Goal: Task Accomplishment & Management: Manage account settings

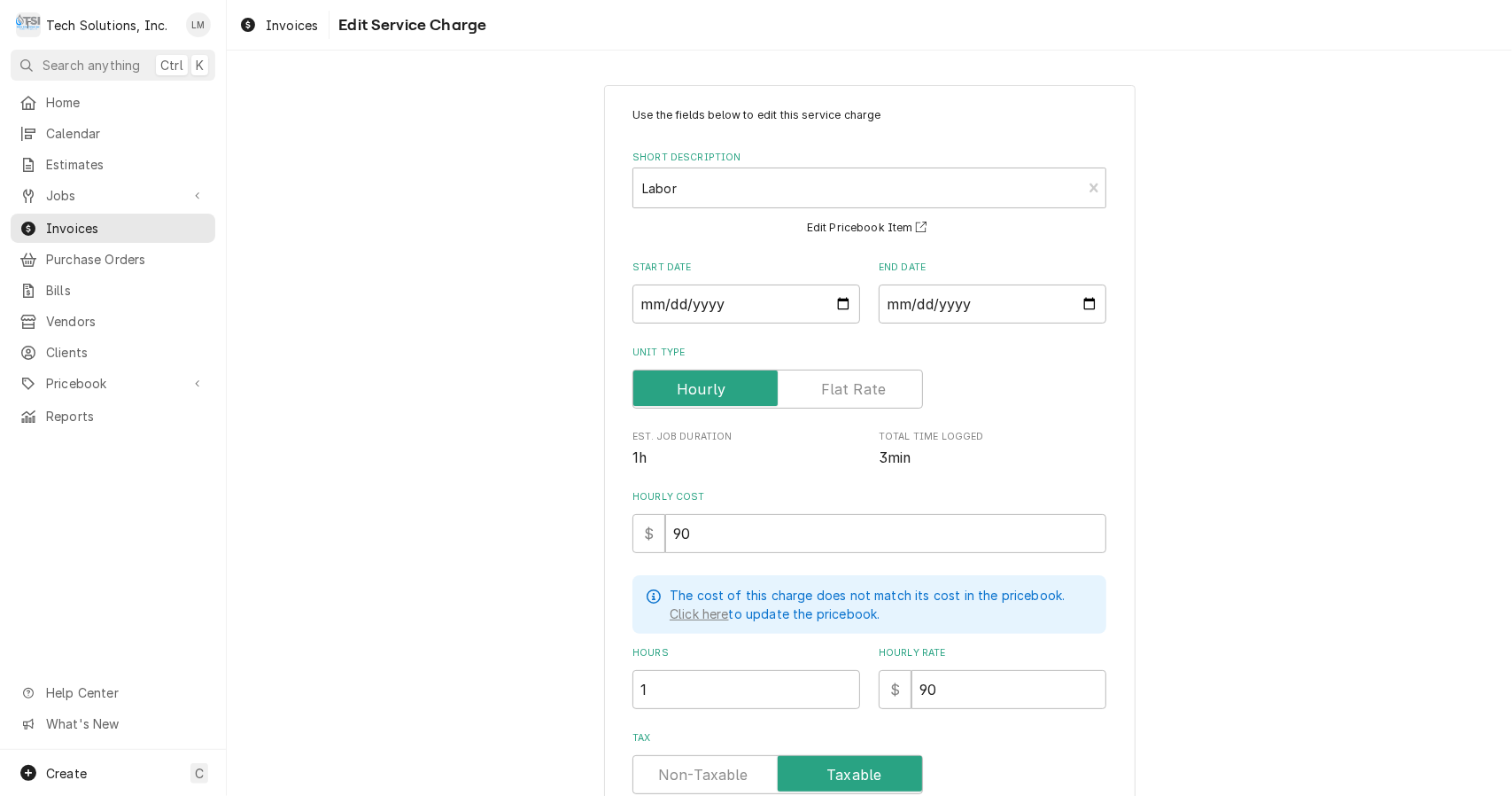
scroll to position [298, 0]
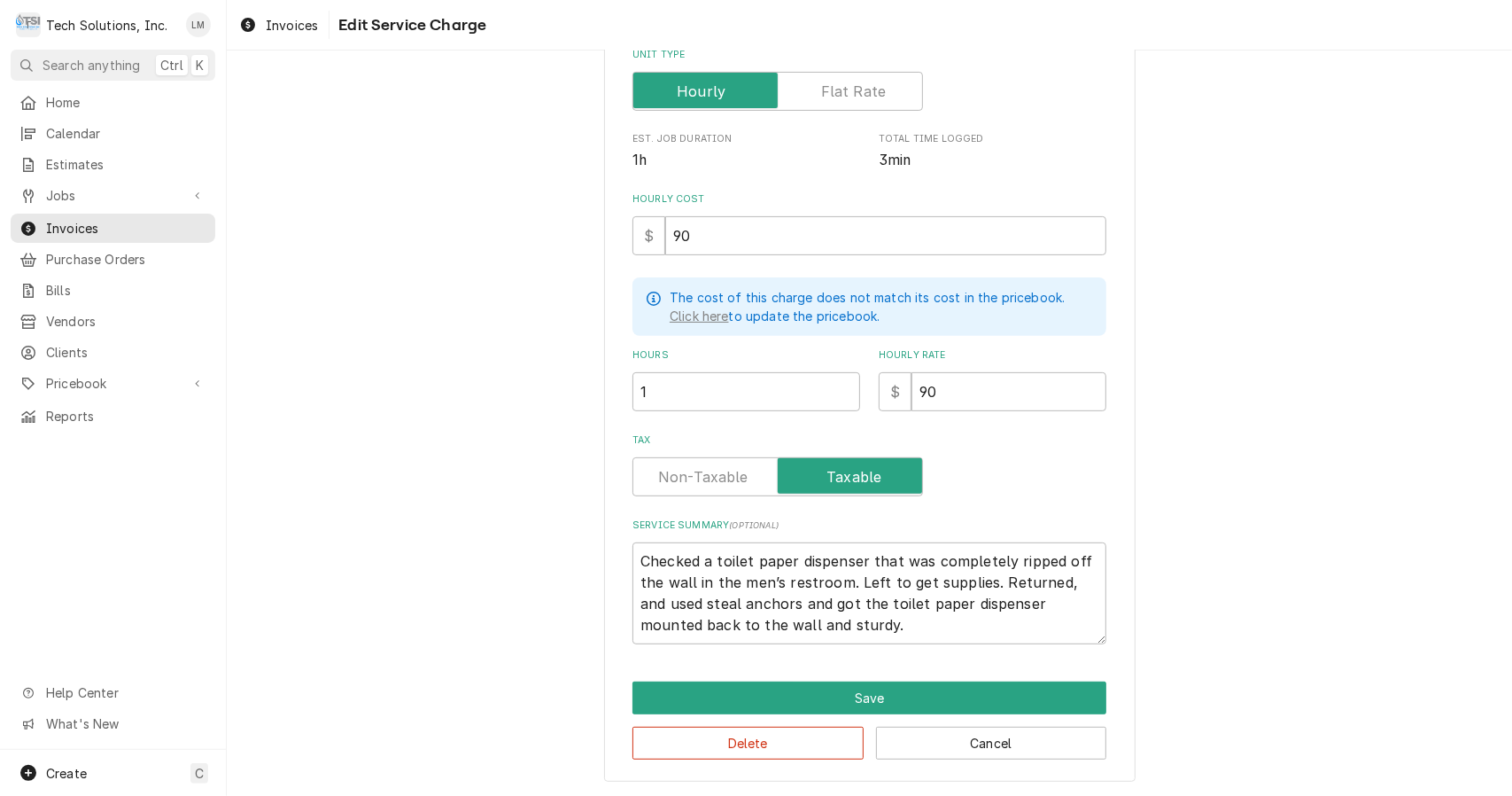
click at [859, 562] on textarea "Checked a toilet paper dispenser that was completely ripped off the wall in the…" at bounding box center [870, 593] width 474 height 102
type textarea "Checked a toilet paper dispenser that was completely ripped off the wall in the…"
type textarea "x"
type textarea "Checked a toilet paper dispenser i that was completely ripped off the wall in t…"
type textarea "x"
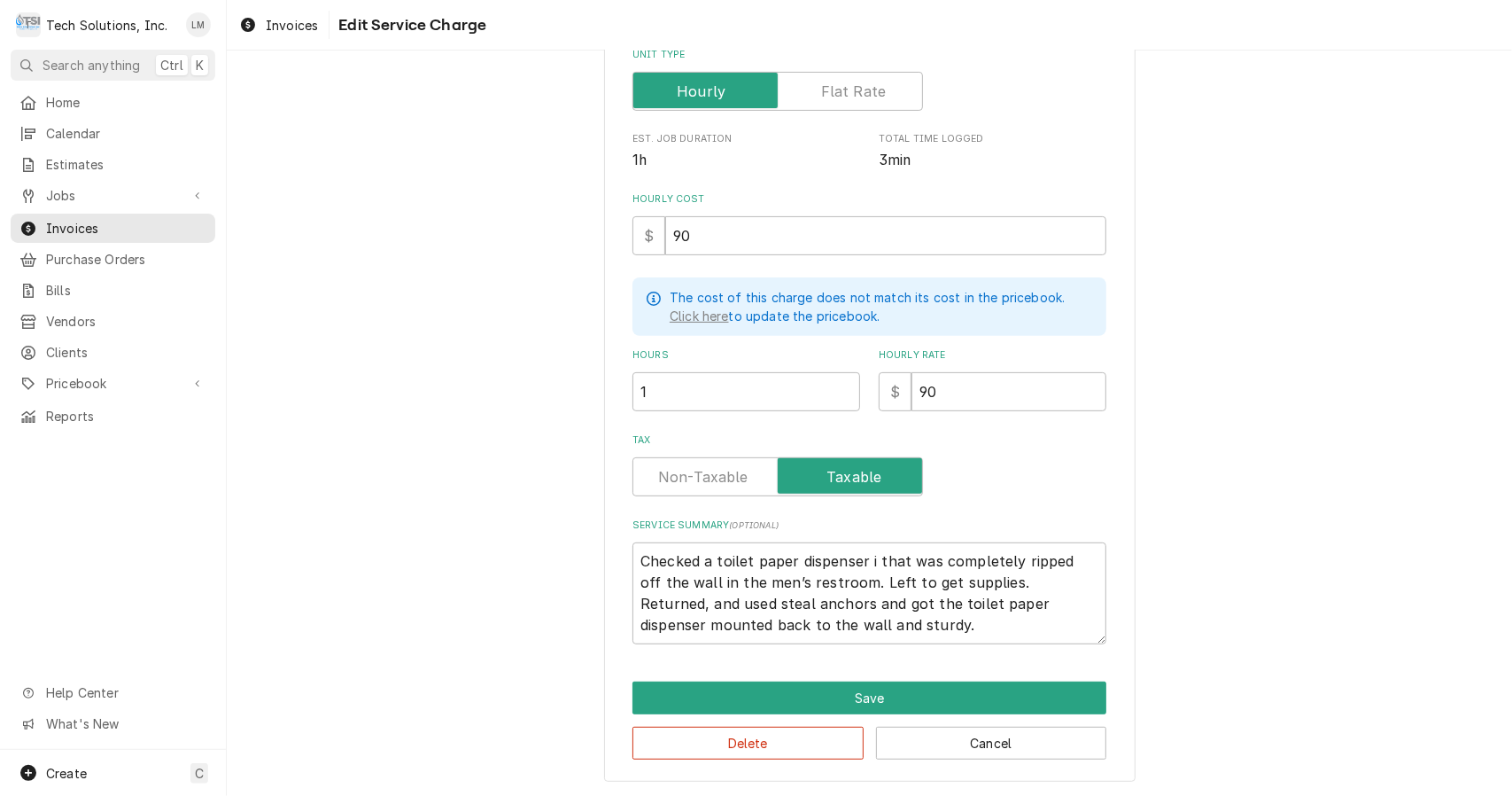
type textarea "Checked a toilet paper dispenser in that was completely ripped off the wall in …"
type textarea "x"
type textarea "Checked a toilet paper dispenser in that was completely ripped off the wall in …"
type textarea "x"
type textarea "Checked a toilet paper dispenser in t that was completely ripped off the wall i…"
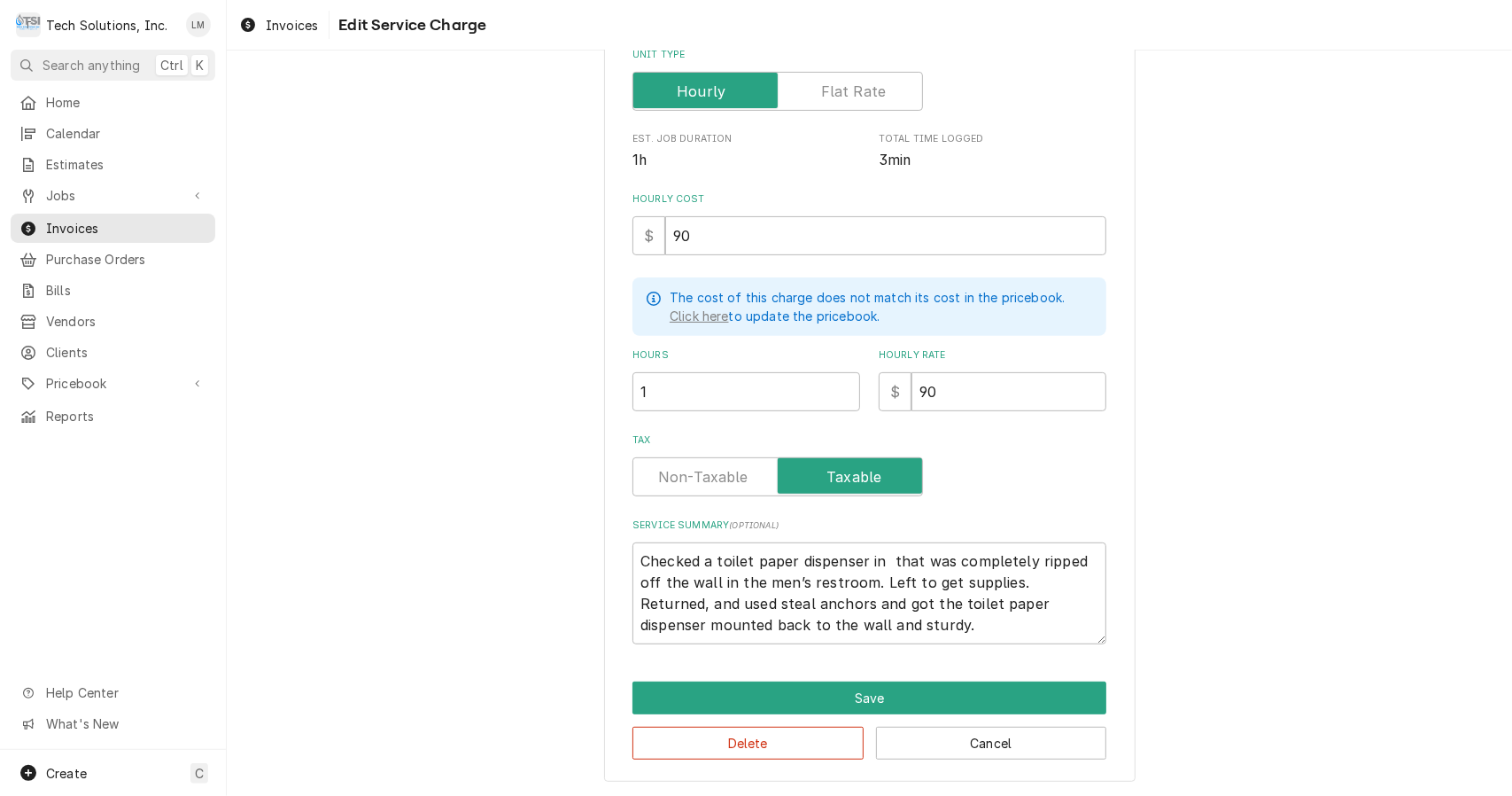
type textarea "x"
type textarea "Checked a toilet paper dispenser in th that was completely ripped off the wall …"
type textarea "x"
type textarea "Checked a toilet paper dispenser in the that was completely ripped off the wall…"
type textarea "x"
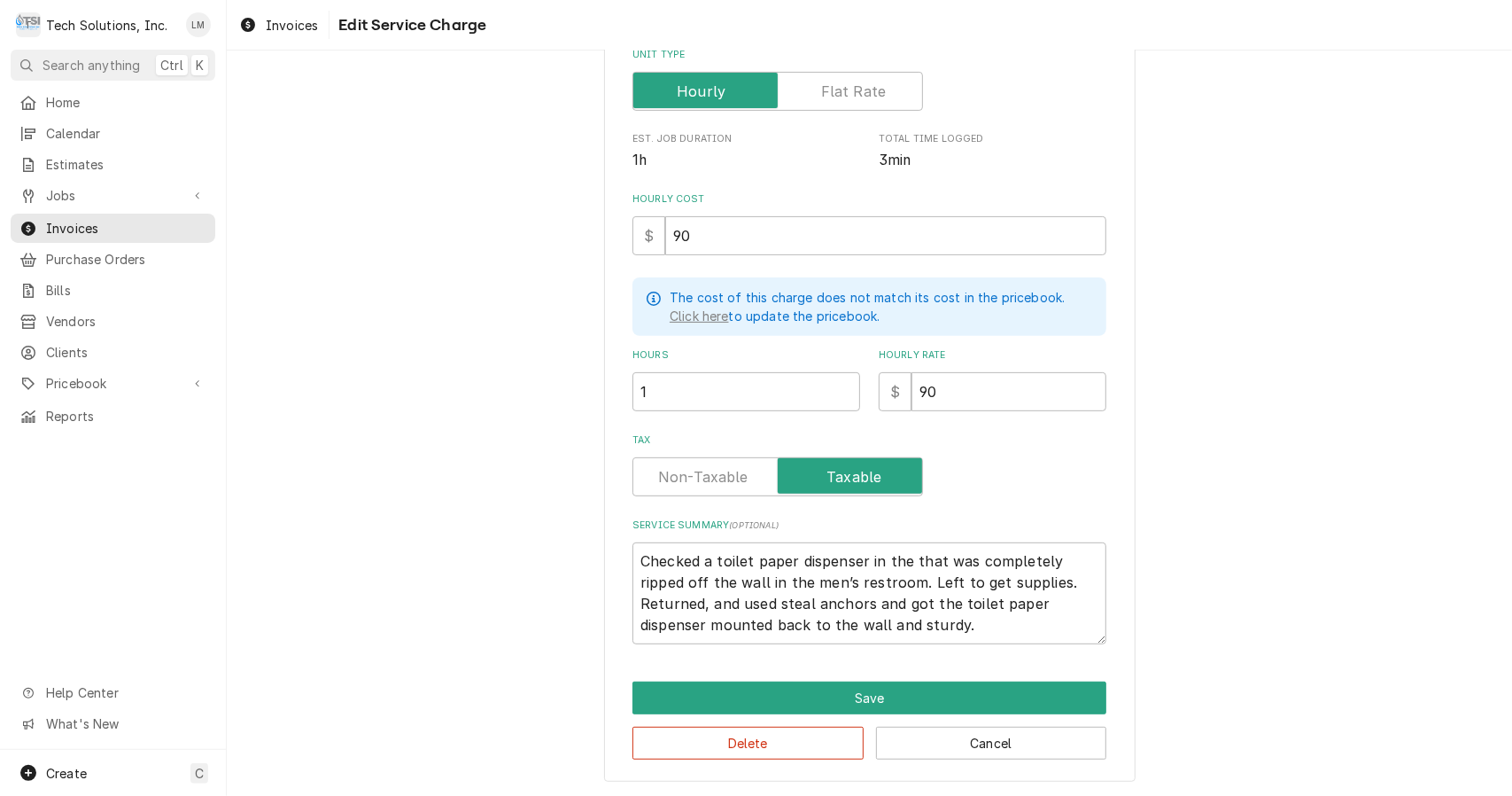
type textarea "Checked a toilet paper dispenser in the that was completely ripped off the wall…"
type textarea "x"
type textarea "Checked a toilet paper dispenser in the m that was completely ripped off the wa…"
type textarea "x"
type textarea "Checked a toilet paper dispenser in the me that was completely ripped off the w…"
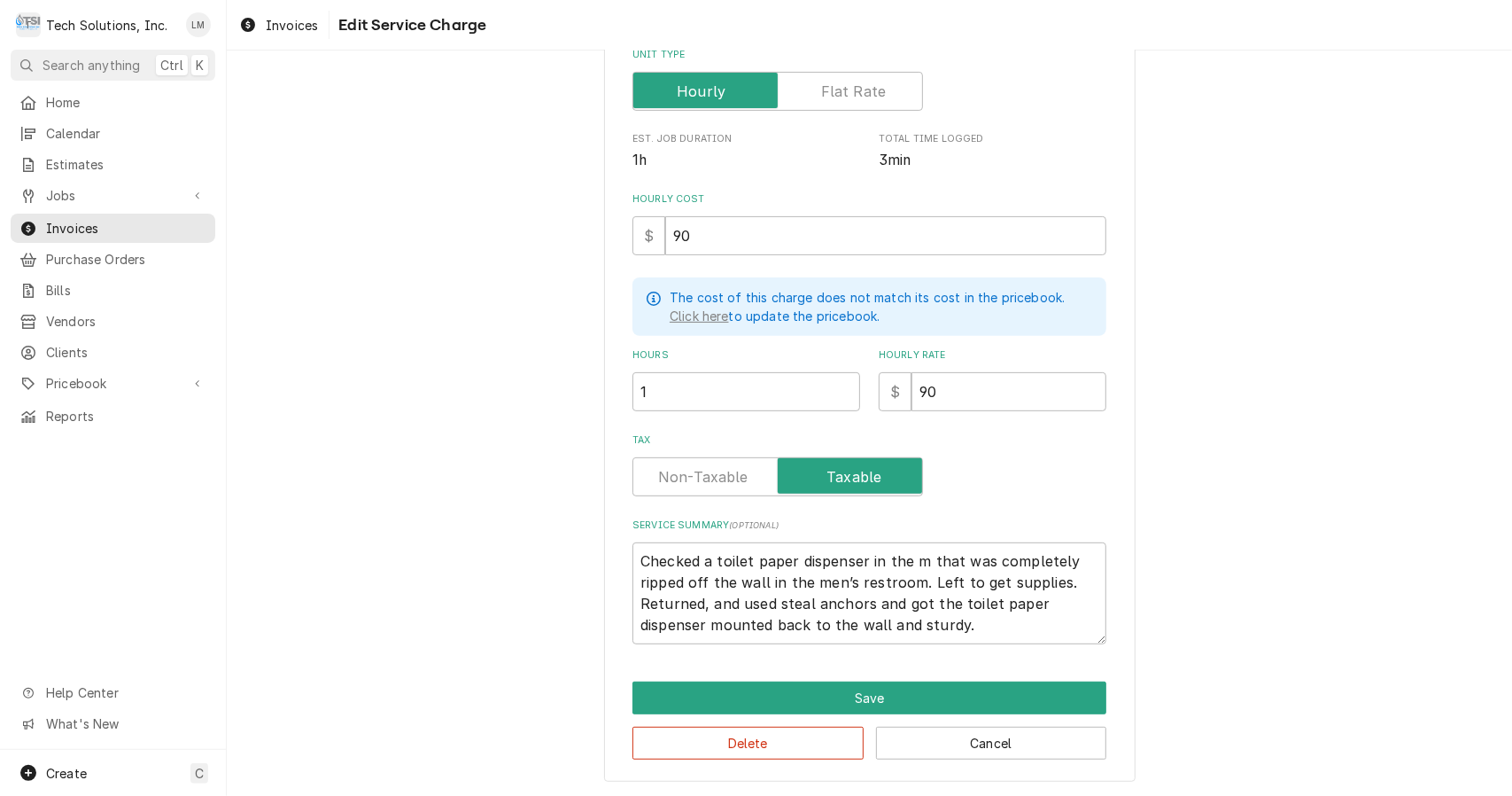
type textarea "x"
type textarea "Checked a toilet paper dispenser in the men that was completely ripped off the …"
type textarea "x"
type textarea "Checked a toilet paper dispenser in the men' that was completely ripped off the…"
type textarea "x"
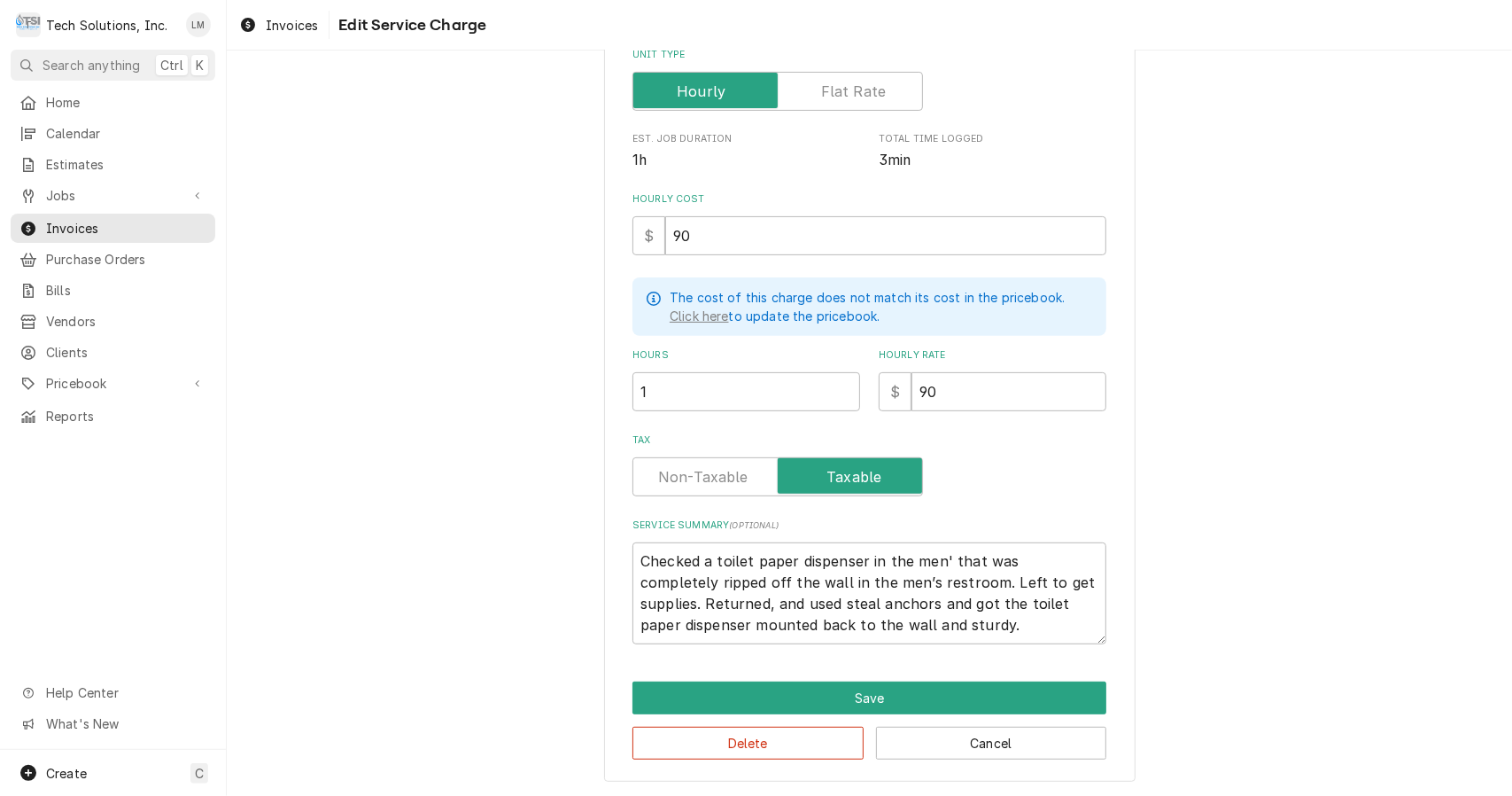
type textarea "Checked a toilet paper dispenser in the men's that was completely ripped off th…"
type textarea "x"
type textarea "Checked a toilet paper dispenser in the men's that was completely ripped off th…"
type textarea "x"
type textarea "Checked a toilet paper dispenser in the men's r that was completely ripped off …"
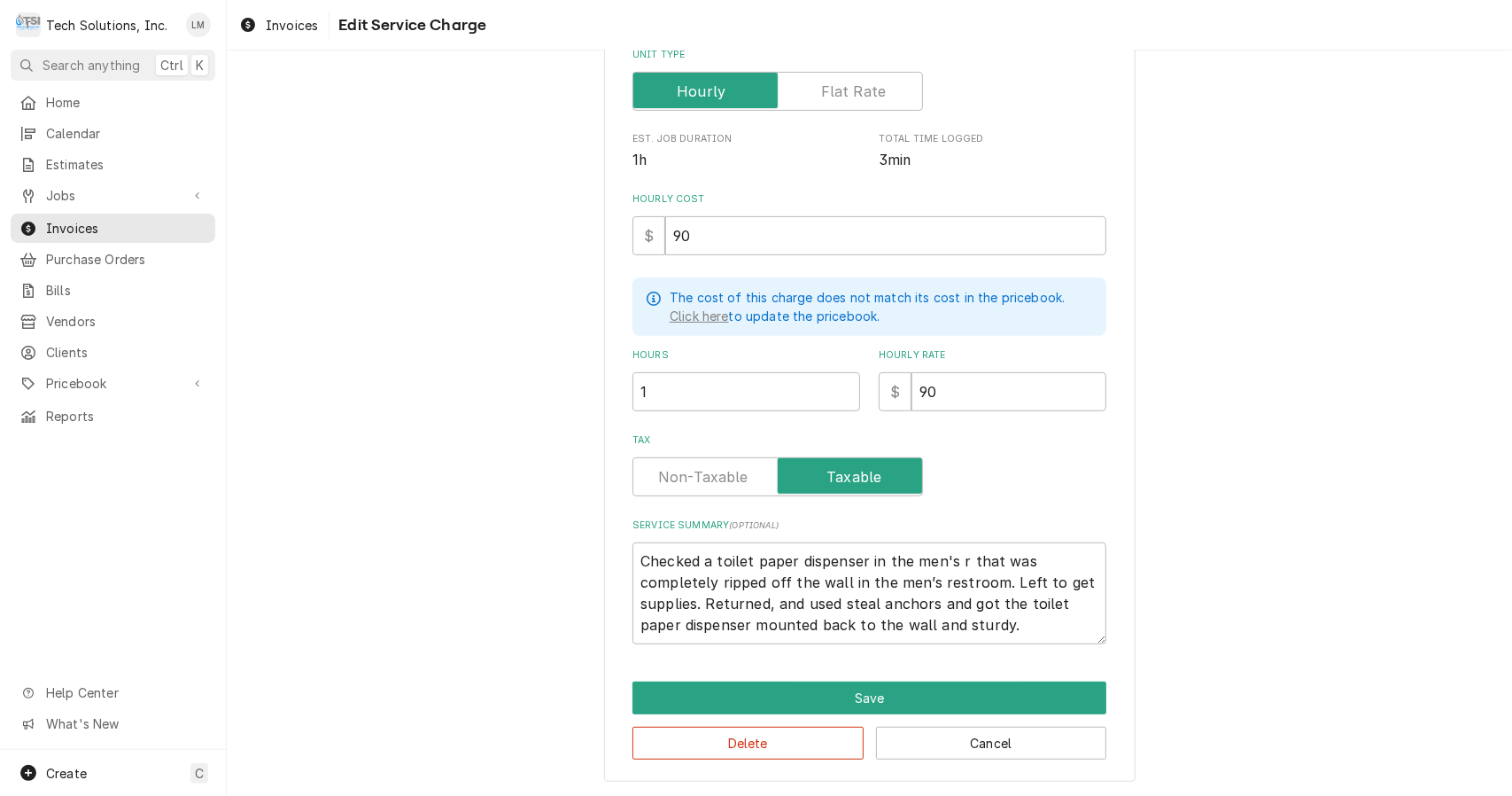
type textarea "x"
type textarea "Checked a toilet paper dispenser in the men's re that was completely ripped off…"
type textarea "x"
type textarea "Checked a toilet paper dispenser in the men's res that was completely ripped of…"
type textarea "x"
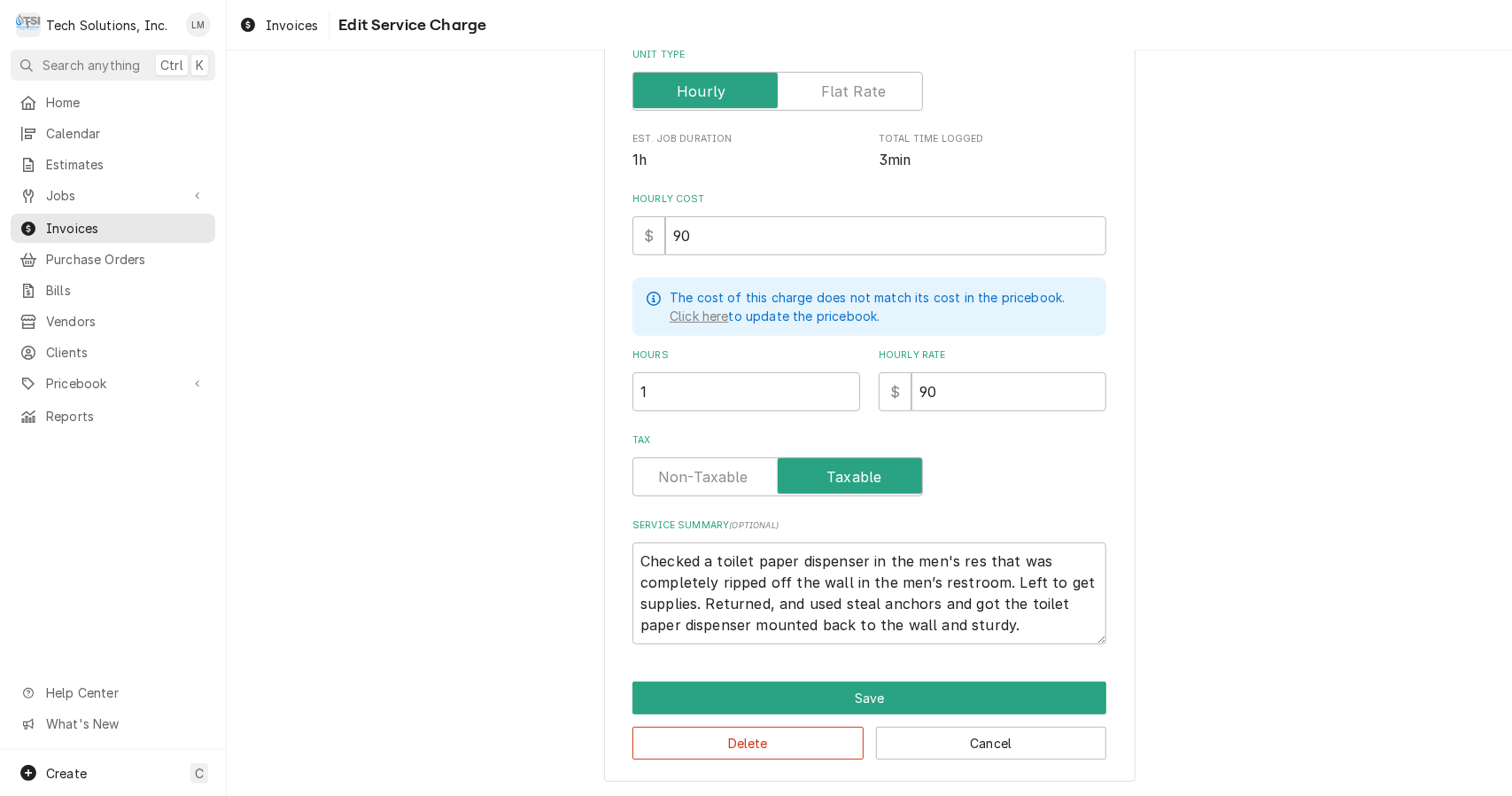
type textarea "Checked a toilet paper dispenser in the men's rest that was completely ripped o…"
type textarea "x"
type textarea "Checked a toilet paper dispenser in the men's restr that was completely ripped …"
type textarea "x"
type textarea "Checked a toilet paper dispenser in the men's restro that was completely ripped…"
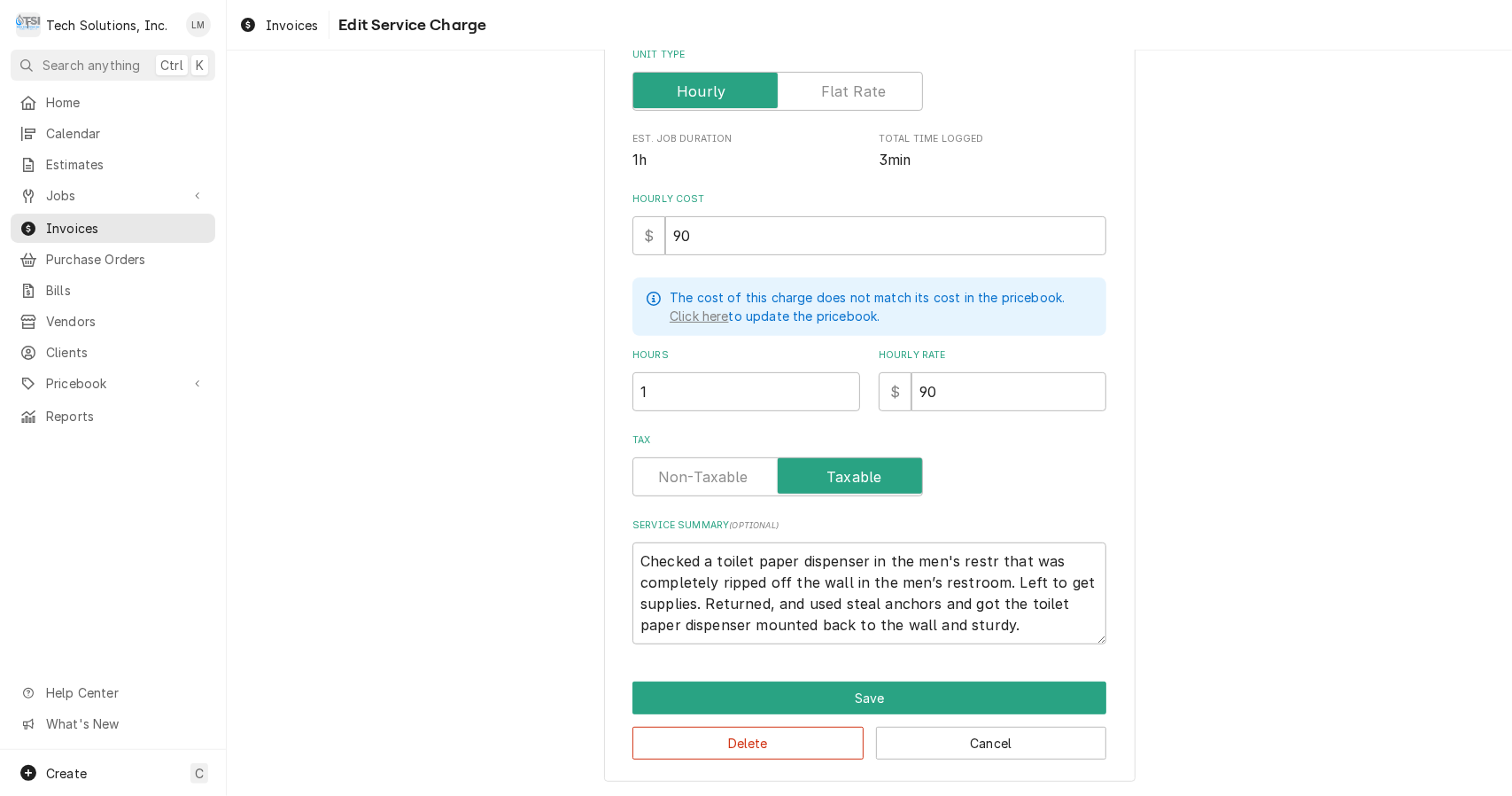
type textarea "x"
type textarea "Checked a toilet paper dispenser in the men's restroo that was completely rippe…"
type textarea "x"
type textarea "Checked a toilet paper dispenser in the men's restroom that was completely ripp…"
type textarea "x"
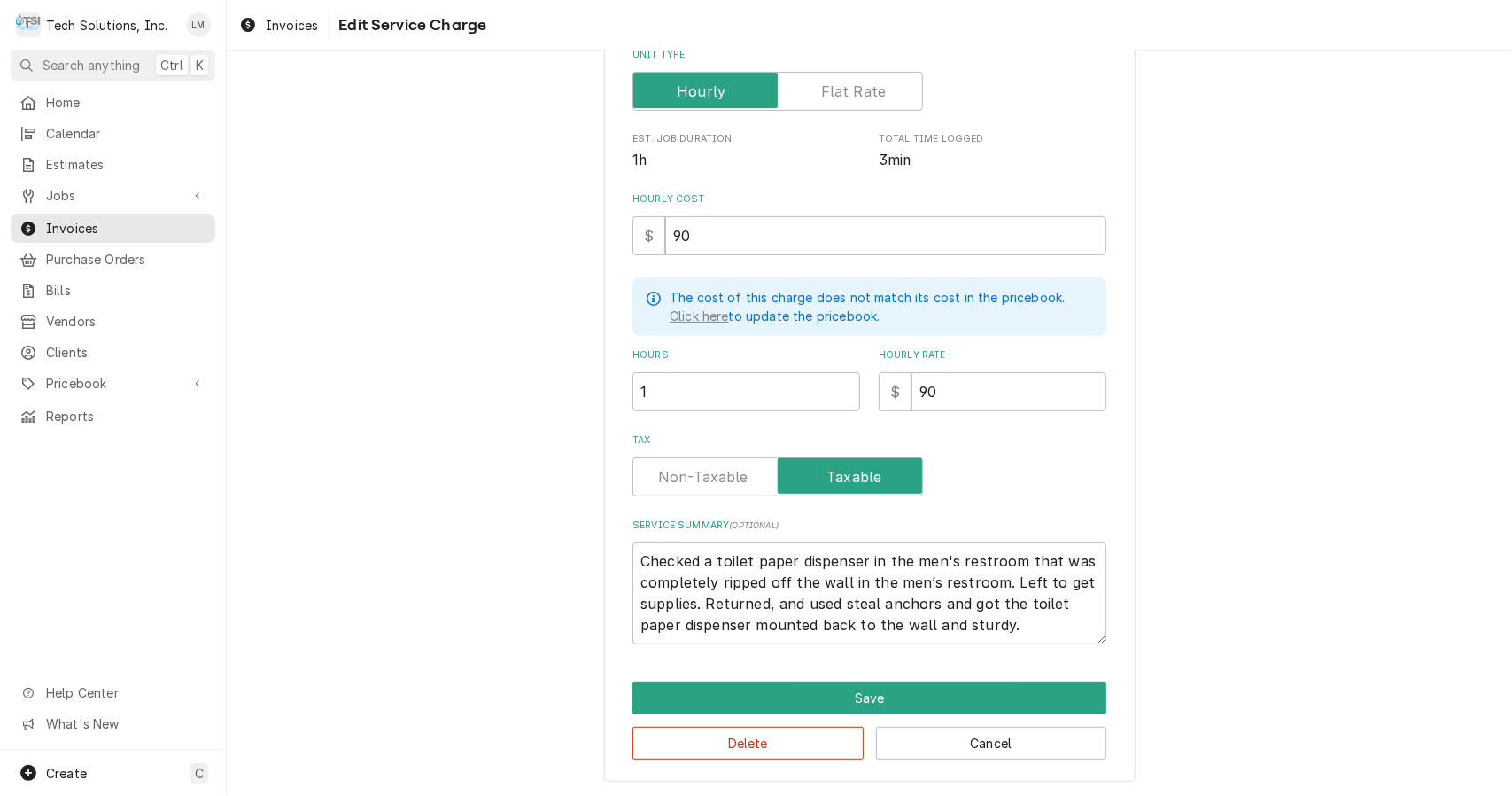
type textarea "Checked a toilet paper dispenser in the men's restroom that was completely ripp…"
type textarea "x"
type textarea "Checked a toilet paper dispenser in the men's restroom that was completely ripp…"
type textarea "x"
type textarea "Checked a toilet paper dispenser in the men's restroom that was completely ripp…"
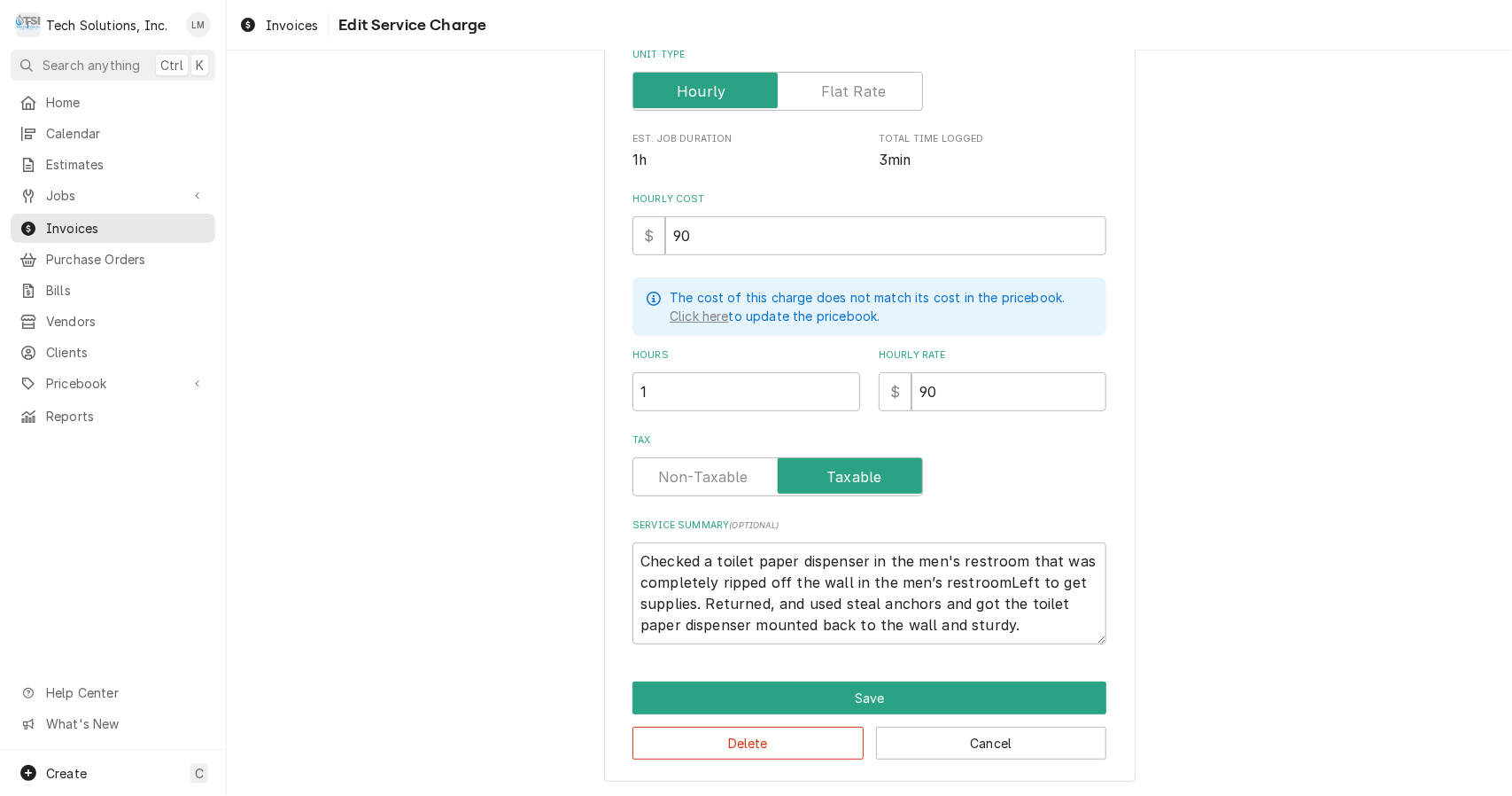
type textarea "x"
type textarea "Checked a toilet paper dispenser in the men's restroom that was completely ripp…"
type textarea "x"
type textarea "Checked a toilet paper dispenser in the men's restroom that was completely ripp…"
type textarea "x"
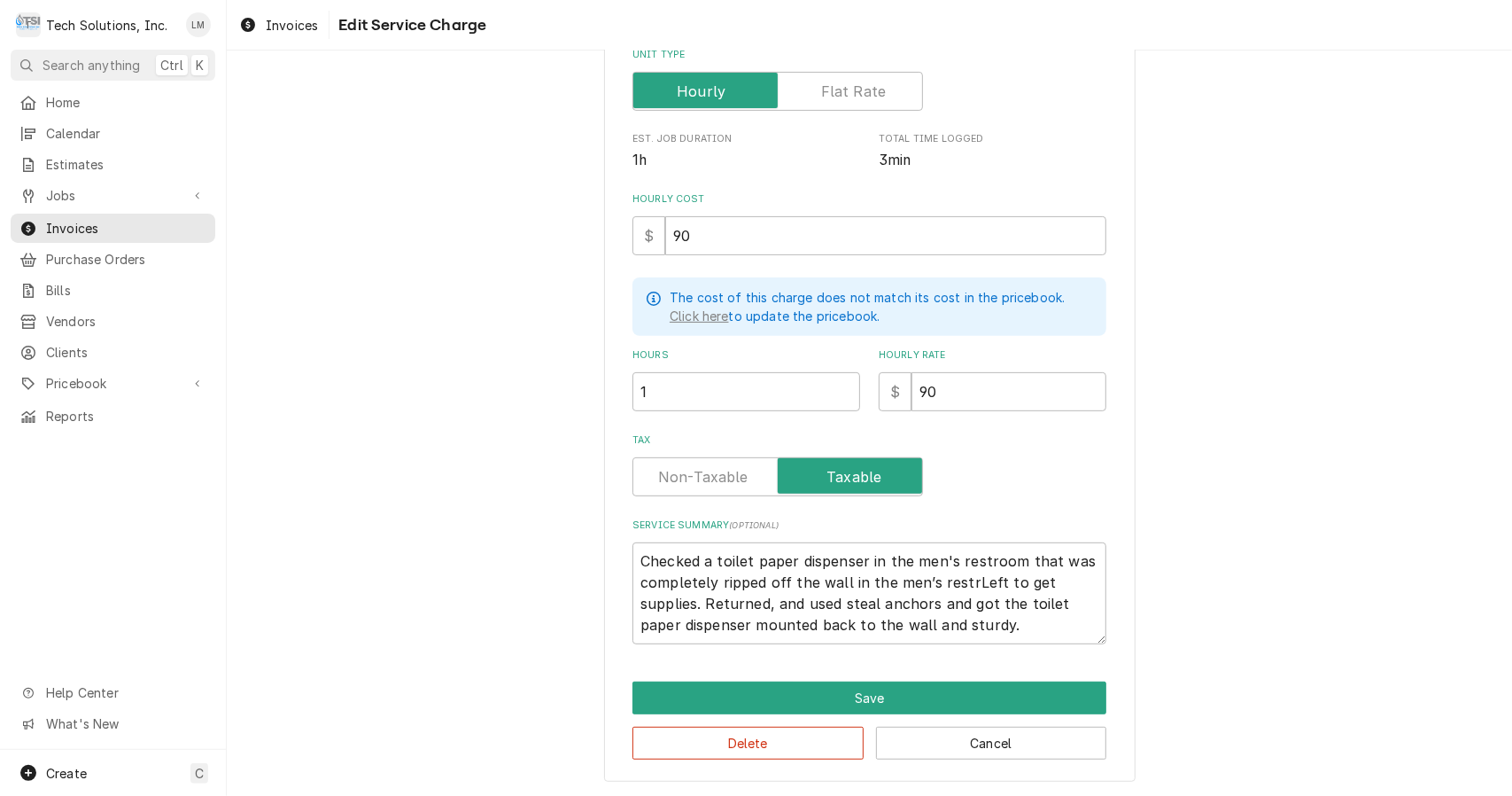
type textarea "Checked a toilet paper dispenser in the men's restroom that was completely ripp…"
type textarea "x"
type textarea "Checked a toilet paper dispenser in the men's restroom that was completely ripp…"
type textarea "x"
type textarea "Checked a toilet paper dispenser in the men's restroom that was completely ripp…"
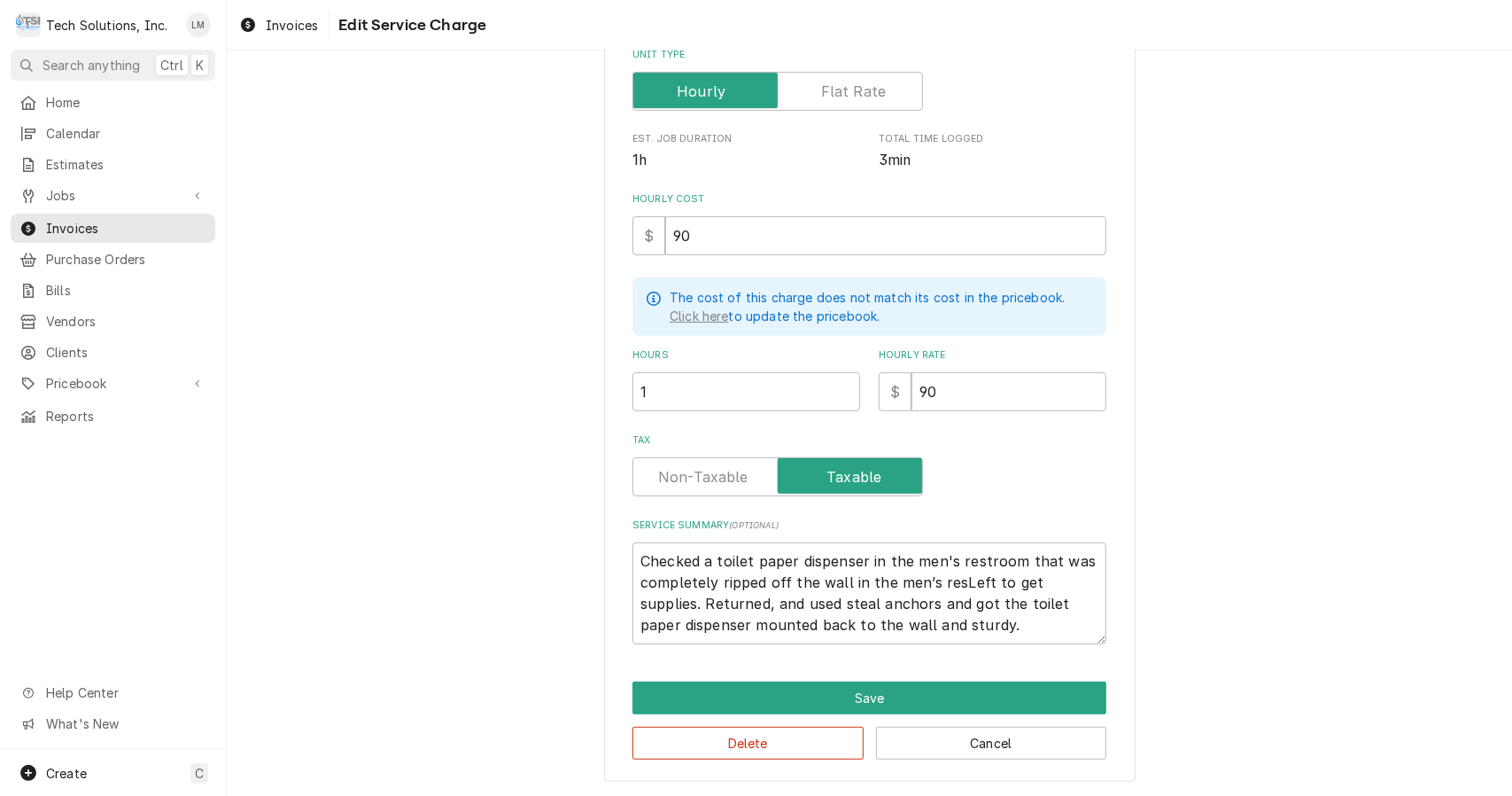
type textarea "x"
type textarea "Checked a toilet paper dispenser in the men's restroom that was completely ripp…"
type textarea "x"
type textarea "Checked a toilet paper dispenser in the men's restroom that was completely ripp…"
type textarea "x"
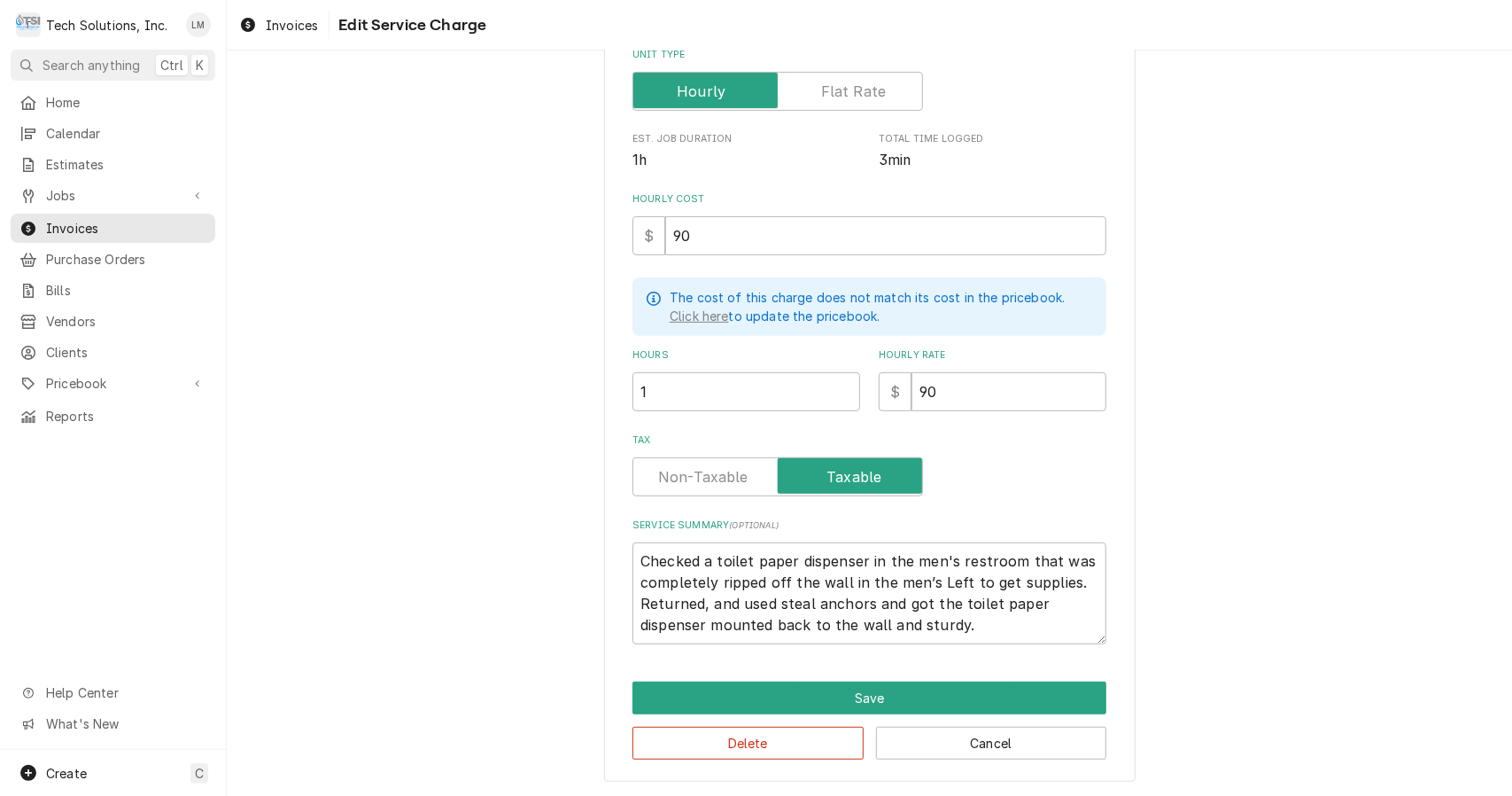
type textarea "Checked a toilet paper dispenser in the men's restroom that was completely ripp…"
type textarea "x"
type textarea "Checked a toilet paper dispenser in the men's restroom that was completely ripp…"
type textarea "x"
type textarea "Checked a toilet paper dispenser in the men's restroom that was completely ripp…"
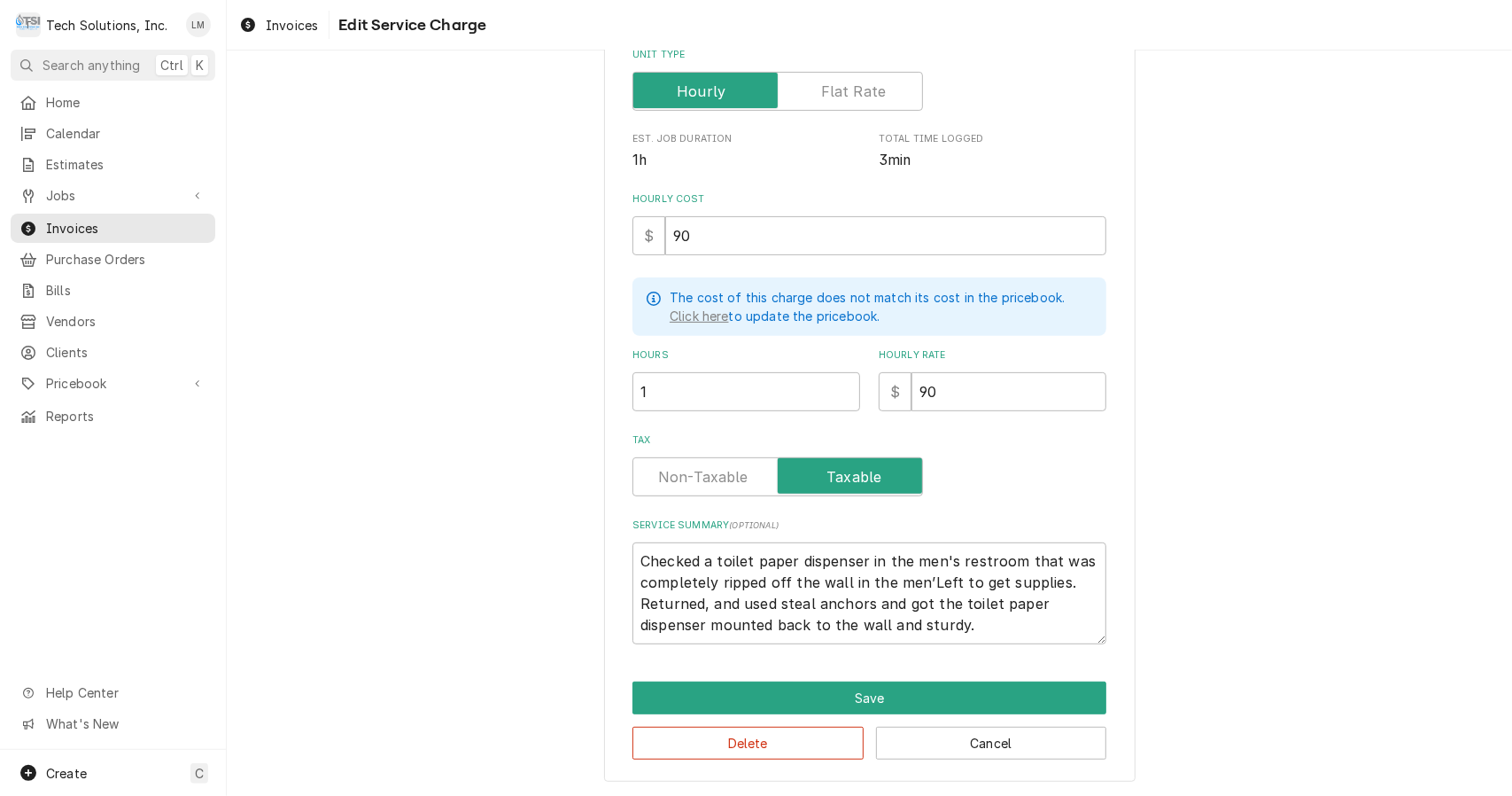
type textarea "x"
type textarea "Checked a toilet paper dispenser in the men's restroom that was completely ripp…"
type textarea "x"
type textarea "Checked a toilet paper dispenser in the men's restroom that was completely ripp…"
type textarea "x"
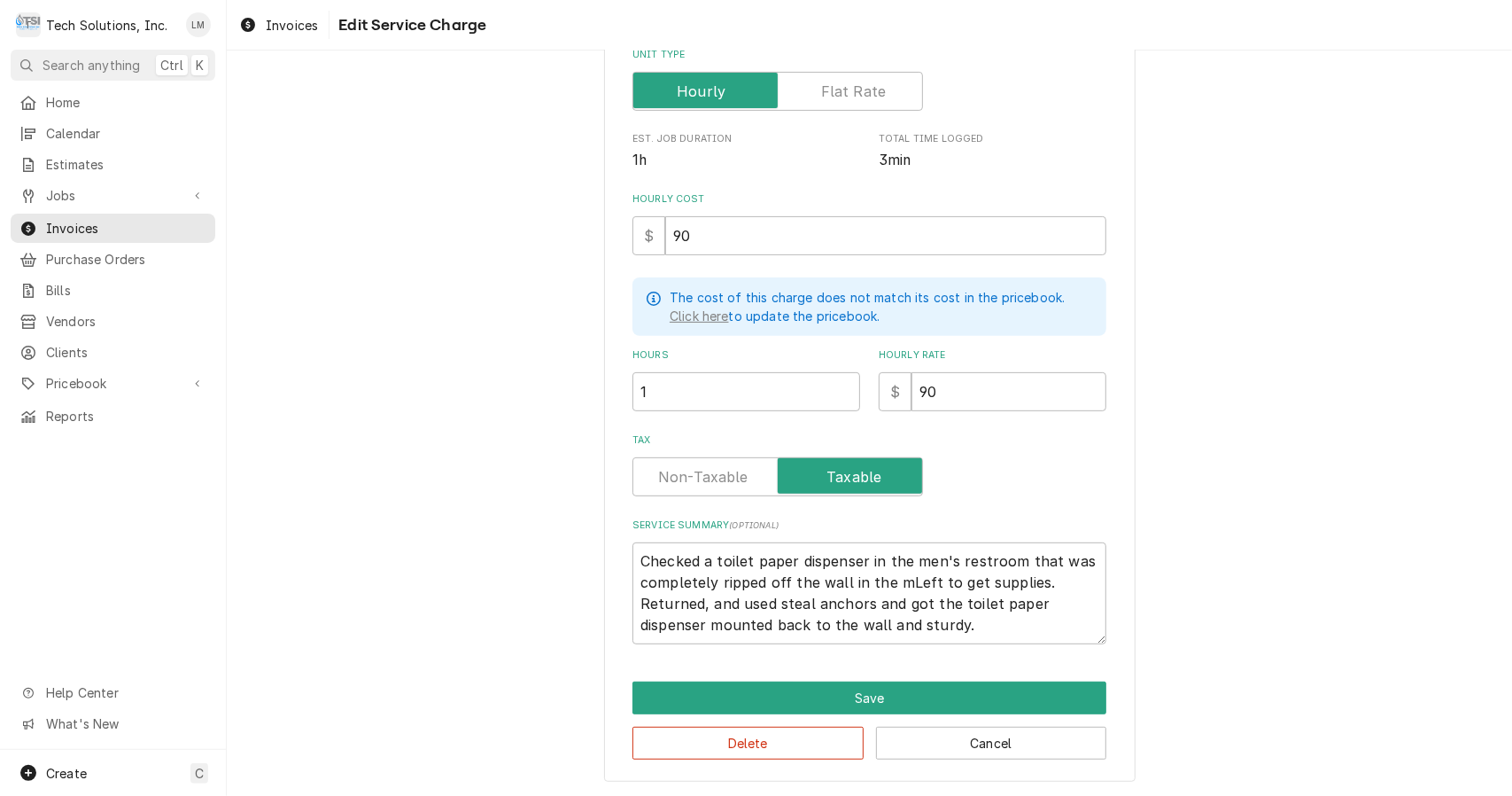
type textarea "Checked a toilet paper dispenser in the men's restroom that was completely ripp…"
type textarea "x"
type textarea "Checked a toilet paper dispenser in the men's restroom that was completely ripp…"
type textarea "x"
type textarea "Checked a toilet paper dispenser in the men's restroom that was completely ripp…"
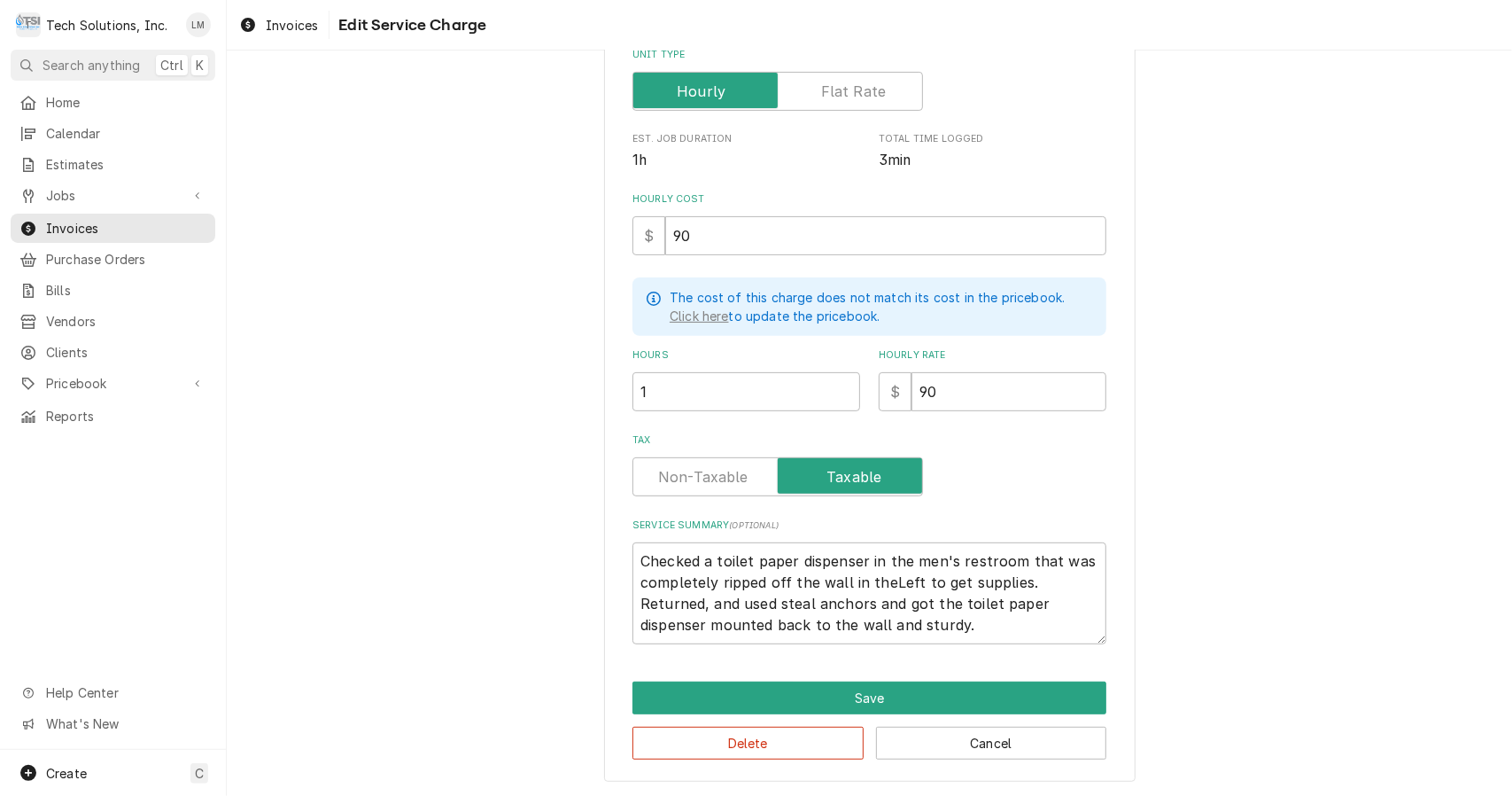
type textarea "x"
type textarea "Checked a toilet paper dispenser in the men's restroom that was completely ripp…"
type textarea "x"
type textarea "Checked a toilet paper dispenser in the men's restroom that was completely ripp…"
type textarea "x"
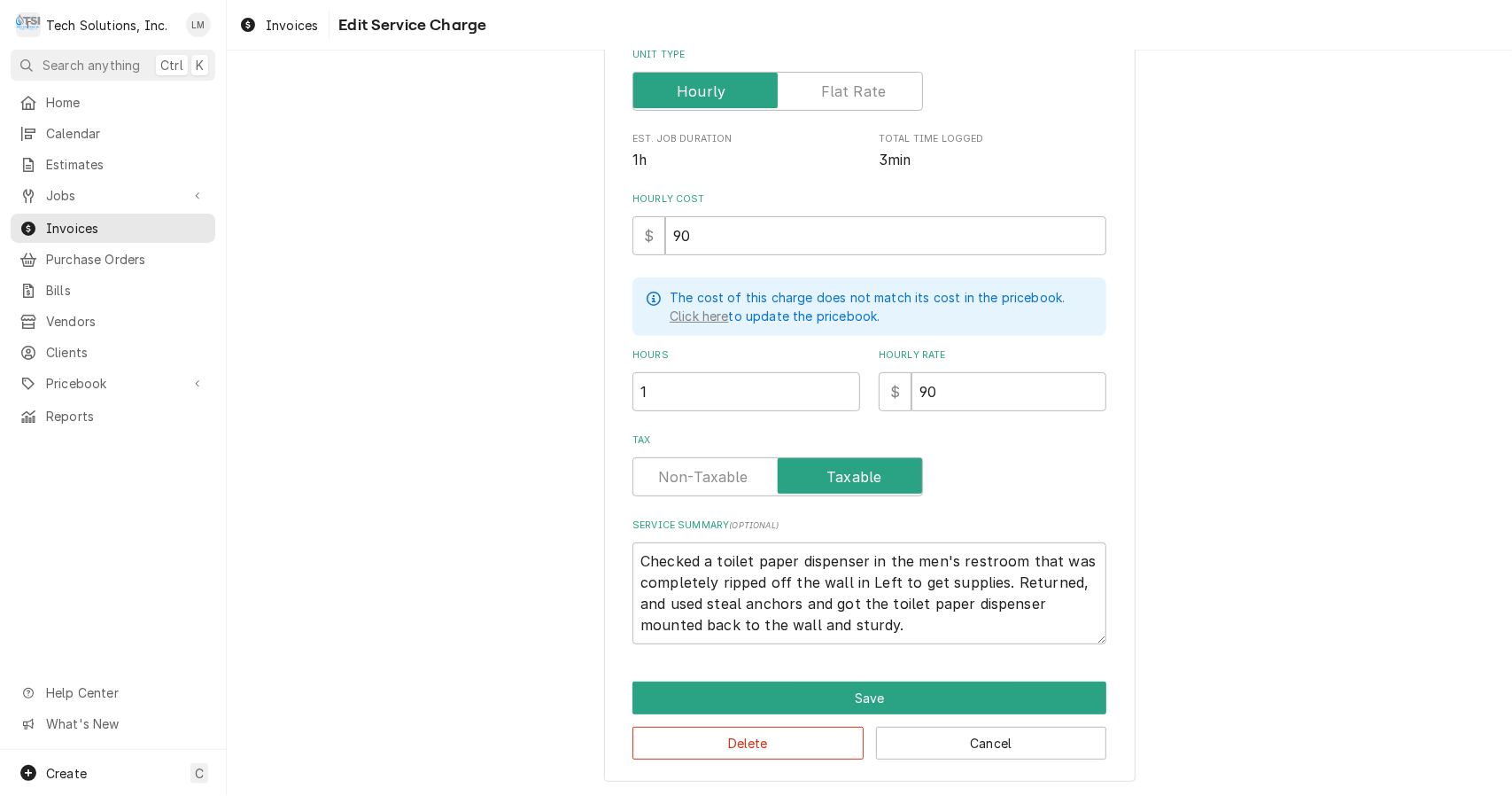
type textarea "Checked a toilet paper dispenser in the men's restroom that was completely ripp…"
type textarea "x"
type textarea "Checked a toilet paper dispenser in the men's restroom that was completely ripp…"
type textarea "x"
type textarea "Checked a toilet paper dispenser in the men's restroom that was completely ripp…"
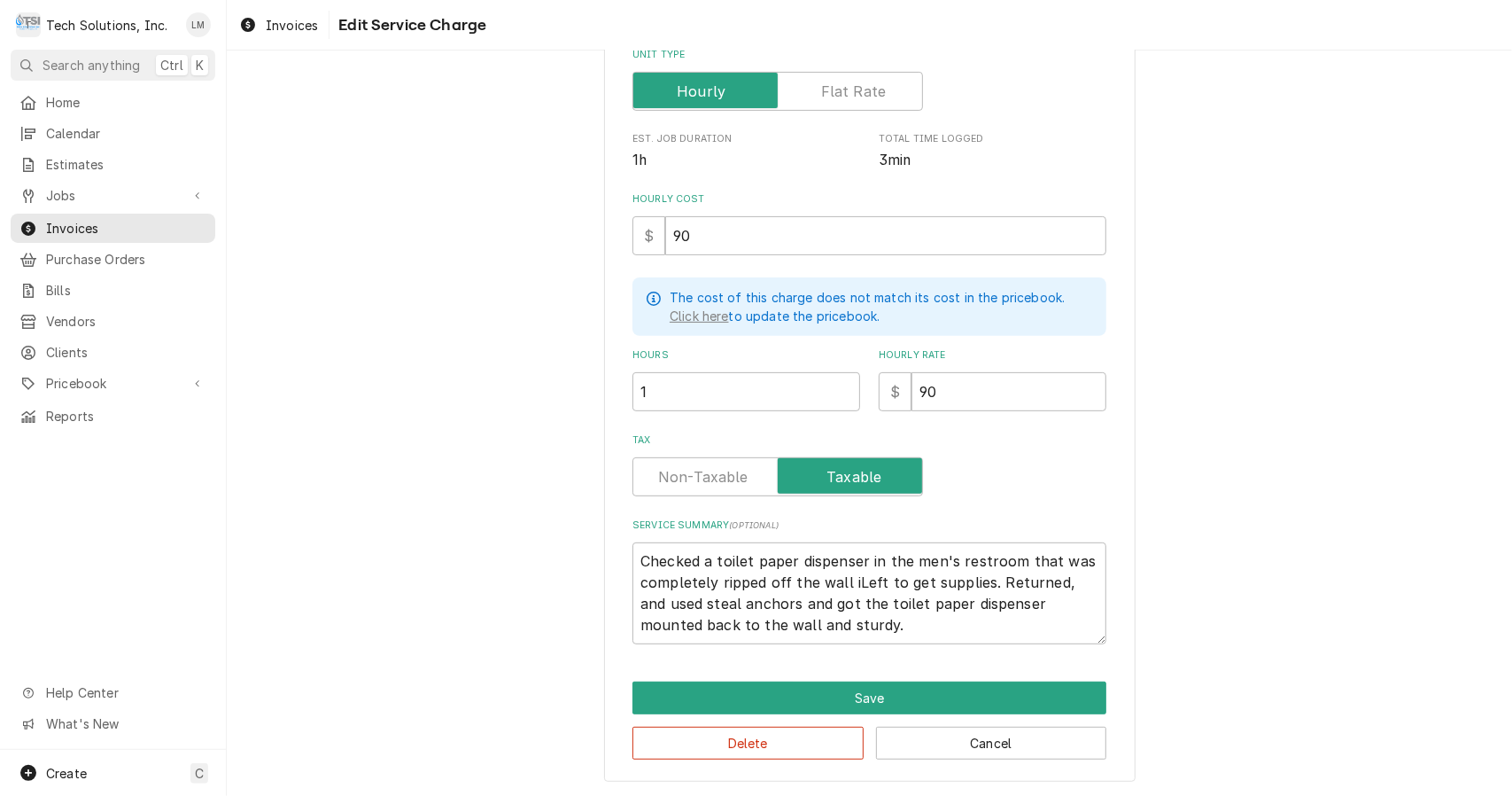
type textarea "x"
type textarea "Checked a toilet paper dispenser in the men's restroom that was completely ripp…"
type textarea "x"
type textarea "Checked a toilet paper dispenser in the men's restroom that was completely ripp…"
type textarea "x"
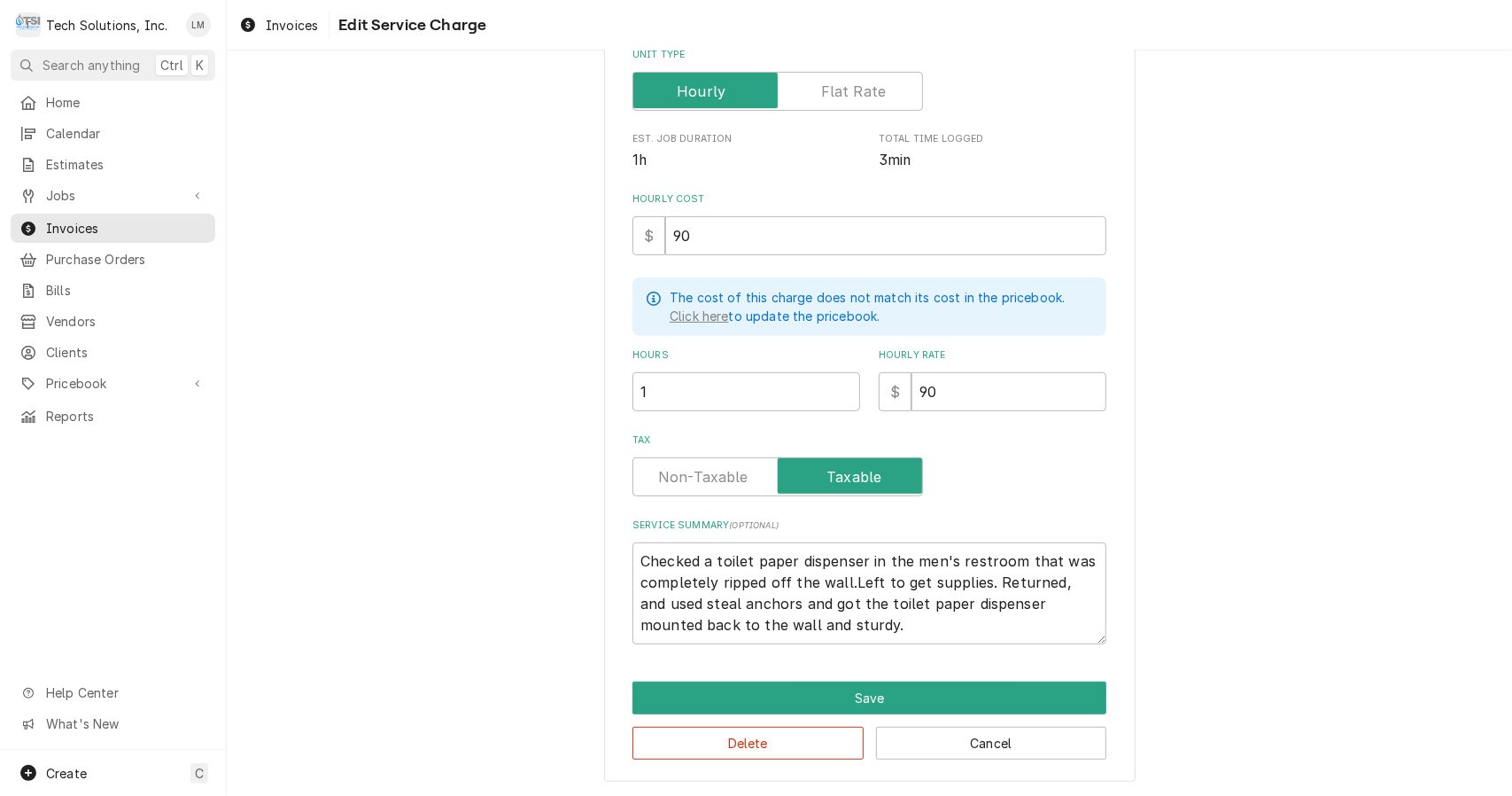
type textarea "Checked a toilet paper dispenser in the men's restroom that was completely ripp…"
type textarea "x"
type textarea "Checked a toilet paper dispenser in the men's restroom that was completely ripp…"
type textarea "x"
type textarea "Checked a toilet paper dispenser in the men's restroom that was completely ripp…"
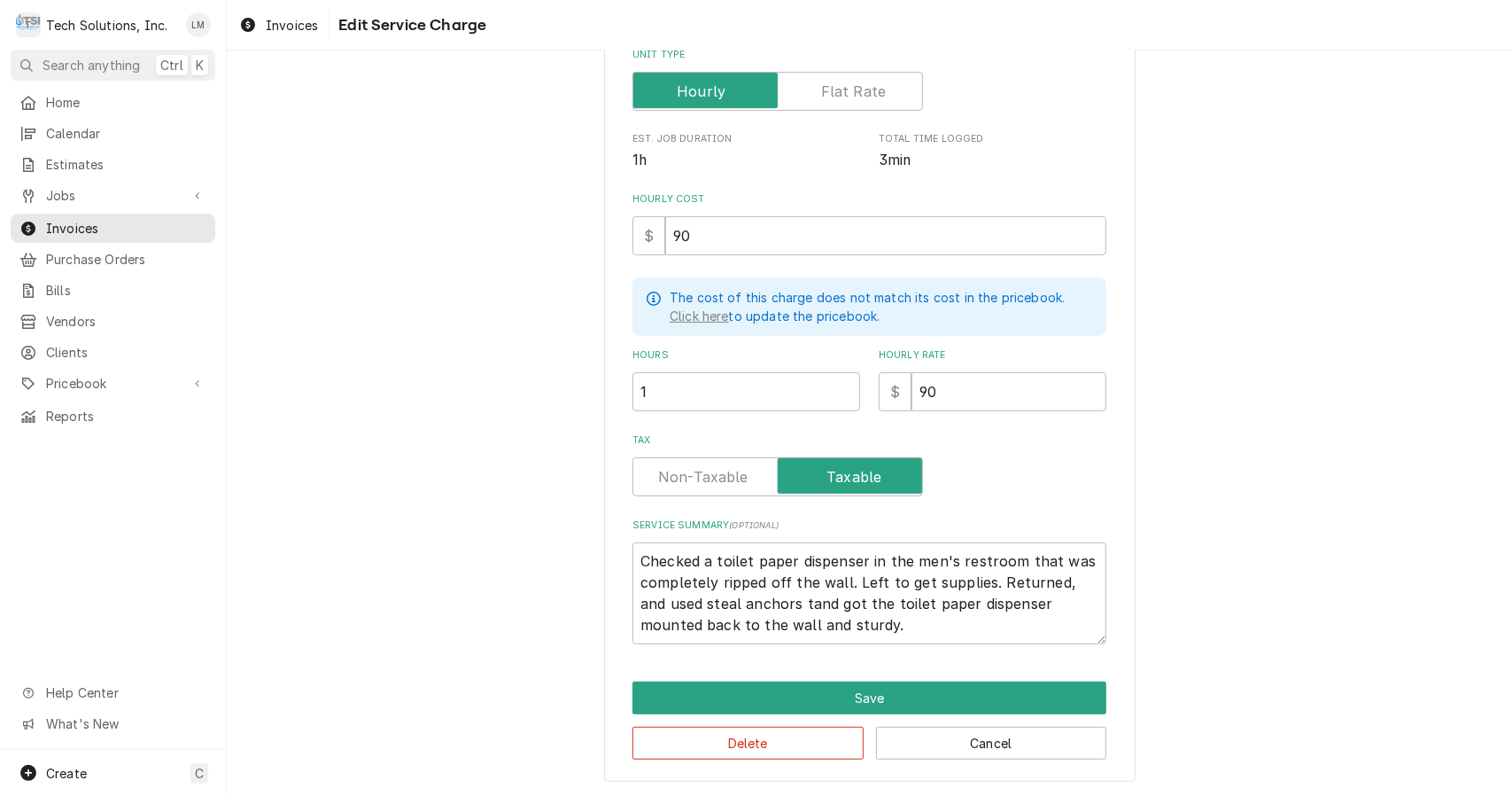
type textarea "x"
type textarea "Checked a toilet paper dispenser in the men's restroom that was completely ripp…"
type textarea "x"
type textarea "Checked a toilet paper dispenser in the men's restroom that was completely ripp…"
type textarea "x"
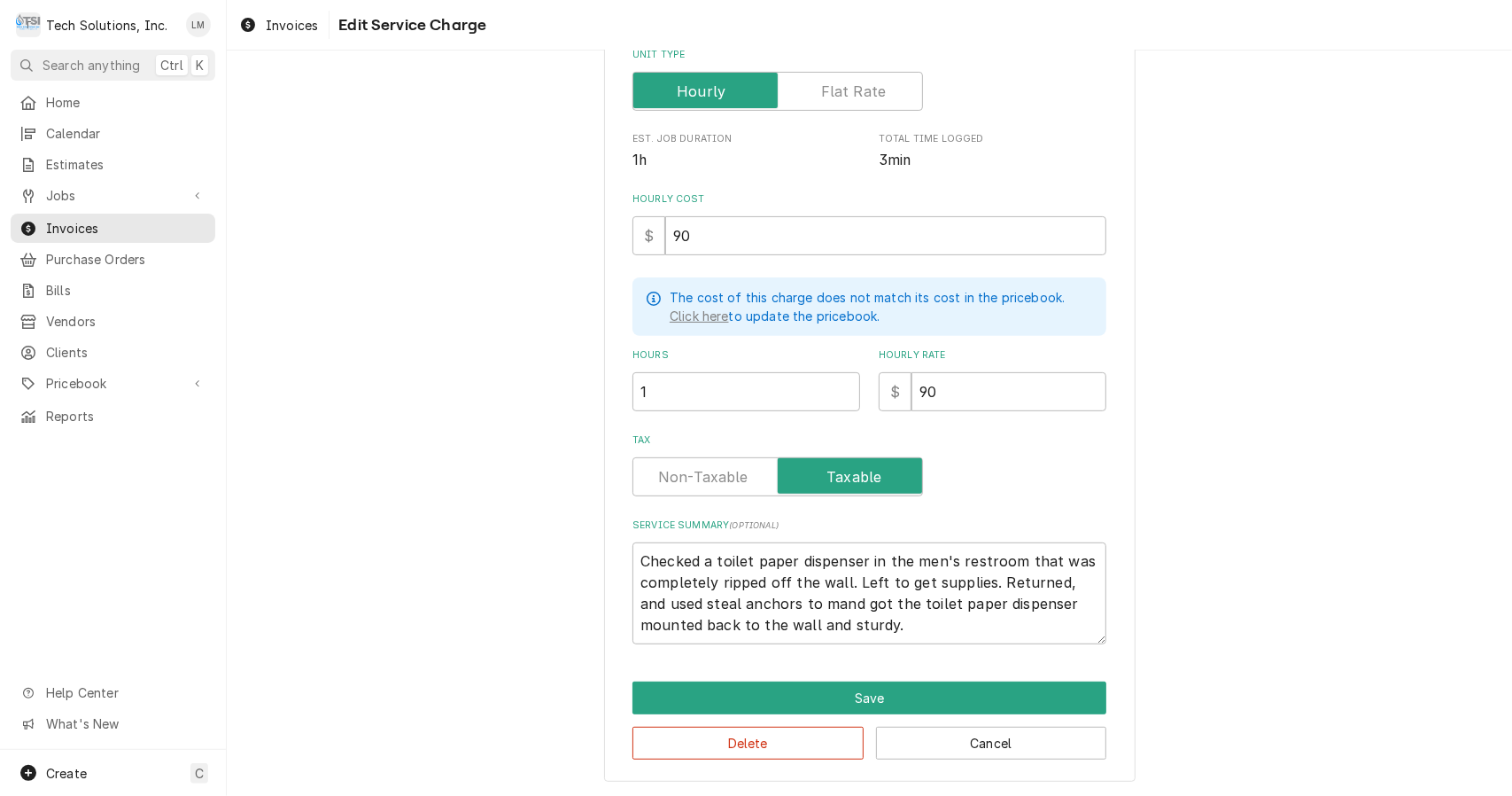
type textarea "Checked a toilet paper dispenser in the men's restroom that was completely ripp…"
type textarea "x"
type textarea "Checked a toilet paper dispenser in the men's restroom that was completely ripp…"
type textarea "x"
type textarea "Checked a toilet paper dispenser in the men's restroom that was completely ripp…"
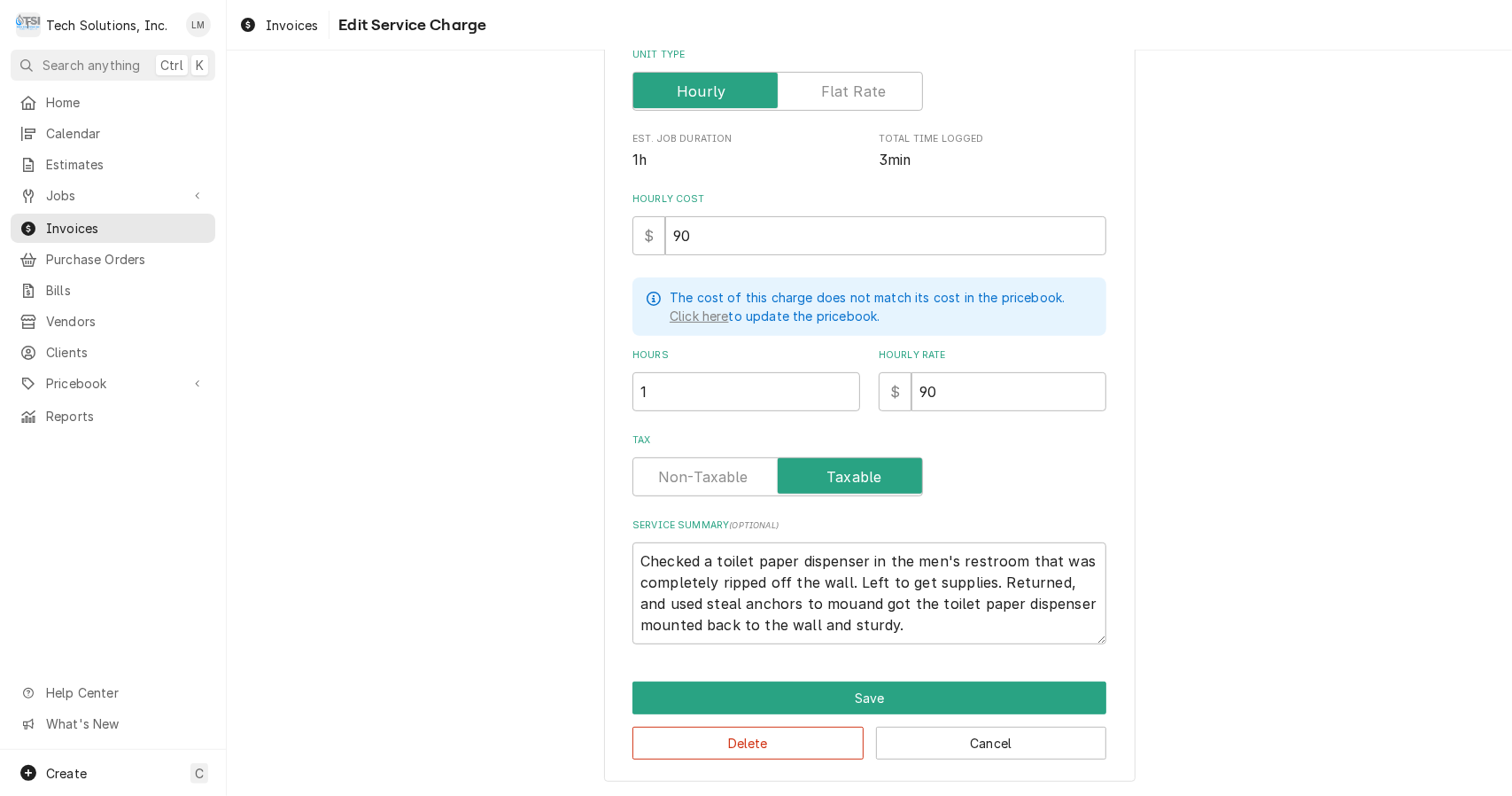
type textarea "x"
type textarea "Checked a toilet paper dispenser in the men's restroom that was completely ripp…"
type textarea "x"
type textarea "Checked a toilet paper dispenser in the men's restroom that was completely ripp…"
type textarea "x"
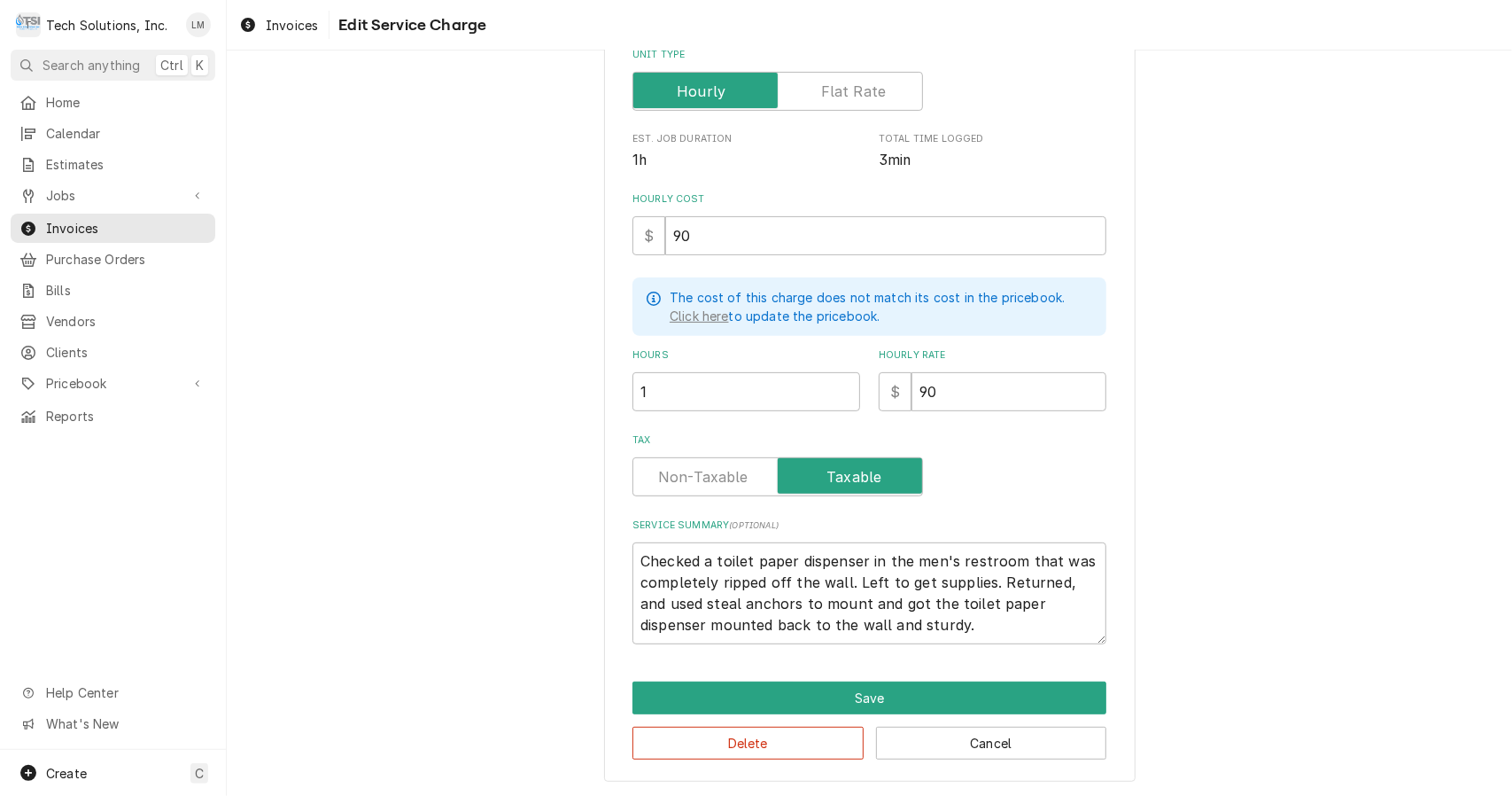
type textarea "Checked a toilet paper dispenser in the men's restroom that was completely ripp…"
type textarea "x"
type textarea "Checked a toilet paper dispenser in the men's restroom that was completely ripp…"
type textarea "x"
type textarea "Checked a toilet paper dispenser in the men's restroom that was completely ripp…"
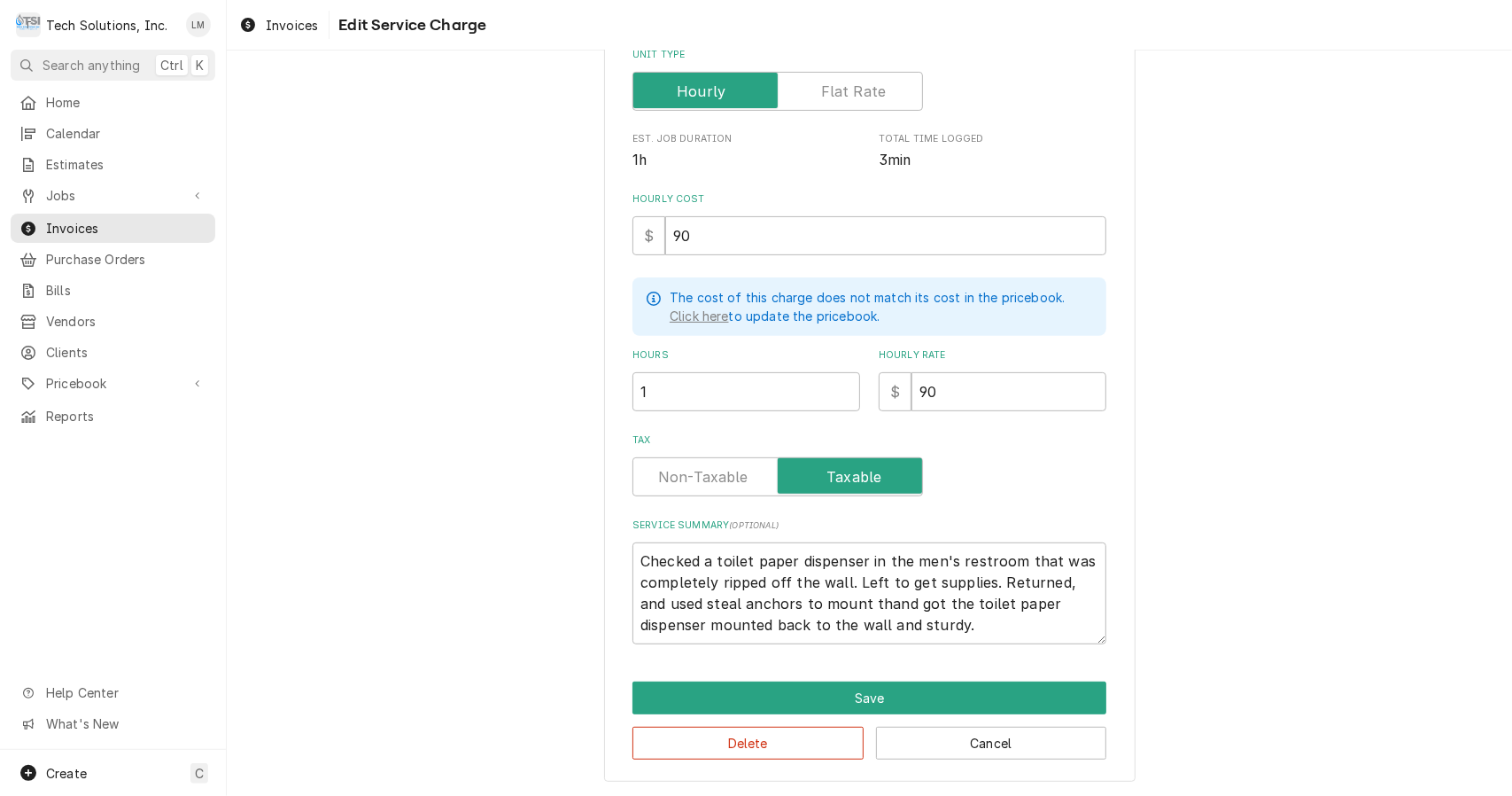
type textarea "x"
type textarea "Checked a toilet paper dispenser in the men's restroom that was completely ripp…"
type textarea "x"
type textarea "Checked a toilet paper dispenser in the men's restroom that was completely ripp…"
type textarea "x"
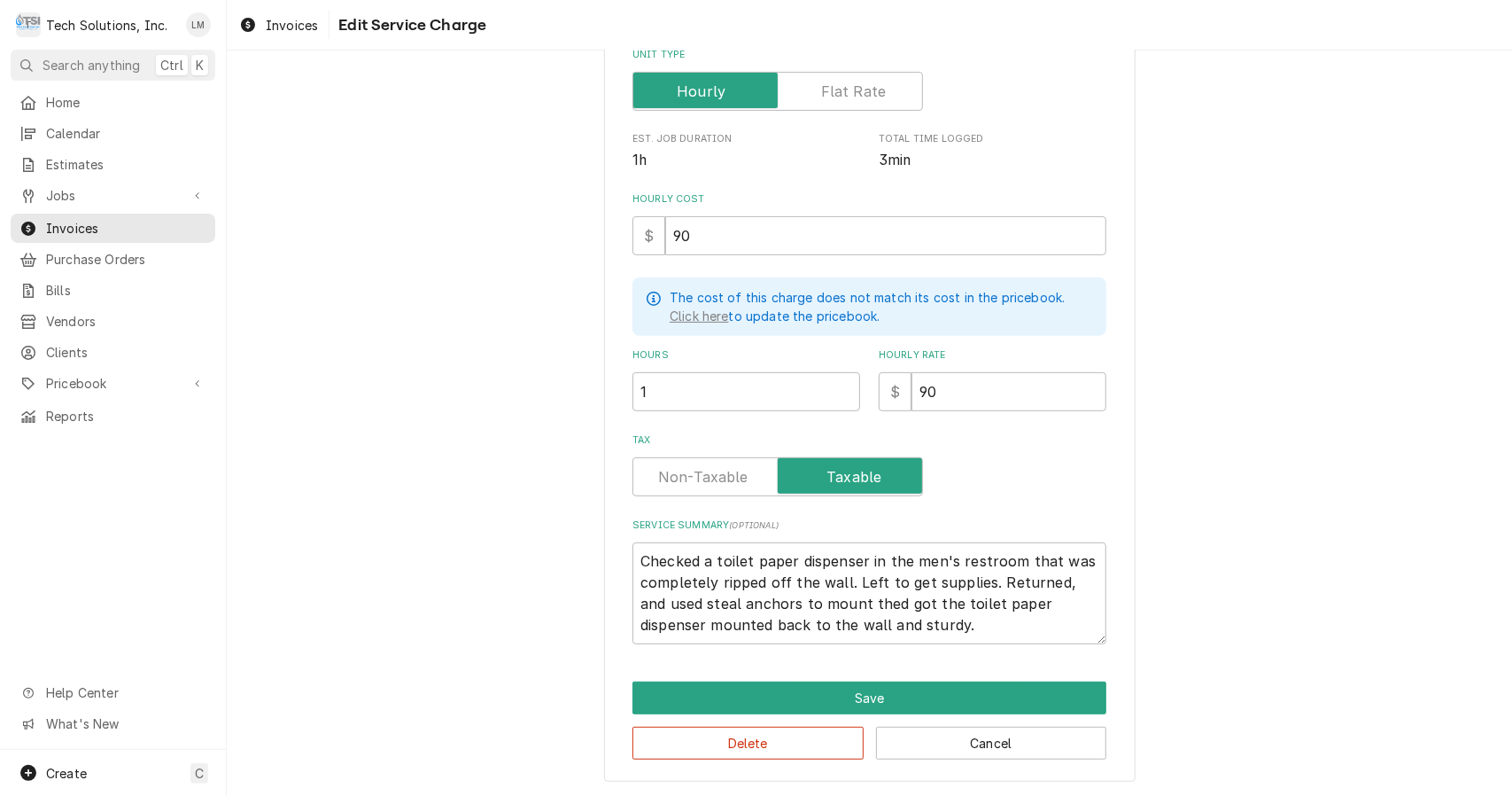
type textarea "Checked a toilet paper dispenser in the men's restroom that was completely ripp…"
type textarea "x"
type textarea "Checked a toilet paper dispenser in the men's restroom that was completely ripp…"
type textarea "x"
type textarea "Checked a toilet paper dispenser in the men's restroom that was completely ripp…"
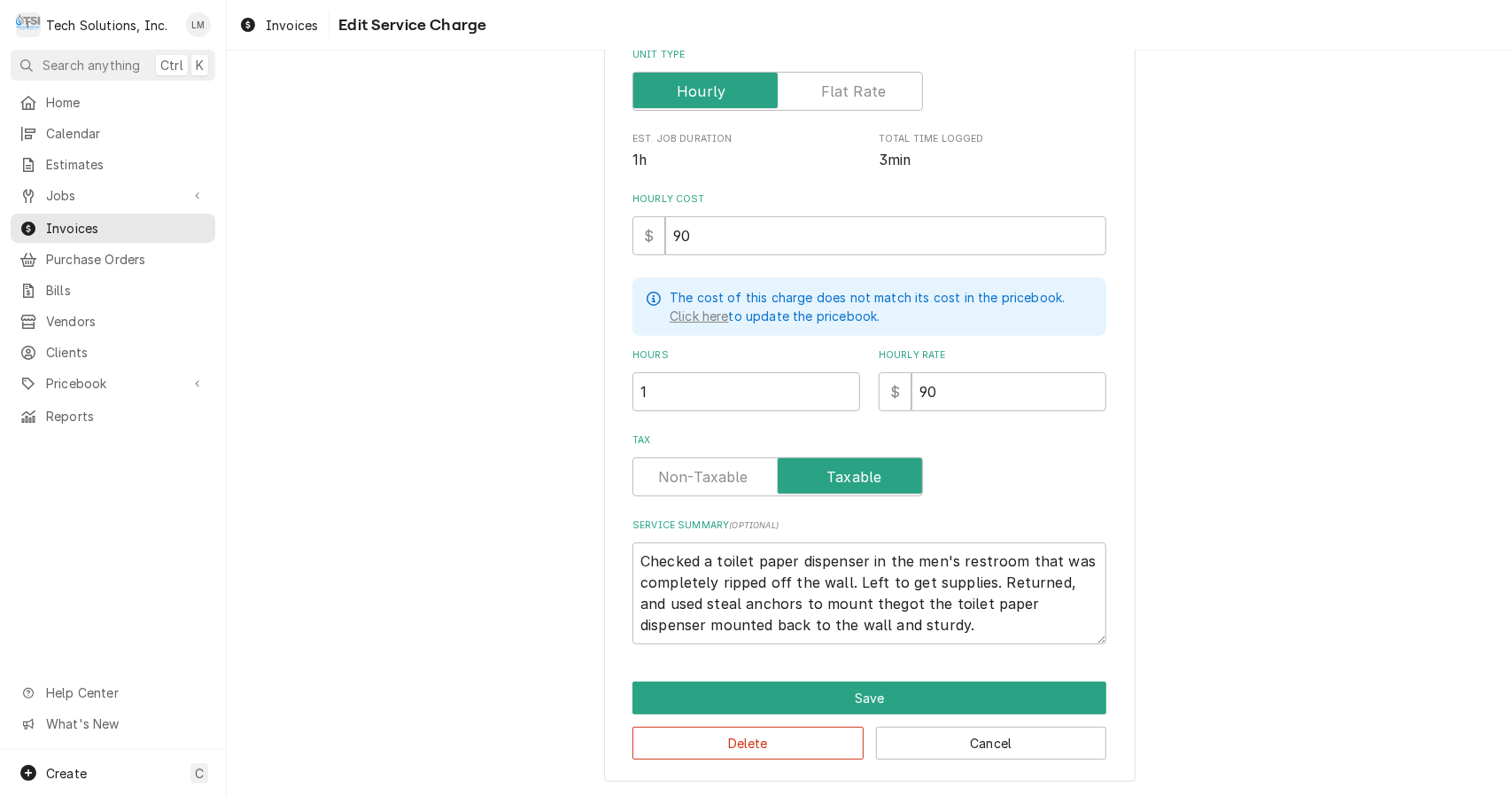
type textarea "x"
type textarea "Checked a toilet paper dispenser in the men's restroom that was completely ripp…"
type textarea "x"
type textarea "Checked a toilet paper dispenser in the men's restroom that was completely ripp…"
type textarea "x"
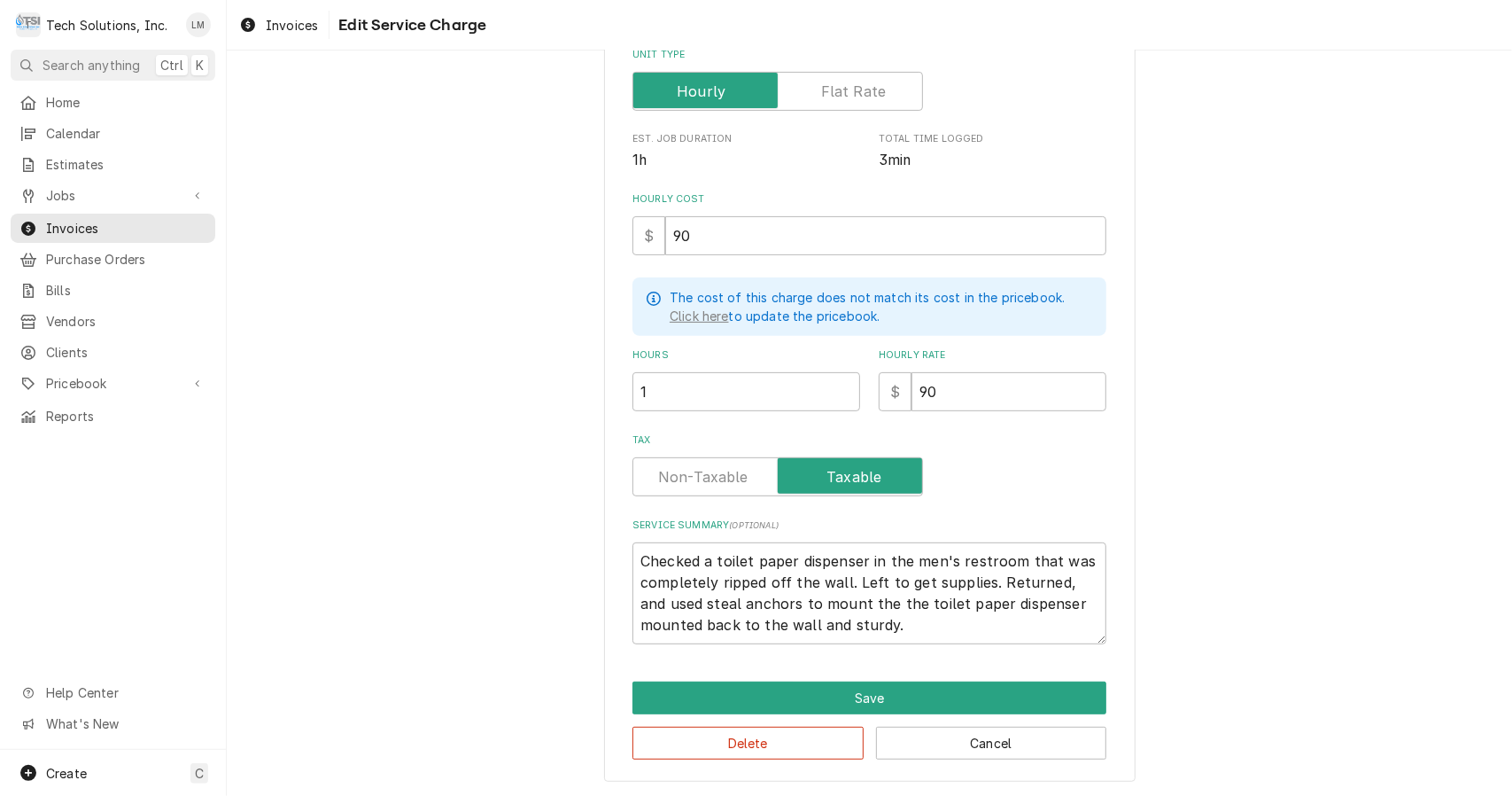
type textarea "Checked a toilet paper dispenser in the men's restroom that was completely ripp…"
type textarea "x"
type textarea "Checked a toilet paper dispenser in the men's restroom that was completely ripp…"
type textarea "x"
type textarea "Checked a toilet paper dispenser in the men's restroom that was completely ripp…"
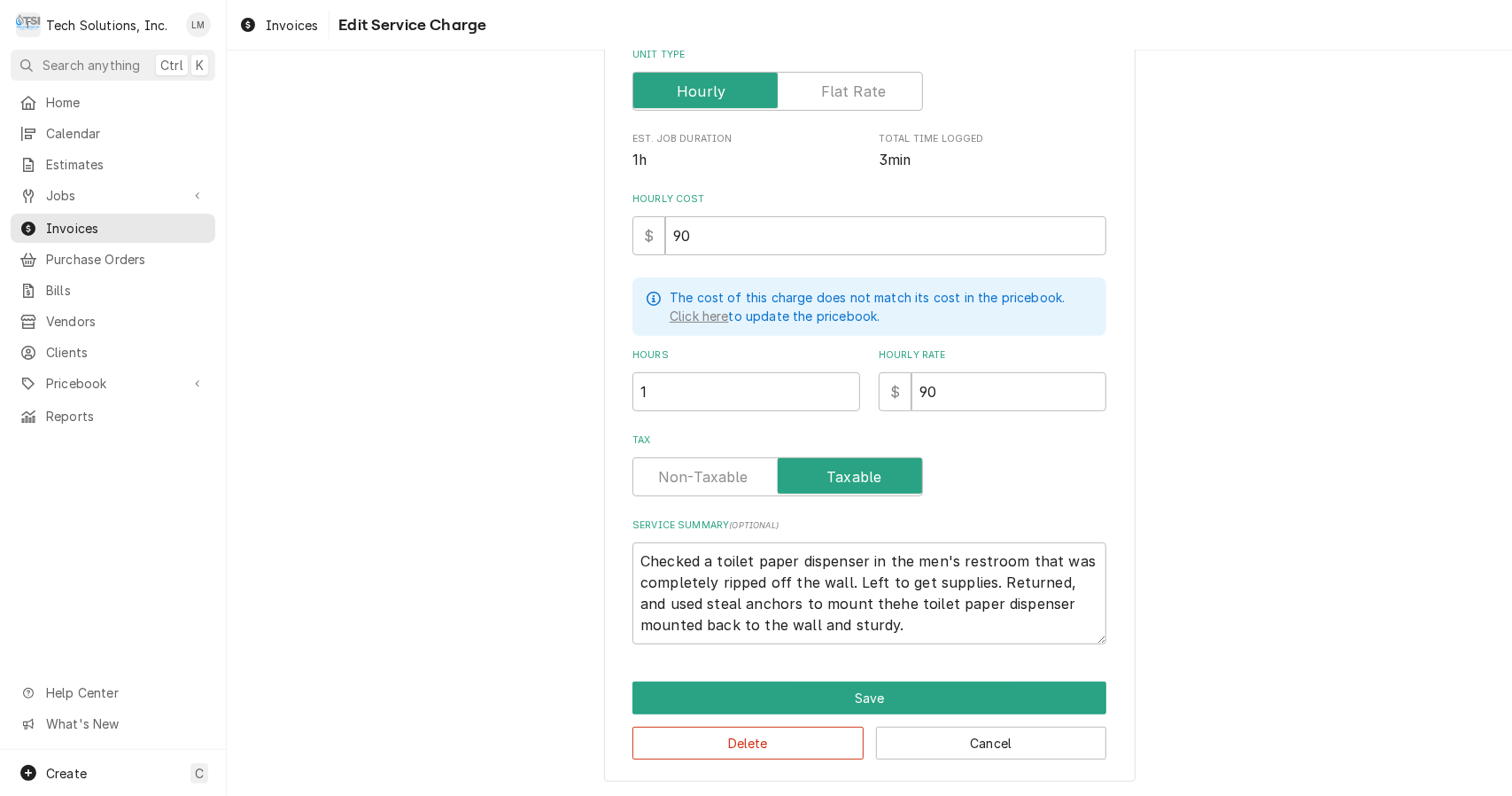
type textarea "x"
type textarea "Checked a toilet paper dispenser in the men's restroom that was completely ripp…"
type textarea "x"
type textarea "Checked a toilet paper dispenser in the men's restroom that was completely ripp…"
type textarea "x"
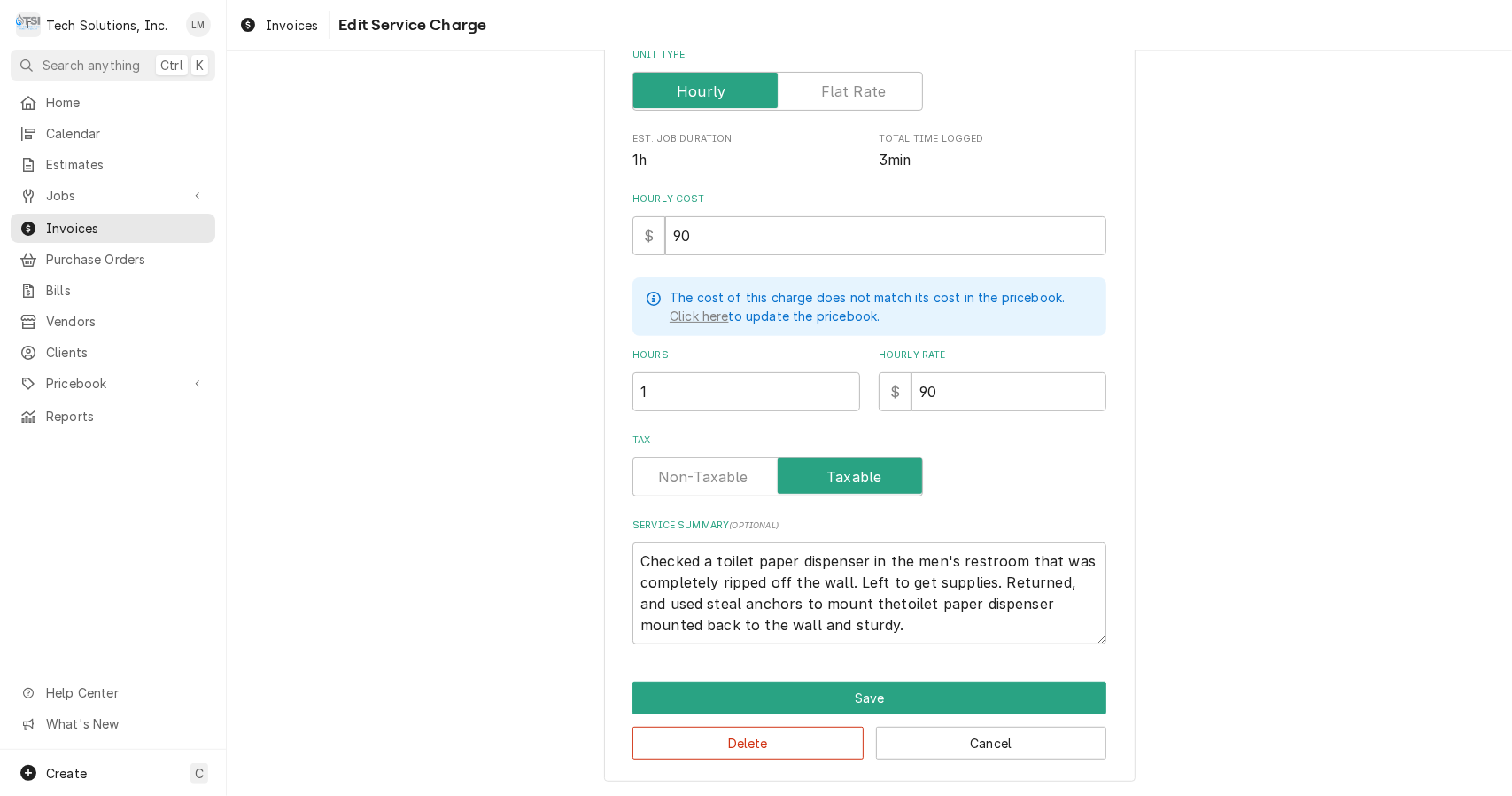
type textarea "Checked a toilet paper dispenser in the men's restroom that was completely ripp…"
type textarea "x"
type textarea "Checked a toilet paper dispenser in the men's restroom that was completely ripp…"
type textarea "x"
type textarea "Checked a toilet paper dispenser in the men's restroom that was completely ripp…"
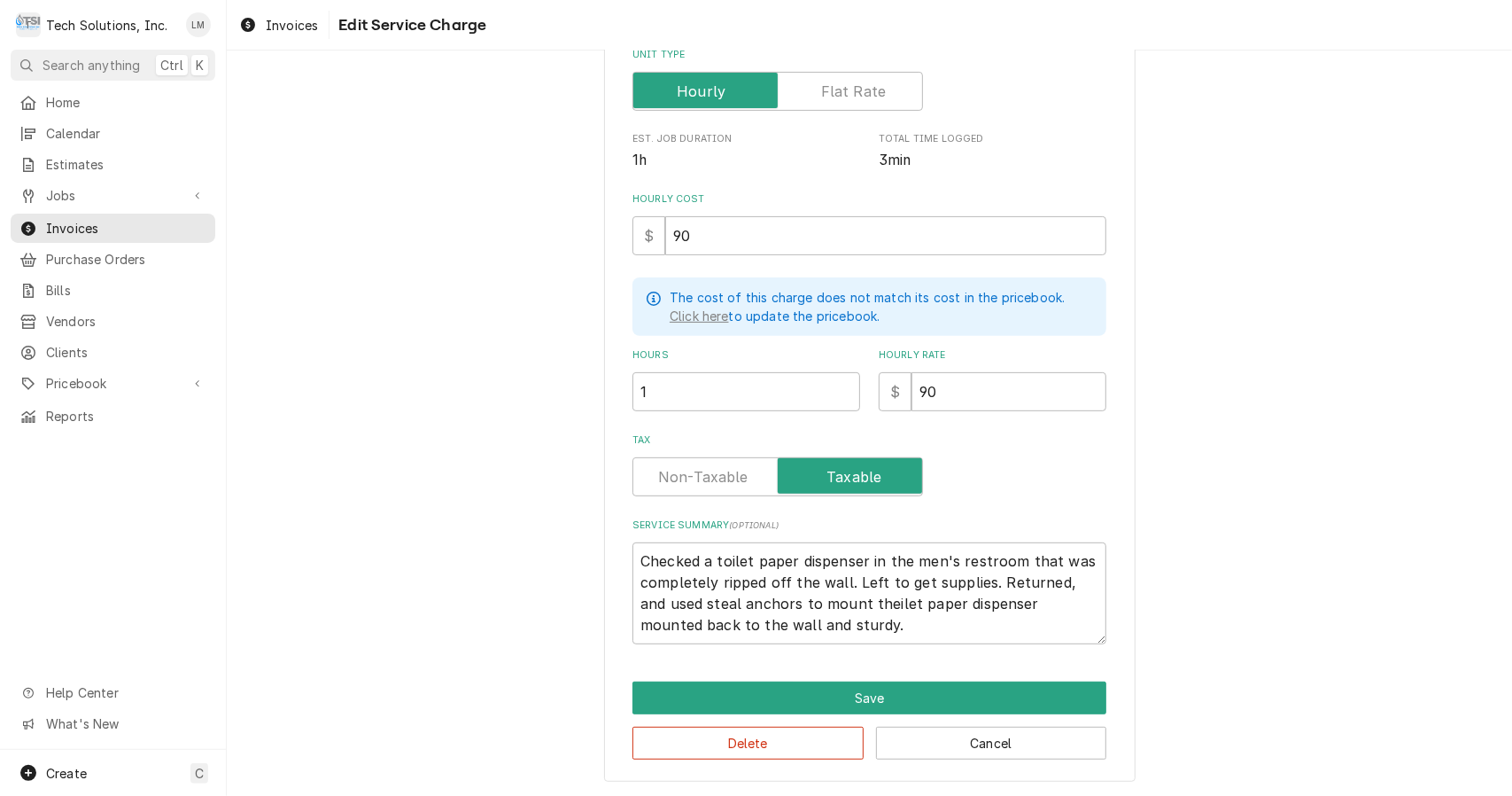
type textarea "x"
type textarea "Checked a toilet paper dispenser in the men's restroom that was completely ripp…"
type textarea "x"
type textarea "Checked a toilet paper dispenser in the men's restroom that was completely ripp…"
type textarea "x"
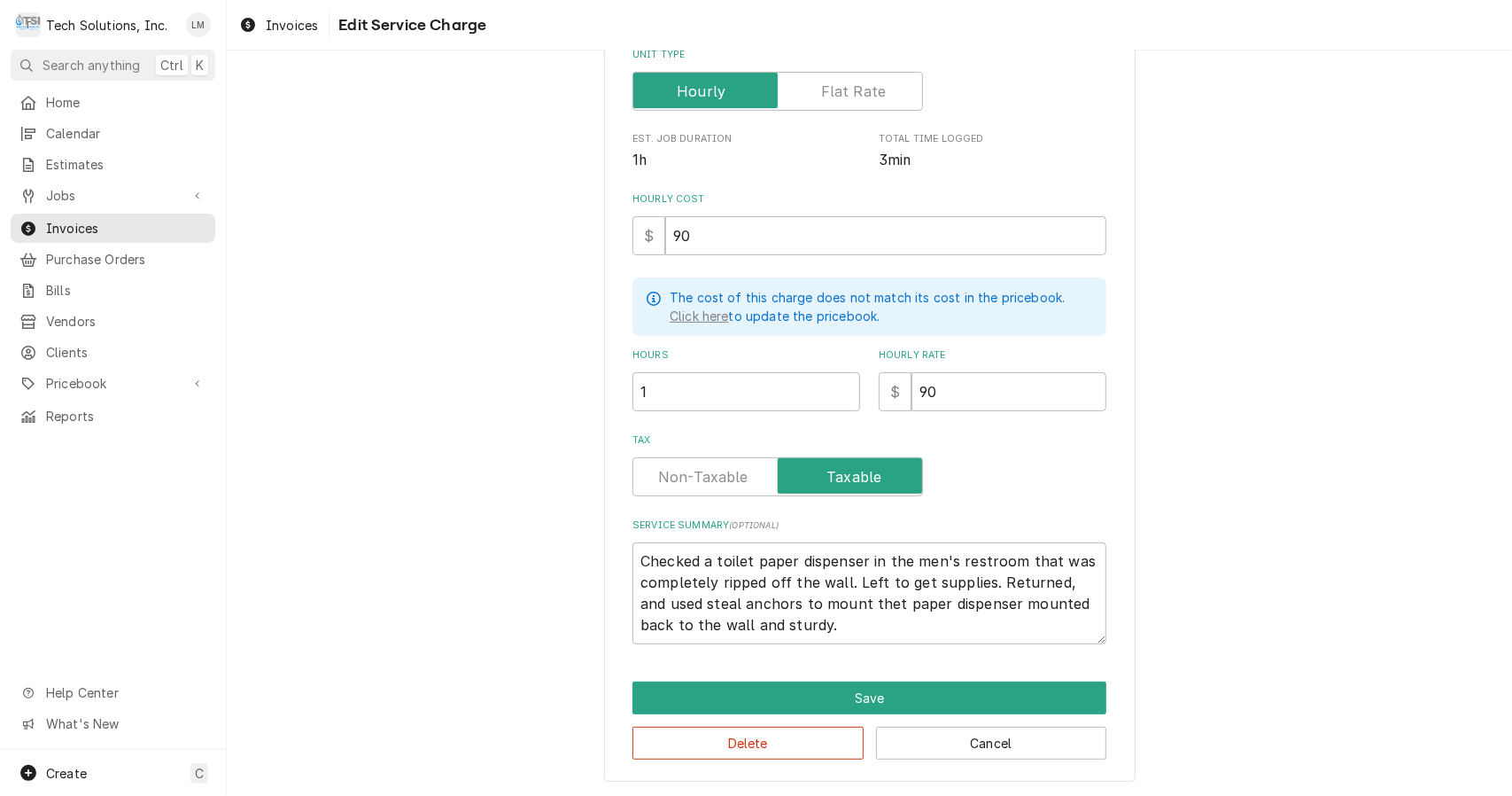
type textarea "Checked a toilet paper dispenser in the men's restroom that was completely ripp…"
type textarea "x"
type textarea "Checked a toilet paper dispenser in the men's restroom that was completely ripp…"
type textarea "x"
type textarea "Checked a toilet paper dispenser in the men's restroom that was completely ripp…"
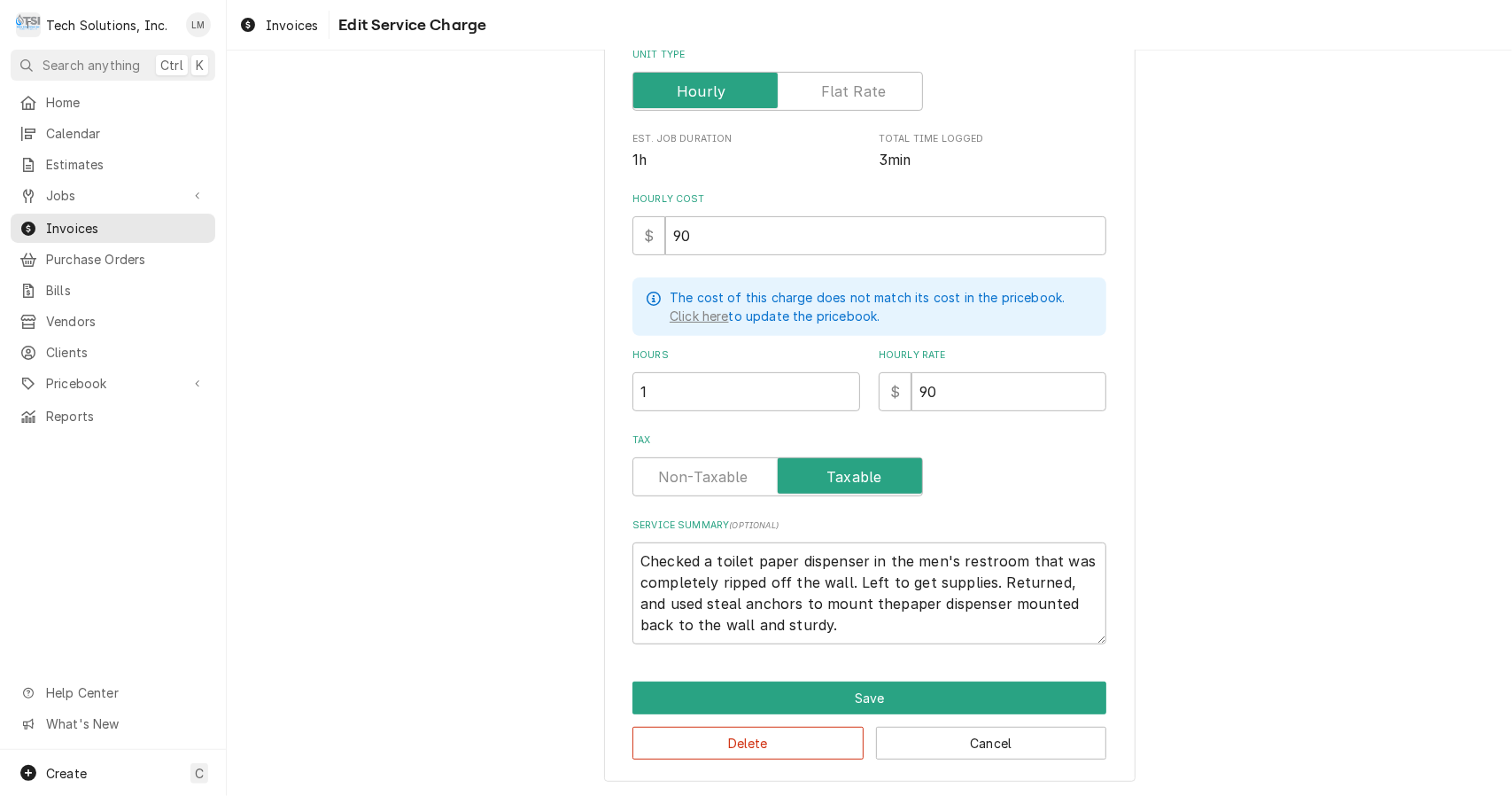
type textarea "x"
type textarea "Checked a toilet paper dispenser in the men's restroom that was completely ripp…"
type textarea "x"
type textarea "Checked a toilet paper dispenser in the men's restroom that was completely ripp…"
type textarea "x"
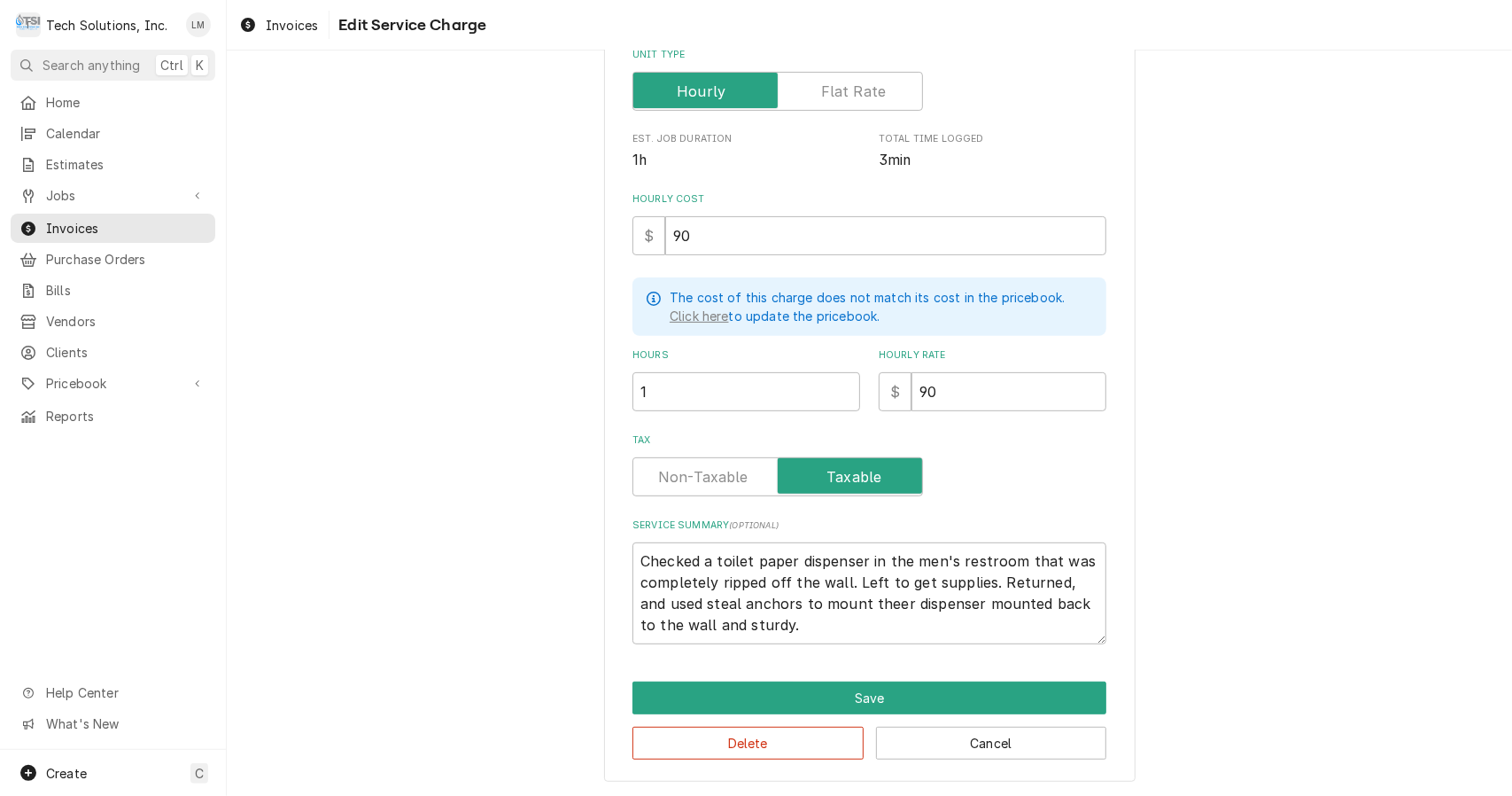
type textarea "Checked a toilet paper dispenser in the men's restroom that was completely ripp…"
type textarea "x"
type textarea "Checked a toilet paper dispenser in the men's restroom that was completely ripp…"
type textarea "x"
type textarea "Checked a toilet paper dispenser in the men's restroom that was completely ripp…"
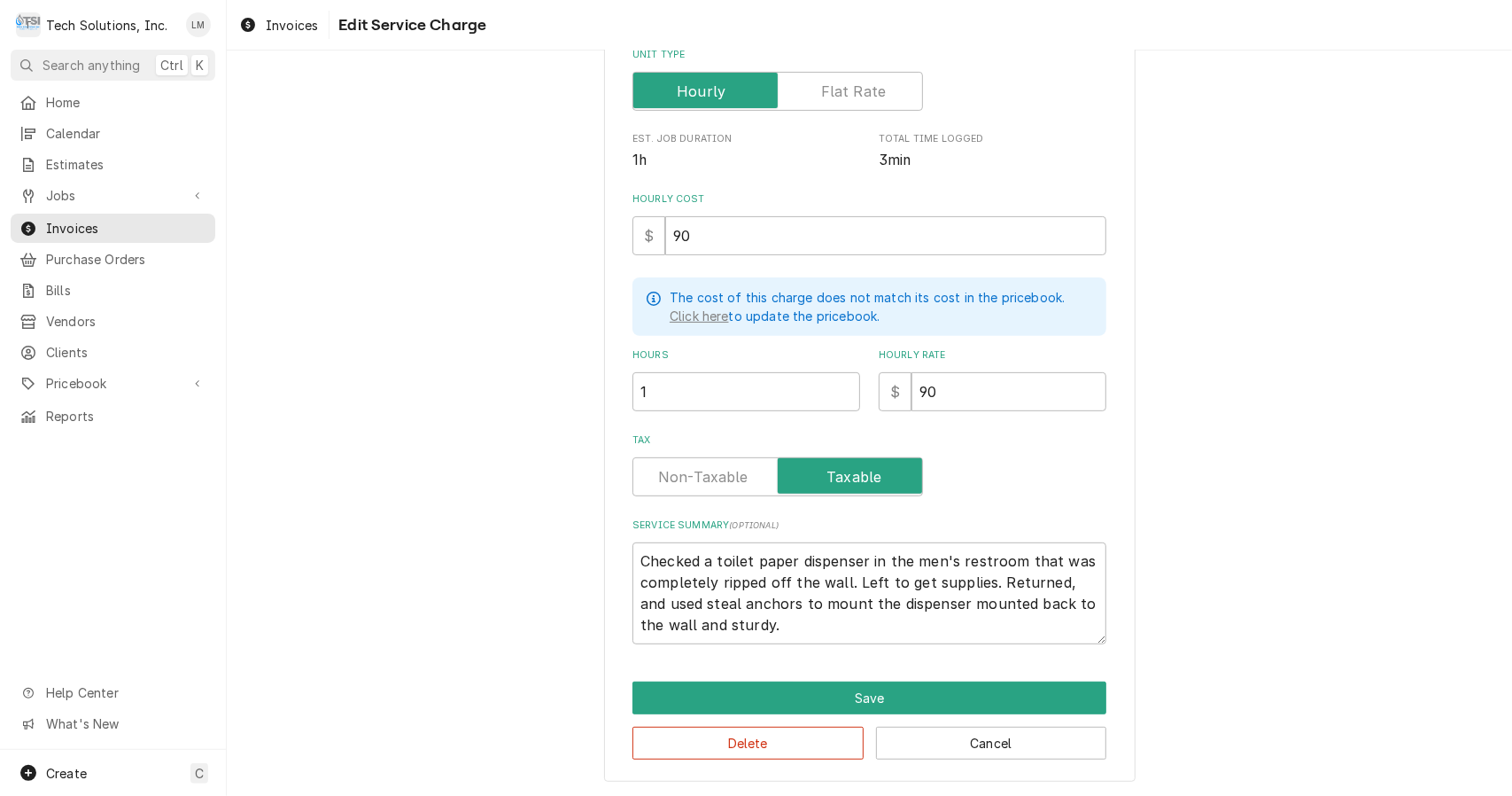
type textarea "x"
type textarea "Checked a toilet paper dispenser in the men's restroom that was completely ripp…"
type textarea "x"
type textarea "Checked a toilet paper dispenser in the men's restroom that was completely ripp…"
type textarea "x"
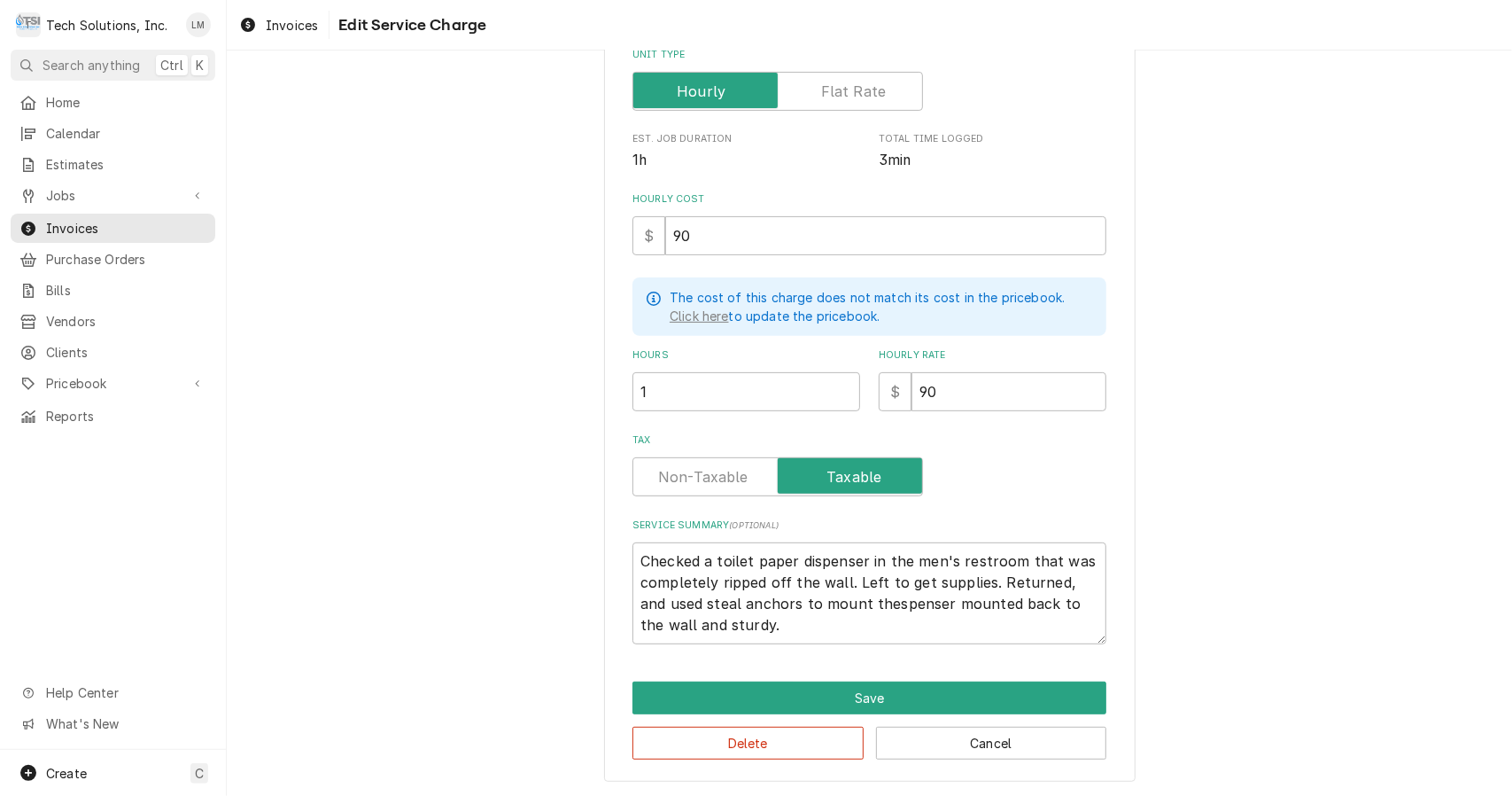
type textarea "Checked a toilet paper dispenser in the men's restroom that was completely ripp…"
type textarea "x"
type textarea "Checked a toilet paper dispenser in the men's restroom that was completely ripp…"
type textarea "x"
type textarea "Checked a toilet paper dispenser in the men's restroom that was completely ripp…"
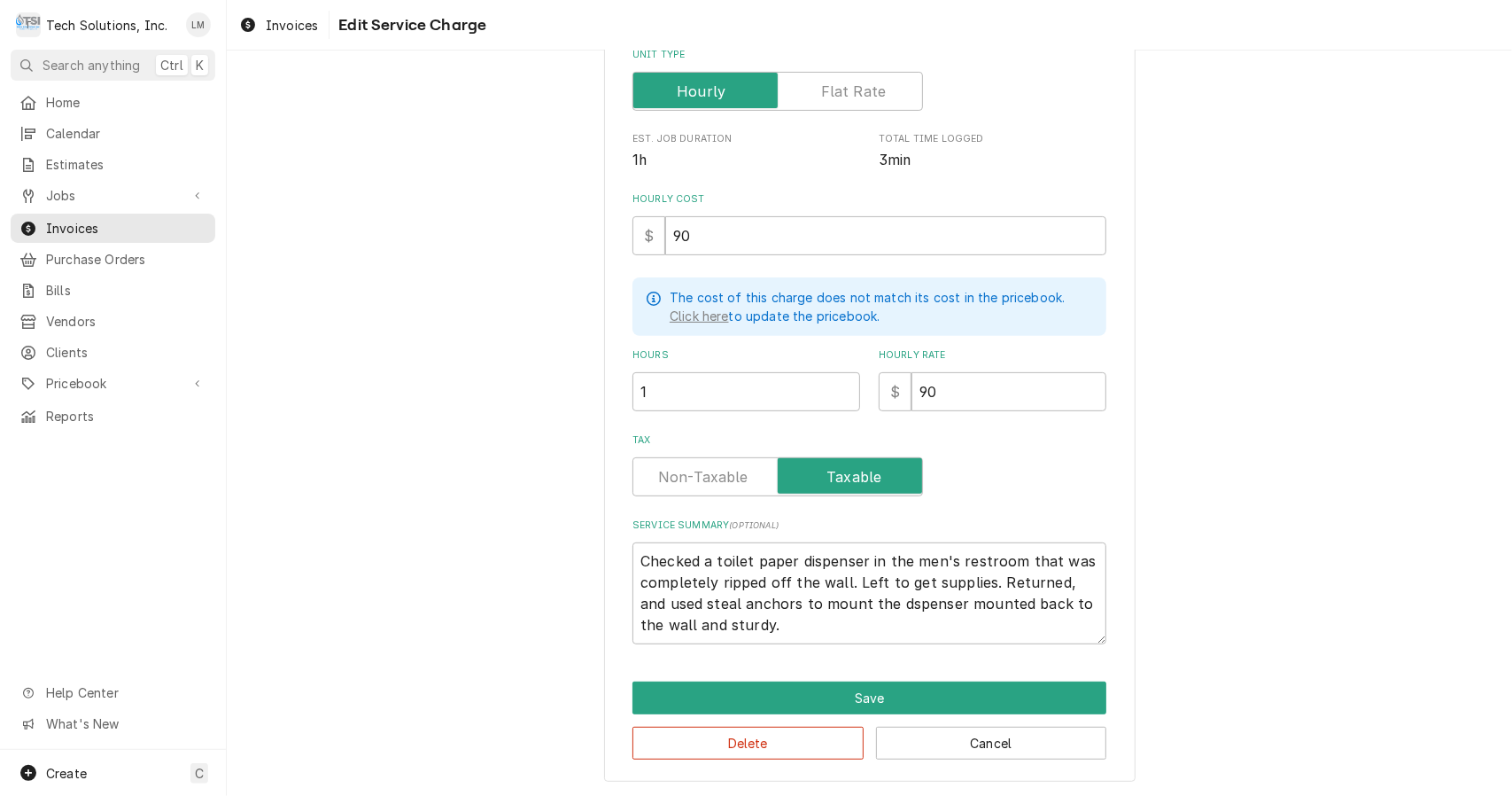
type textarea "x"
type textarea "Checked a toilet paper dispenser in the men's restroom that was completely ripp…"
type textarea "x"
type textarea "Checked a toilet paper dispenser in the men's restroom that was completely ripp…"
type textarea "x"
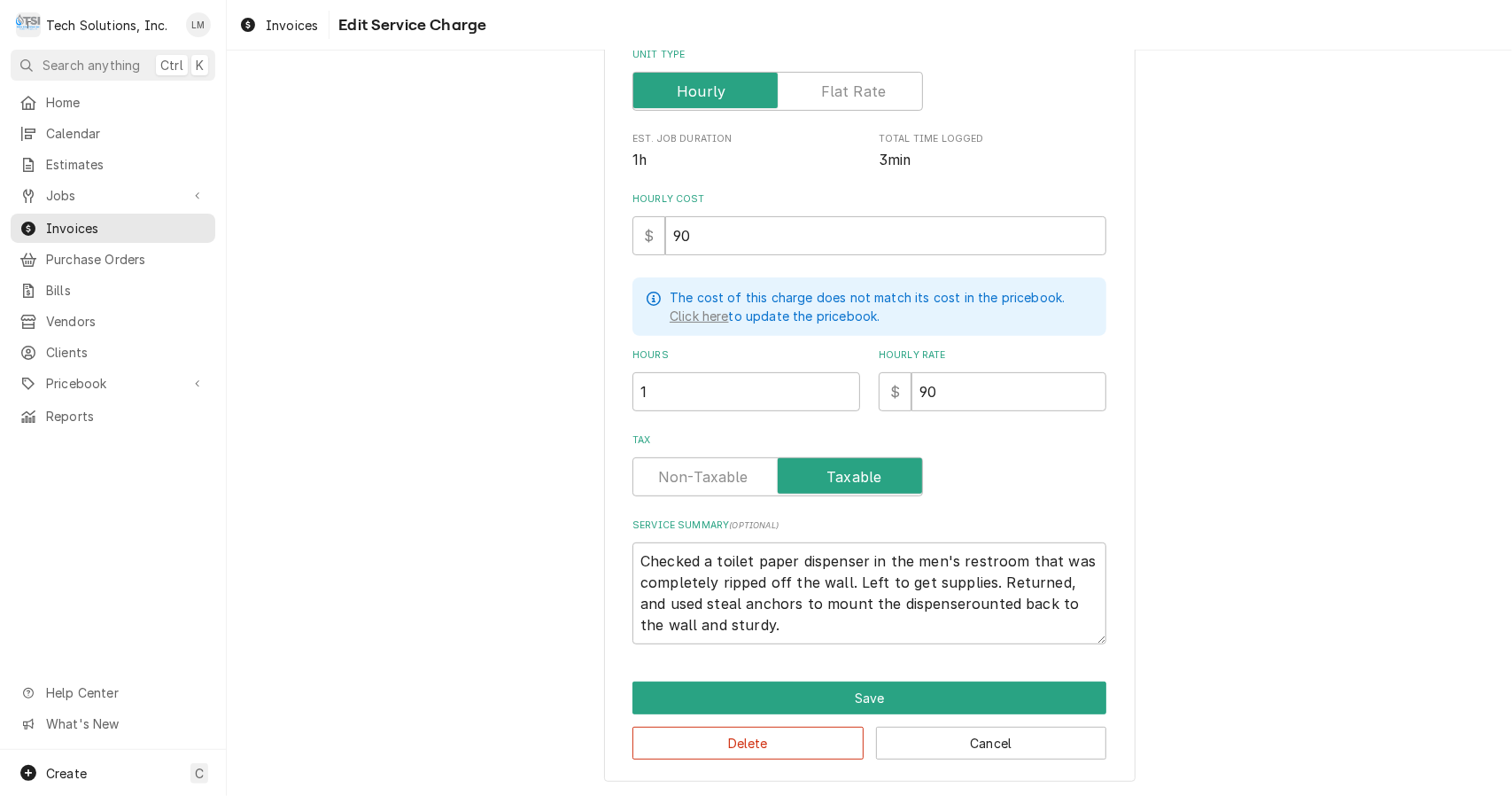
type textarea "Checked a toilet paper dispenser in the men's restroom that was completely ripp…"
type textarea "x"
type textarea "Checked a toilet paper dispenser in the men's restroom that was completely ripp…"
type textarea "x"
type textarea "Checked a toilet paper dispenser in the men's restroom that was completely ripp…"
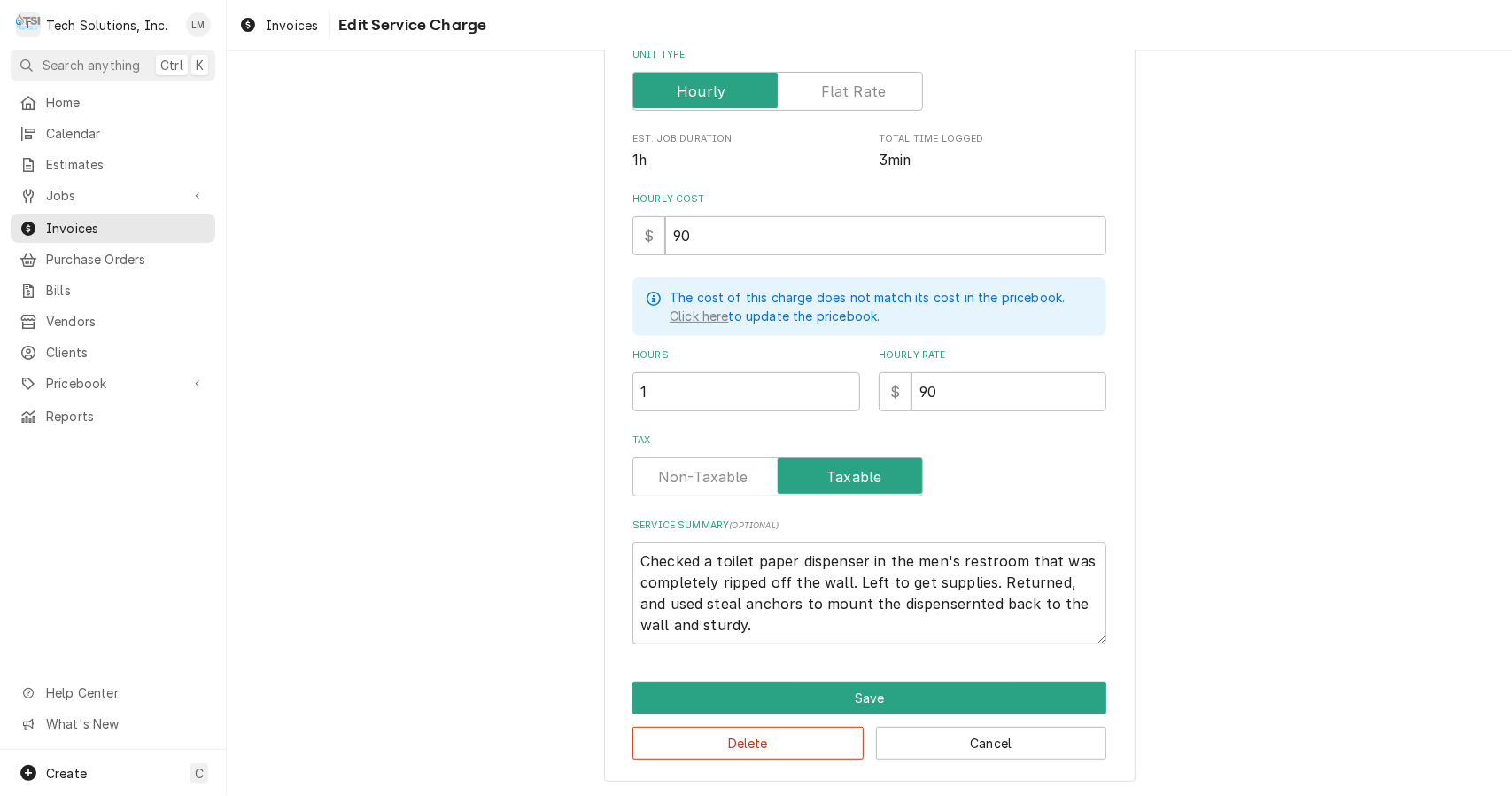
type textarea "x"
type textarea "Checked a toilet paper dispenser in the men's restroom that was completely ripp…"
type textarea "x"
type textarea "Checked a toilet paper dispenser in the men's restroom that was completely ripp…"
type textarea "x"
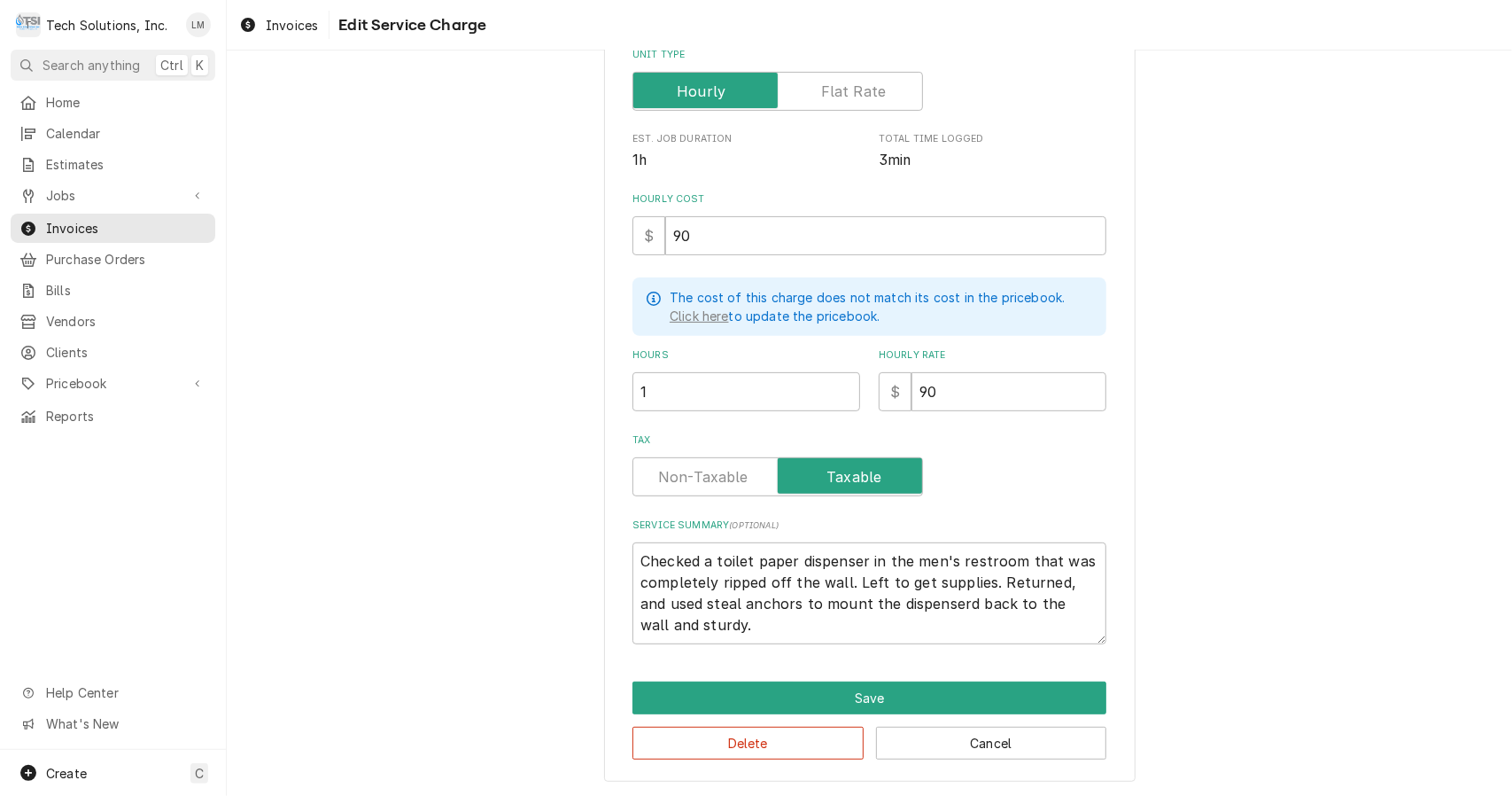
type textarea "Checked a toilet paper dispenser in the men's restroom that was completely ripp…"
type textarea "x"
type textarea "Checked a toilet paper dispenser in the men's restroom that was completely ripp…"
type textarea "x"
type textarea "Checked a toilet paper dispenser in the men's restroom that was completely ripp…"
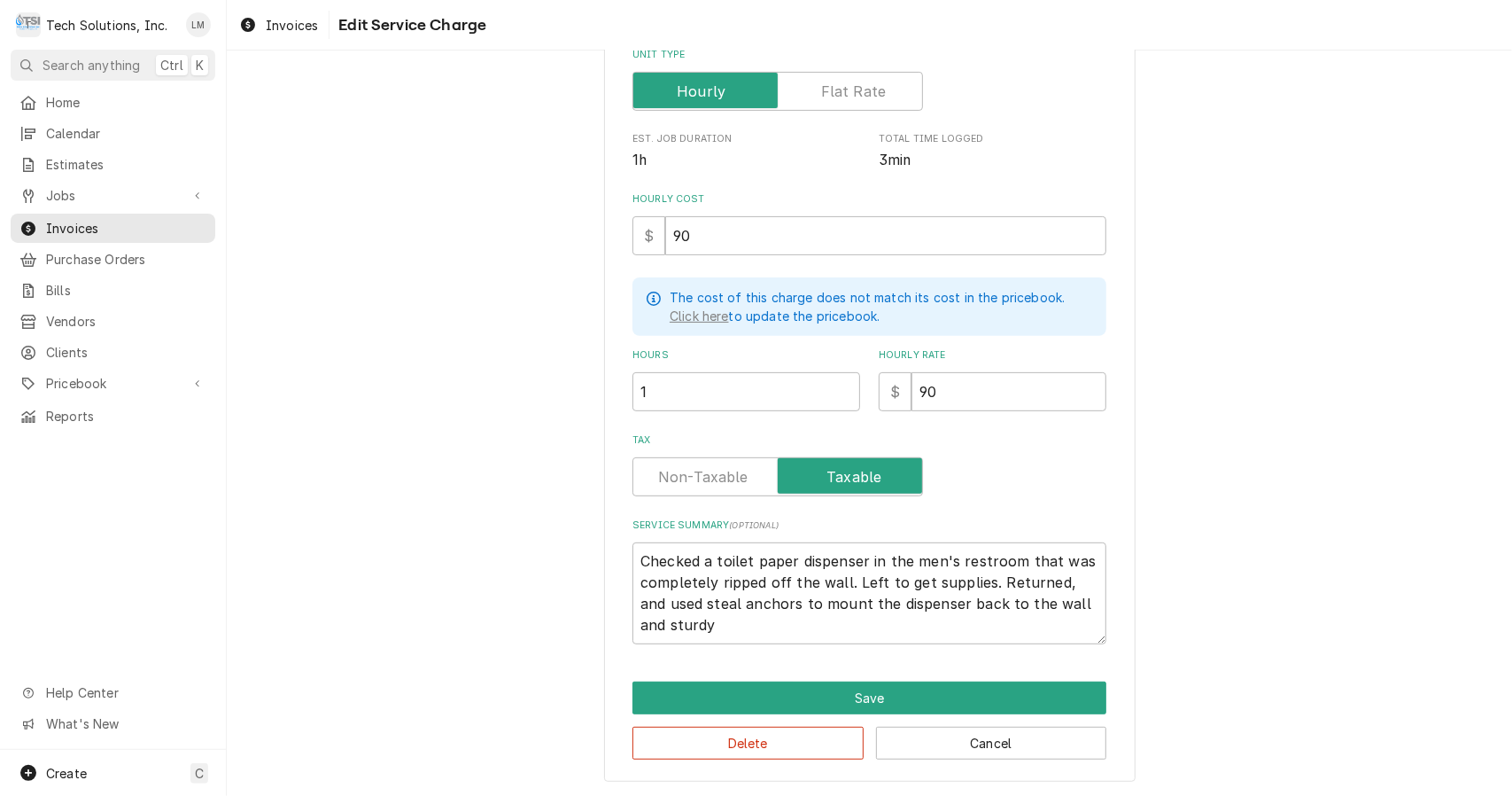
type textarea "x"
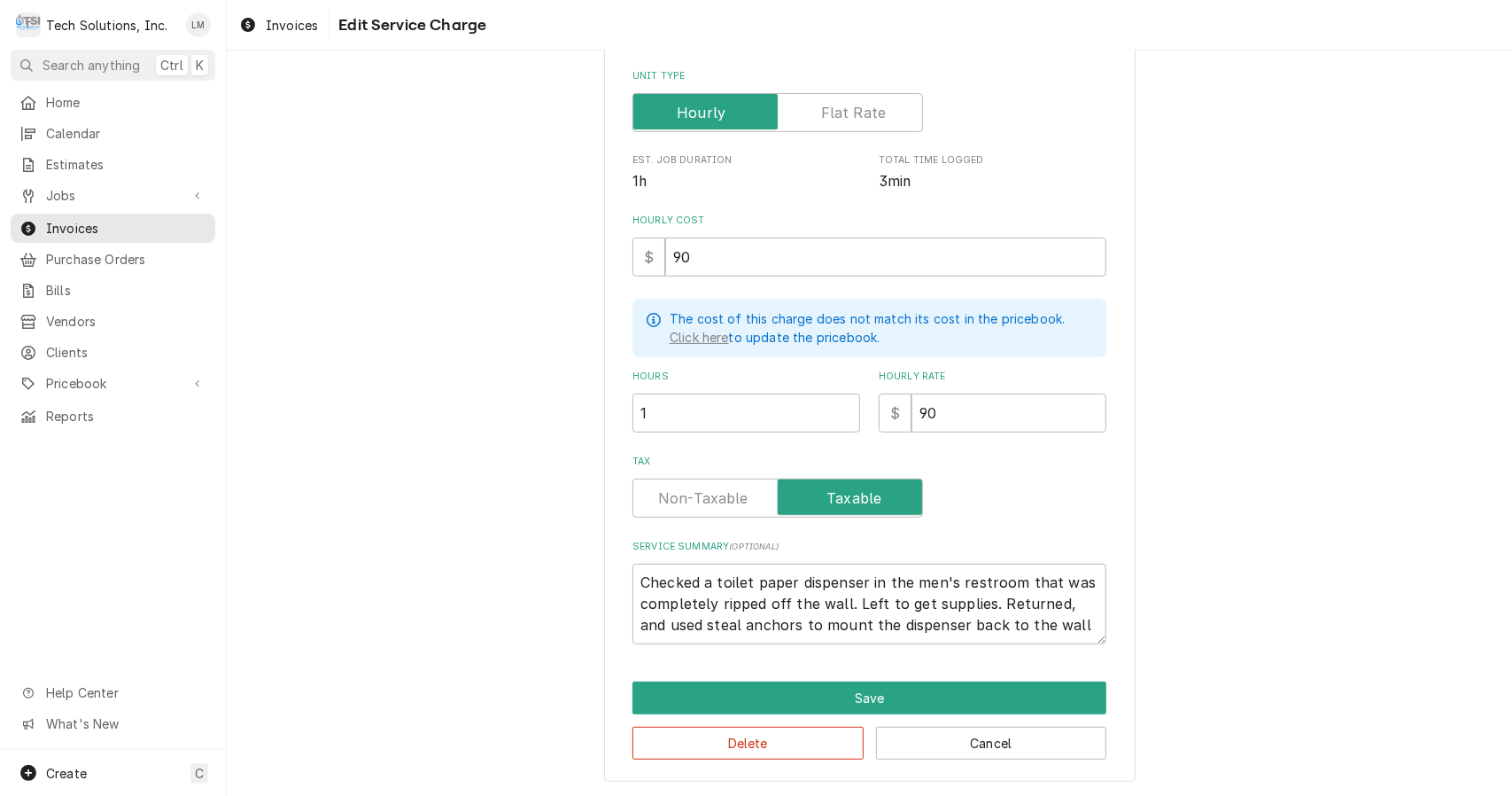
scroll to position [0, 0]
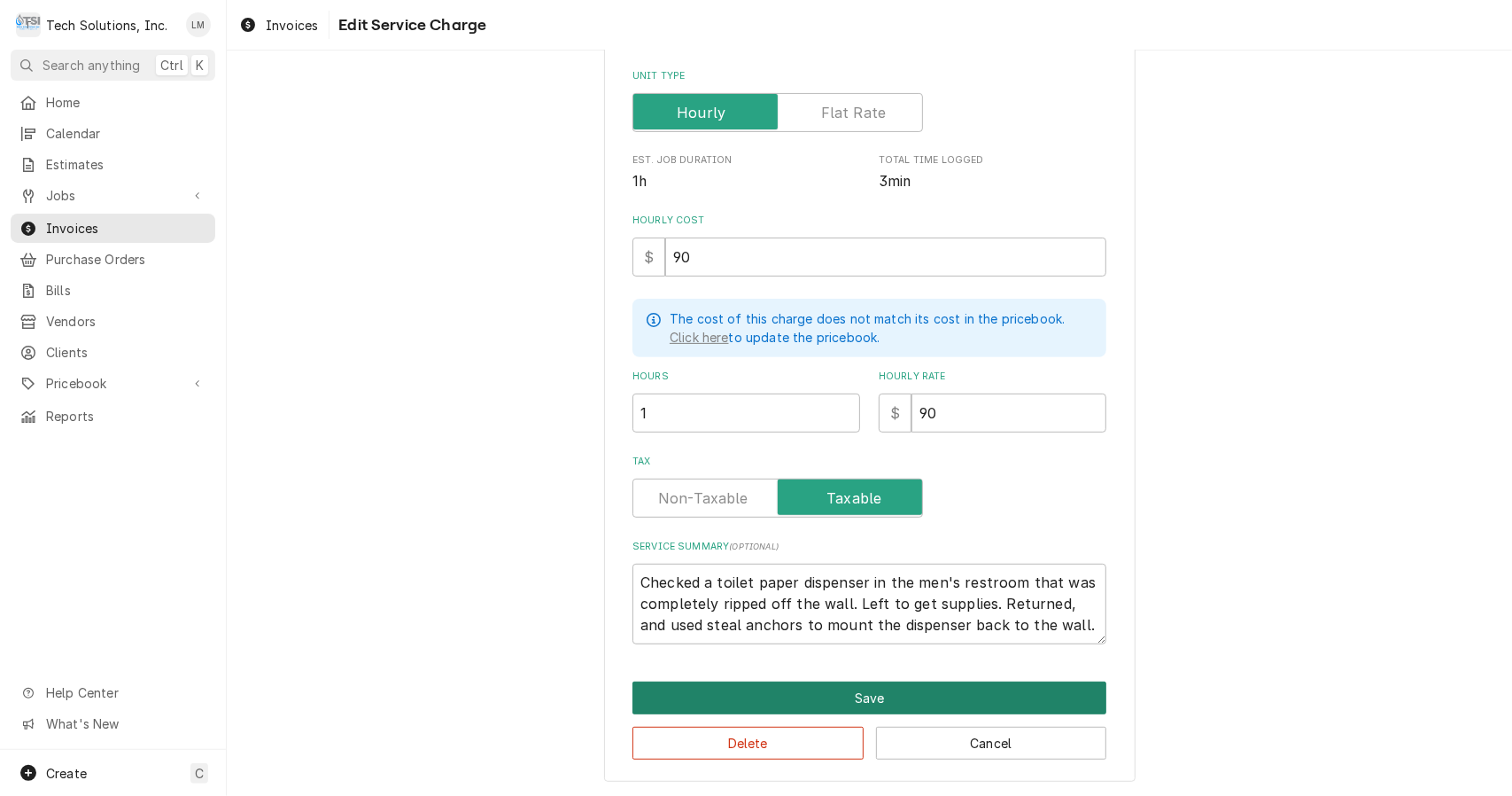
click at [910, 695] on button "Save" at bounding box center [870, 698] width 474 height 33
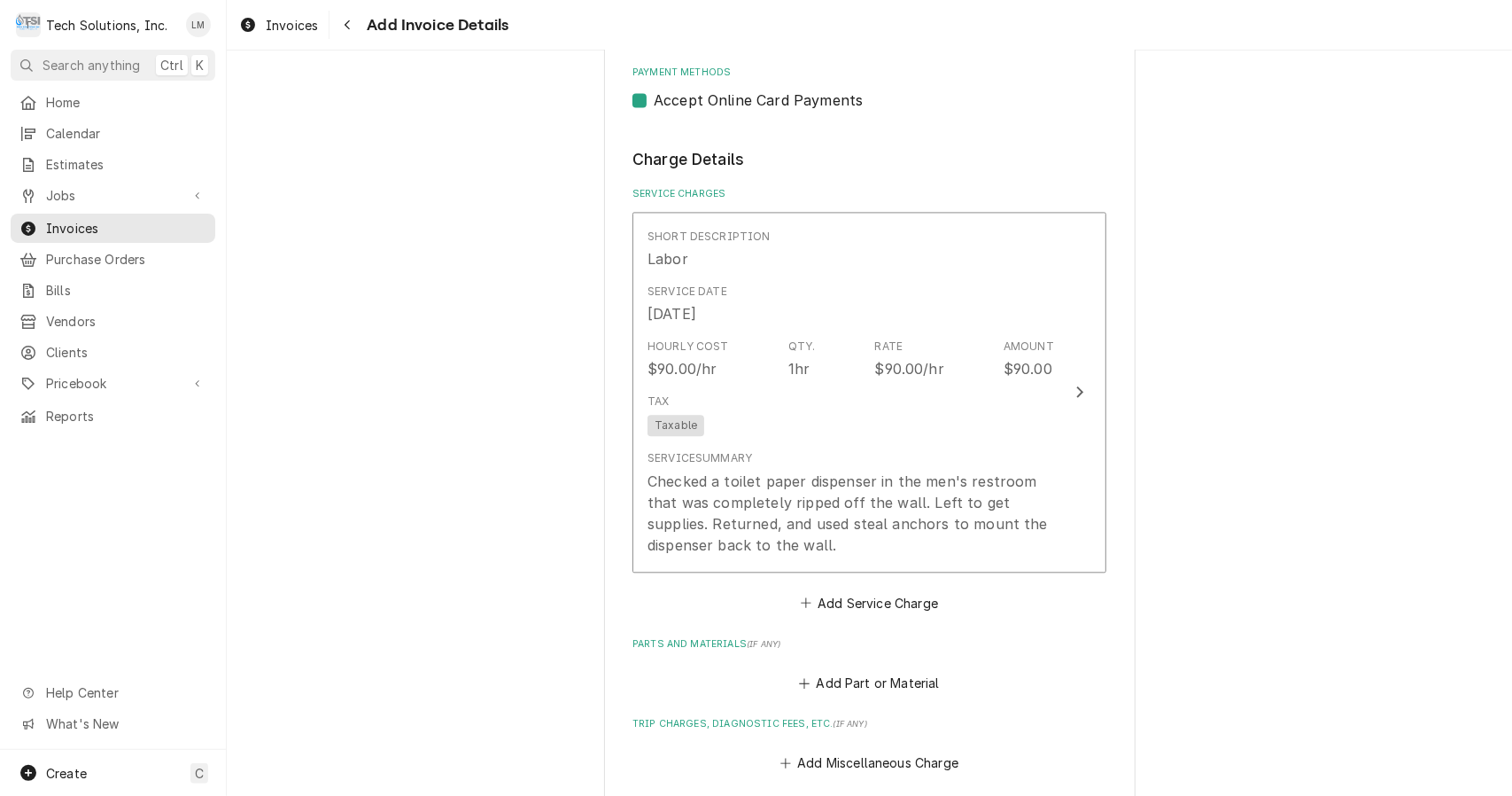
scroll to position [2508, 0]
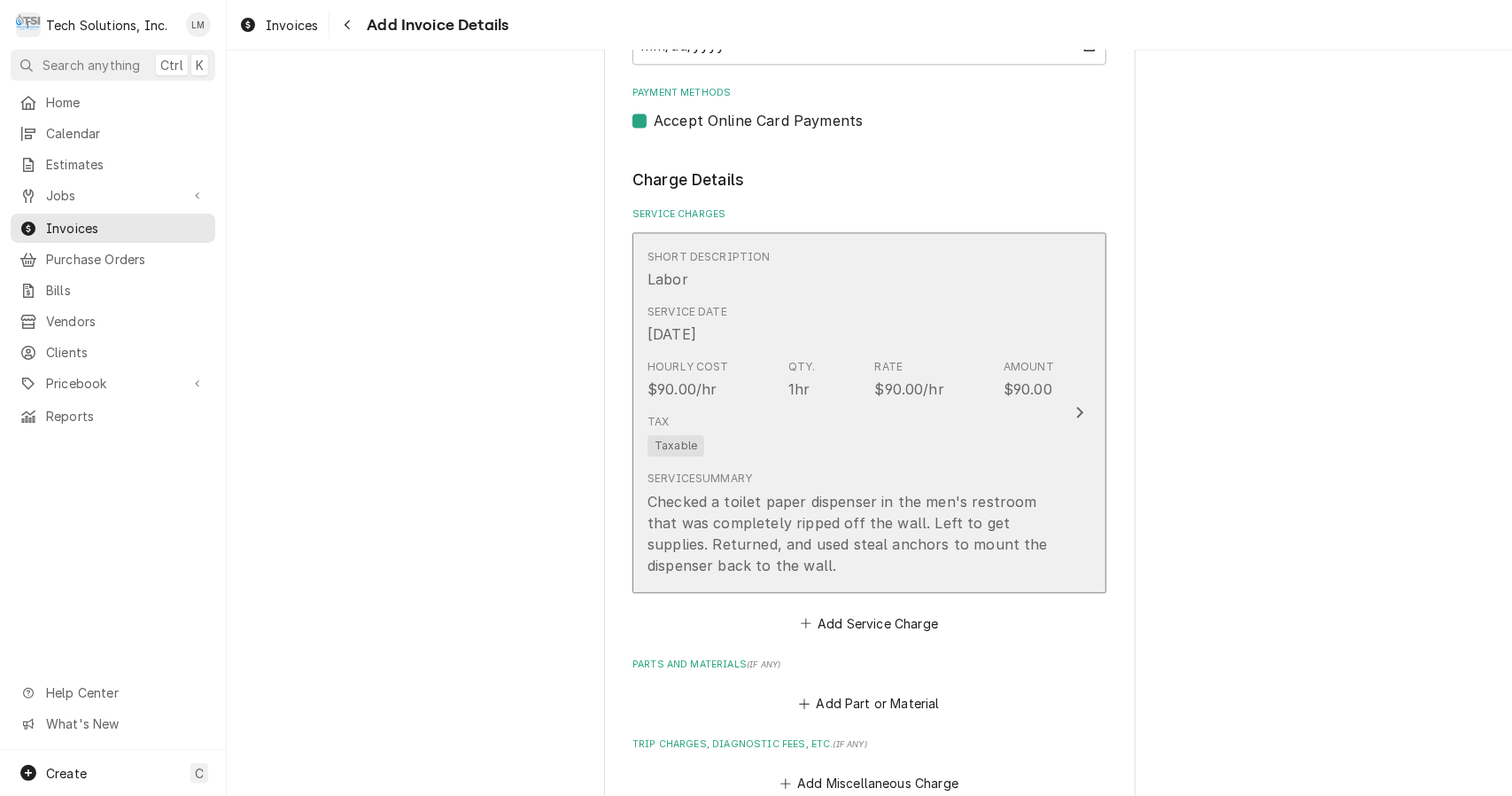
click at [1042, 491] on div "Checked a toilet paper dispenser in the men's restroom that was completely ripp…" at bounding box center [851, 534] width 407 height 85
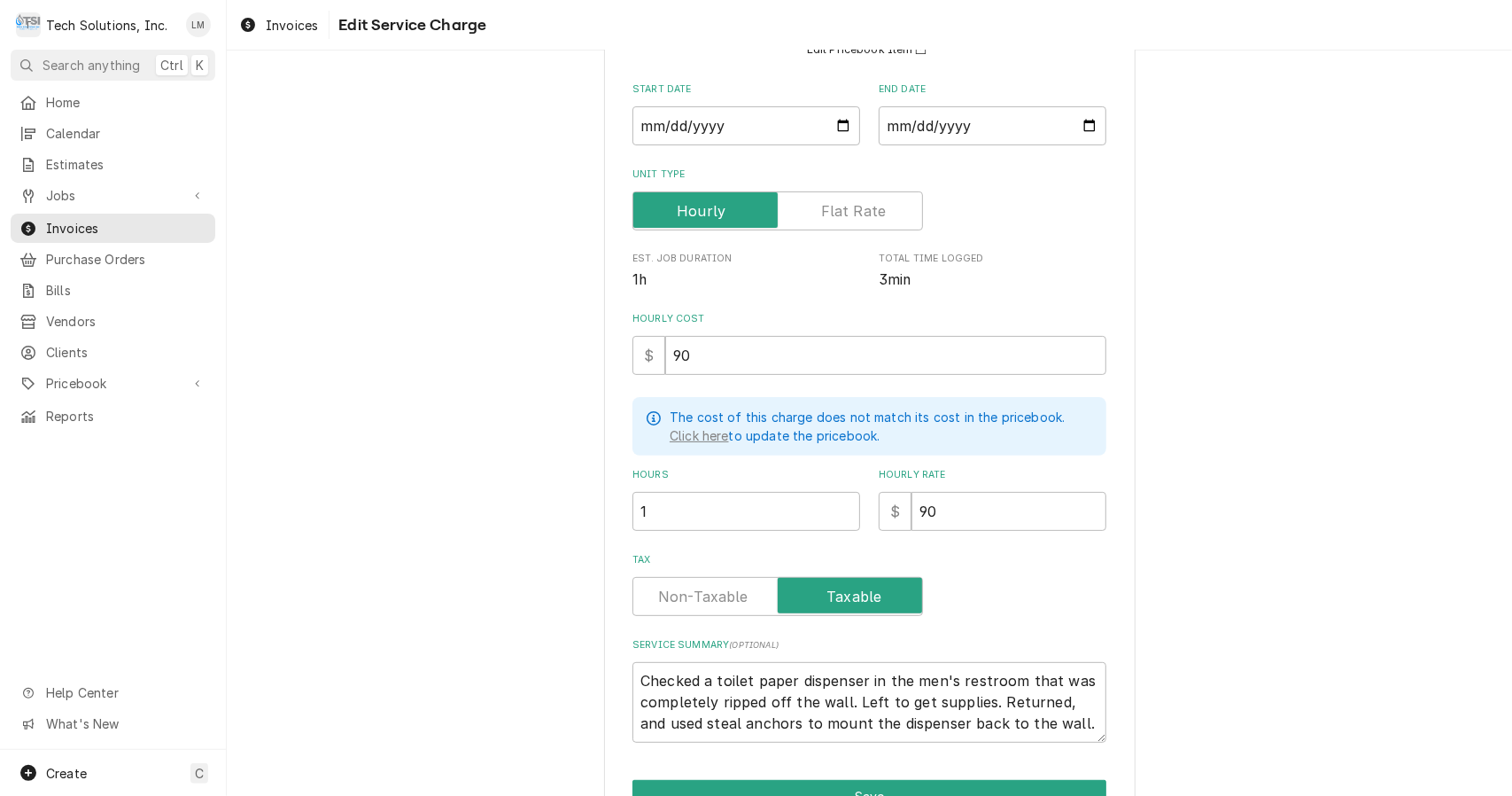
scroll to position [276, 0]
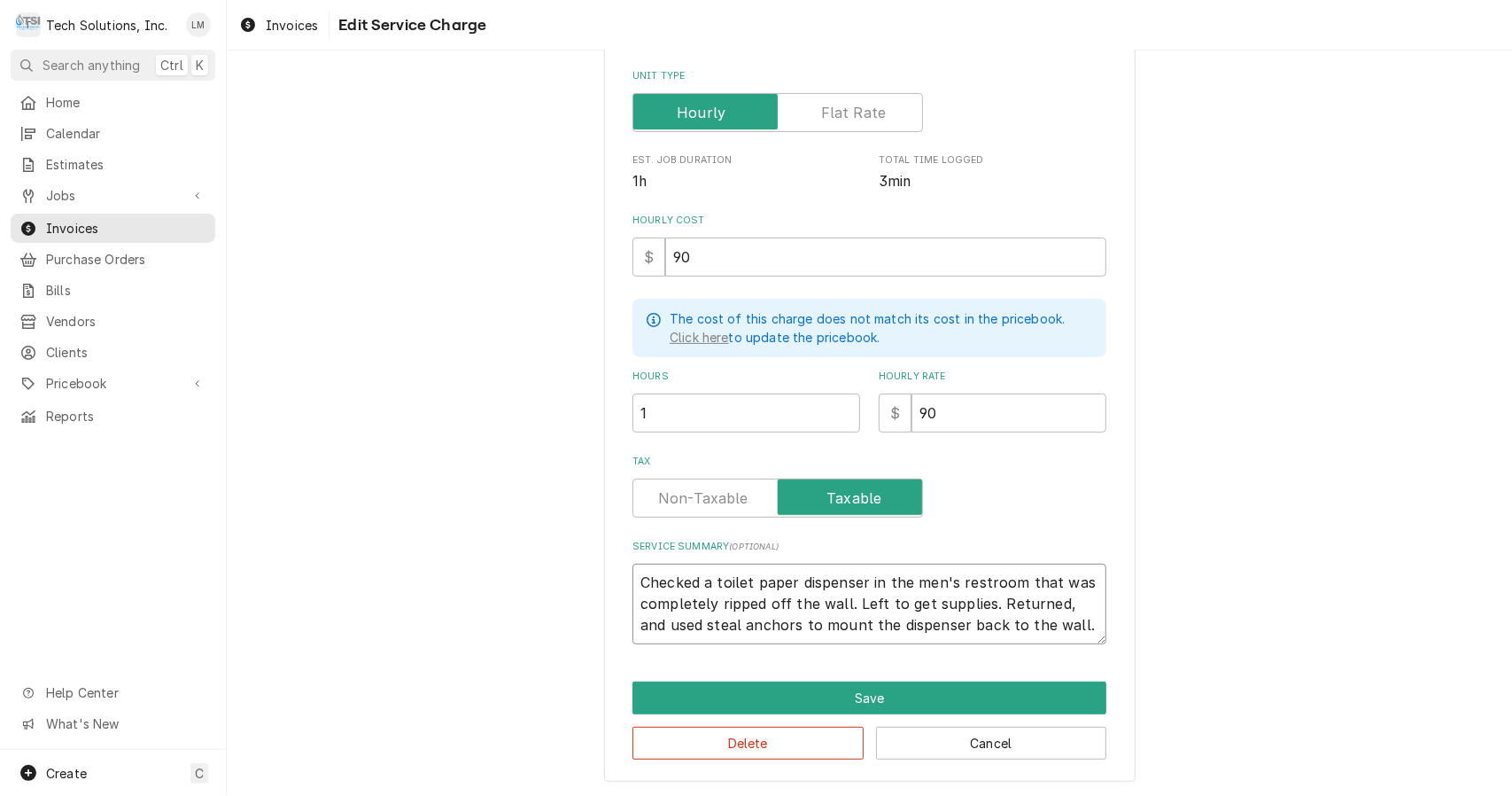
click at [1060, 631] on textarea "Checked a toilet paper dispenser in the men's restroom that was completely ripp…" at bounding box center [870, 604] width 474 height 80
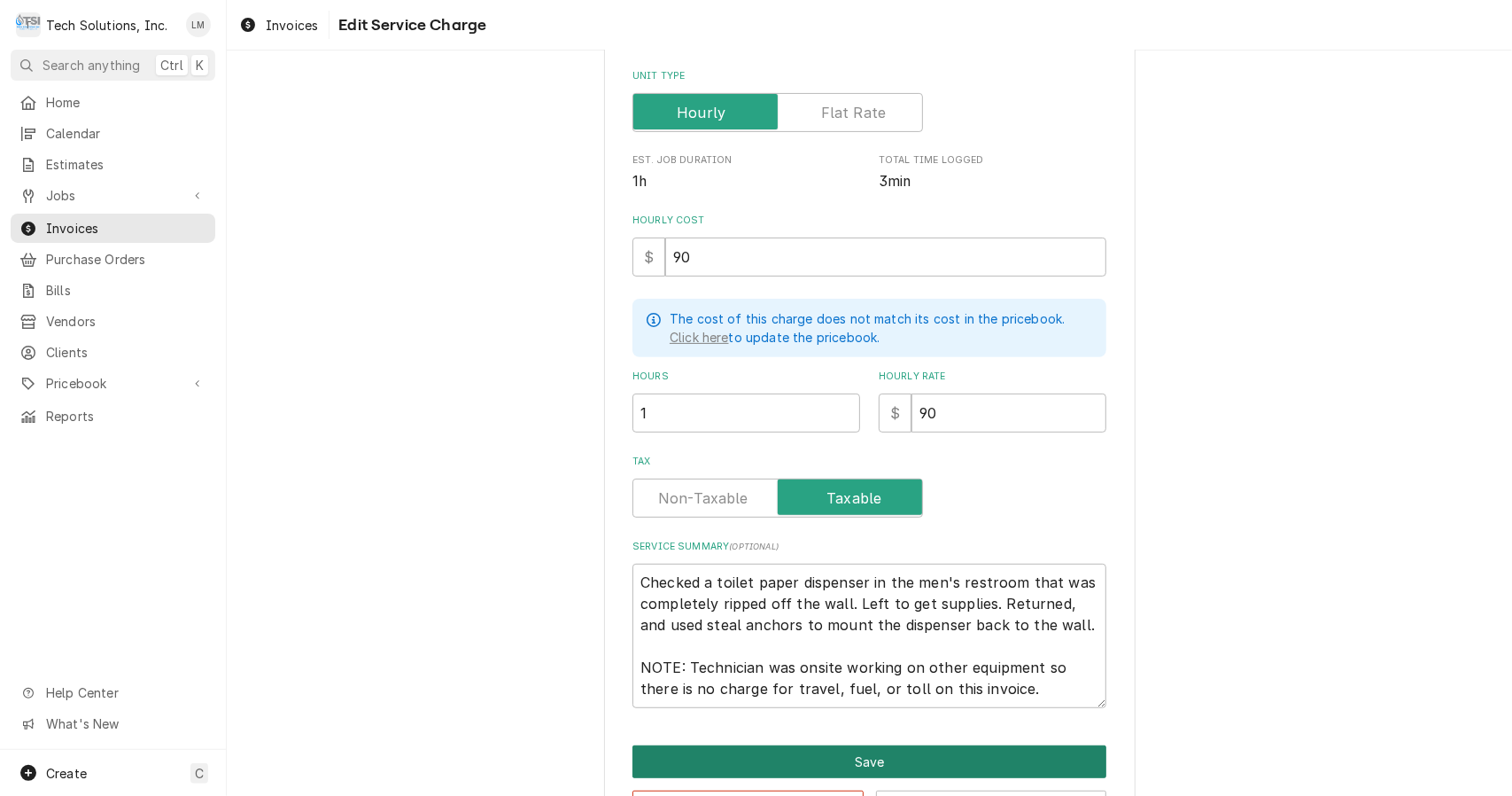
click at [881, 764] on button "Save" at bounding box center [870, 762] width 474 height 33
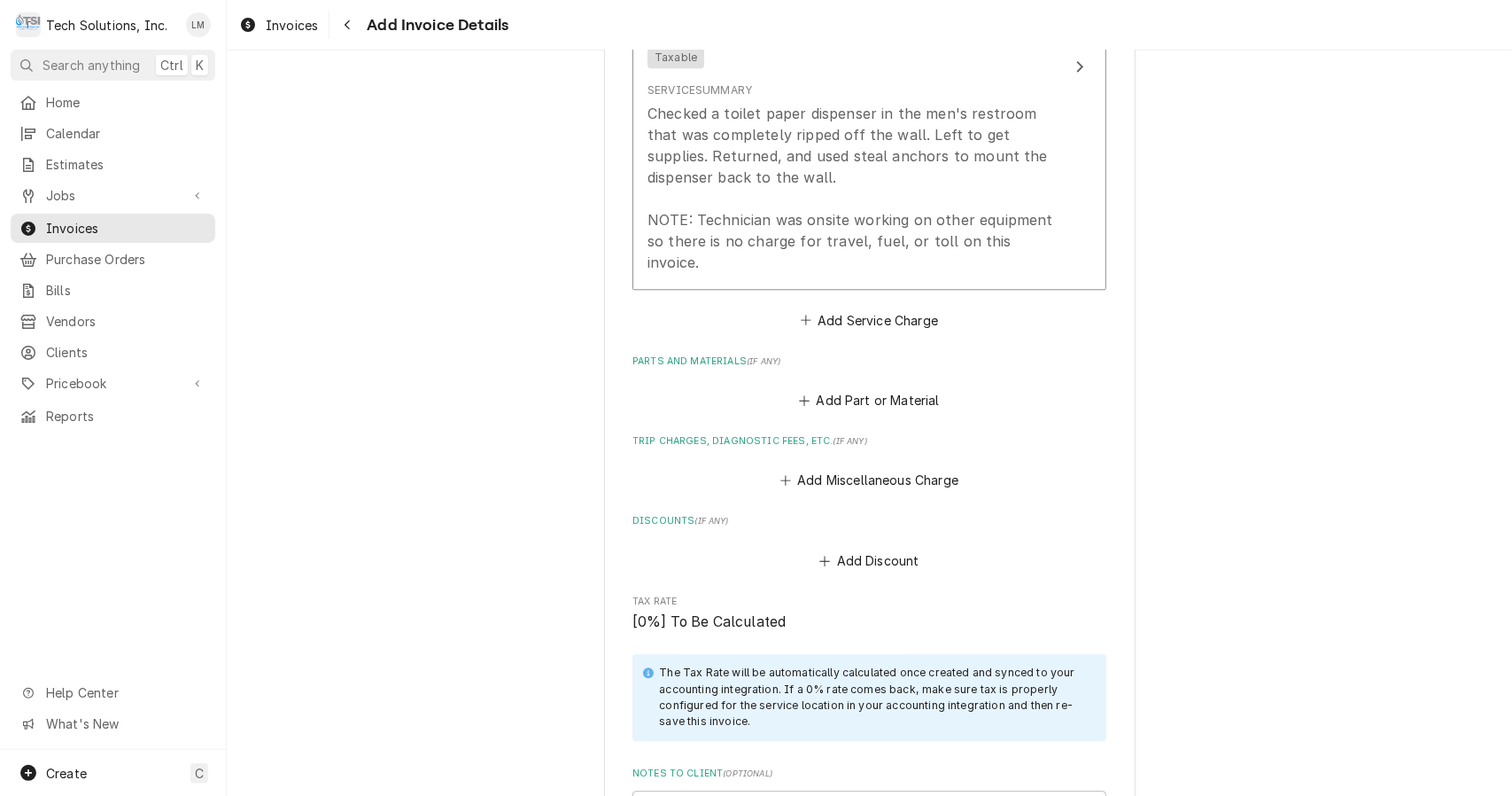
scroll to position [2898, 0]
click at [853, 385] on button "Add Part or Material" at bounding box center [870, 398] width 147 height 25
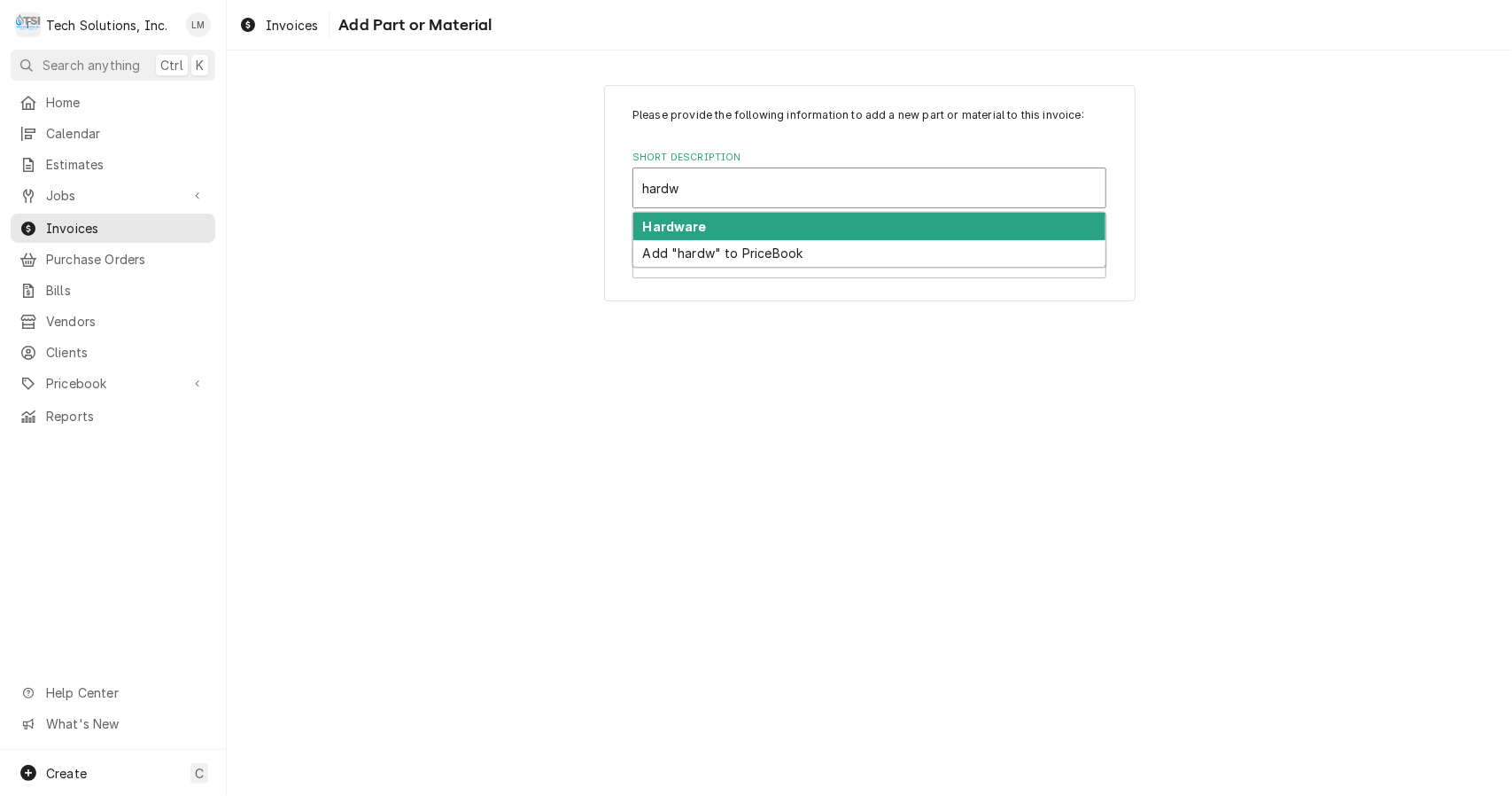
click at [714, 227] on div "Hardware" at bounding box center [870, 226] width 472 height 27
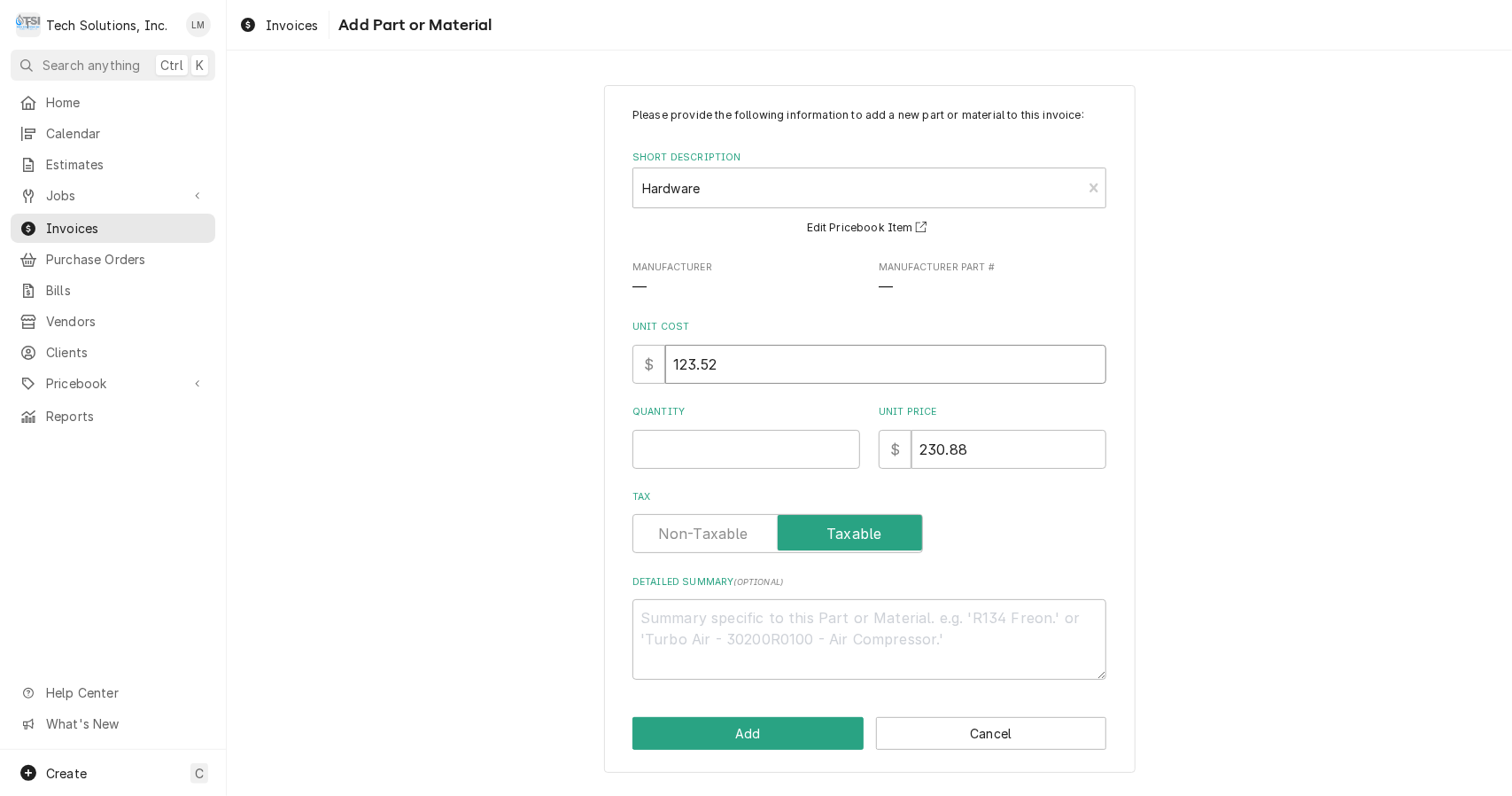
click at [871, 369] on input "123.52" at bounding box center [886, 363] width 441 height 39
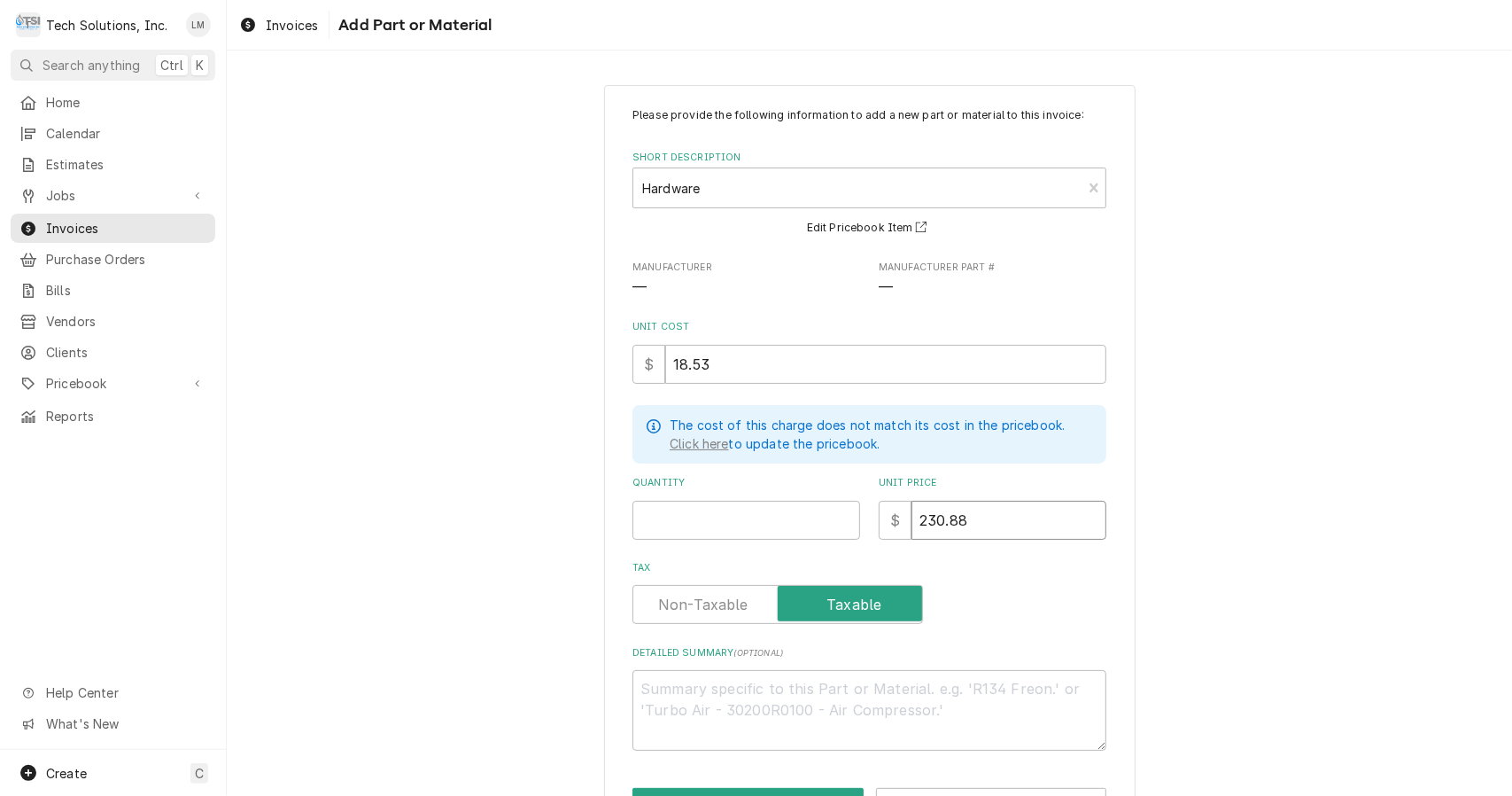
click at [984, 523] on input "230.88" at bounding box center [1010, 520] width 195 height 39
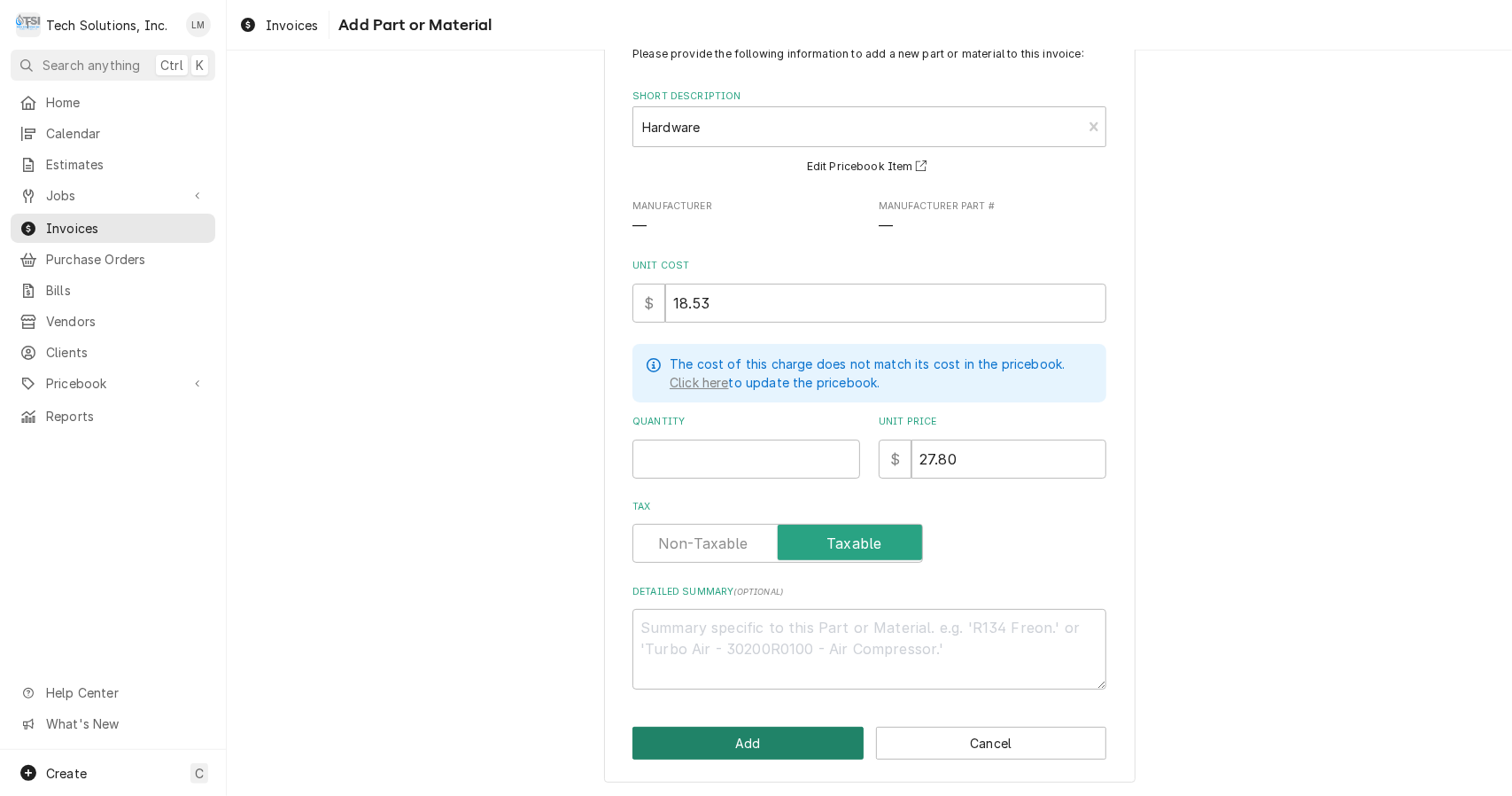
click at [803, 750] on button "Add" at bounding box center [748, 743] width 231 height 33
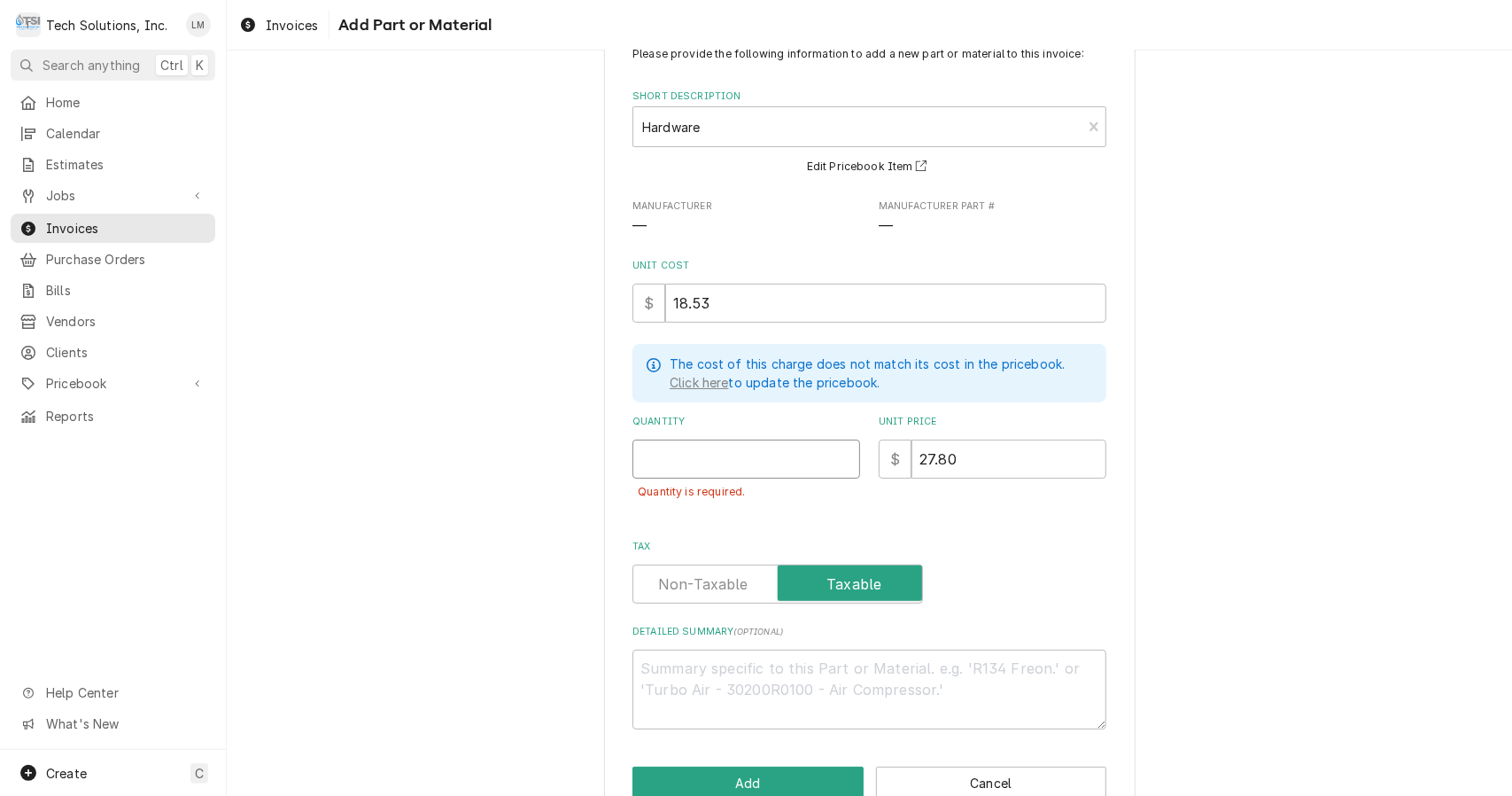
click at [783, 452] on input "Quantity" at bounding box center [747, 458] width 228 height 39
click at [782, 786] on button "Add" at bounding box center [748, 783] width 231 height 33
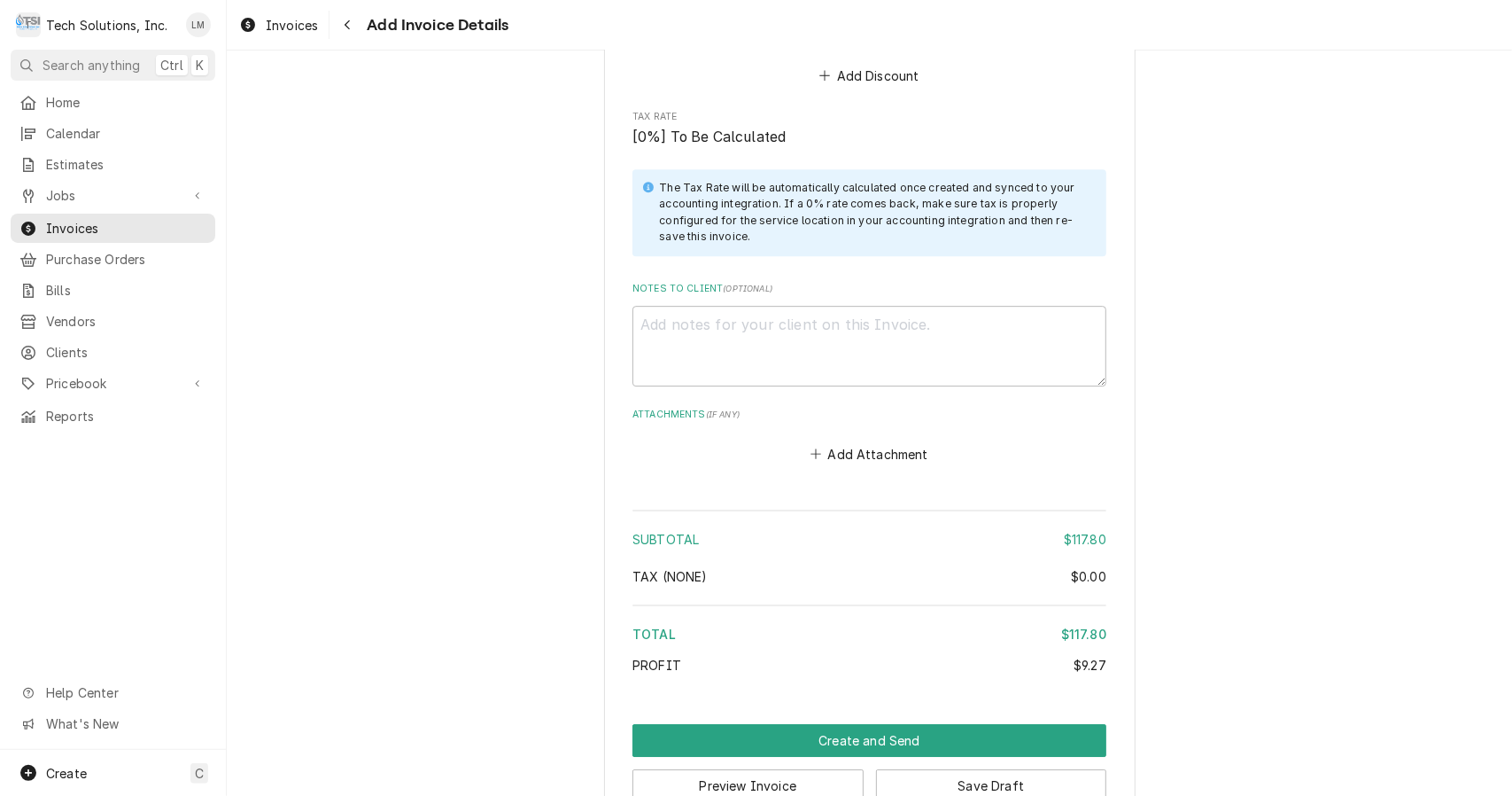
scroll to position [3635, 0]
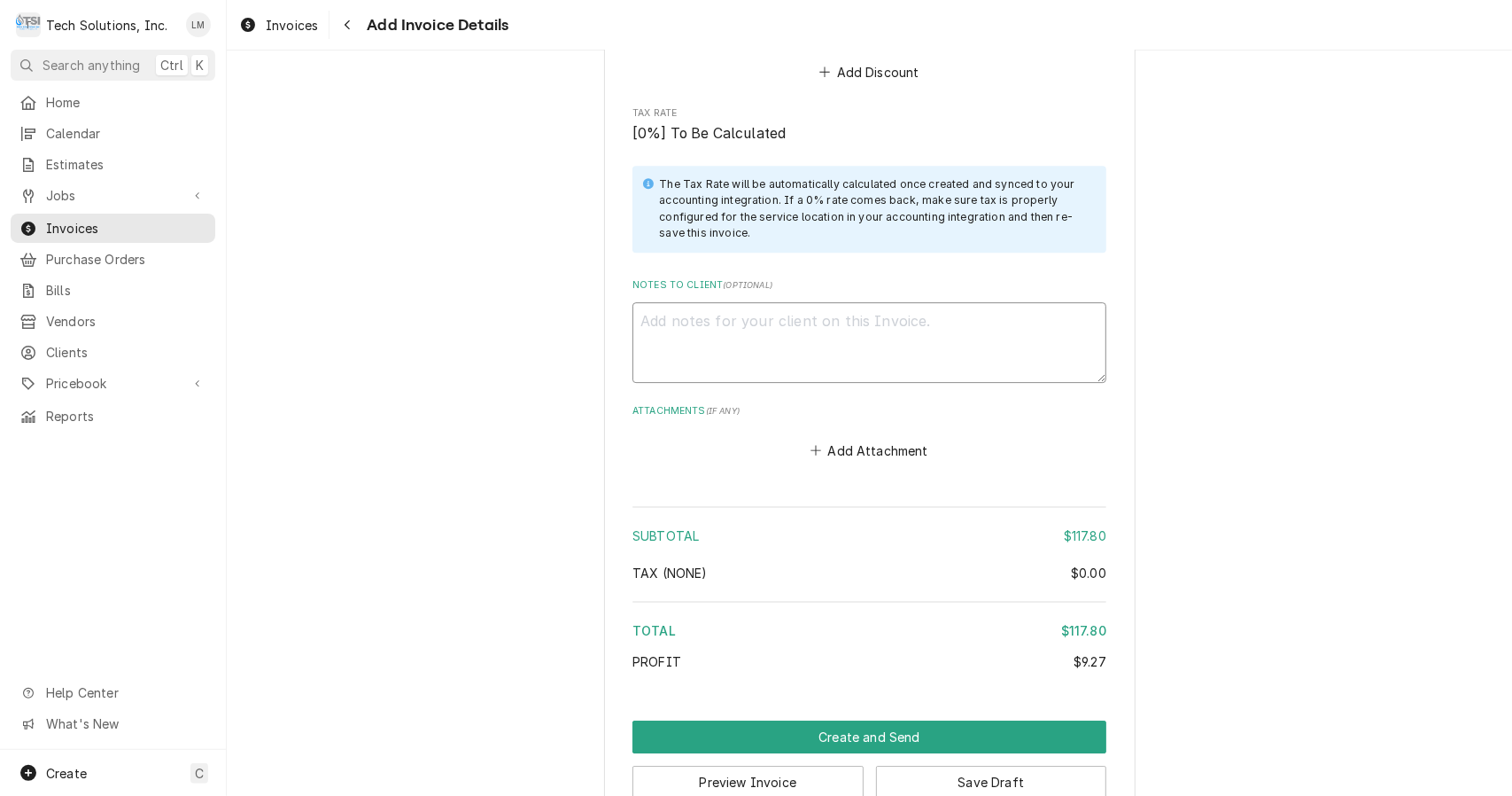
click at [856, 302] on textarea "Notes to Client ( optional )" at bounding box center [870, 342] width 474 height 80
paste textarea "3849858"
click at [827, 438] on button "Add Attachment" at bounding box center [870, 451] width 124 height 25
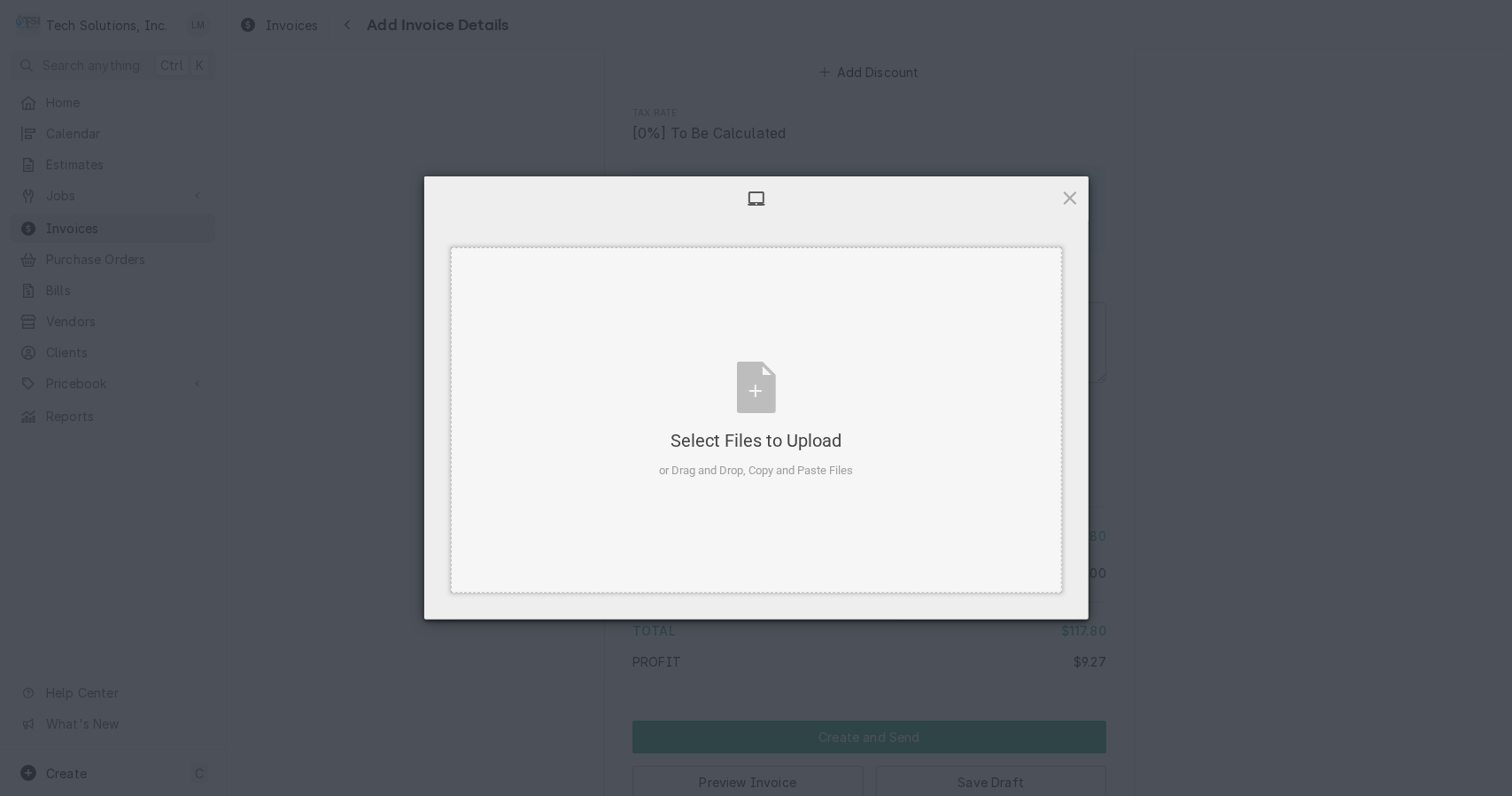
click at [757, 406] on div "Select Files to Upload or Drag and Drop, Copy and Paste Files" at bounding box center [756, 420] width 194 height 118
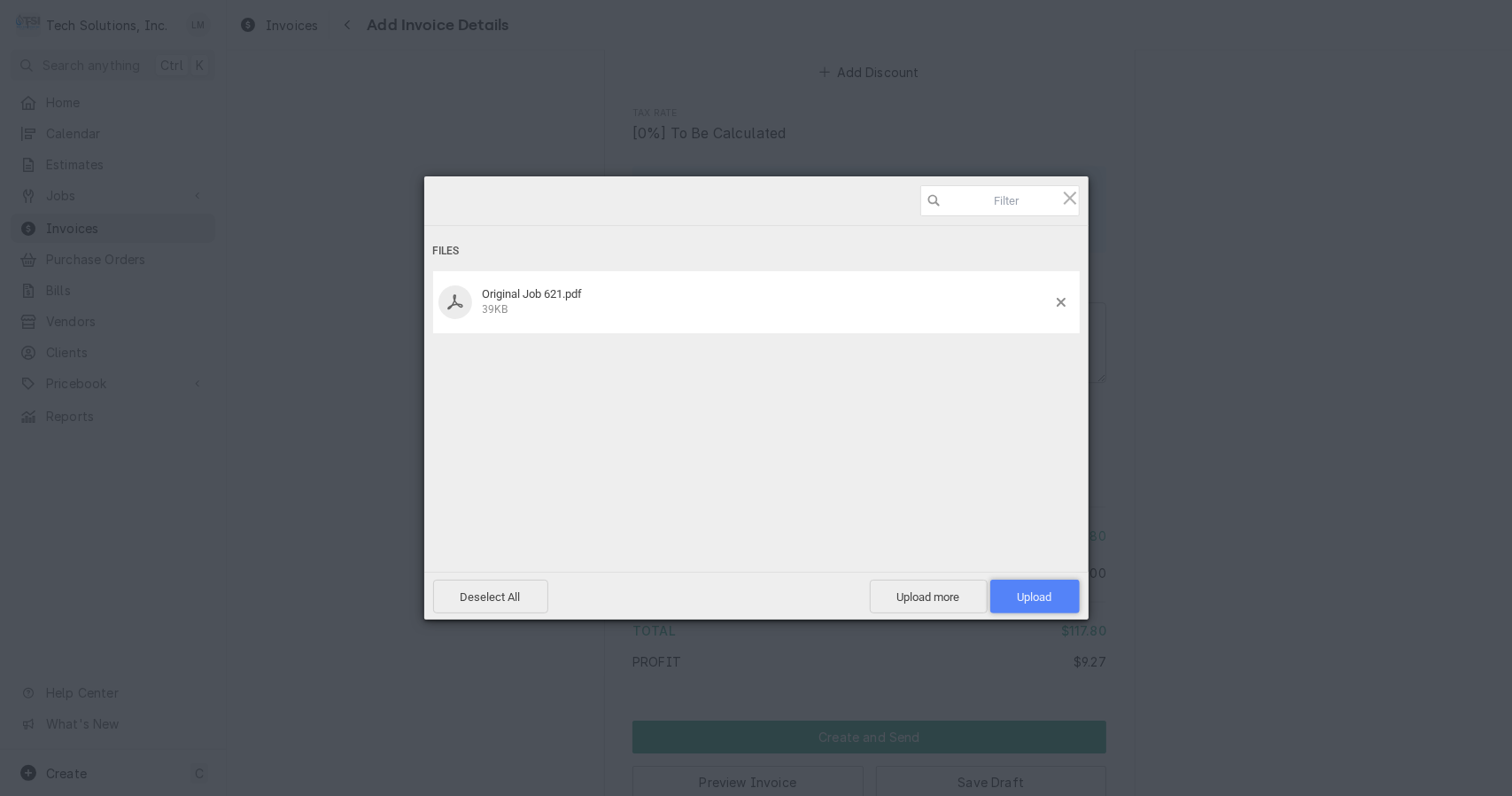
click at [1031, 586] on span "Upload 1" at bounding box center [1035, 596] width 90 height 34
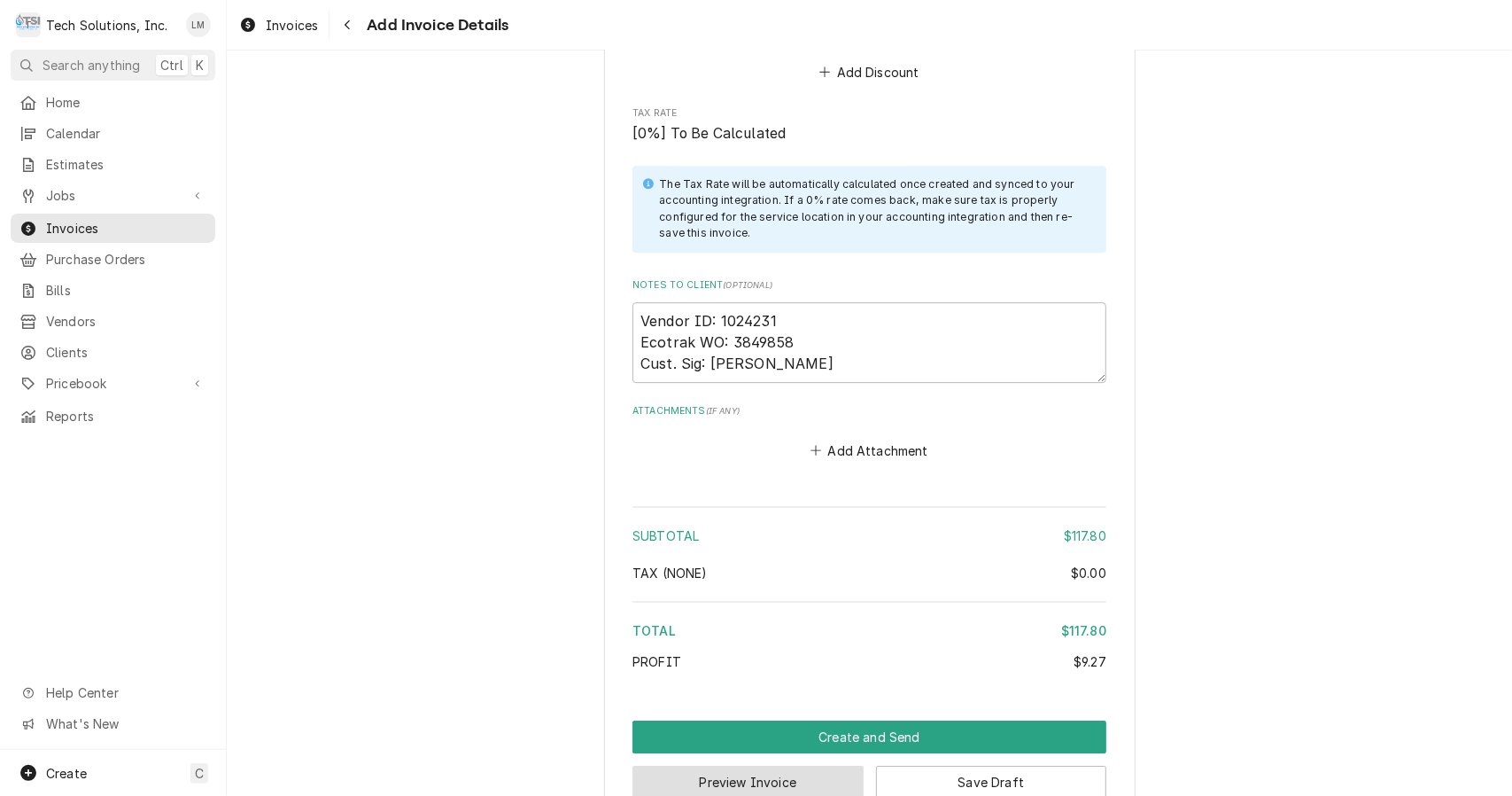
click at [802, 766] on button "Preview Invoice" at bounding box center [748, 782] width 231 height 33
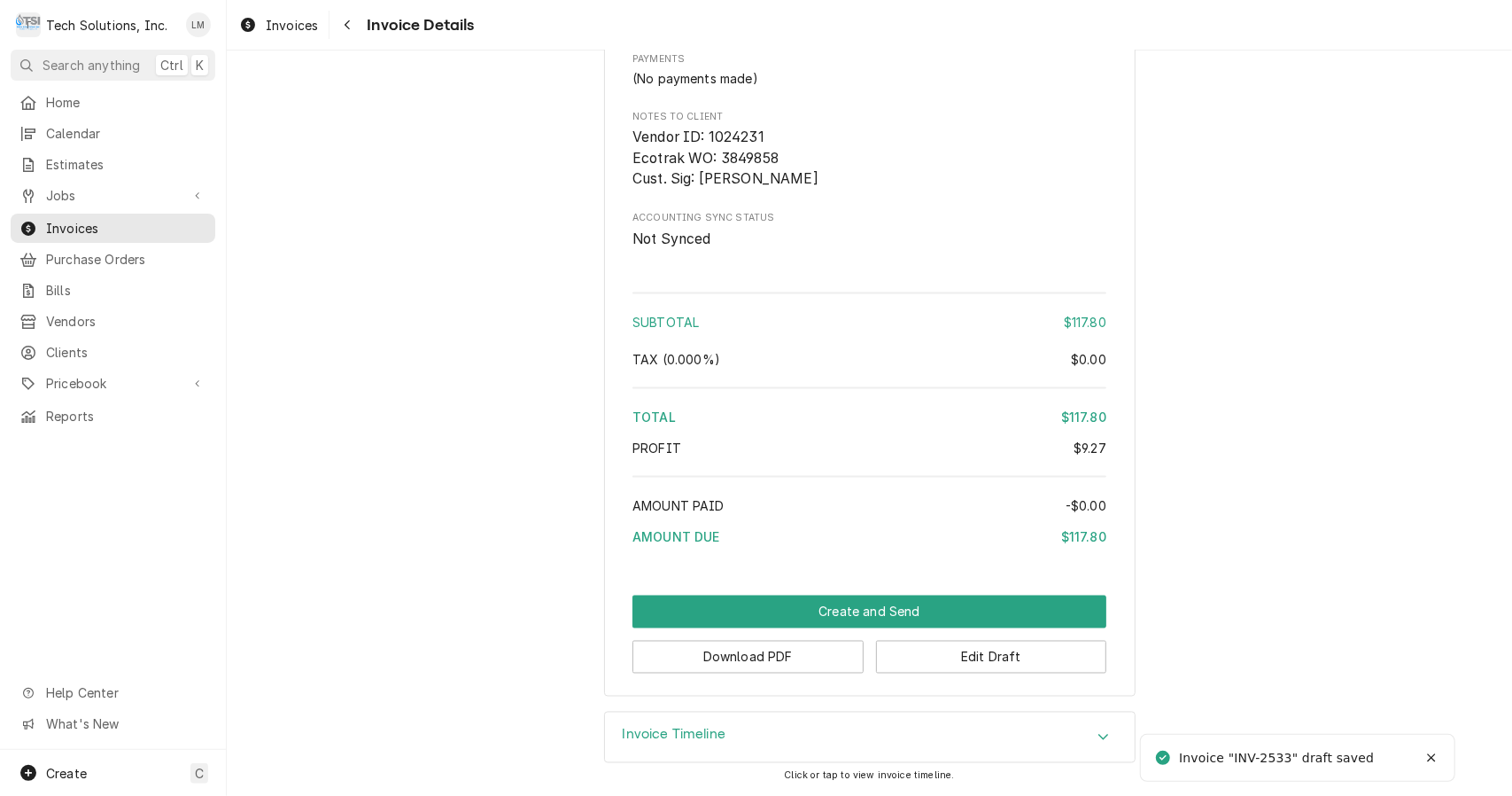
scroll to position [1827, 0]
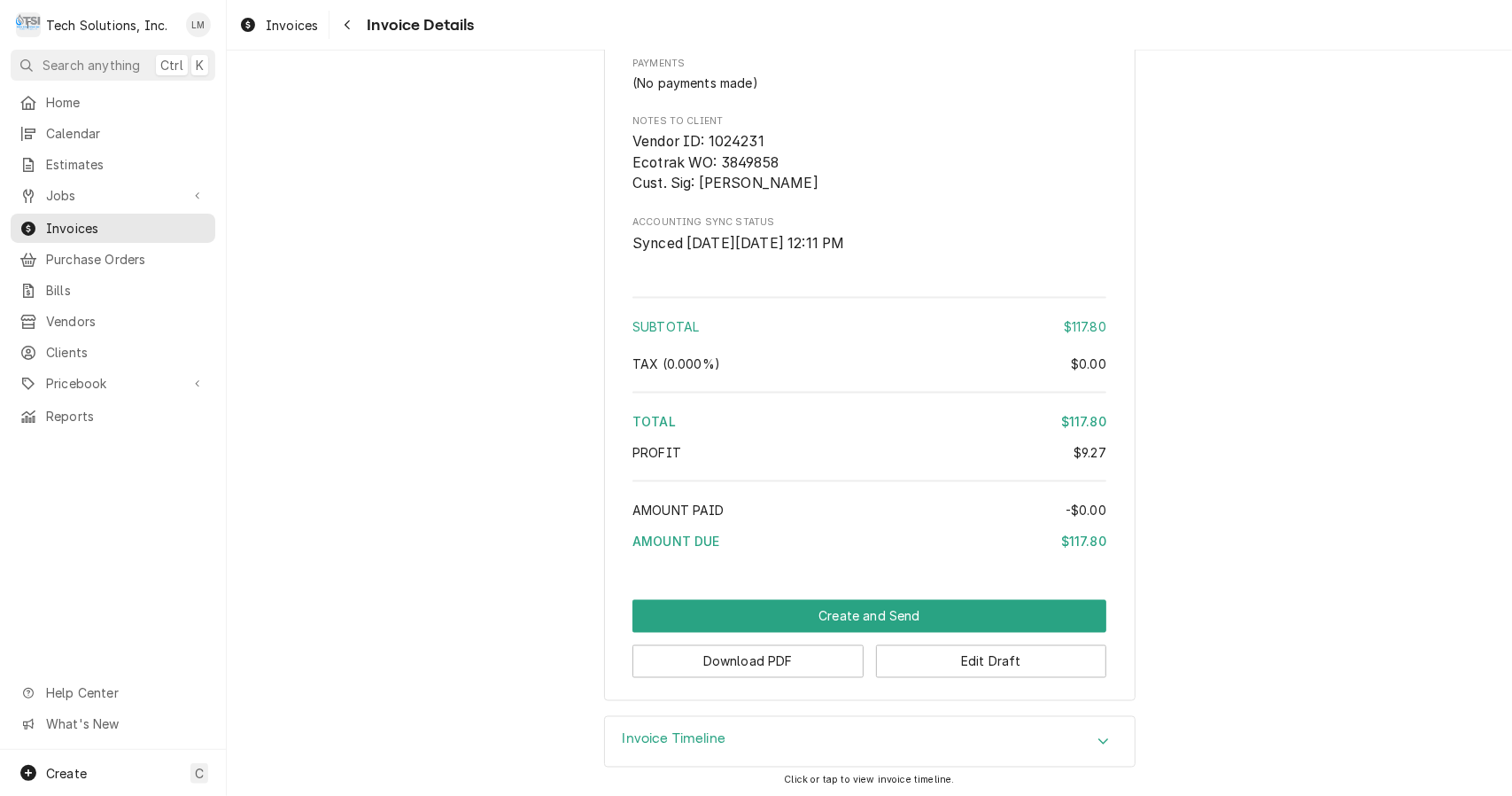
scroll to position [1827, 0]
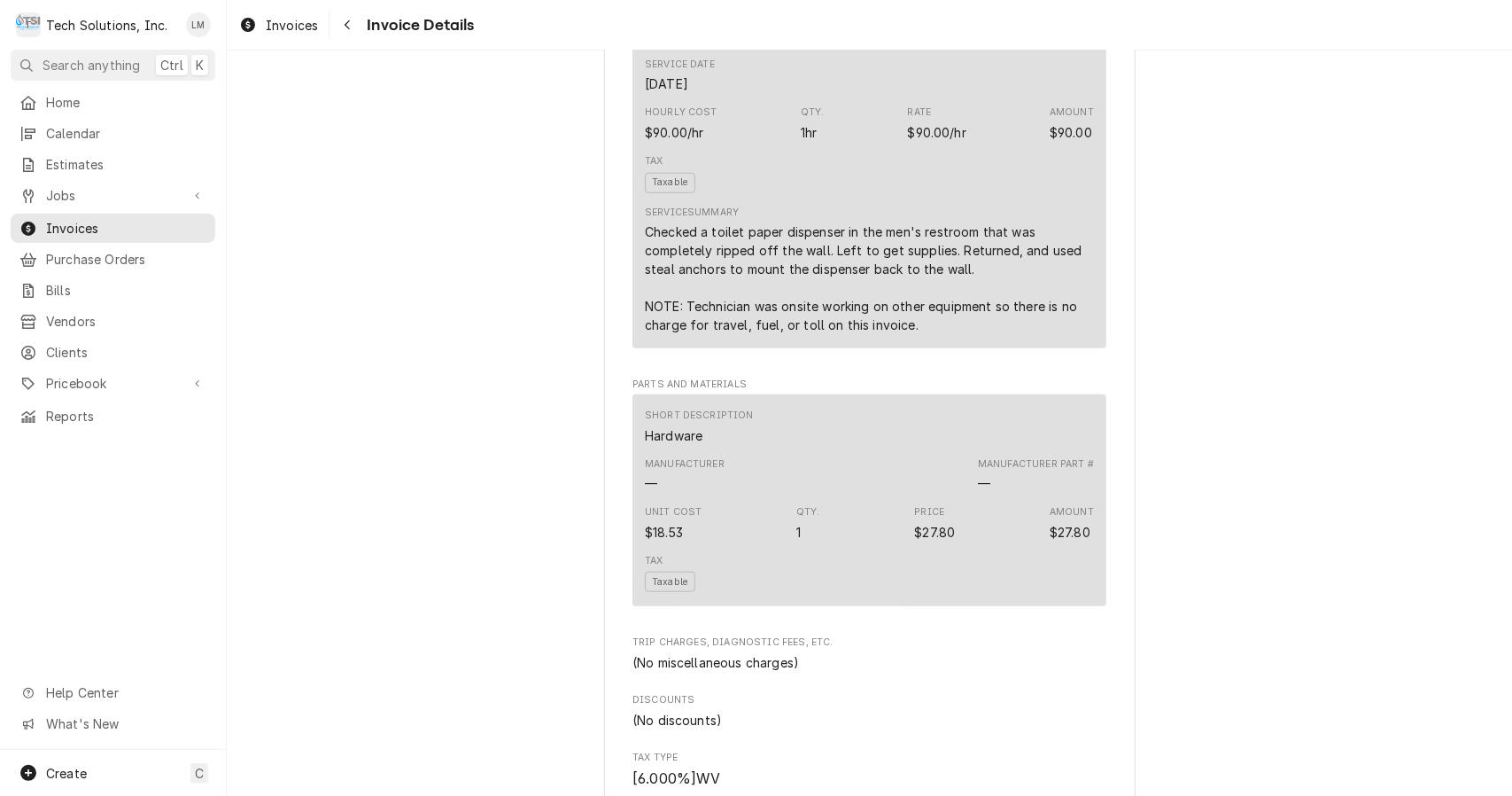
scroll to position [1827, 0]
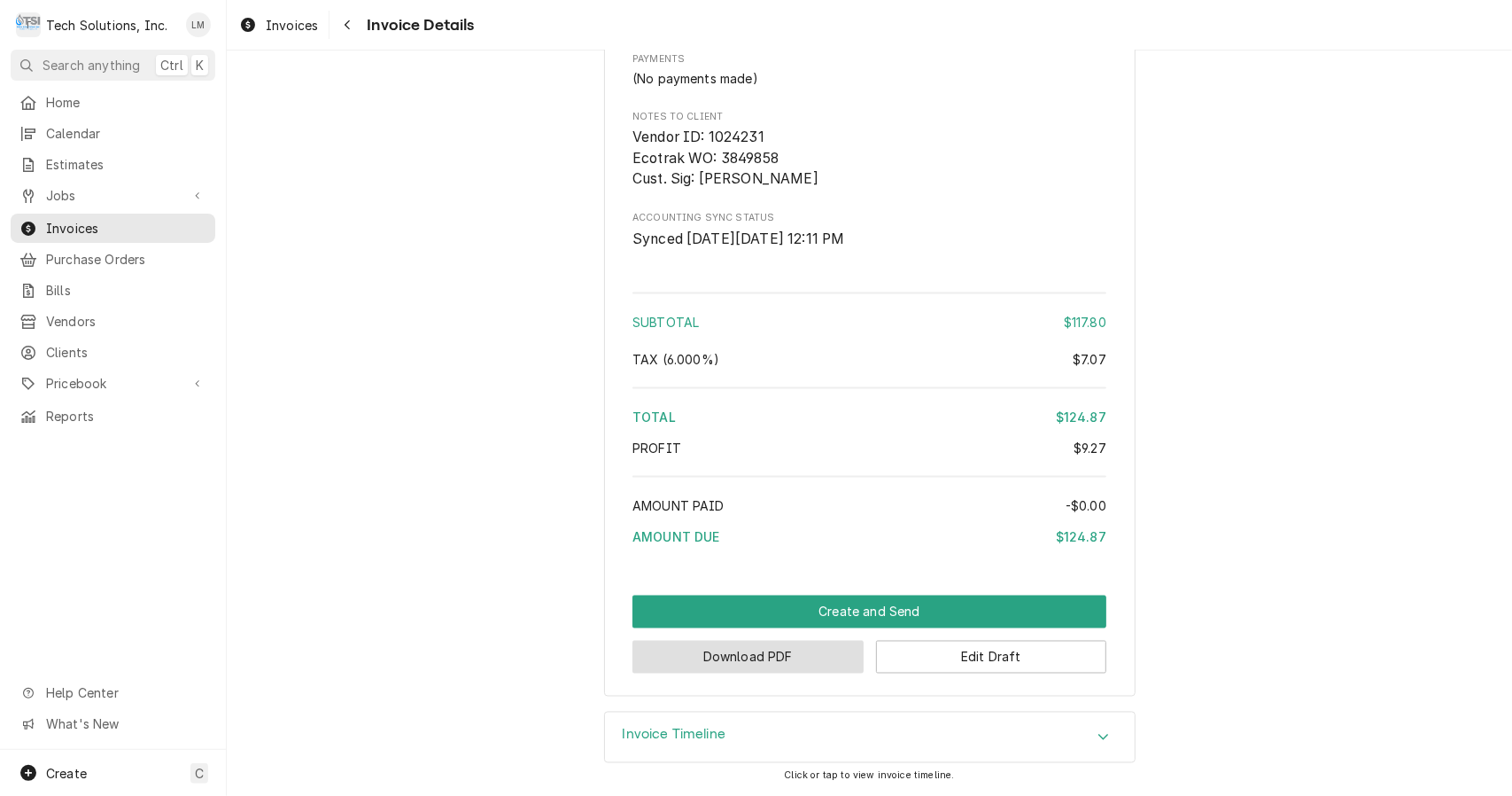
click at [804, 671] on button "Download PDF" at bounding box center [748, 657] width 231 height 33
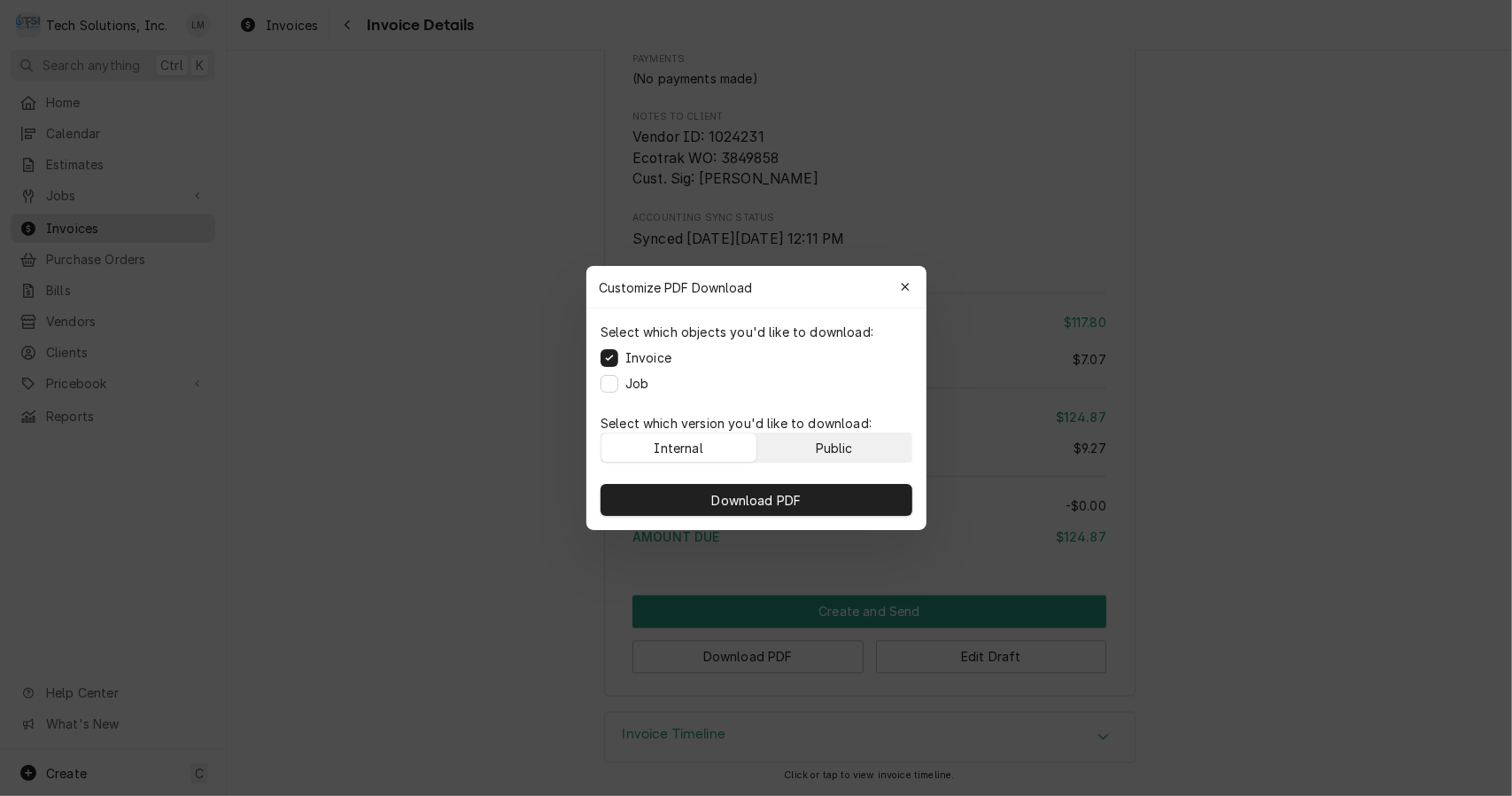
click at [835, 459] on button "Public" at bounding box center [835, 448] width 155 height 28
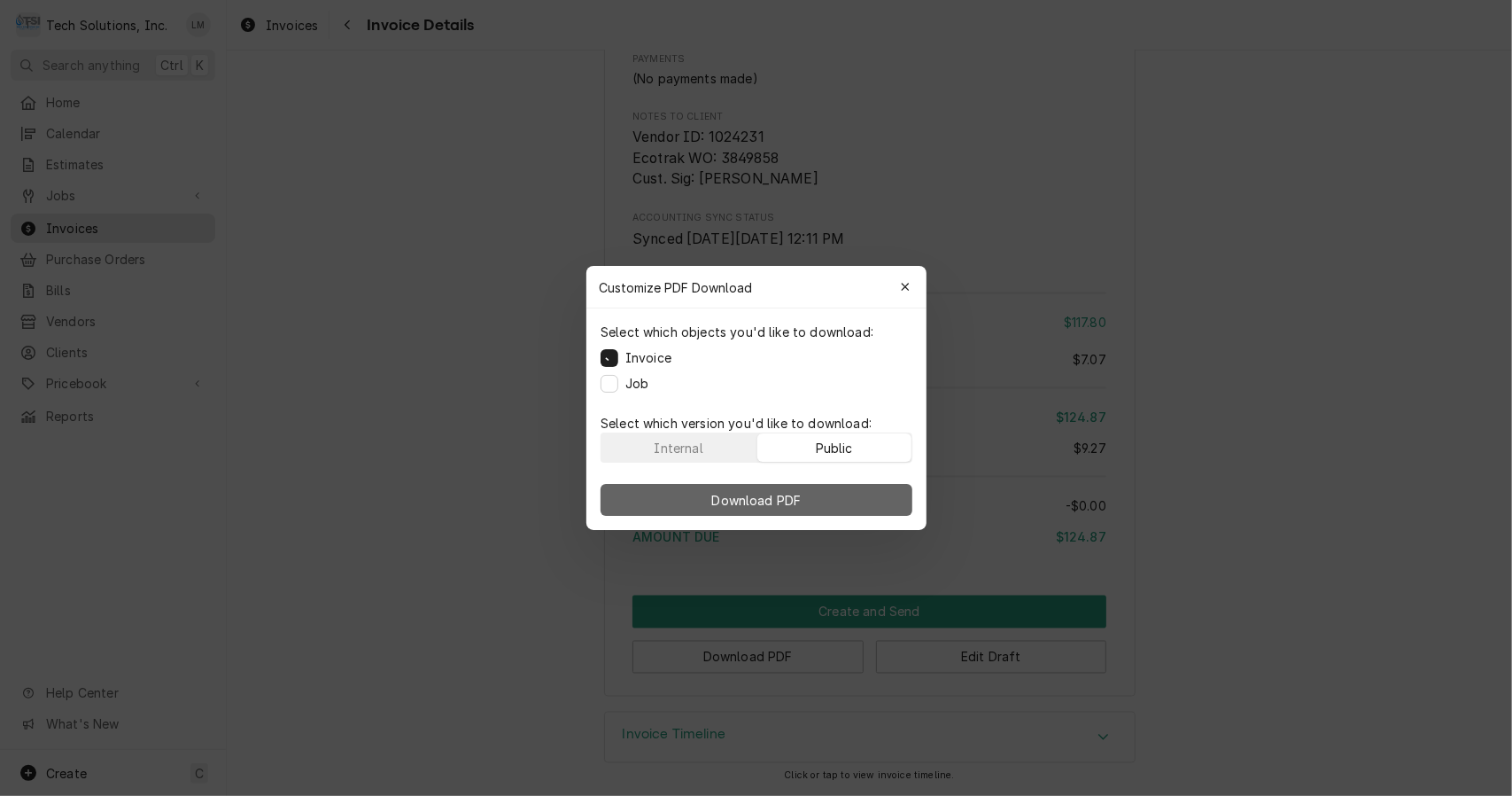
click at [814, 502] on button "Download PDF" at bounding box center [757, 500] width 312 height 32
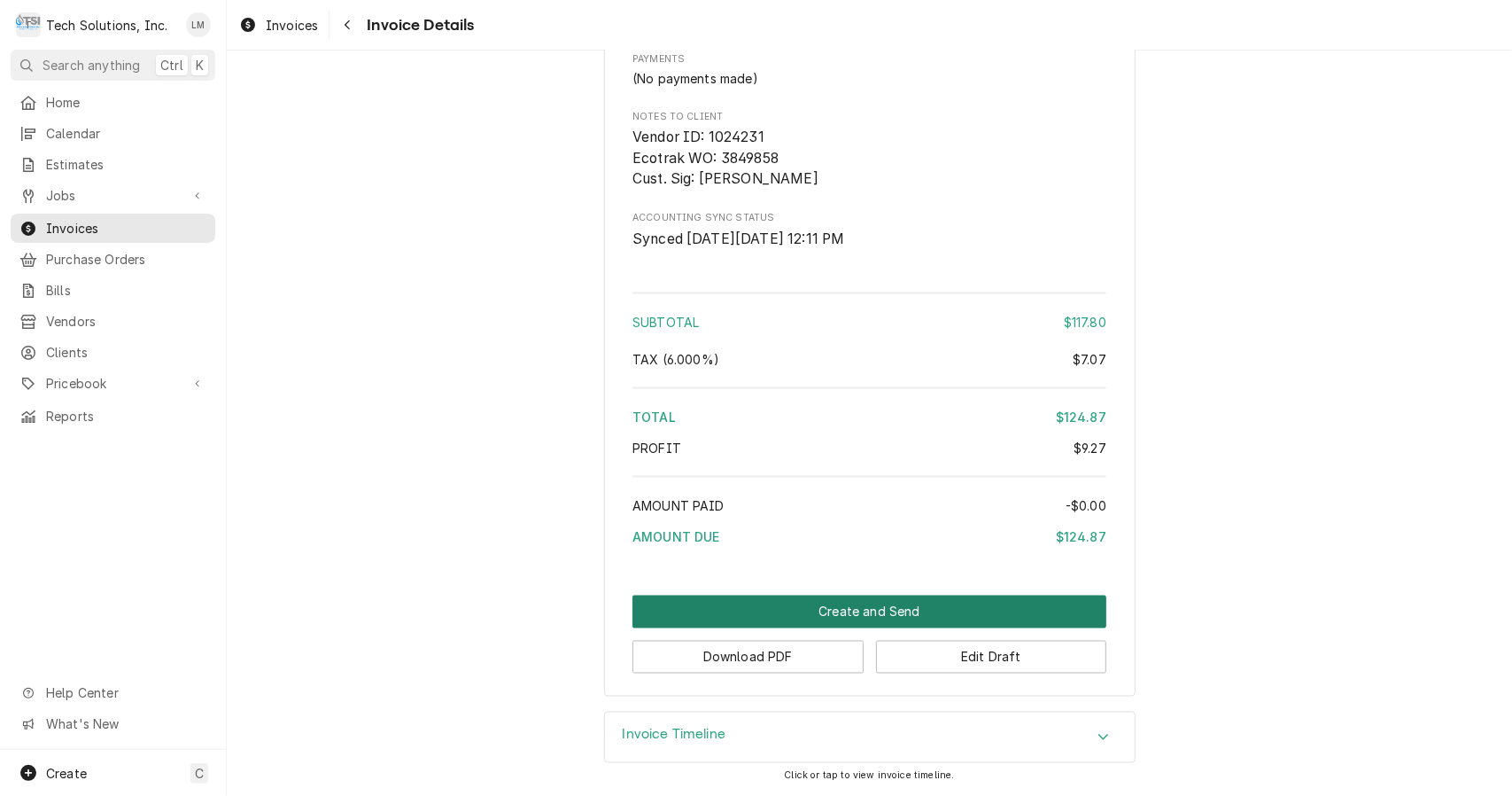
click at [879, 617] on button "Create and Send" at bounding box center [870, 611] width 474 height 33
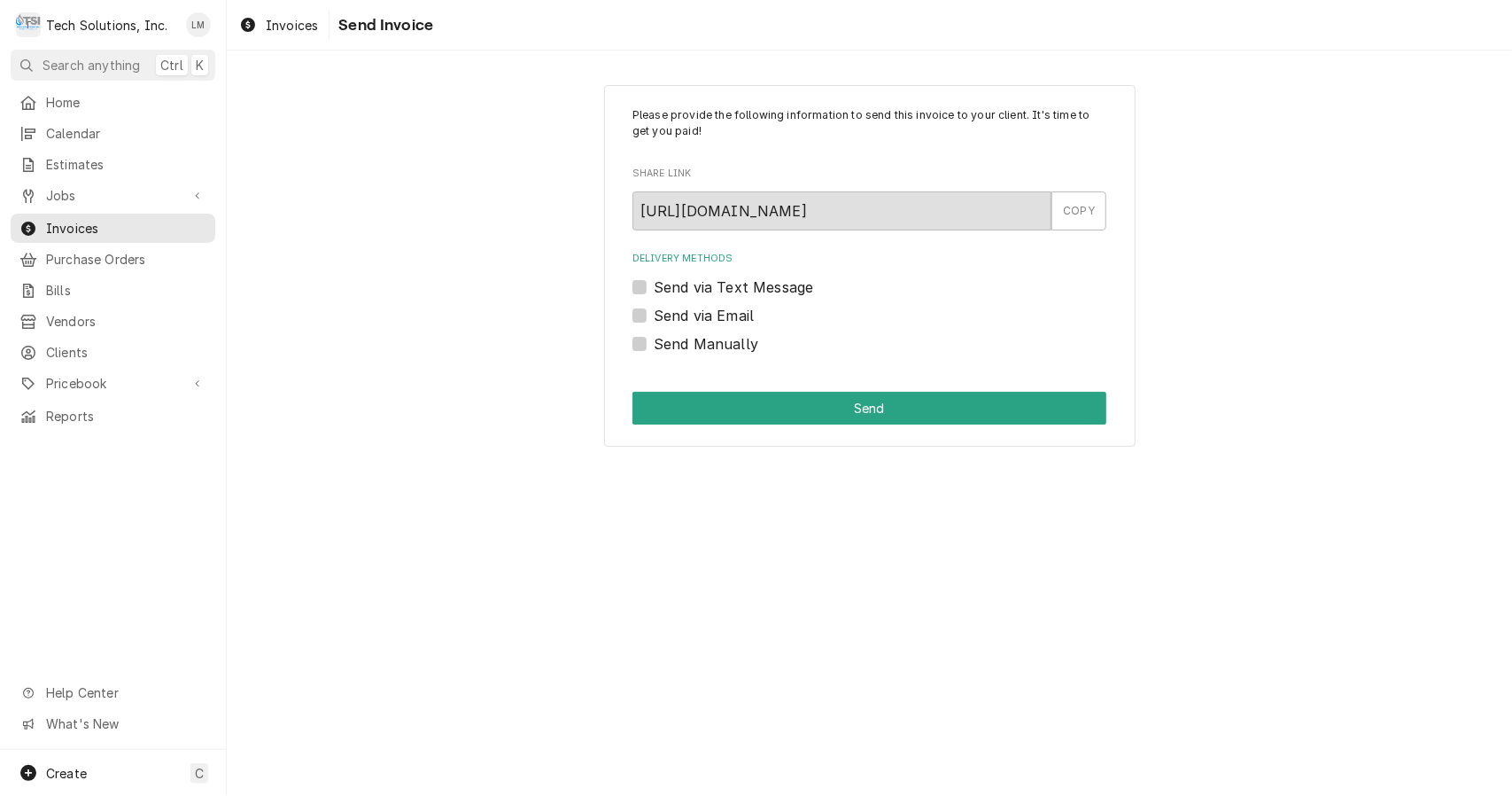
click at [698, 345] on label "Send Manually" at bounding box center [706, 344] width 104 height 21
click at [698, 345] on input "Send Manually" at bounding box center [890, 352] width 474 height 39
checkbox input "true"
click at [756, 420] on button "Send" at bounding box center [870, 408] width 474 height 33
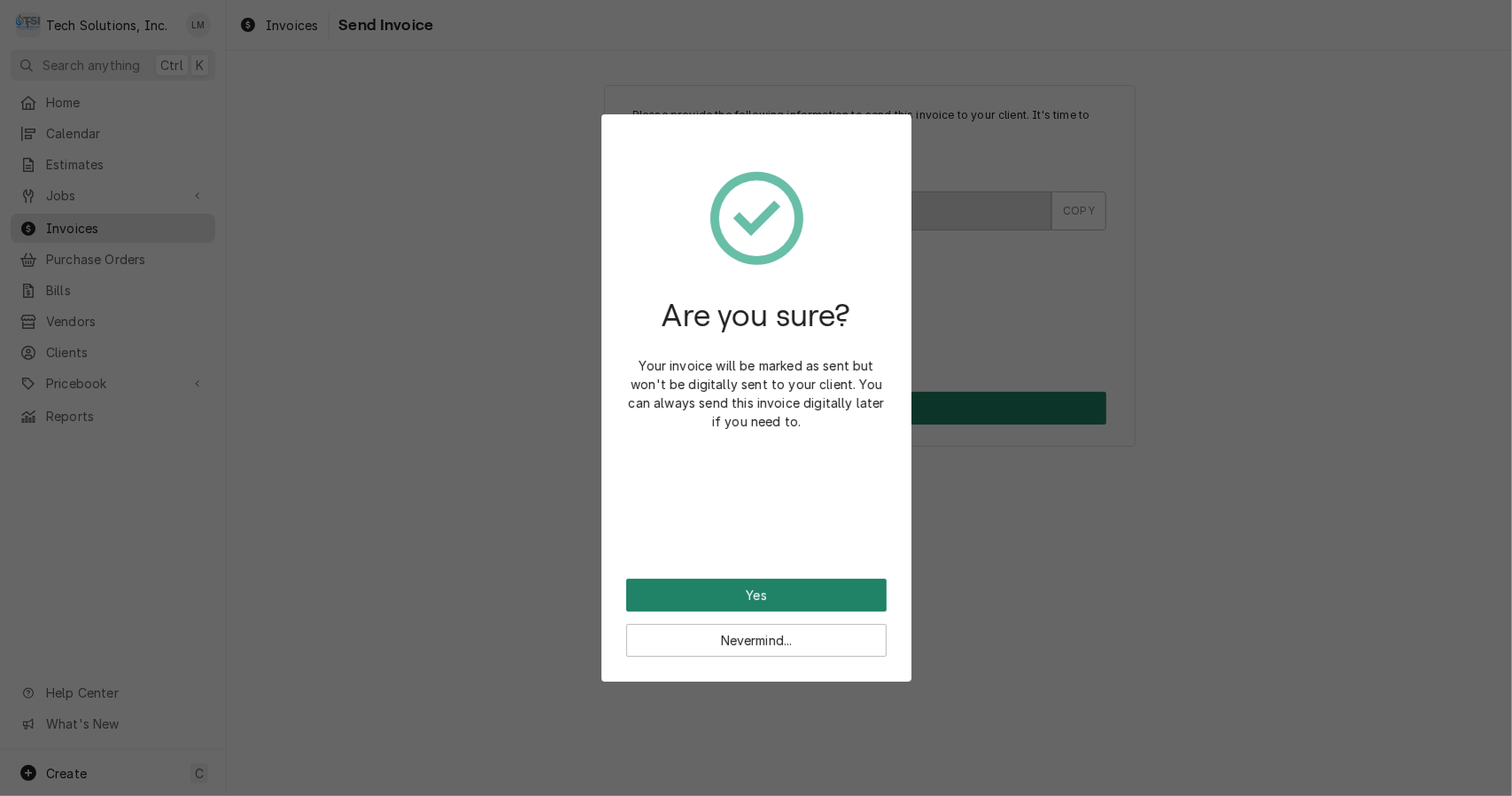
click at [831, 596] on button "Yes" at bounding box center [756, 594] width 260 height 33
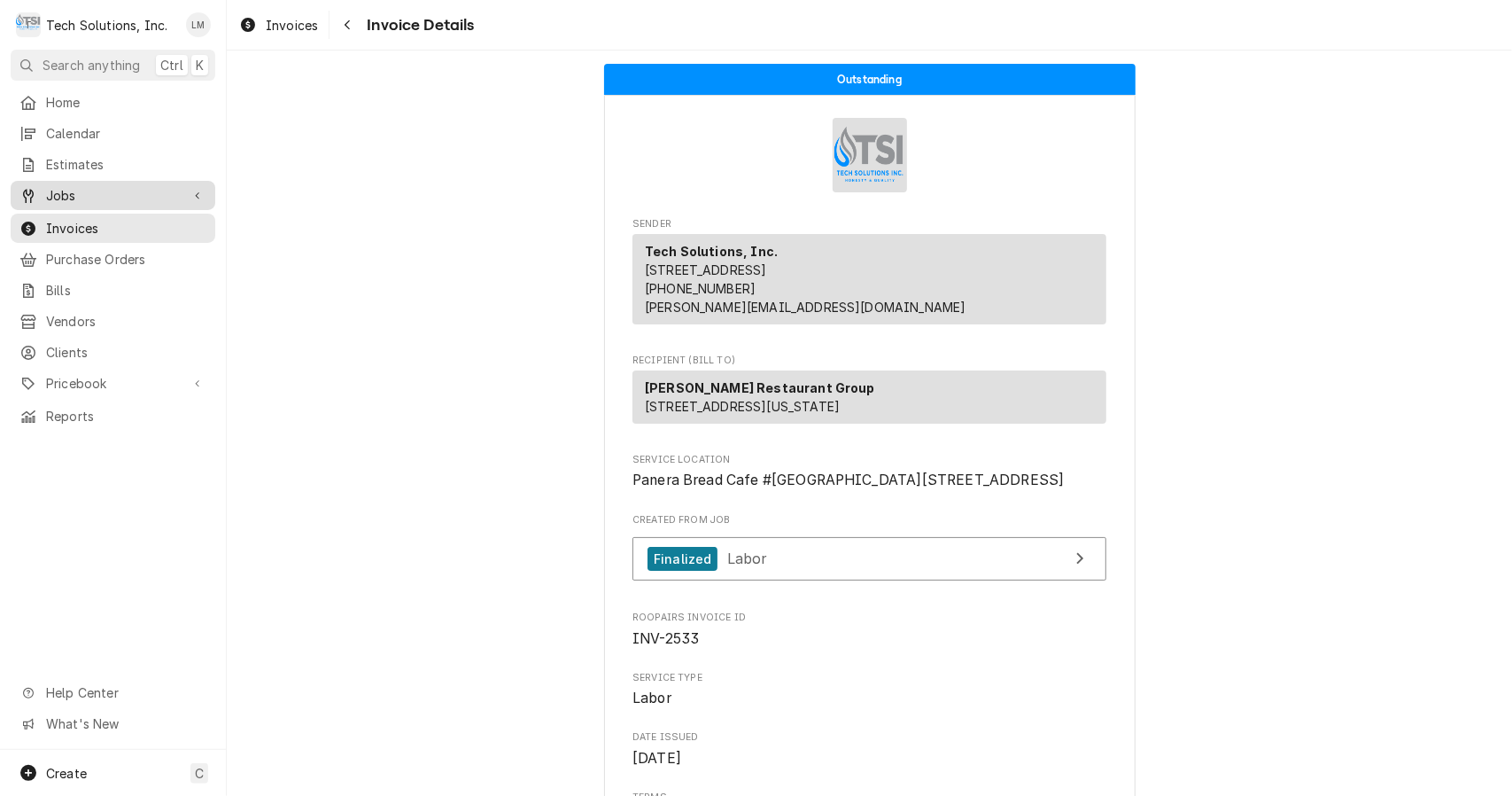
click at [63, 193] on span "Jobs" at bounding box center [113, 196] width 133 height 19
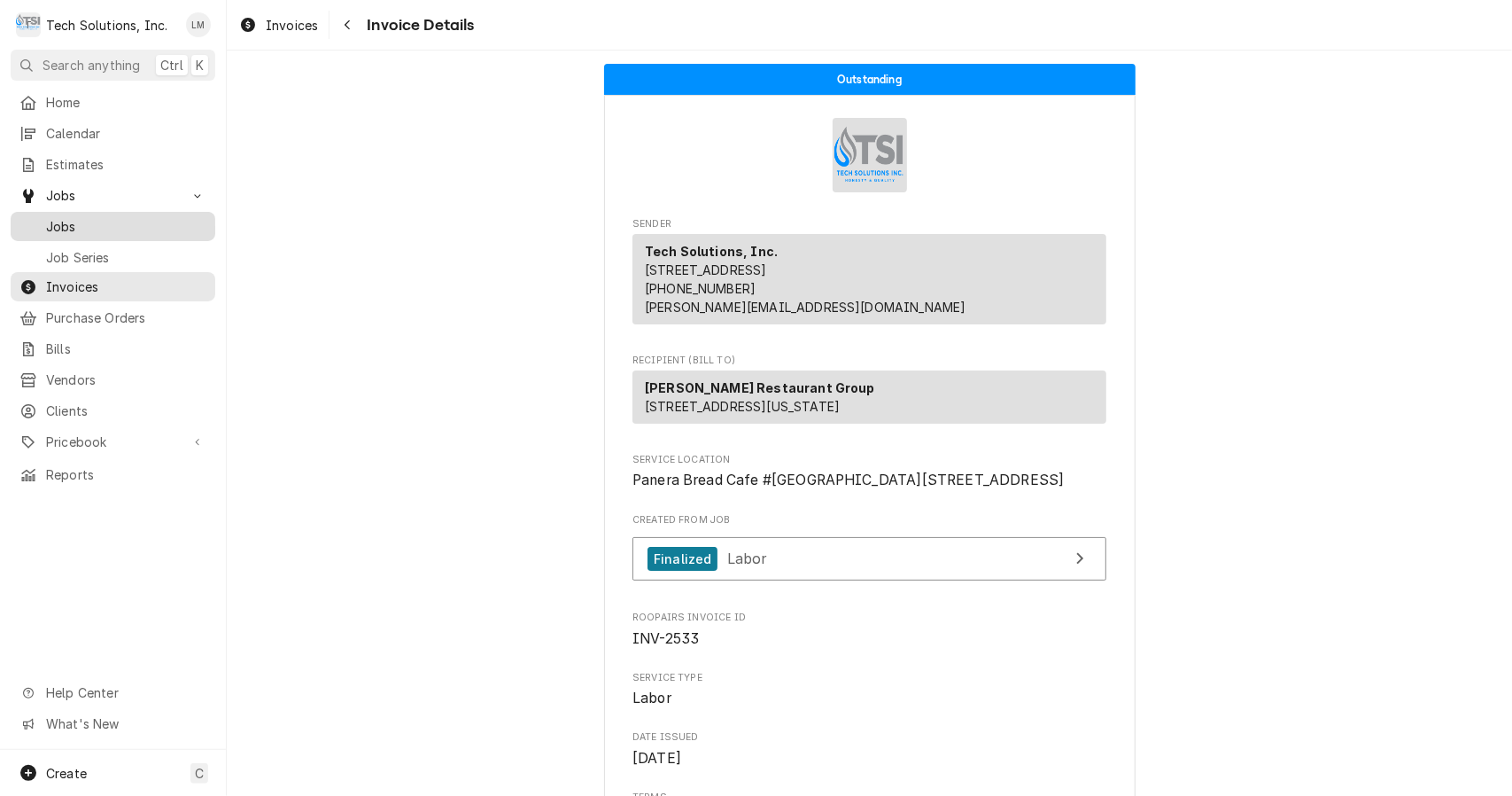
click at [72, 229] on div "Jobs" at bounding box center [113, 226] width 198 height 22
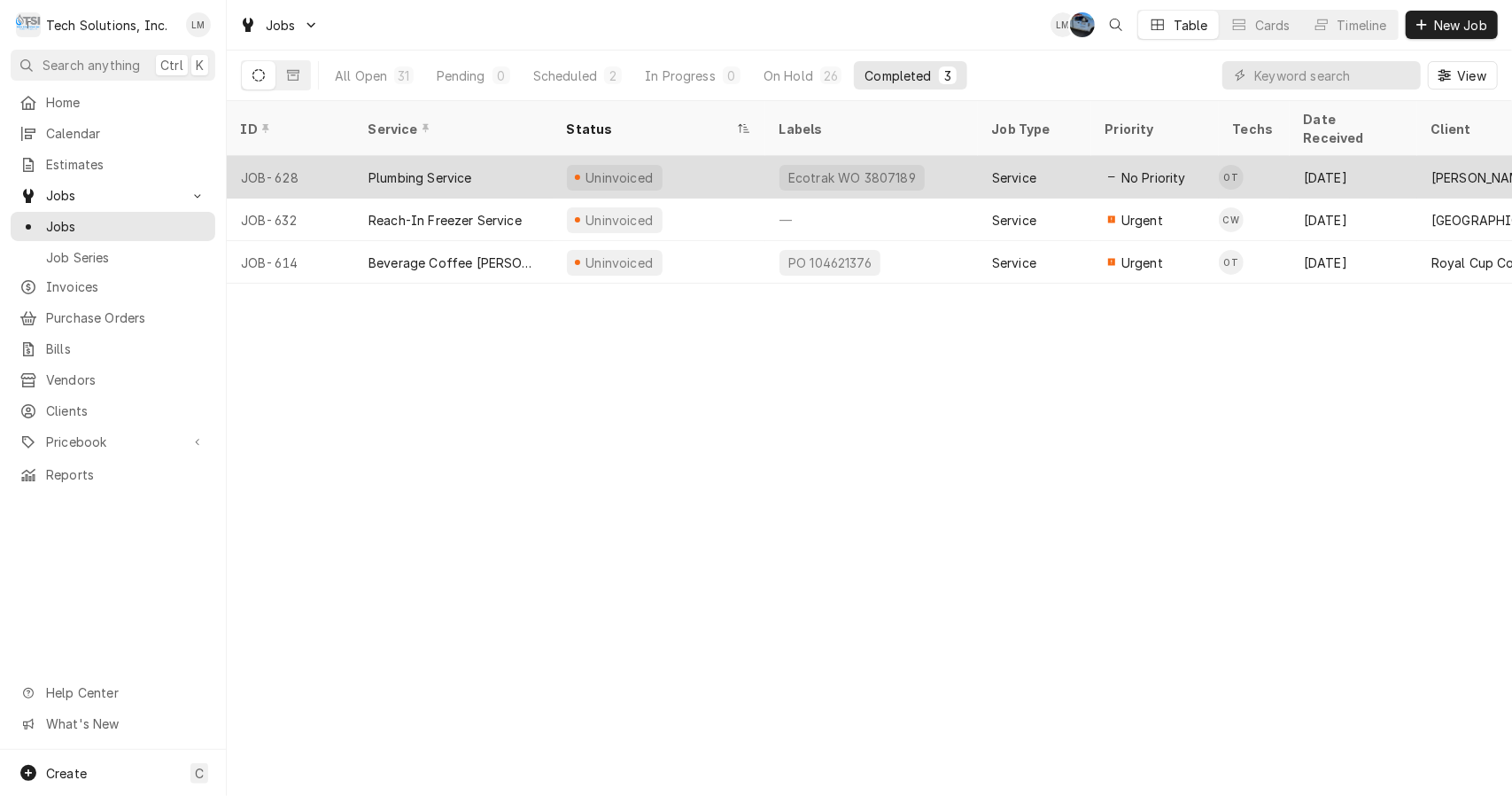
click at [433, 168] on div "Plumbing Service" at bounding box center [421, 178] width 104 height 19
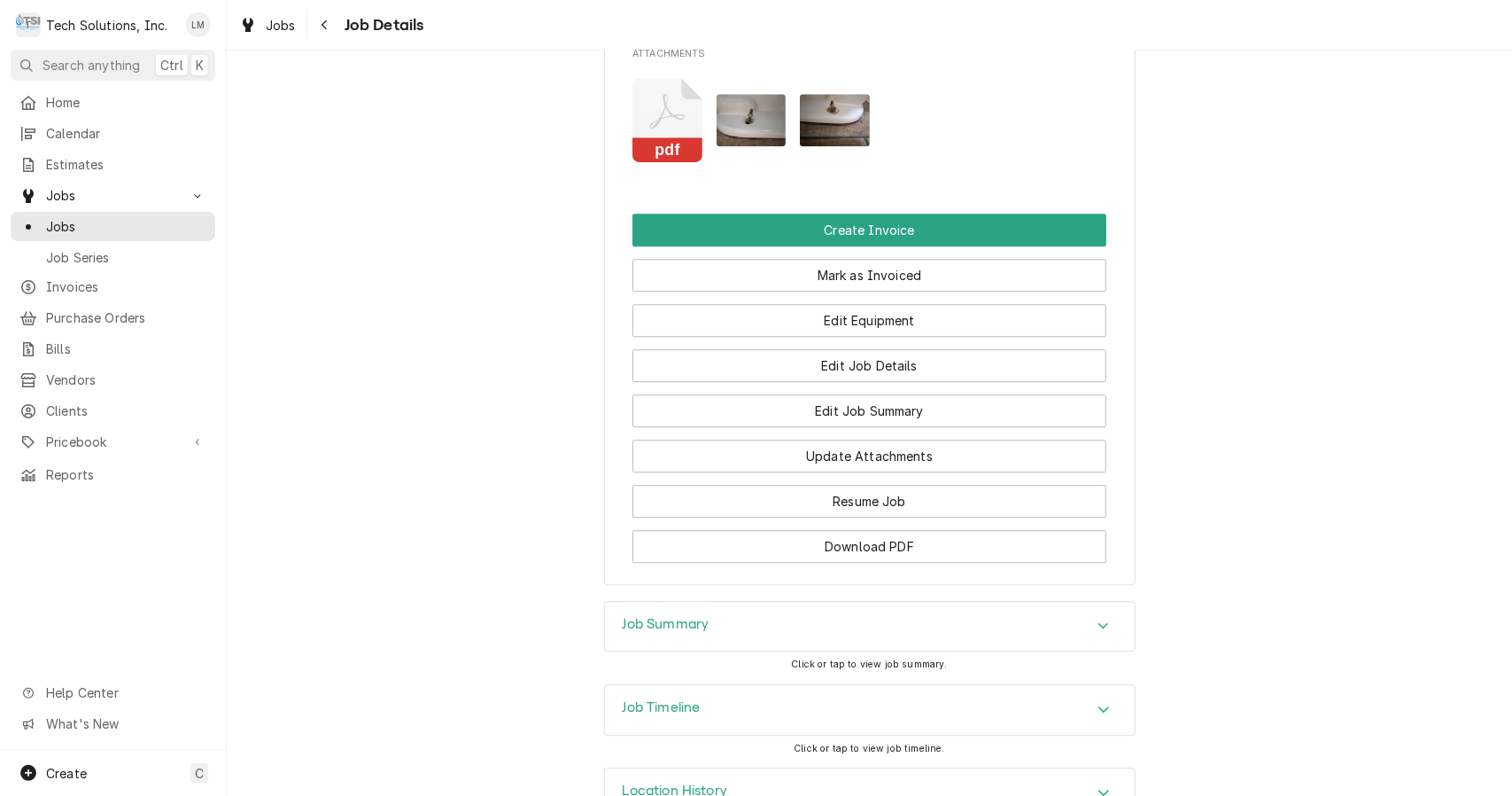
scroll to position [3038, 0]
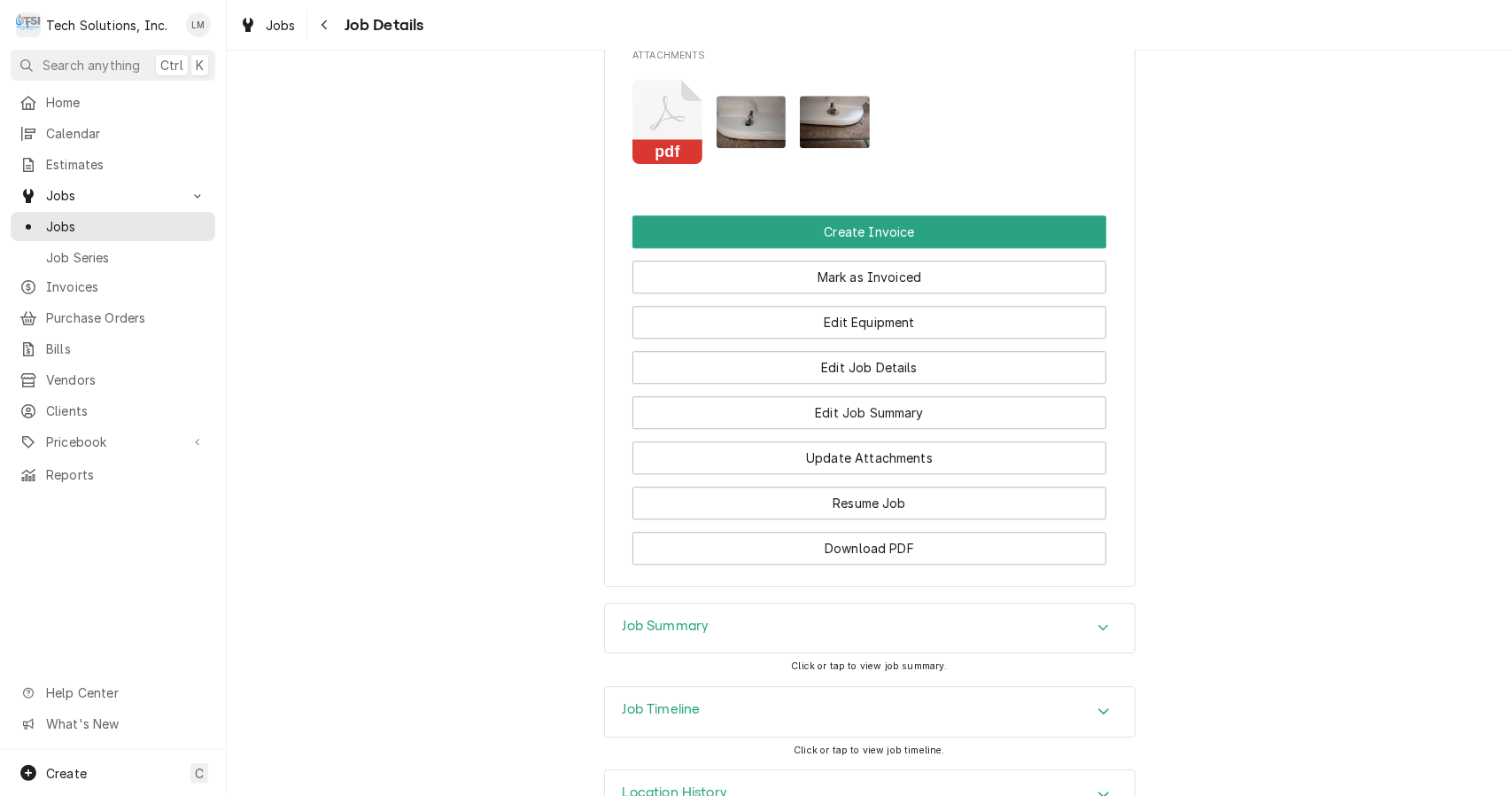
click at [658, 164] on rect "Attachments" at bounding box center [668, 151] width 70 height 25
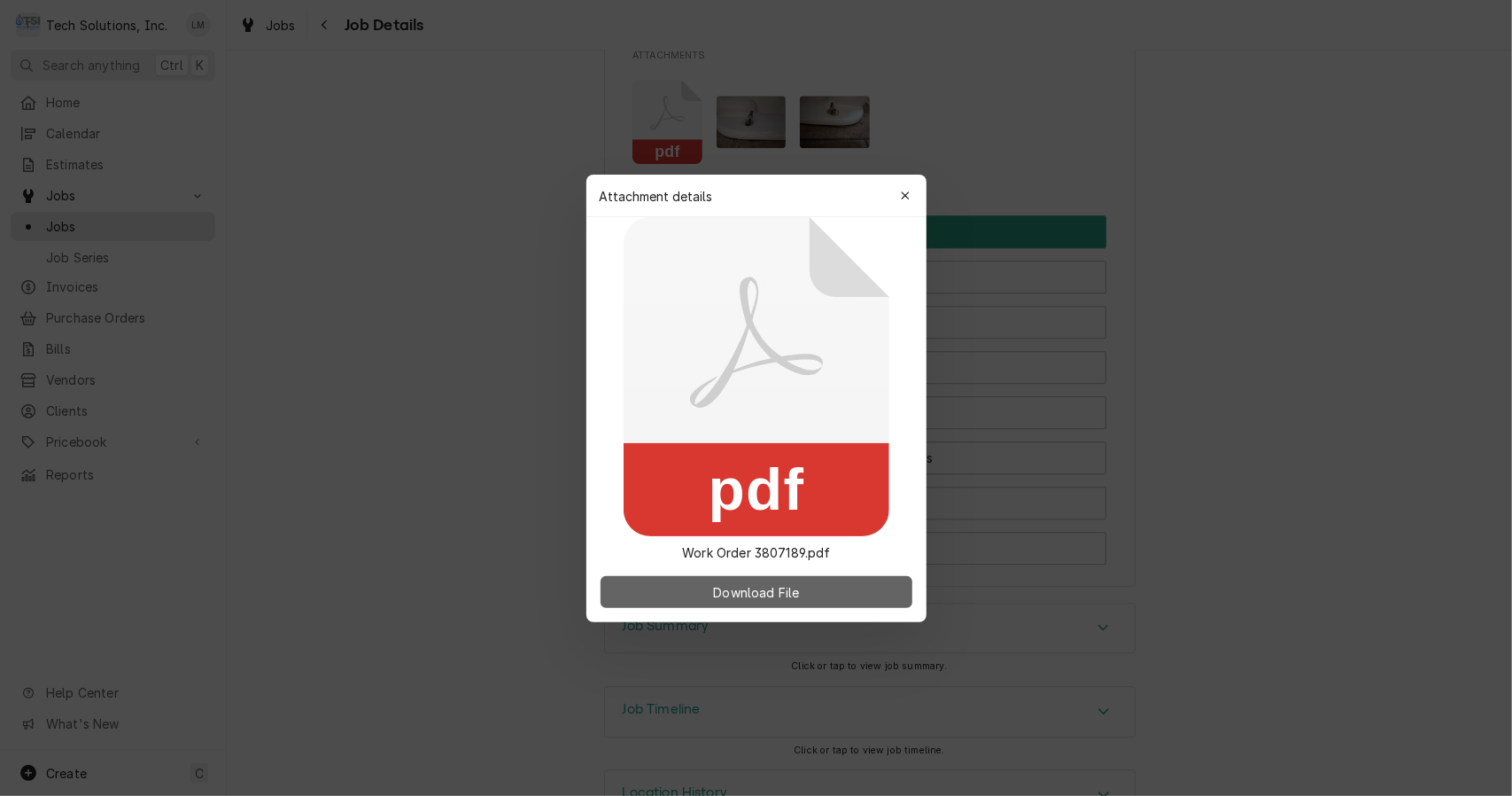
click at [819, 593] on button "Download File" at bounding box center [757, 593] width 312 height 32
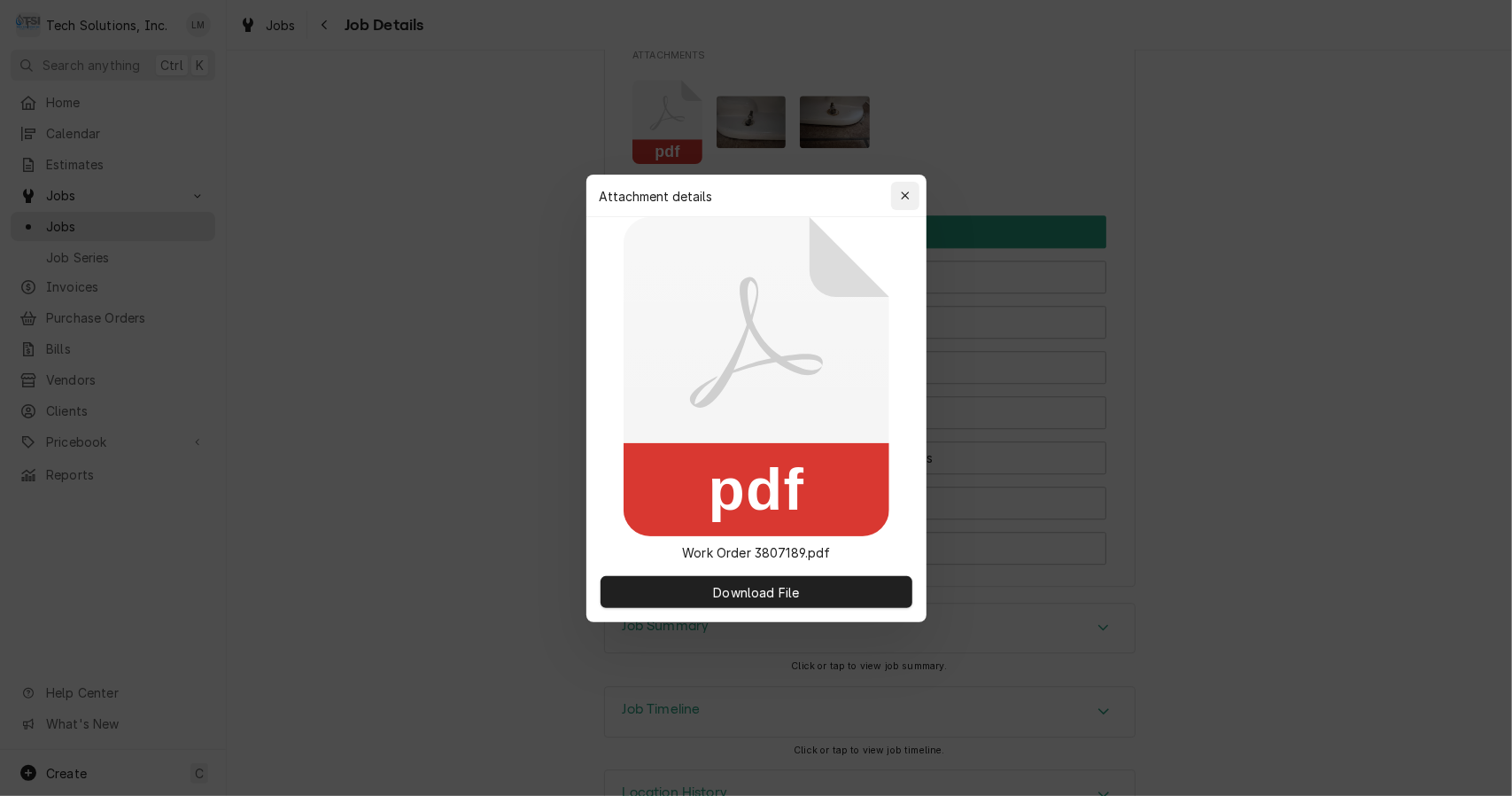
click at [897, 194] on div "button" at bounding box center [905, 196] width 18 height 18
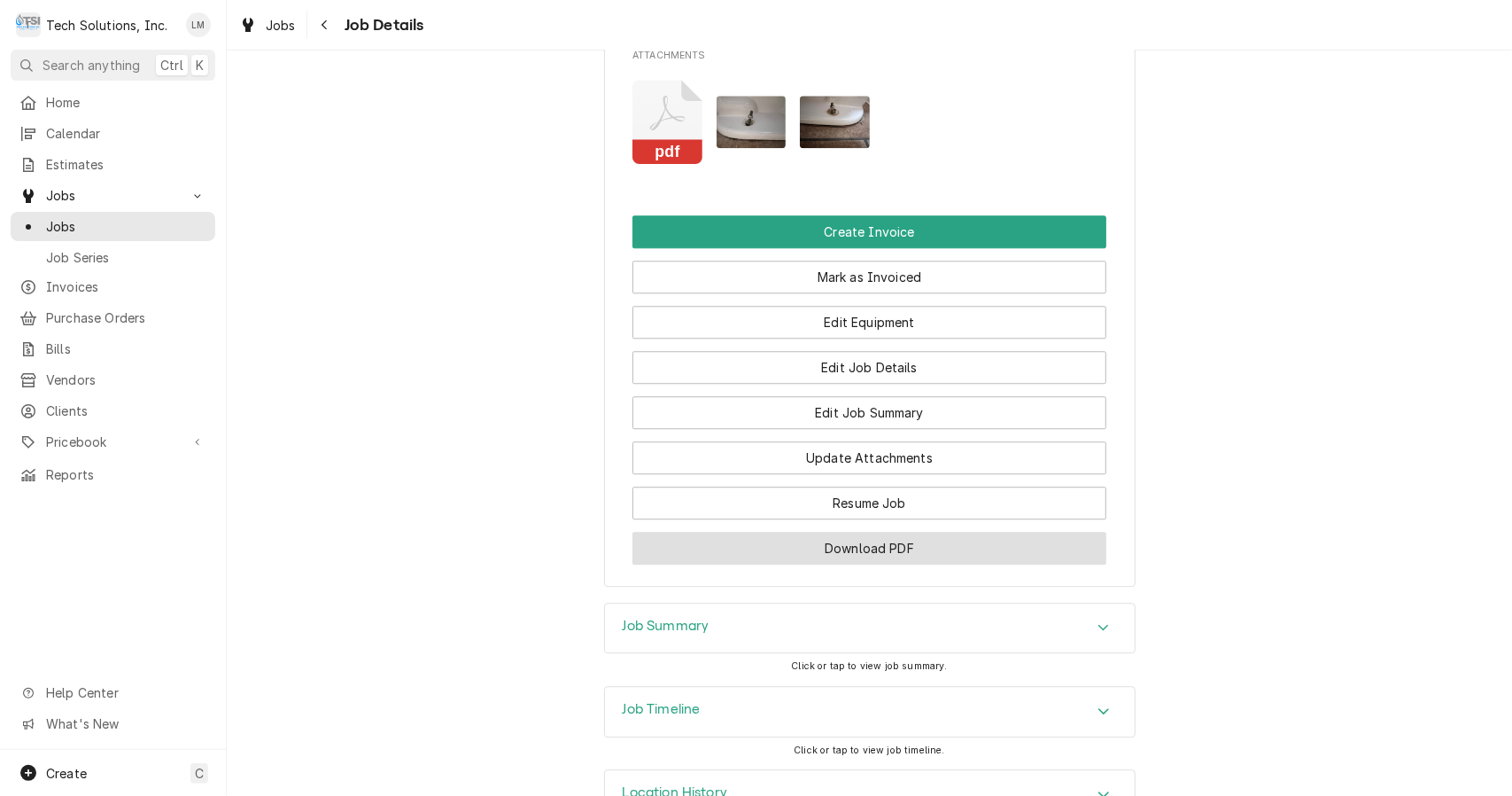
click at [955, 564] on button "Download PDF" at bounding box center [870, 548] width 474 height 33
click at [737, 248] on button "Create Invoice" at bounding box center [870, 232] width 474 height 33
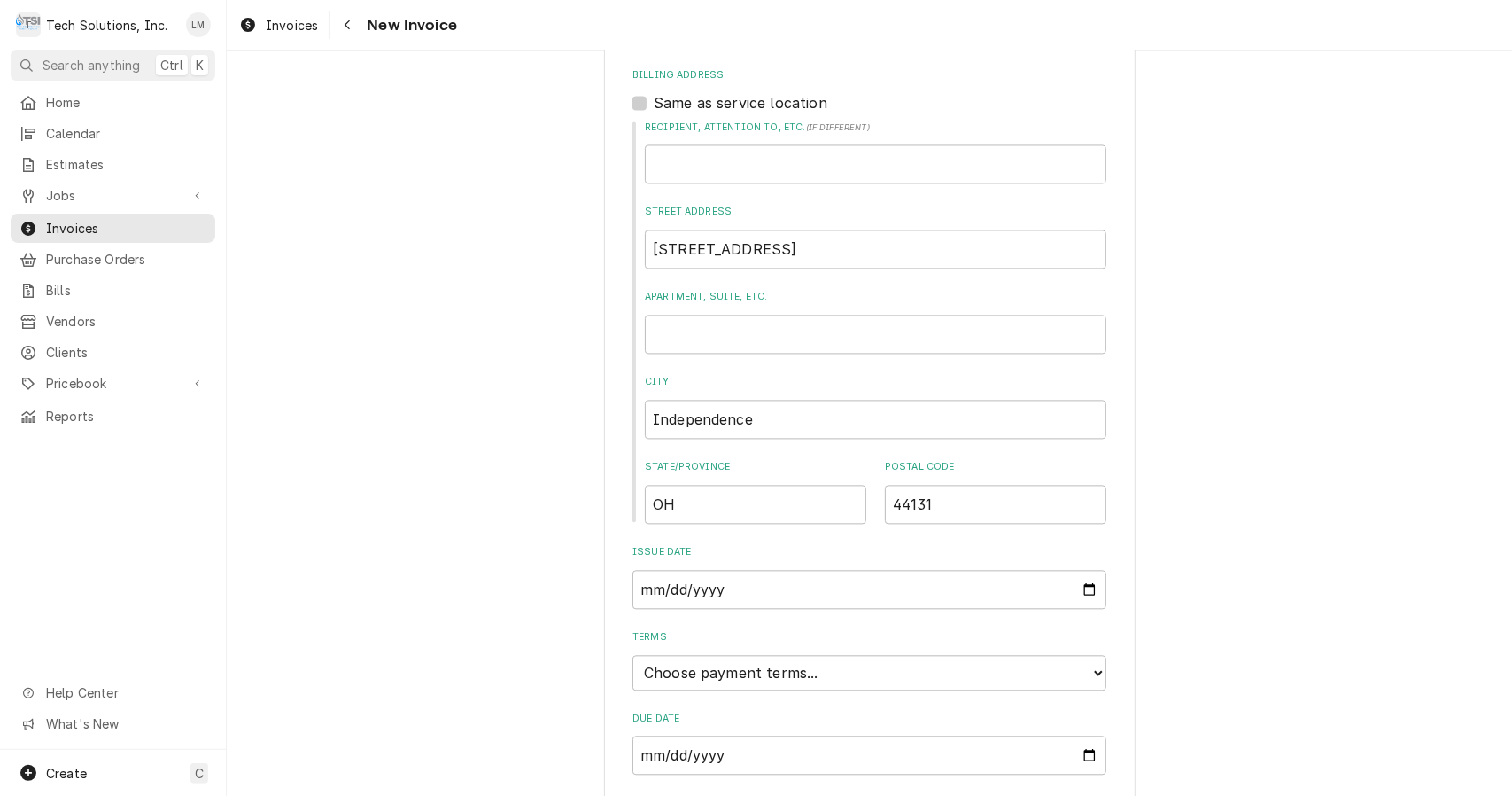
scroll to position [2470, 0]
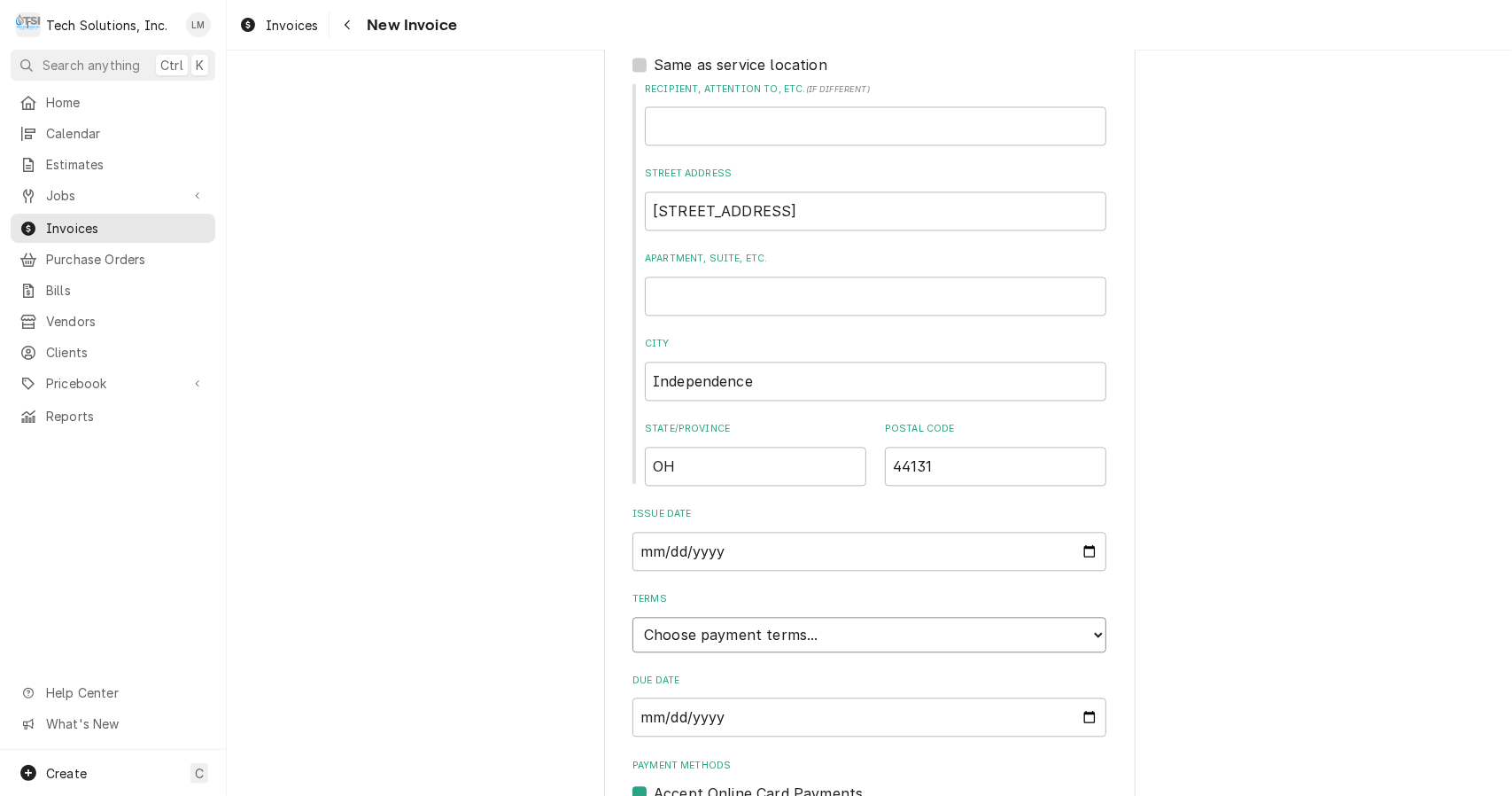
click at [1052, 617] on select "Choose payment terms... Same Day Net 7 Net 14 Net 21 Net 30 Net 45 Net 60 Net 90" at bounding box center [870, 634] width 474 height 35
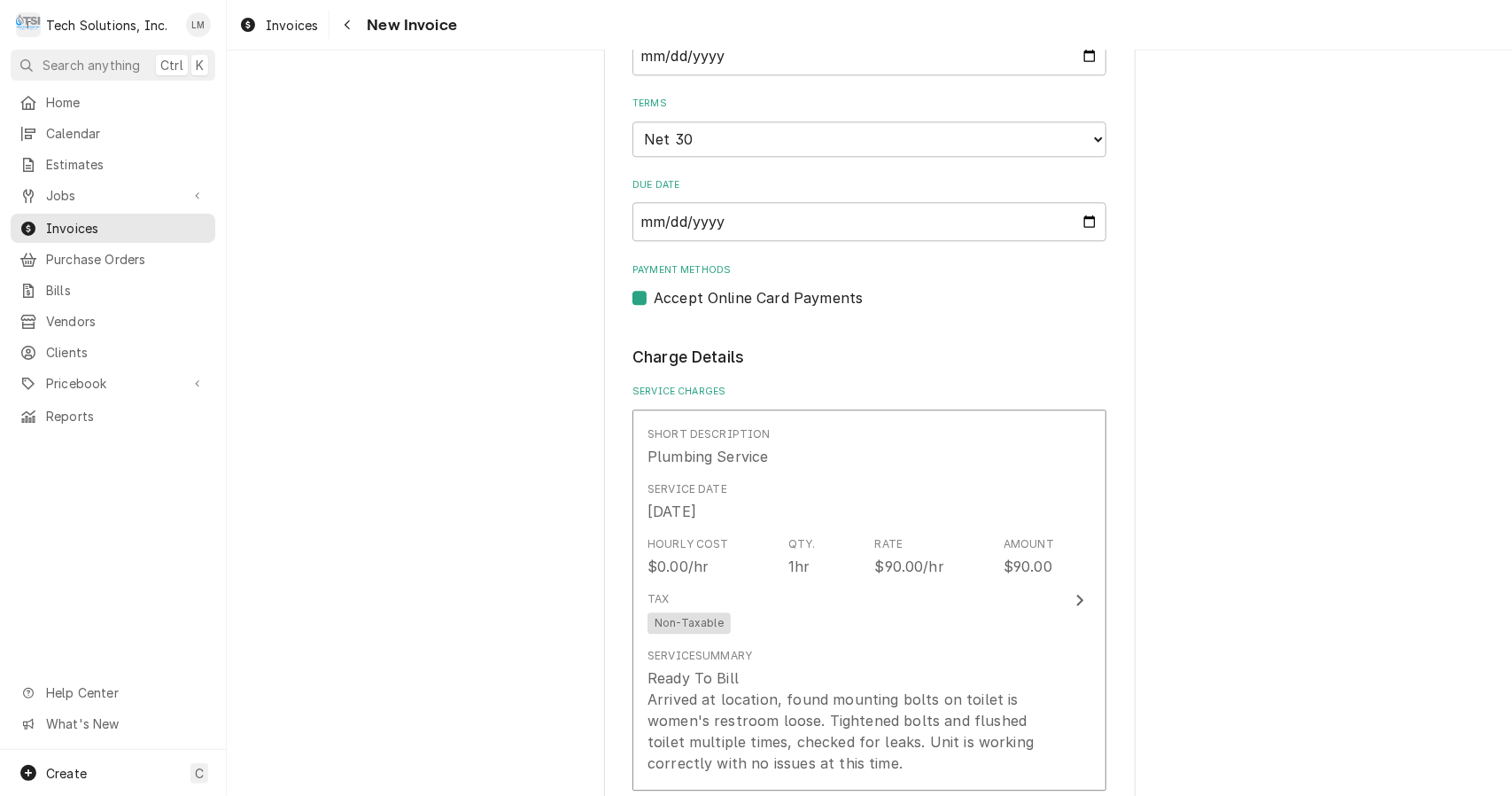
click at [1072, 527] on button "Short Description Plumbing Service Service Date [DATE] Hourly Cost $0.00/hr Qty…" at bounding box center [870, 601] width 474 height 382
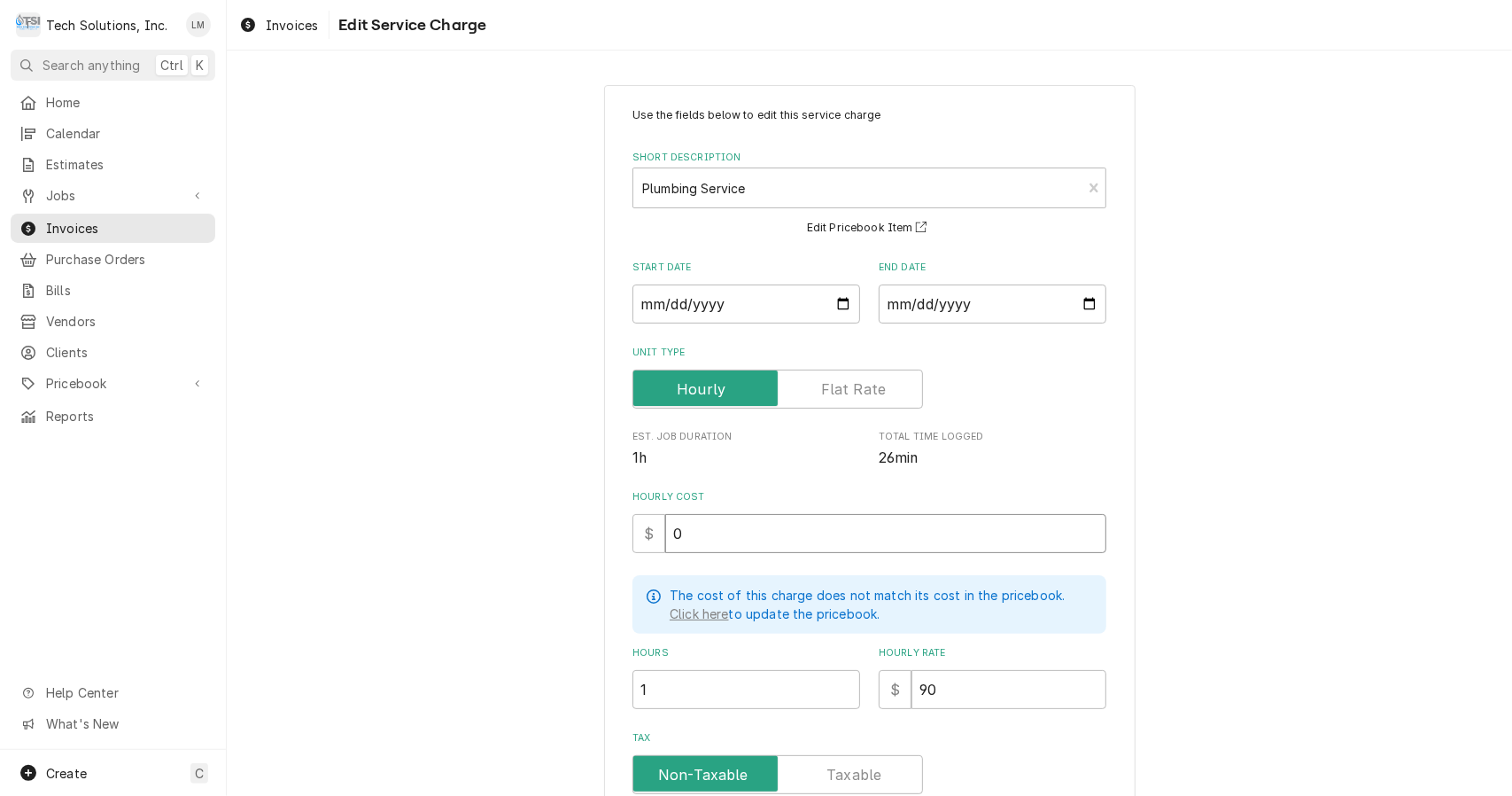
click at [879, 539] on input "0" at bounding box center [886, 533] width 441 height 39
type textarea "x"
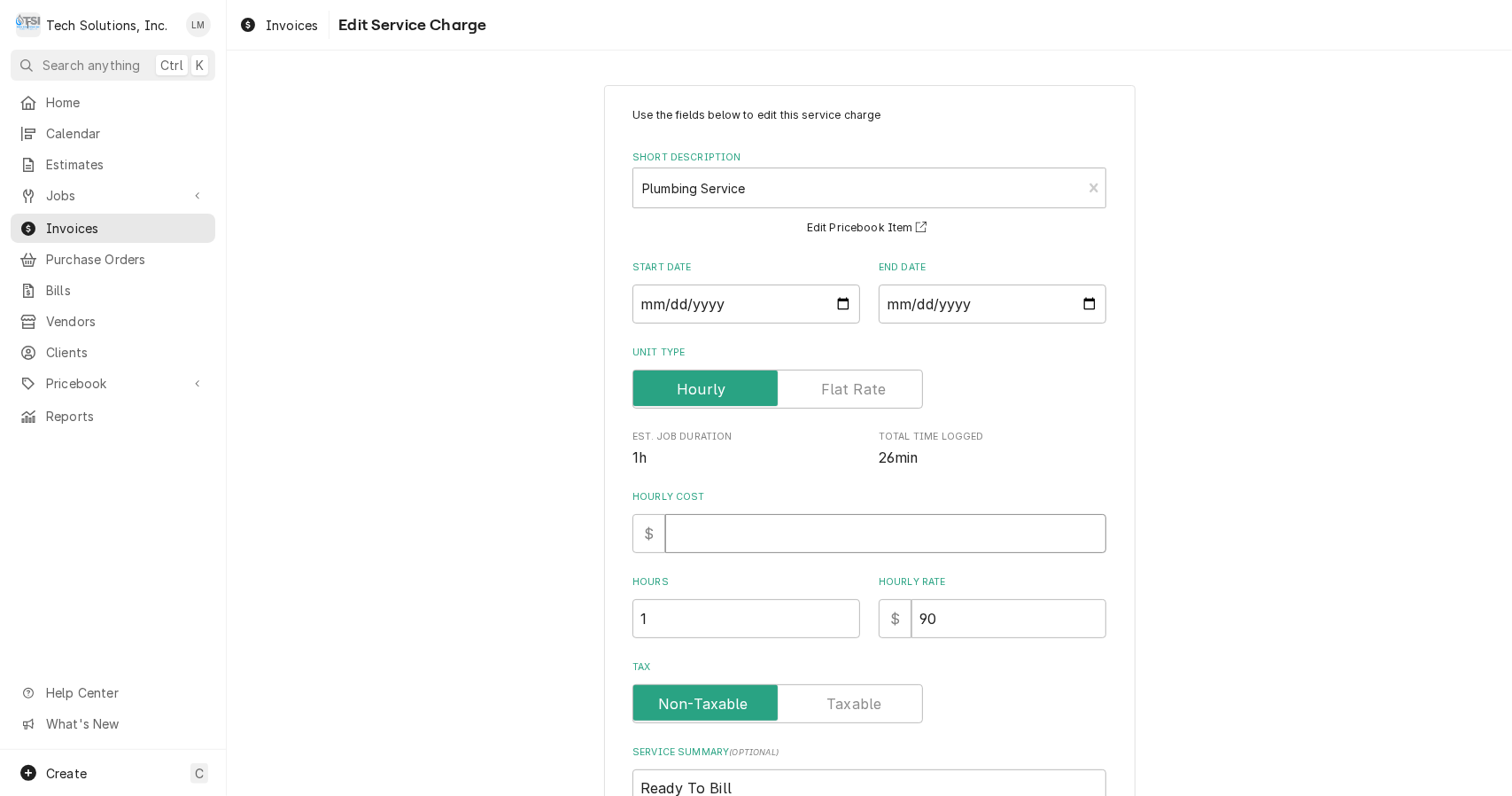
type textarea "x"
type input "9"
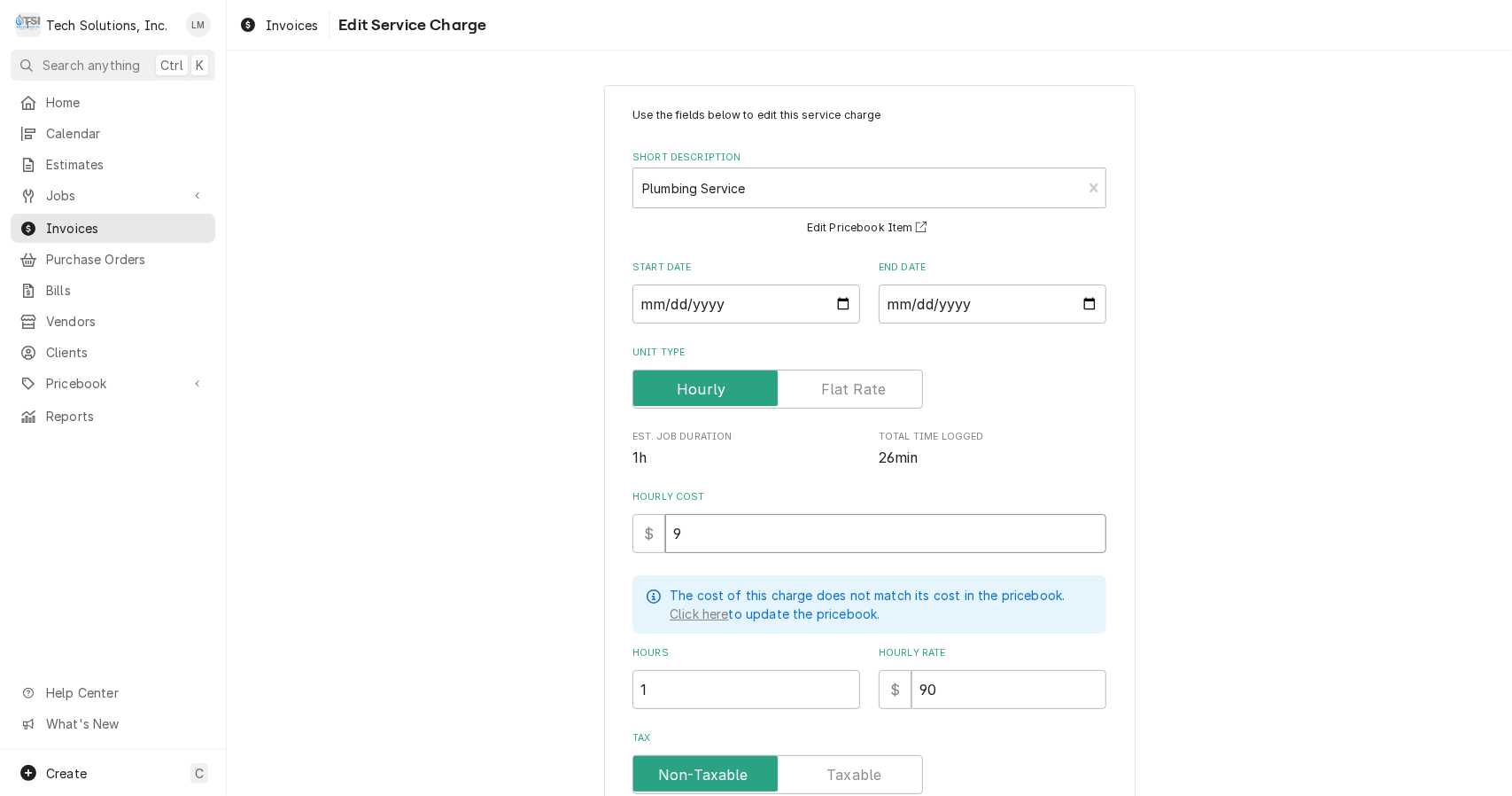
type textarea "x"
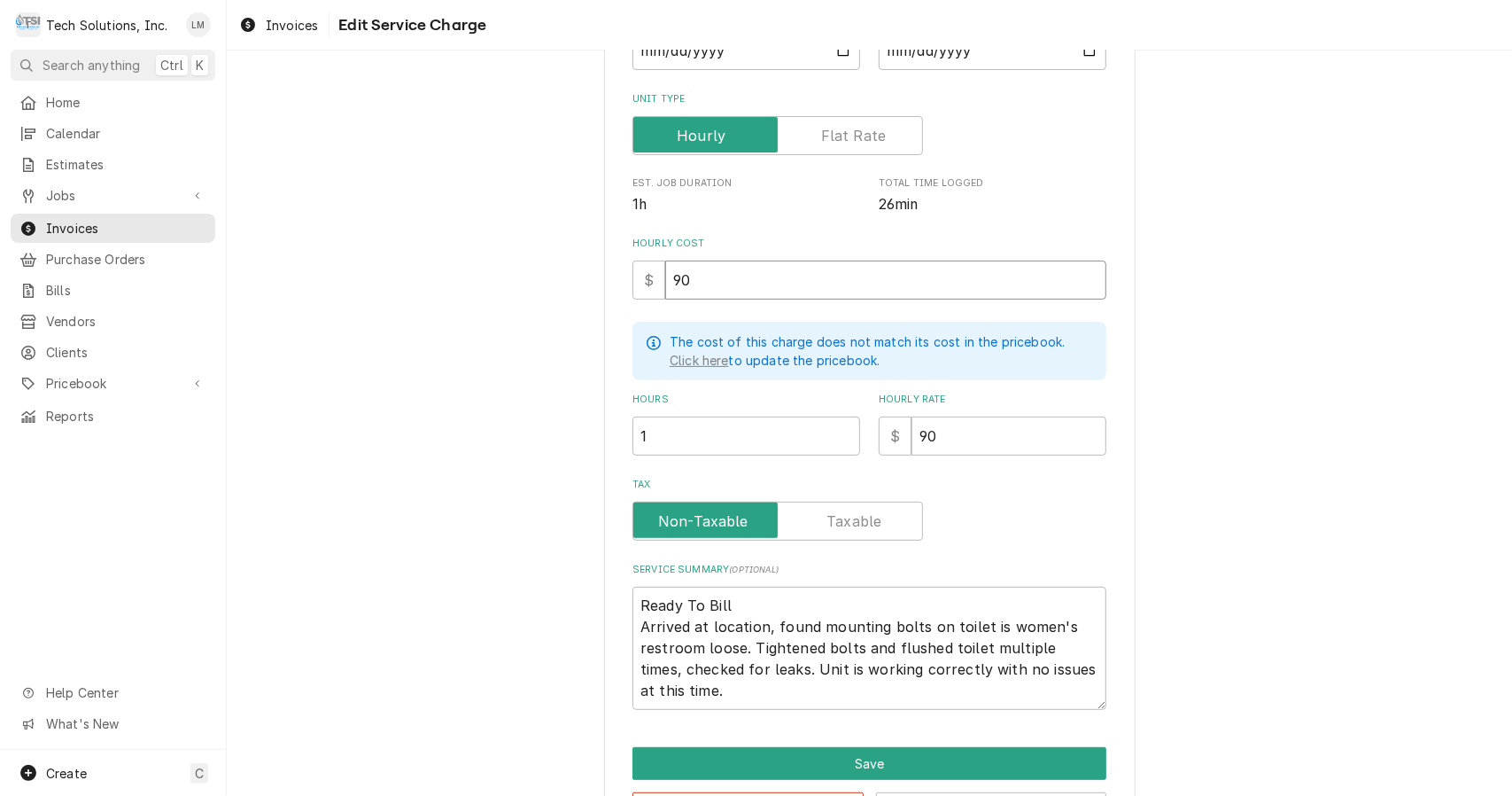
scroll to position [257, 0]
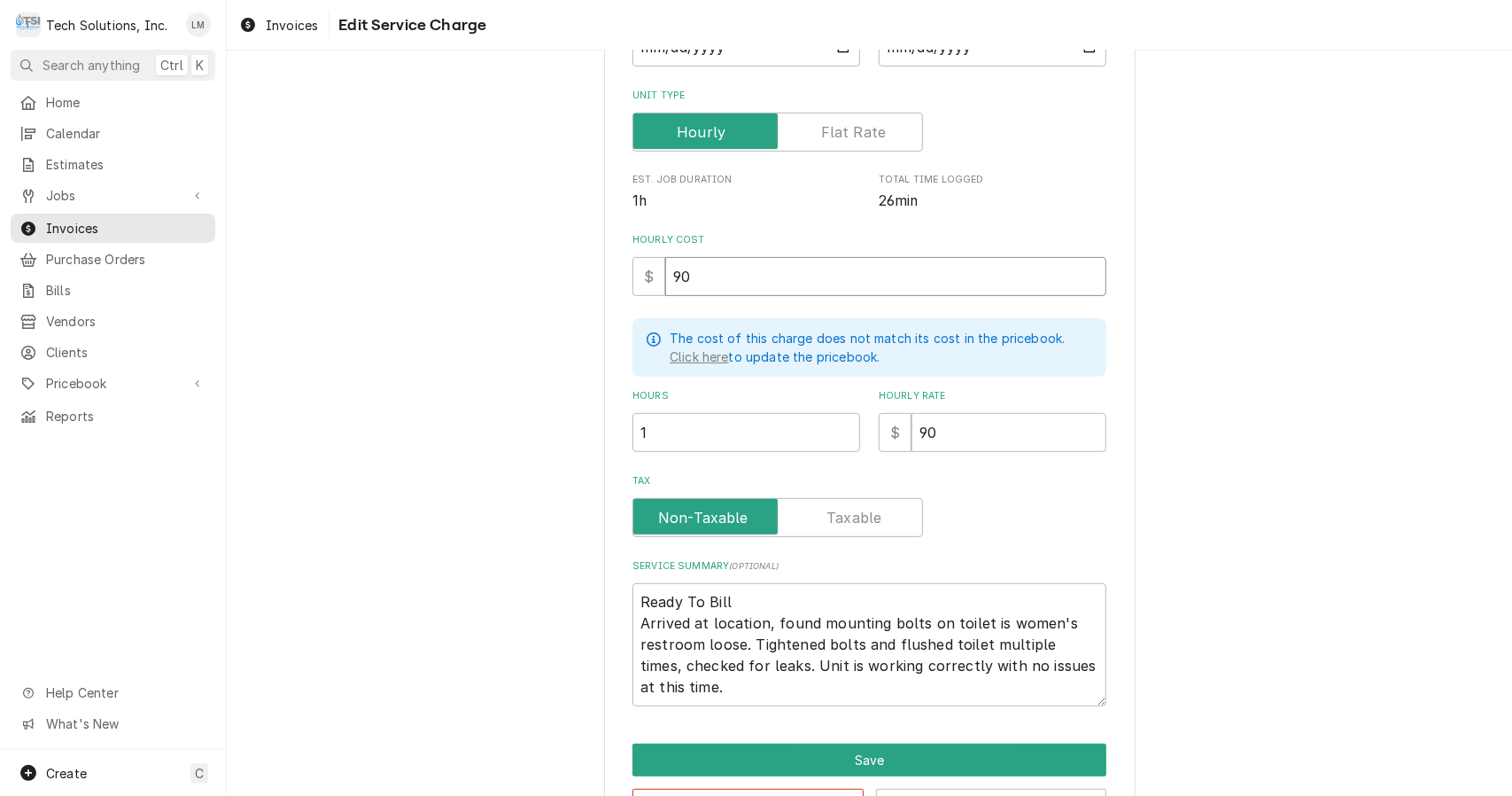
type input "90"
click at [876, 513] on input "Tax" at bounding box center [778, 517] width 274 height 39
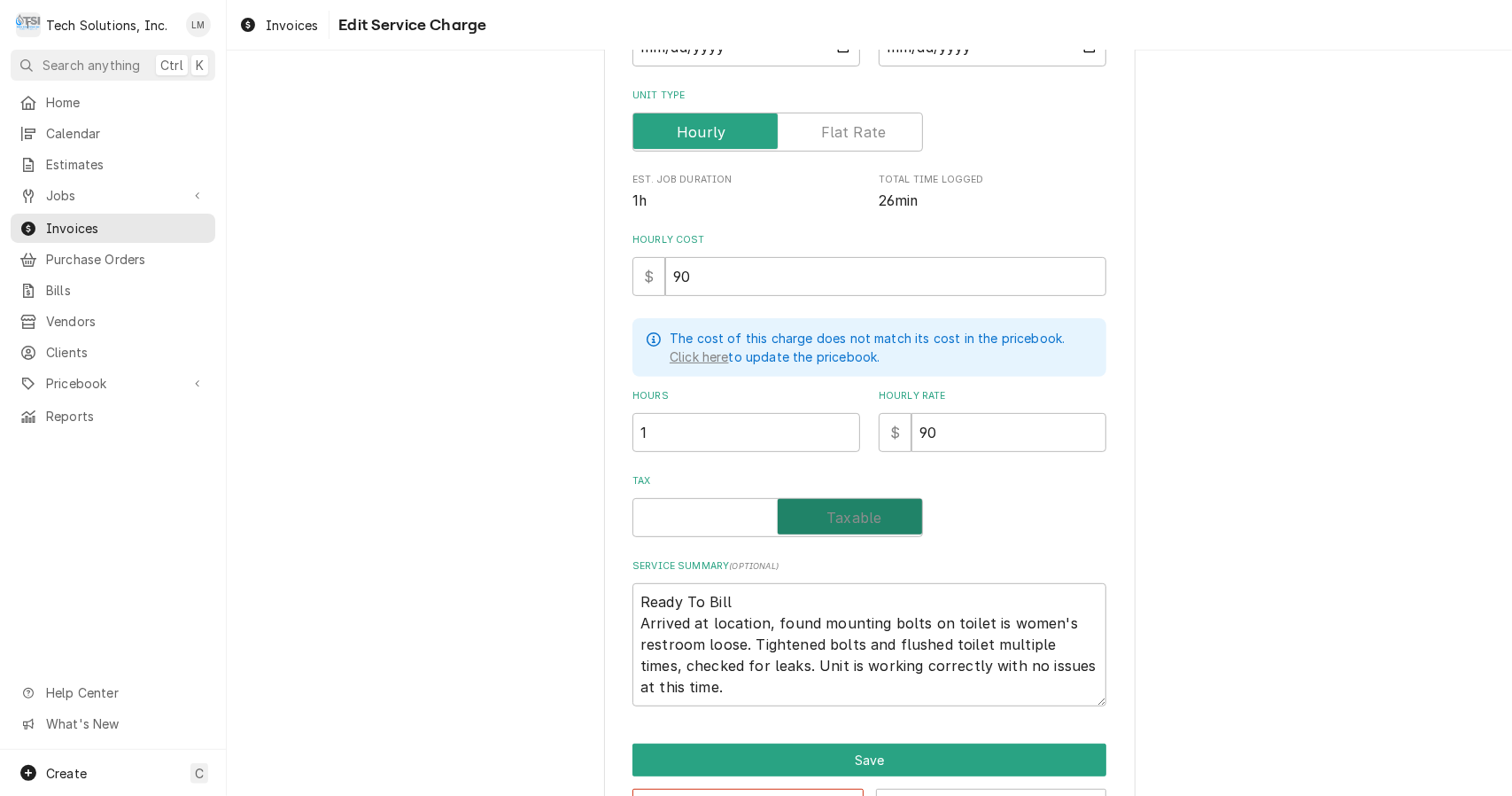
checkbox input "true"
click at [805, 609] on textarea "Ready To Bill Arrived at location, found mounting bolts on toilet is women's re…" at bounding box center [870, 645] width 474 height 123
type textarea "x"
type textarea "Ready To Bill Arrived at location, found mounting bolts on toilet is women's re…"
type textarea "x"
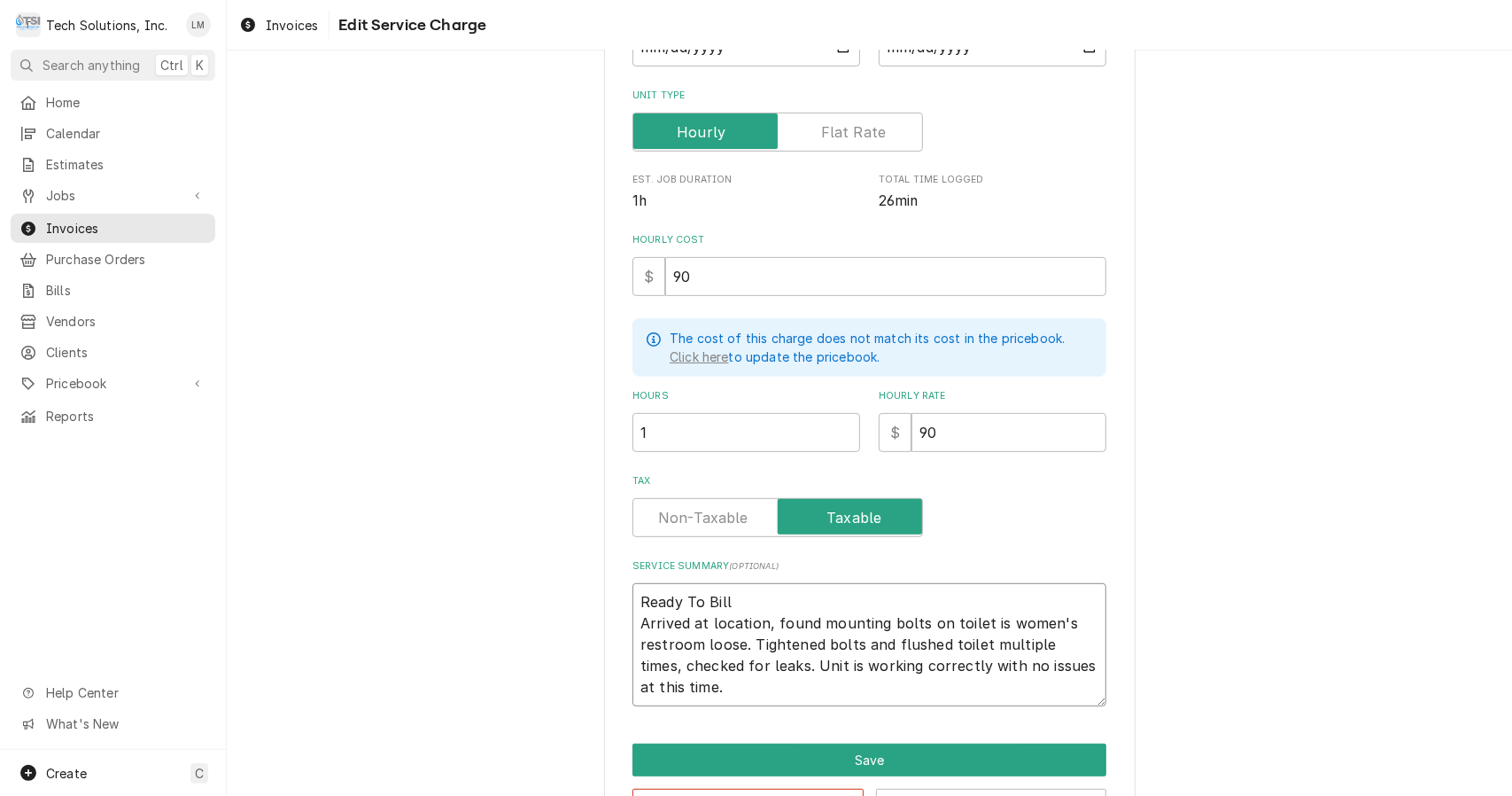
type textarea "Ready To Bil Arrived at location, found mounting bolts on toilet is women's res…"
type textarea "x"
type textarea "Ready To Bi Arrived at location, found mounting bolts on toilet is women's rest…"
type textarea "x"
type textarea "Ready To B Arrived at location, found mounting bolts on toilet is women's restr…"
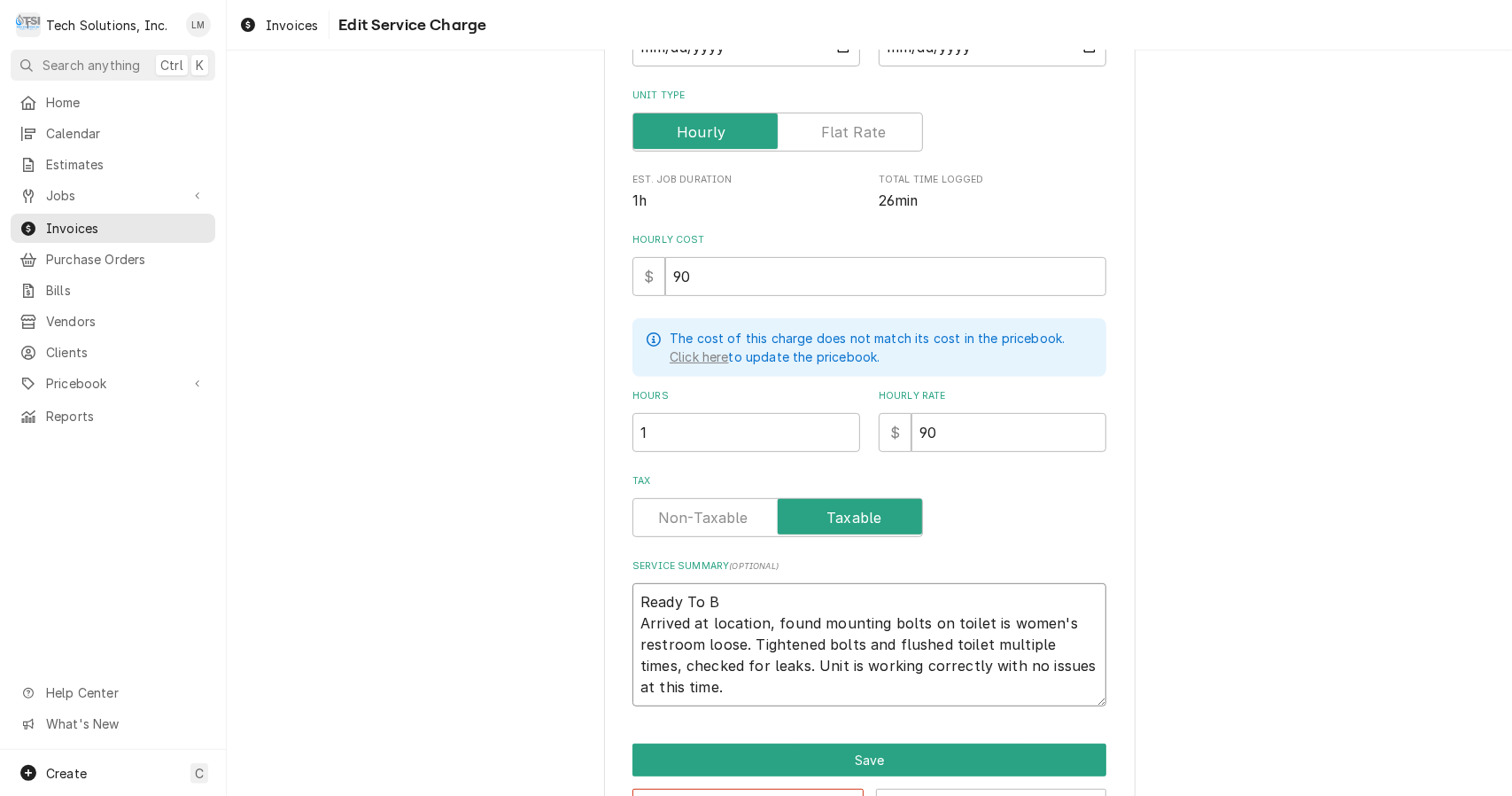
type textarea "x"
type textarea "Ready To Arrived at location, found mounting bolts on toilet is women's restroo…"
type textarea "x"
type textarea "Ready To Arrived at location, found mounting bolts on toilet is women's restroo…"
type textarea "x"
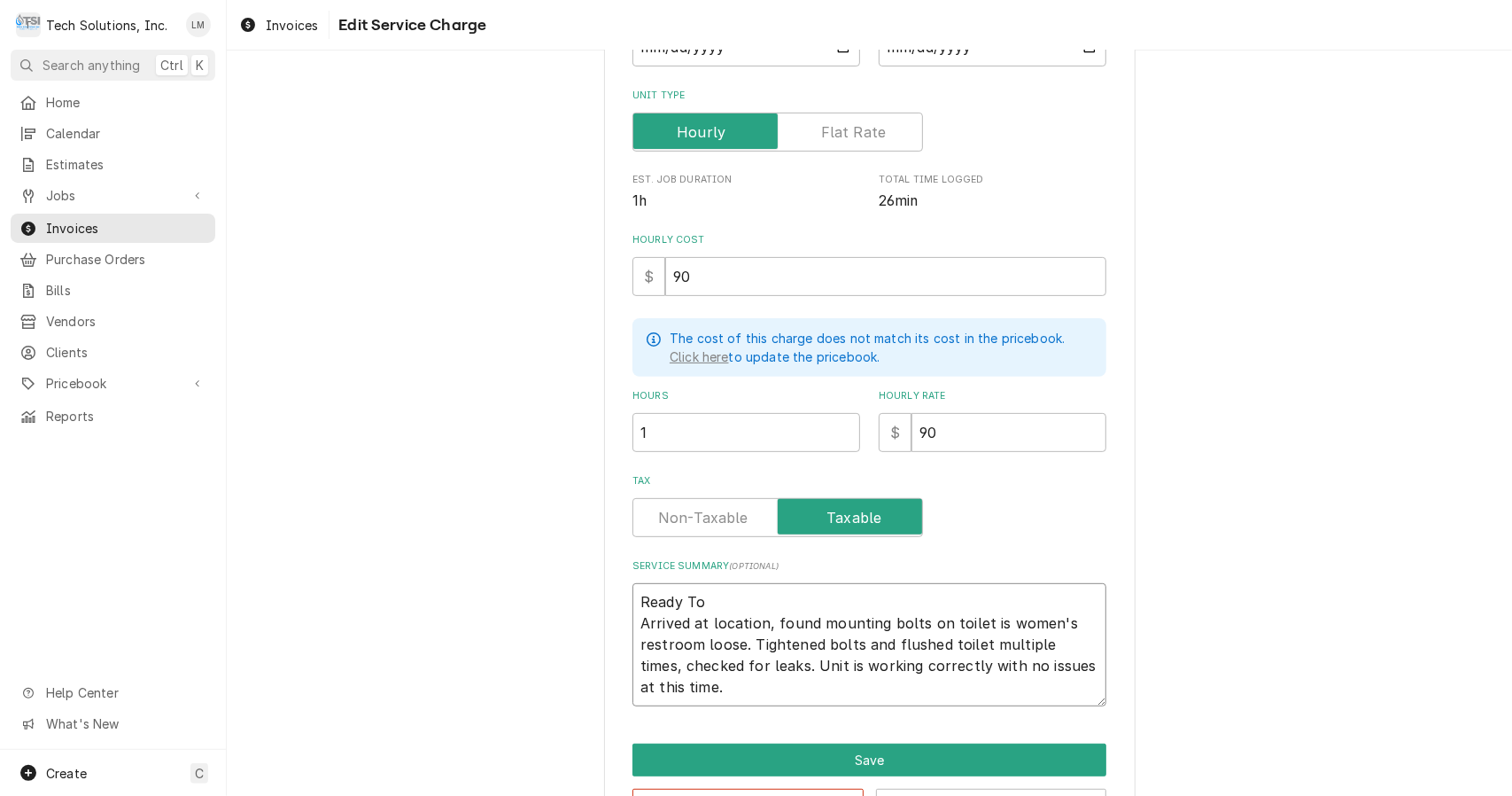
type textarea "Ready T Arrived at location, found mounting bolts on toilet is women's restroom…"
type textarea "x"
type textarea "Ready Arrived at location, found mounting bolts on toilet is women's restroom l…"
type textarea "x"
type textarea "Ready Arrived at location, found mounting bolts on toilet is women's restroom l…"
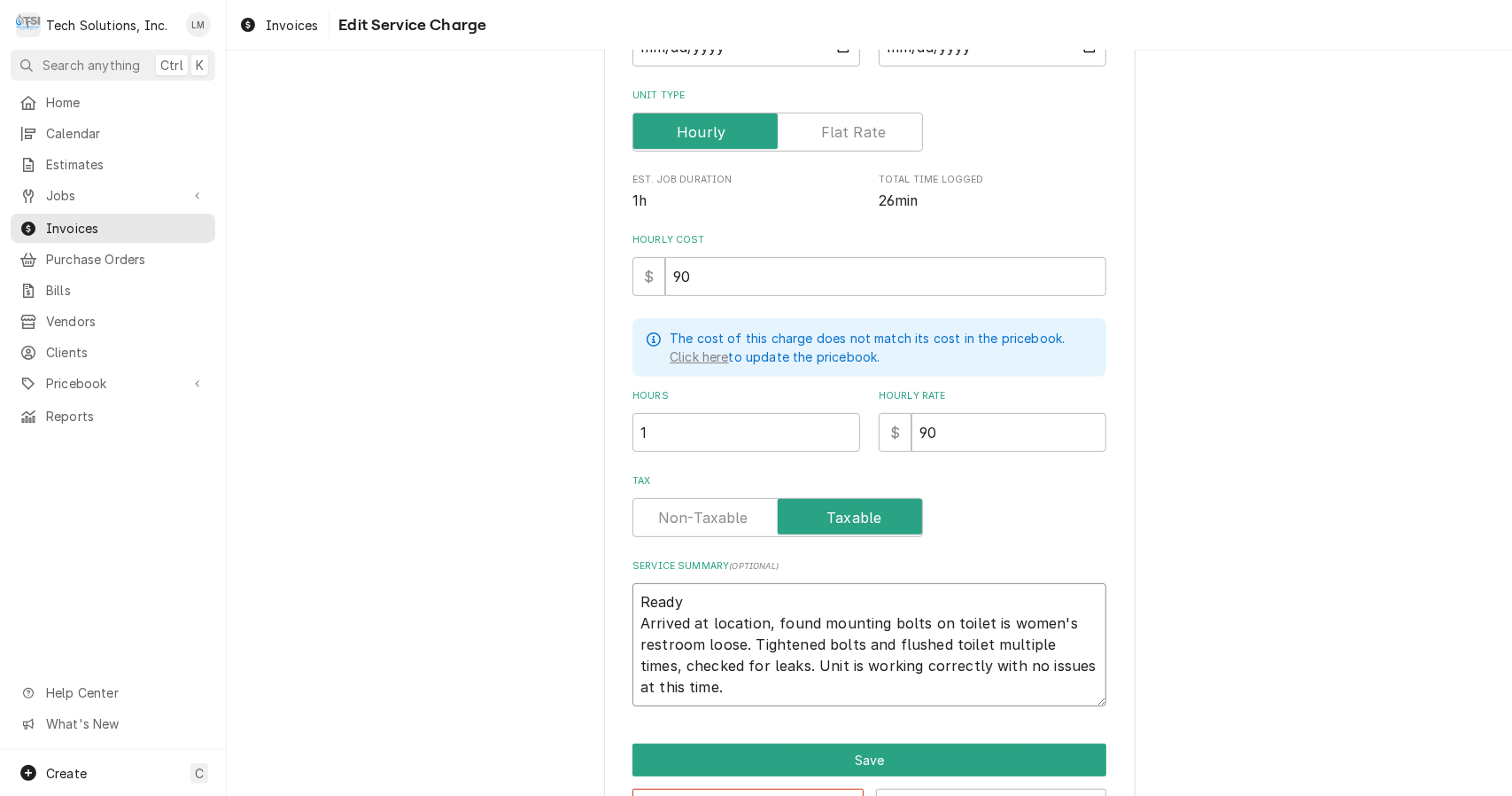
type textarea "x"
type textarea "Read Arrived at location, found mounting bolts on toilet is women's restroom lo…"
type textarea "x"
type textarea "Rea Arrived at location, found mounting bolts on toilet is women's restroom loo…"
type textarea "x"
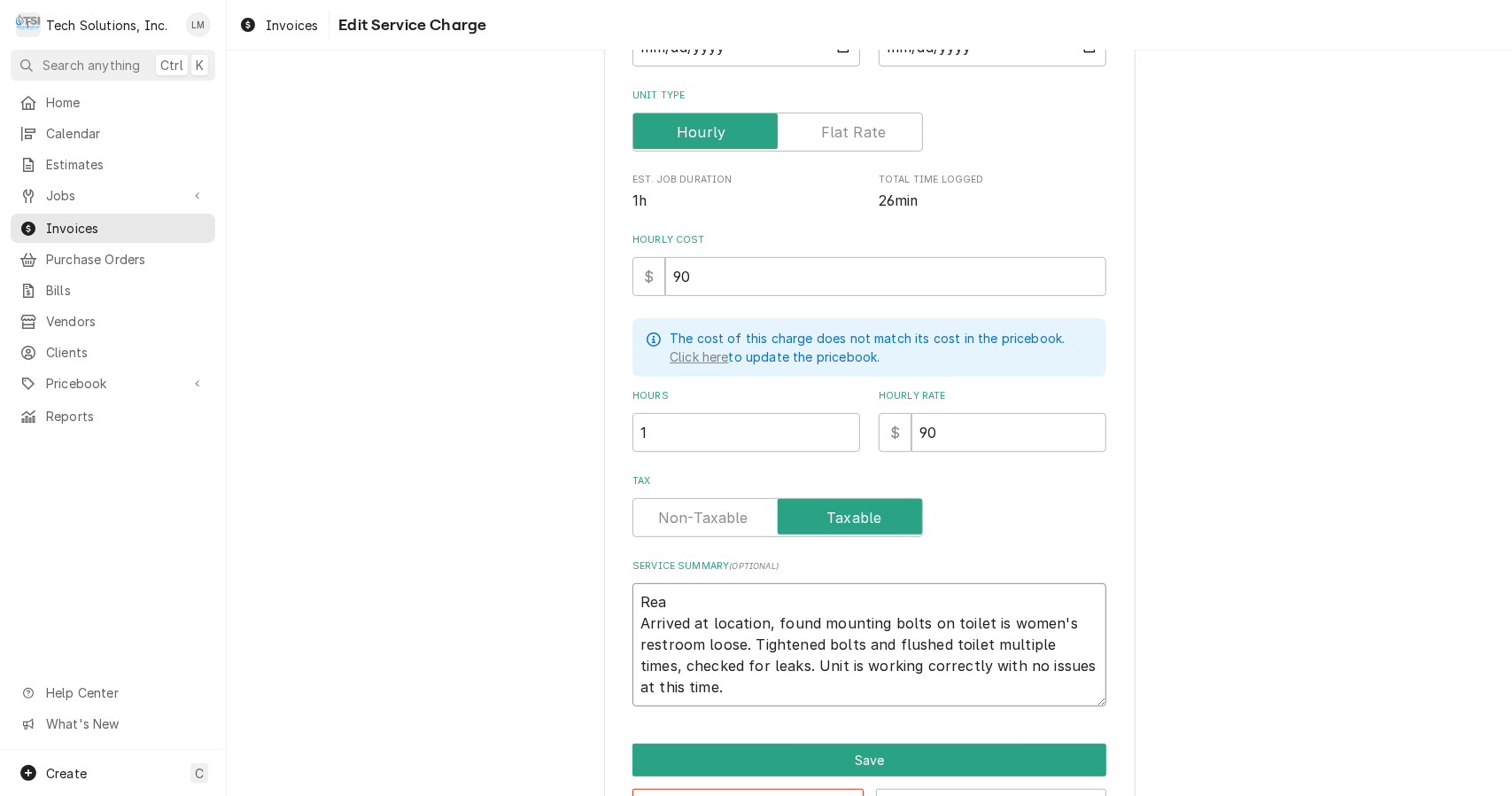
type textarea "Re Arrived at location, found mounting bolts on toilet is women's restroom loos…"
type textarea "x"
type textarea "R Arrived at location, found mounting bolts on toilet is women's restroom loose…"
type textarea "x"
type textarea "Arrived at location, found mounting bolts on toilet is women's restroom loose. …"
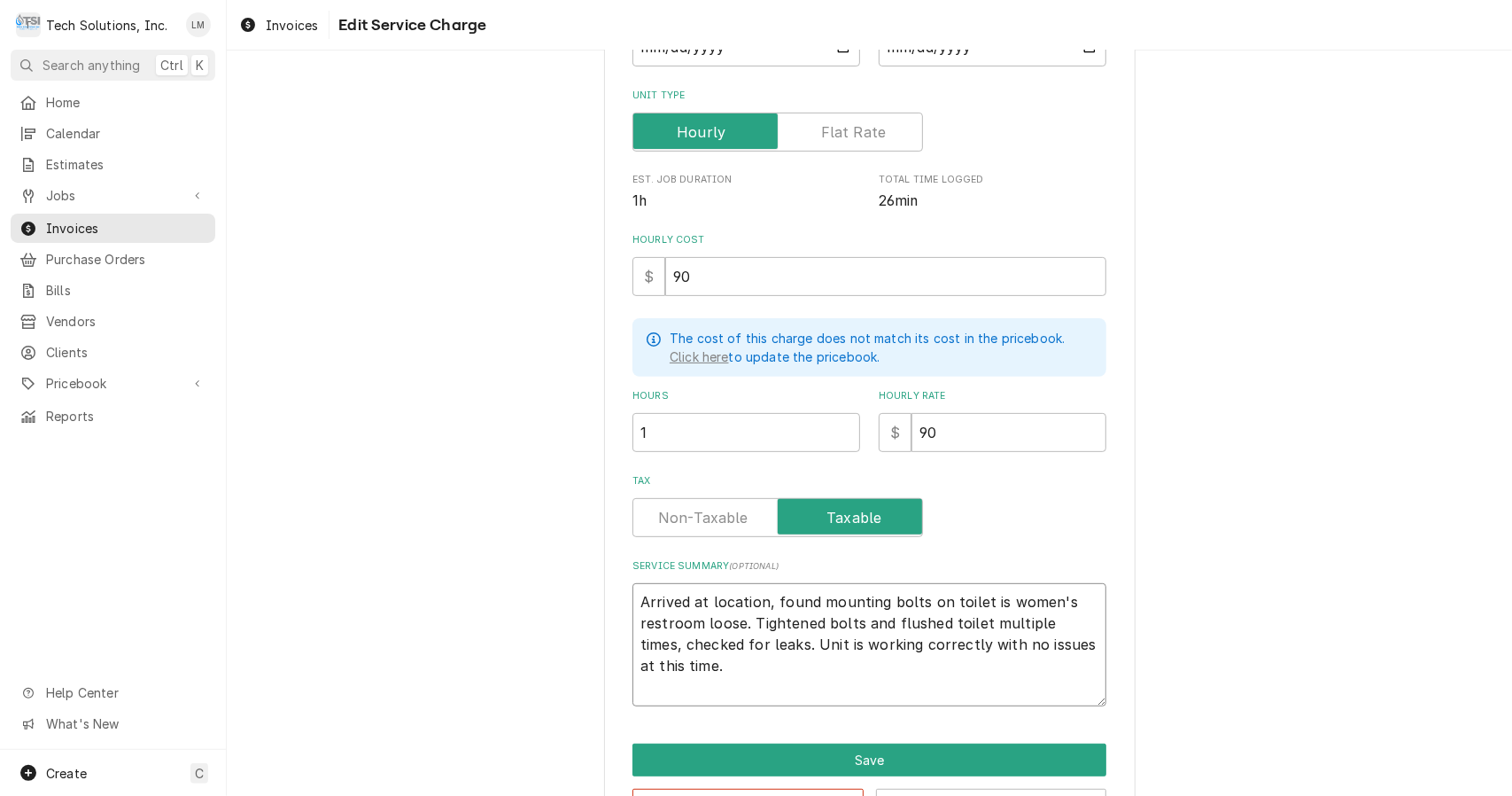
type textarea "x"
type textarea "Arrived at location, found mounting bolts on toilet is women's restroom loose. …"
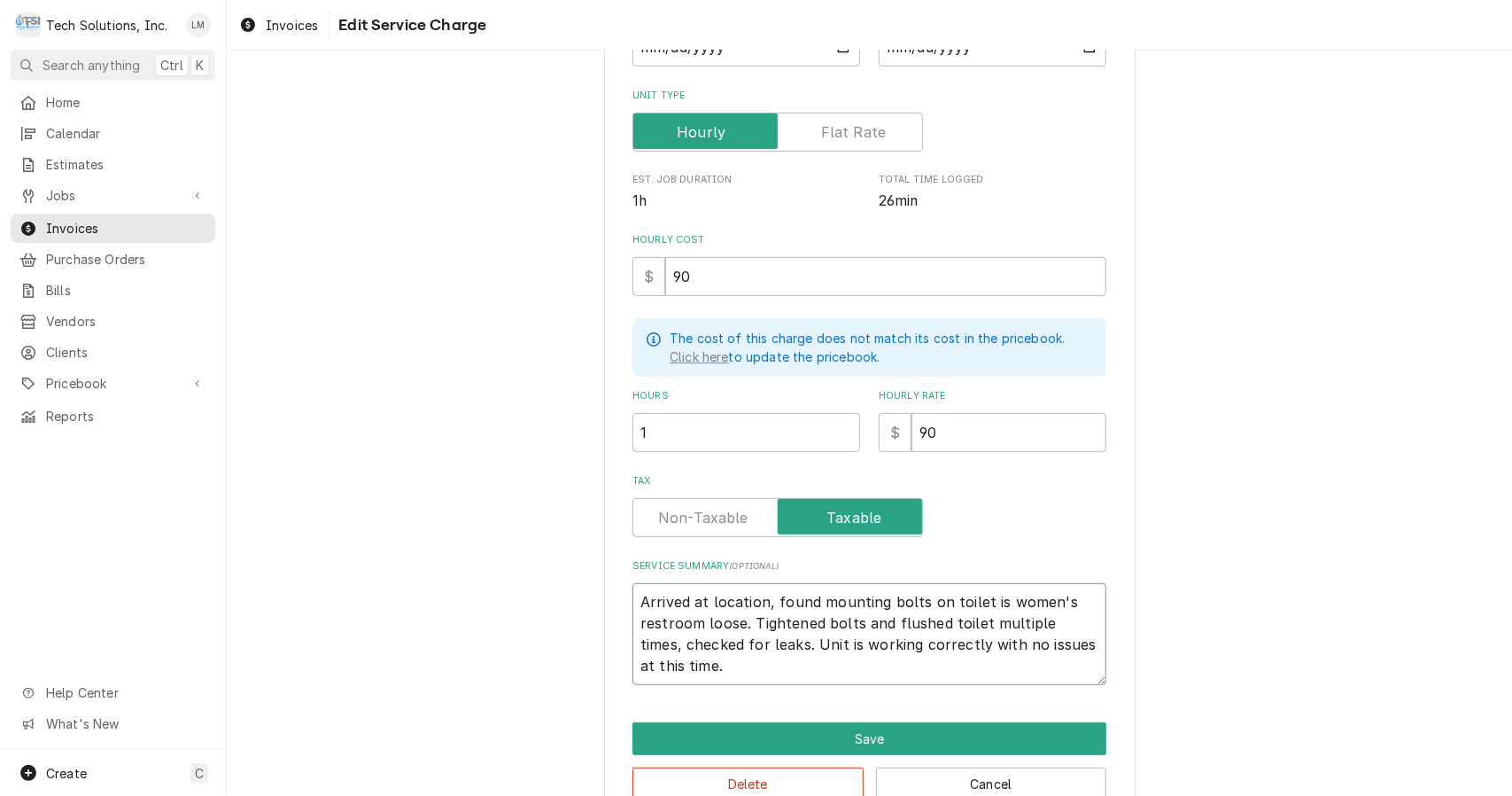
type textarea "x"
type textarea "rrived at location, found mounting bolts on toilet is women's restroom loose. T…"
type textarea "x"
type textarea "rived at location, found mounting bolts on toilet is women's restroom loose. Ti…"
type textarea "x"
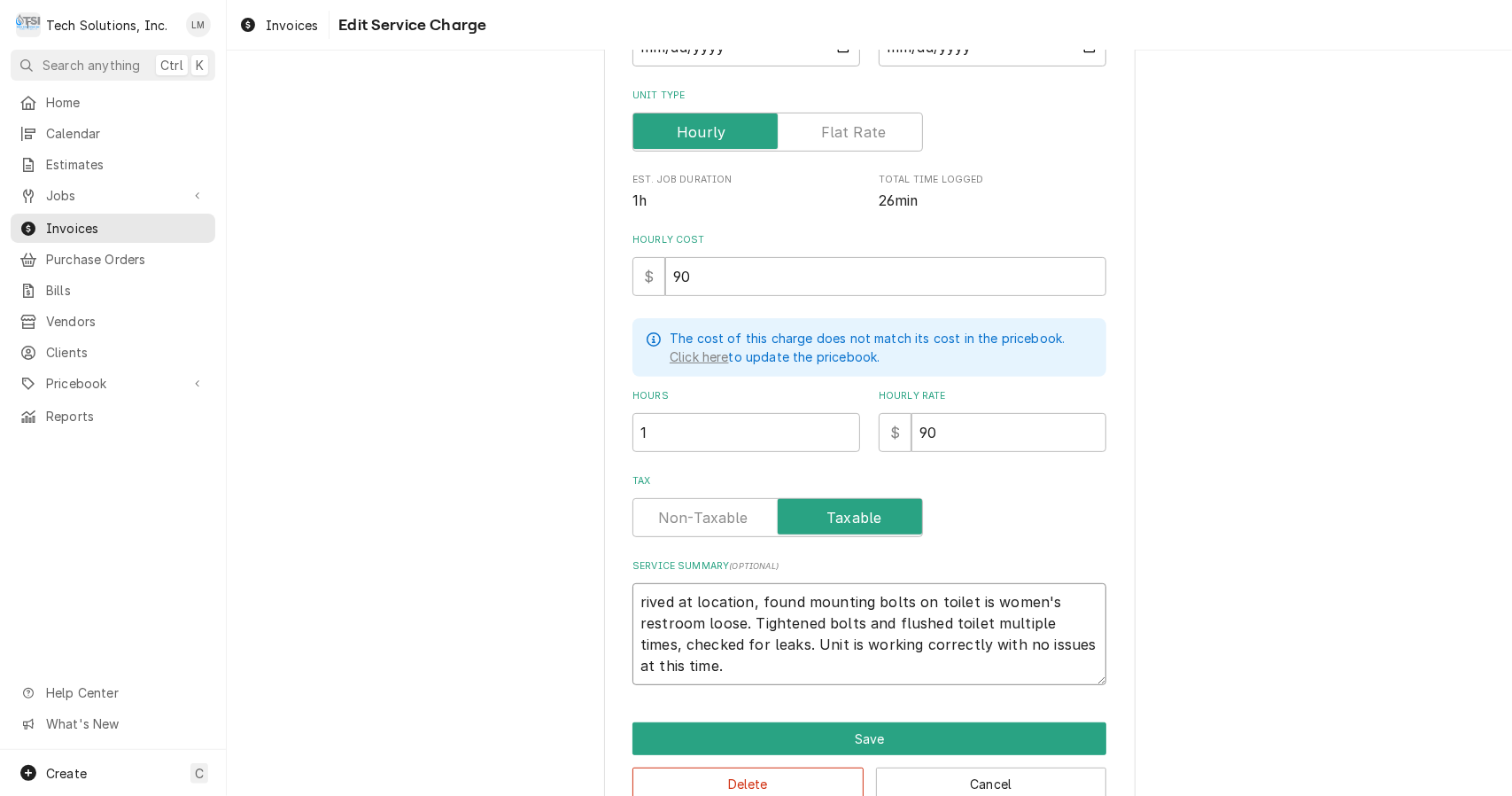
type textarea "ived at location, found mounting bolts on toilet is women's restroom loose. Tig…"
type textarea "x"
type textarea "ved at location, found mounting bolts on toilet is women's restroom loose. Tigh…"
type textarea "x"
type textarea "ed at location, found mounting bolts on toilet is women's restroom loose. Tight…"
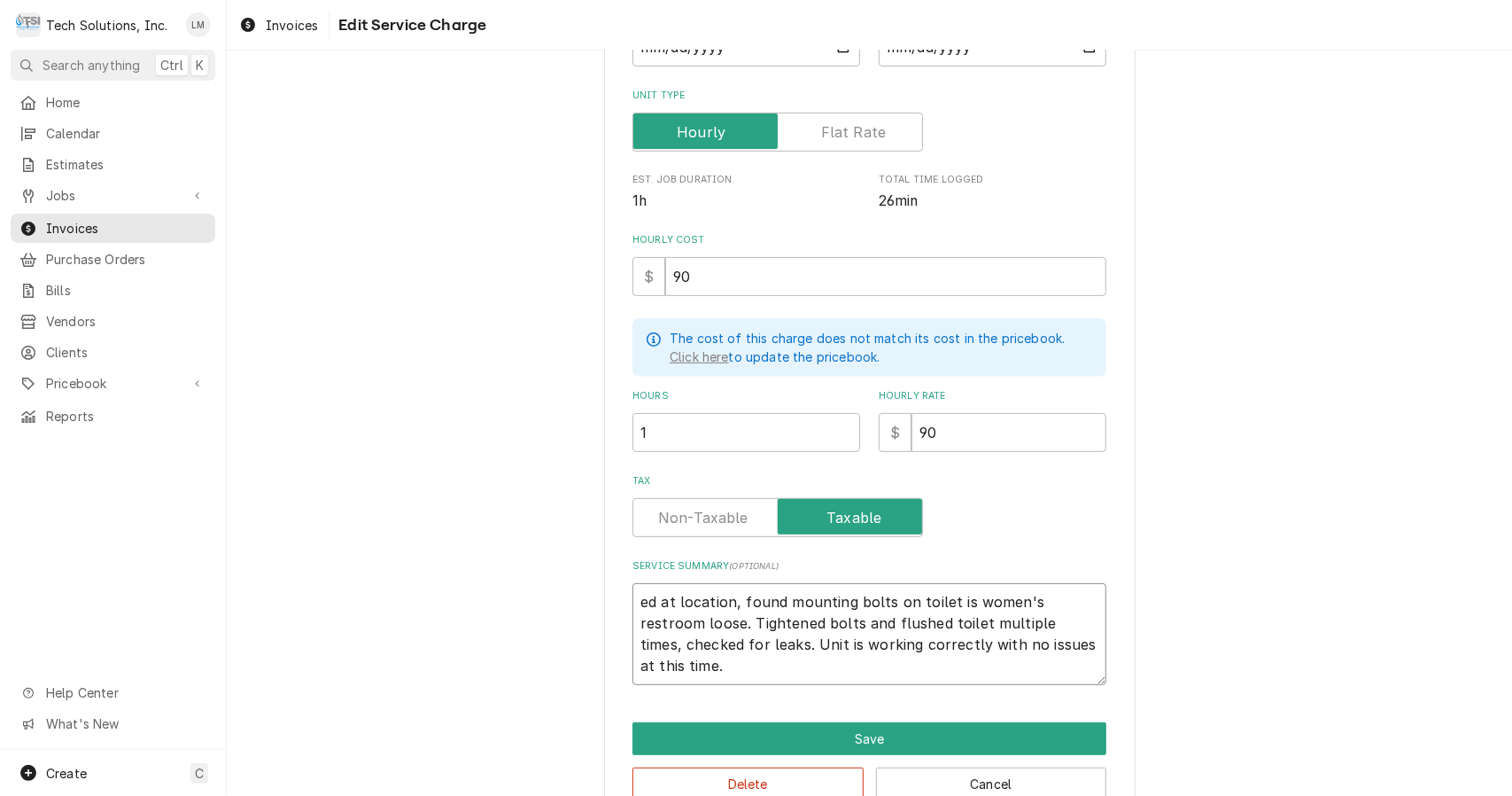
type textarea "x"
type textarea "d at location, found mounting bolts on toilet is women's restroom loose. Tighte…"
type textarea "x"
type textarea "at location, found mounting bolts on toilet is women's restroom loose. Tightene…"
type textarea "x"
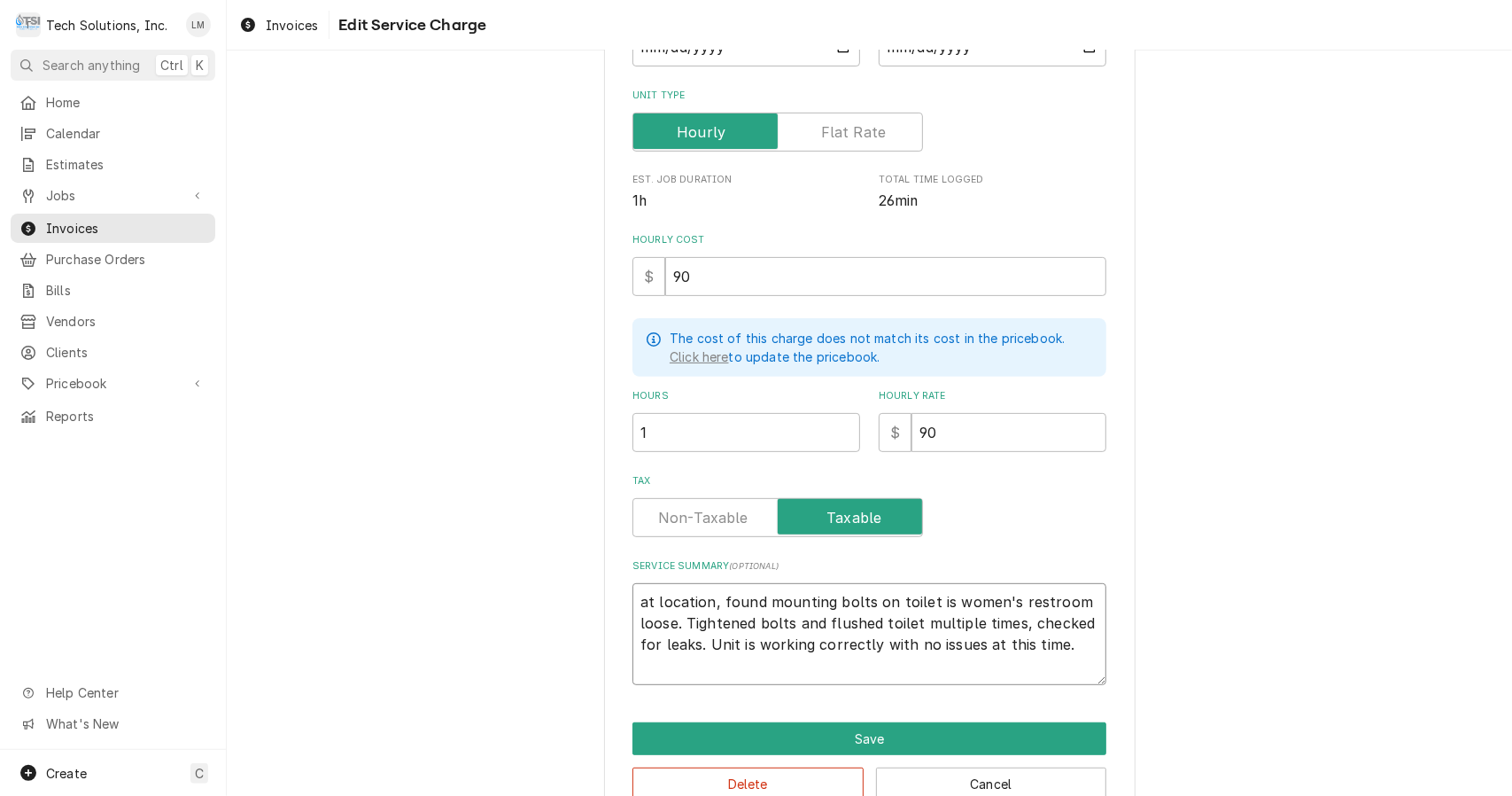
type textarea "at location, found mounting bolts on toilet is women's restroom loose. Tightene…"
type textarea "x"
type textarea "t location, found mounting bolts on toilet is women's restroom loose. Tightened…"
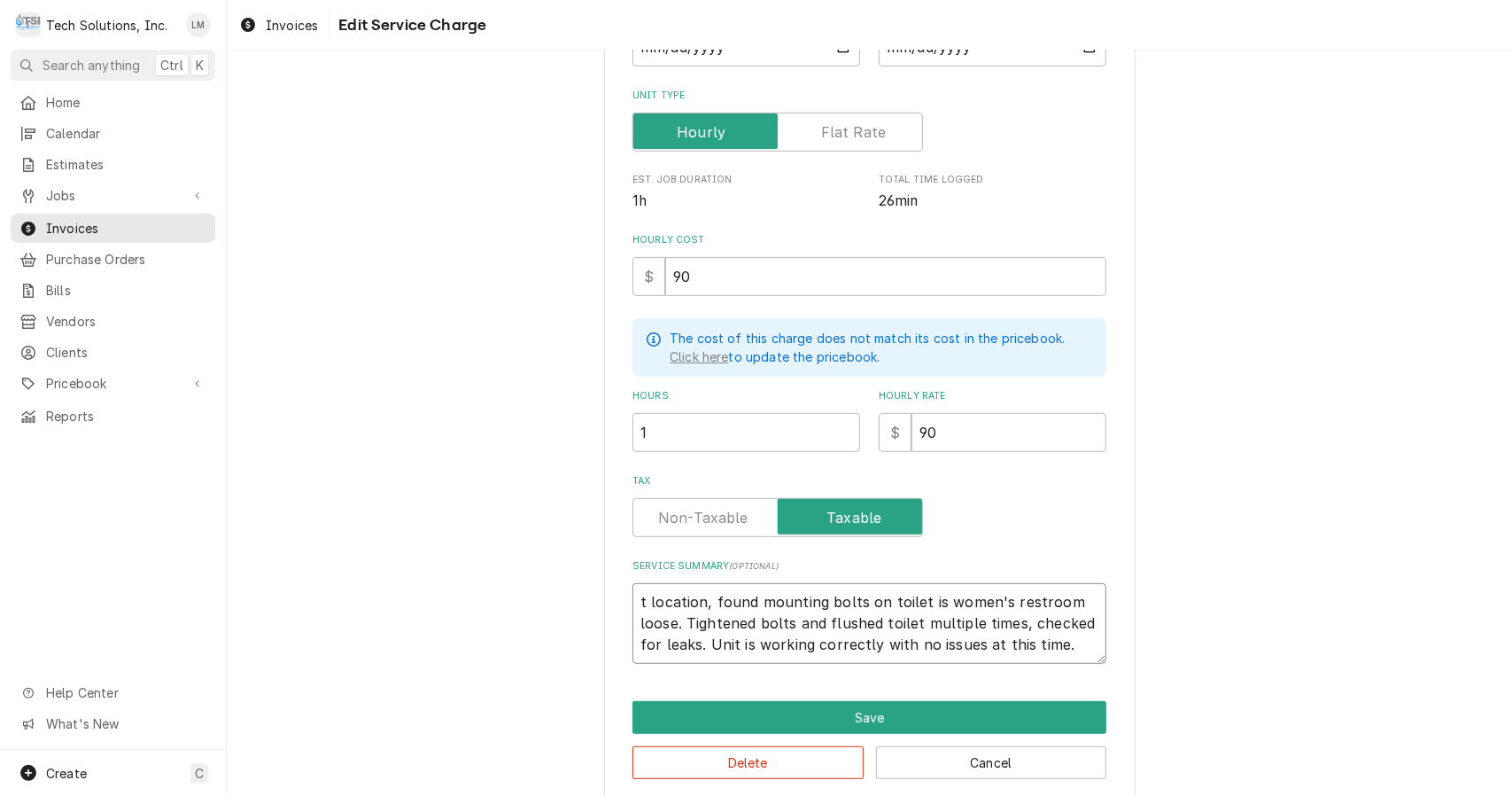
type textarea "x"
type textarea "location, found mounting bolts on toilet is women's restroom loose. Tightened b…"
type textarea "x"
type textarea "location, found mounting bolts on toilet is women's restroom loose. Tightened b…"
type textarea "x"
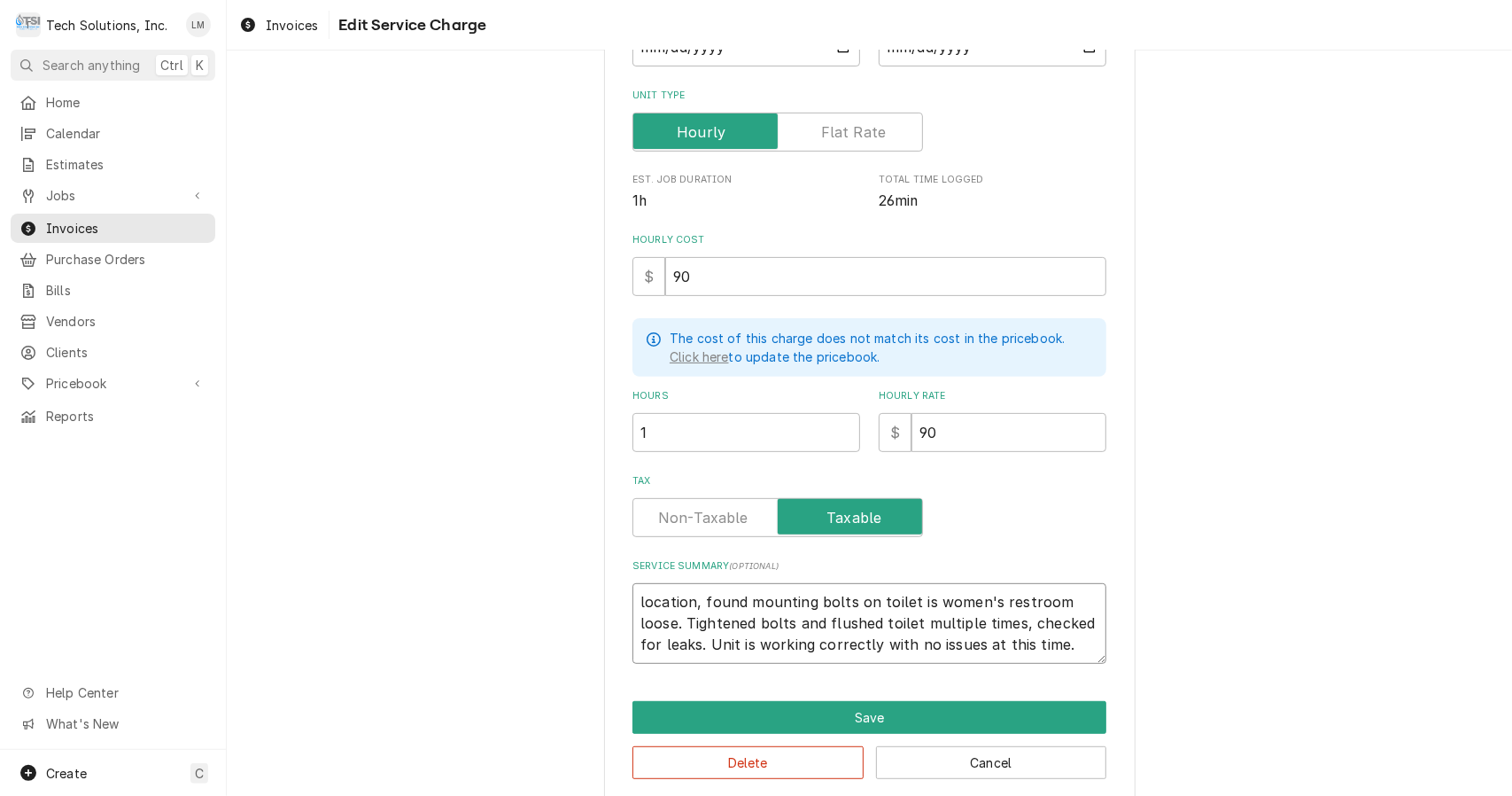
type textarea "ocation, found mounting bolts on toilet is women's restroom loose. Tightened bo…"
type textarea "x"
type textarea "cation, found mounting bolts on toilet is women's restroom loose. Tightened bol…"
type textarea "x"
type textarea "ation, found mounting bolts on toilet is women's restroom loose. Tightened bolt…"
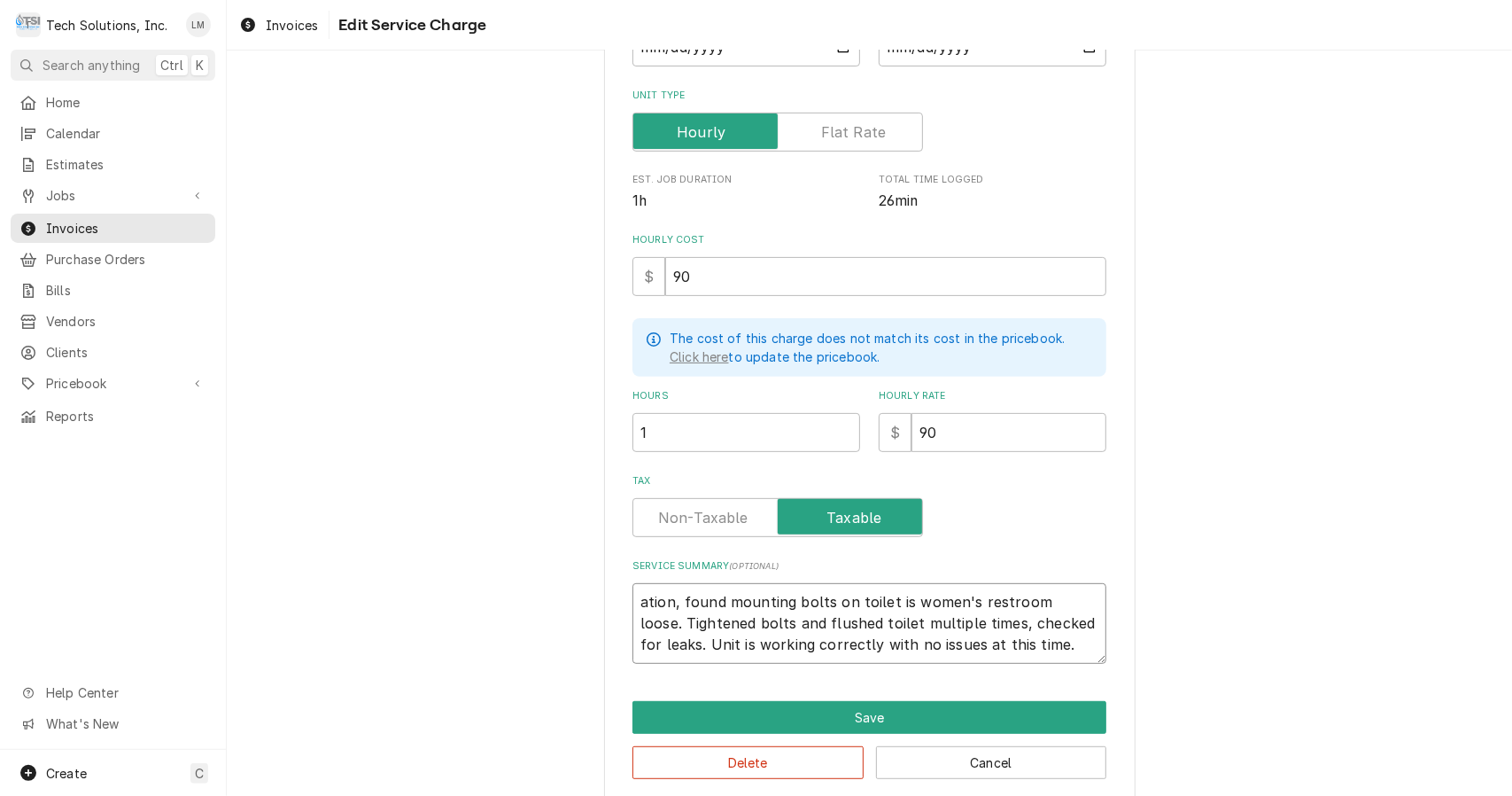
type textarea "x"
type textarea "tion, found mounting bolts on toilet is women's restroom loose. Tightened bolts…"
type textarea "x"
type textarea "ion, found mounting bolts on toilet is women's restroom loose. Tightened bolts …"
type textarea "x"
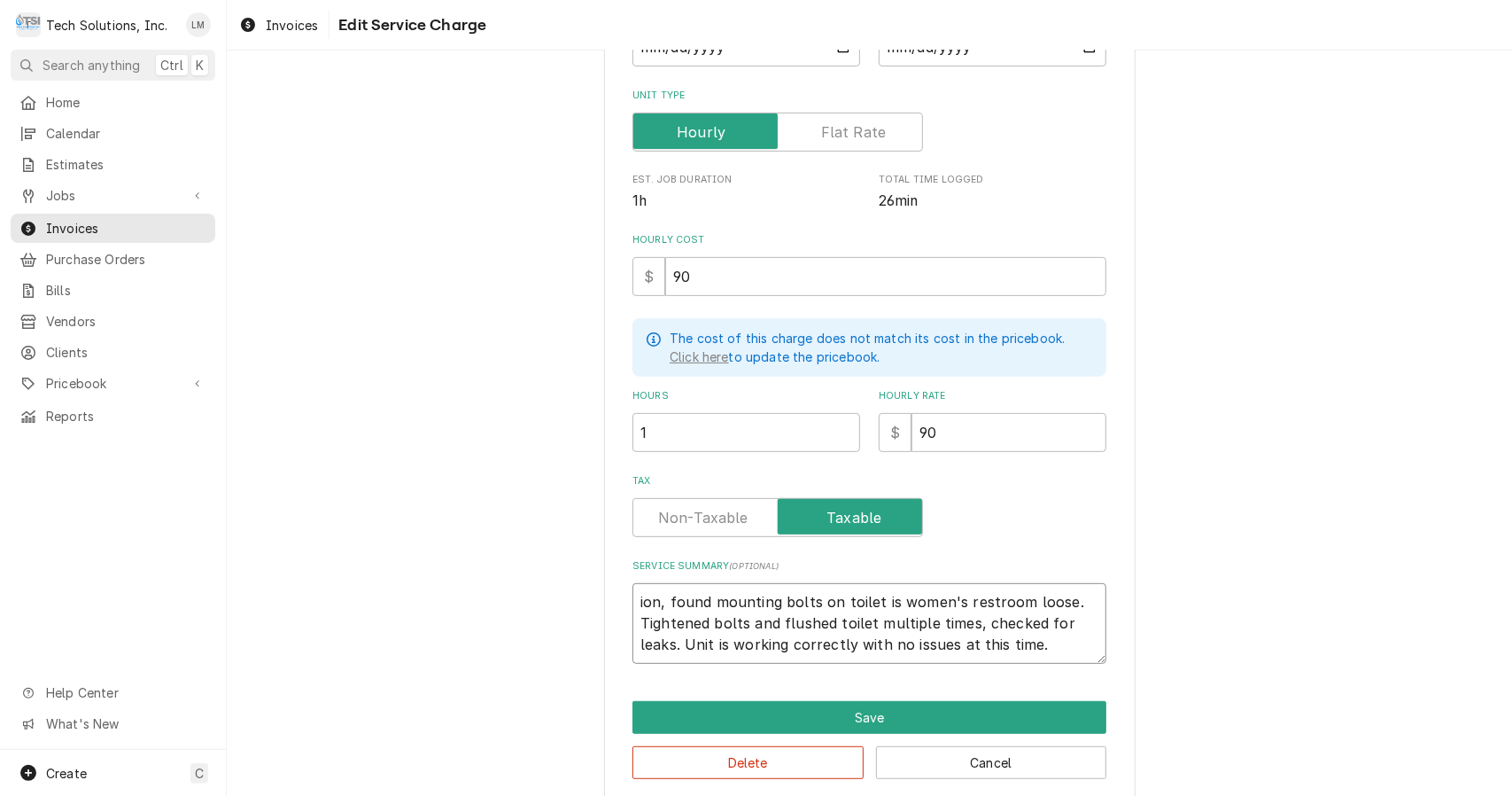
type textarea "on, found mounting bolts on toilet is women's restroom loose. Tightened bolts a…"
type textarea "x"
type textarea "n, found mounting bolts on toilet is women's restroom loose. Tightened bolts an…"
type textarea "x"
type textarea ", found mounting bolts on toilet is women's restroom loose. Tightened bolts and…"
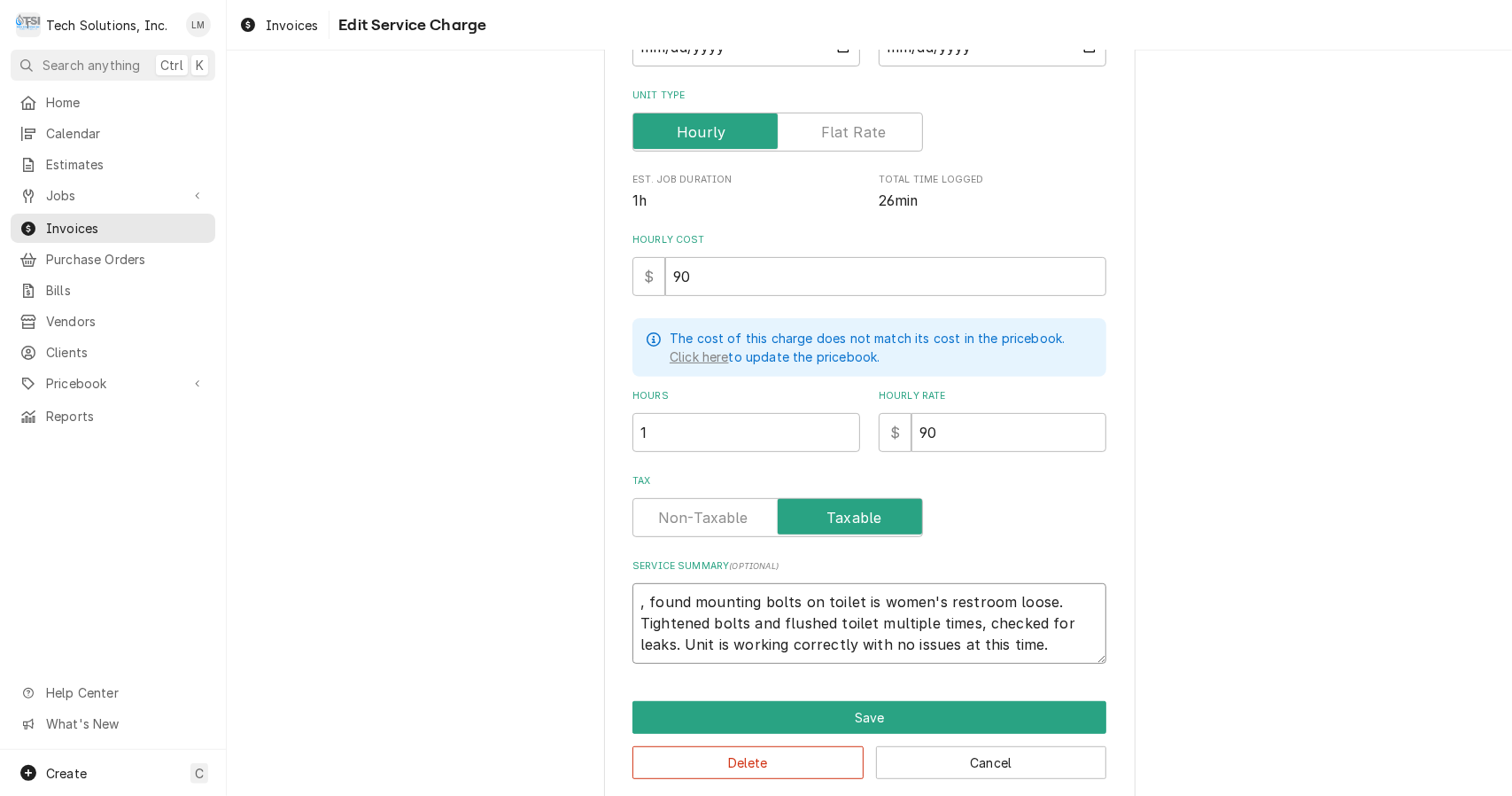
type textarea "x"
type textarea "found mounting bolts on toilet is women's restroom loose. Tightened bolts and f…"
type textarea "x"
type textarea "C found mounting bolts on toilet is women's restroom loose. Tightened bolts and…"
type textarea "x"
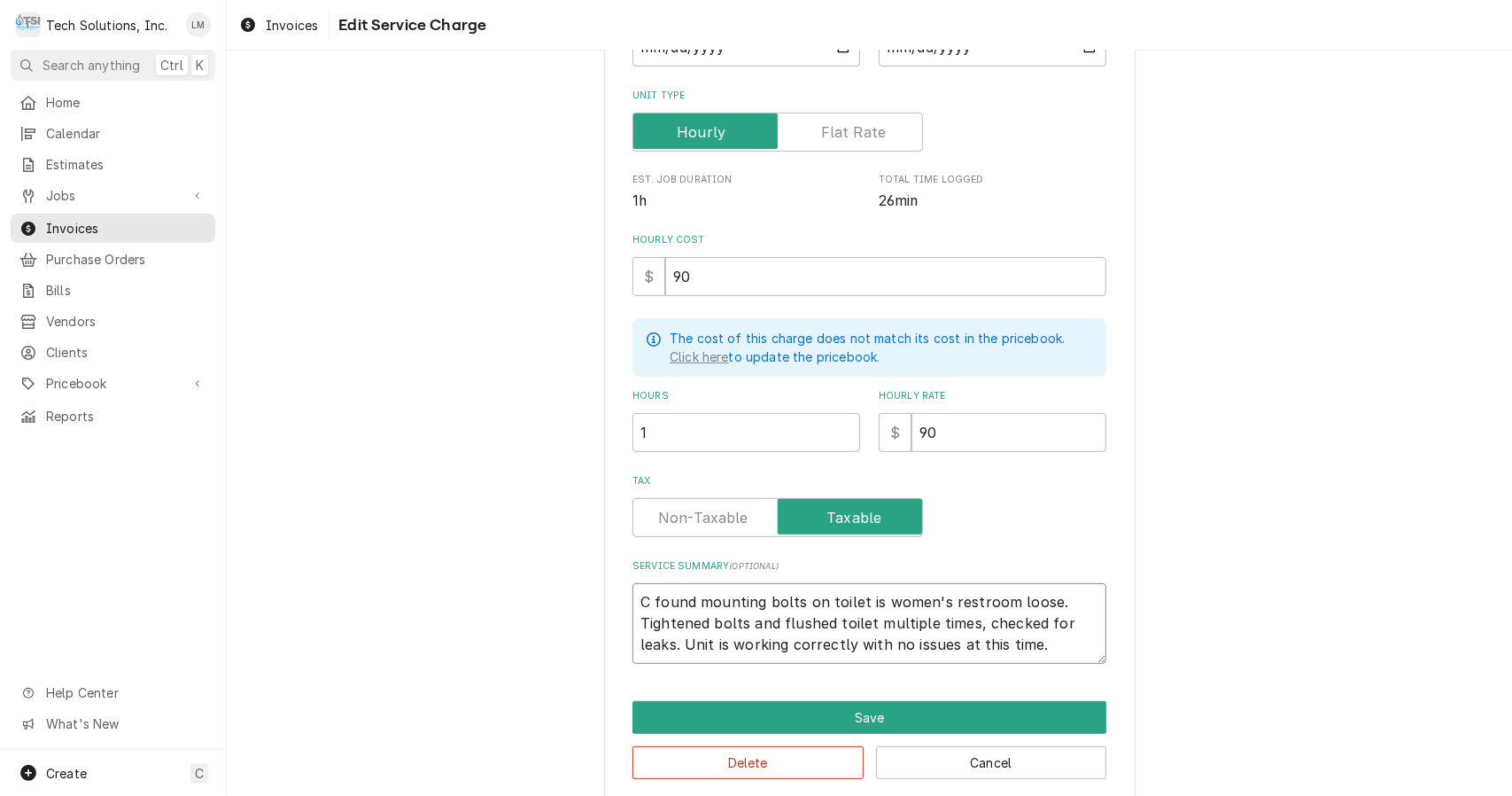
type textarea "Ch found mounting bolts on toilet is women's restroom loose. Tightened bolts an…"
type textarea "x"
type textarea "Che found mounting bolts on toilet is women's restroom loose. Tightened bolts a…"
type textarea "x"
type textarea "Chec found mounting bolts on toilet is women's restroom loose. Tightened bolts …"
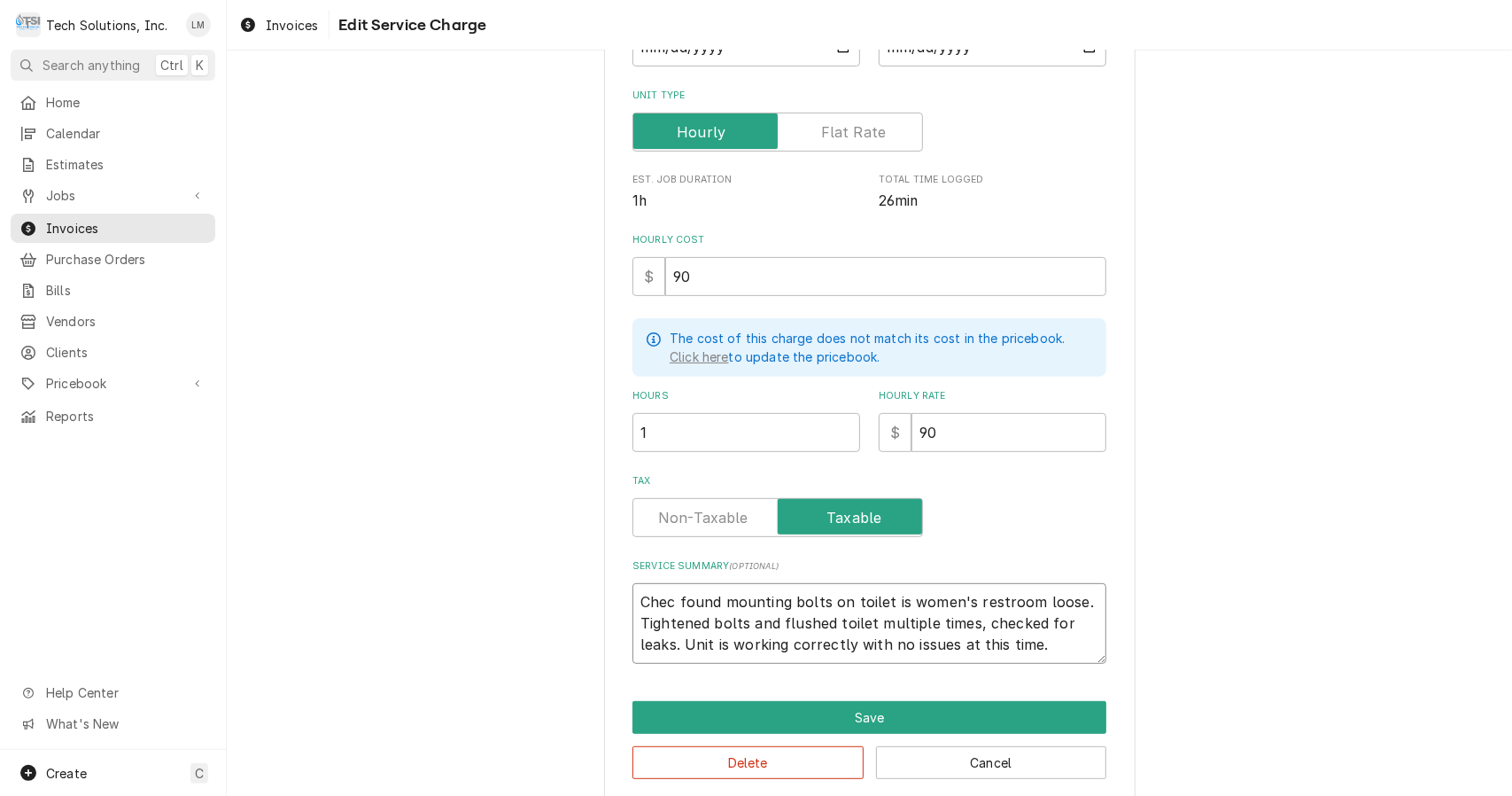
type textarea "x"
type textarea "Check found mounting bolts on toilet is women's restroom loose. Tightened bolts…"
type textarea "x"
type textarea "Checke found mounting bolts on toilet is women's restroom loose. Tightened bolt…"
type textarea "x"
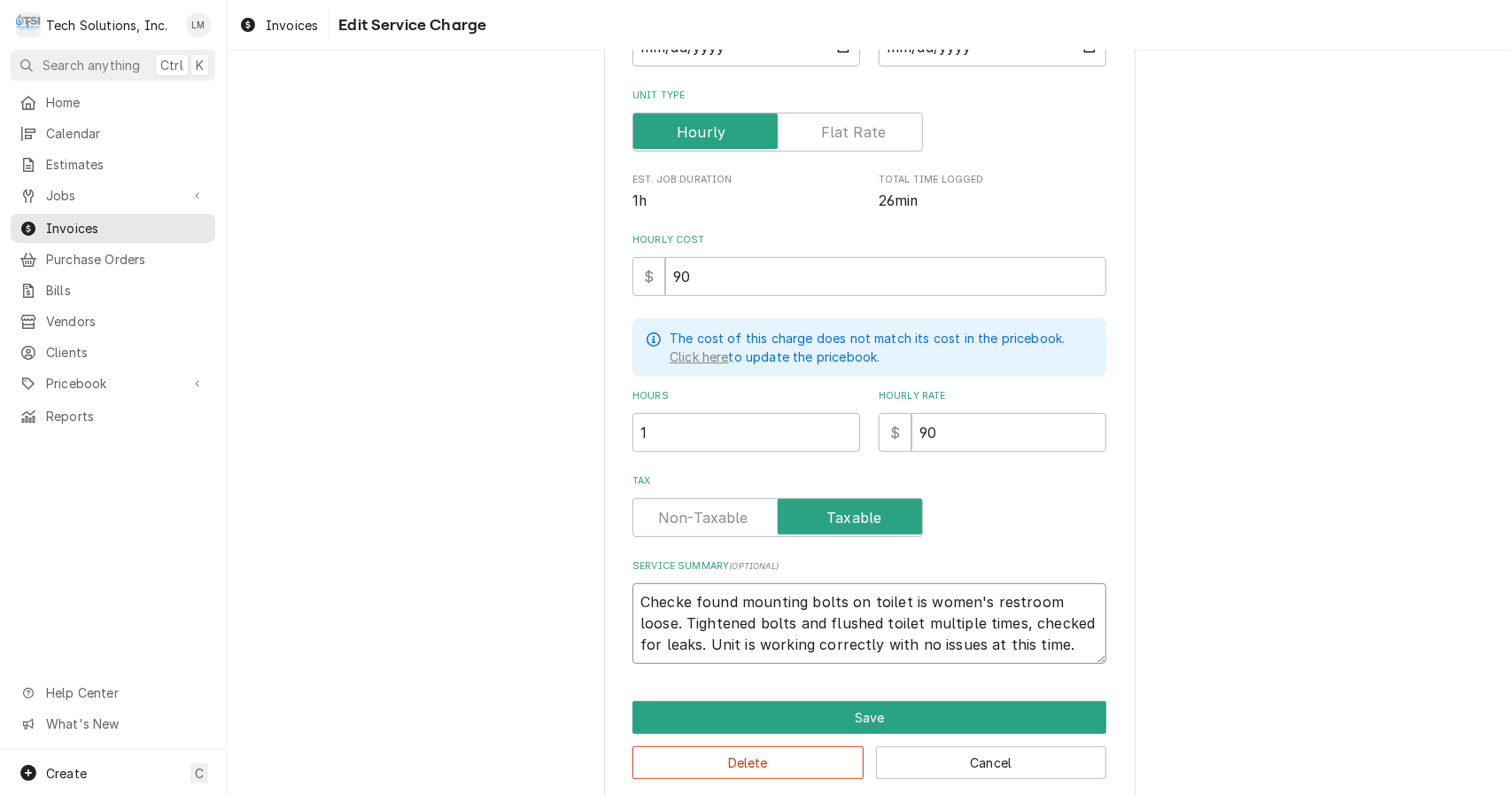
type textarea "Checked found mounting bolts on toilet is women's restroom loose. Tightened bol…"
type textarea "x"
type textarea "Checked found mounting bolts on toilet is women's restroom loose. Tightened bol…"
type textarea "x"
type textarea "Checked t found mounting bolts on toilet is women's restroom loose. Tightened b…"
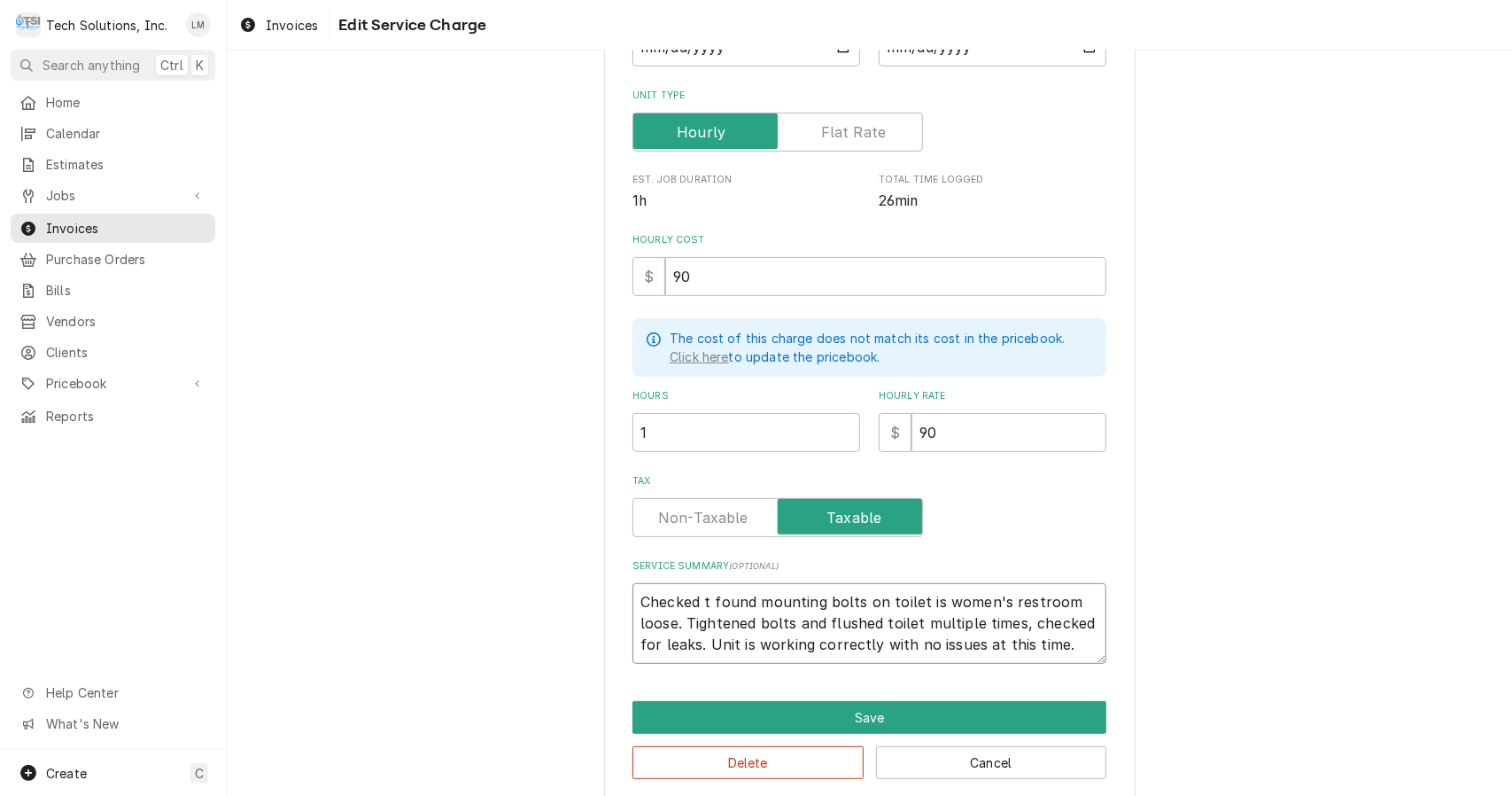
type textarea "x"
type textarea "Checked to found mounting bolts on toilet is women's restroom loose. Tightened …"
type textarea "x"
type textarea "Checked toi found mounting bolts on toilet is women's restroom loose. Tightened…"
type textarea "x"
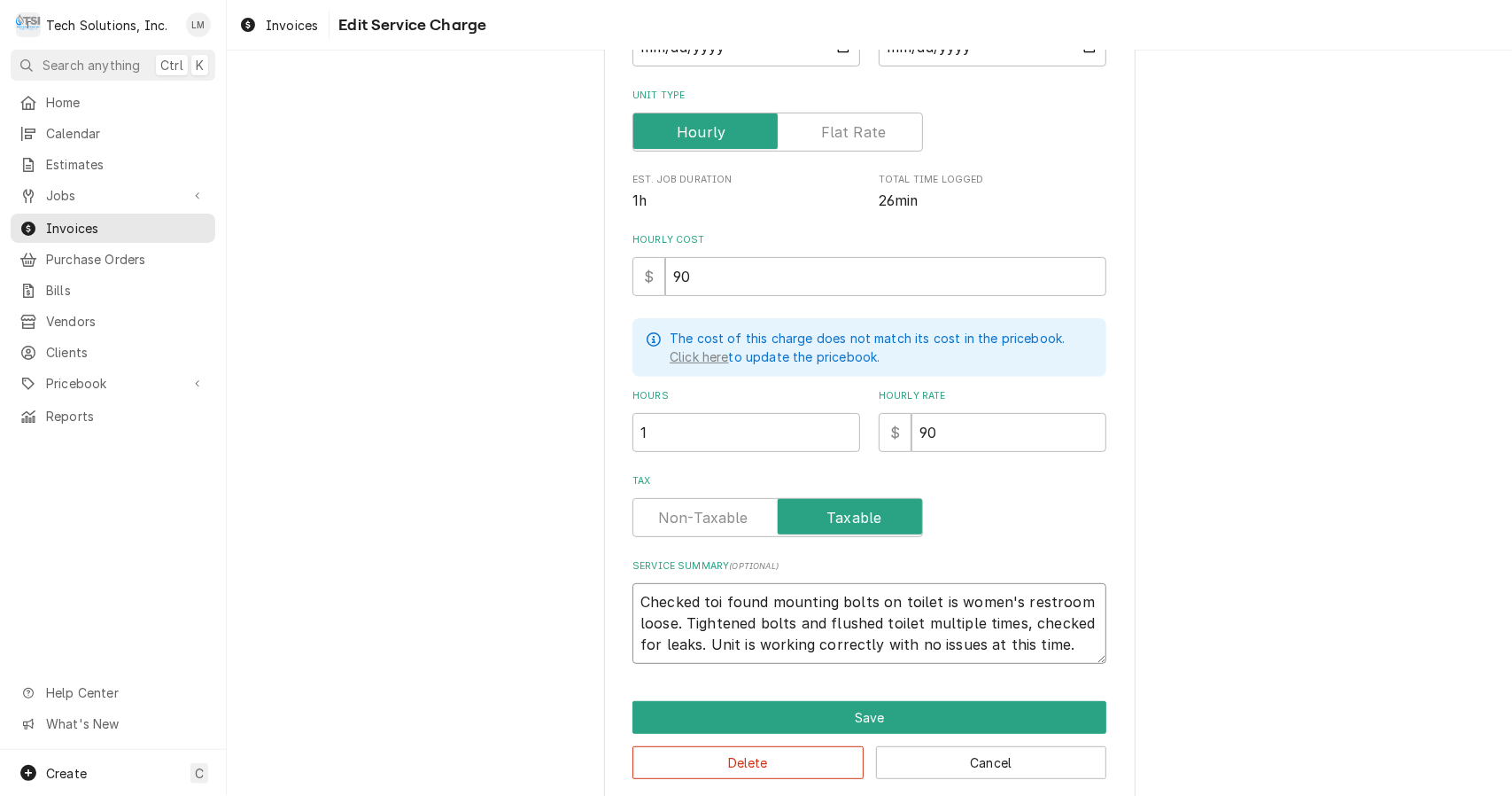
type textarea "Checked toil found mounting bolts on toilet is women's restroom loose. Tightene…"
type textarea "x"
type textarea "Checked toile found mounting bolts on toilet is women's restroom loose. Tighten…"
type textarea "x"
type textarea "Checked toilet found mounting bolts on toilet is women's restroom loose. Tighte…"
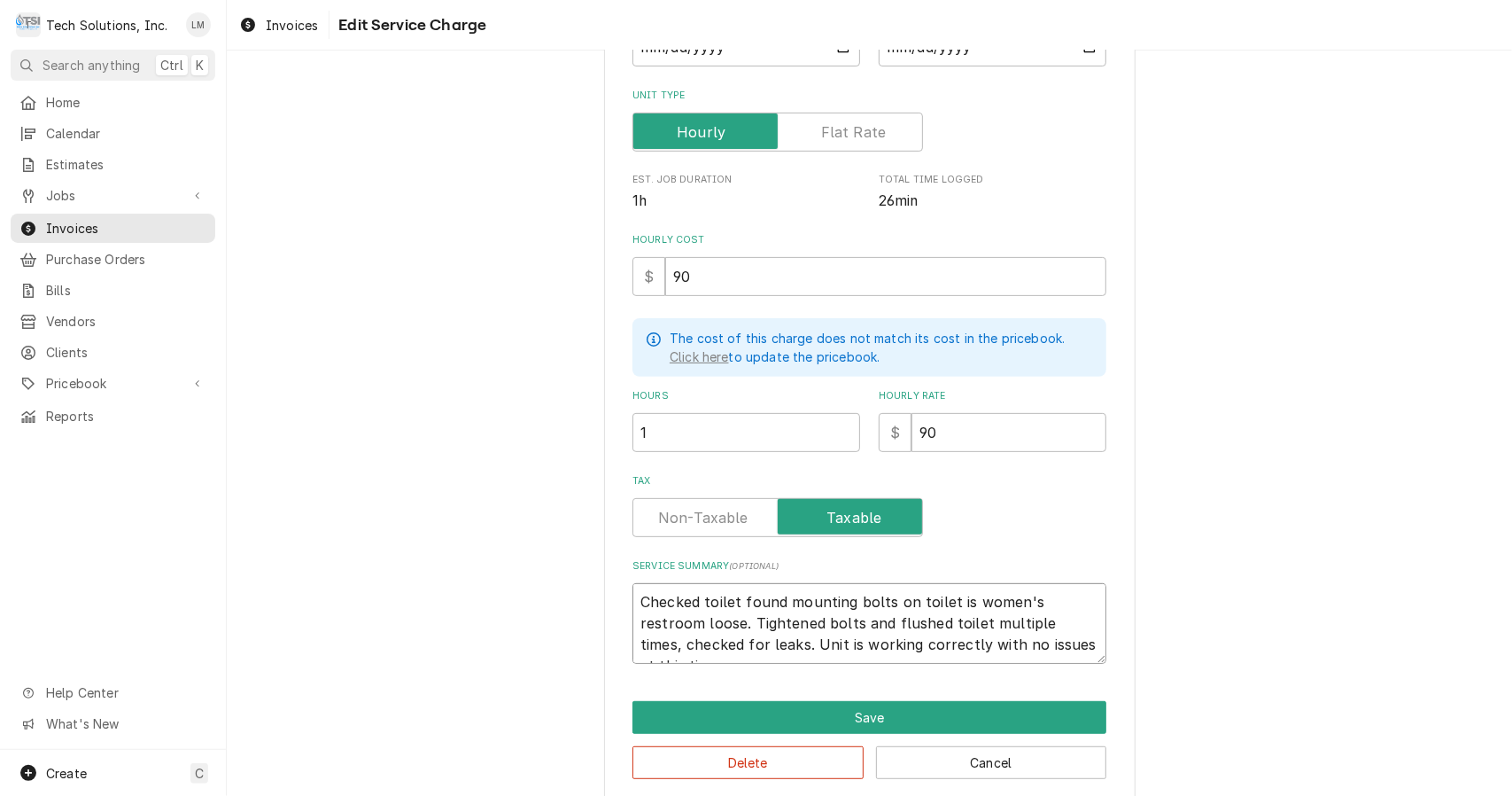
type textarea "x"
type textarea "Checked toilet found mounting bolts on toilet is women's restroom loose. Tighte…"
type textarea "x"
type textarea "Checked toilet i found mounting bolts on toilet is women's restroom loose. Tigh…"
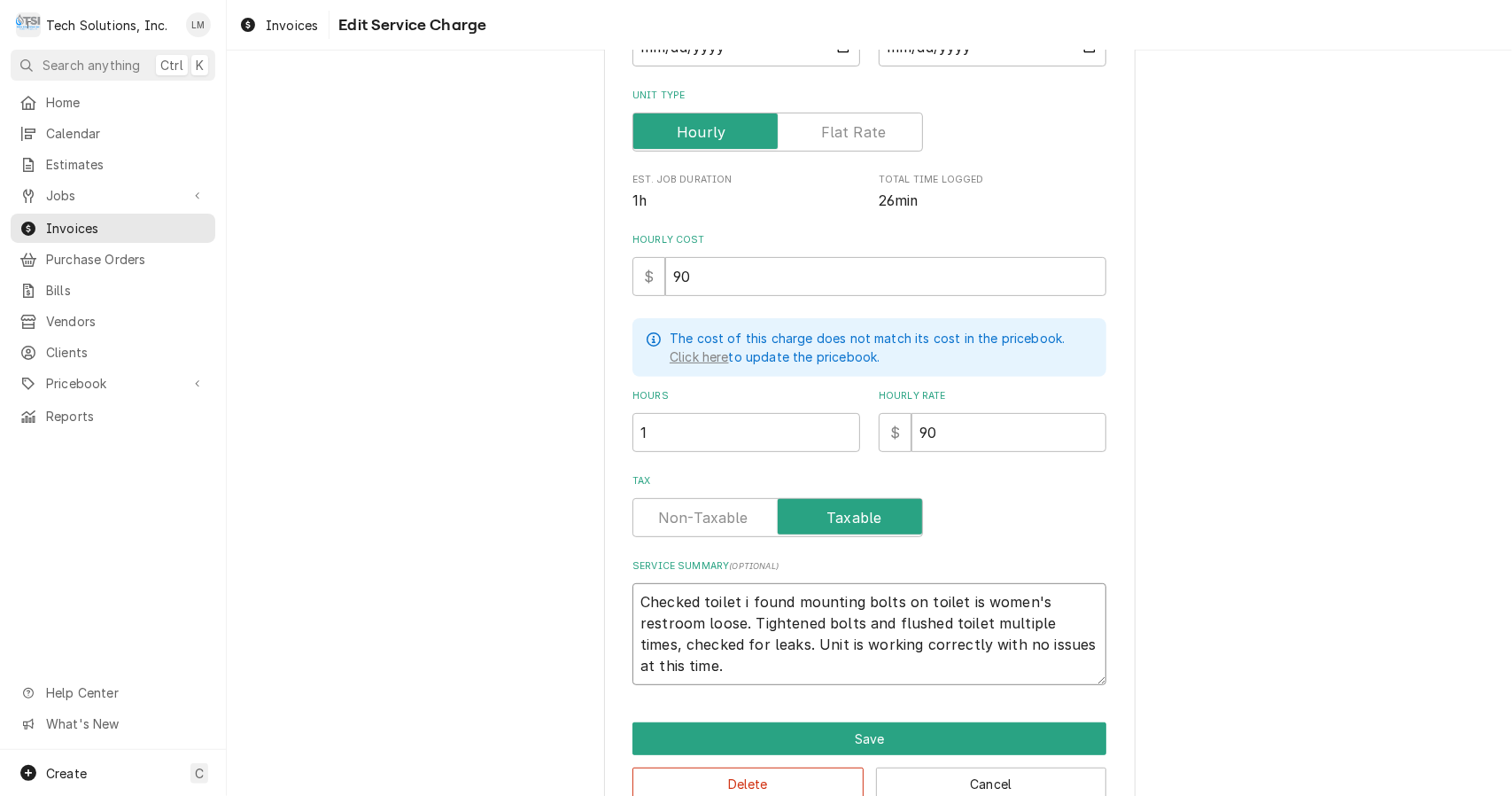
type textarea "x"
type textarea "Checked toilet in found mounting bolts on toilet is women's restroom loose. Tig…"
type textarea "x"
type textarea "Checked toilet in t found mounting bolts on toilet is women's restroom loose. T…"
type textarea "x"
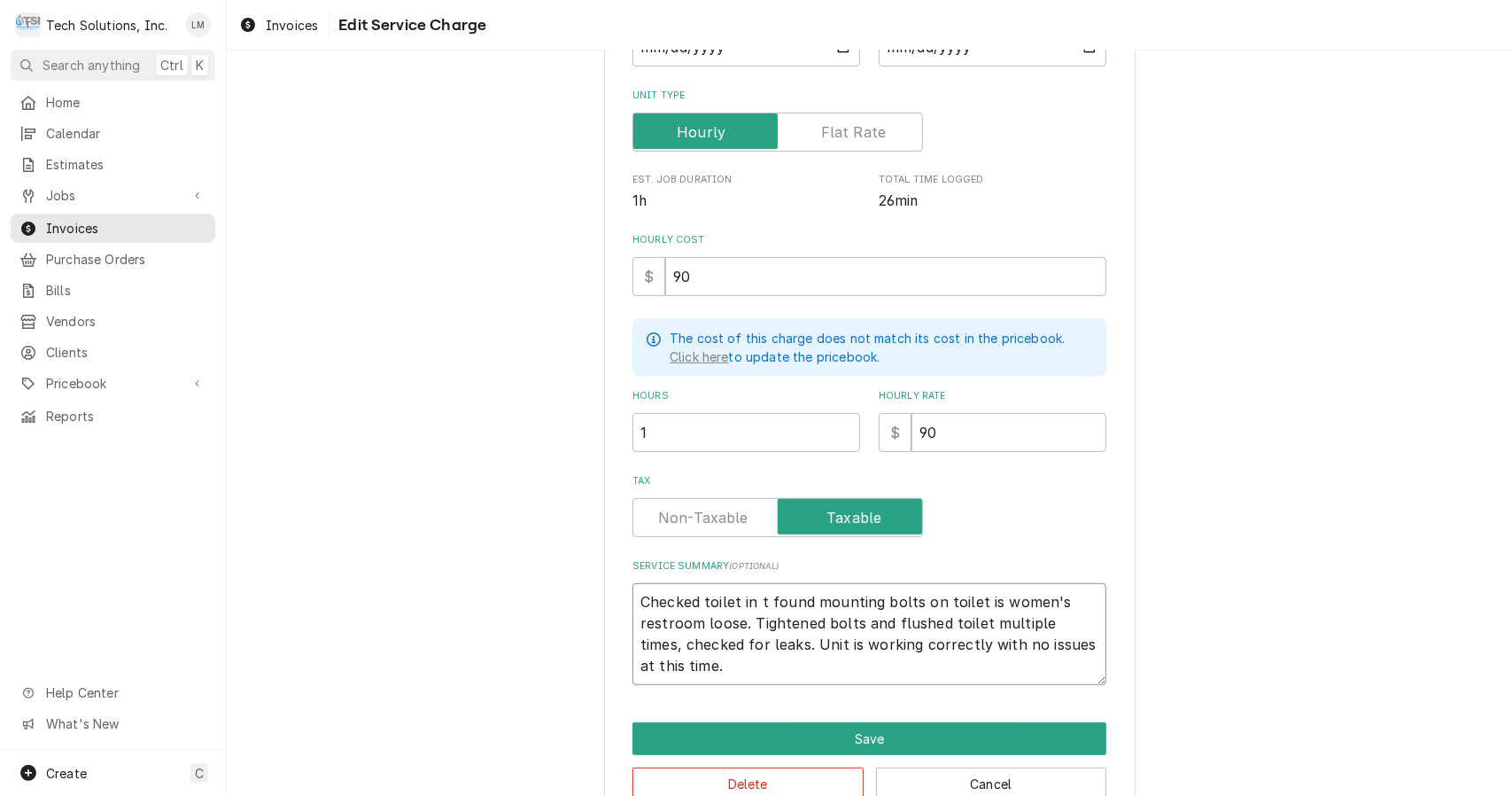
type textarea "Checked toilet in th found mounting bolts on toilet is women's restroom loose. …"
type textarea "x"
type textarea "Checked toilet in the found mounting bolts on toilet is women's restroom loose.…"
type textarea "x"
type textarea "Checked toilet in the found mounting bolts on toilet is women's restroom loose.…"
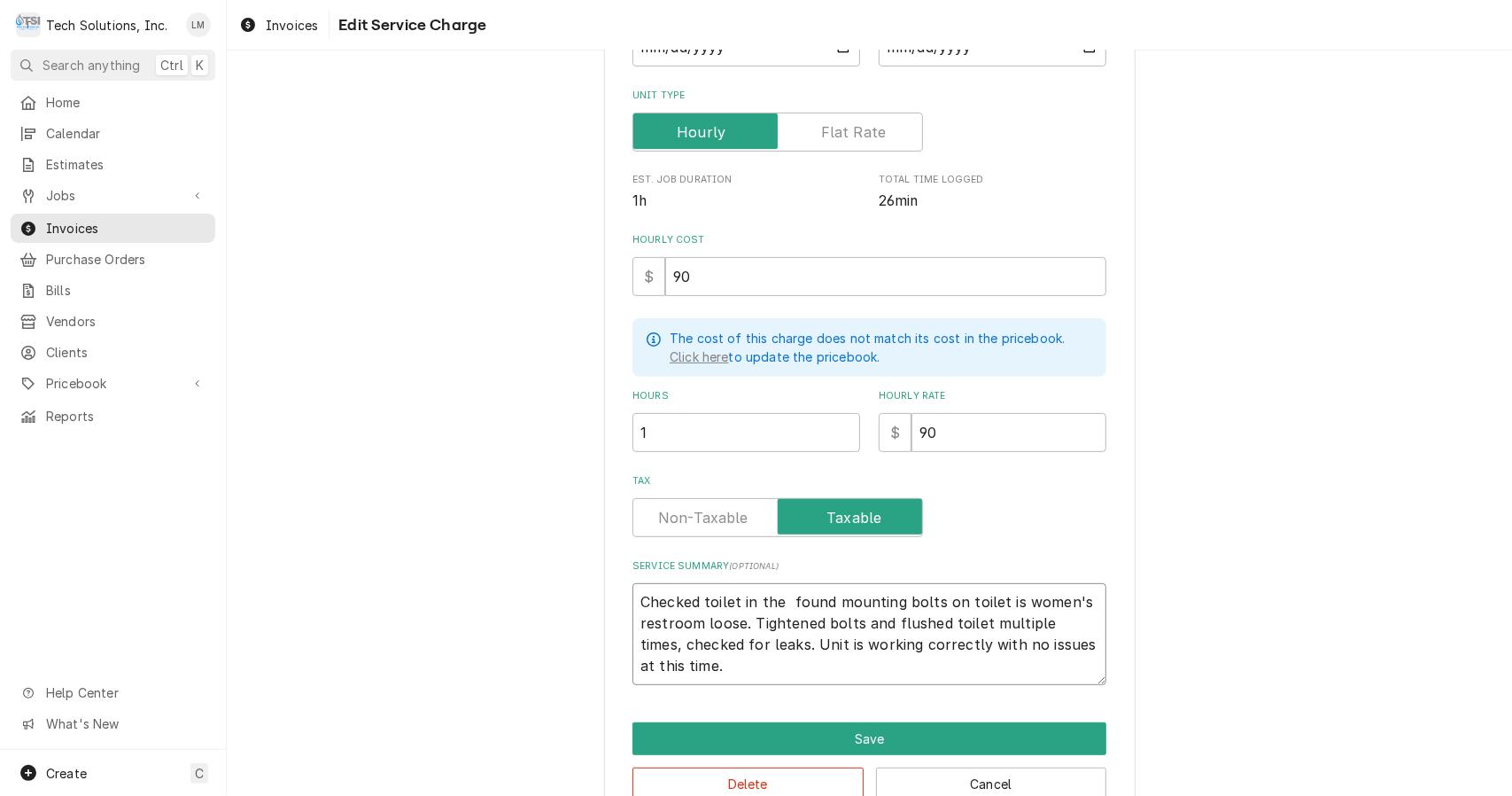
type textarea "x"
type textarea "Checked toilet in the w found mounting bolts on toilet is women's restroom loos…"
type textarea "x"
type textarea "Checked toilet in the wom found mounting bolts on toilet is women's restroom lo…"
type textarea "x"
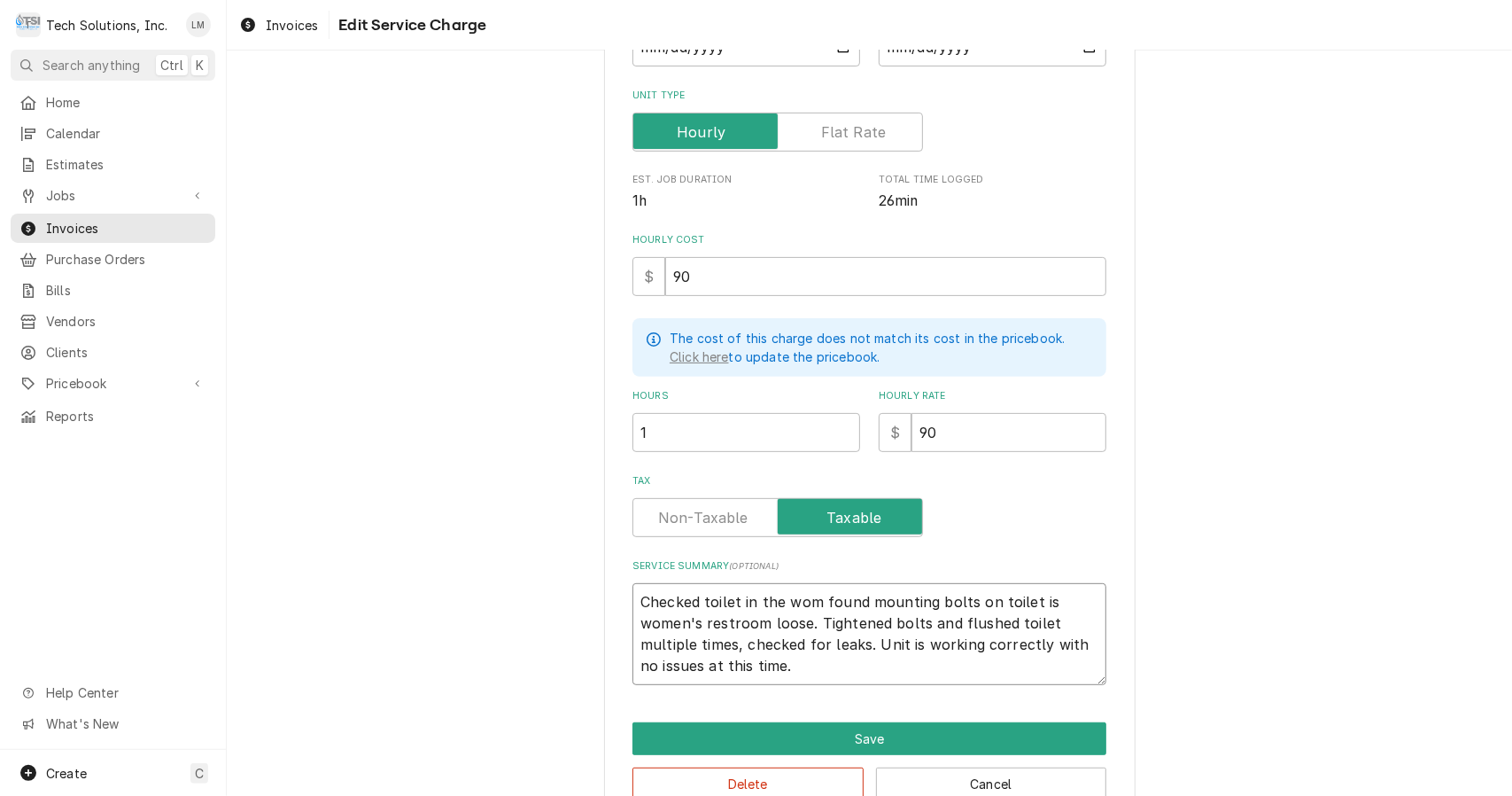
type textarea "Checked toilet in the wome found mounting bolts on toilet is women's restroom l…"
type textarea "x"
type textarea "Checked toilet in the women found mounting bolts on toilet is women's restroom …"
type textarea "x"
type textarea "Checked toilet in the women' found mounting bolts on toilet is women's restroom…"
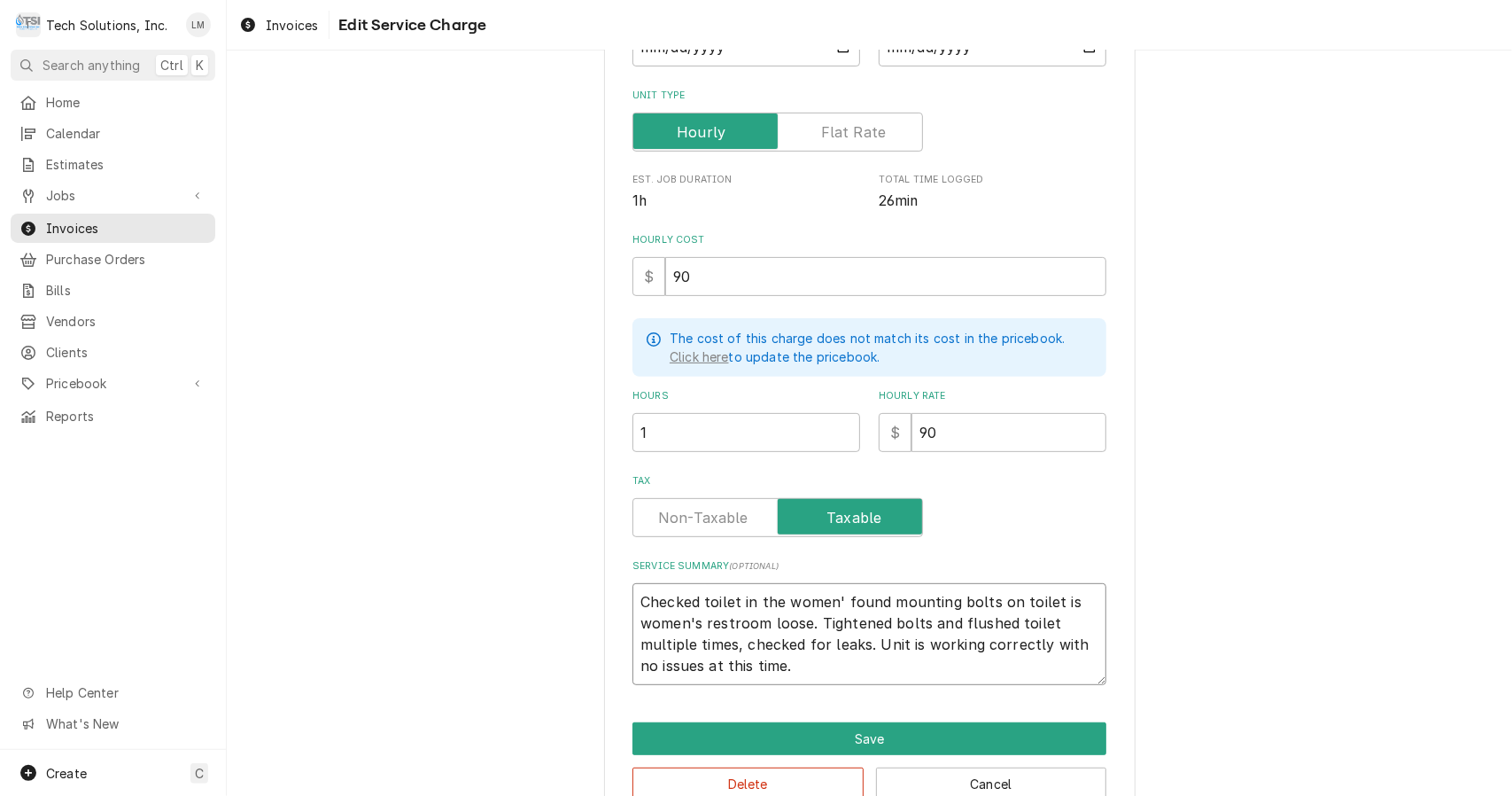
type textarea "x"
type textarea "Checked toilet in the women's found mounting bolts on toilet is women's restroo…"
type textarea "x"
type textarea "Checked toilet in the women's found mounting bolts on toilet is women's restroo…"
type textarea "x"
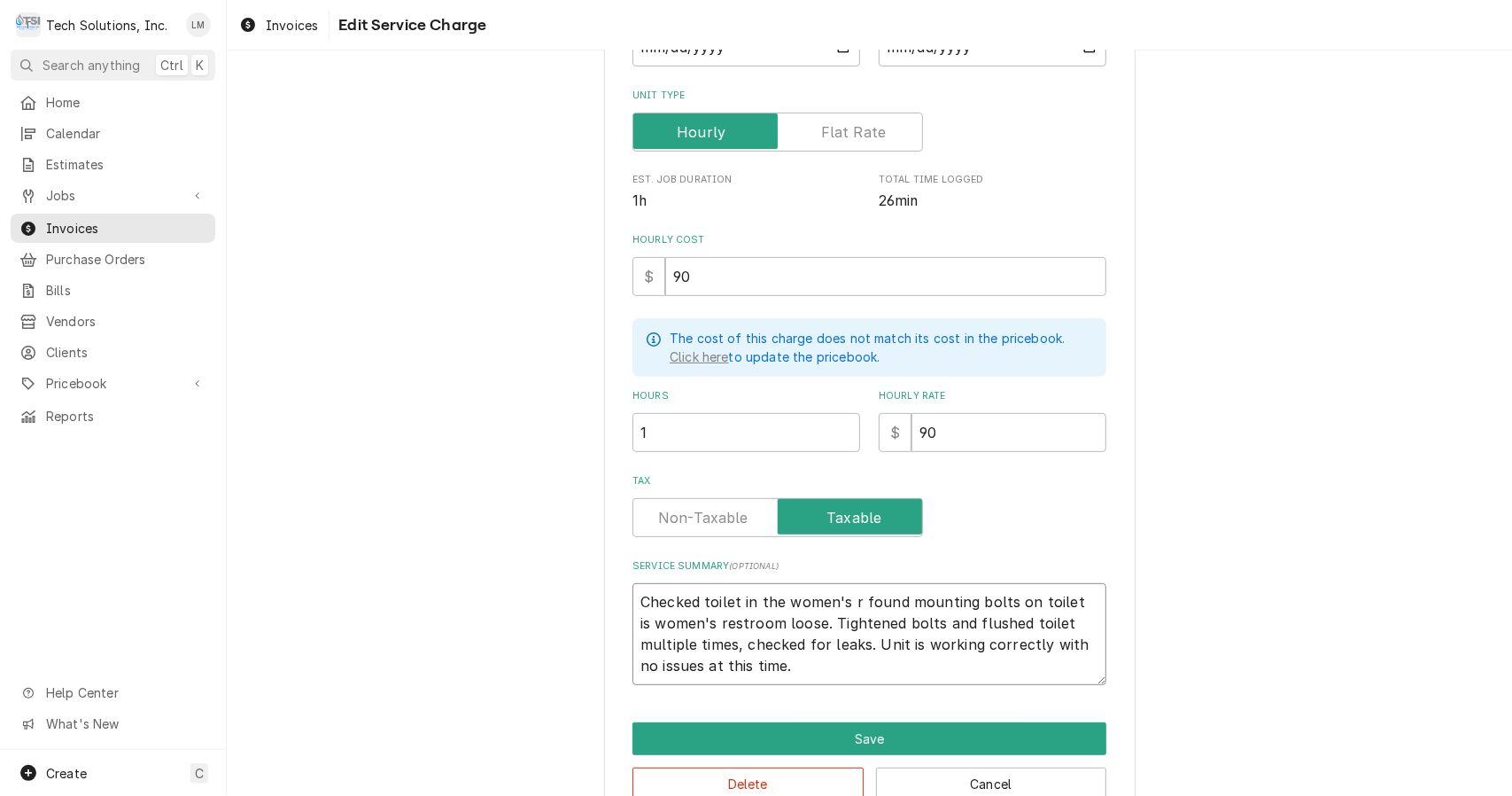
type textarea "Checked toilet in the women's rs found mounting bolts on toilet is women's rest…"
type textarea "x"
type textarea "Checked toilet in the women's rse found mounting bolts on toilet is women's res…"
type textarea "x"
type textarea "Checked toilet in the women's rset found mounting bolts on toilet is women's re…"
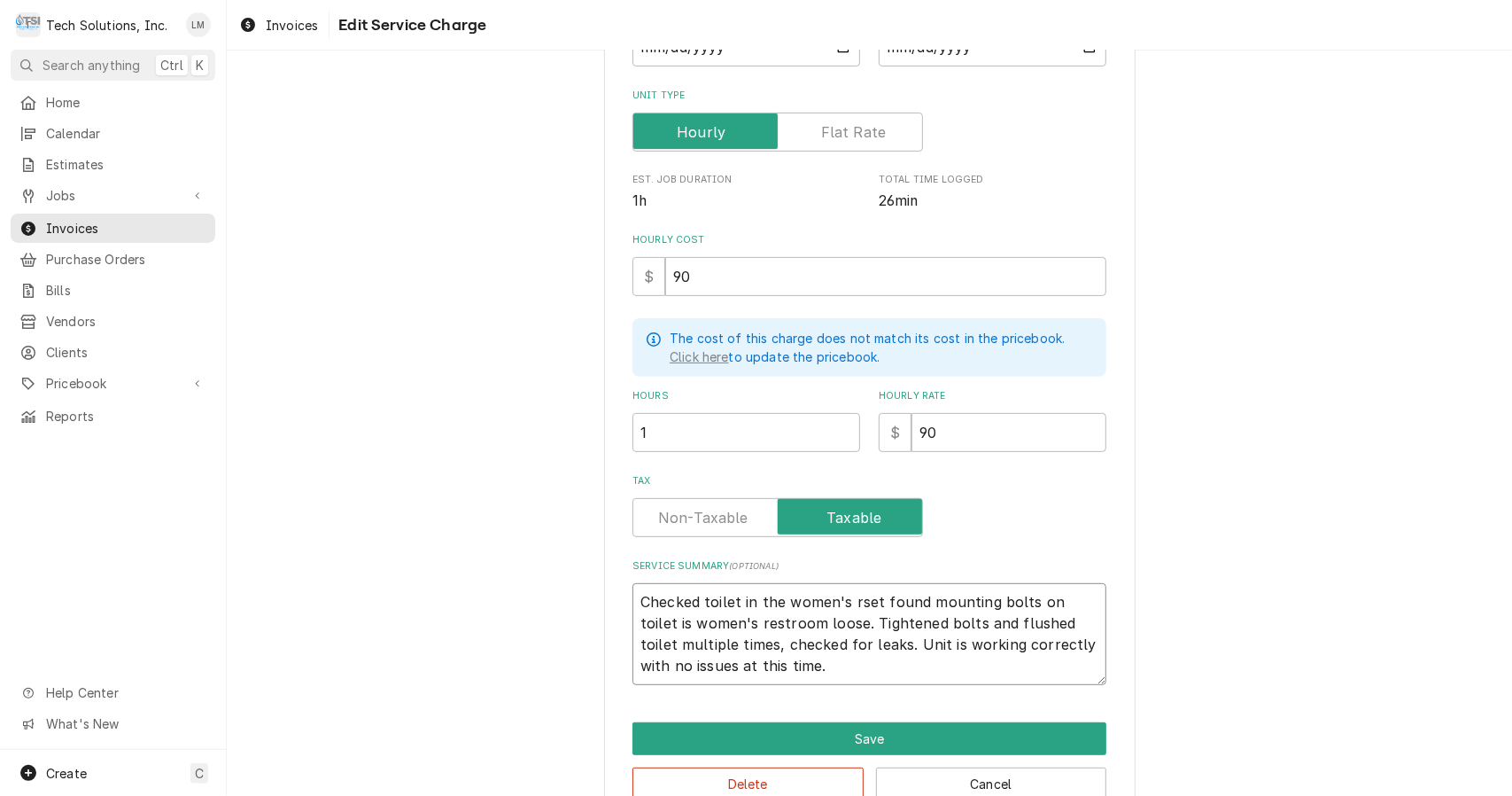
type textarea "x"
type textarea "Checked toilet in the women's rsetr found mounting bolts on toilet is women's r…"
type textarea "x"
type textarea "Checked toilet in the women's rsetro found mounting bolts on toilet is women's …"
type textarea "x"
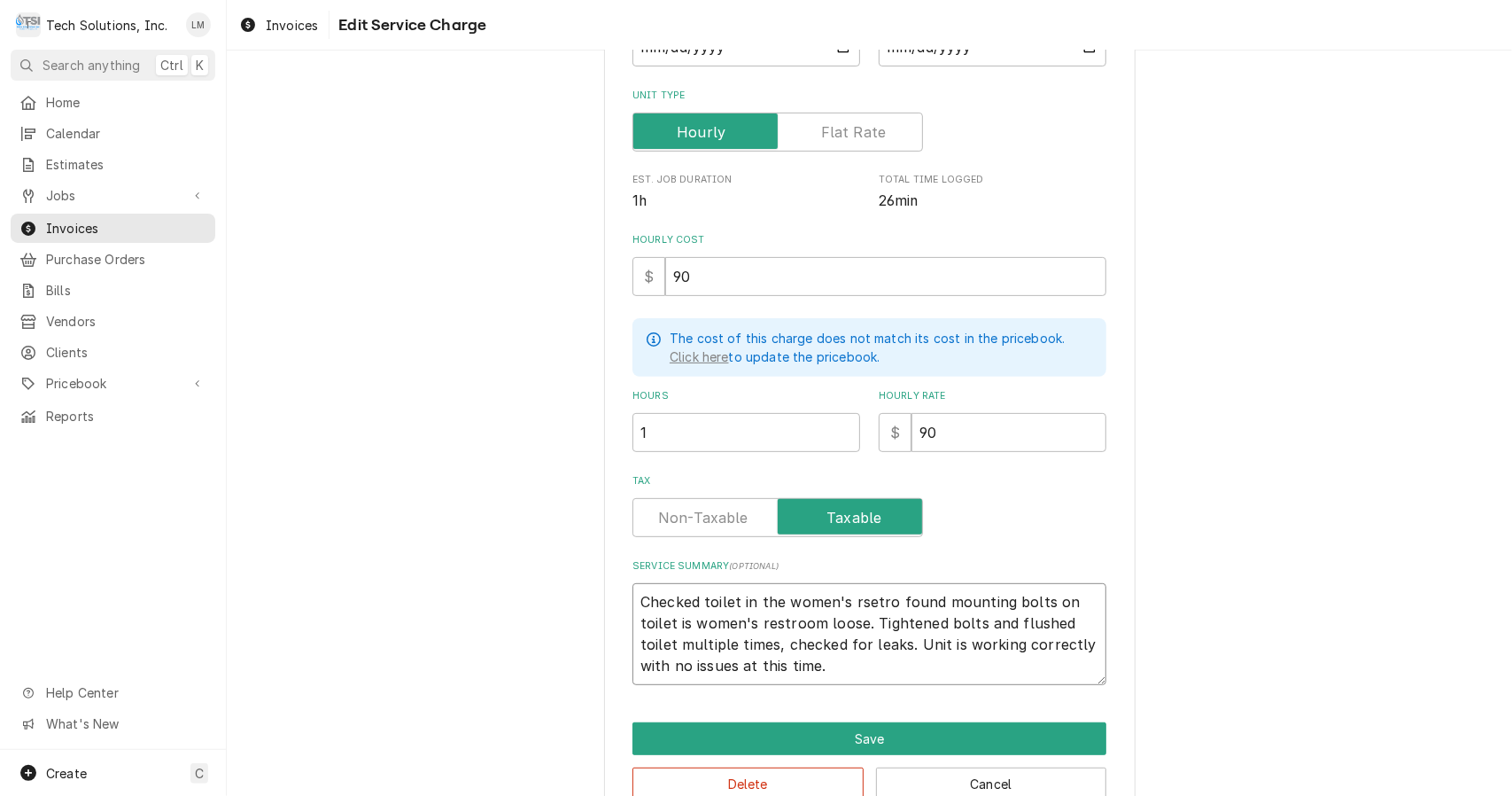
type textarea "Checked toilet in the women's rsetroo found mounting bolts on toilet is women's…"
type textarea "x"
type textarea "Checked toilet in the women's rsetroom found mounting bolts on toilet is women'…"
type textarea "x"
type textarea "Checked toilet in the women's rsetroom found mounting bolts on toilet is women'…"
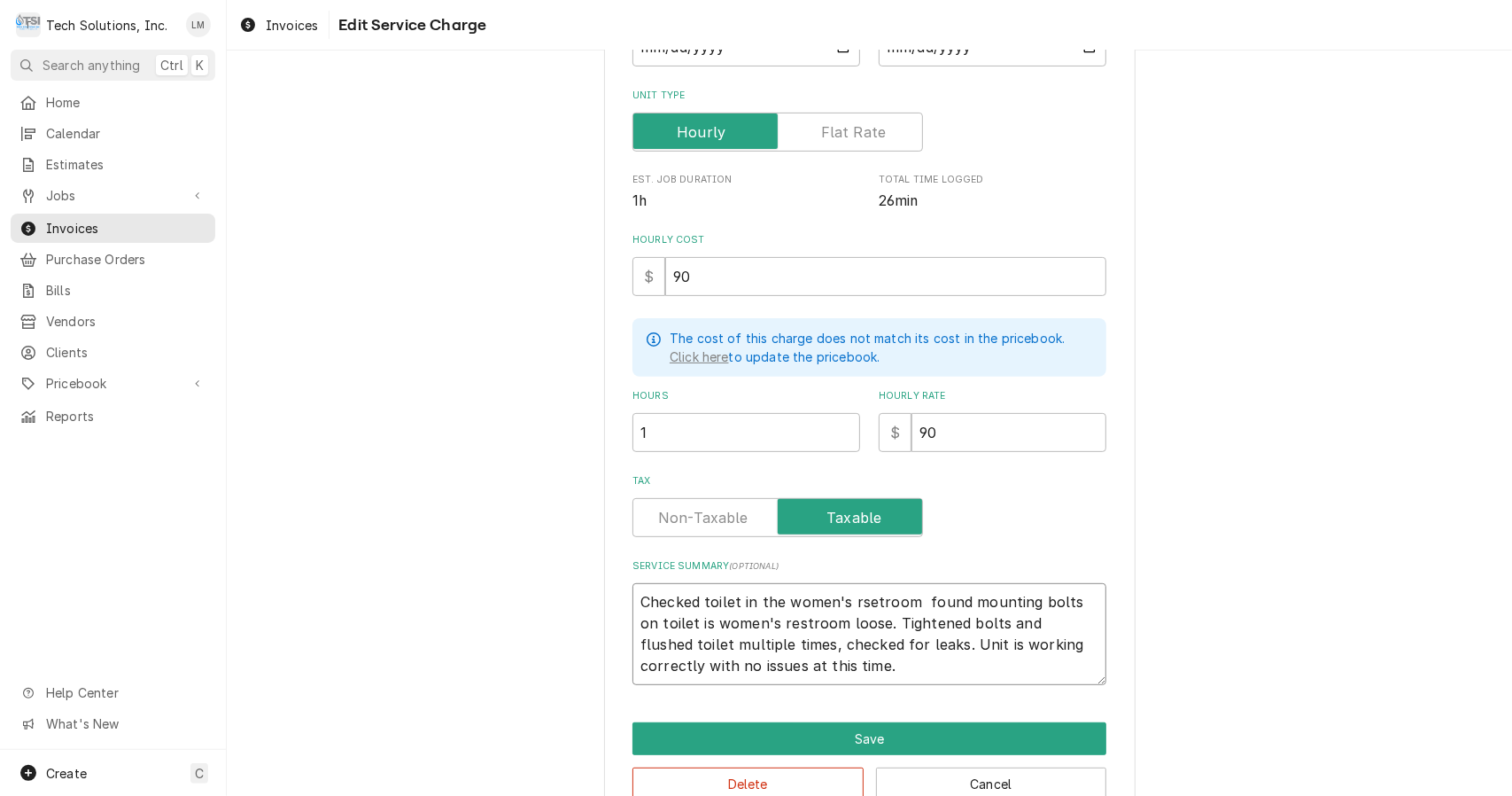
type textarea "x"
type textarea "Checked toilet in the women's rsetroom a found mounting bolts on toilet is wome…"
type textarea "x"
type textarea "Checked toilet in the women's rsetroom and found mounting bolts on toilet is wo…"
type textarea "x"
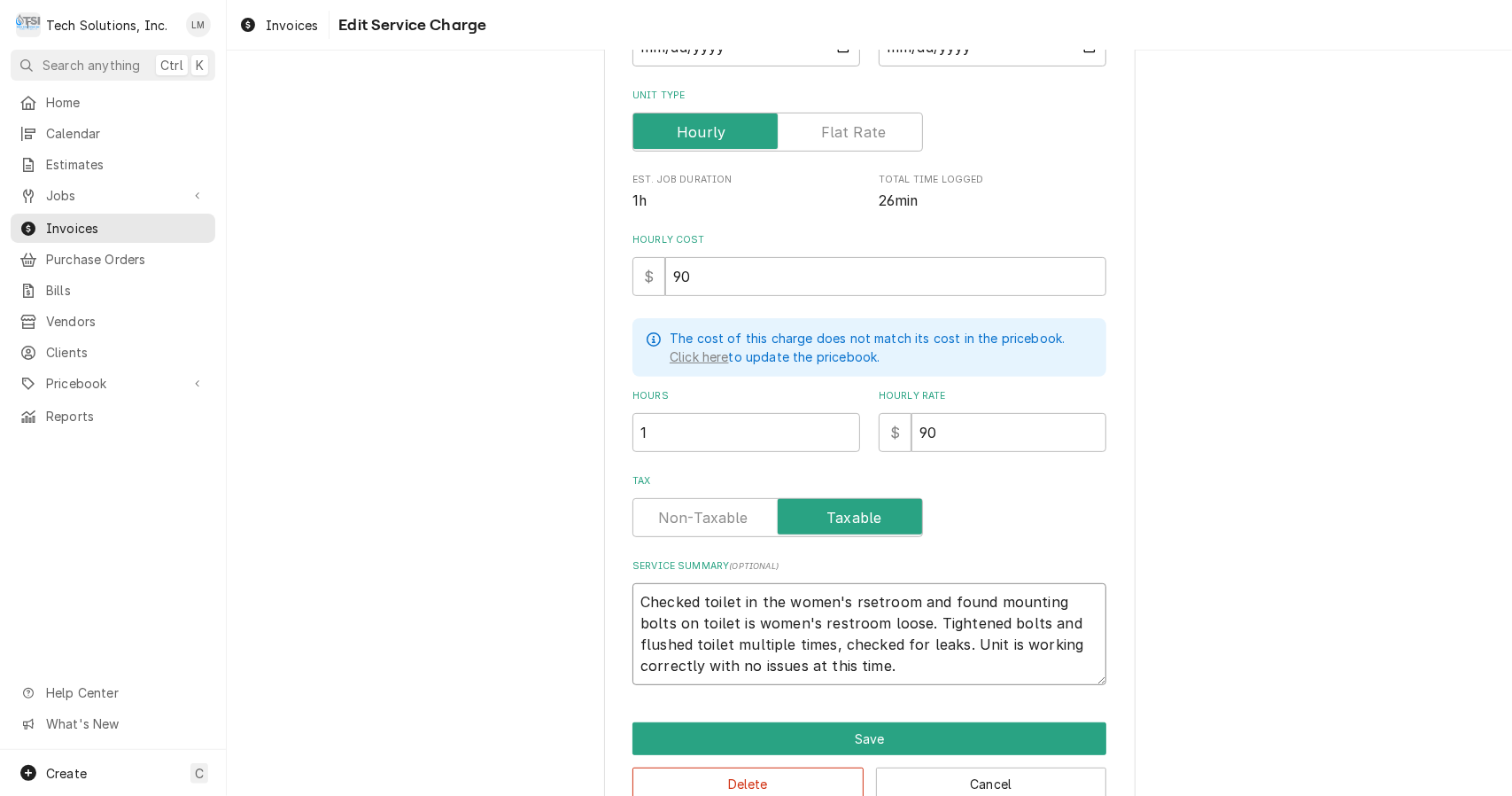
type textarea "Checked toilet in the women's rsetroom and found mounting bolts on toilet is wo…"
type textarea "x"
type textarea "Checked toilet in the women's rsetroom and found mounting bolts on toilet is wo…"
type textarea "x"
type textarea "Checked toilet in the women's rsetroom and found mounting bolts on toilet is wo…"
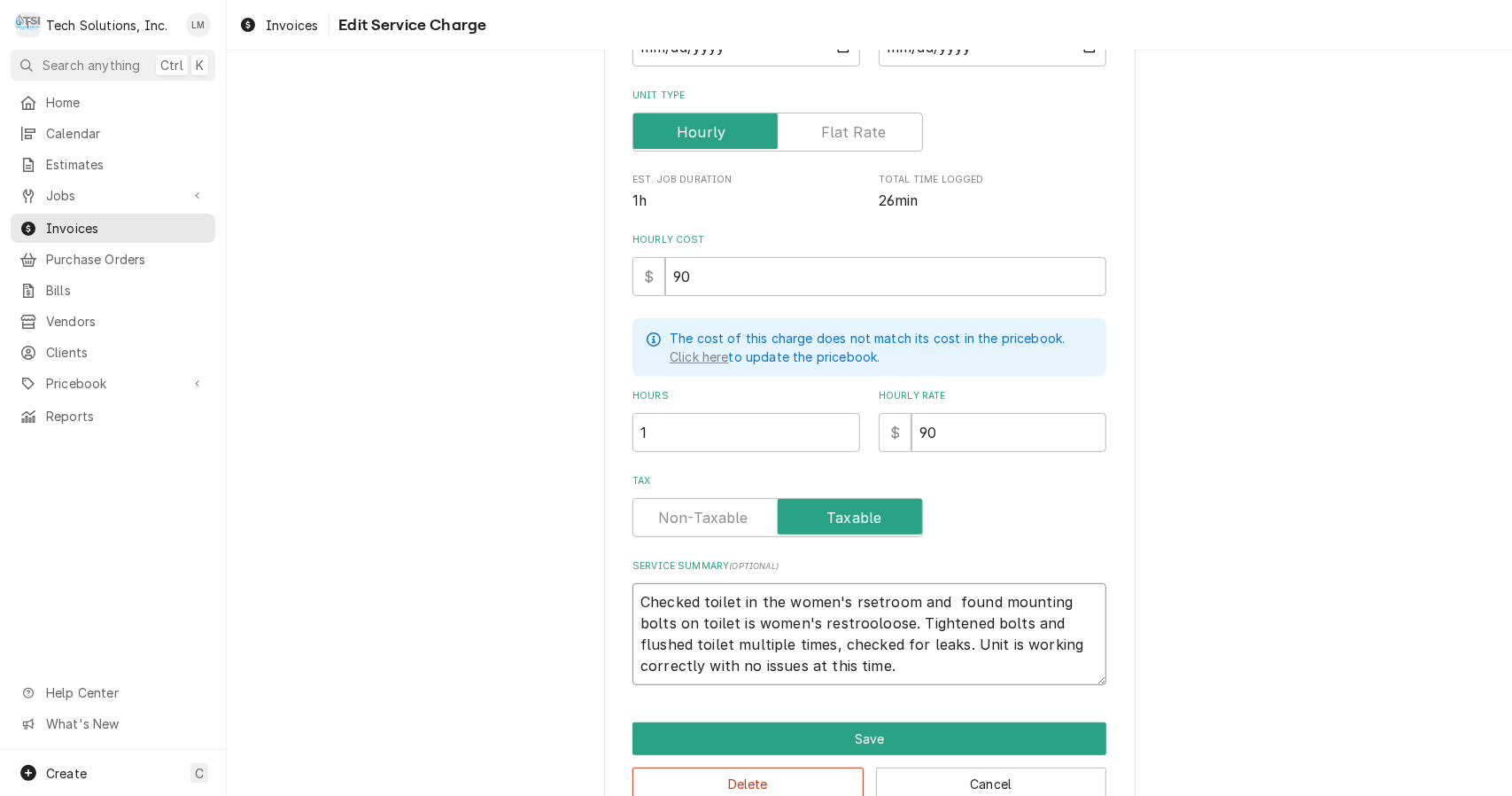
type textarea "x"
type textarea "Checked toilet in the women's rsetroom and found mounting bolts on toilet is wo…"
type textarea "x"
type textarea "Checked toilet in the women's rsetroom and found mounting bolts on toilet is wo…"
type textarea "x"
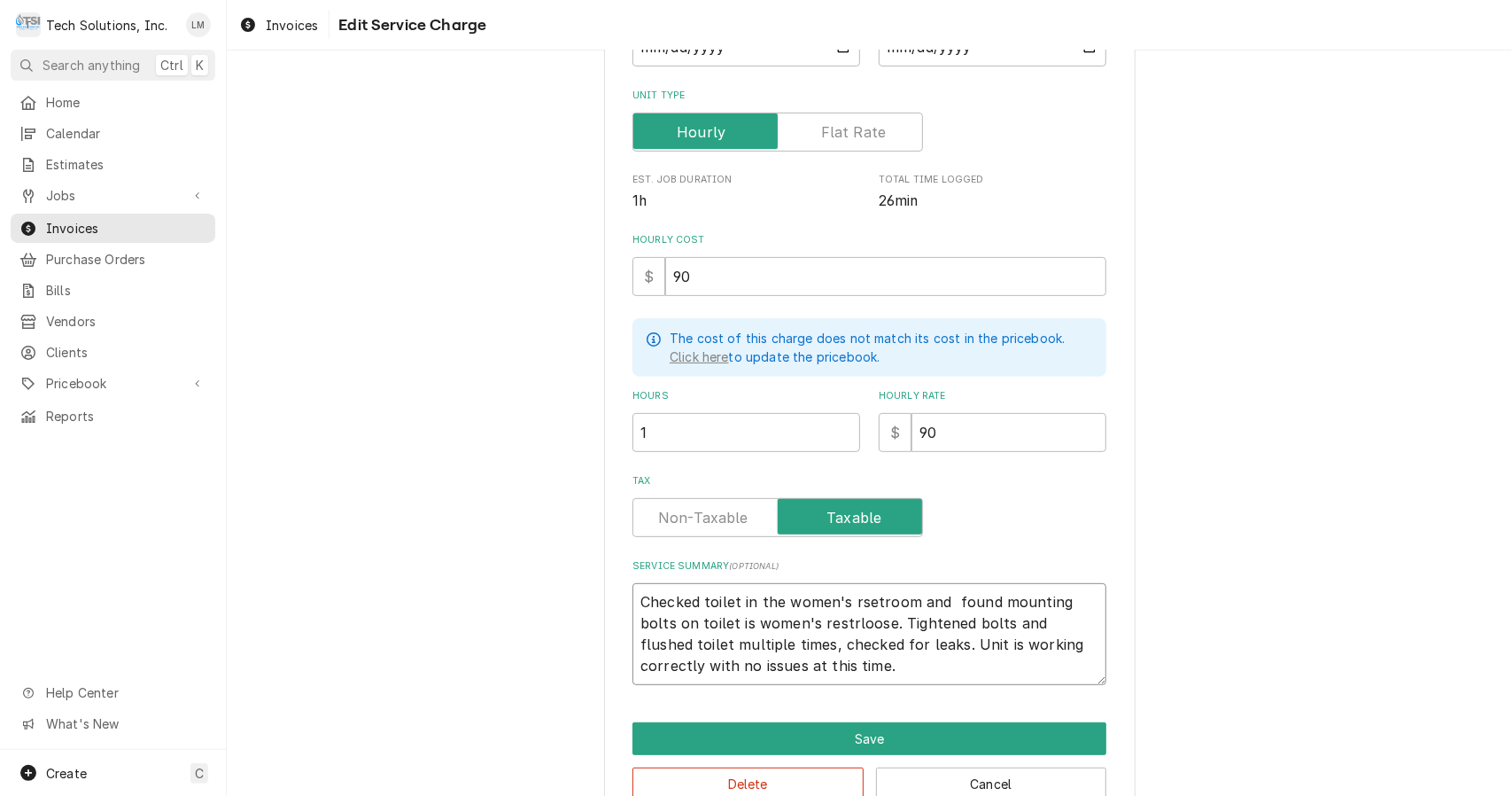
type textarea "Checked toilet in the women's rsetroom and found mounting bolts on toilet is wo…"
type textarea "x"
type textarea "Checked toilet in the women's rsetroom and found mounting bolts on toilet is wo…"
type textarea "x"
type textarea "Checked toilet in the women's rsetroom and found mounting bolts on toilet is wo…"
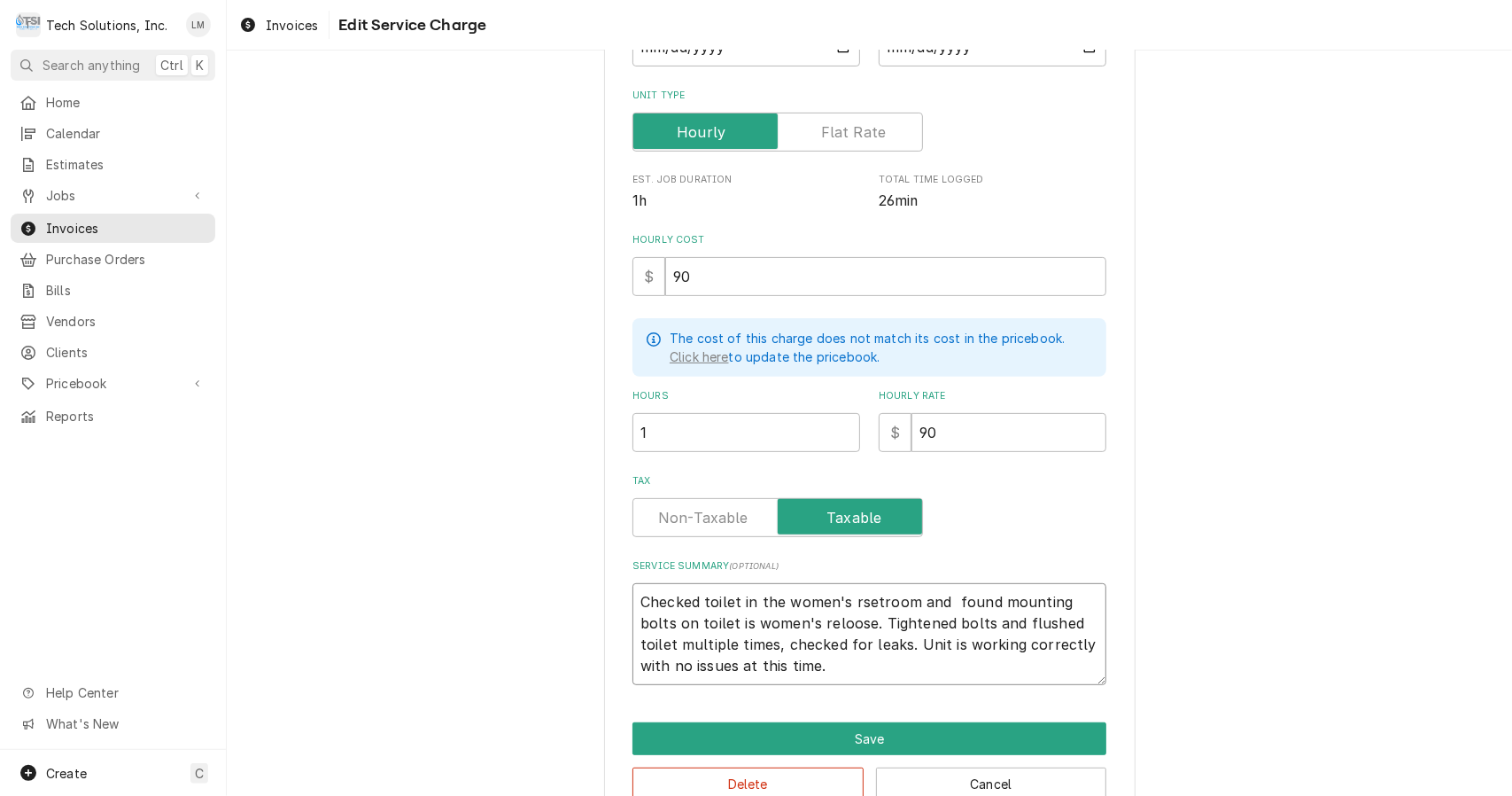
type textarea "x"
type textarea "Checked toilet in the women's rsetroom and found mounting bolts on toilet is wo…"
type textarea "x"
type textarea "Checked toilet in the women's rsetroom and found mounting bolts on toilet is wo…"
type textarea "x"
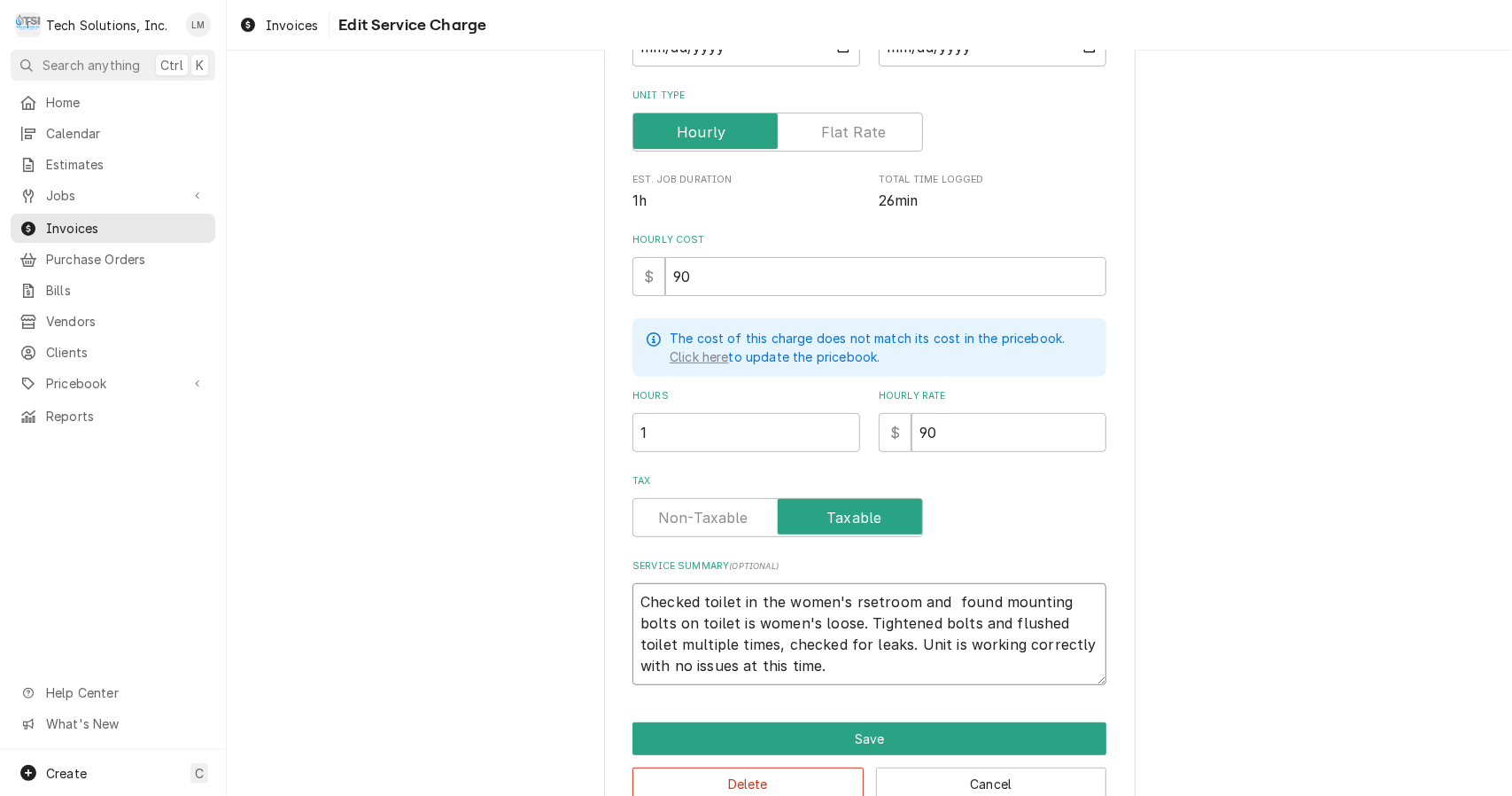
type textarea "Checked toilet in the women's rsetroom and found mounting bolts on toilet is wo…"
type textarea "x"
type textarea "Checked toilet in the women's rsetroom and found mounting bolts on toilet is wo…"
type textarea "x"
type textarea "Checked toilet in the women's rsetroom and found mounting bolts on toilet is wo…"
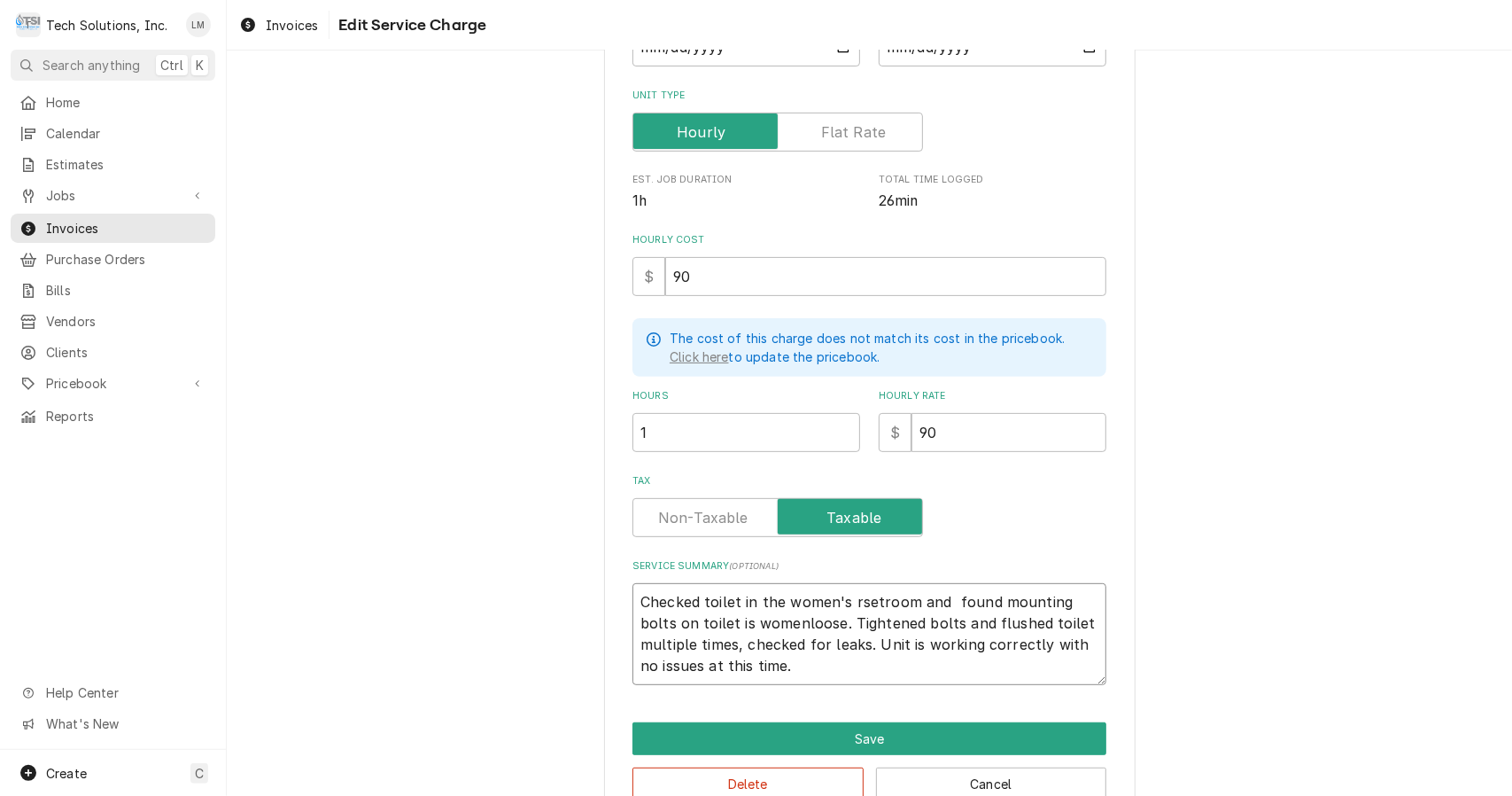
type textarea "x"
type textarea "Checked toilet in the women's rsetroom and found mounting bolts on toilet is wo…"
type textarea "x"
type textarea "Checked toilet in the women's rsetroom and found mounting bolts on toilet is wo…"
type textarea "x"
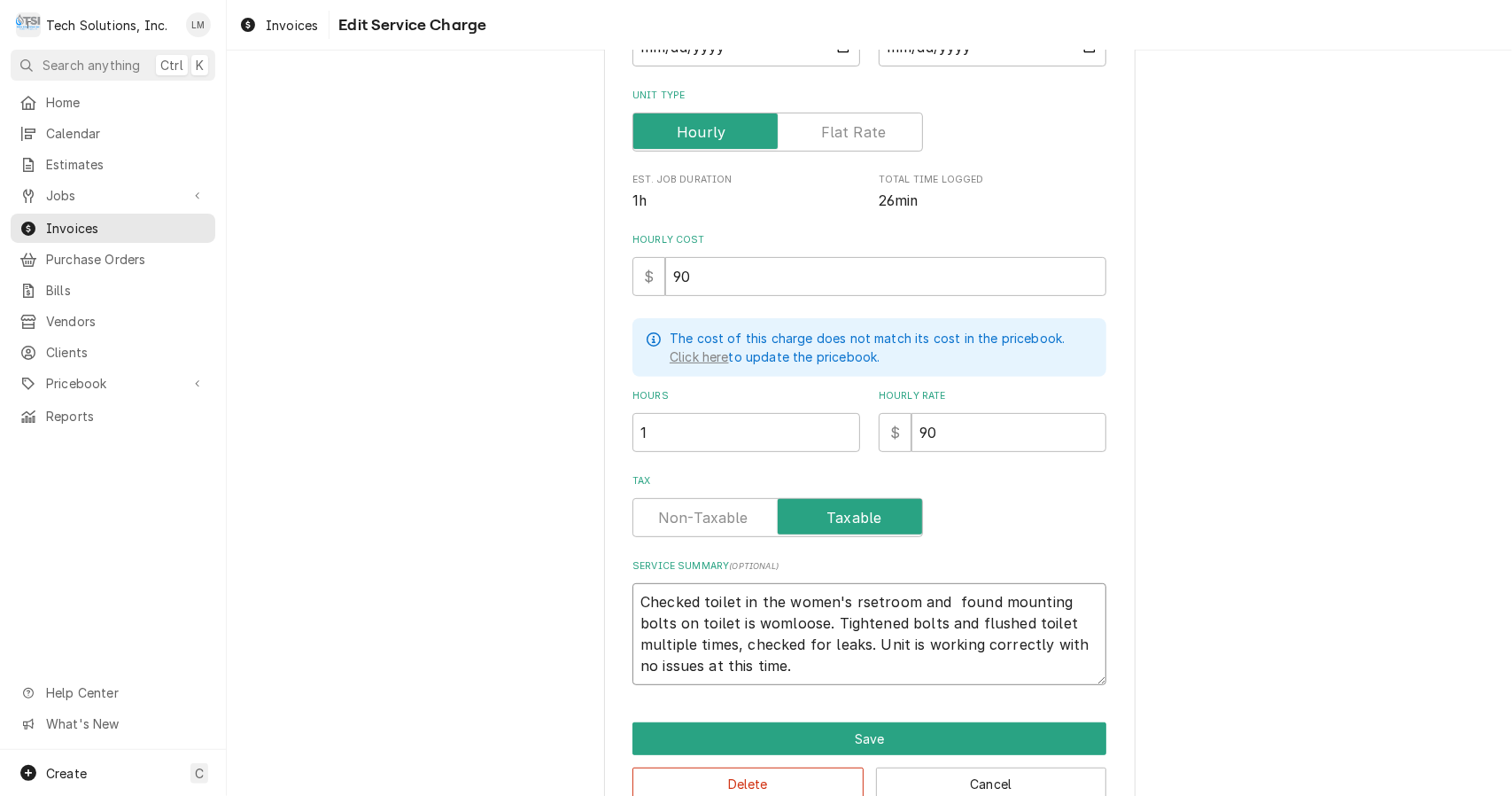
type textarea "Checked toilet in the women's rsetroom and found mounting bolts on toilet is wo…"
type textarea "x"
type textarea "Checked toilet in the women's rsetroom and found mounting bolts on toilet is wl…"
type textarea "x"
type textarea "Checked toilet in the women's rsetroom and found mounting bolts on toilet is lo…"
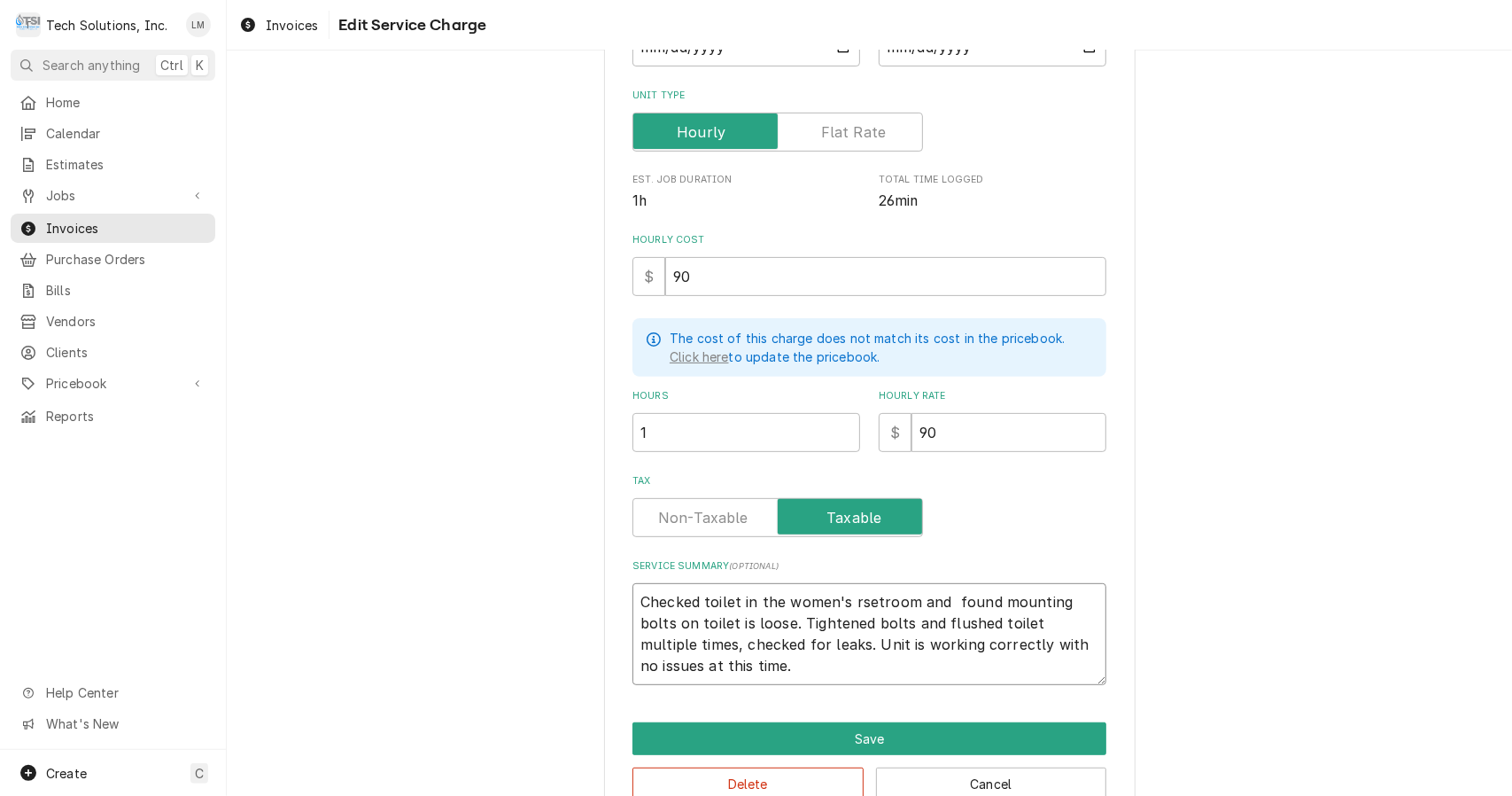
type textarea "x"
type textarea "Checked toilet in the women's rsetroom and found mounting bolts on toilet isloo…"
type textarea "x"
type textarea "Checked toilet in the women's rsetroom and found mounting bolts on toilet iloos…"
type textarea "x"
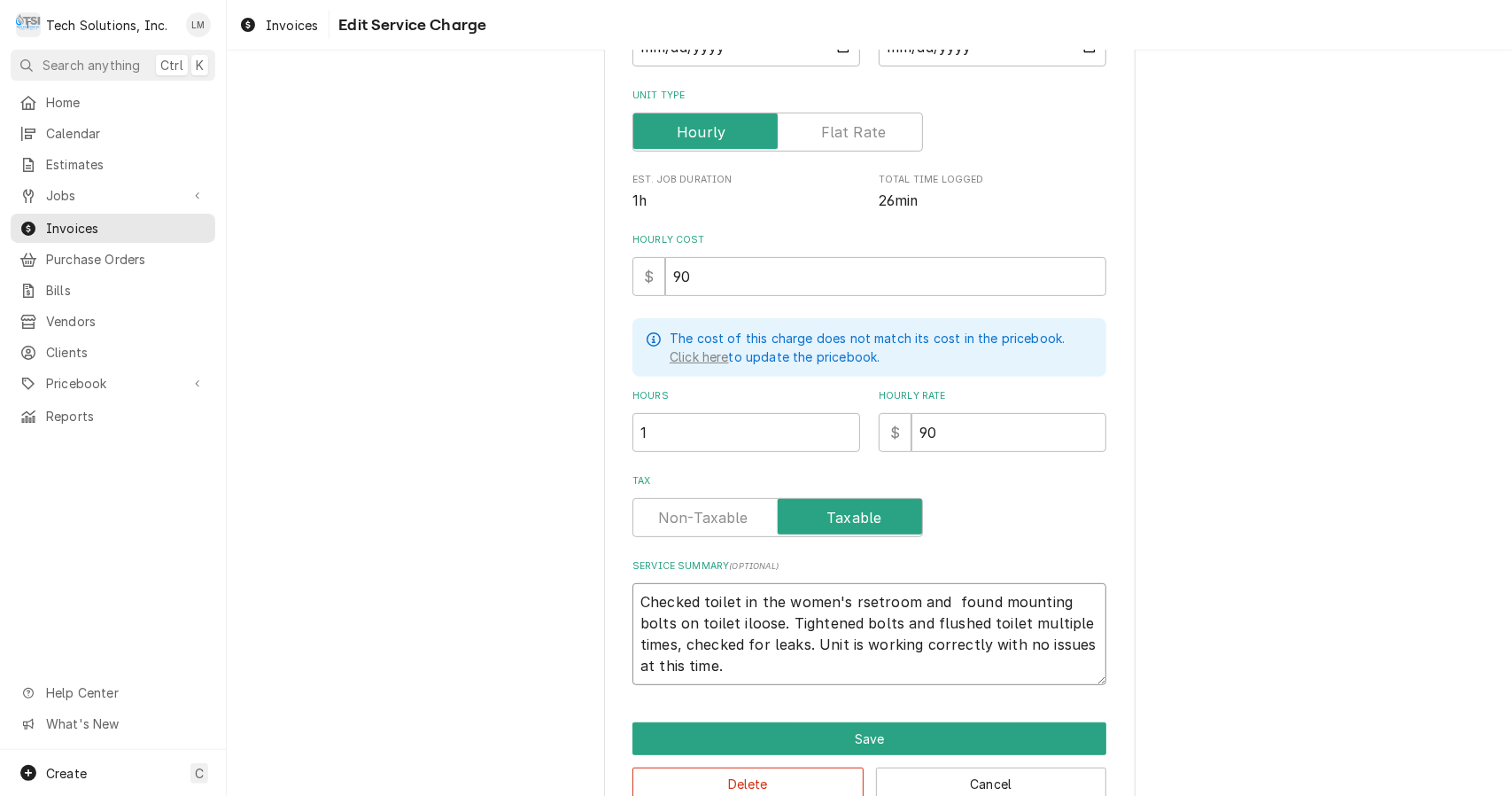
type textarea "Checked toilet in the women's rsetroom and found mounting bolts on toilet loose…"
type textarea "x"
type textarea "Checked toilet in the women's rsetroom and found mounting bolts on toiletloose.…"
type textarea "x"
type textarea "Checked toilet in the women's rsetroom and found mounting bolts on toileloose. …"
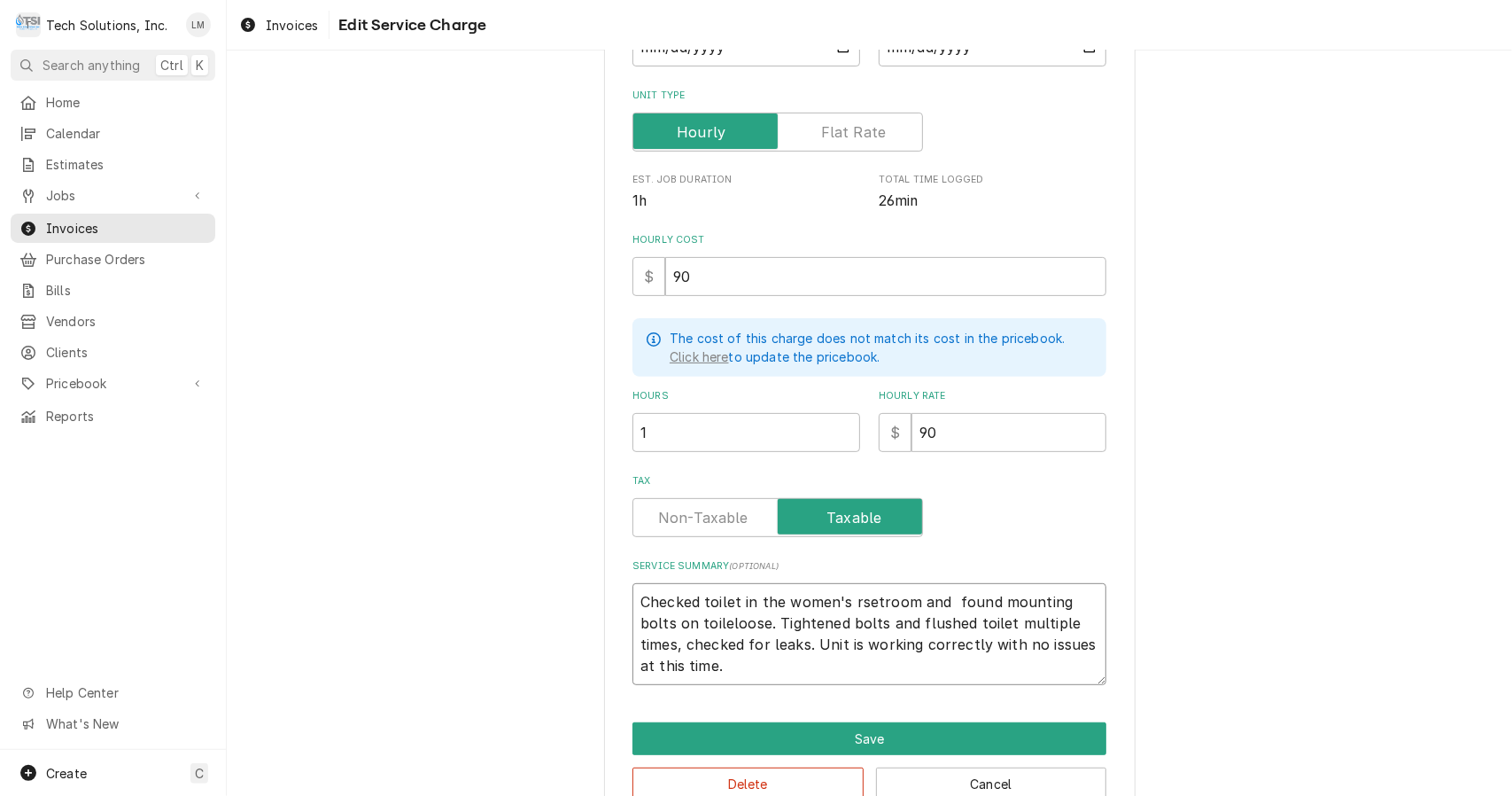
type textarea "x"
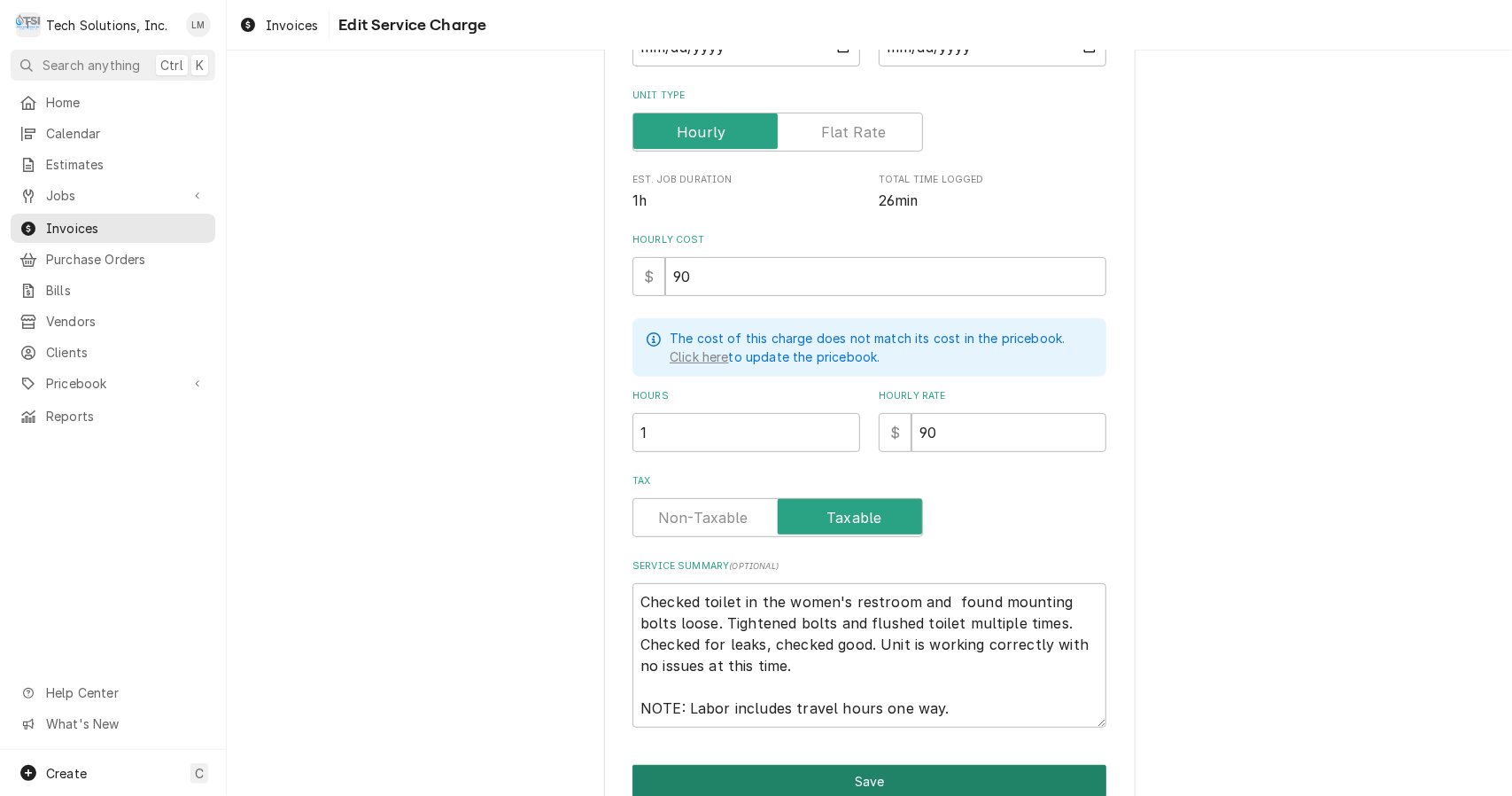
click at [928, 780] on button "Save" at bounding box center [870, 781] width 474 height 33
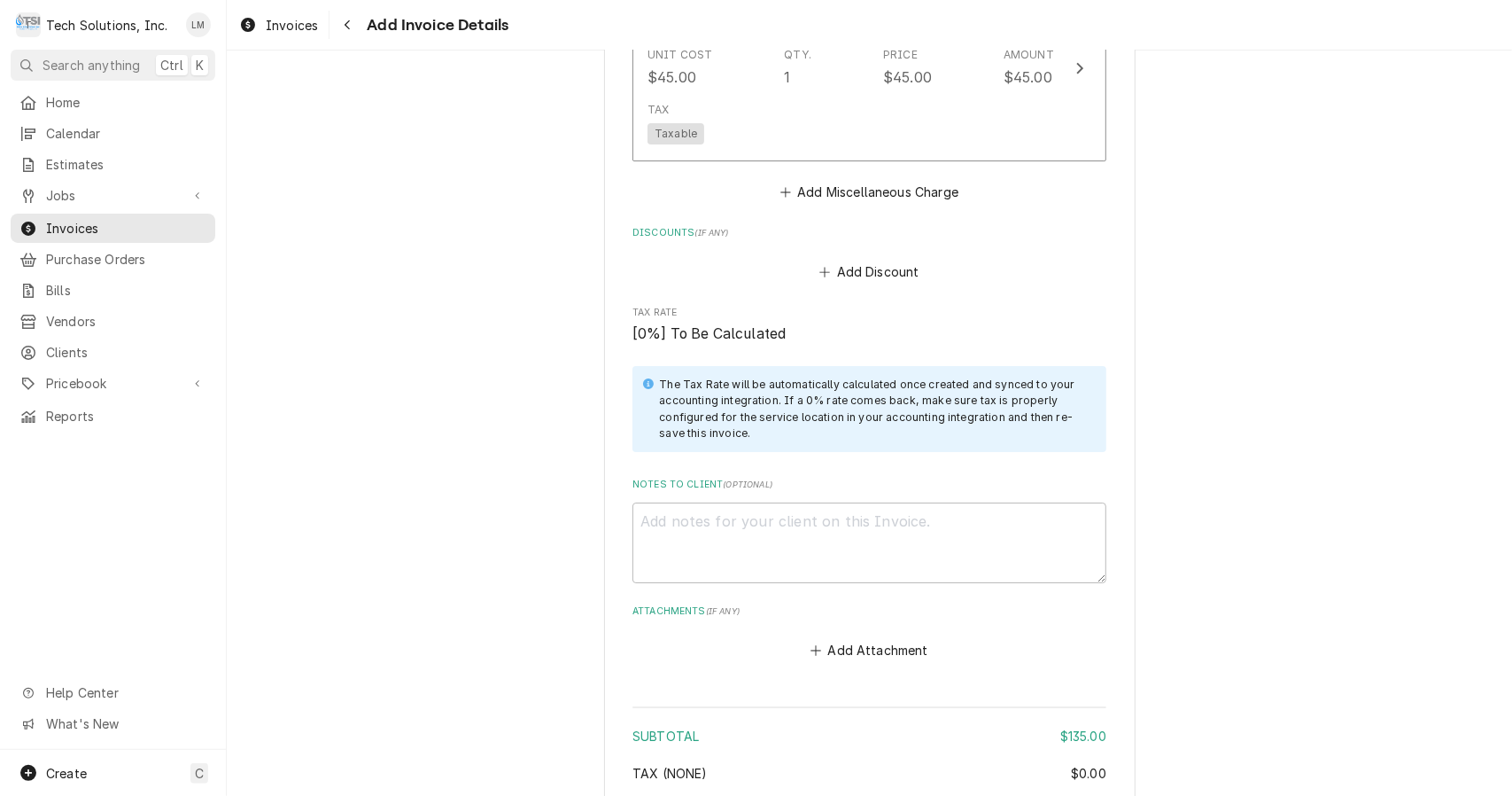
scroll to position [3986, 0]
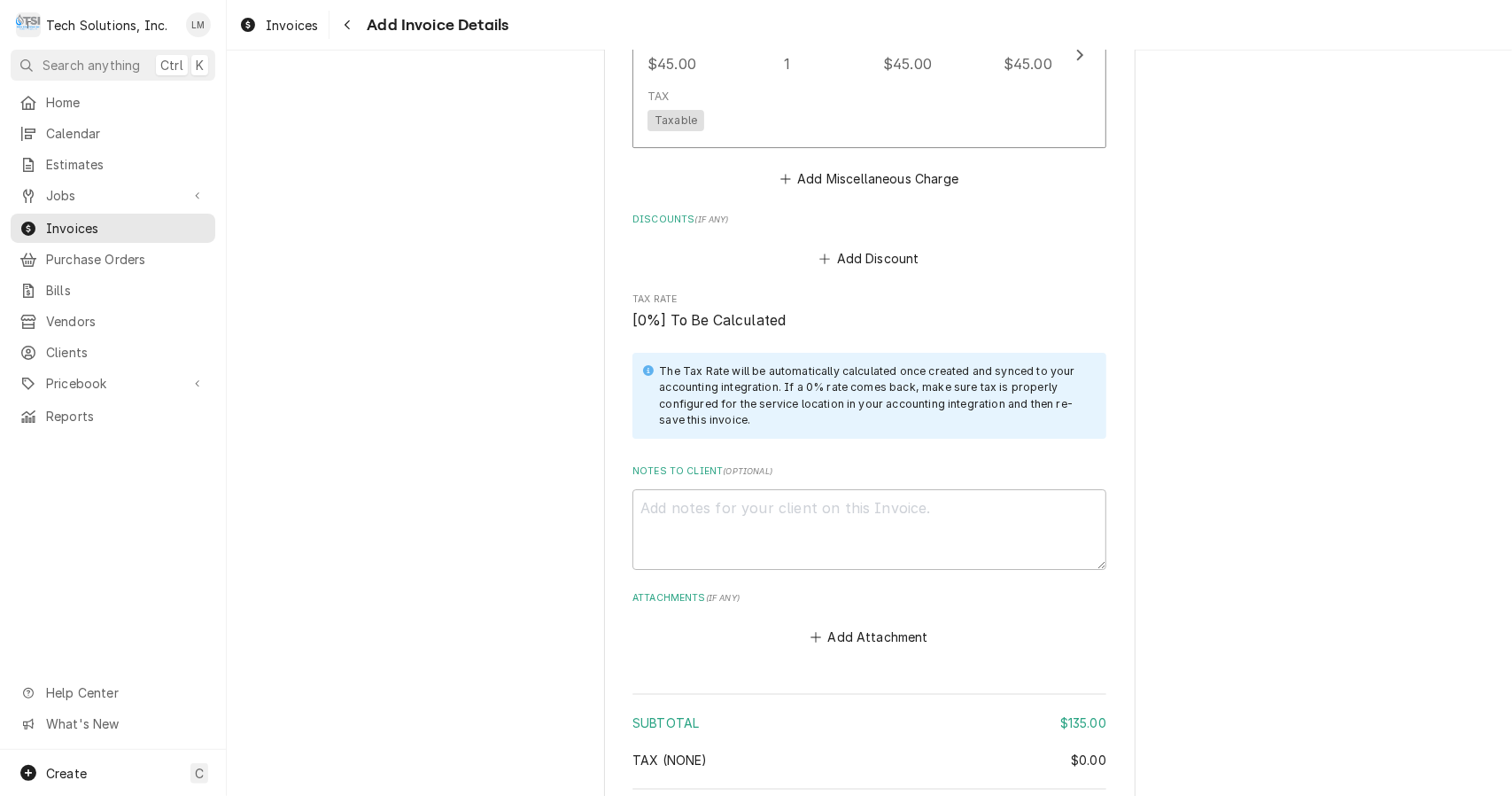
click at [888, 625] on button "Add Attachment" at bounding box center [870, 637] width 124 height 25
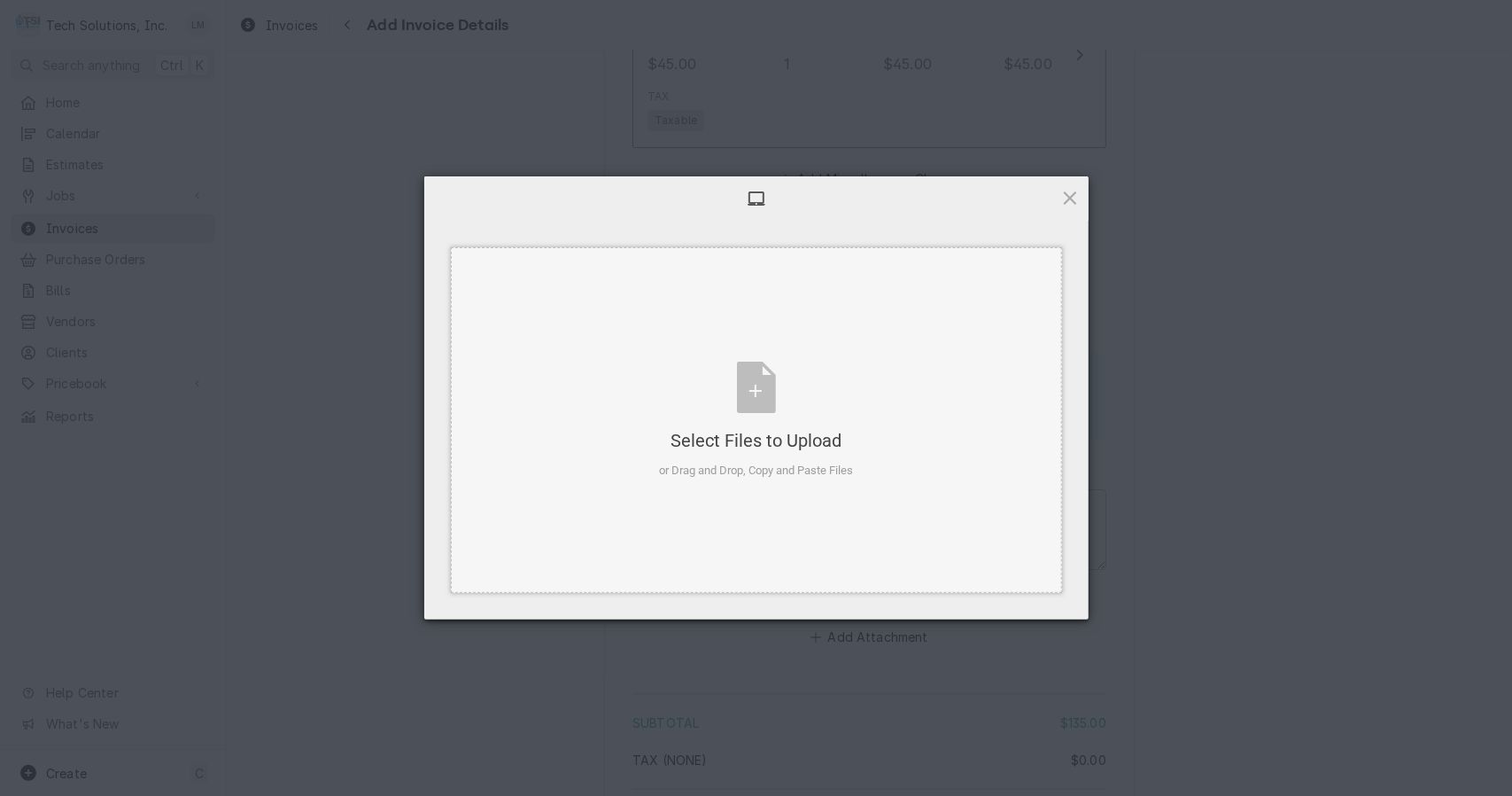
click at [753, 400] on div "Select Files to Upload or Drag and Drop, Copy and Paste Files" at bounding box center [756, 420] width 194 height 118
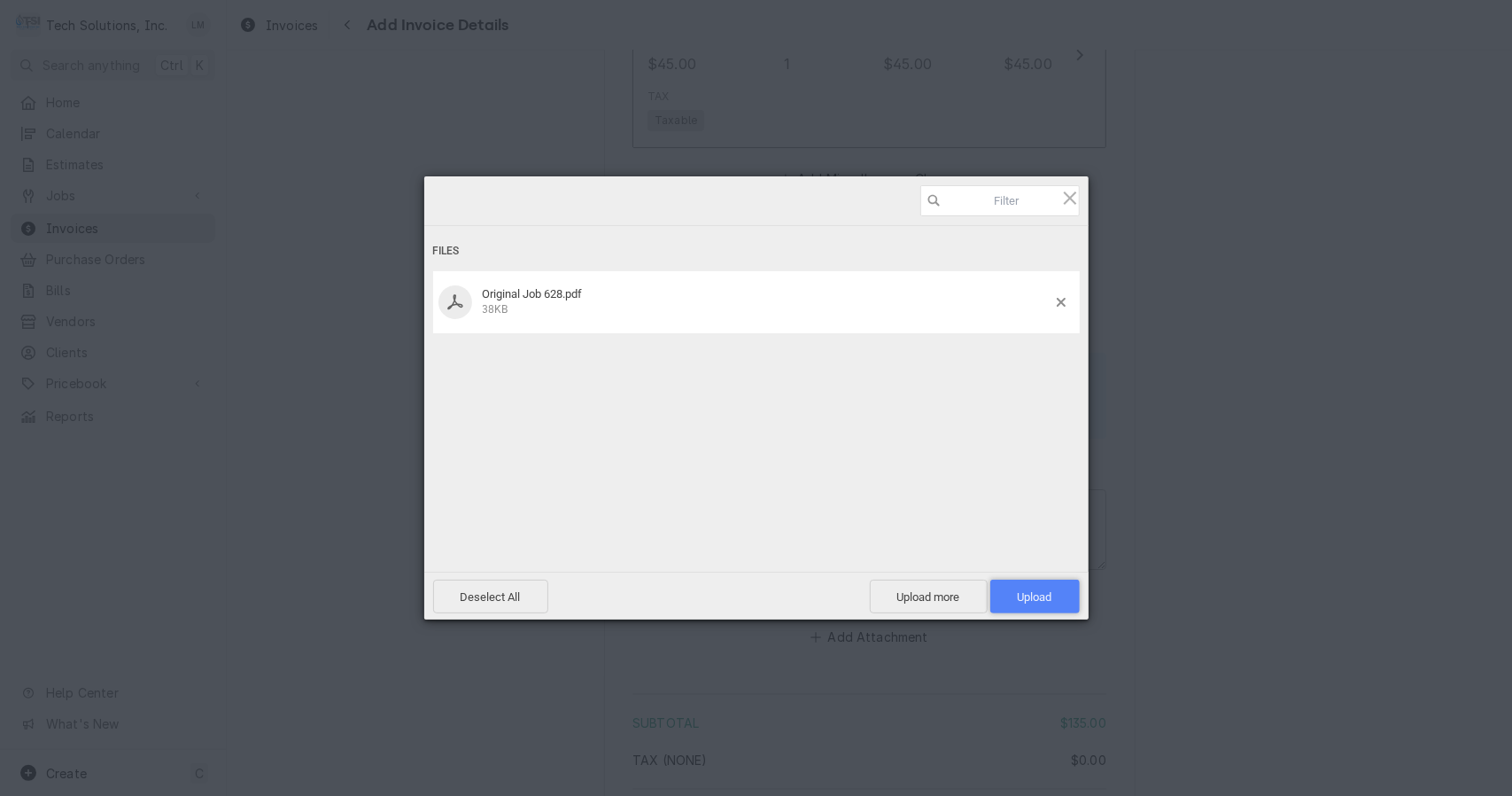
click at [1037, 585] on span "Upload 1" at bounding box center [1035, 596] width 90 height 34
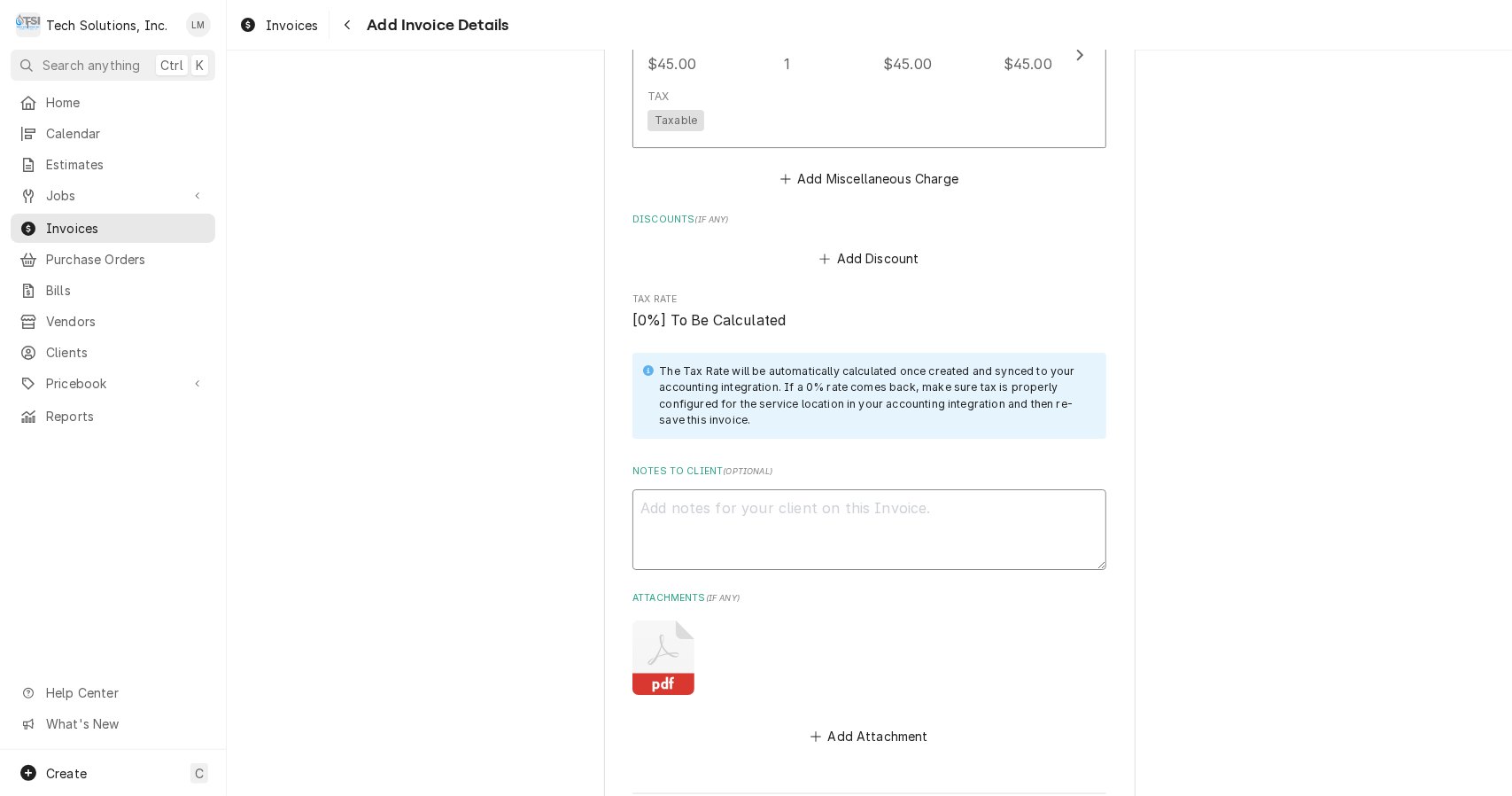
click at [801, 489] on textarea "Notes to Client ( optional )" at bounding box center [870, 529] width 474 height 80
paste textarea "3807189"
click at [647, 674] on rect "Attachments" at bounding box center [664, 684] width 62 height 22
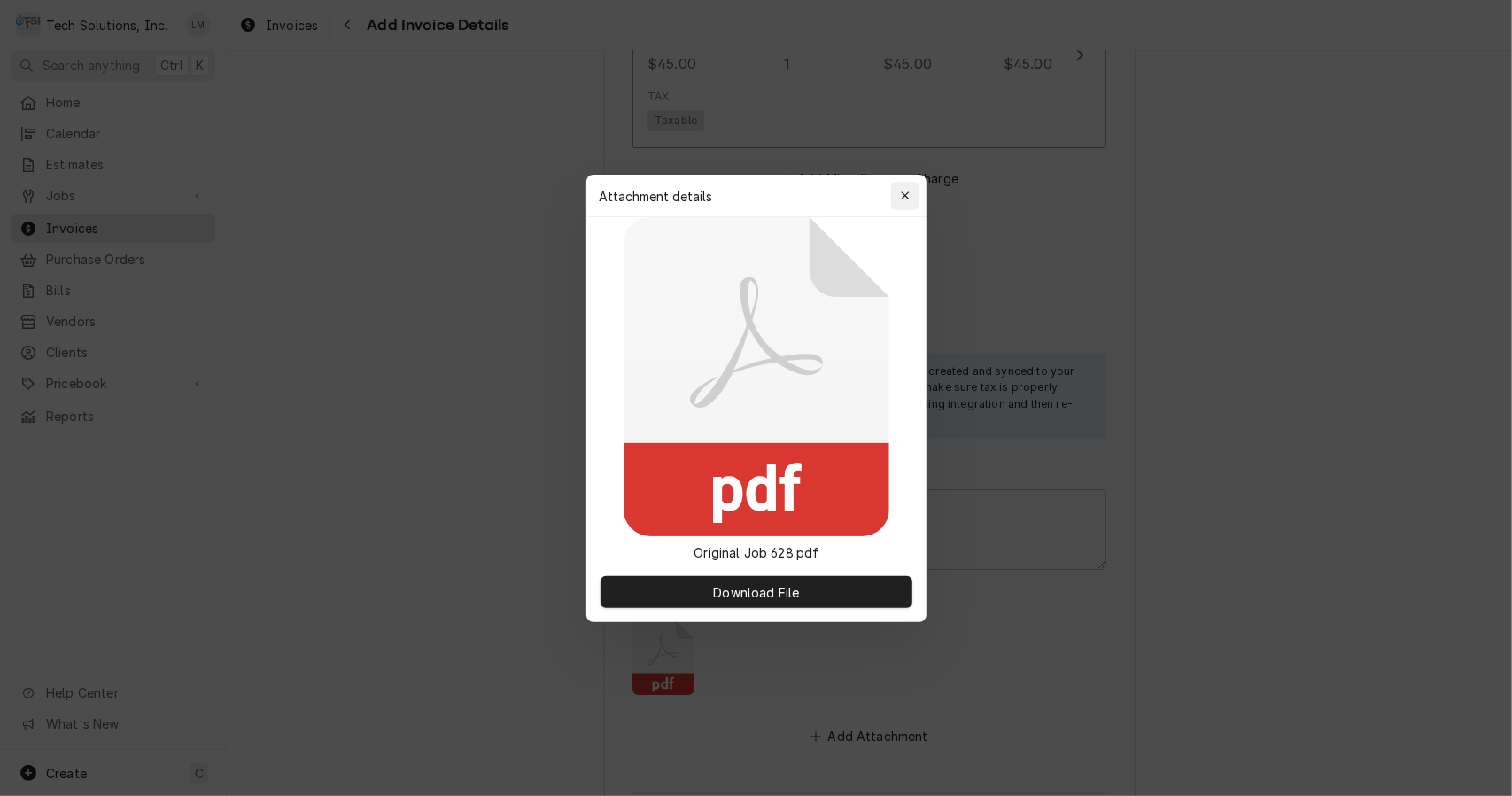
click at [905, 194] on icon "button" at bounding box center [905, 195] width 8 height 8
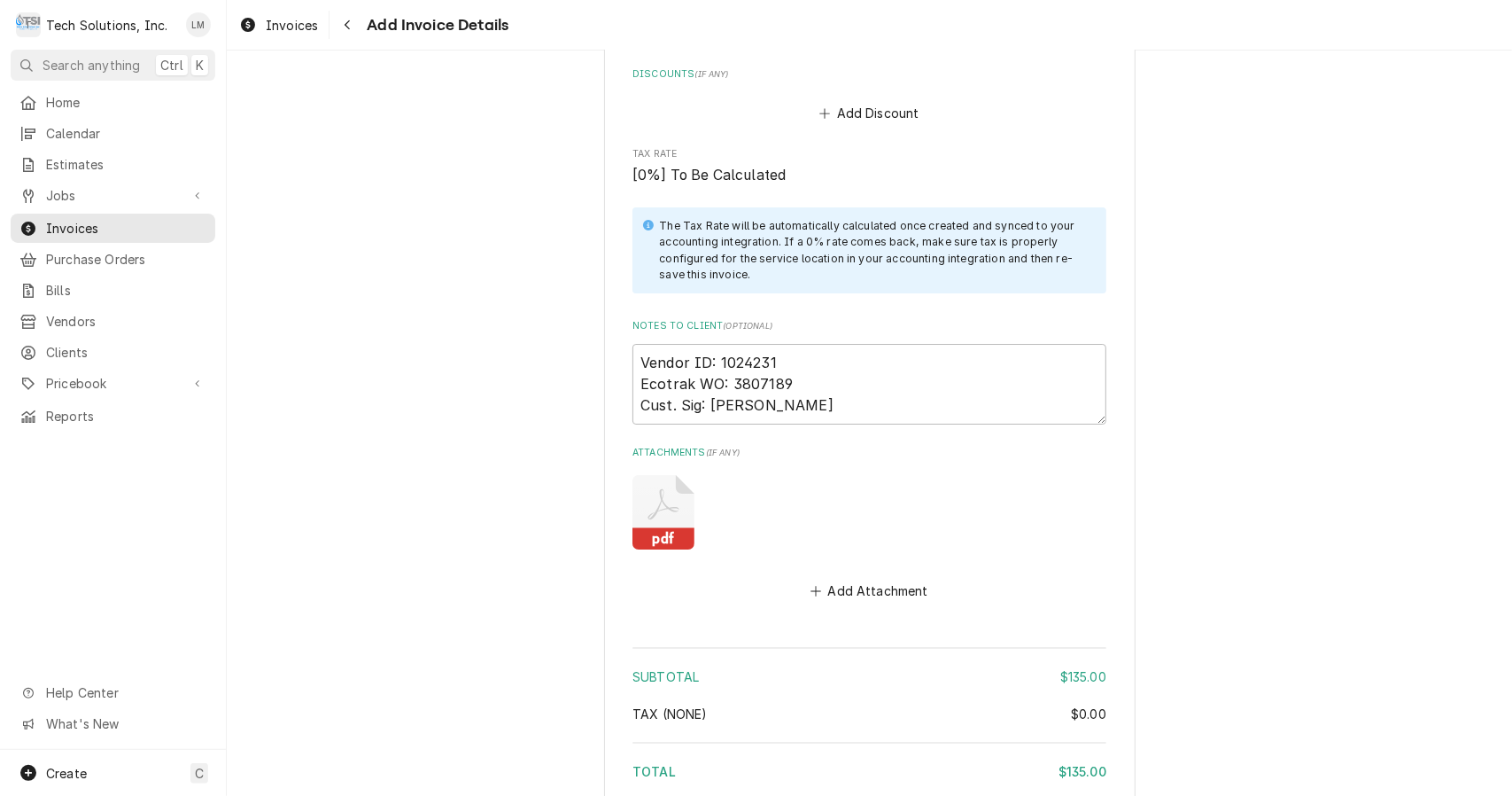
scroll to position [4229, 0]
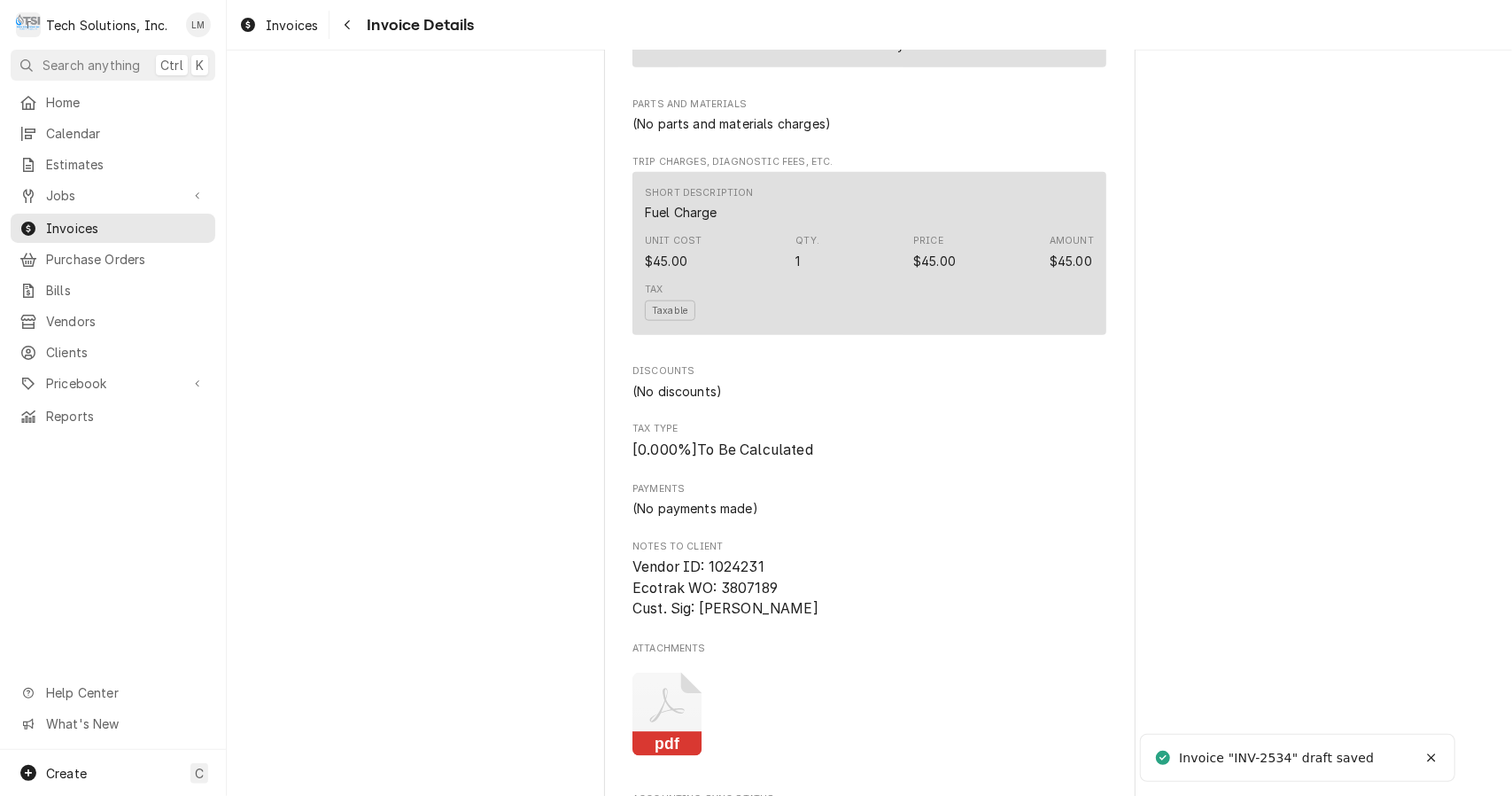
scroll to position [1911, 0]
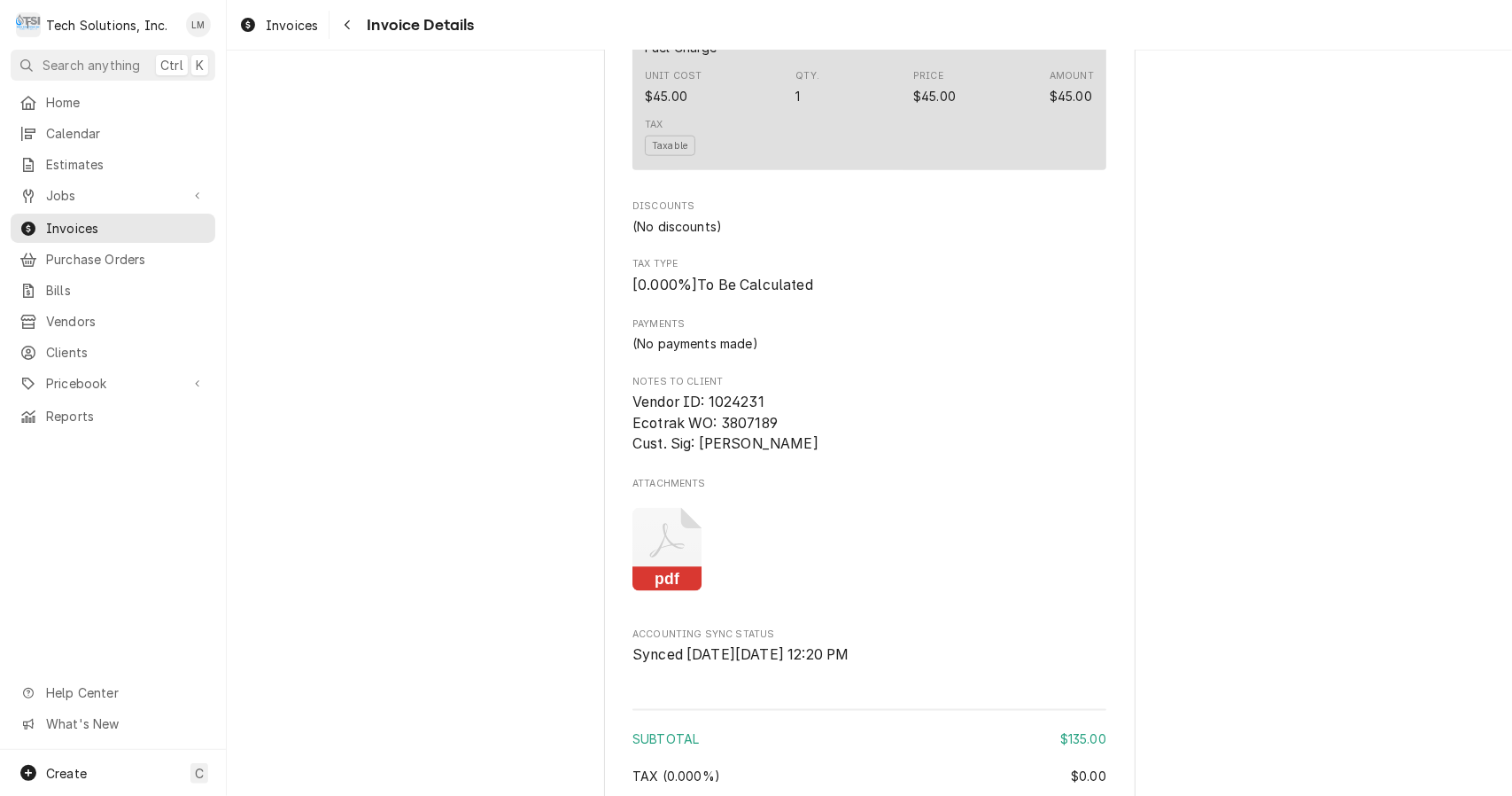
scroll to position [1911, 0]
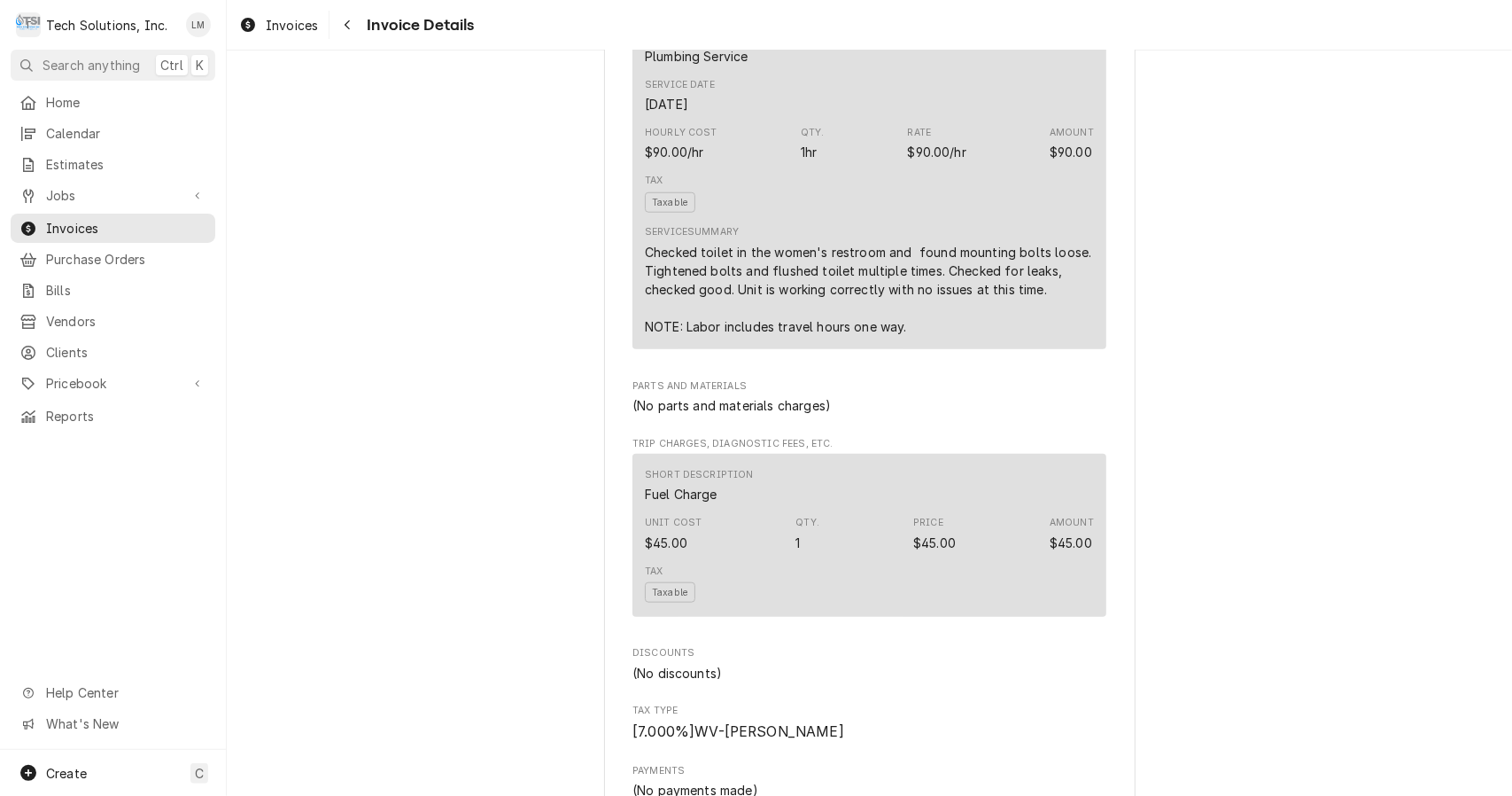
scroll to position [1911, 0]
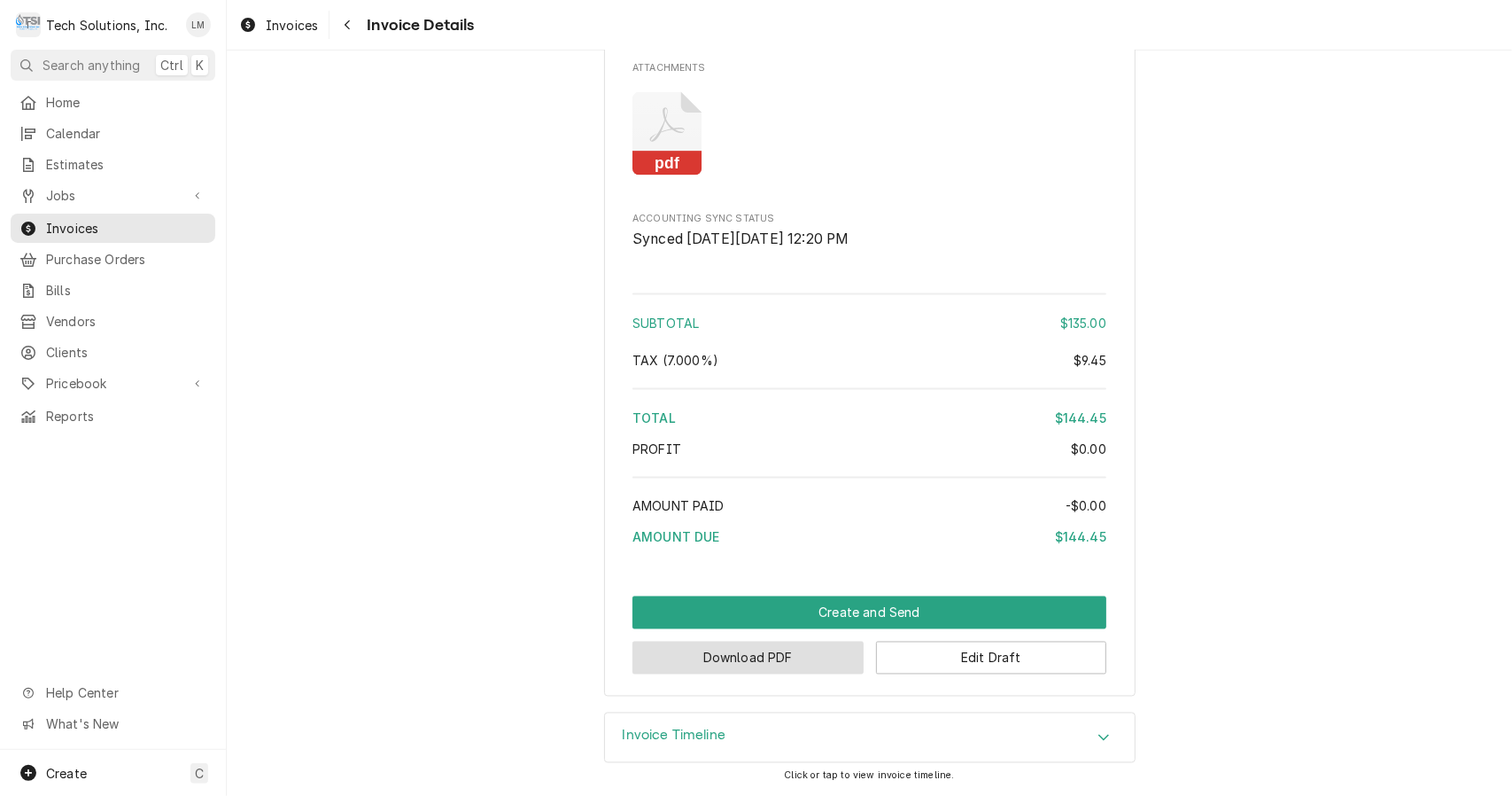
click at [826, 666] on button "Download PDF" at bounding box center [748, 658] width 231 height 33
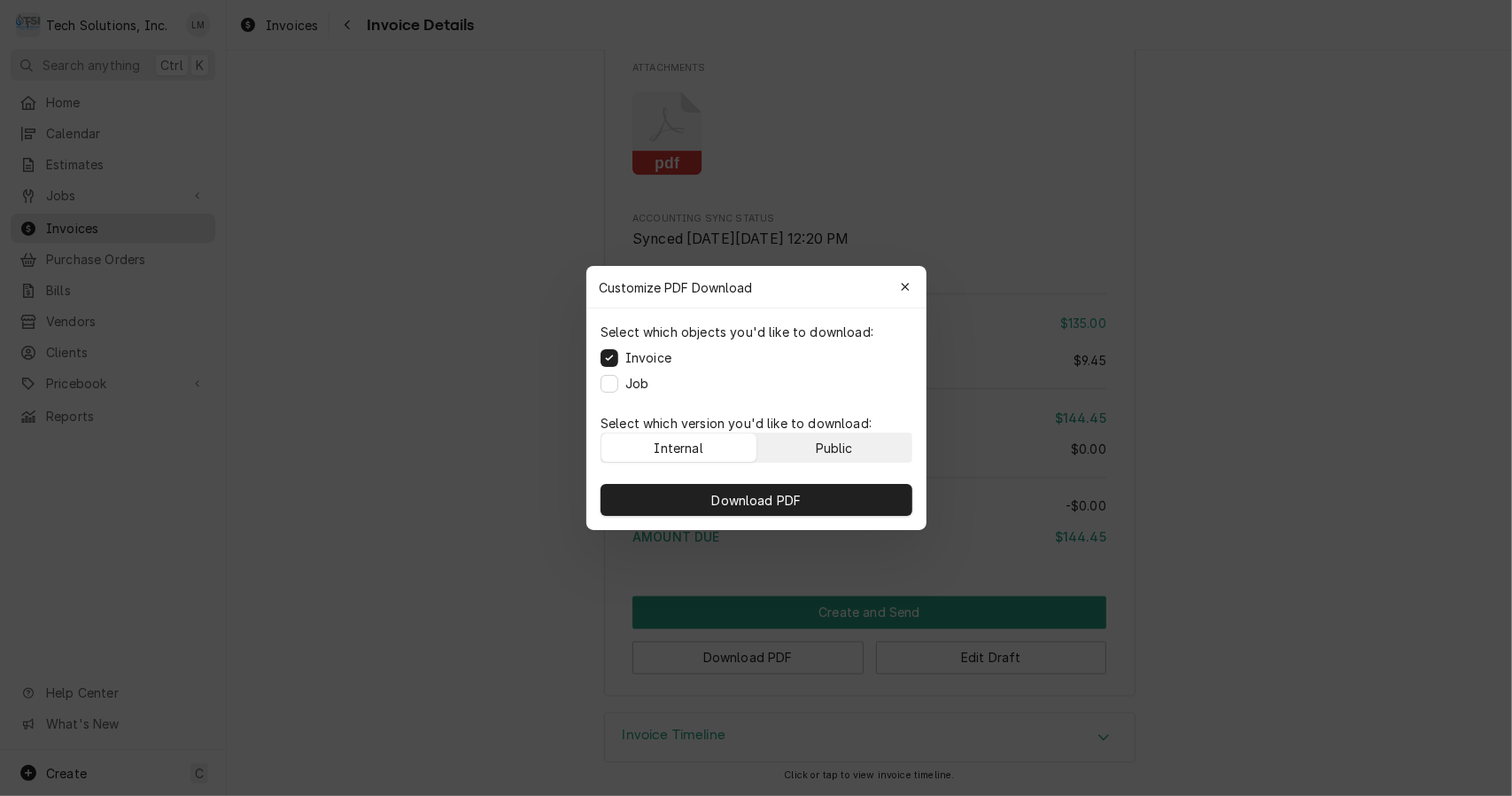
click at [824, 445] on div "Public" at bounding box center [833, 449] width 37 height 19
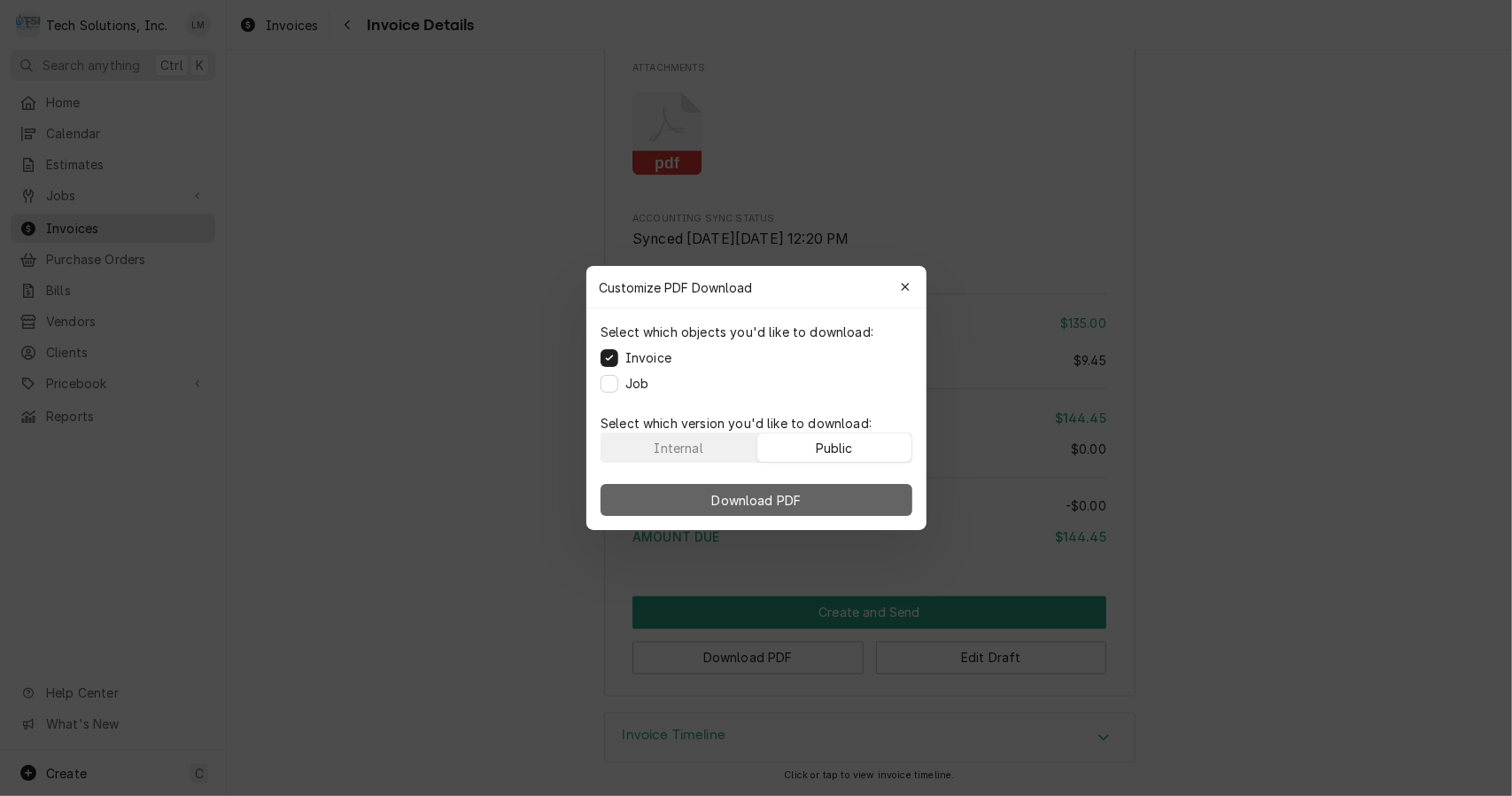
click at [788, 502] on span "Download PDF" at bounding box center [756, 501] width 97 height 19
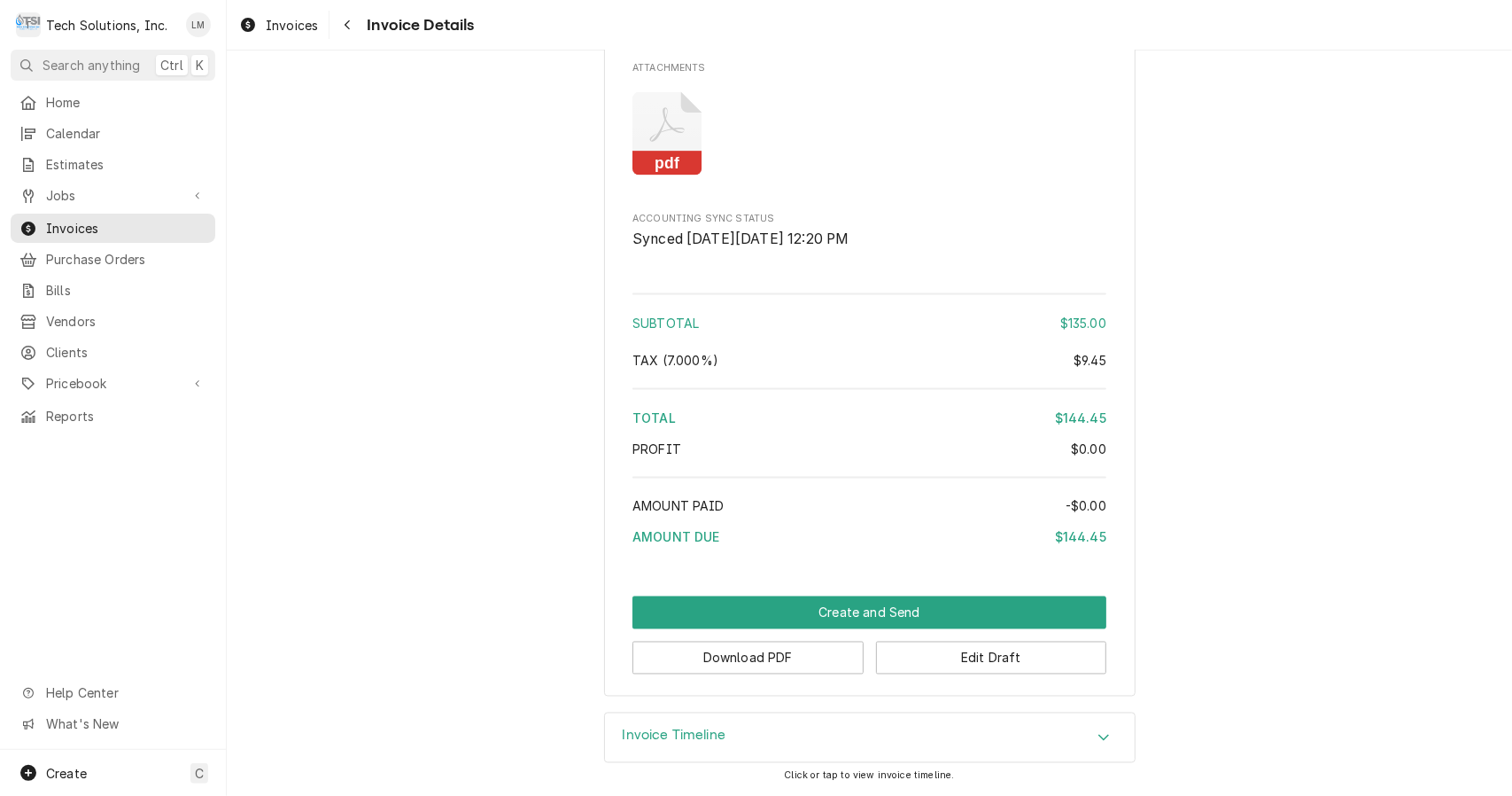
click at [803, 608] on button "Create and Send" at bounding box center [870, 612] width 474 height 33
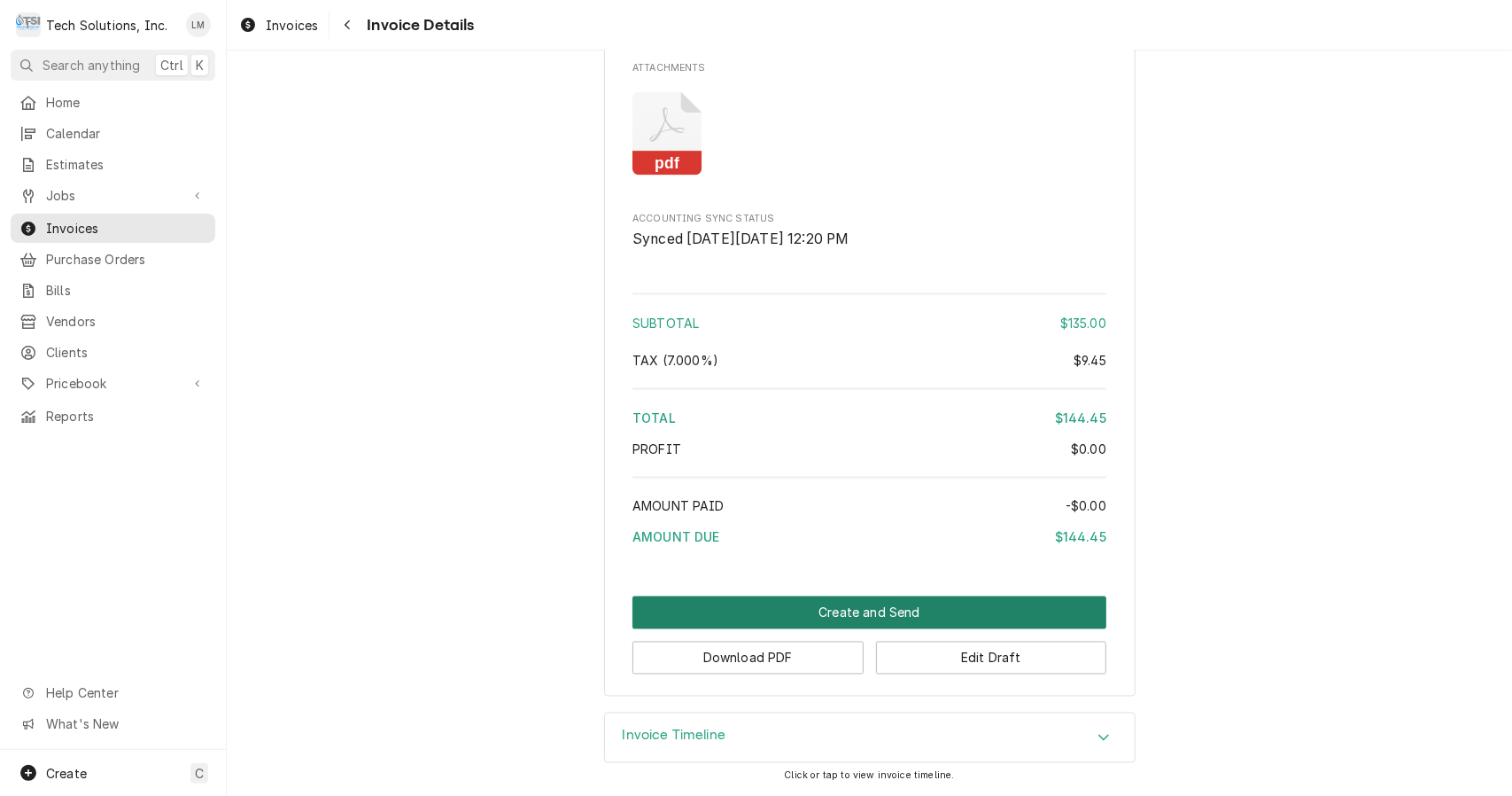
scroll to position [1901, 0]
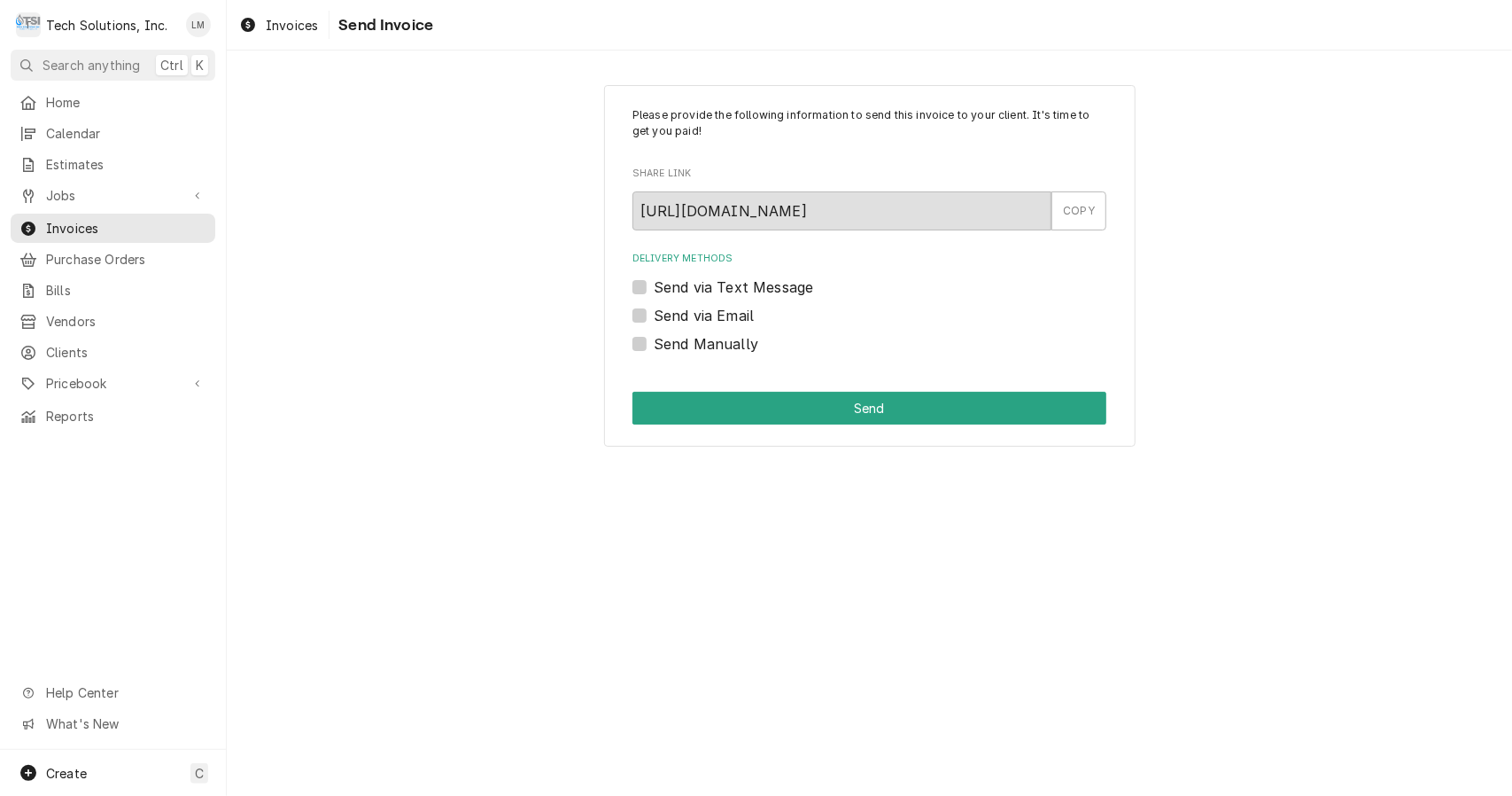
click at [703, 349] on label "Send Manually" at bounding box center [706, 344] width 104 height 21
click at [703, 349] on input "Send Manually" at bounding box center [890, 352] width 474 height 39
checkbox input "true"
click at [764, 420] on button "Send" at bounding box center [870, 408] width 474 height 33
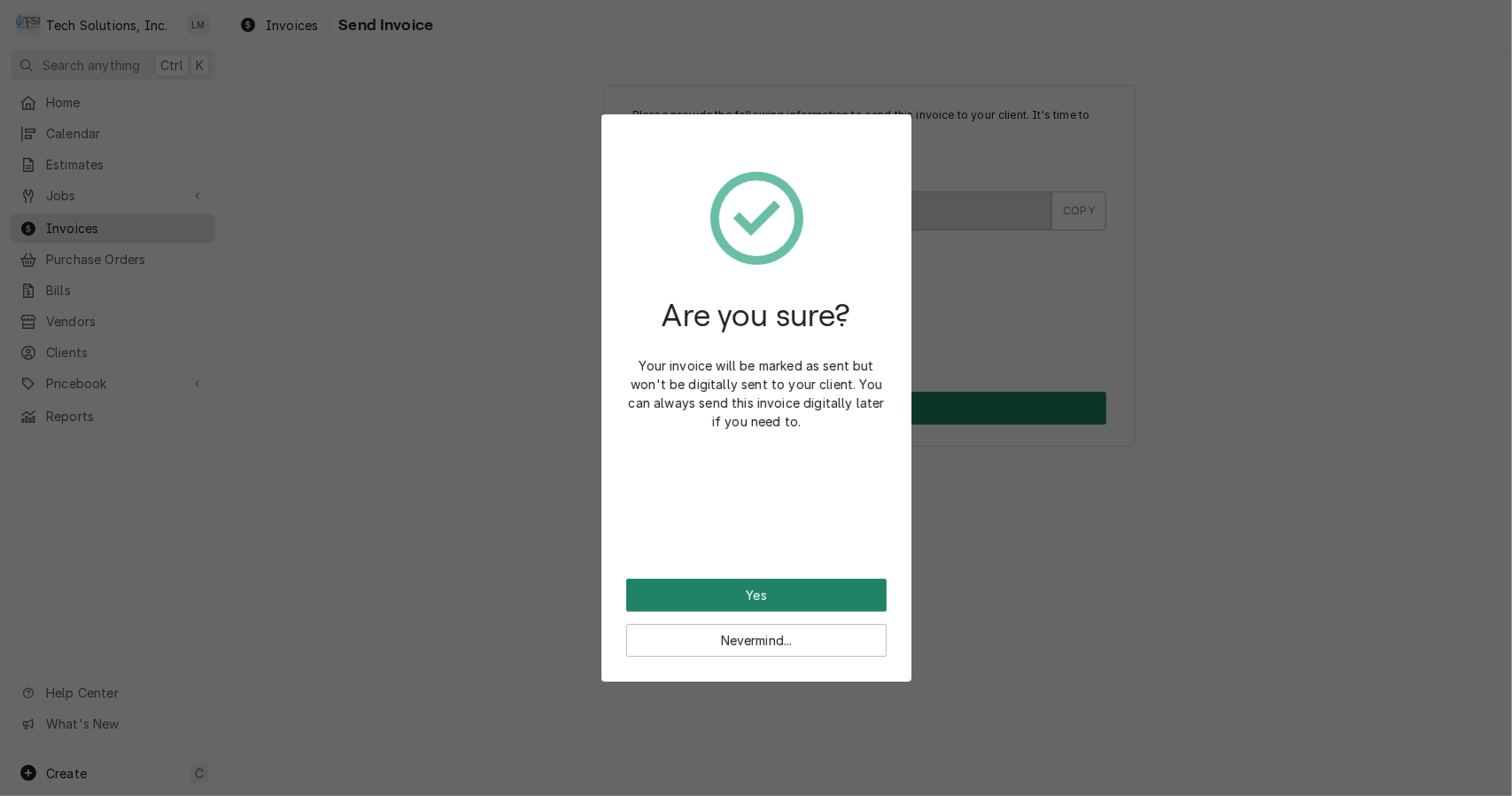
click at [789, 584] on button "Yes" at bounding box center [756, 594] width 260 height 33
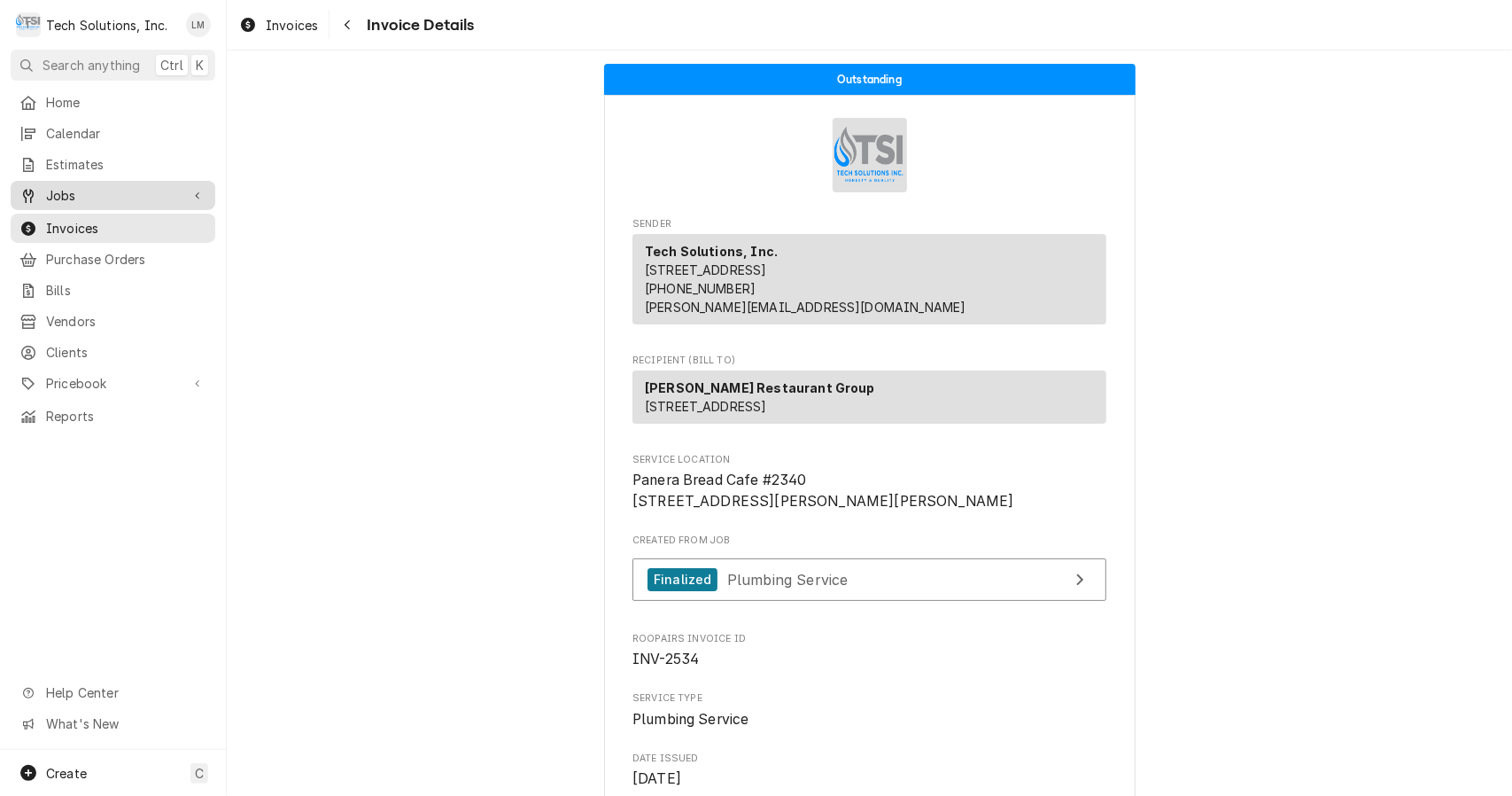
click at [76, 192] on span "Jobs" at bounding box center [113, 196] width 133 height 19
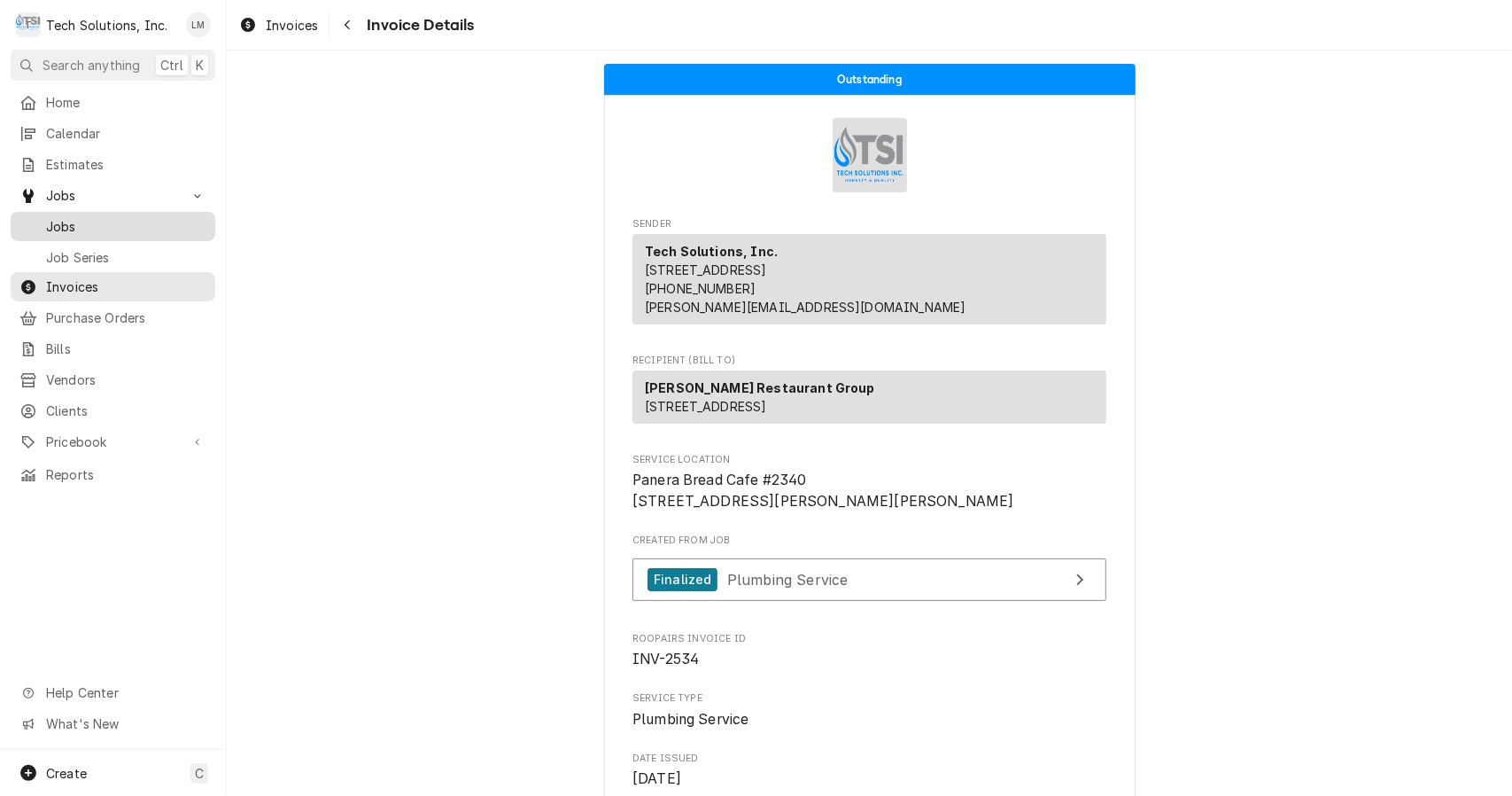
click at [71, 223] on span "Jobs" at bounding box center [126, 226] width 160 height 19
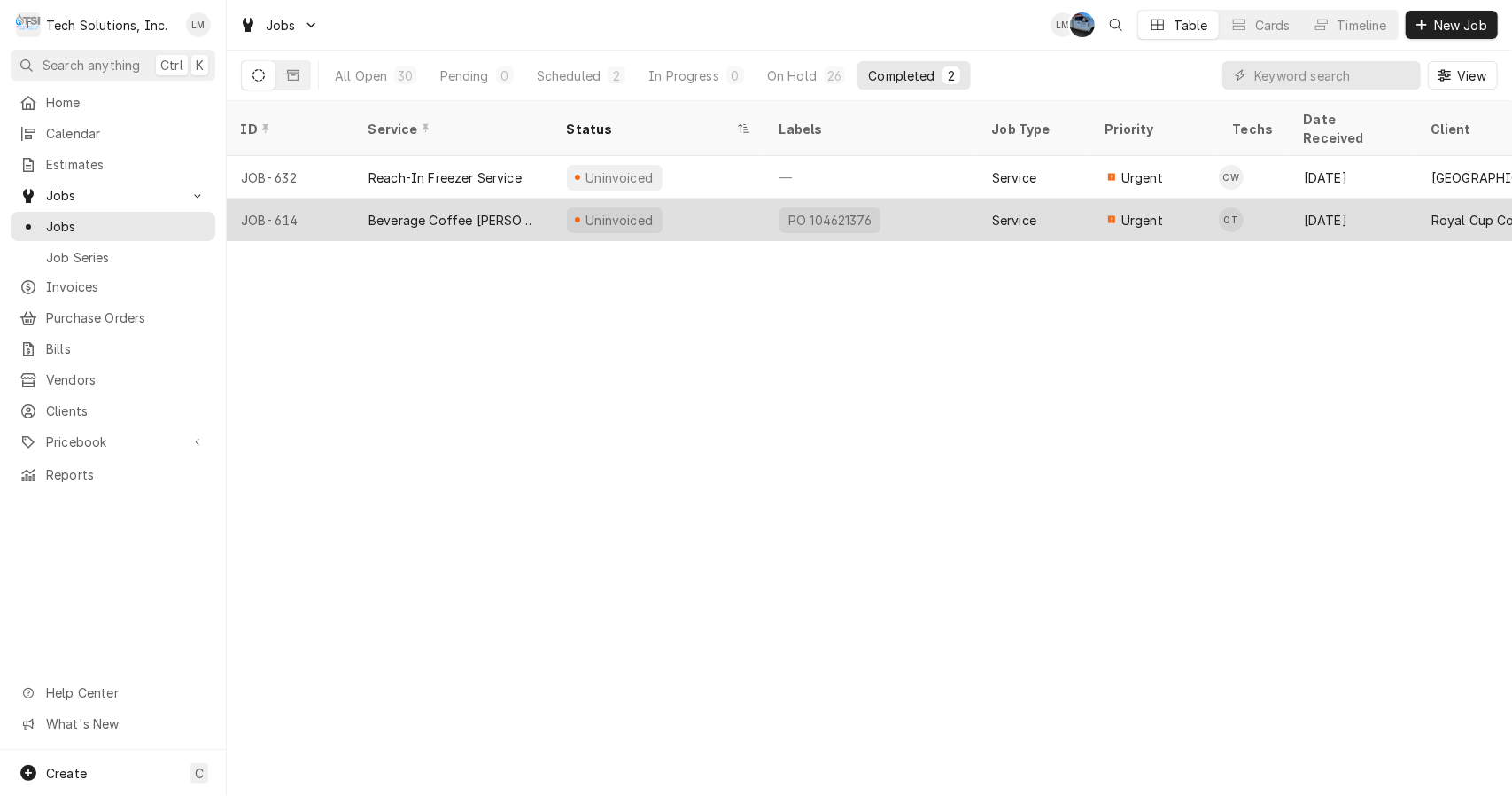
click at [421, 211] on div "Beverage Coffee [PERSON_NAME]" at bounding box center [454, 221] width 170 height 19
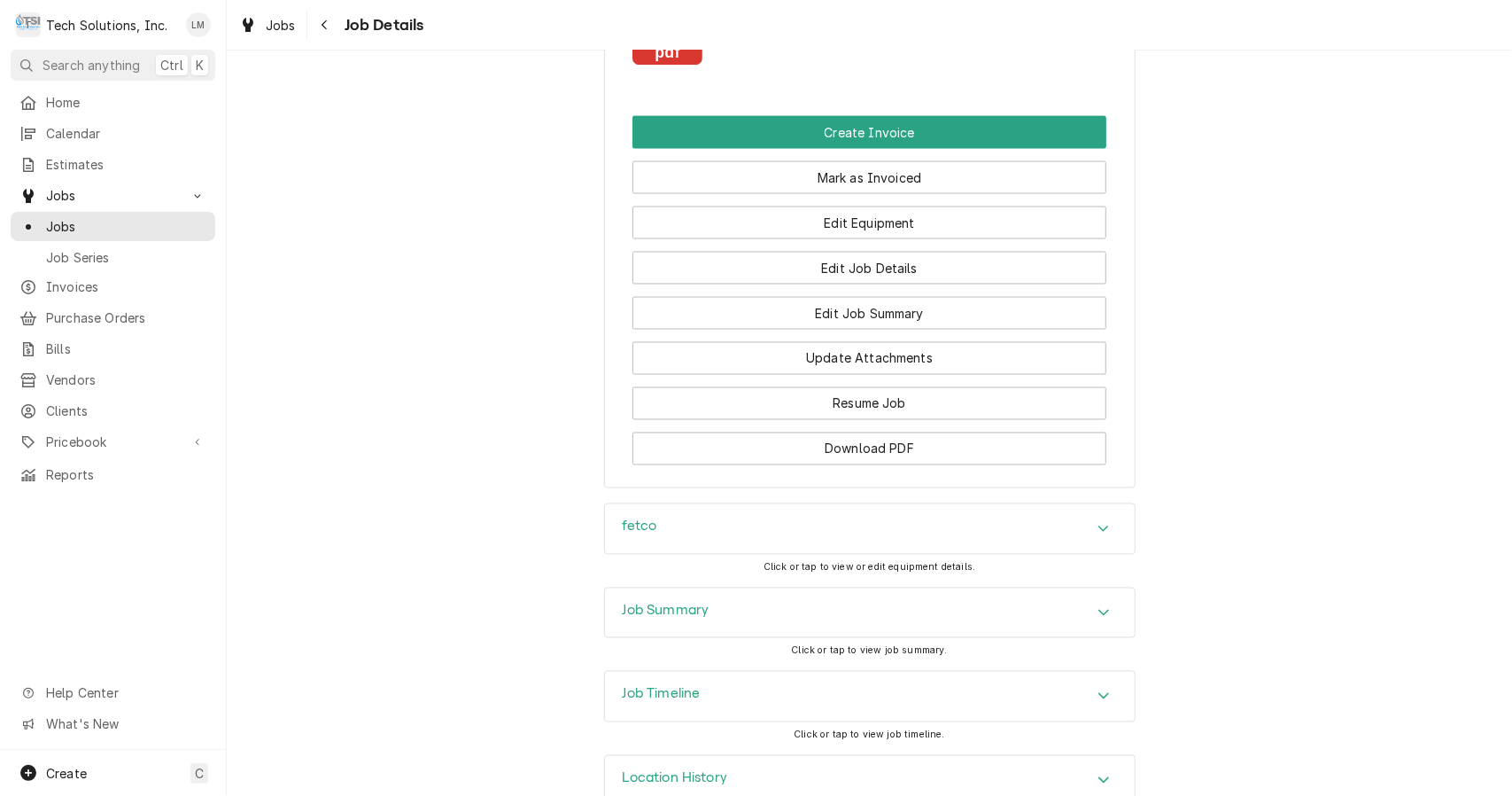
scroll to position [2028, 0]
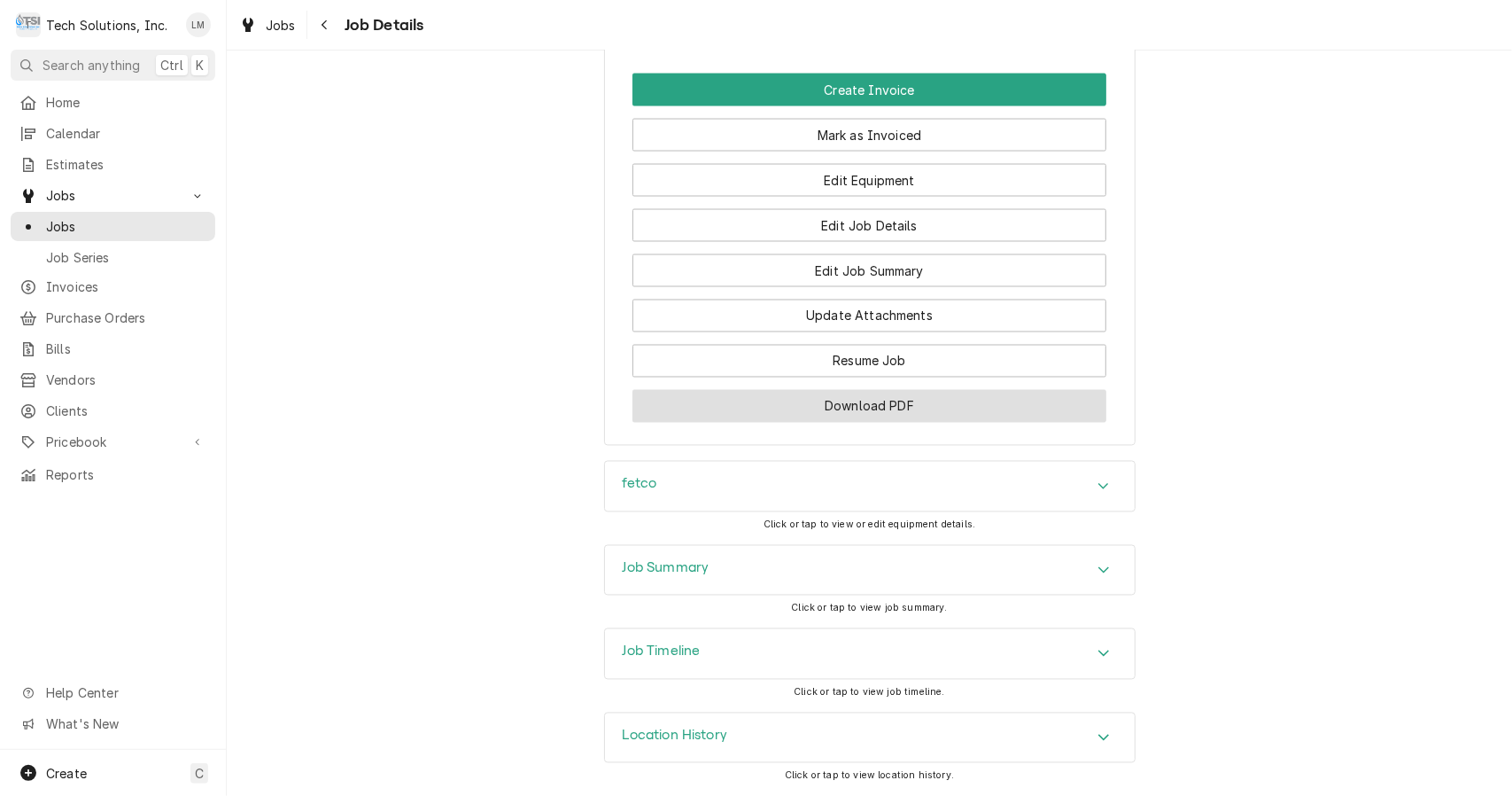
click at [951, 400] on button "Download PDF" at bounding box center [870, 406] width 474 height 33
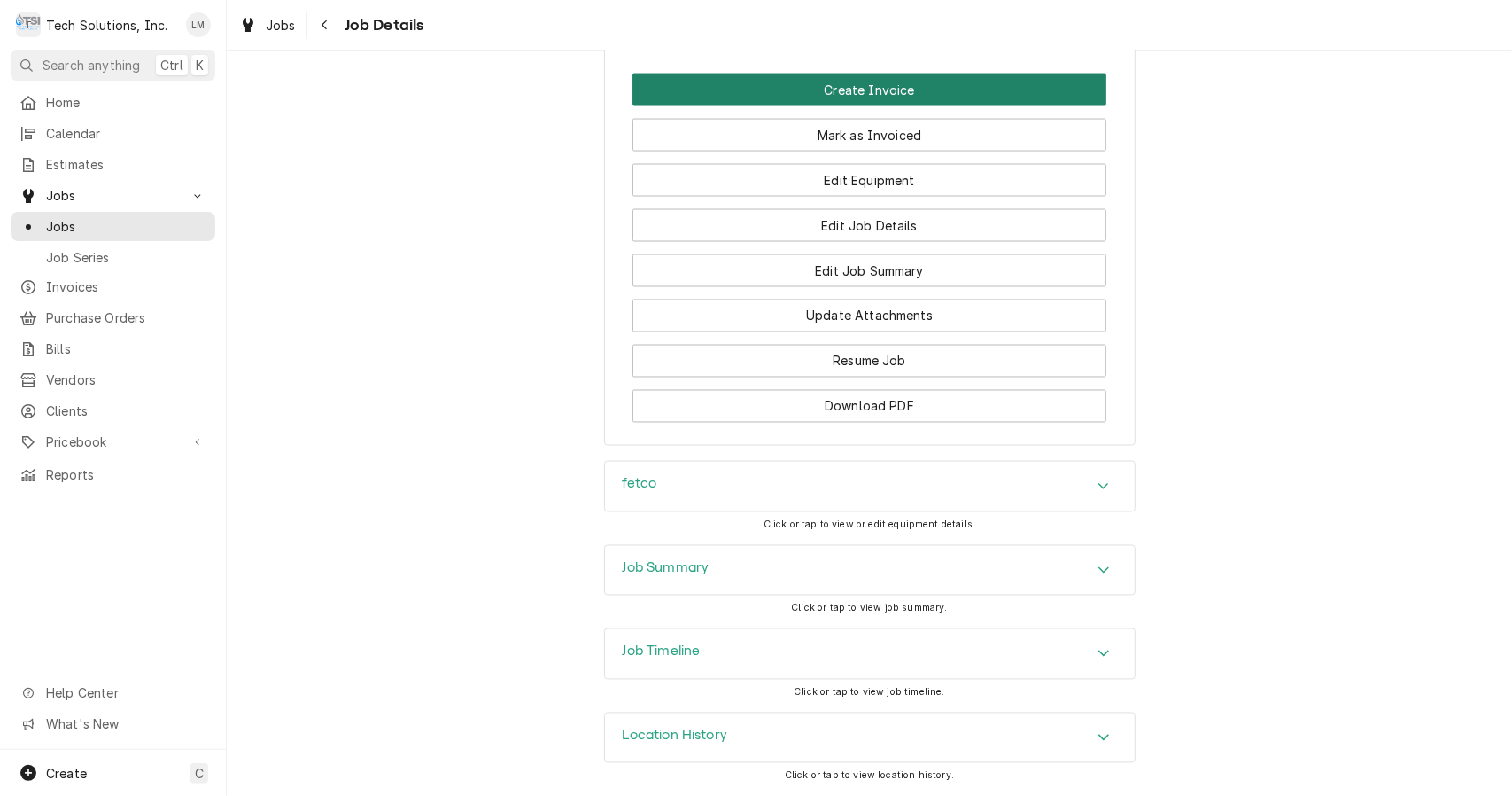
click at [854, 77] on button "Create Invoice" at bounding box center [870, 90] width 474 height 33
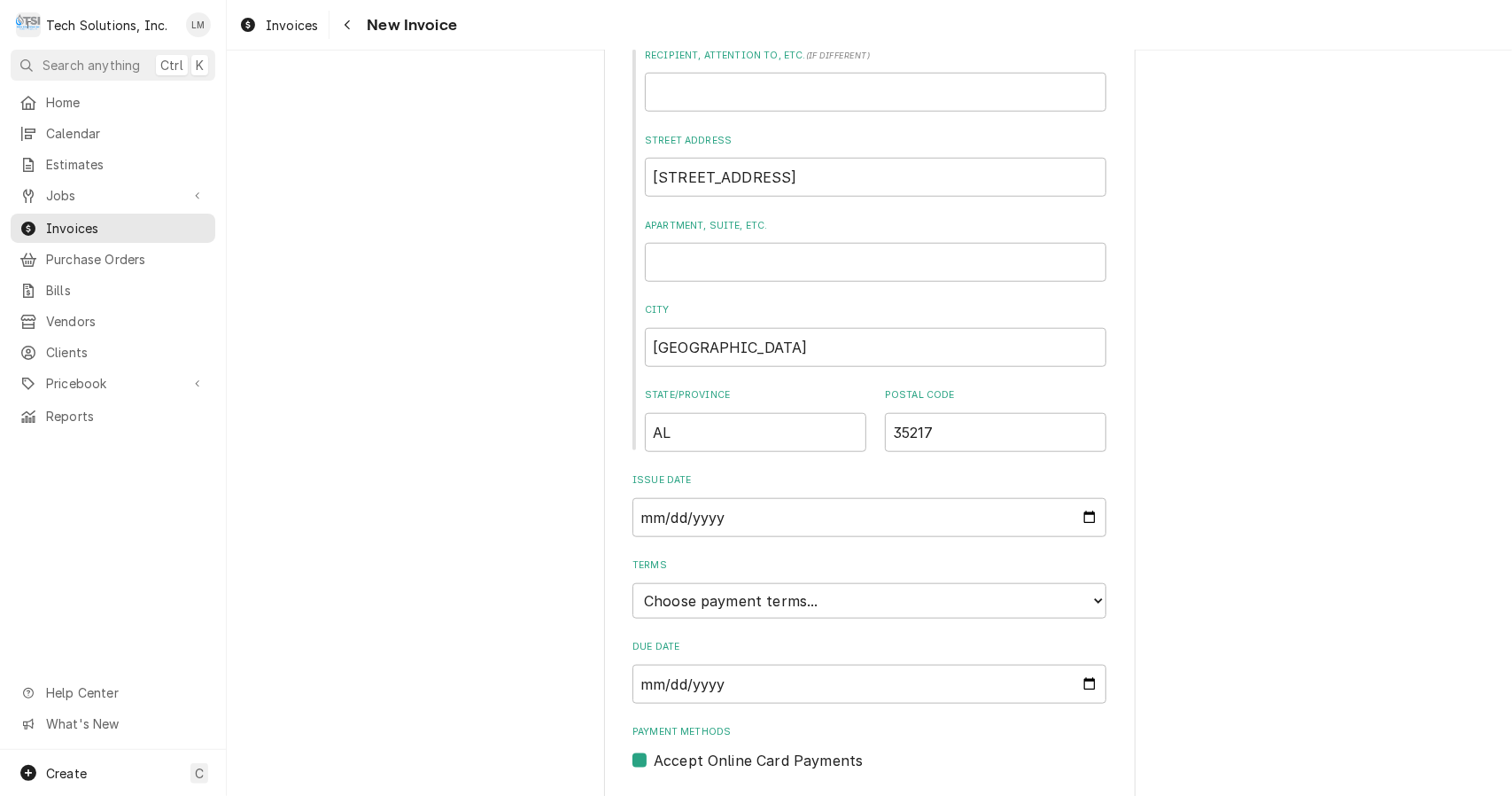
scroll to position [1052, 0]
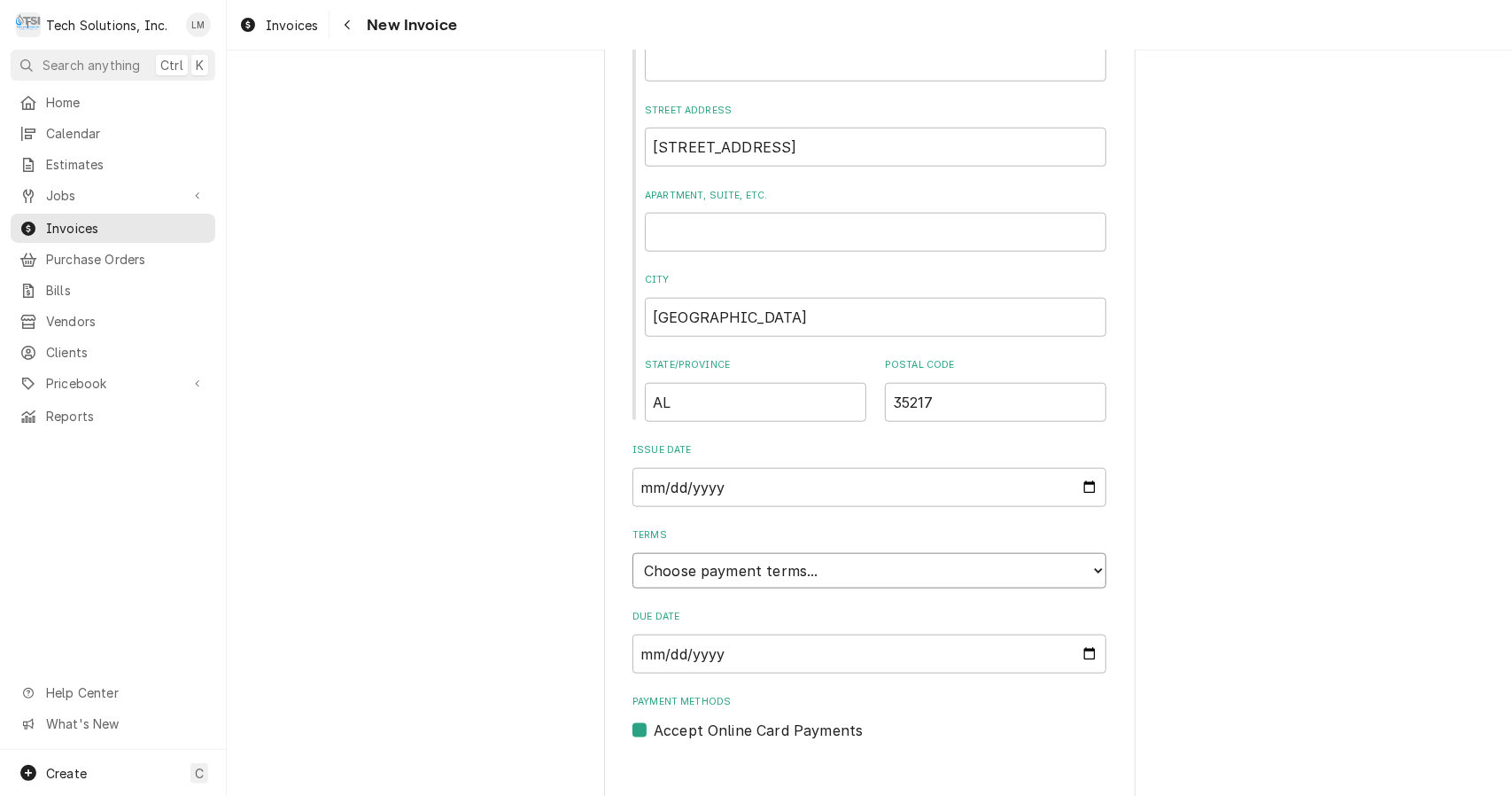
click at [1067, 567] on select "Choose payment terms... Same Day Net 7 Net 14 Net 21 Net 30 Net 45 Net 60 Net 90" at bounding box center [870, 570] width 474 height 35
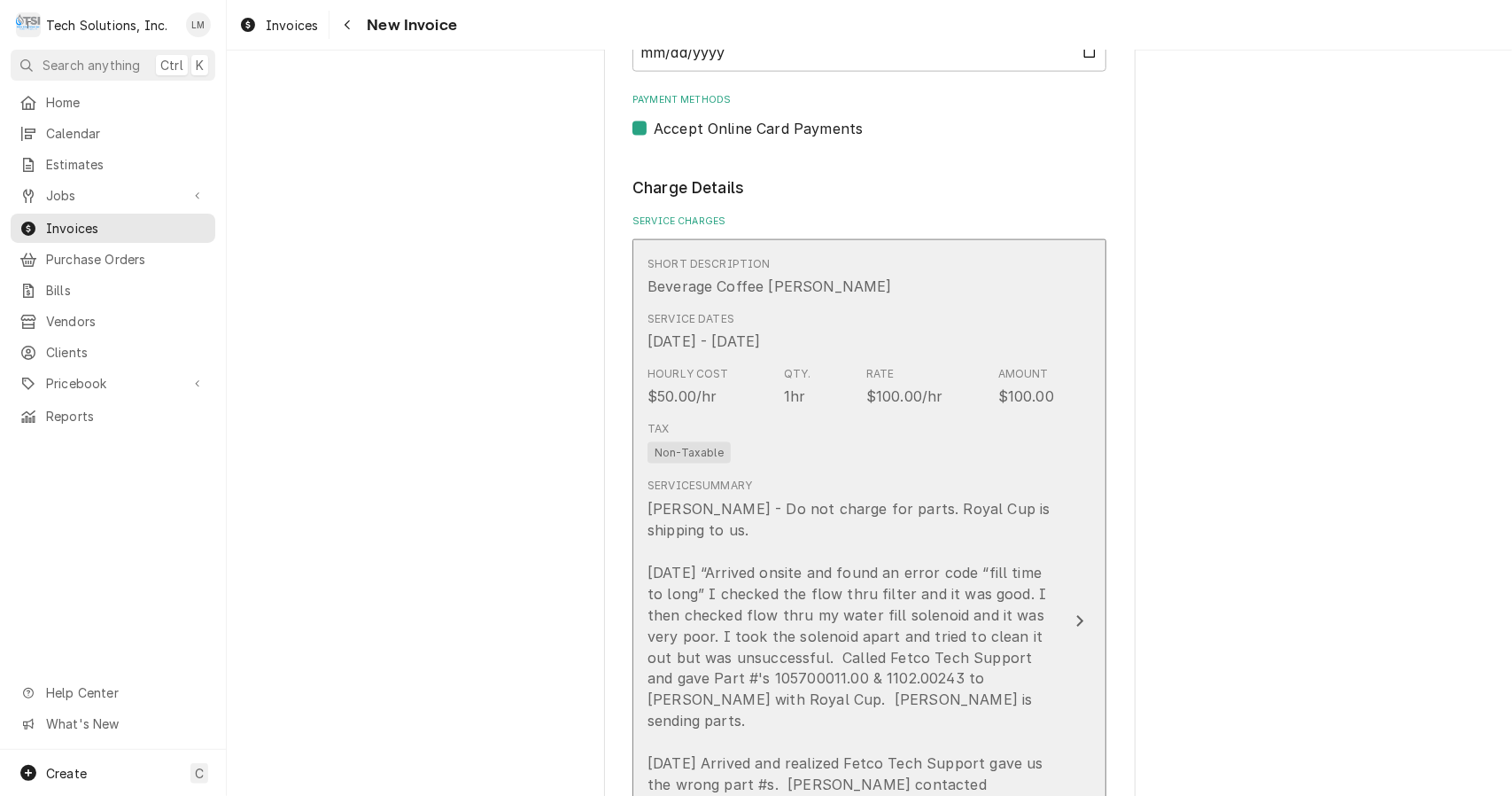
click at [1065, 595] on button "Short Description Beverage Coffee [PERSON_NAME] Service Dates [DATE] - [DATE] H…" at bounding box center [870, 622] width 474 height 765
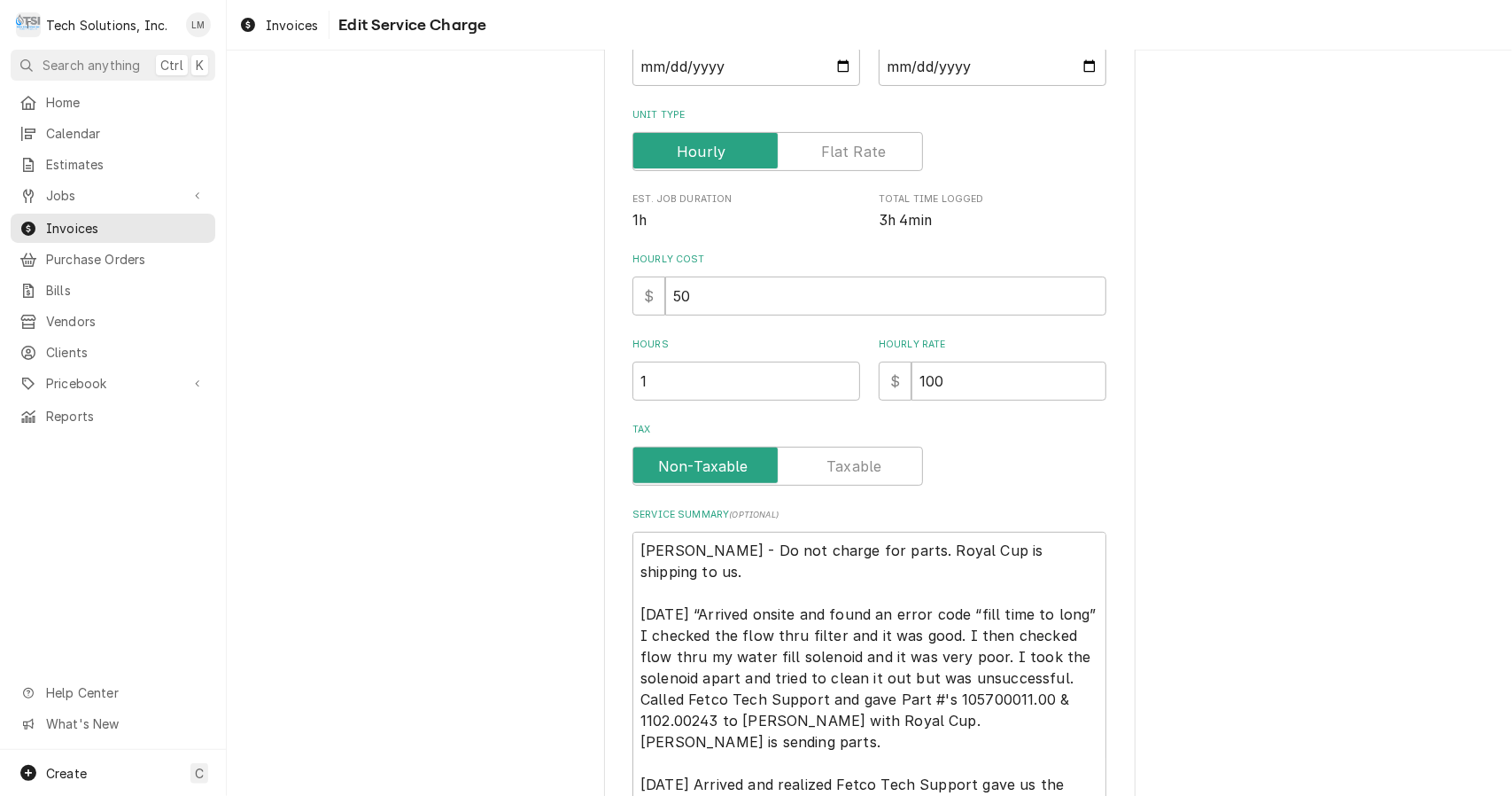
scroll to position [239, 0]
click at [923, 293] on input "50" at bounding box center [886, 294] width 441 height 39
type textarea "x"
type input "5"
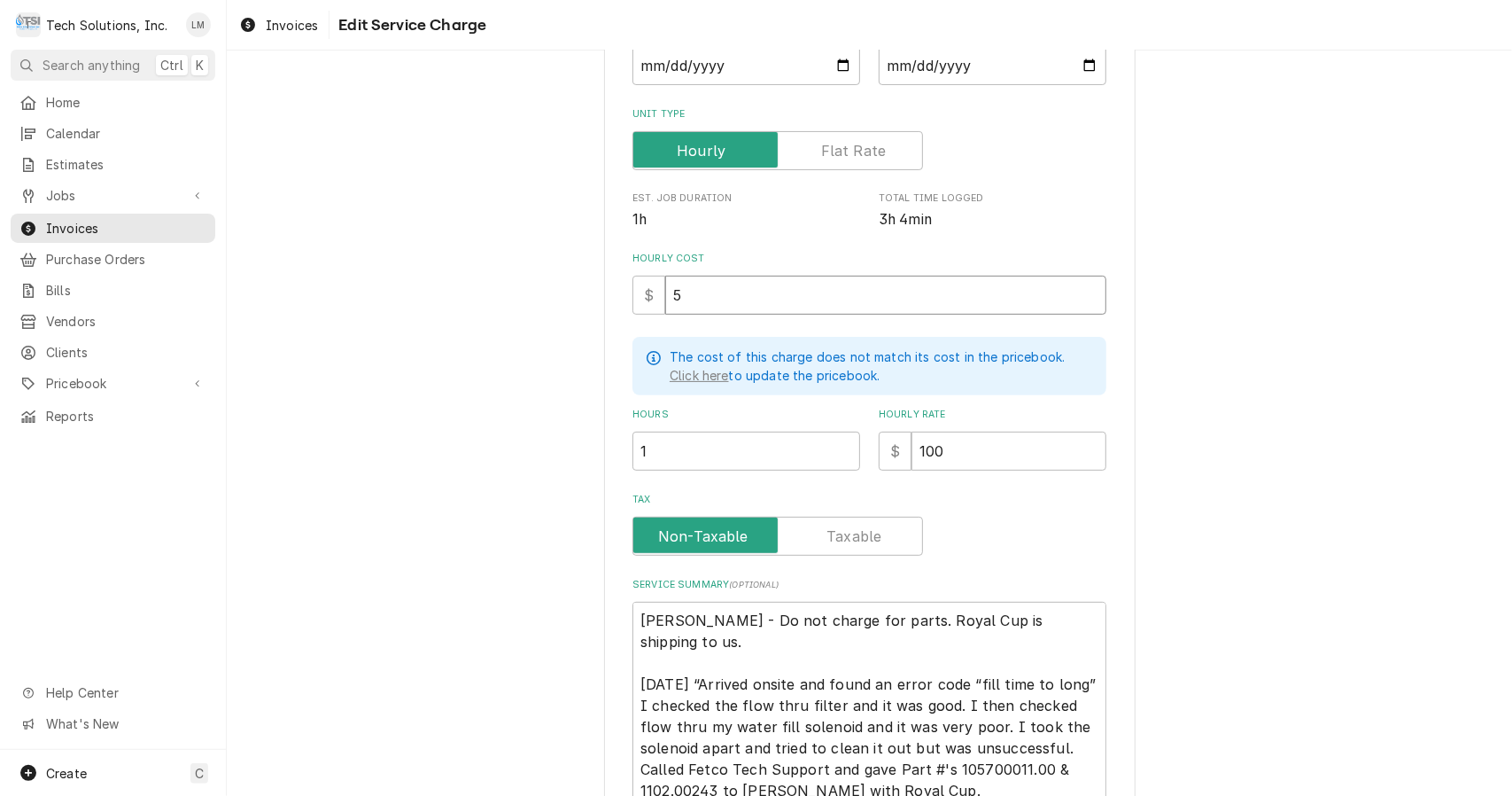
type textarea "x"
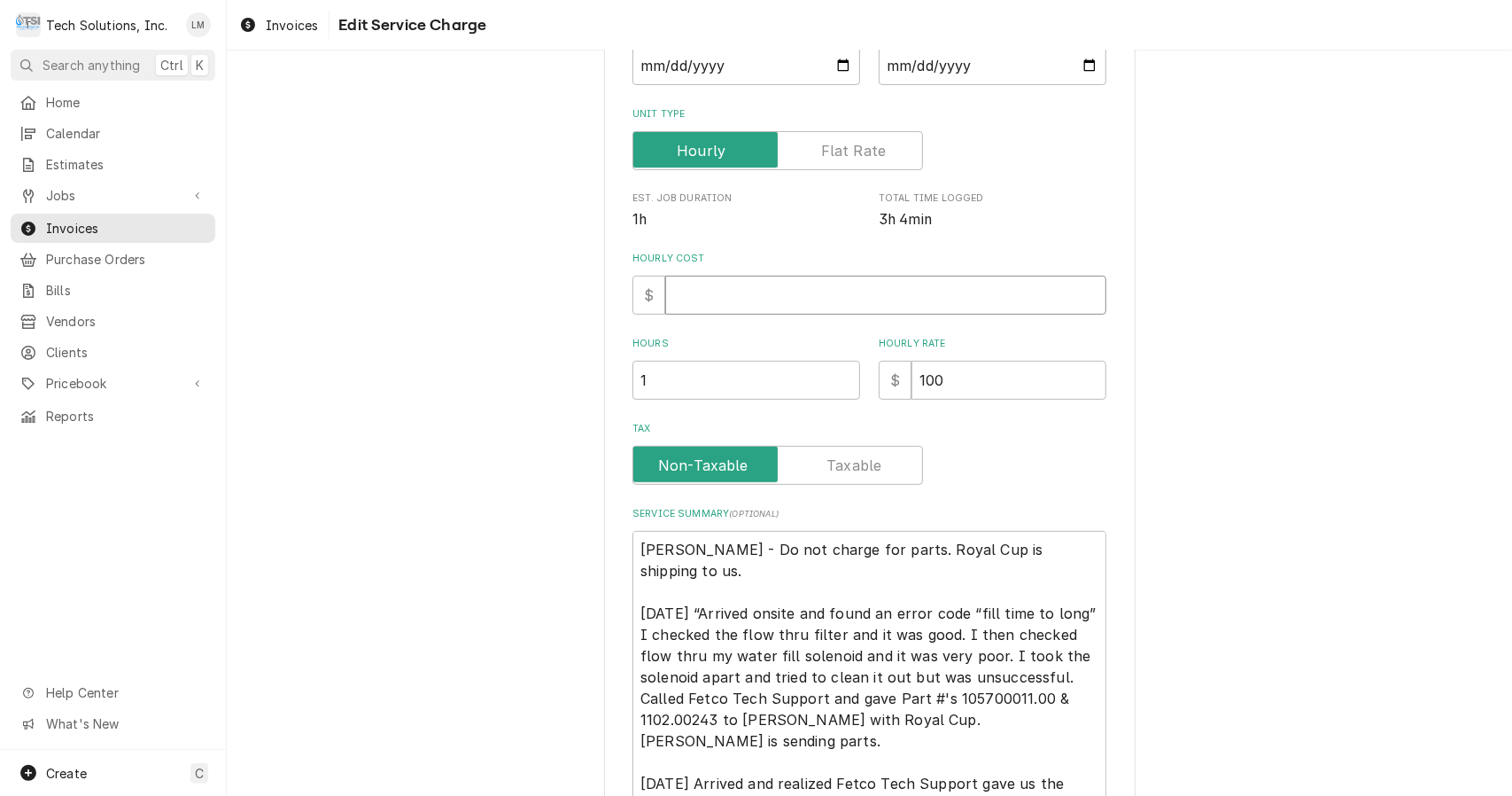
type textarea "x"
type input "1"
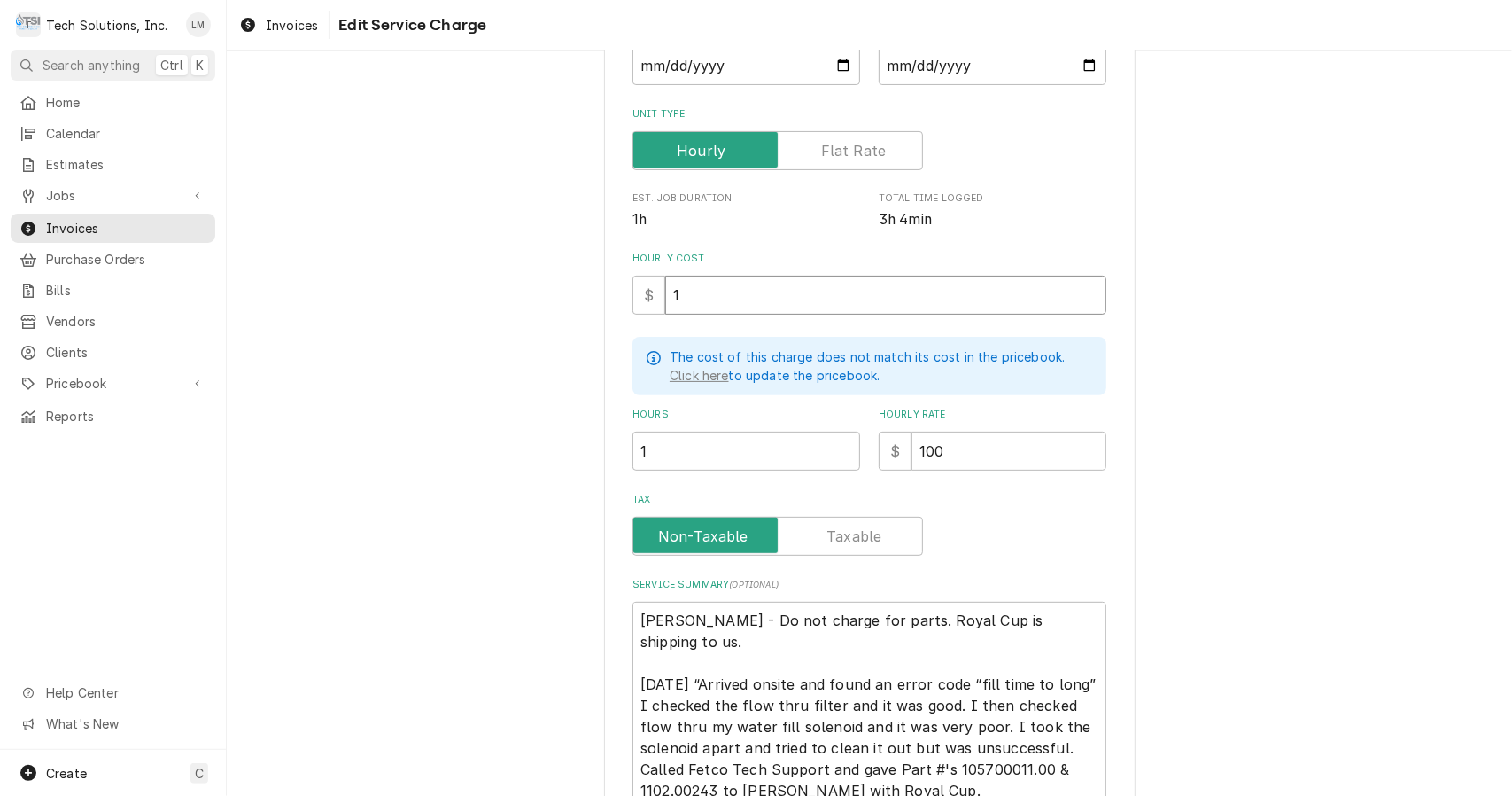
type textarea "x"
type input "10"
type textarea "x"
type input "100"
click at [792, 456] on input "1" at bounding box center [747, 451] width 228 height 39
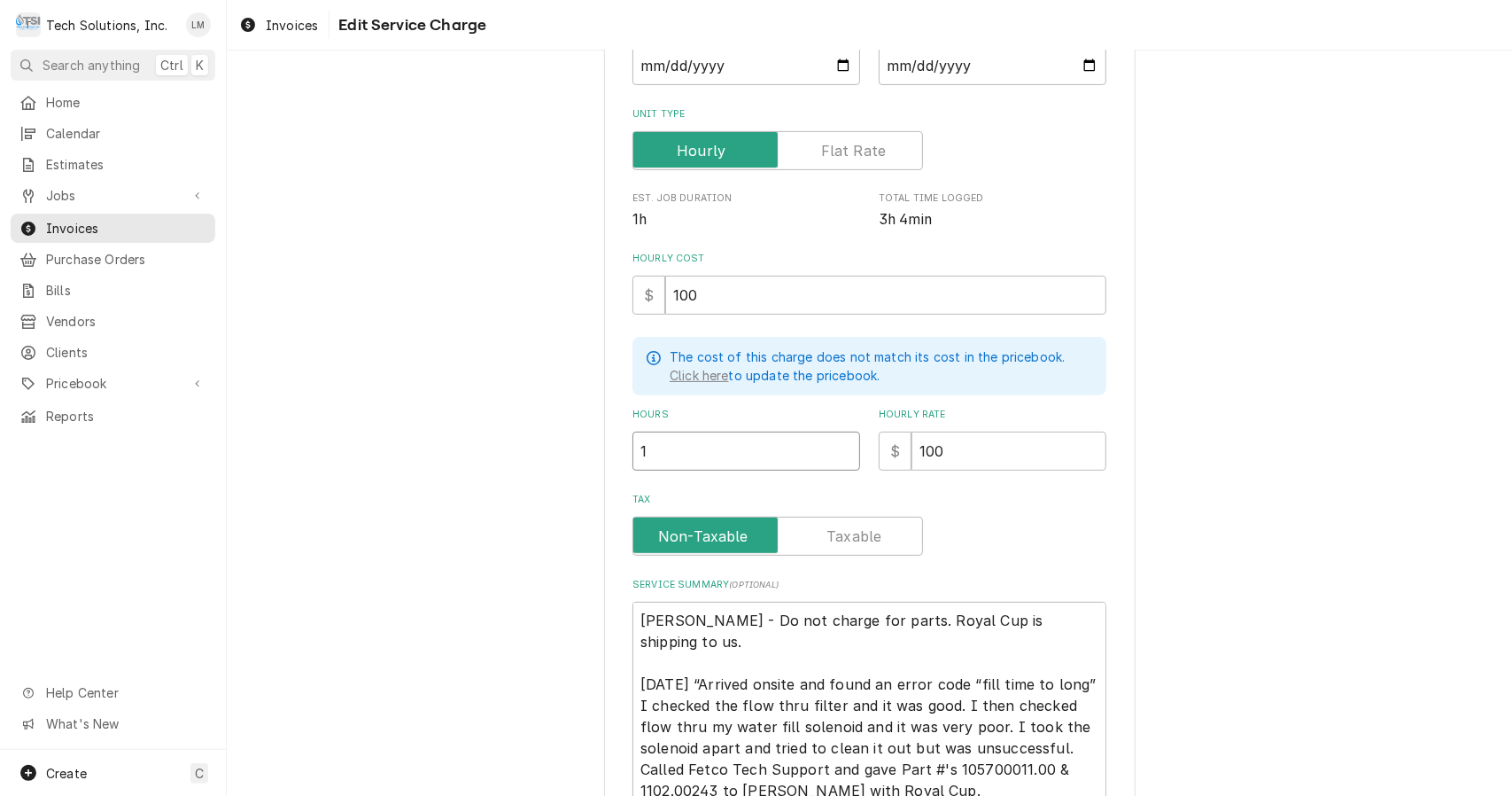
type textarea "x"
type input "3"
click at [1051, 632] on textarea "Leah - Do not charge for parts. Royal Cup is shipping to us. 8/15/25 “Arrived o…" at bounding box center [870, 802] width 474 height 399
type textarea "x"
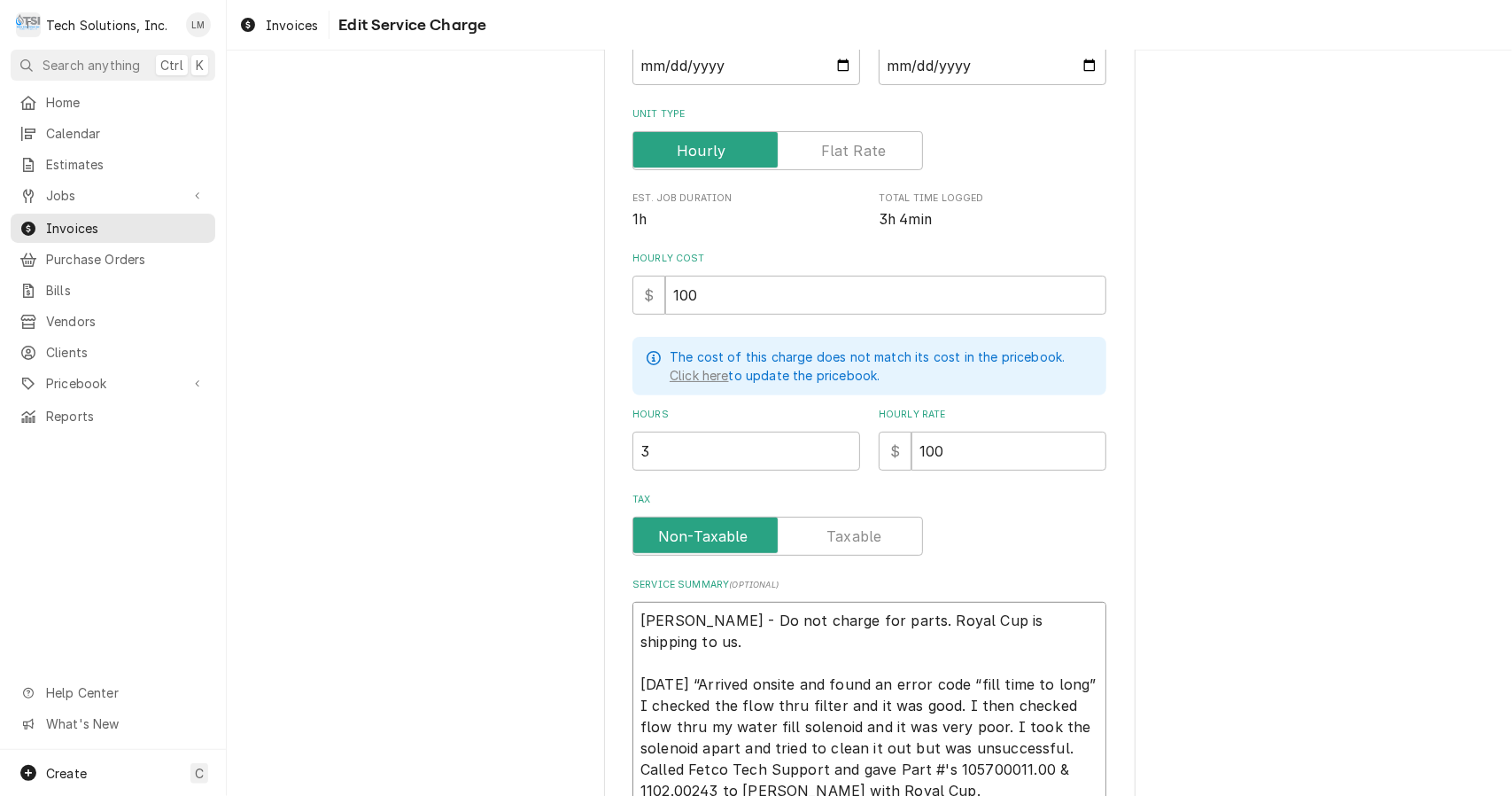
type textarea "Leah - Do not charge for parts. Royal Cup is shipping to us. 8/15/25 “Arrived o…"
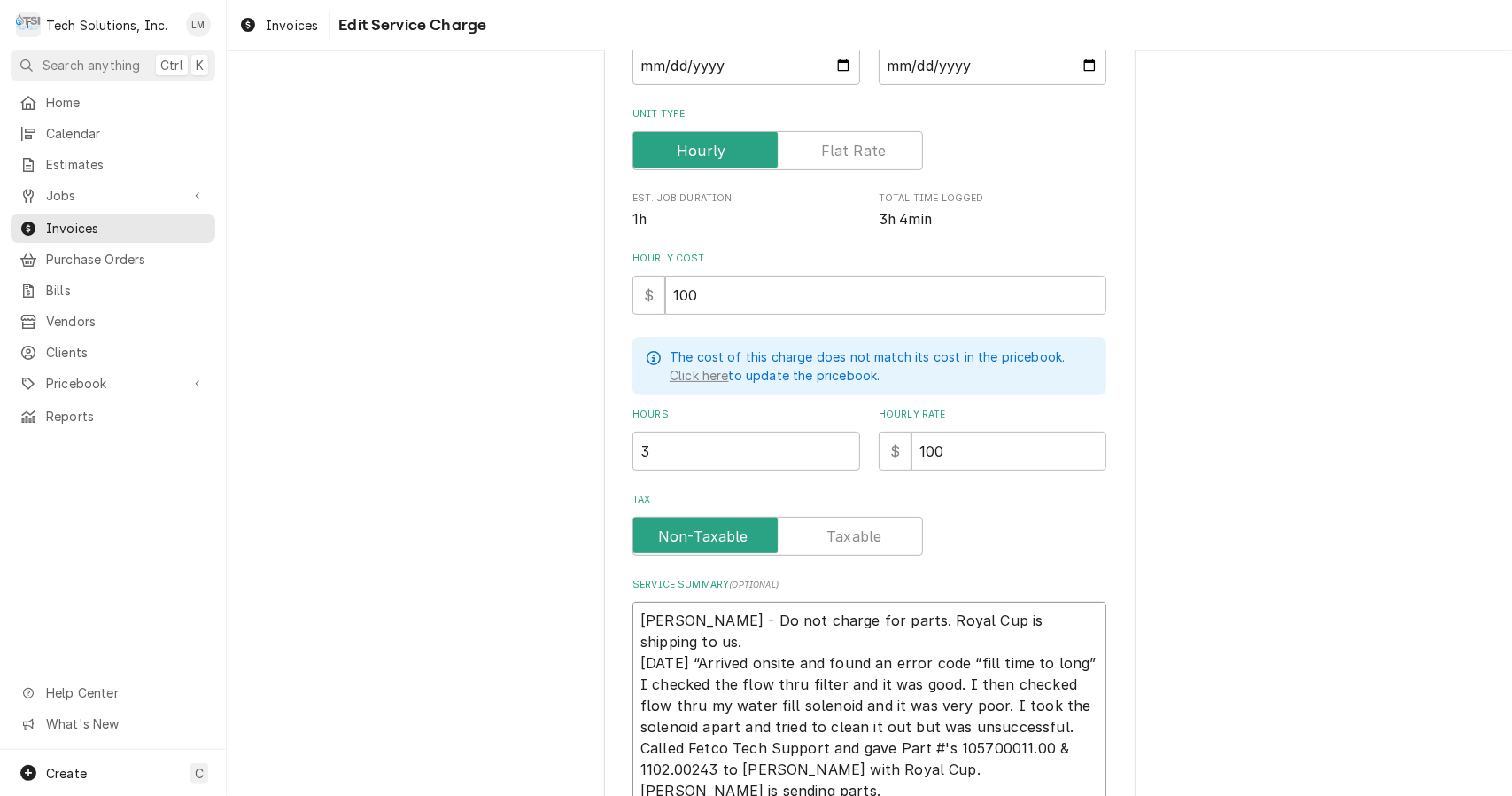
type textarea "x"
type textarea "Leah - Do not charge for parts. Royal Cup is shipping to us 8/15/25 “Arrived on…"
type textarea "x"
type textarea "Leah - Do not charge for parts. Royal Cup is shipping to u 8/15/25 “Arrived ons…"
type textarea "x"
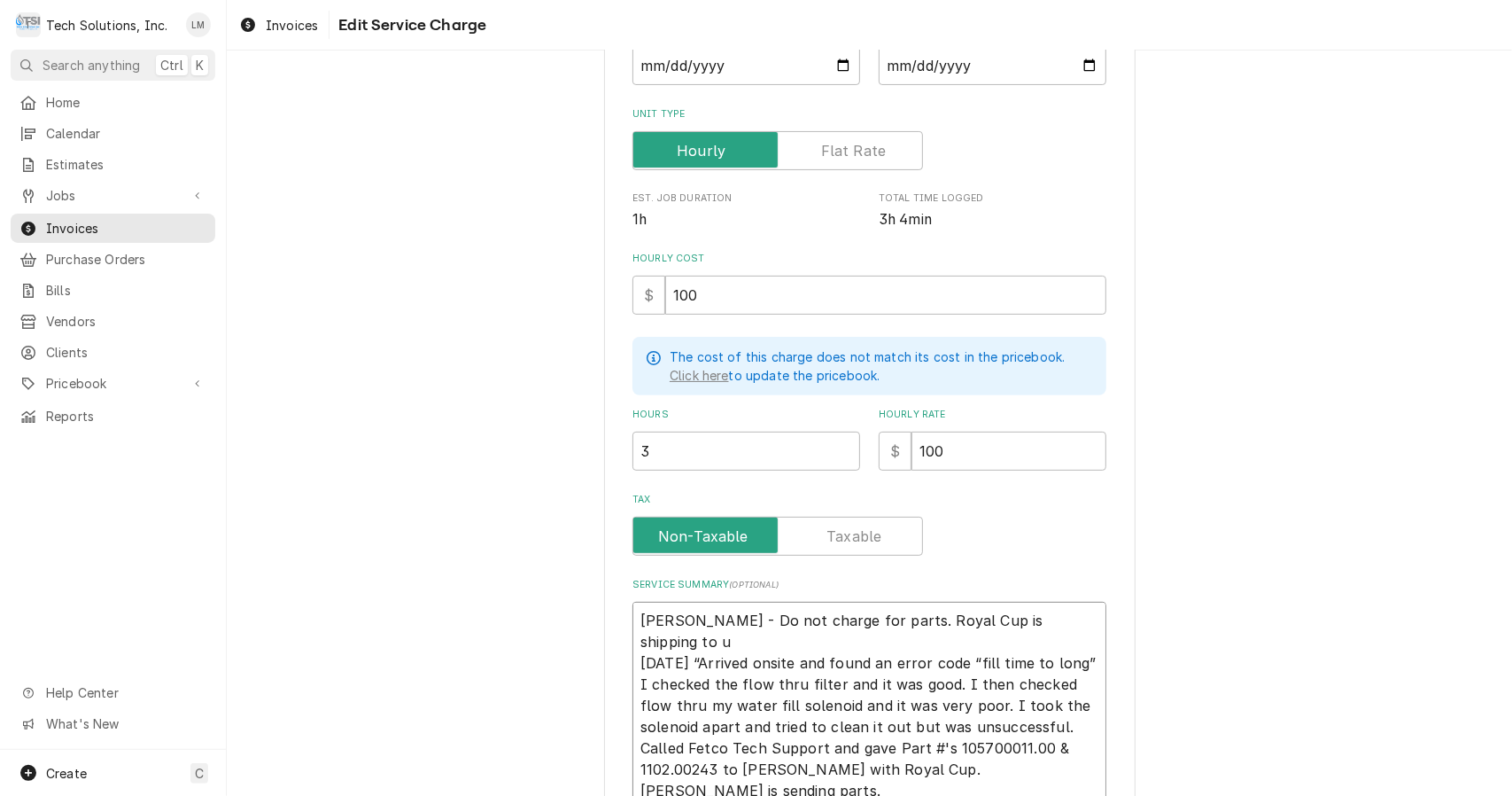
type textarea "Leah - Do not charge for parts. Royal Cup is shipping to 8/15/25 “Arrived onsit…"
type textarea "x"
type textarea "Leah - Do not charge for parts. Royal Cup is shipping to 8/15/25 “Arrived onsit…"
type textarea "x"
type textarea "Leah - Do not charge for parts. Royal Cup is shipping t 8/15/25 “Arrived onsite…"
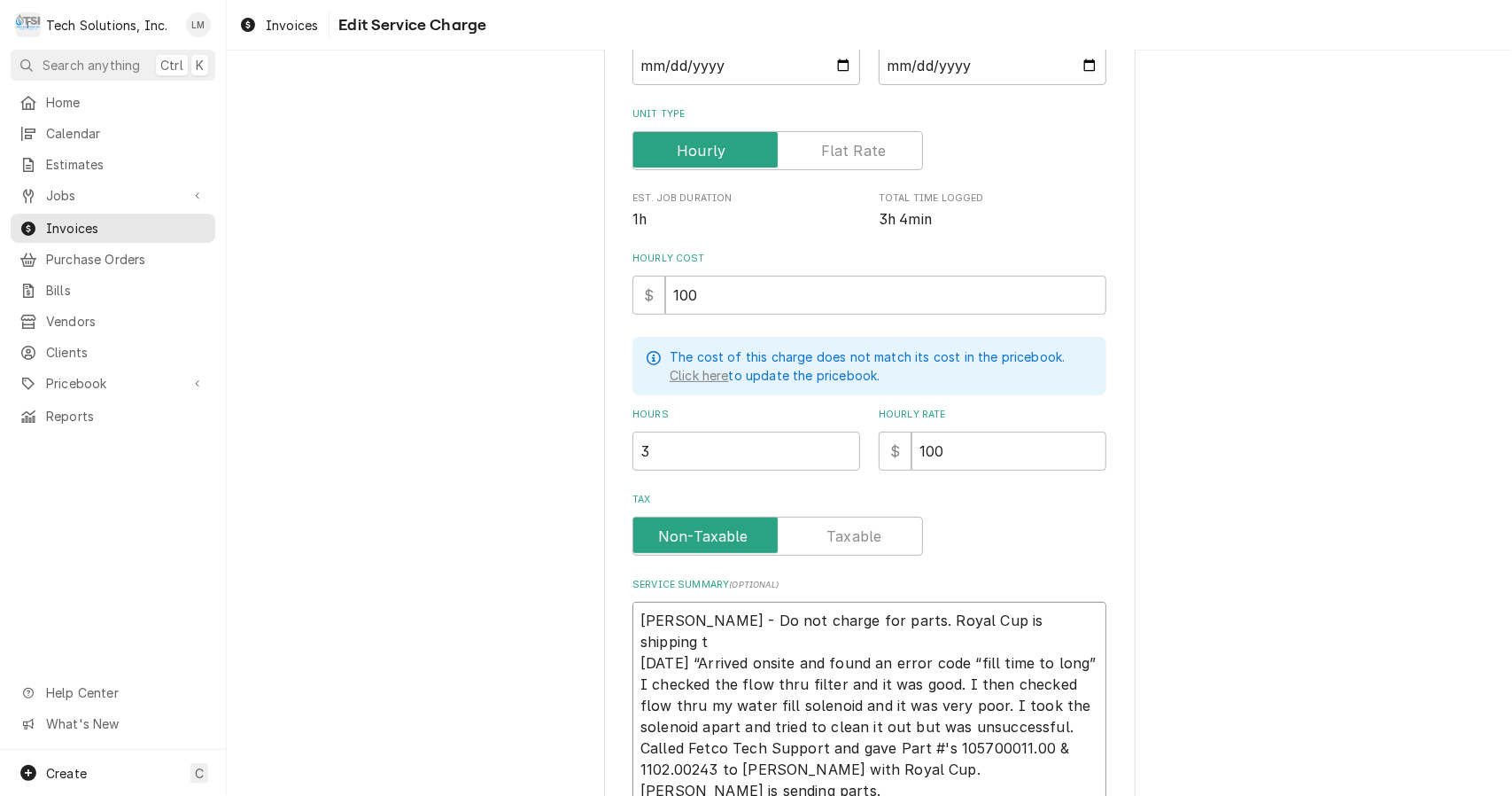
type textarea "x"
type textarea "Leah - Do not charge for parts. Royal Cup is shipping 8/15/25 “Arrived onsite a…"
type textarea "x"
type textarea "Leah - Do not charge for parts. Royal Cup is shipping 8/15/25 “Arrived onsite a…"
type textarea "x"
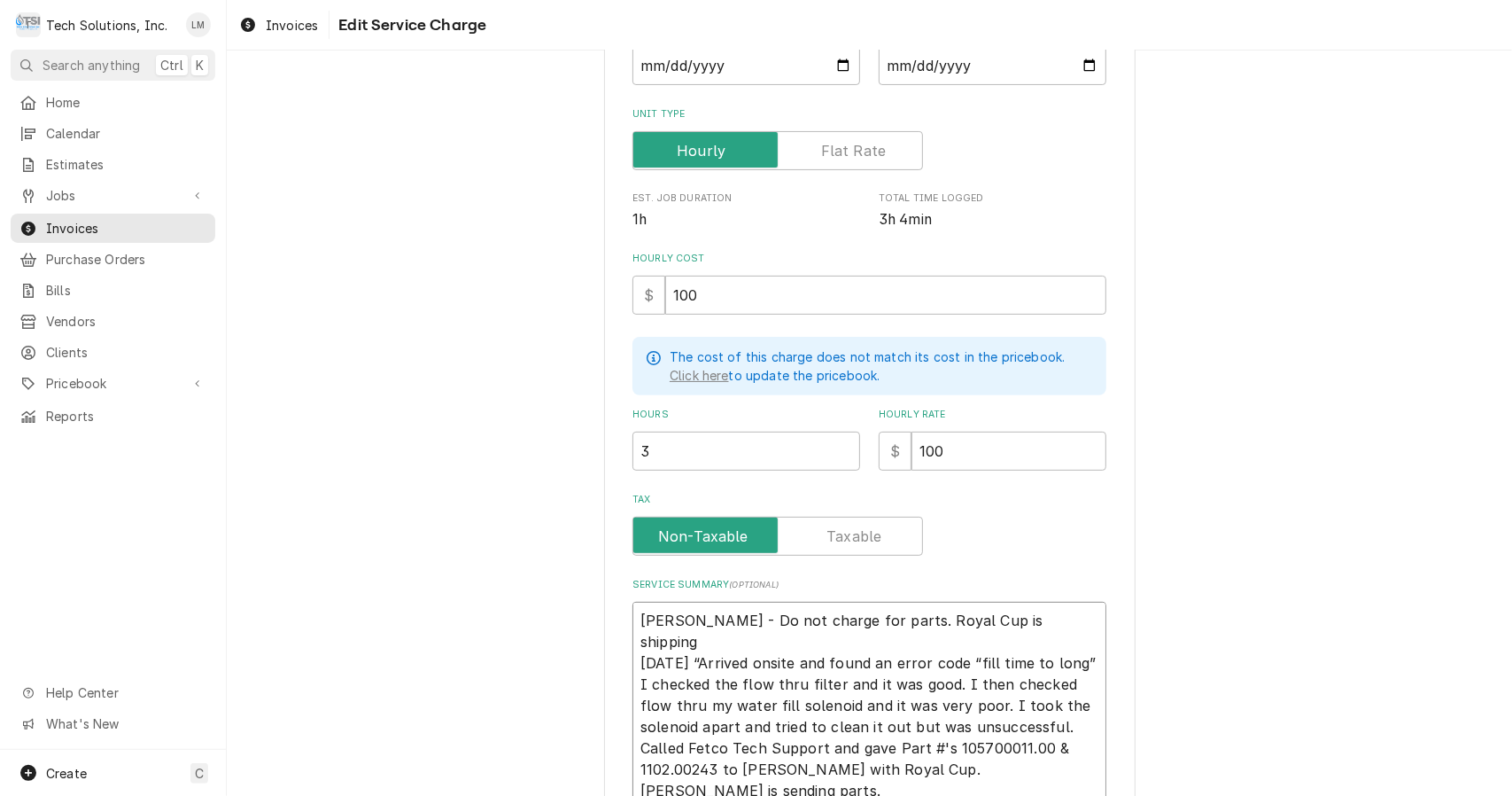
type textarea "Leah - Do not charge for parts. Royal Cup is shippin 8/15/25 “Arrived onsite an…"
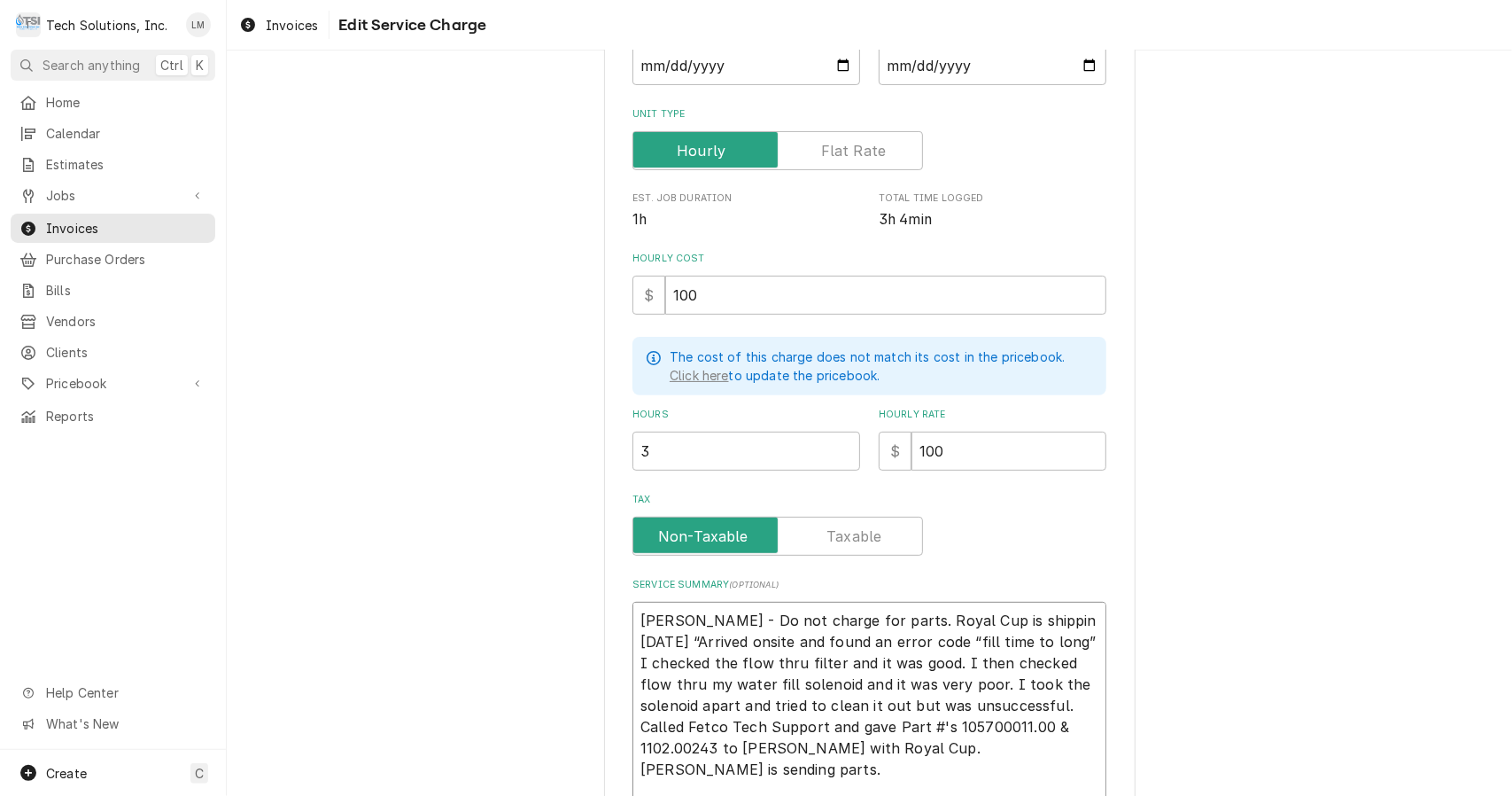
type textarea "x"
type textarea "Leah - Do not charge for parts. Royal Cup is shippi 8/15/25 “Arrived onsite and…"
type textarea "x"
type textarea "Leah - Do not charge for parts. Royal Cup is shipp 8/15/25 “Arrived onsite and …"
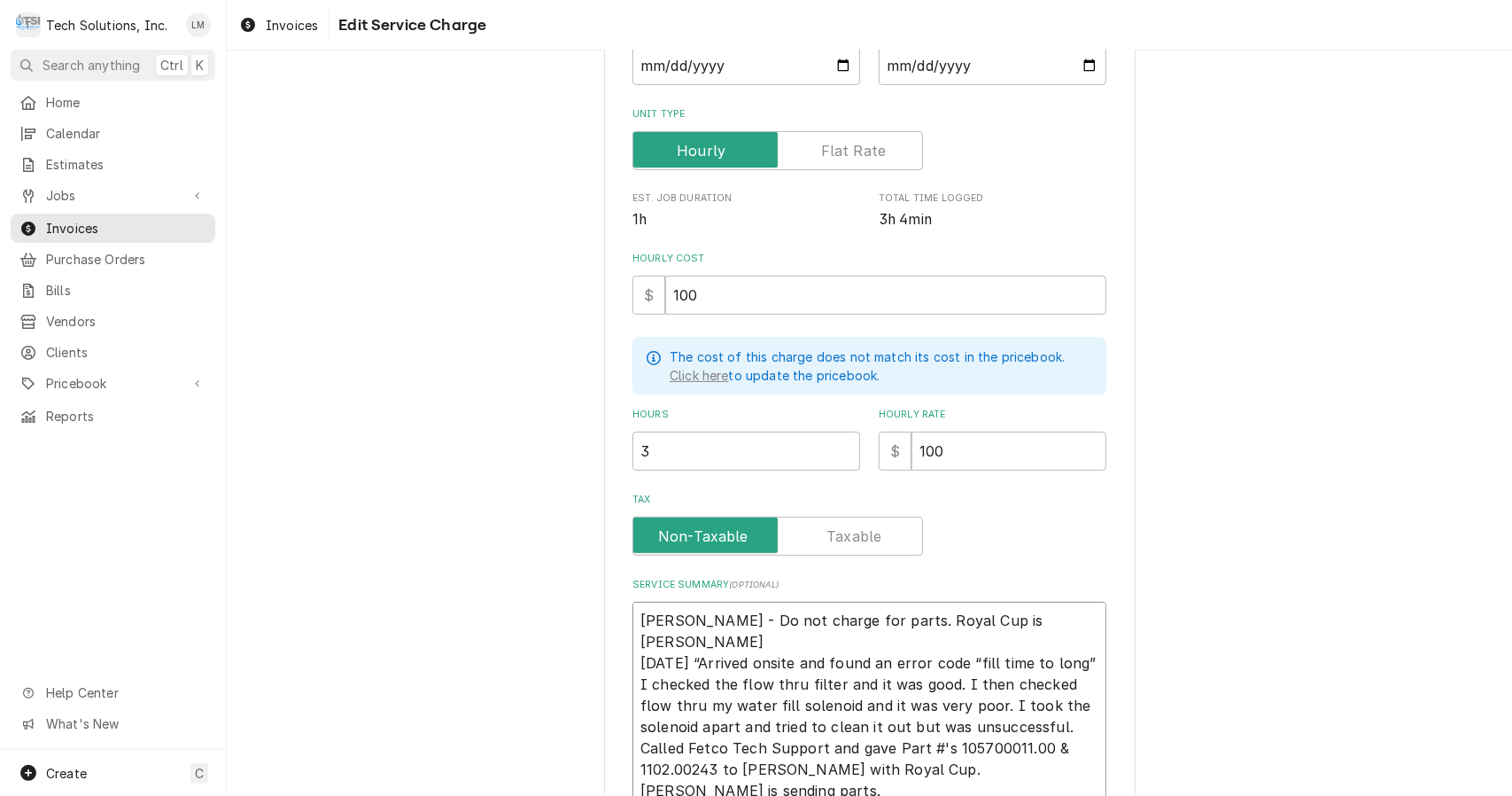
type textarea "x"
type textarea "Leah - Do not charge for parts. Royal Cup is ship 8/15/25 “Arrived onsite and f…"
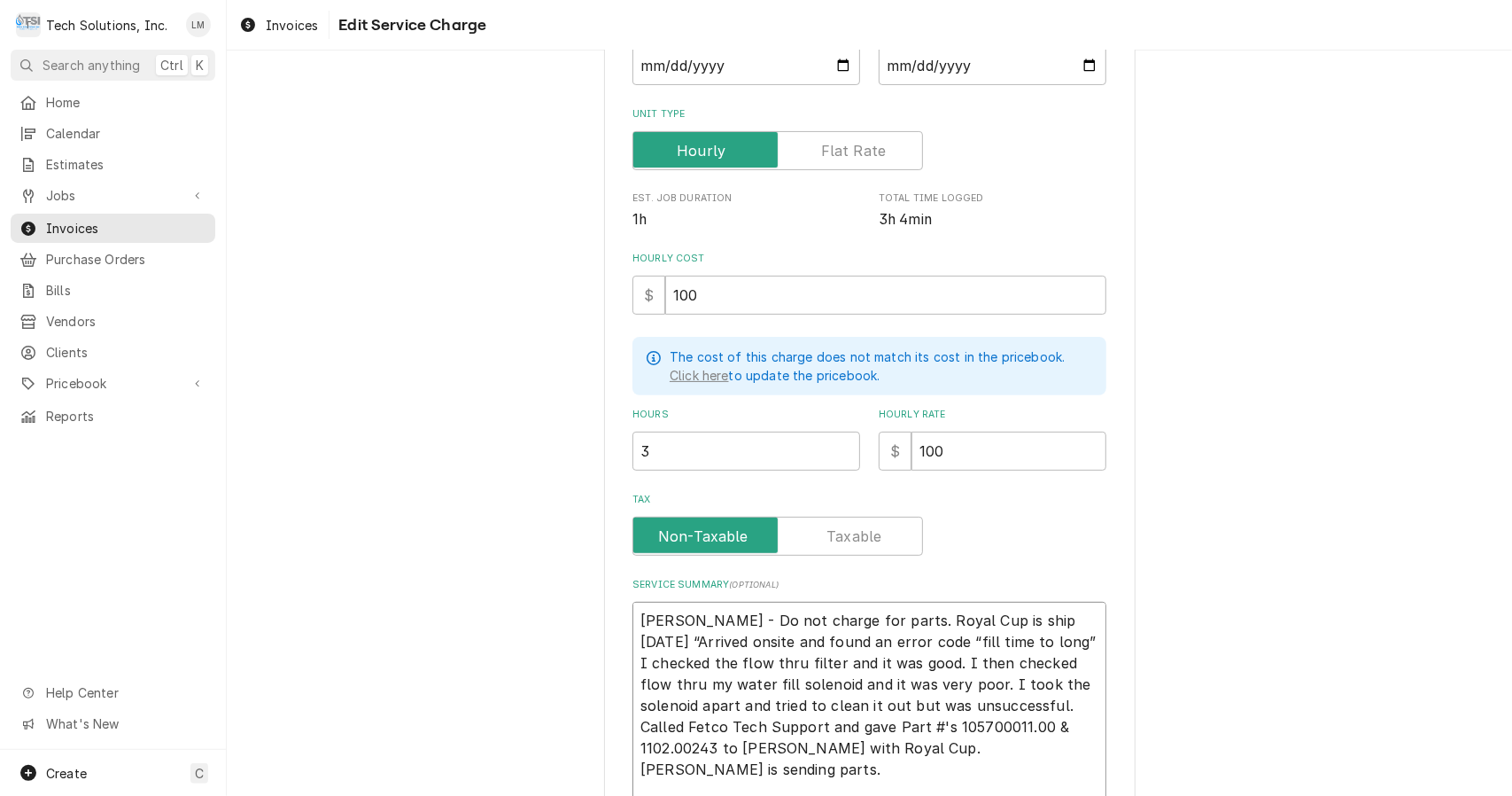
type textarea "x"
type textarea "Leah - Do not charge for parts. Royal Cup is shi 8/15/25 “Arrived onsite and fo…"
type textarea "x"
type textarea "Leah - Do not charge for parts. Royal Cup is sh 8/15/25 “Arrived onsite and fou…"
type textarea "x"
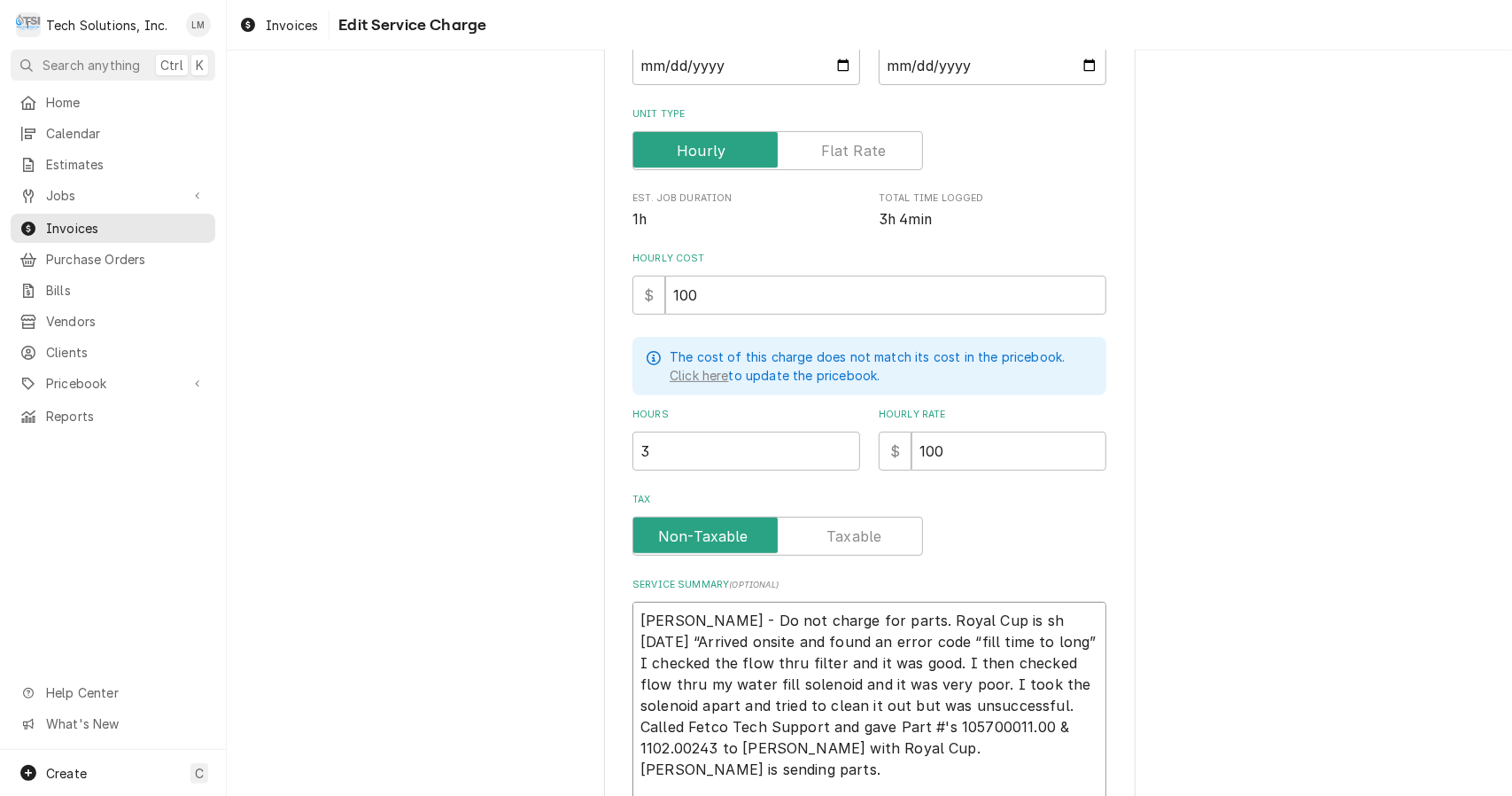
type textarea "Leah - Do not charge for parts. Royal Cup is s 8/15/25 “Arrived onsite and foun…"
type textarea "x"
type textarea "Leah - Do not charge for parts. Royal Cup is 8/15/25 “Arrived onsite and found …"
type textarea "x"
type textarea "Leah - Do not charge for parts. Royal Cup is 8/15/25 “Arrived onsite and found …"
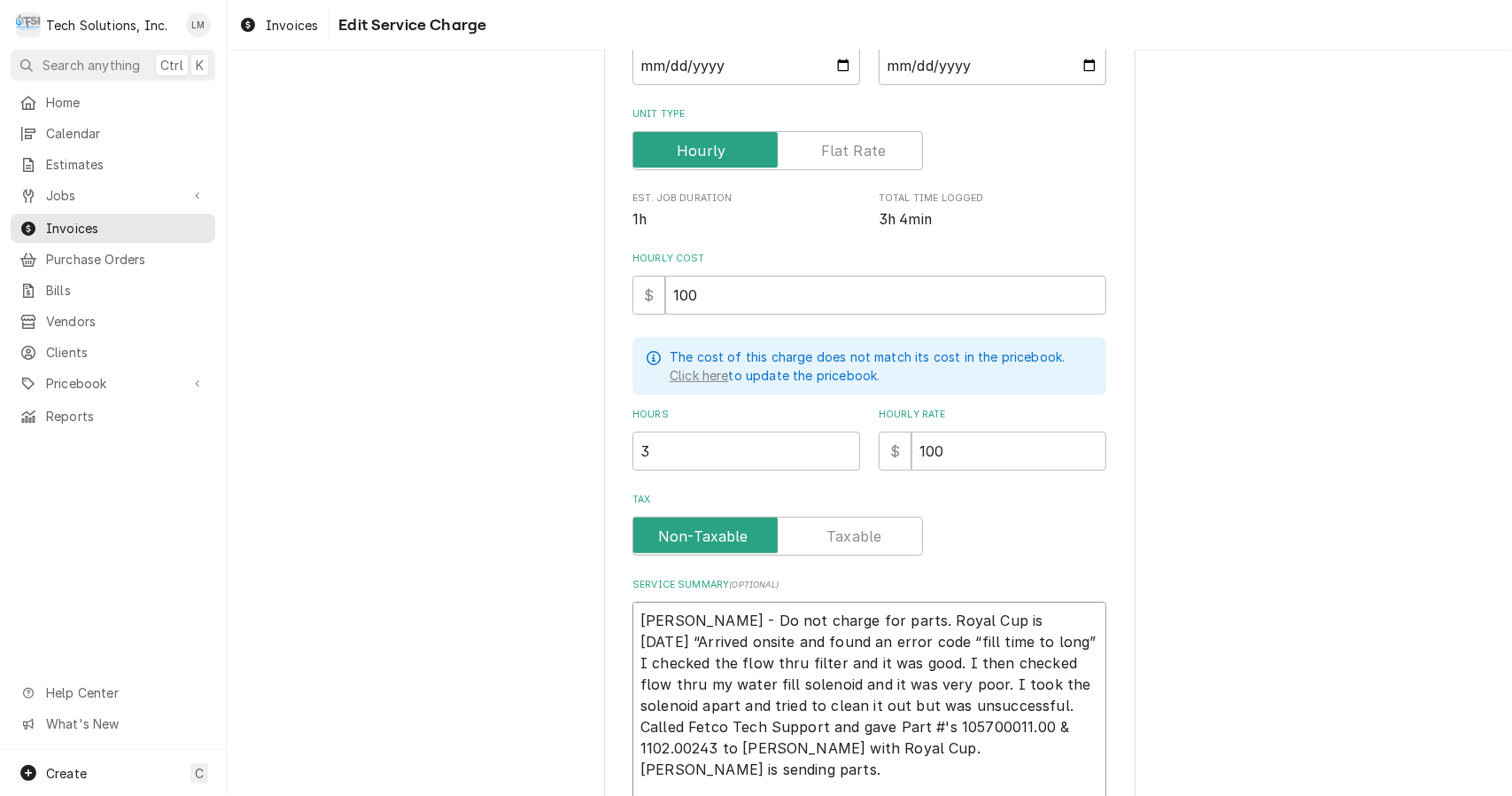
type textarea "x"
type textarea "Leah - Do not charge for parts. Royal Cup i 8/15/25 “Arrived onsite and found a…"
type textarea "x"
type textarea "Leah - Do not charge for parts. Royal Cup 8/15/25 “Arrived onsite and found an …"
type textarea "x"
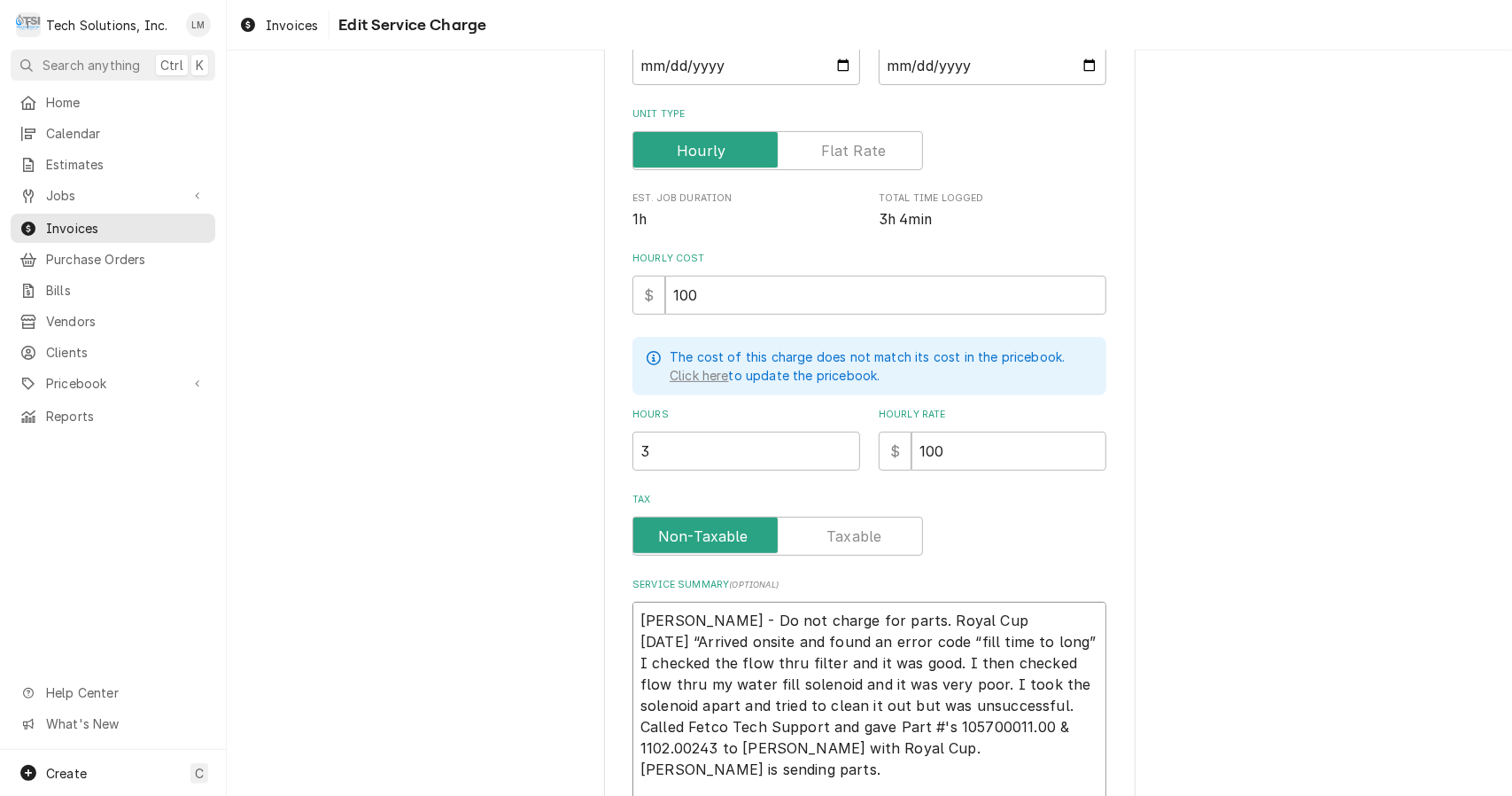
type textarea "Leah - Do not charge for parts. Royal Cup 8/15/25 “Arrived onsite and found an …"
type textarea "x"
type textarea "Leah - Do not charge for parts. Royal Cu 8/15/25 “Arrived onsite and found an e…"
type textarea "x"
type textarea "Leah - Do not charge for parts. Royal C 8/15/25 “Arrived onsite and found an er…"
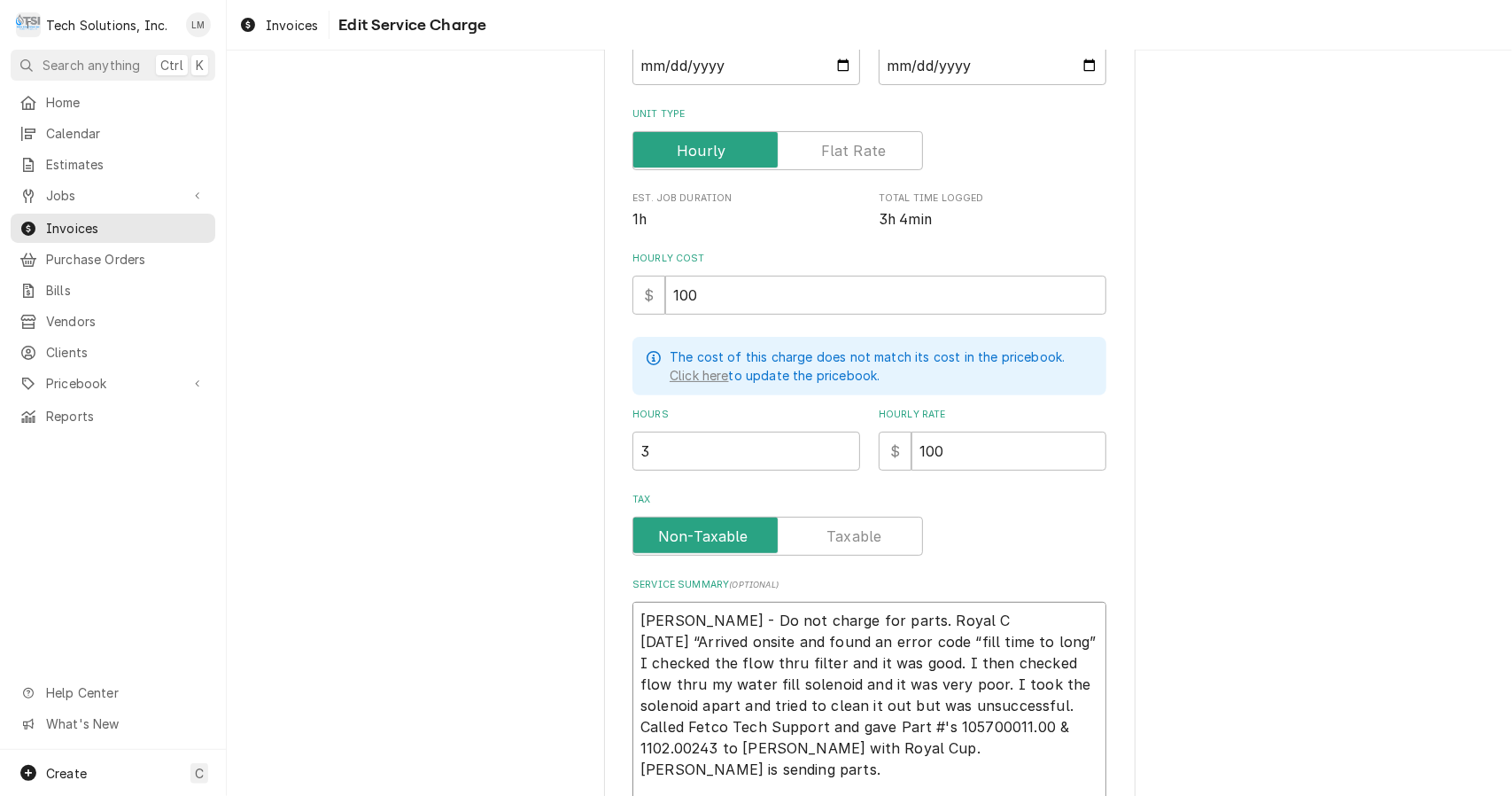
type textarea "x"
type textarea "Leah - Do not charge for parts. Royal 8/15/25 “Arrived onsite and found an erro…"
type textarea "x"
type textarea "Leah - Do not charge for parts. Royal 8/15/25 “Arrived onsite and found an erro…"
type textarea "x"
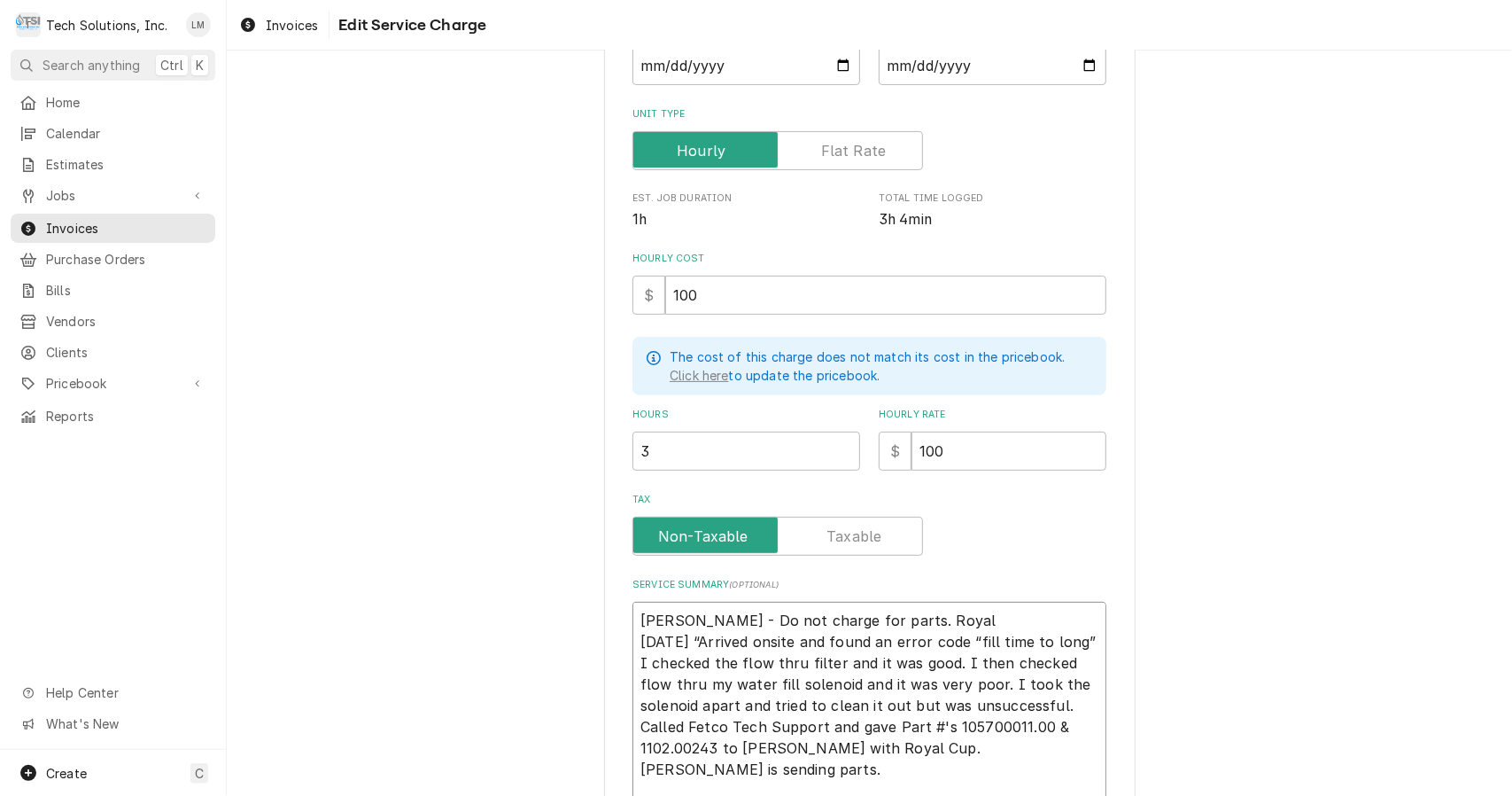
type textarea "Leah - Do not charge for parts. Roya 8/15/25 “Arrived onsite and found an error…"
type textarea "x"
type textarea "Leah - Do not charge for parts. Roy 8/15/25 “Arrived onsite and found an error …"
type textarea "x"
type textarea "Leah - Do not charge for parts. Ro 8/15/25 “Arrived onsite and found an error c…"
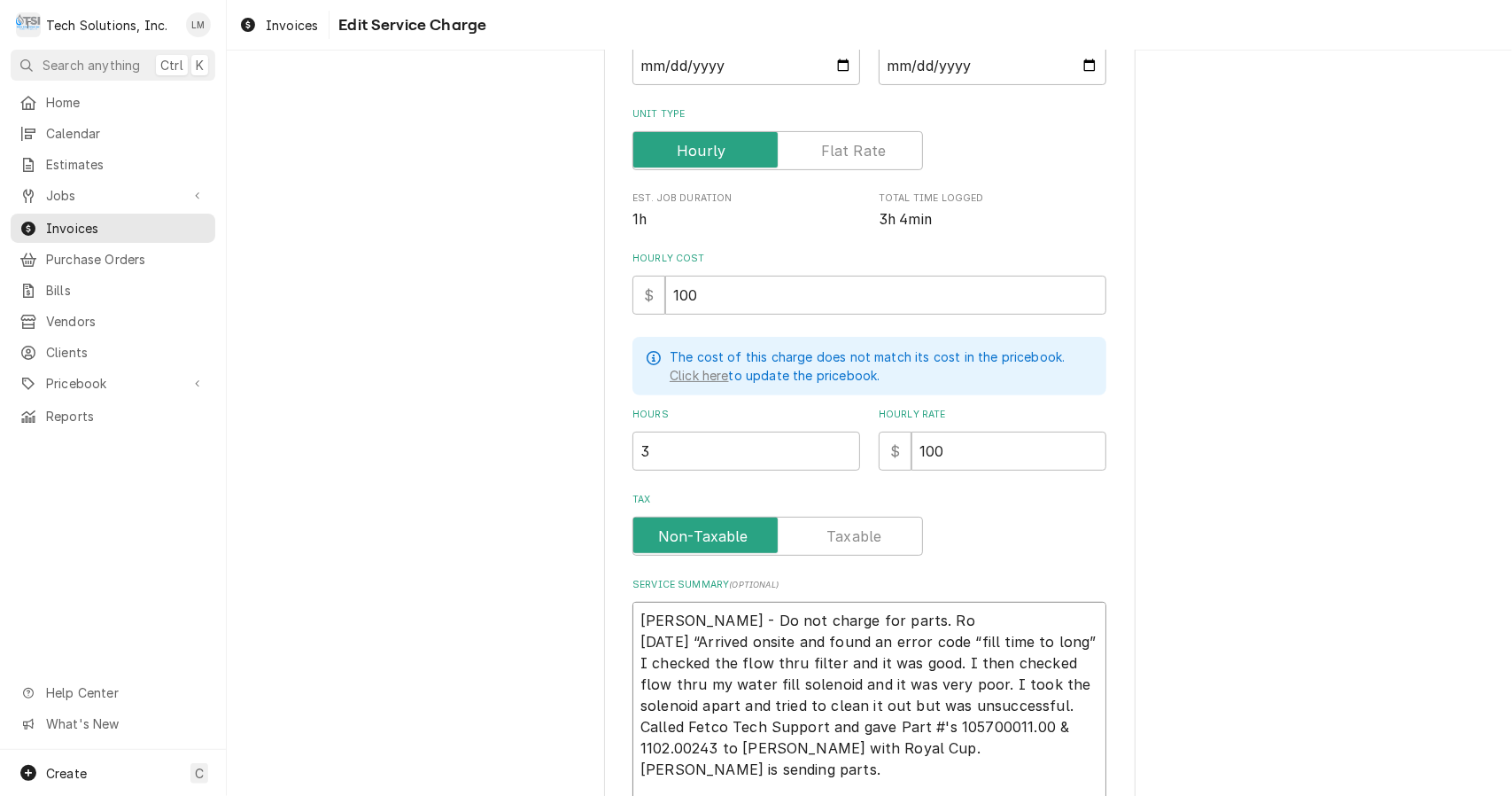
type textarea "x"
type textarea "Leah - Do not charge for parts. R 8/15/25 “Arrived onsite and found an error co…"
type textarea "x"
type textarea "Leah - Do not charge for parts. 8/15/25 “Arrived onsite and found an error code…"
type textarea "x"
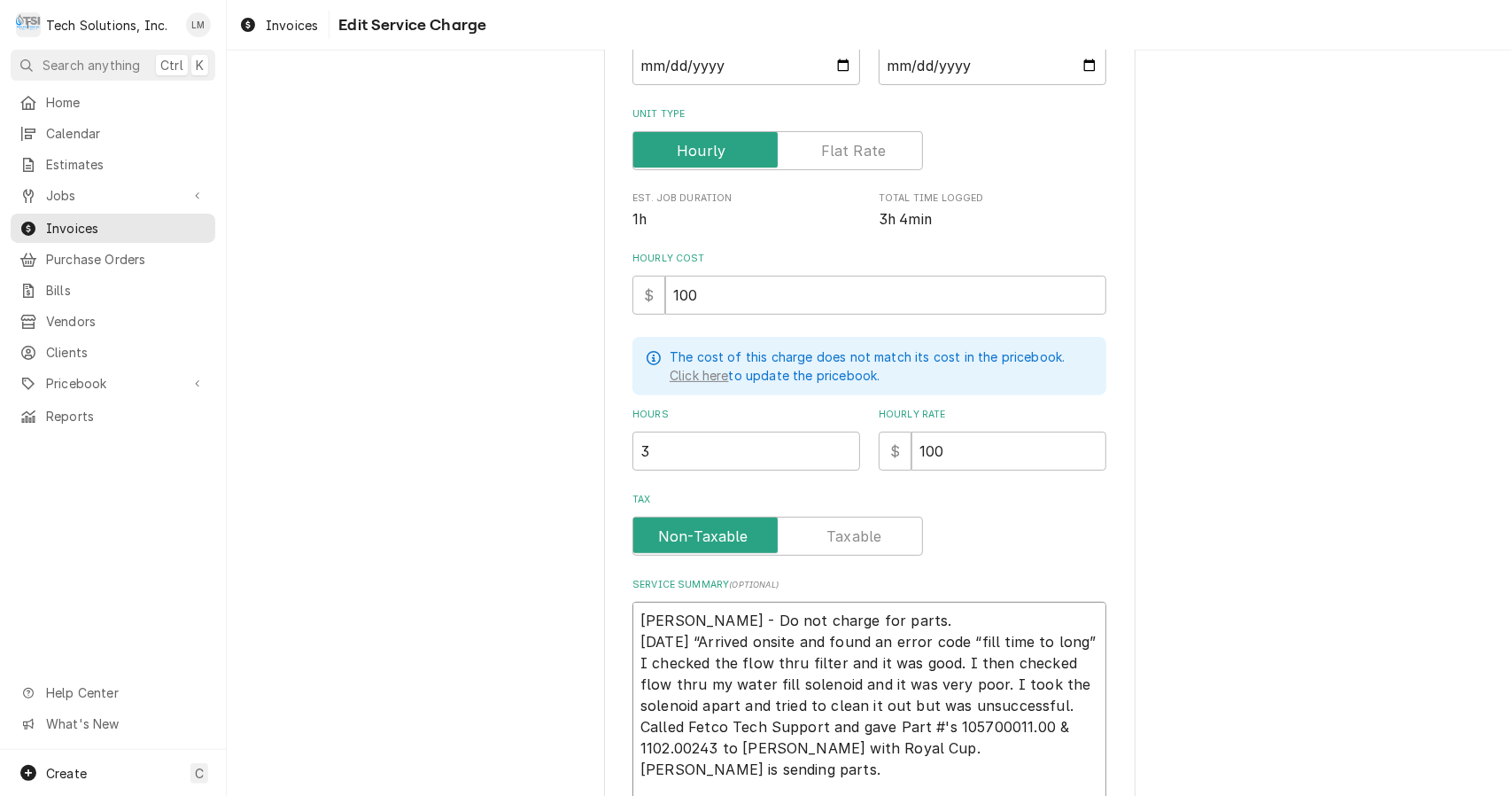
type textarea "Leah - Do not charge for parts. 8/15/25 “Arrived onsite and found an error code…"
type textarea "x"
type textarea "Leah - Do not charge for parts 8/15/25 “Arrived onsite and found an error code …"
type textarea "x"
type textarea "Leah - Do not charge for part 8/15/25 “Arrived onsite and found an error code “…"
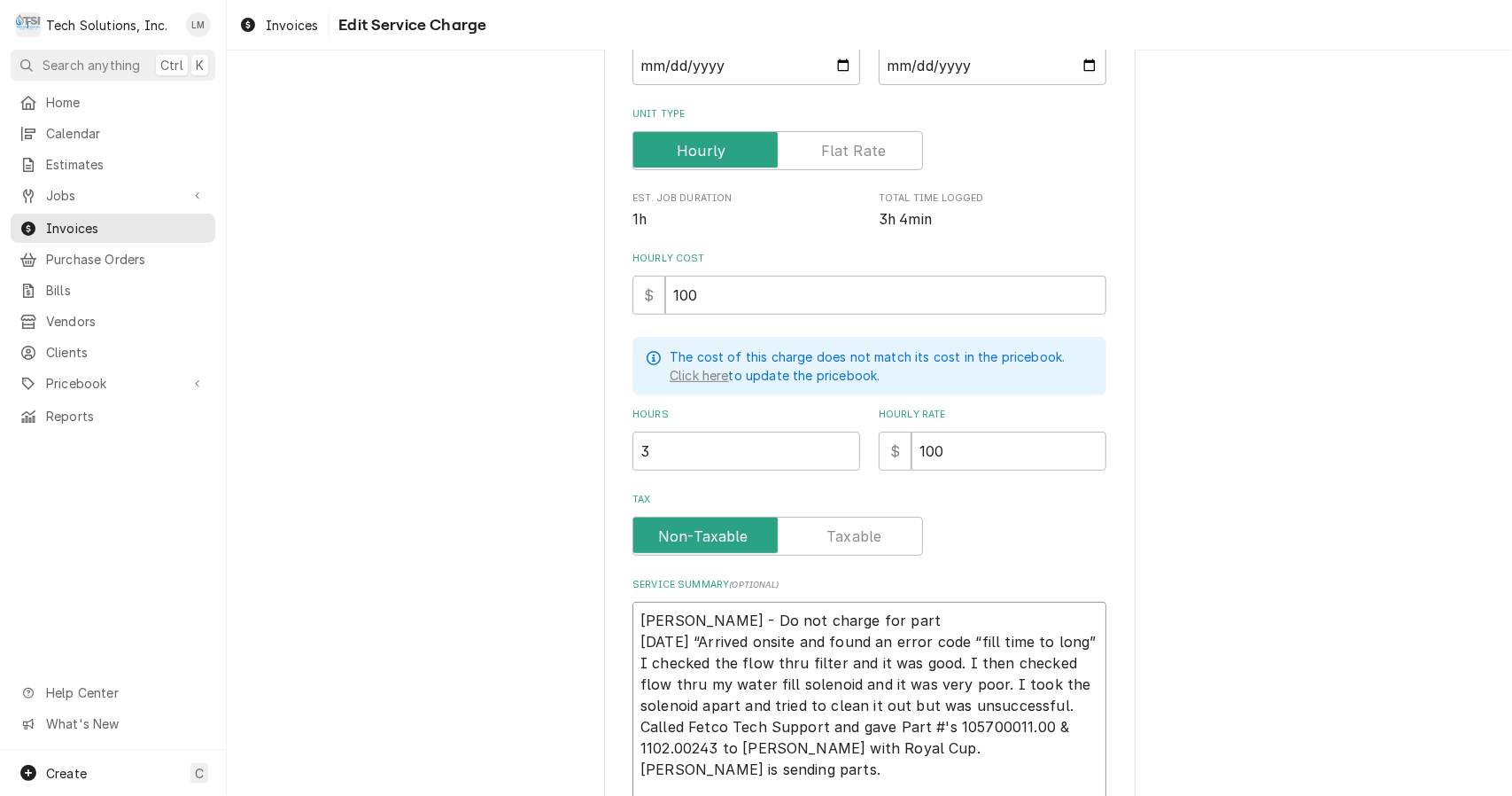
type textarea "x"
type textarea "Leah - Do not charge for par 8/15/25 “Arrived onsite and found an error code “f…"
type textarea "x"
type textarea "Leah - Do not charge for pa 8/15/25 “Arrived onsite and found an error code “fi…"
type textarea "x"
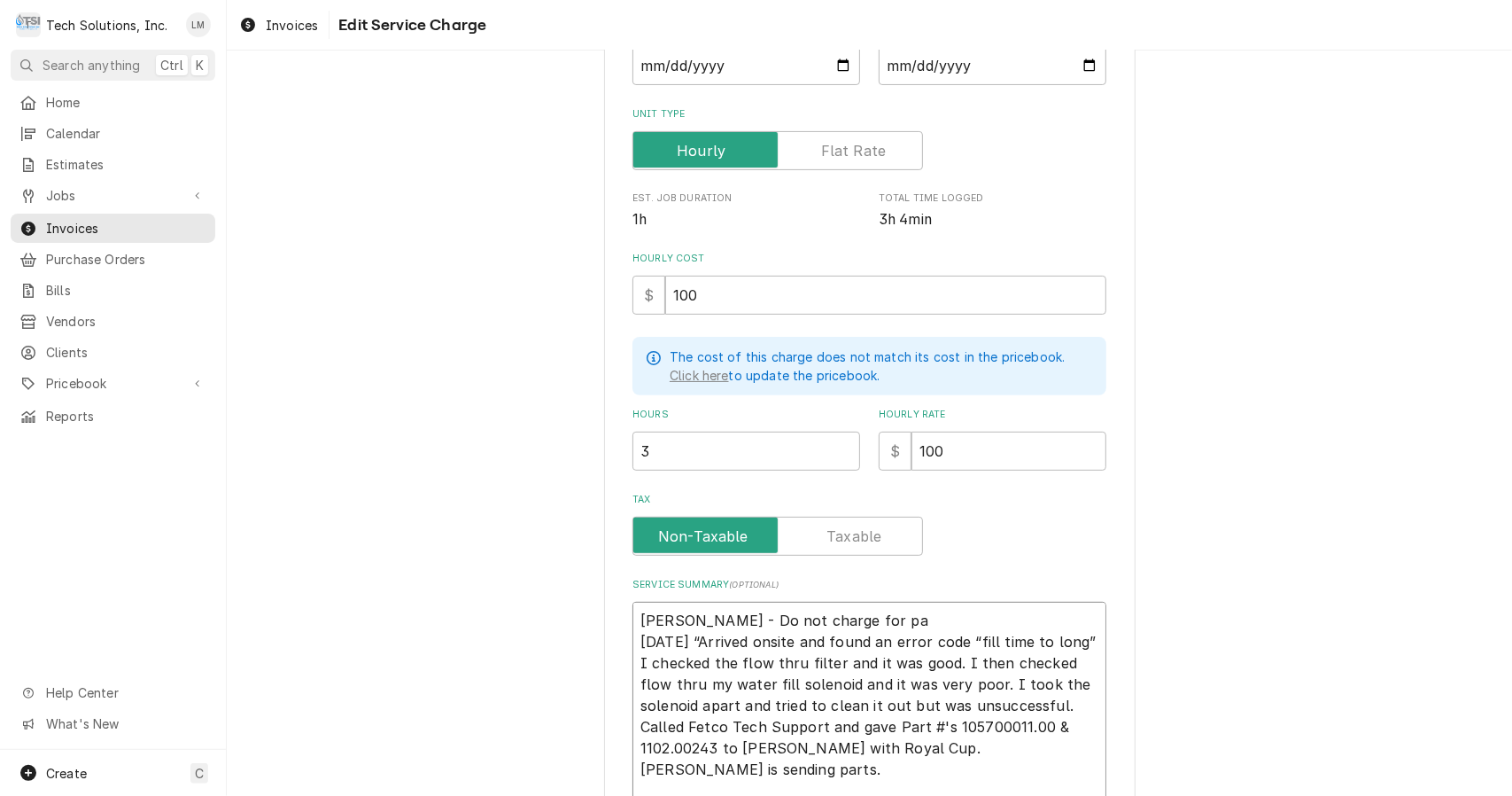
type textarea "Leah - Do not charge for p 8/15/25 “Arrived onsite and found an error code “fil…"
type textarea "x"
type textarea "Leah - Do not charge for 8/15/25 “Arrived onsite and found an error code “fill …"
type textarea "x"
type textarea "Leah - Do not charge for 8/15/25 “Arrived onsite and found an error code “fill …"
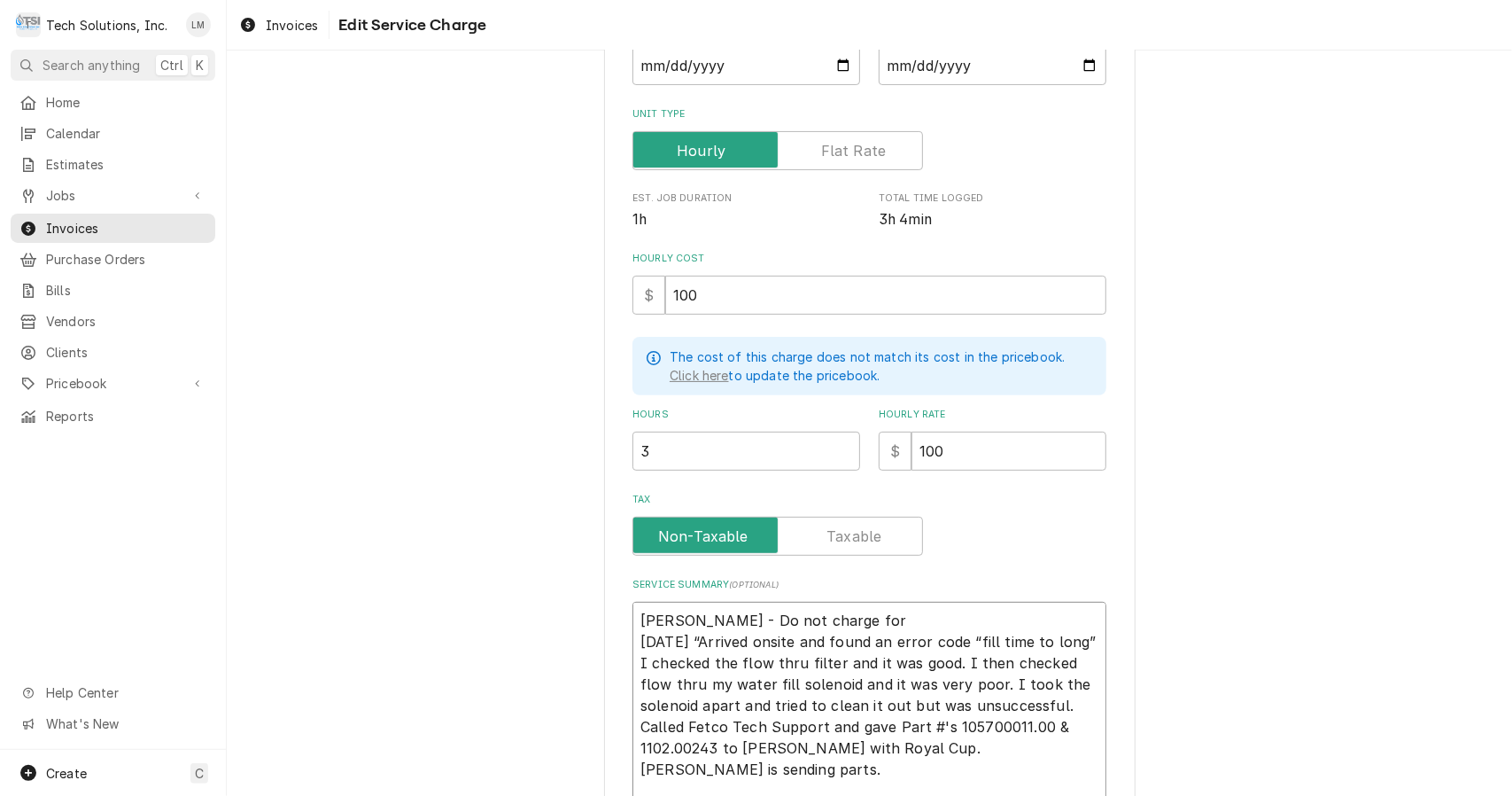
type textarea "x"
type textarea "Leah - Do not charge fo 8/15/25 “Arrived onsite and found an error code “fill t…"
type textarea "x"
type textarea "Leah - Do not charge f 8/15/25 “Arrived onsite and found an error code “fill ti…"
type textarea "x"
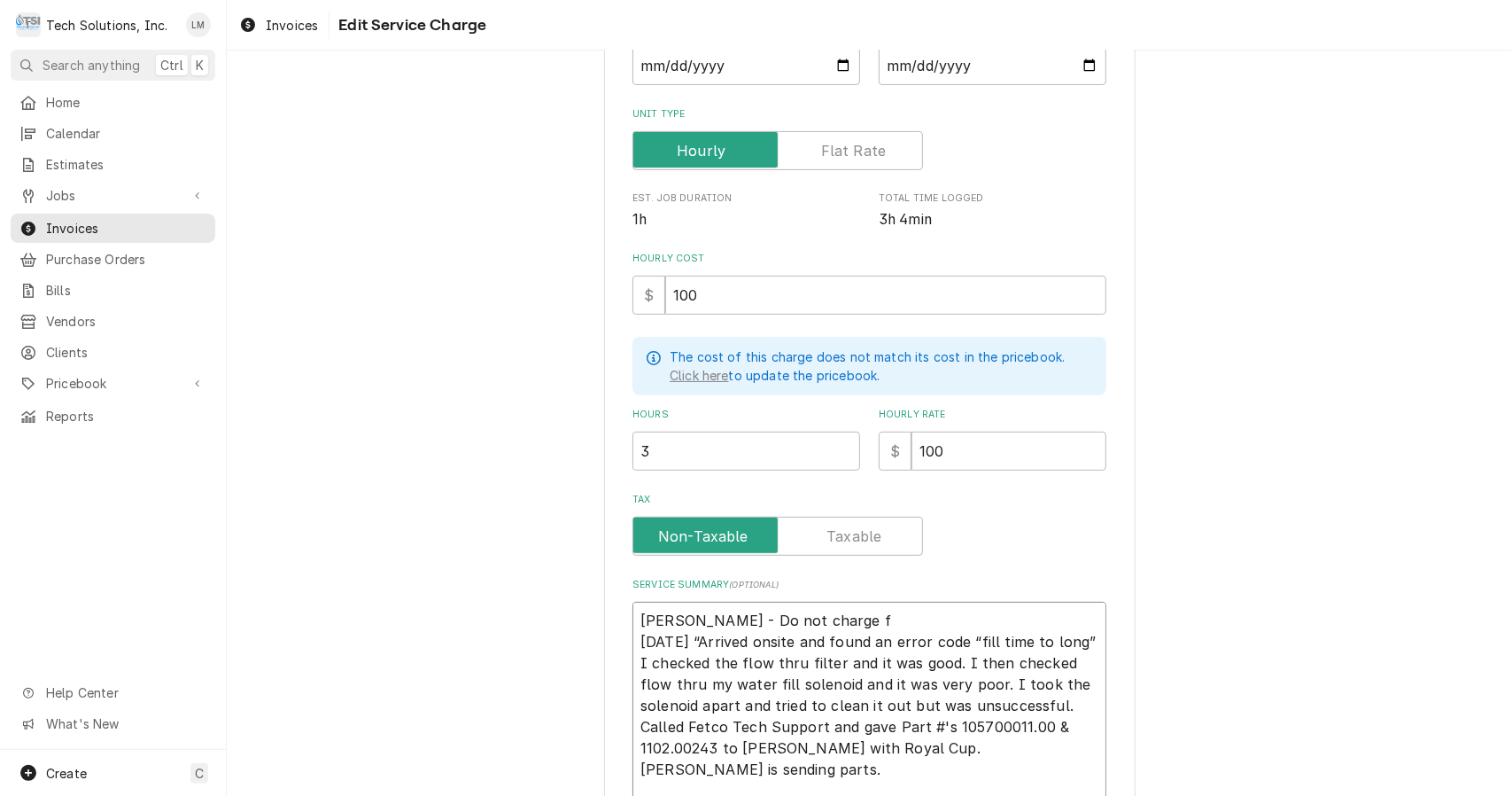
type textarea "Leah - Do not charge 8/15/25 “Arrived onsite and found an error code “fill time…"
type textarea "x"
type textarea "Leah - Do not charge 8/15/25 “Arrived onsite and found an error code “fill time…"
type textarea "x"
type textarea "Leah - Do not charg 8/15/25 “Arrived onsite and found an error code “fill time …"
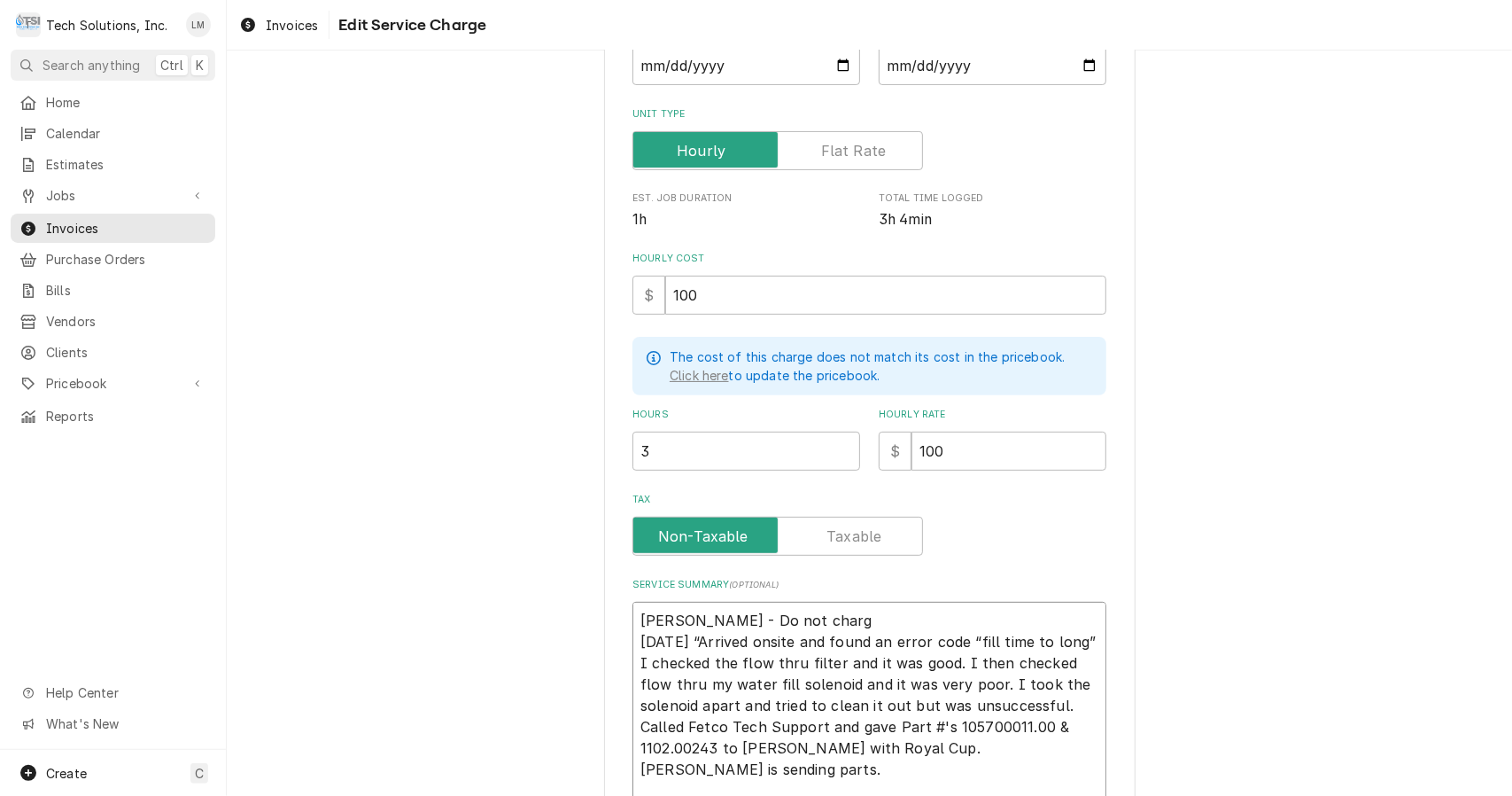
type textarea "x"
type textarea "Leah - Do not char 8/15/25 “Arrived onsite and found an error code “fill time t…"
type textarea "x"
type textarea "Leah - Do not cha 8/15/25 “Arrived onsite and found an error code “fill time to…"
type textarea "x"
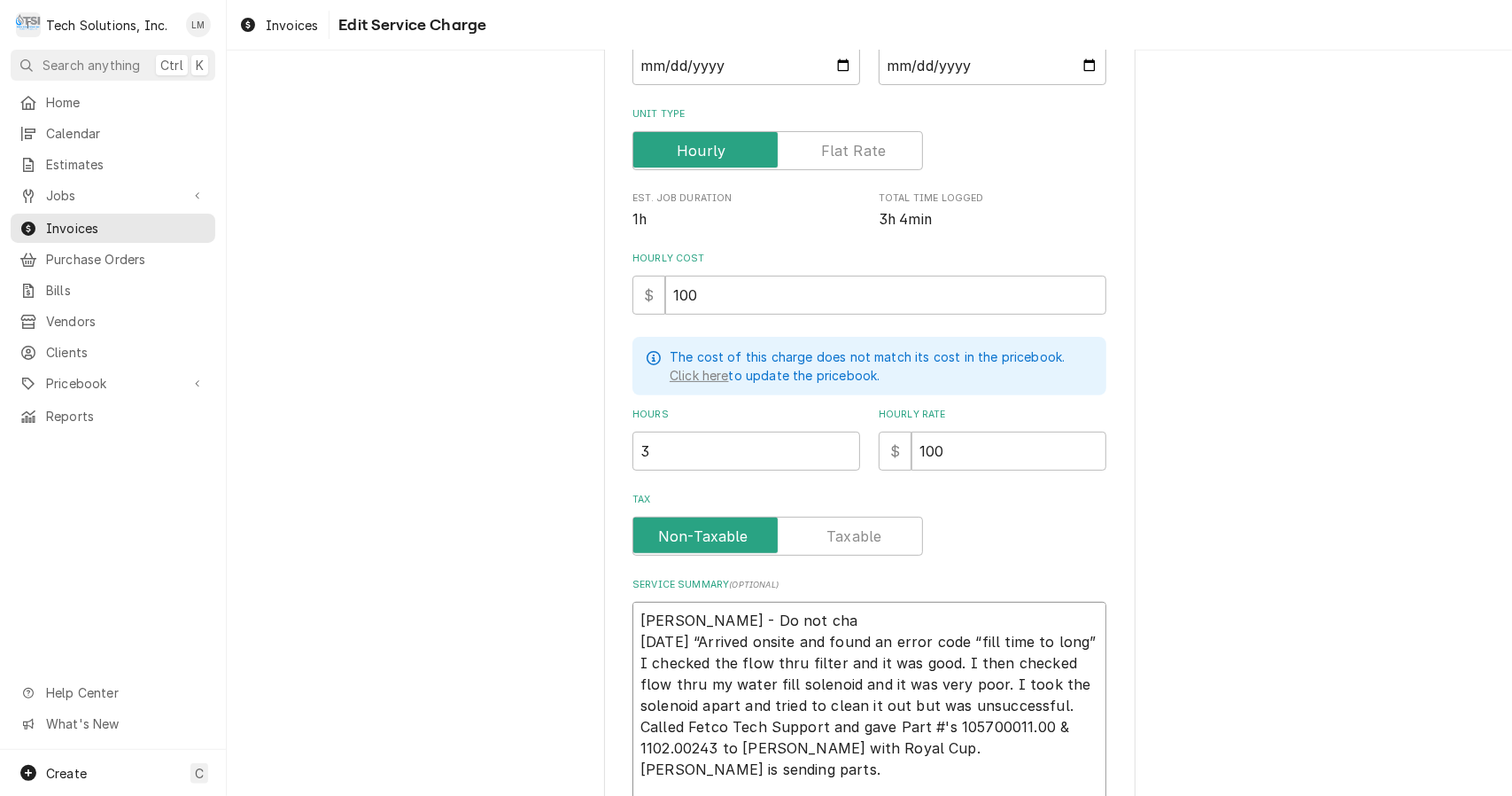
type textarea "Leah - Do not ch 8/15/25 “Arrived onsite and found an error code “fill time to …"
type textarea "x"
type textarea "Leah - Do not c 8/15/25 “Arrived onsite and found an error code “fill time to l…"
type textarea "x"
type textarea "Leah - Do not 8/15/25 “Arrived onsite and found an error code “fill time to lon…"
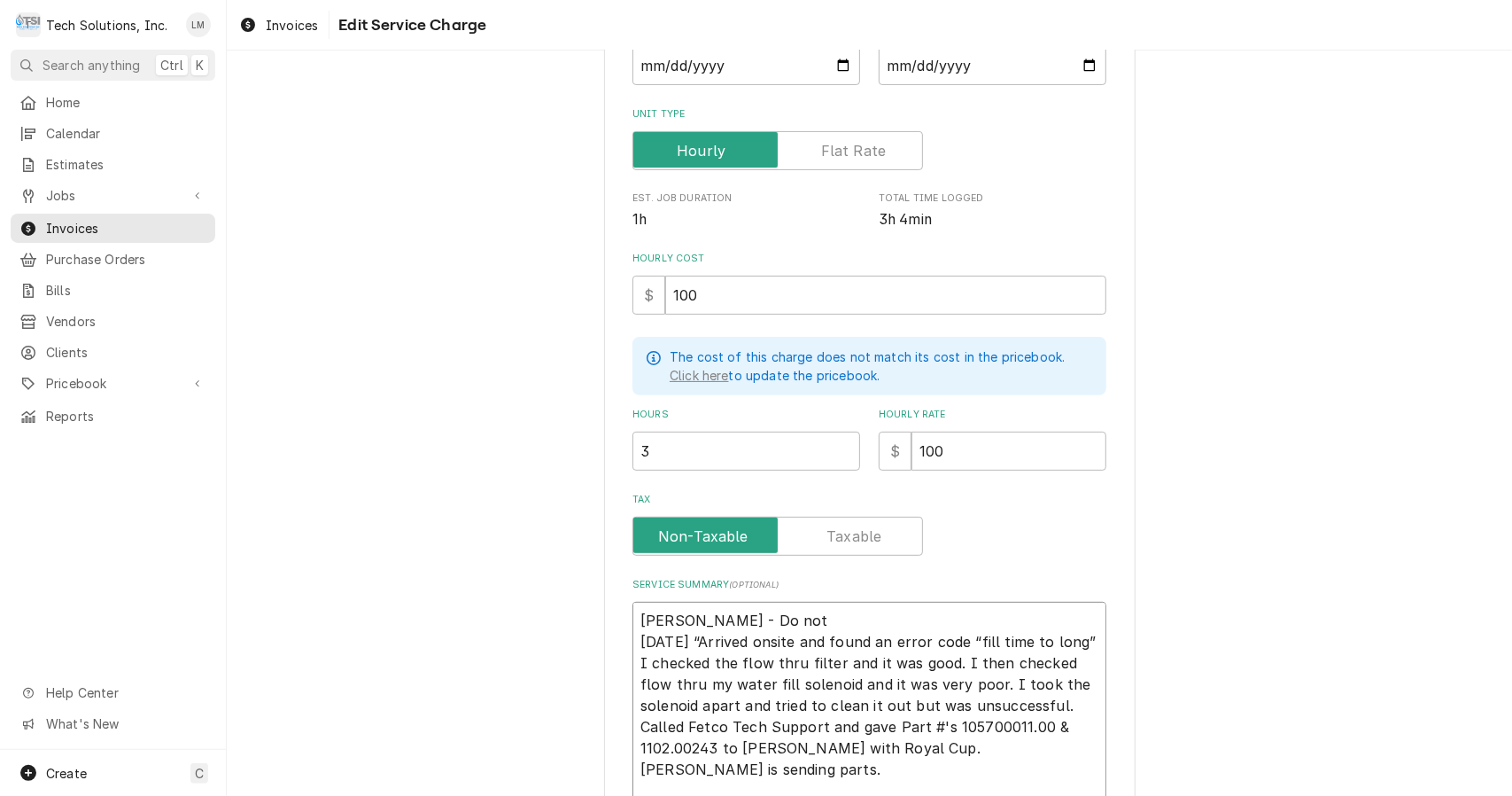
type textarea "x"
type textarea "Leah - Do not 8/15/25 “Arrived onsite and found an error code “fill time to lon…"
type textarea "x"
type textarea "Leah - Do no 8/15/25 “Arrived onsite and found an error code “fill time to long…"
type textarea "x"
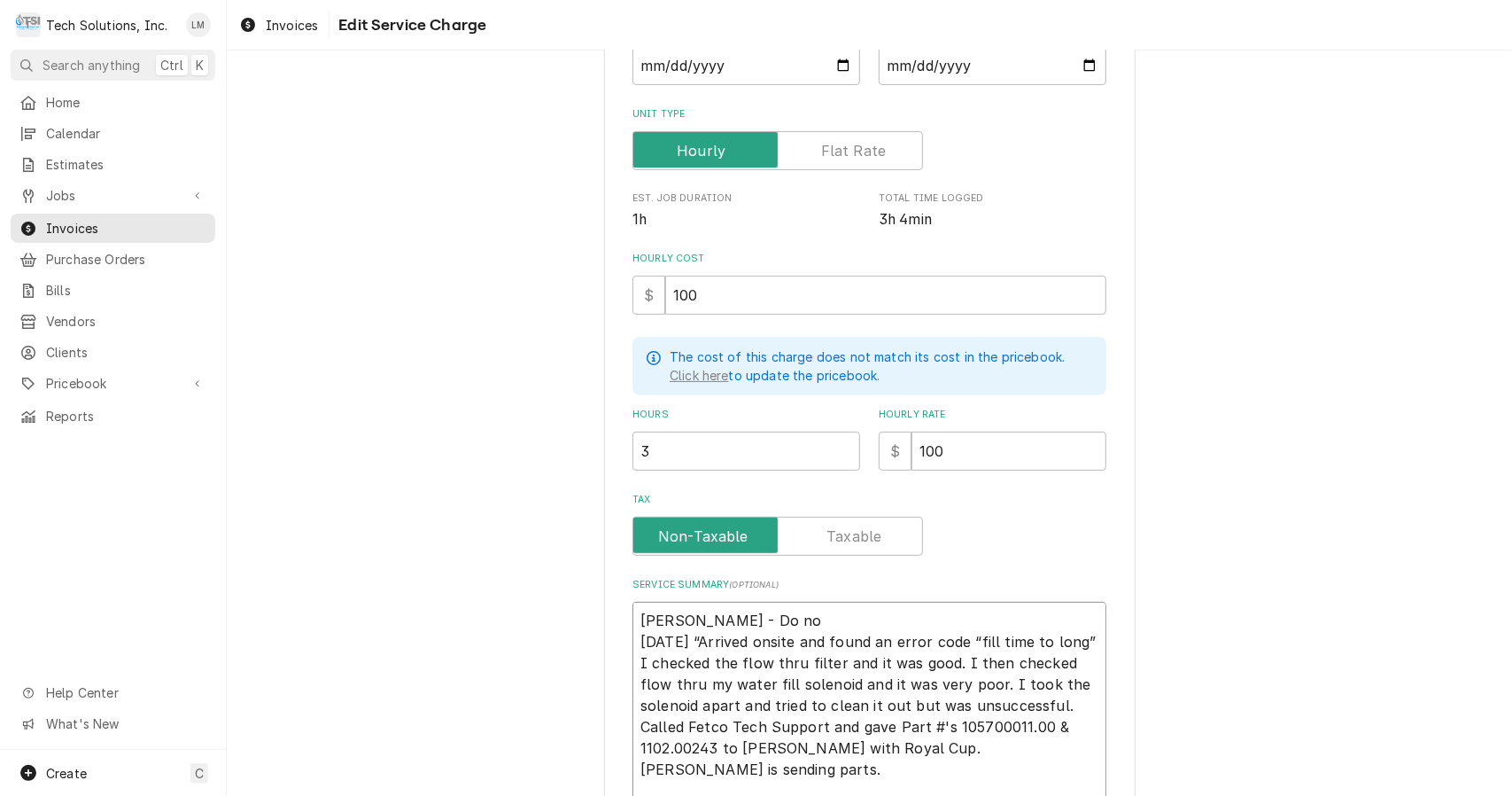
type textarea "Leah - Do n 8/15/25 “Arrived onsite and found an error code “fill time to long”…"
type textarea "x"
type textarea "Leah - Do 8/15/25 “Arrived onsite and found an error code “fill time to long” I…"
type textarea "x"
type textarea "Leah - Do 8/15/25 “Arrived onsite and found an error code “fill time to long” I…"
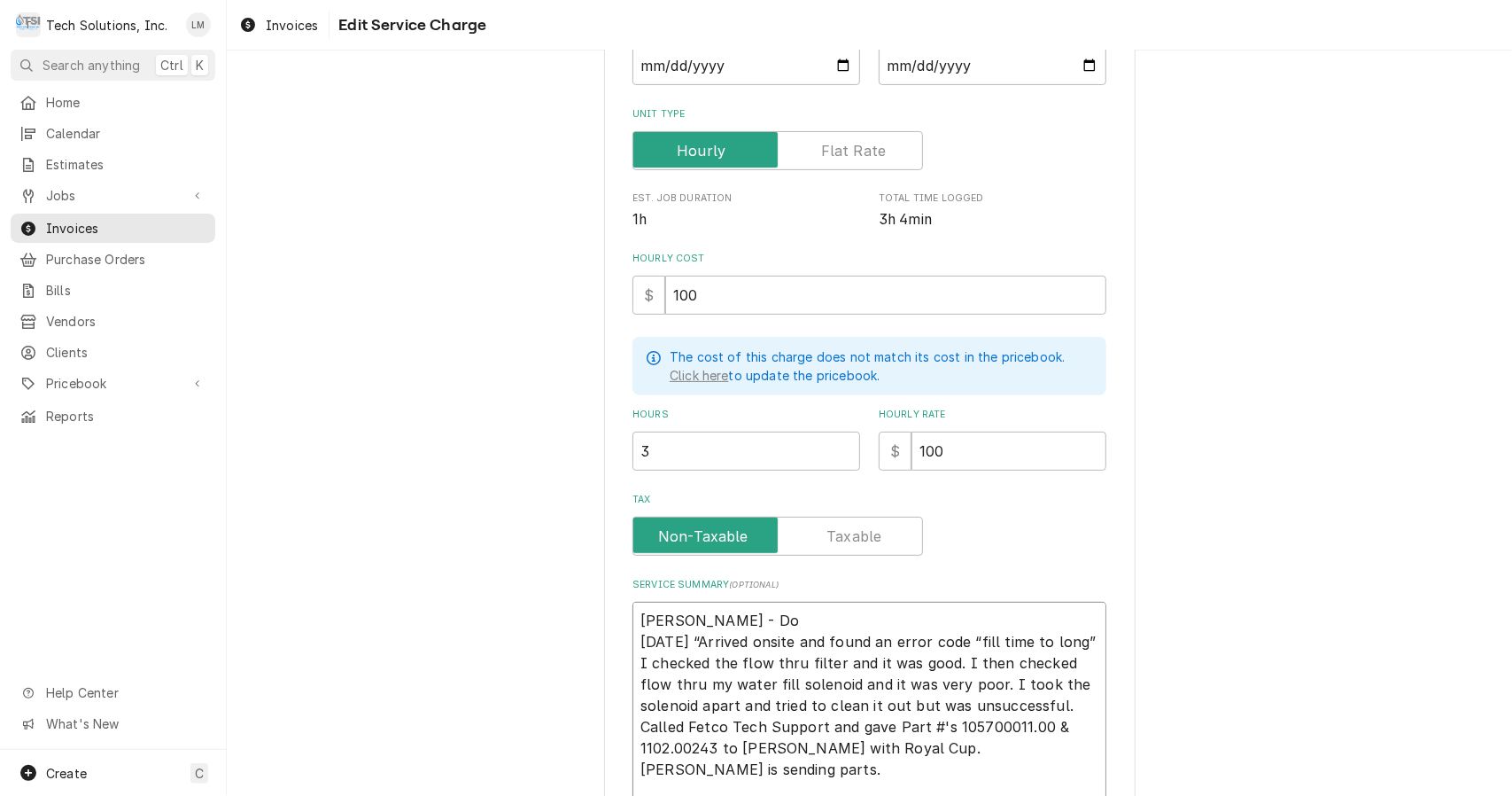
type textarea "x"
type textarea "Leah - D 8/15/25 “Arrived onsite and found an error code “fill time to long” I …"
type textarea "x"
type textarea "Leah - 8/15/25 “Arrived onsite and found an error code “fill time to long” I ch…"
type textarea "x"
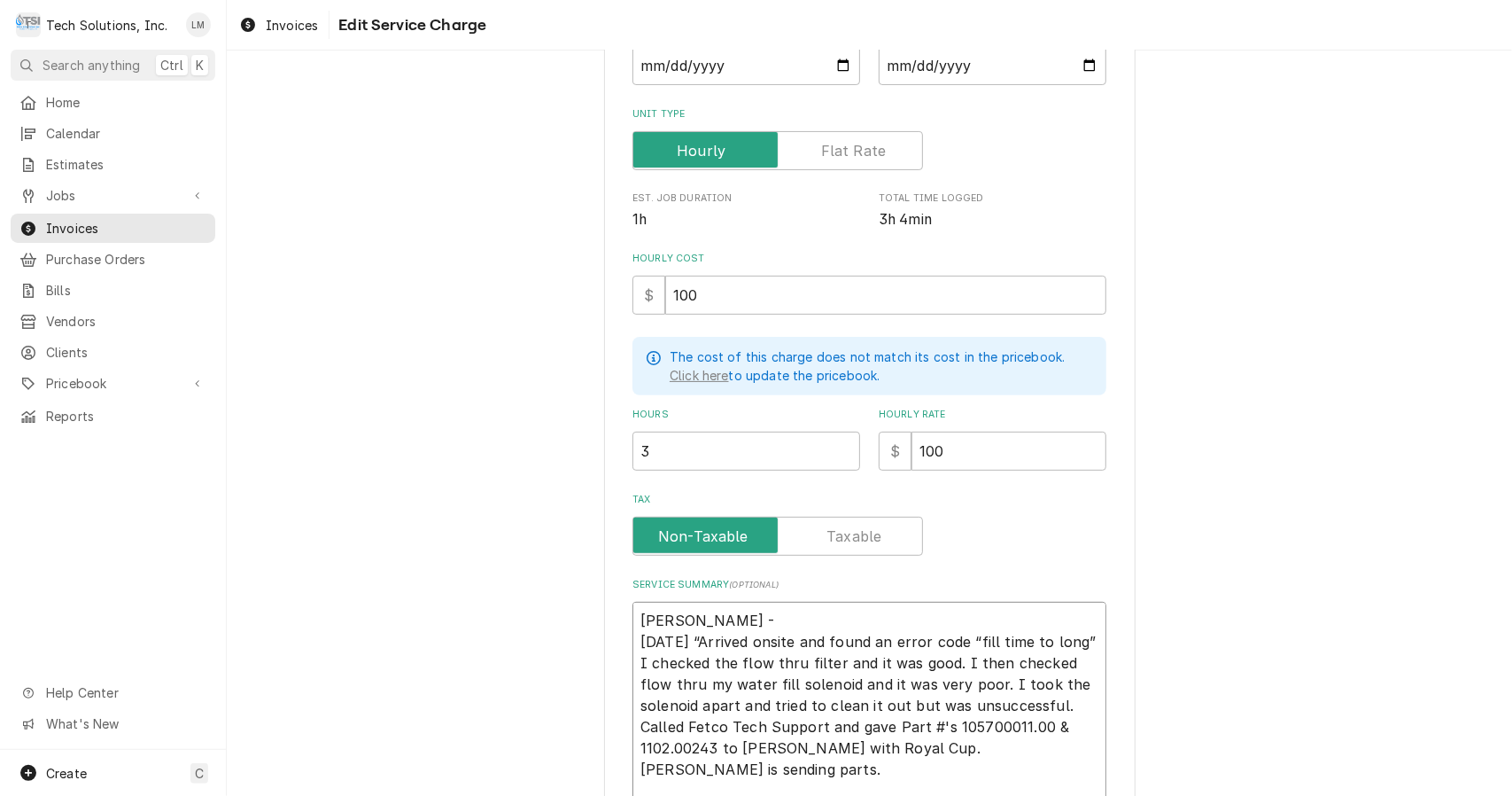
type textarea "Leah - 8/15/25 “Arrived onsite and found an error code “fill time to long” I ch…"
type textarea "x"
type textarea "Leah 8/15/25 “Arrived onsite and found an error code “fill time to long” I chec…"
type textarea "x"
type textarea "Leah 8/15/25 “Arrived onsite and found an error code “fill time to long” I chec…"
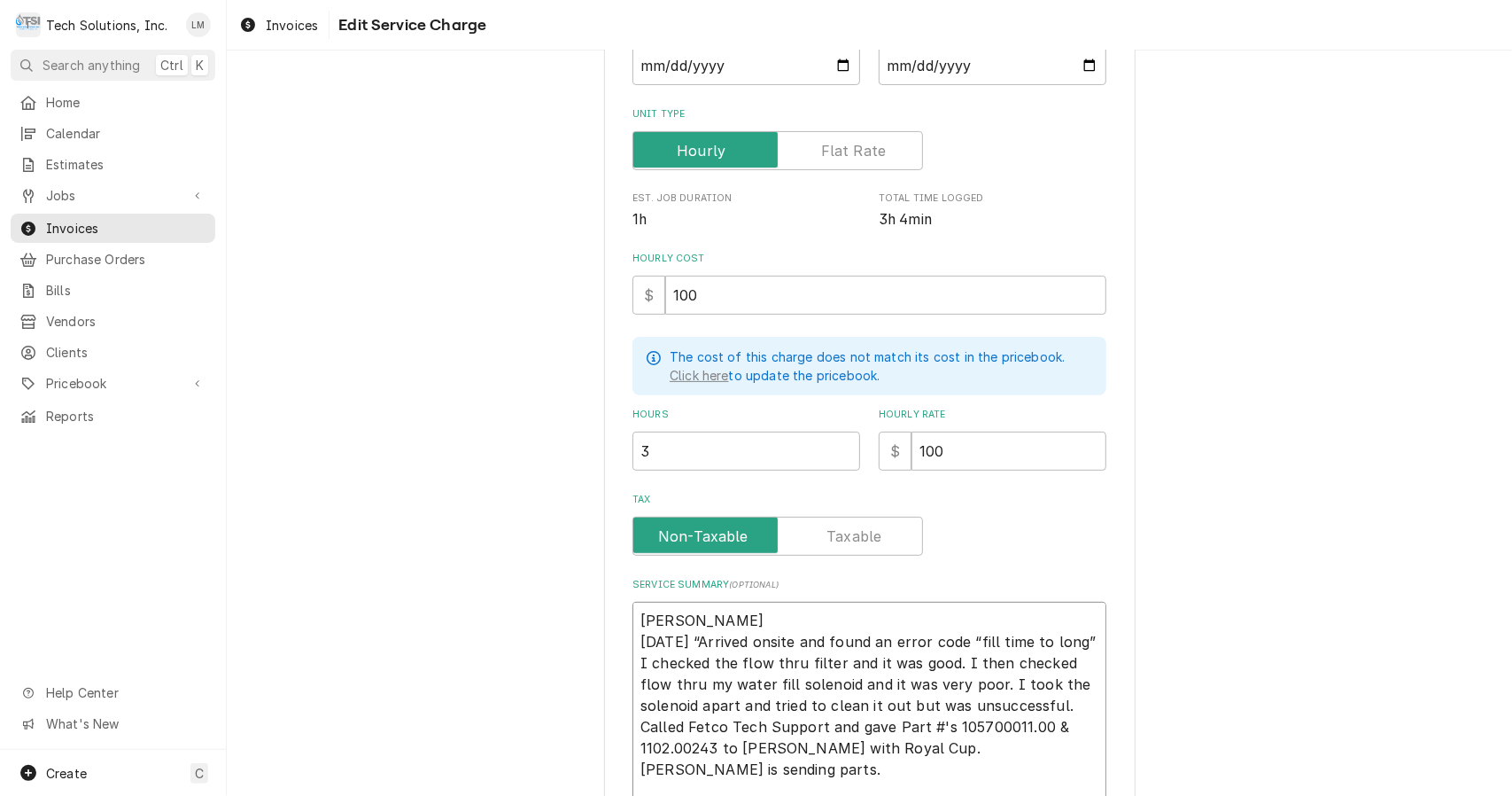
type textarea "x"
type textarea "Lea 8/15/25 “Arrived onsite and found an error code “fill time to long” I check…"
type textarea "x"
type textarea "Le 8/15/25 “Arrived onsite and found an error code “fill time to long” I checke…"
type textarea "x"
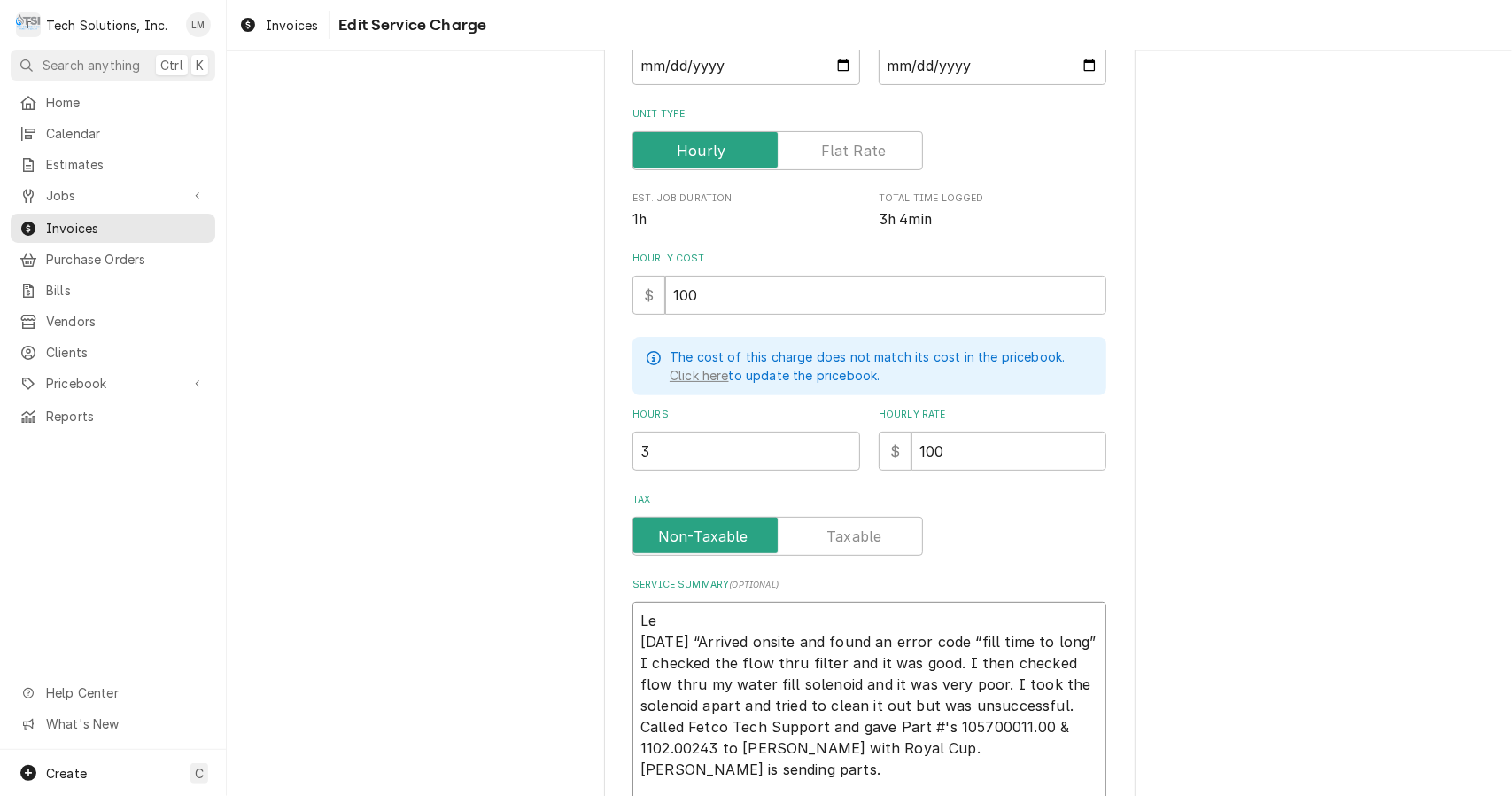
type textarea "L 8/15/25 “Arrived onsite and found an error code “fill time to long” I checked…"
type textarea "x"
type textarea "8/15/25 “Arrived onsite and found an error code “fill time to long” I checked t…"
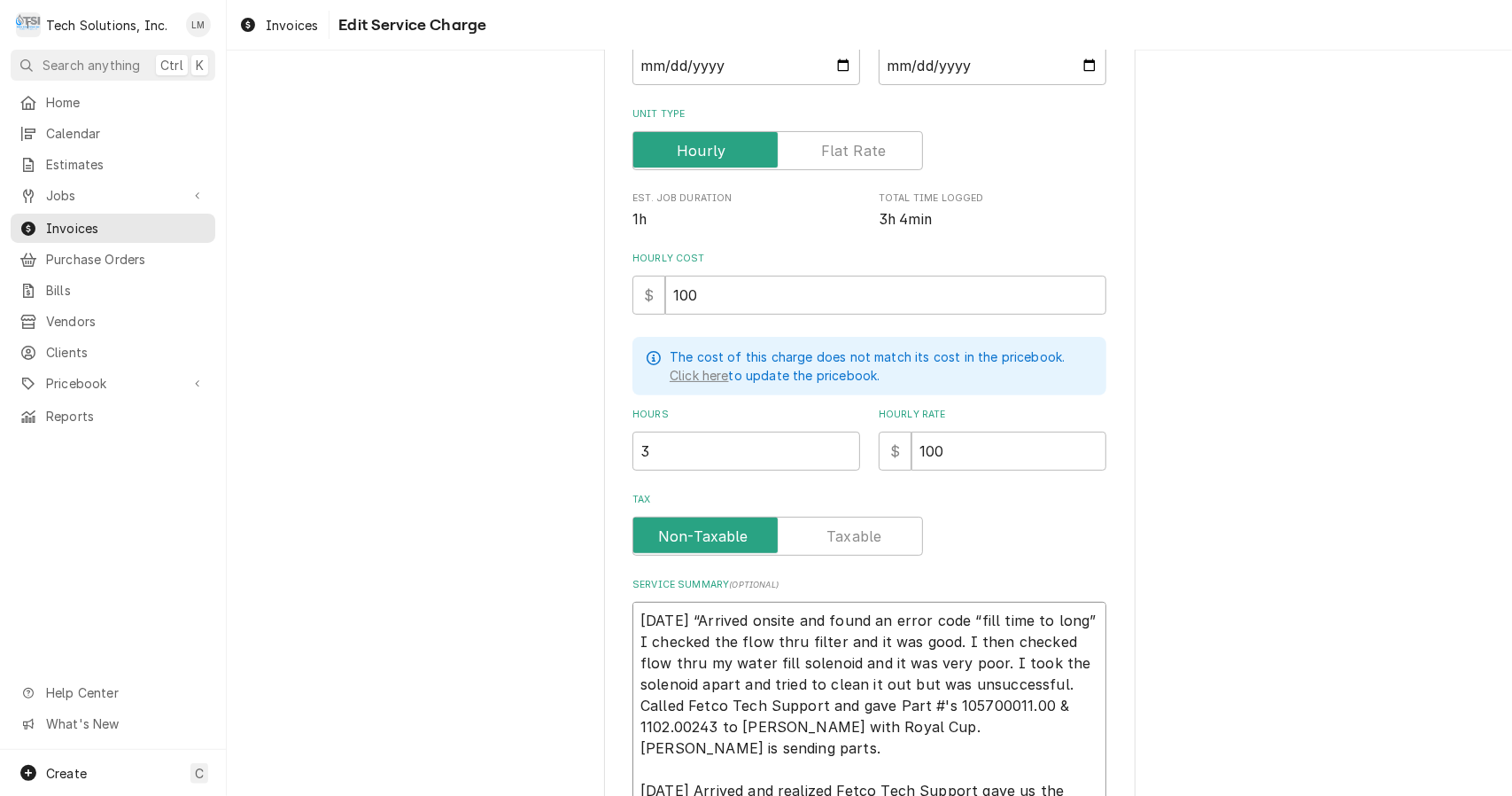
type textarea "x"
type textarea "O 8/15/25 “Arrived onsite and found an error code “fill time to long” I checked…"
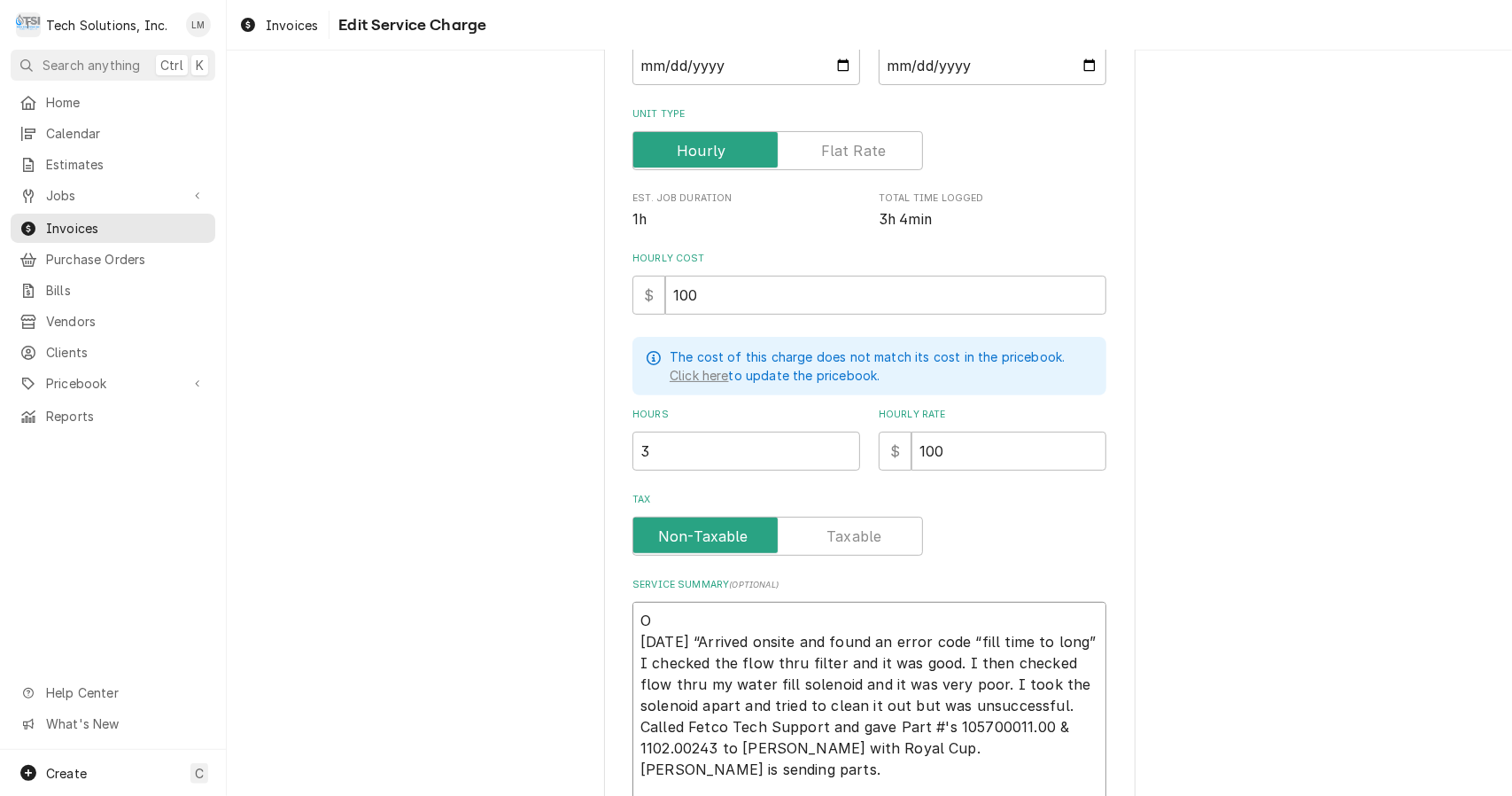
type textarea "x"
type textarea "On 8/15/25 “Arrived onsite and found an error code “fill time to long” I checke…"
type textarea "x"
type textarea "On 8/15/25 “Arrived onsite and found an error code “fill time to long” I checke…"
type textarea "x"
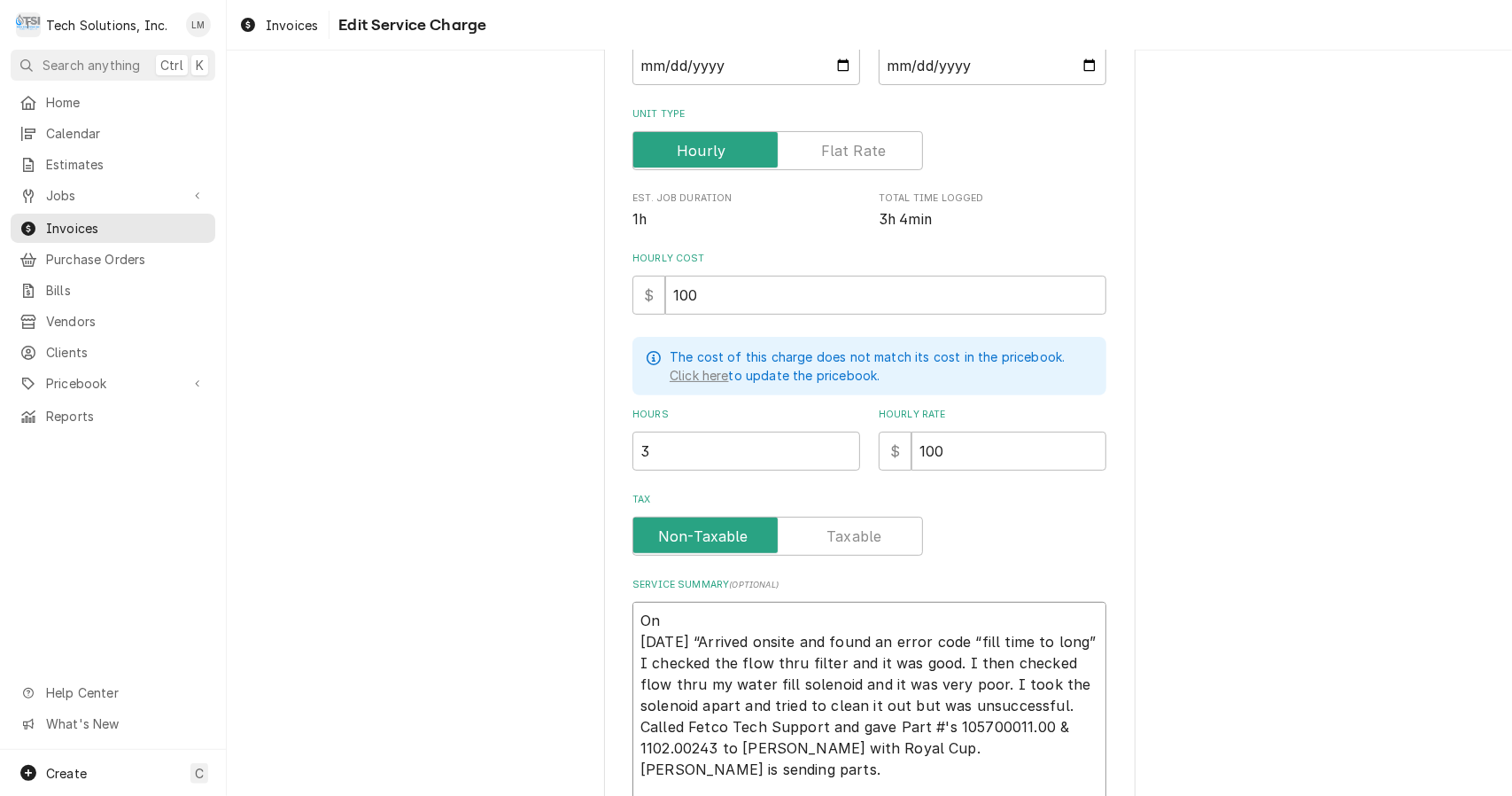
type textarea "On 8/15/25 “Arrived onsite and found an error code “fill time to long” I checke…"
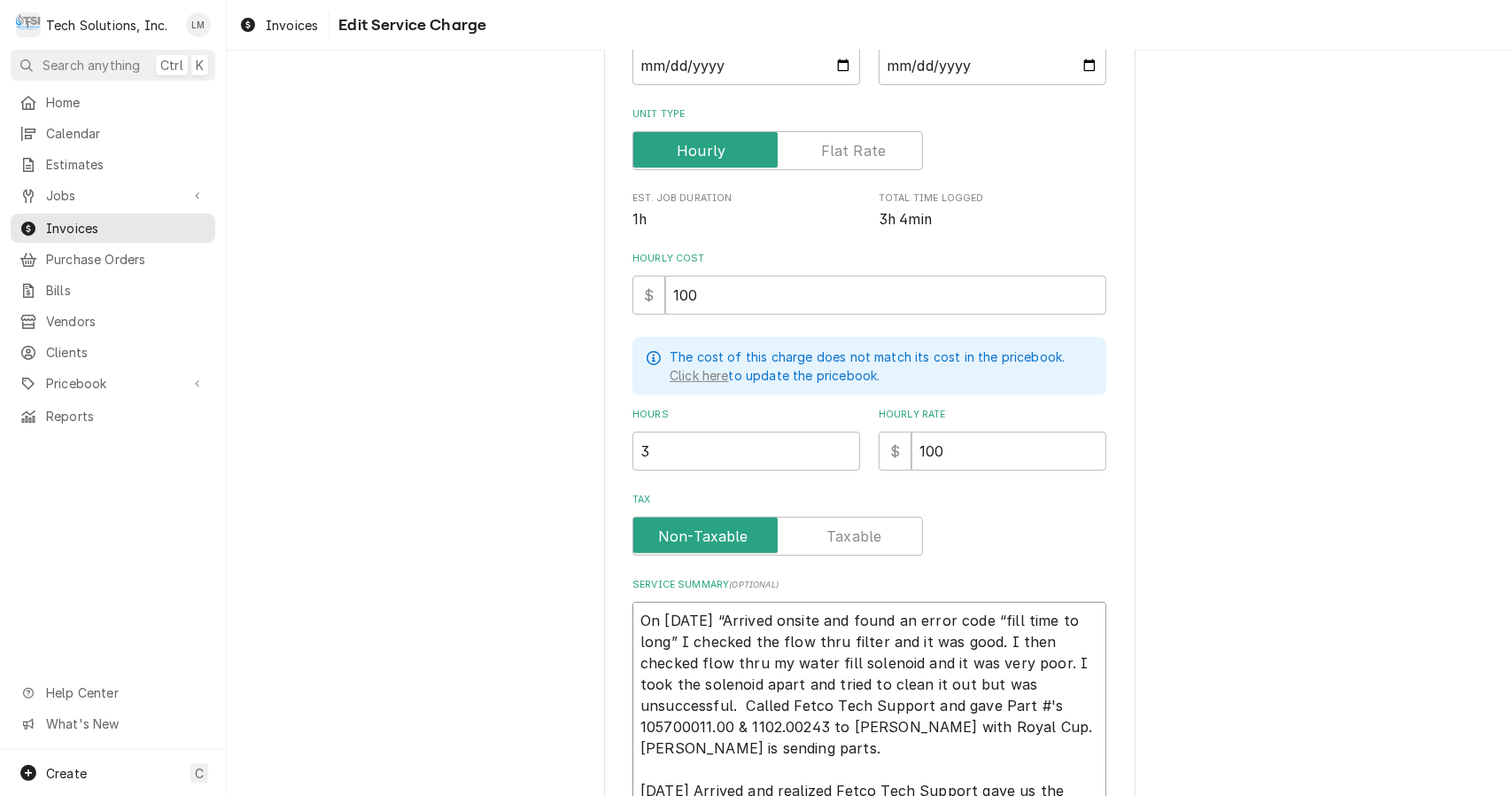
type textarea "x"
type textarea "On 8/15/25 “Arrived onsite and found an error code “fill time to long” I checke…"
type textarea "x"
type textarea "On 8/15/25 “Arrived onsite and found an error code “fill time to long” I checke…"
type textarea "x"
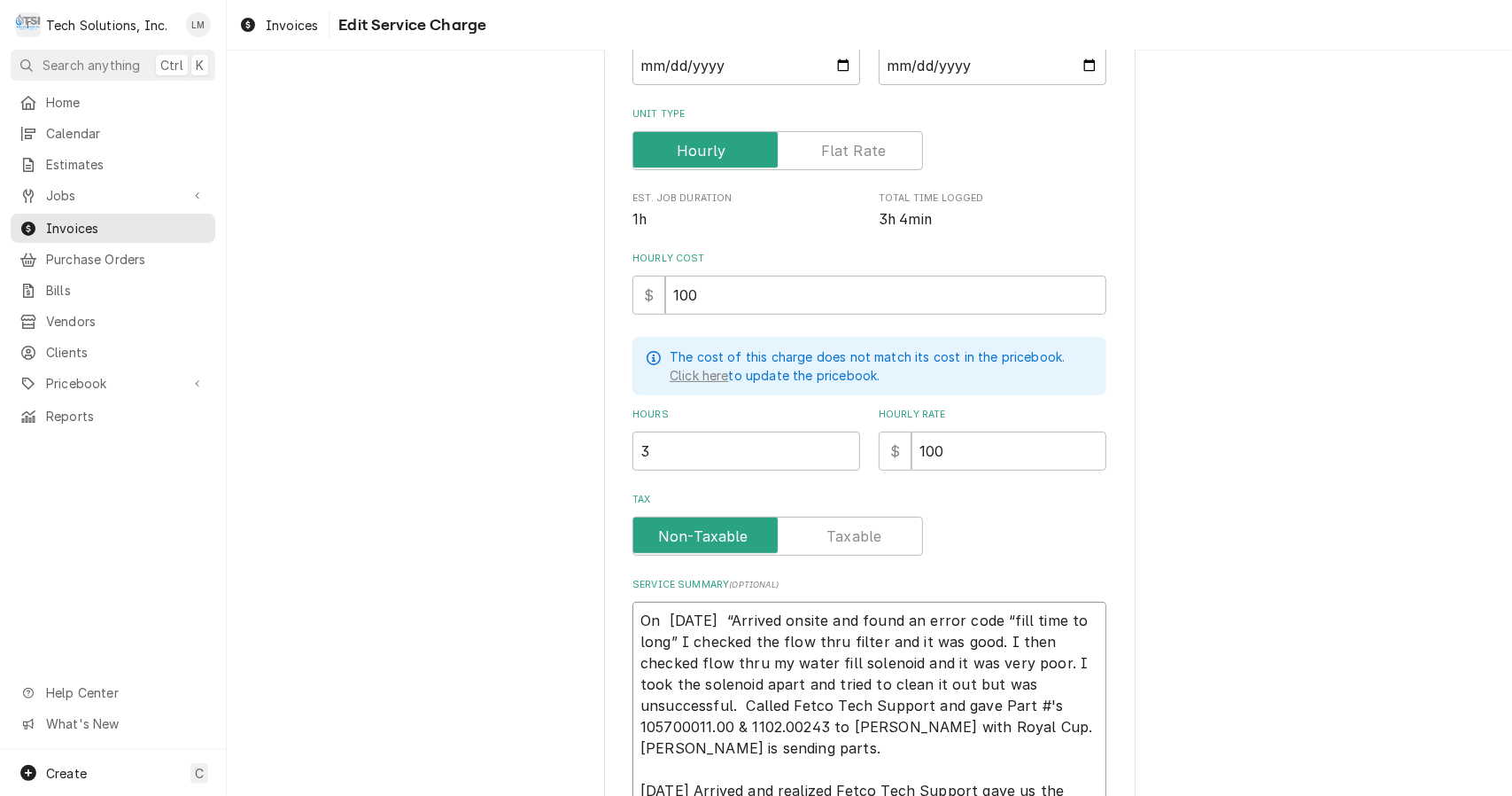
type textarea "On 8/15/25 c“Arrived onsite and found an error code “fill time to long” I check…"
type textarea "x"
type textarea "On 8/15/25 ch“Arrived onsite and found an error code “fill time to long” I chec…"
type textarea "x"
type textarea "On 8/15/25 che“Arrived onsite and found an error code “fill time to long” I che…"
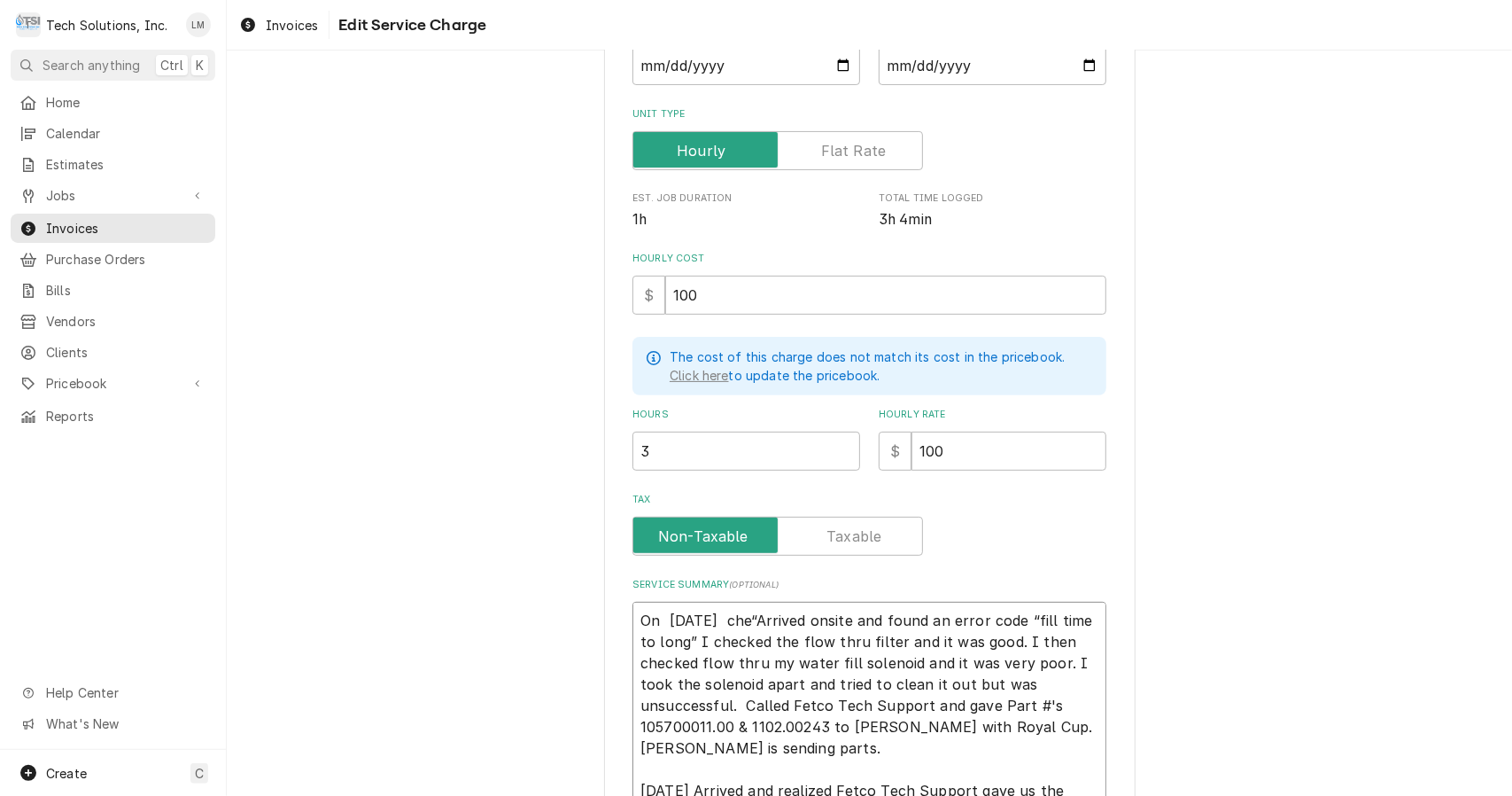
type textarea "x"
type textarea "On 8/15/25 chec“Arrived onsite and found an error code “fill time to long” I ch…"
type textarea "x"
type textarea "On 8/15/25 check“Arrived onsite and found an error code “fill time to long” I c…"
type textarea "x"
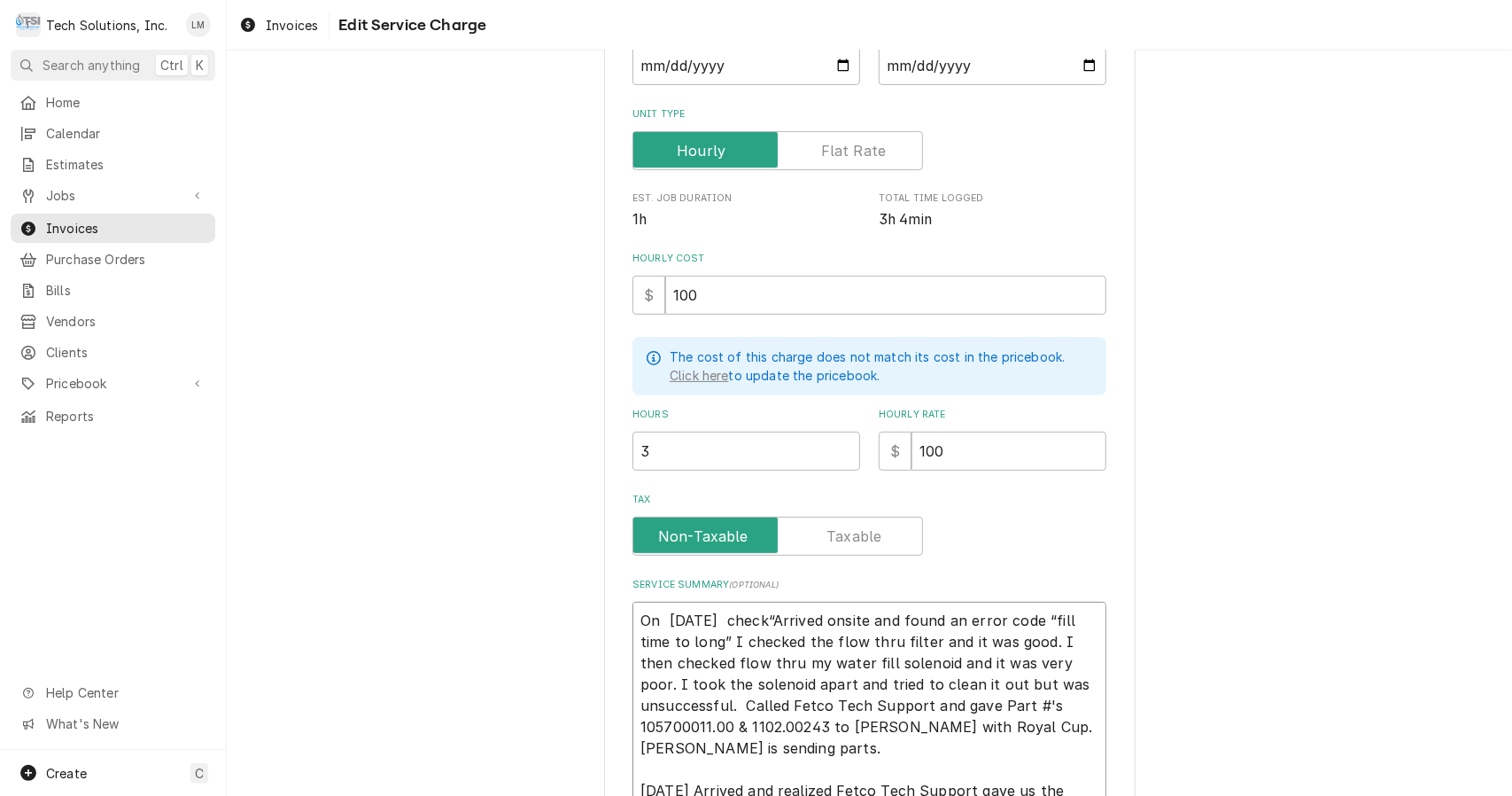
type textarea "On 8/15/25 checke“Arrived onsite and found an error code “fill time to long” I …"
type textarea "x"
type textarea "On 8/15/25 checked“Arrived onsite and found an error code “fill time to long” I…"
type textarea "x"
type textarea "On 8/15/25 checked a“Arrived onsite and found an error code “fill time to long”…"
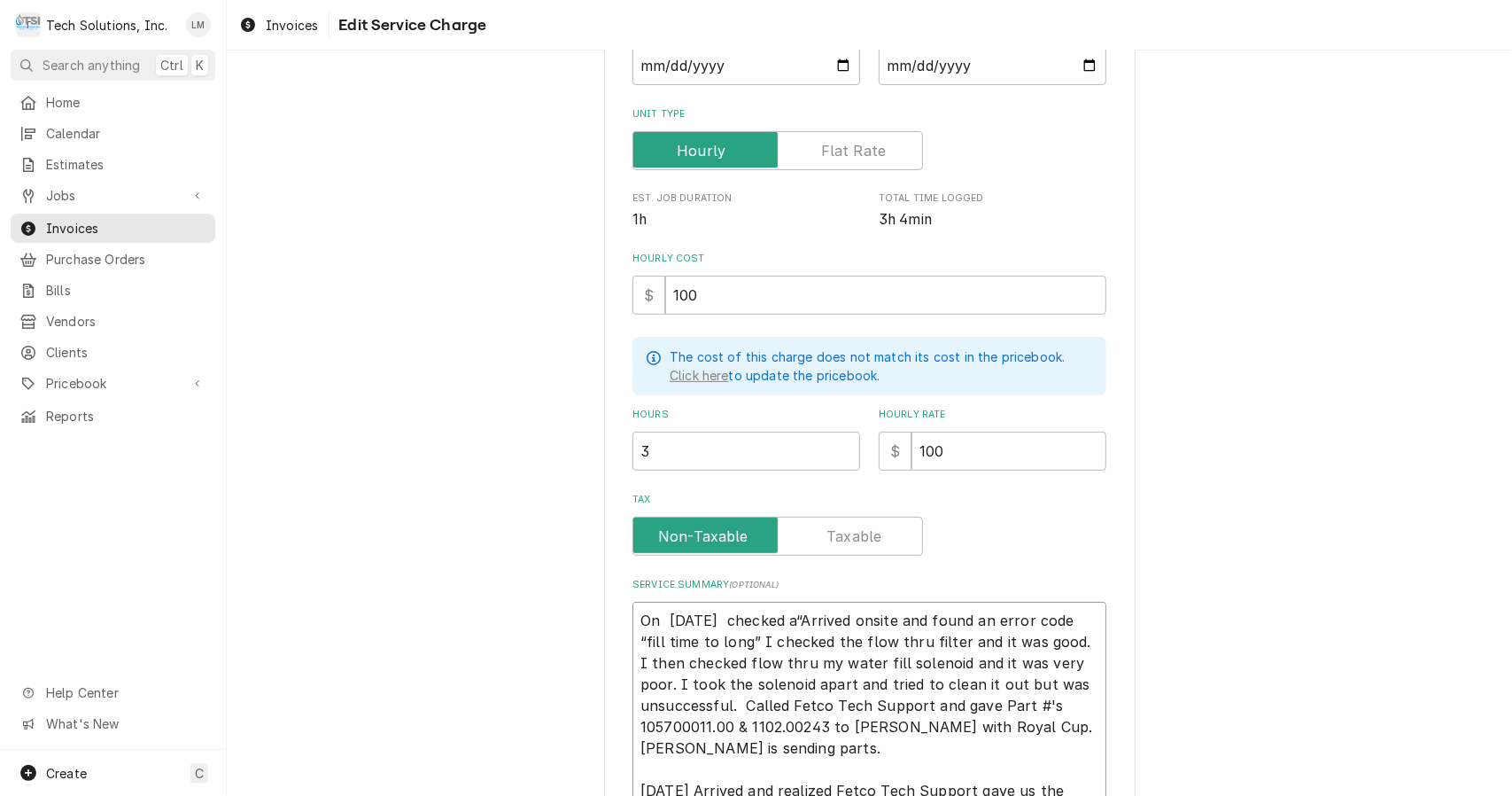
type textarea "x"
type textarea "On 8/15/25 checked a “Arrived onsite and found an error code “fill time to long…"
paste textarea "Fetco CBS -2152 - XTS 21525129232849"
type textarea "x"
type textarea "On 8/15/25 checked a Fetco CBS -2152 - XTS 21525129232849“Arrived onsite and fo…"
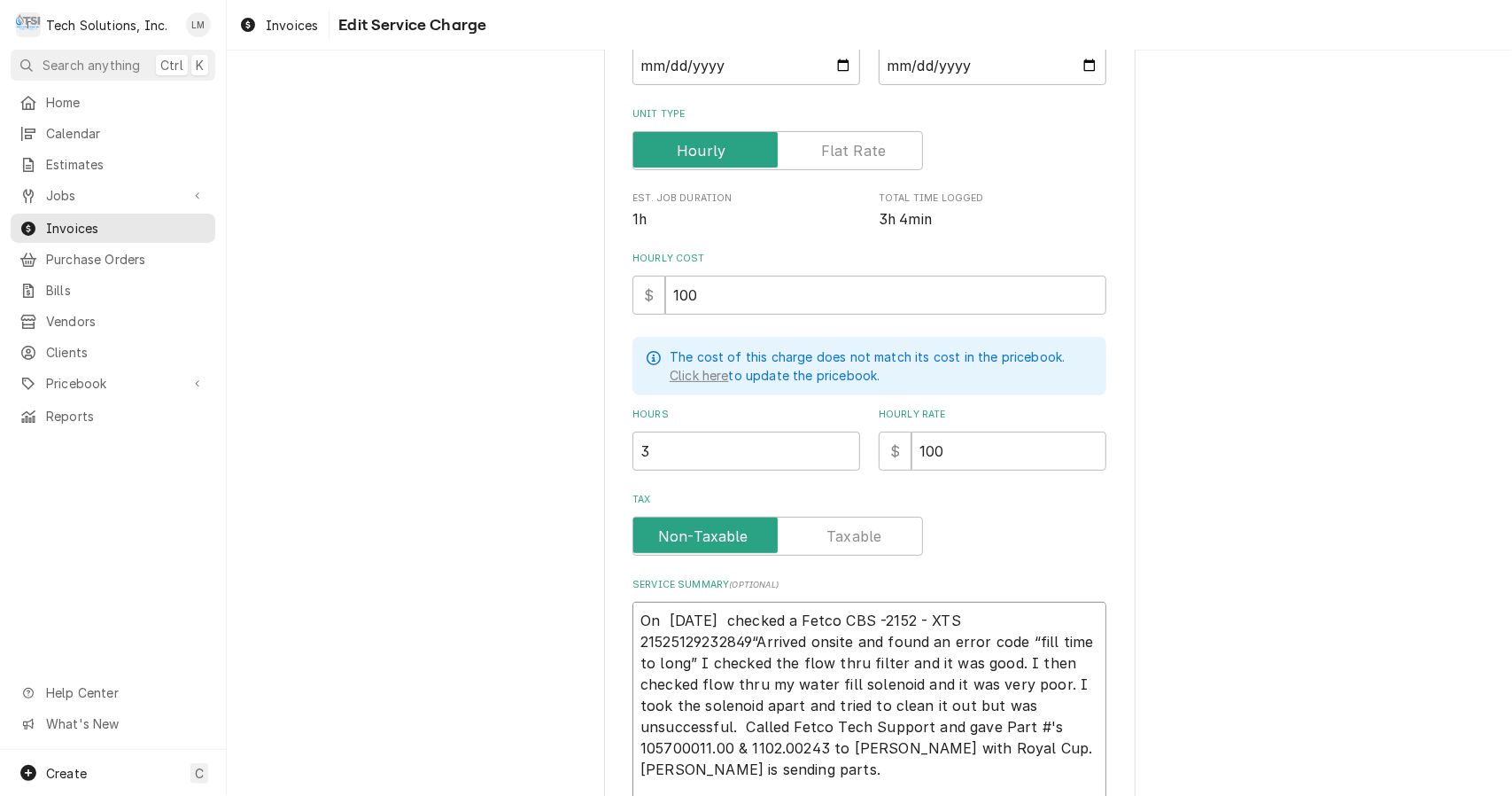
type textarea "x"
type textarea "On 8/15/25 checked a Fetco CBS -2152 - XTS 21525129232849“Arrived onsite and fo…"
type textarea "x"
type textarea "On 8/15/25 checked a Fetco c CBS -2152 - XTS 21525129232849“Arrived onsite and …"
type textarea "x"
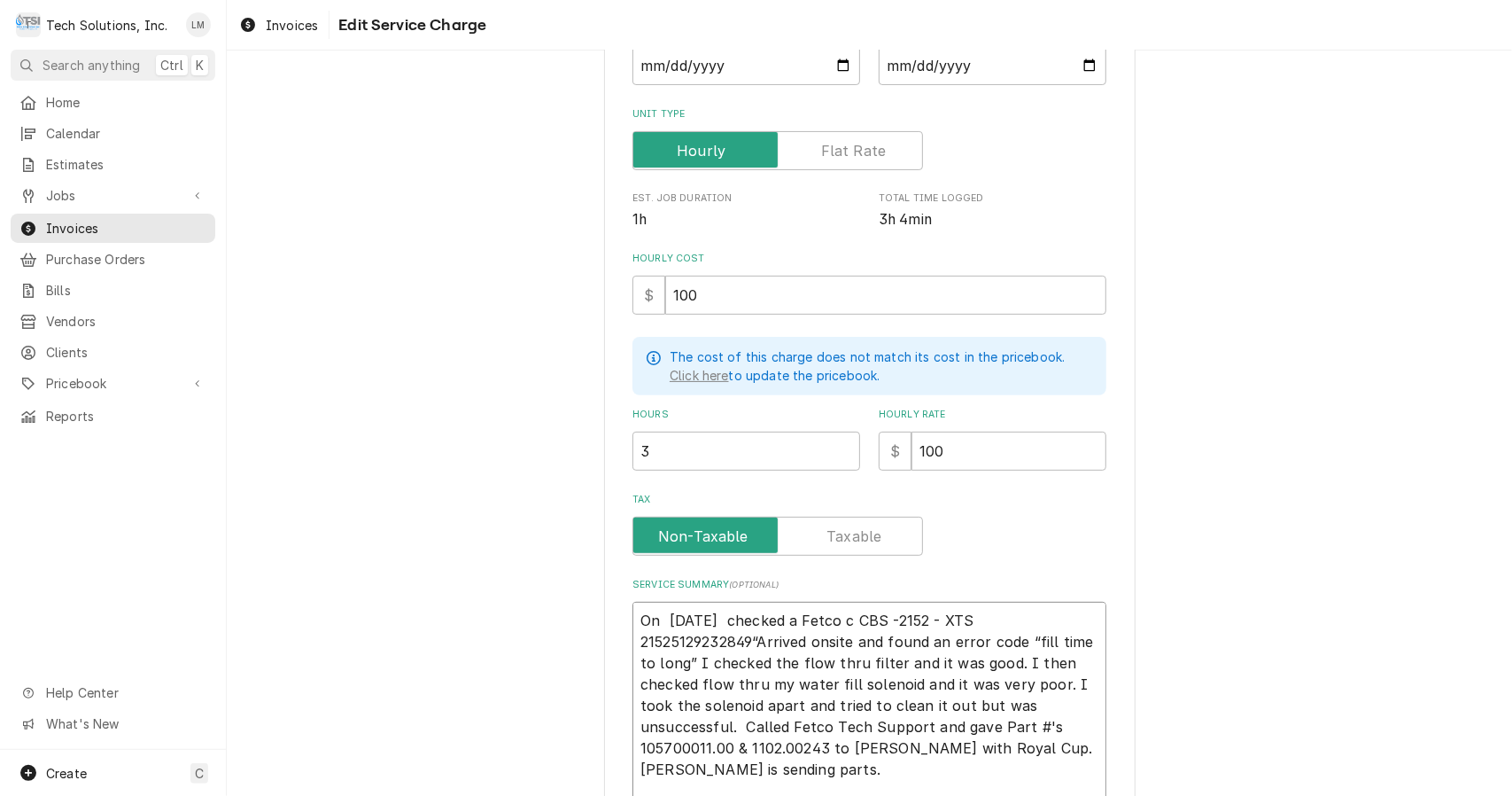
type textarea "On 8/15/25 checked a Fetco co CBS -2152 - XTS 21525129232849“Arrived onsite and…"
type textarea "x"
type textarea "On 8/15/25 checked a Fetco cof CBS -2152 - XTS 21525129232849“Arrived onsite an…"
type textarea "x"
type textarea "On 8/15/25 checked a Fetco coff CBS -2152 - XTS 21525129232849“Arrived onsite a…"
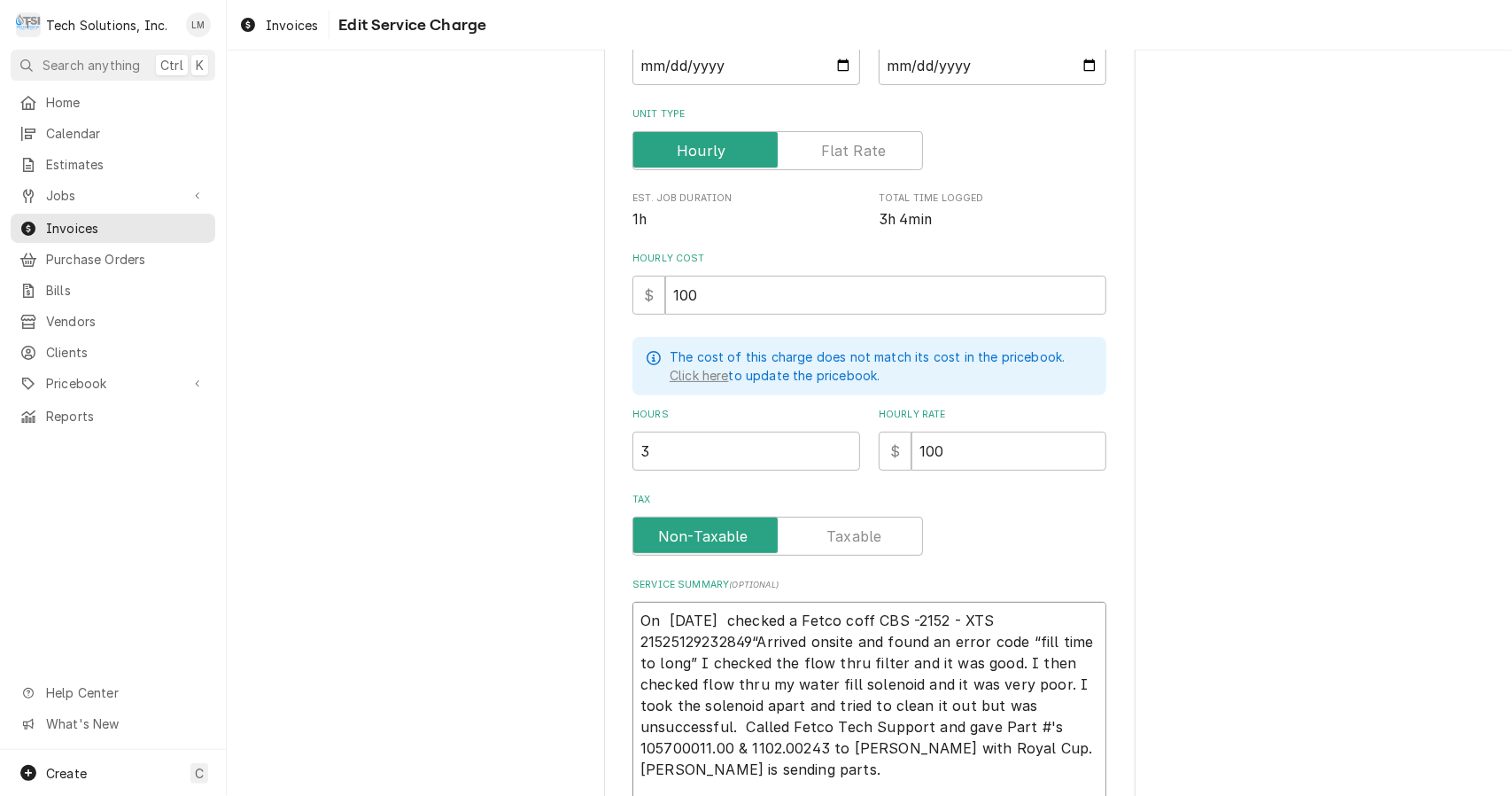
type textarea "x"
type textarea "On 8/15/25 checked a Fetco coffe CBS -2152 - XTS 21525129232849“Arrived onsite …"
type textarea "x"
type textarea "On 8/15/25 checked a Fetco coffee CBS -2152 - XTS 21525129232849“Arrived onsite…"
type textarea "x"
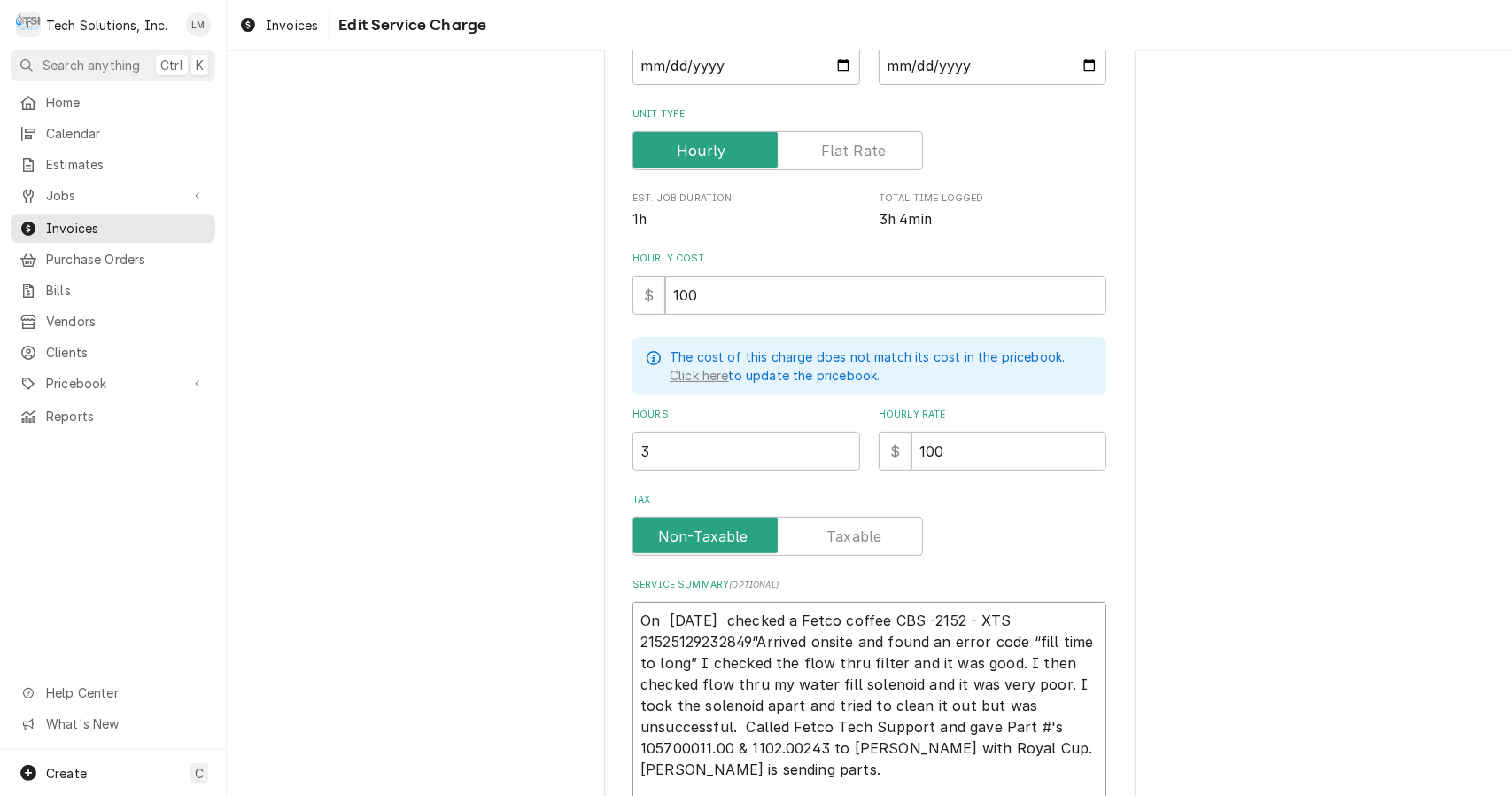
type textarea "On 8/15/25 checked a Fetco coffee CBS -2152 - XTS 21525129232849“Arrived onsite…"
type textarea "x"
type textarea "On 8/15/25 checked a Fetco coffee b CBS -2152 - XTS 21525129232849“Arrived onsi…"
type textarea "x"
type textarea "On 8/15/25 checked a Fetco coffee br CBS -2152 - XTS 21525129232849“Arrived ons…"
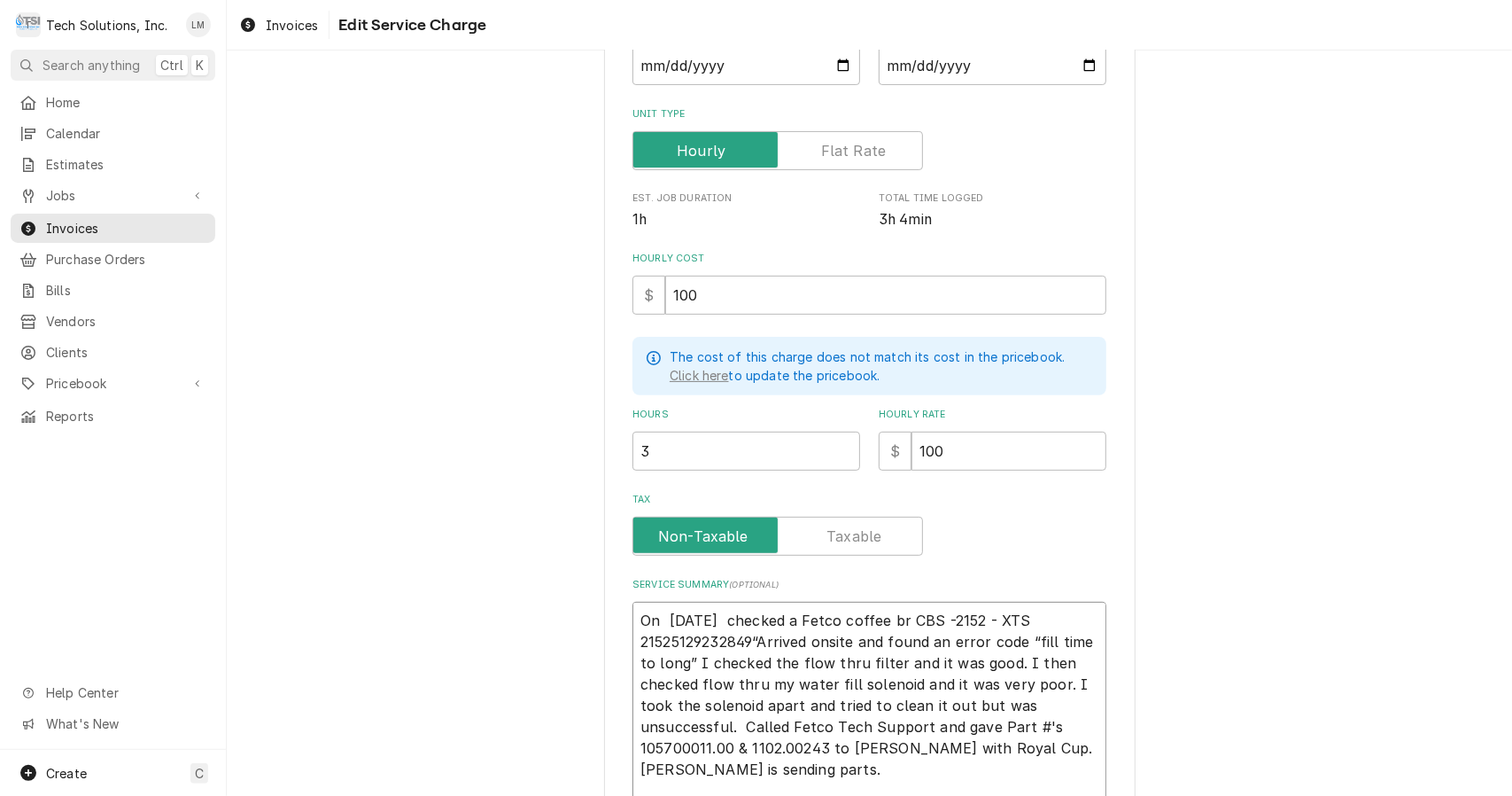
type textarea "x"
type textarea "On 8/15/25 checked a Fetco coffee bre CBS -2152 - XTS 21525129232849“Arrived on…"
type textarea "x"
type textarea "On 8/15/25 checked a Fetco coffee brew CBS -2152 - XTS 21525129232849“Arrived o…"
type textarea "x"
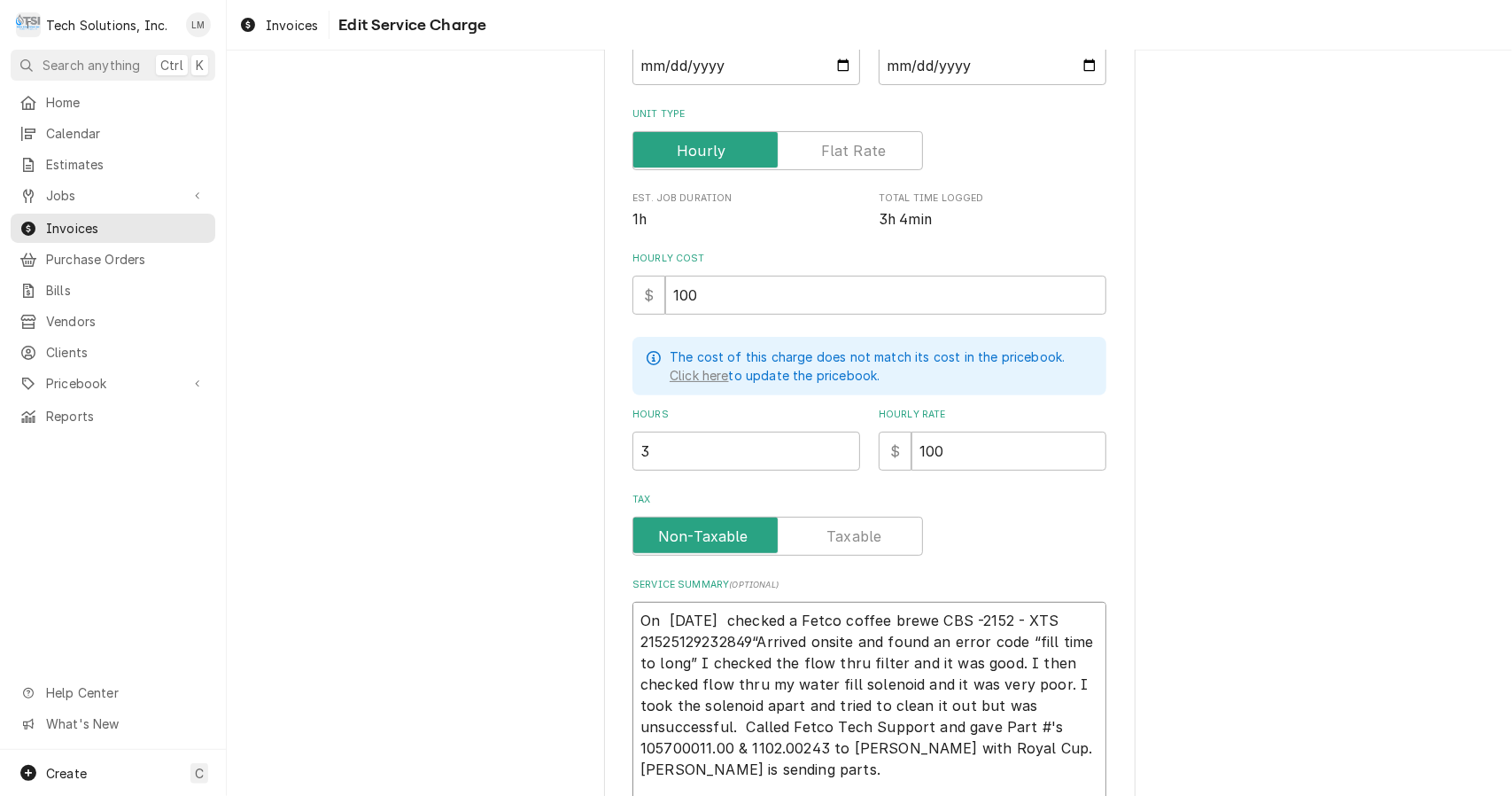
type textarea "On 8/15/25 checked a Fetco coffee brewer CBS -2152 - XTS 21525129232849“Arrived…"
type textarea "x"
type textarea "On 8/15/25 checked a Fetco coffee brewer CBS -2152 - XTS 21525129232849“Arrived…"
type textarea "x"
type textarea "On 8/15/25 checked a Fetco coffee brewer ( CBS -2152 - XTS 21525129232849“Arriv…"
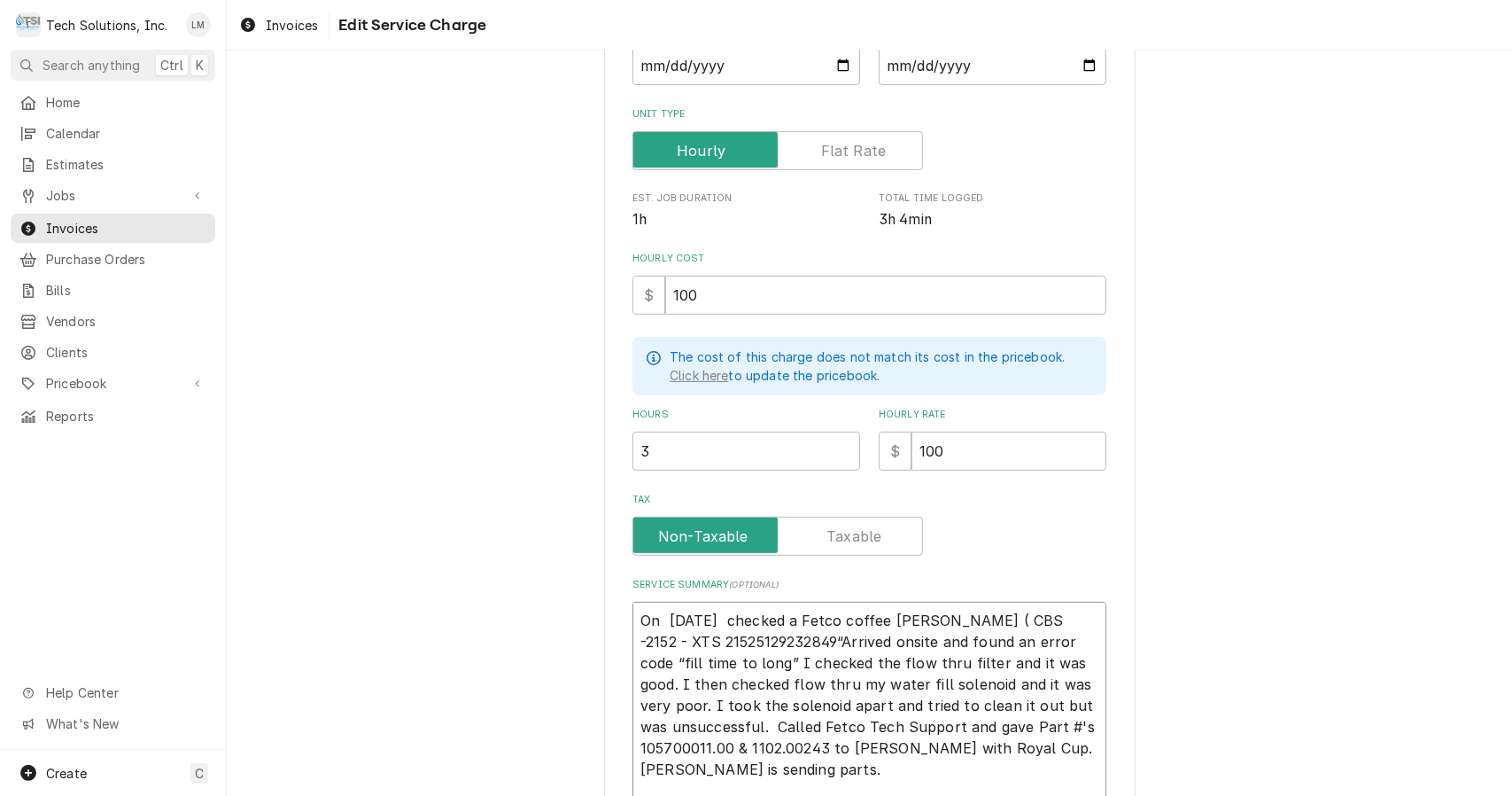
type textarea "x"
type textarea "On 8/15/25 checked a Fetco coffee brewer (M CBS -2152 - XTS 21525129232849“Arri…"
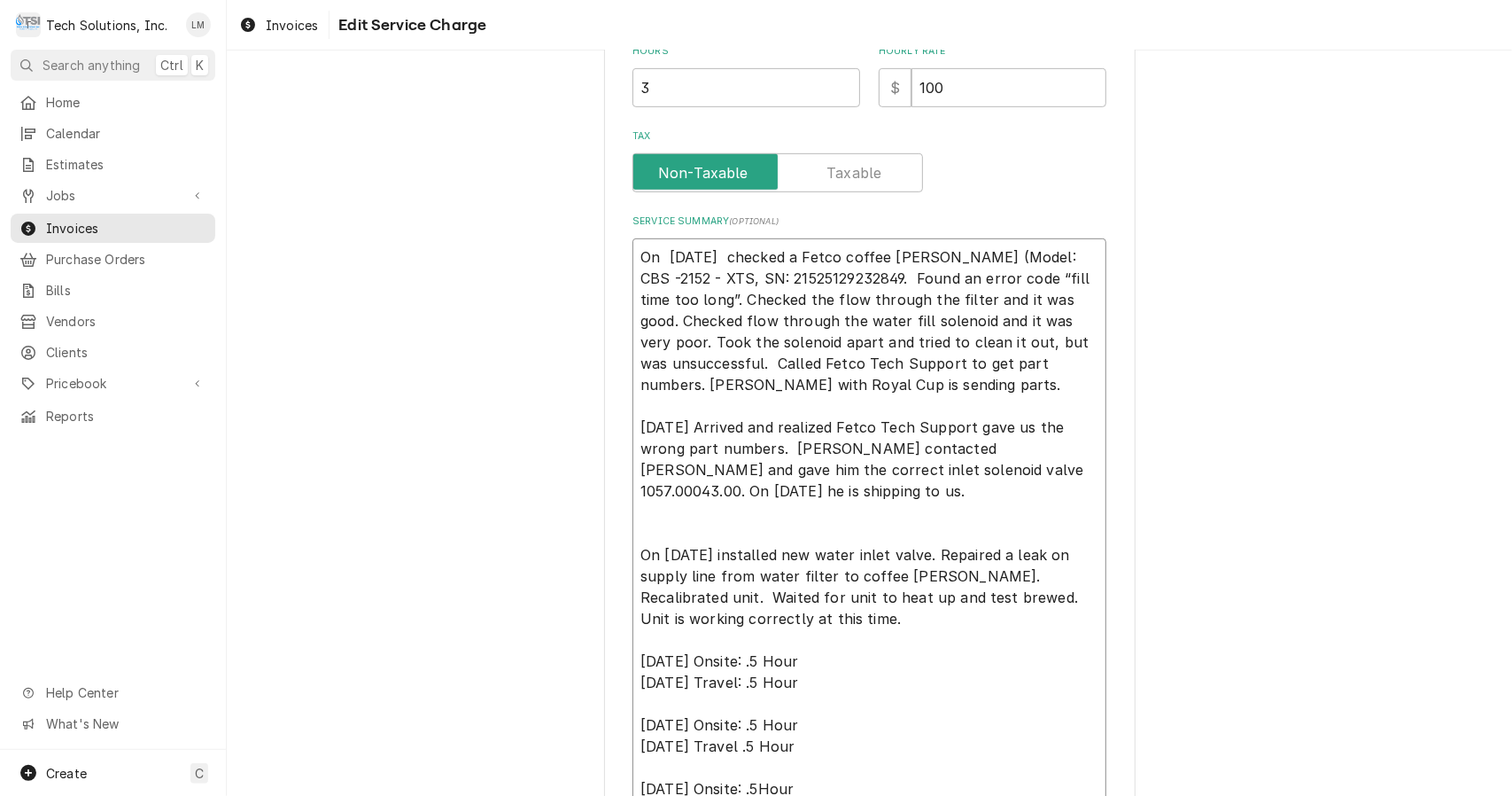
scroll to position [623, 0]
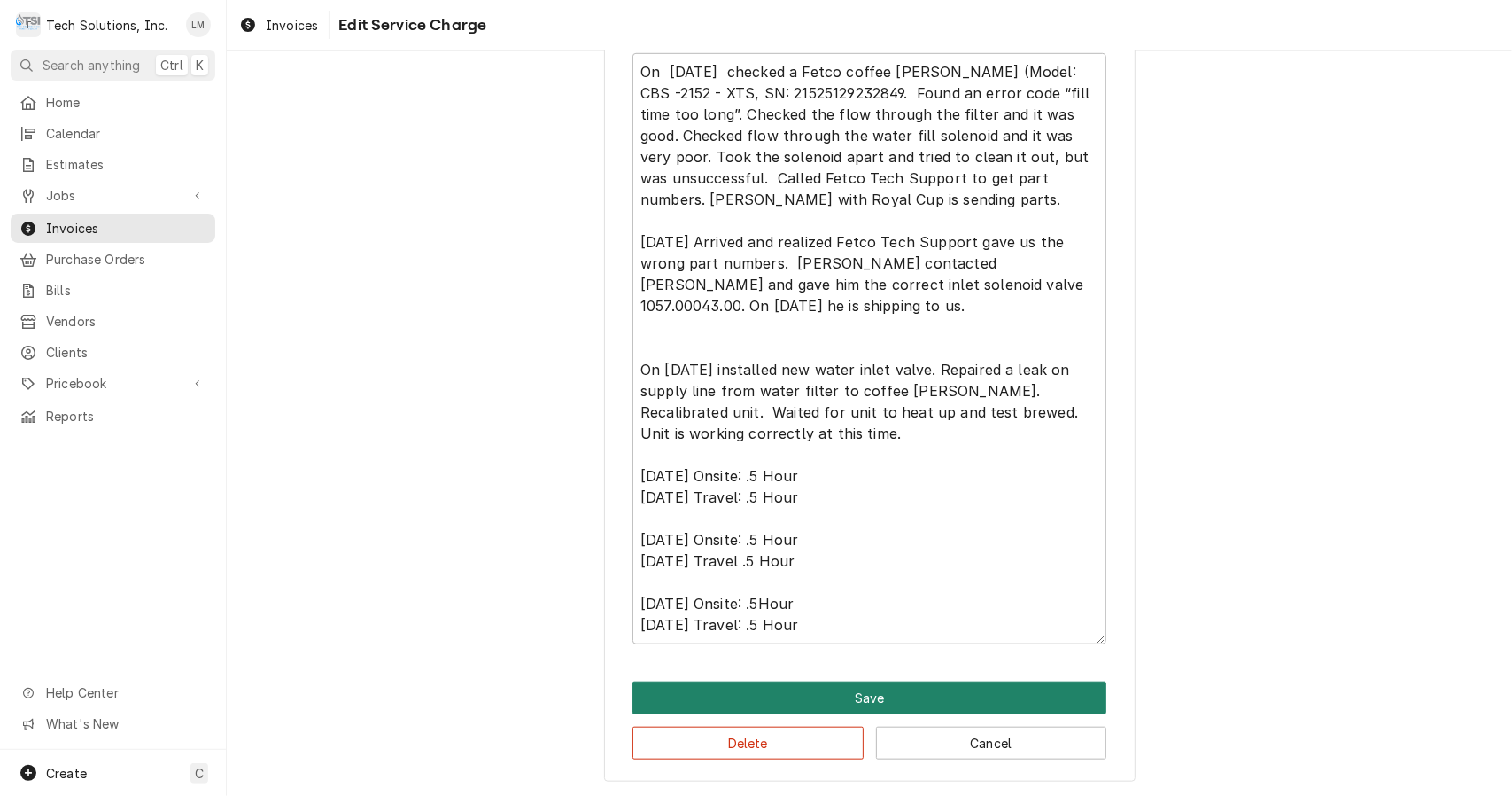
click at [902, 682] on button "Save" at bounding box center [870, 698] width 474 height 33
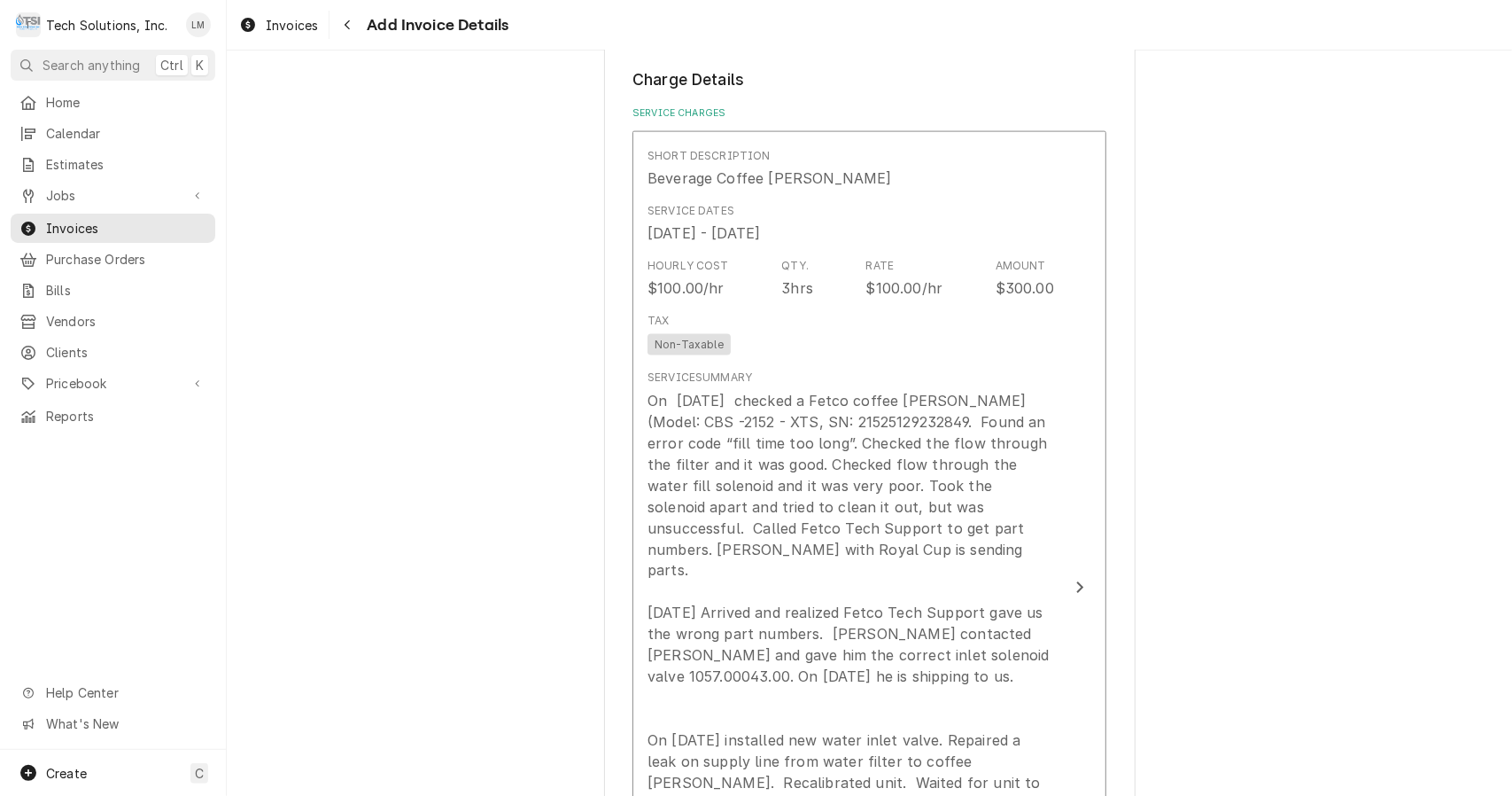
click at [1257, 439] on div "Please provide the following information to create your invoice: Client Details…" at bounding box center [870, 291] width 1286 height 3969
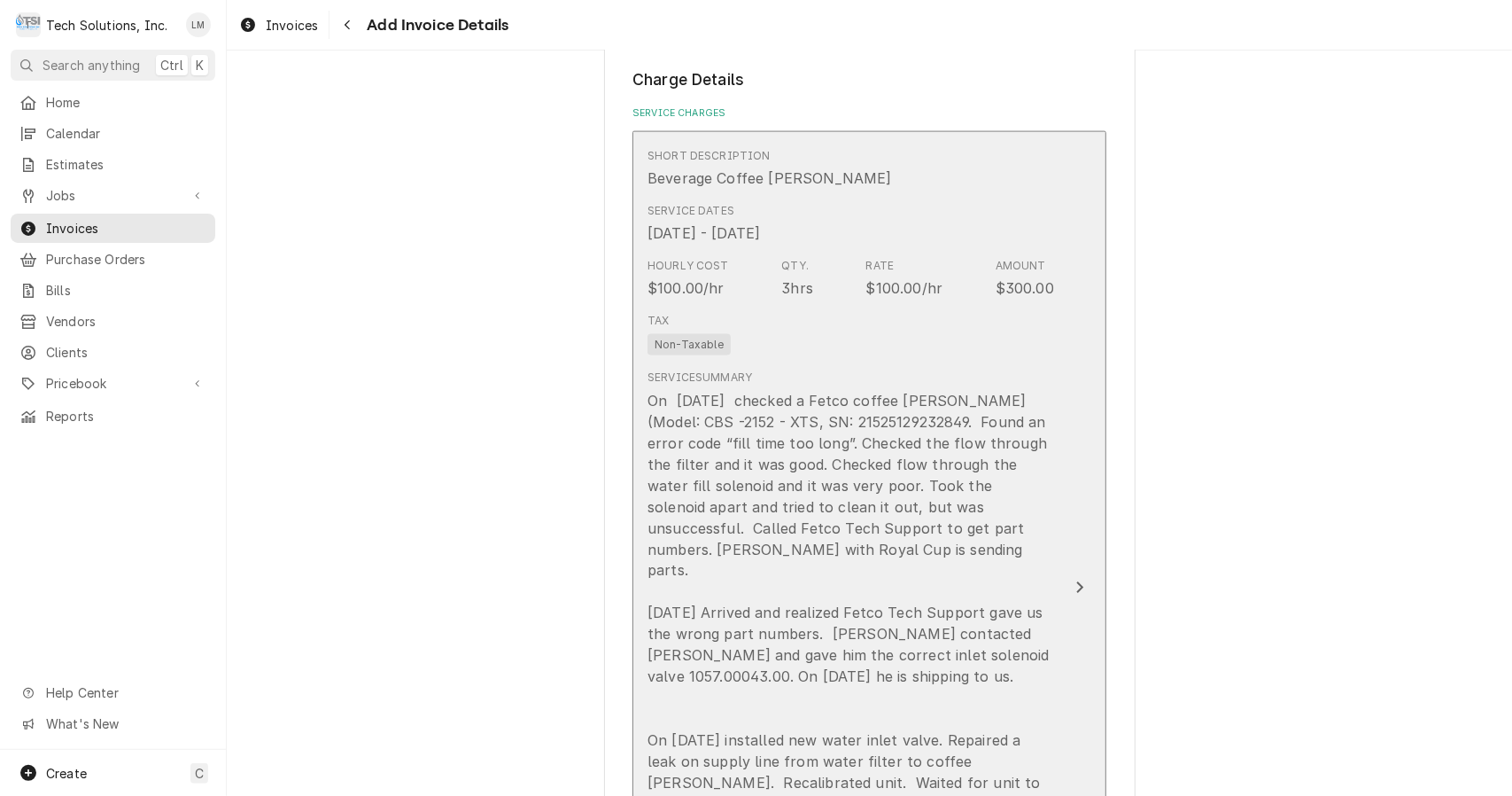
click at [829, 390] on div "On 8/15/25 checked a Fetco coffee brewer (Model: CBS -2152 - XTS, SN: 215251292…" at bounding box center [851, 709] width 407 height 638
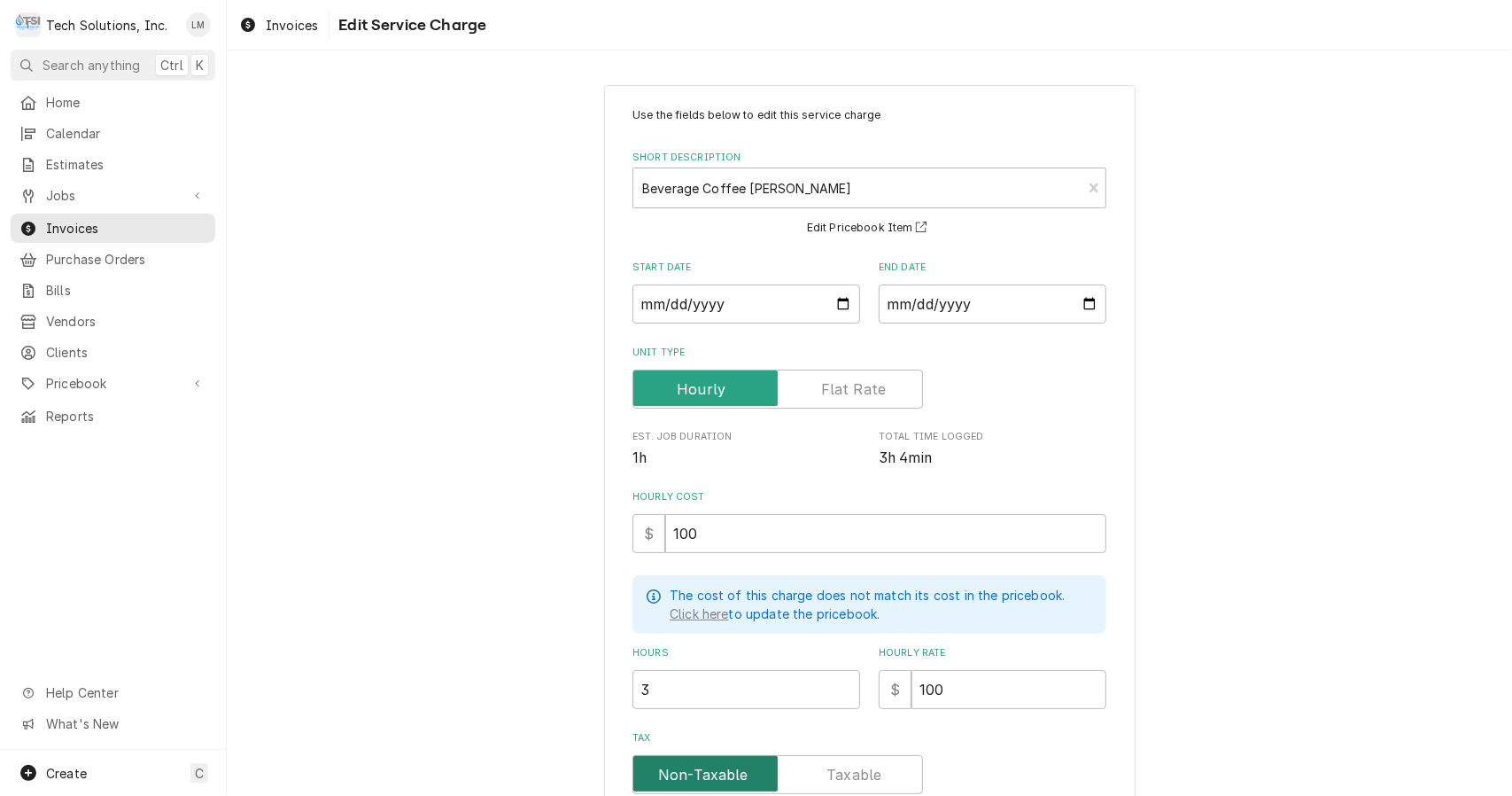
click at [863, 786] on input "Tax" at bounding box center [778, 774] width 274 height 39
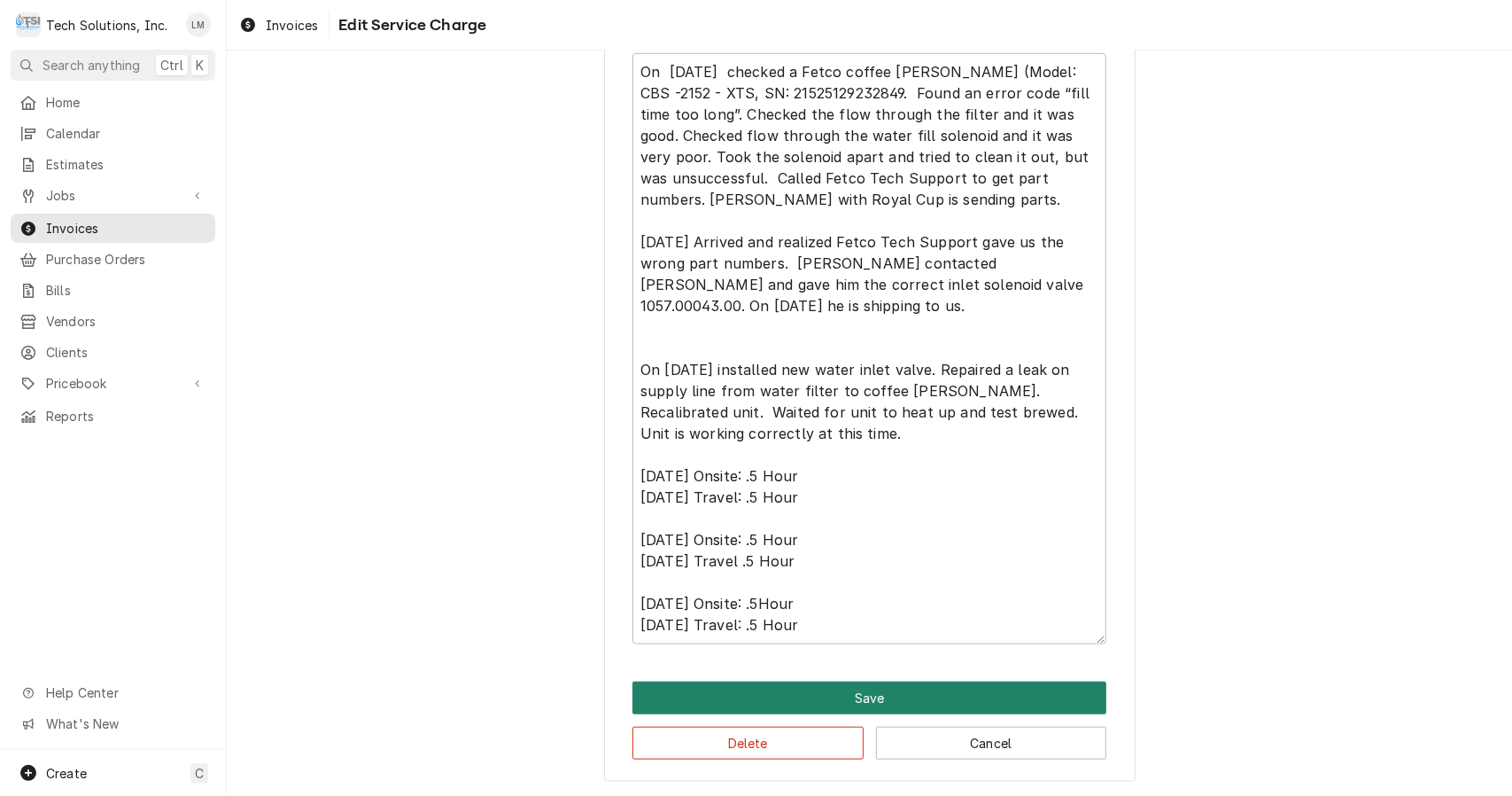
click at [975, 706] on button "Save" at bounding box center [870, 698] width 474 height 33
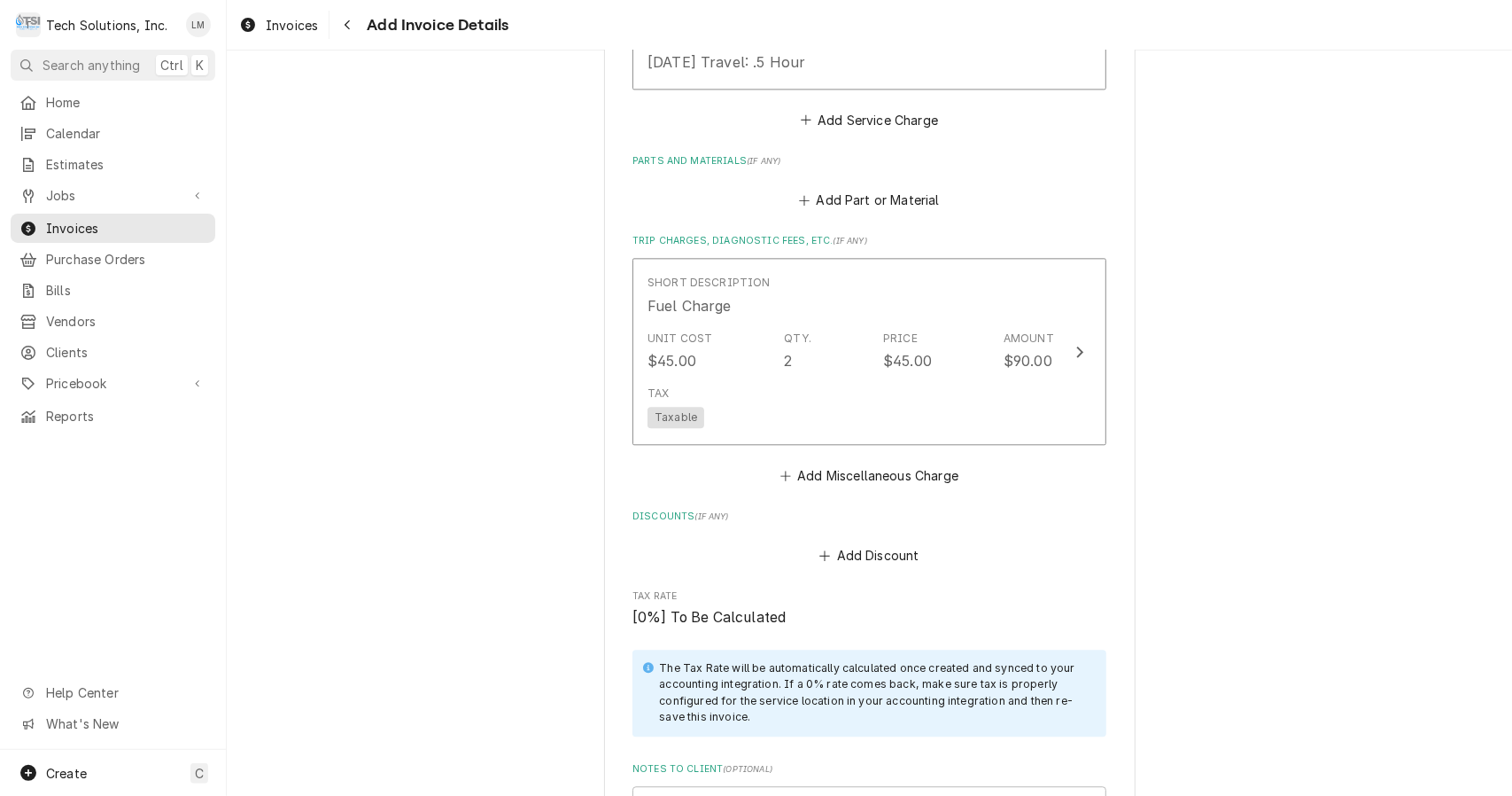
scroll to position [2719, 0]
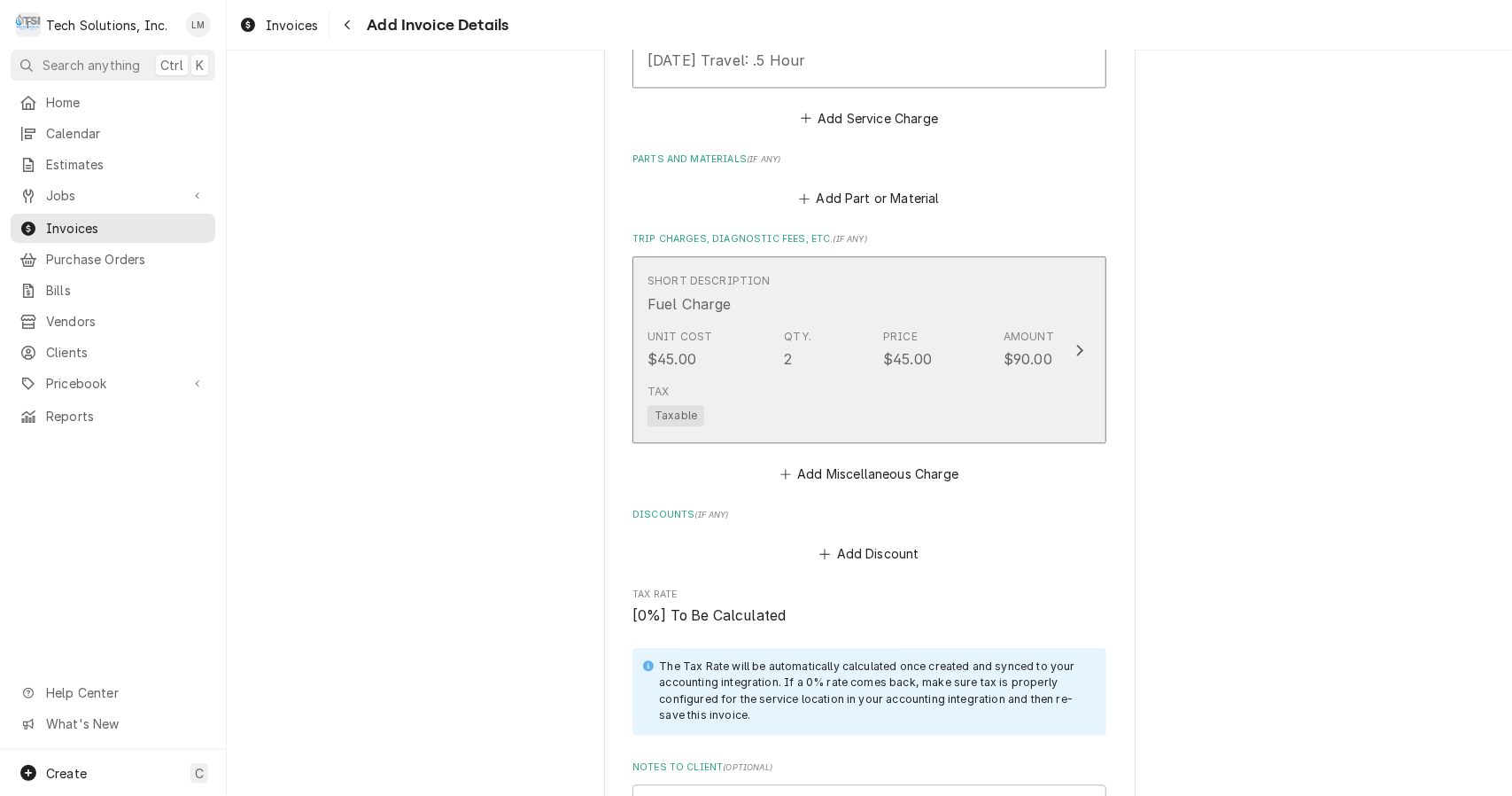
click at [1064, 300] on button "Short Description Fuel Charge Unit Cost $45.00 Qty. 2 Price $45.00 Amount $90.0…" at bounding box center [870, 350] width 474 height 187
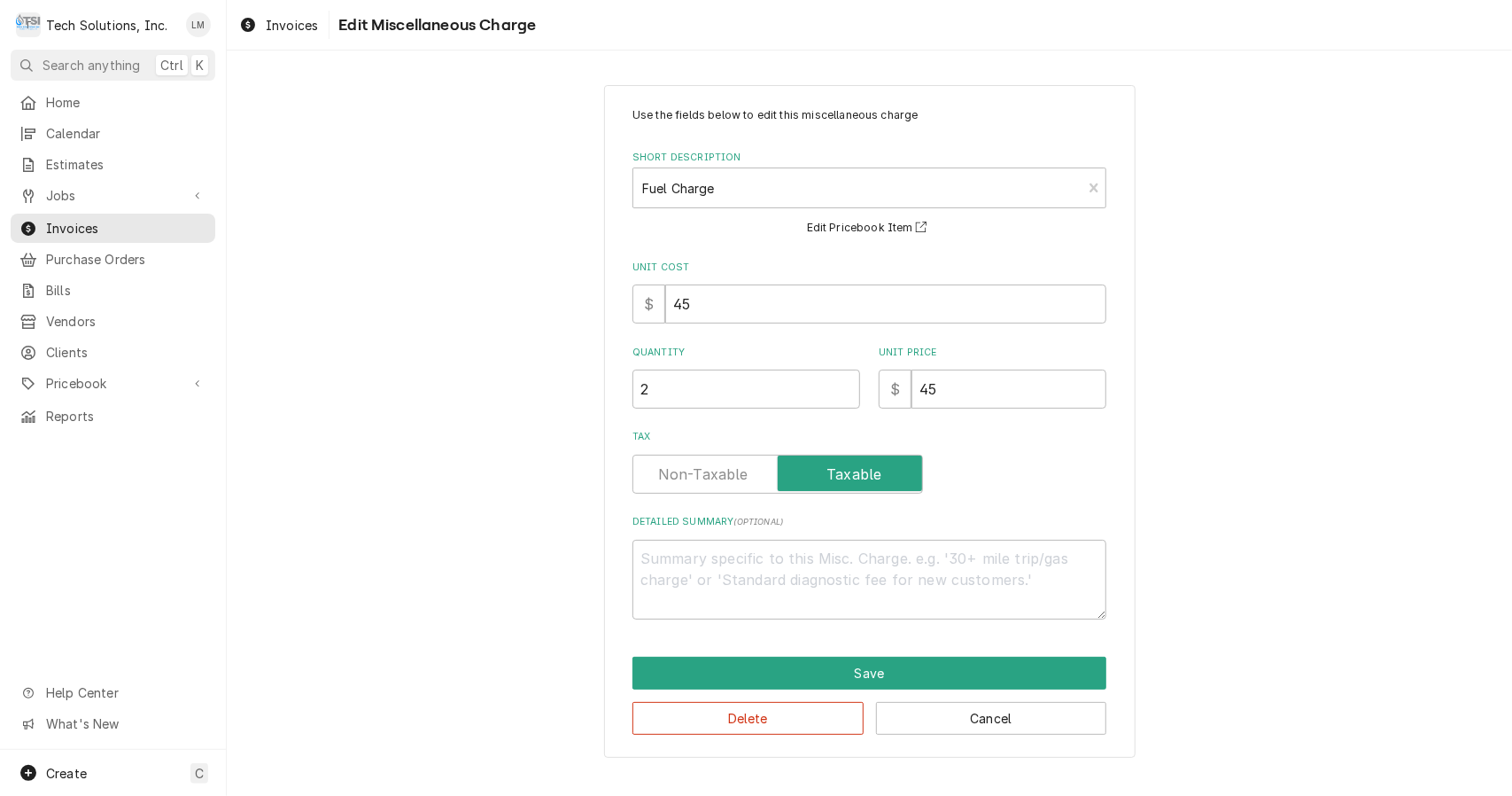
click at [774, 397] on input "2" at bounding box center [747, 388] width 228 height 39
click at [875, 670] on button "Save" at bounding box center [870, 673] width 474 height 33
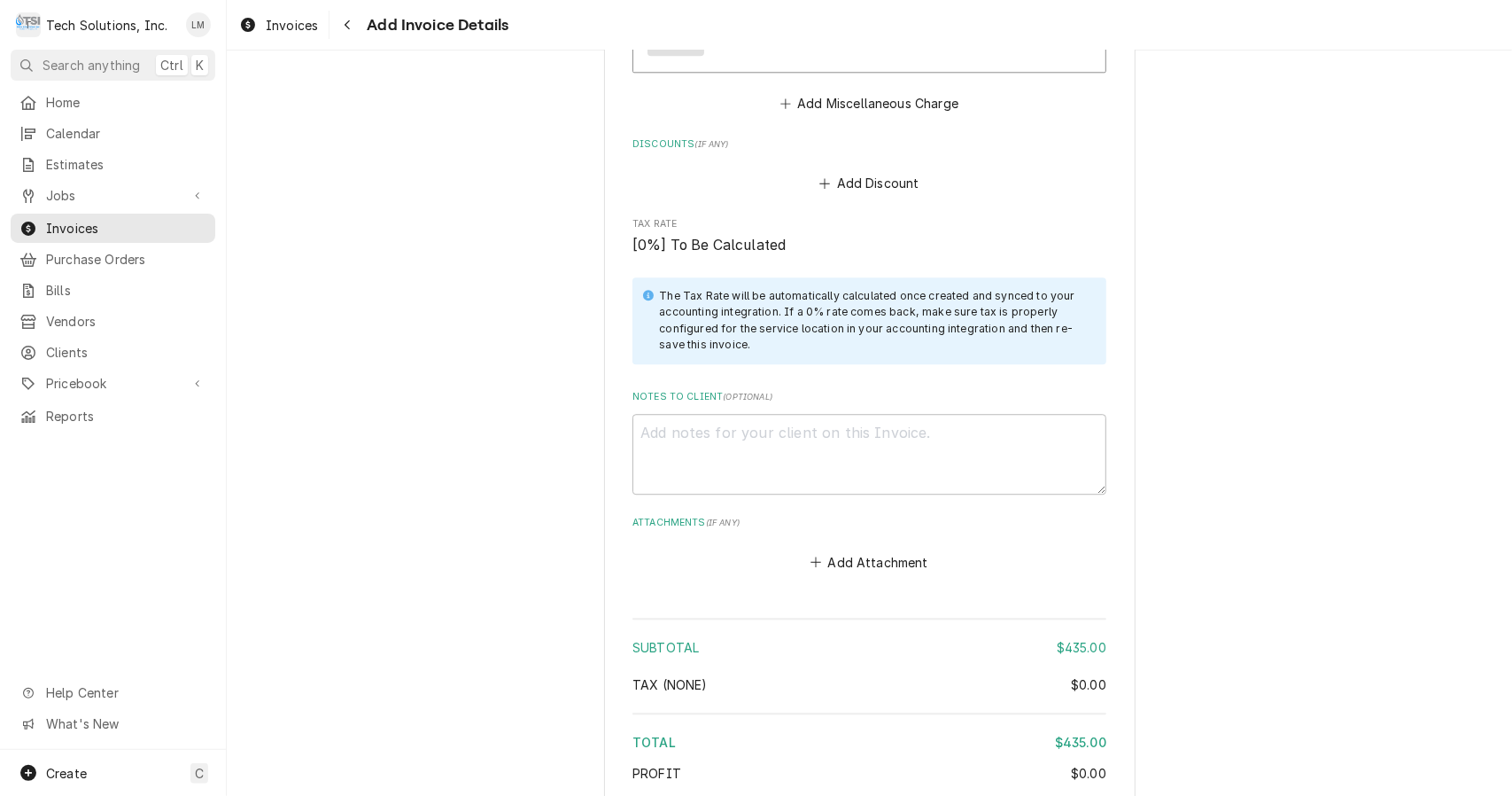
scroll to position [3102, 0]
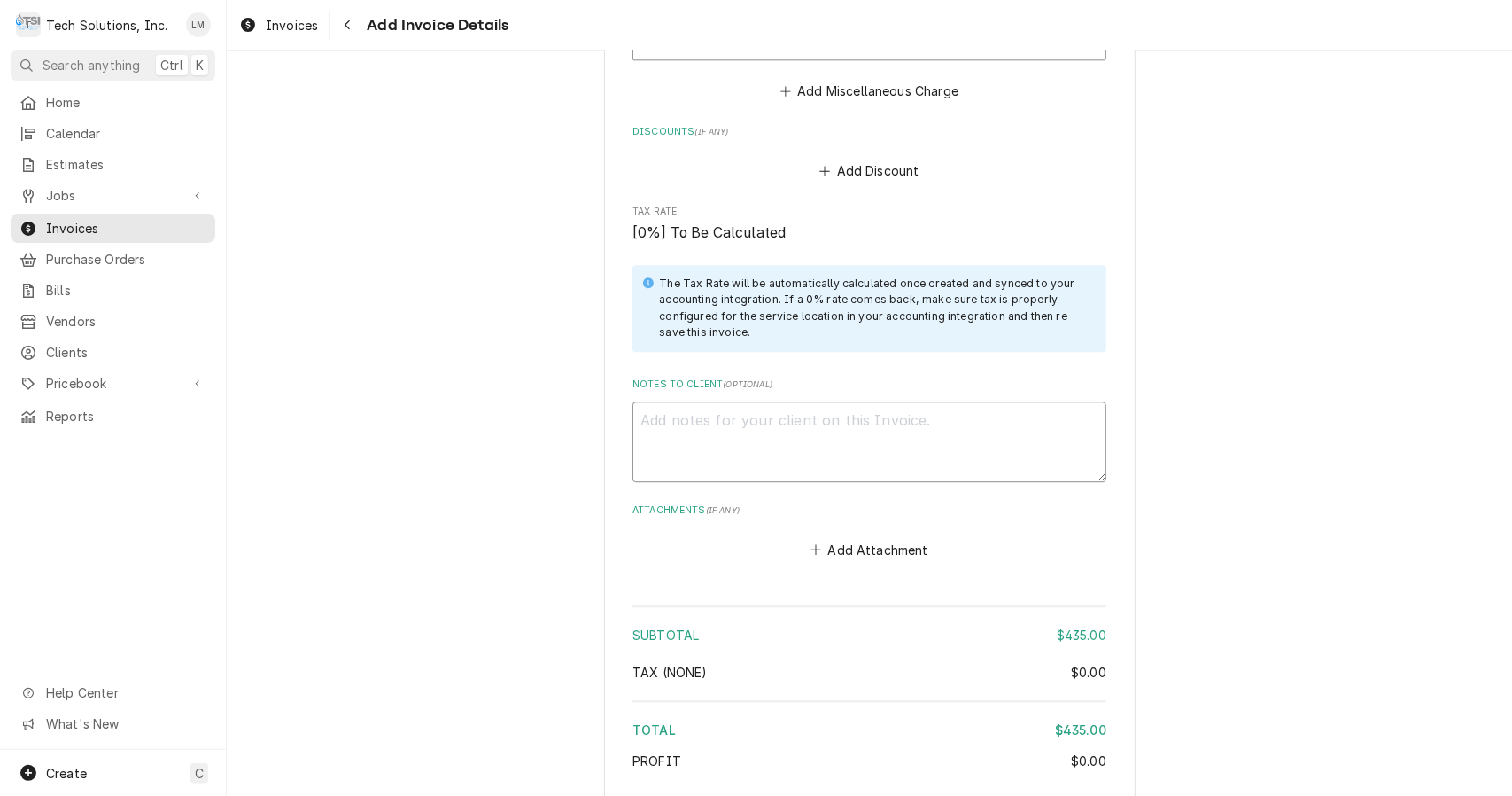
click at [815, 401] on textarea "Notes to Client ( optional )" at bounding box center [870, 441] width 474 height 80
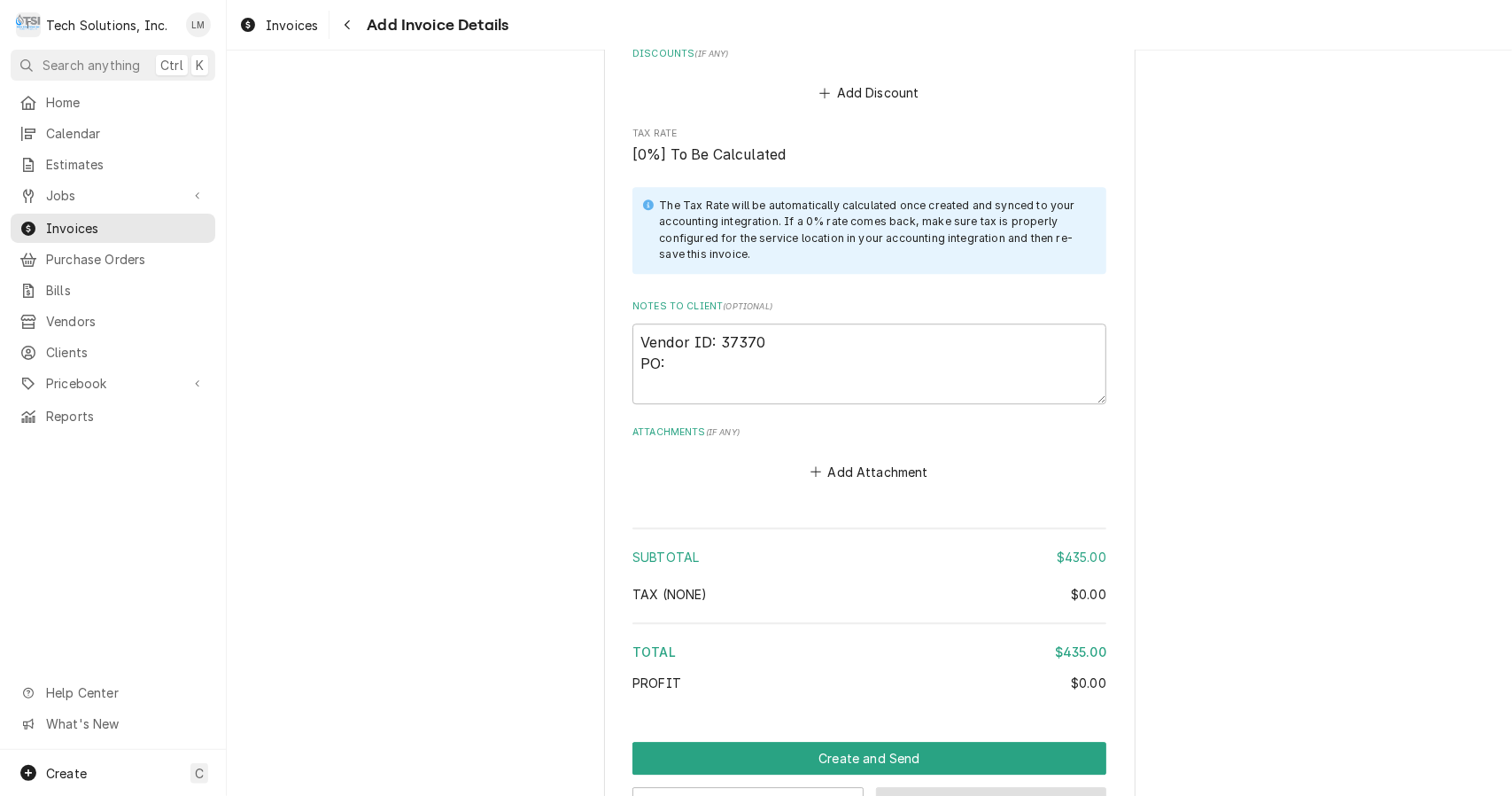
click at [951, 787] on button "Save Draft" at bounding box center [992, 804] width 231 height 33
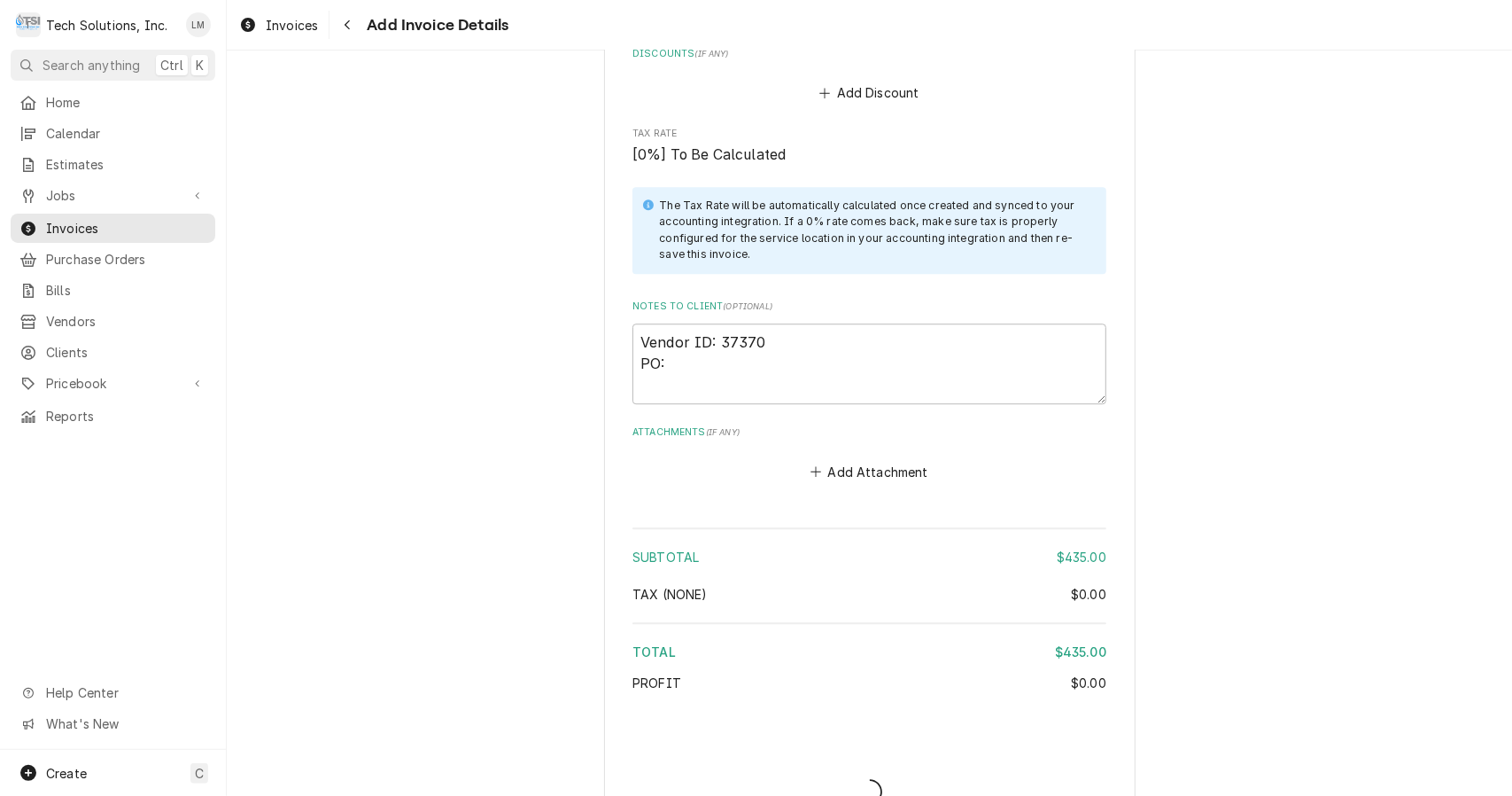
scroll to position [3170, 0]
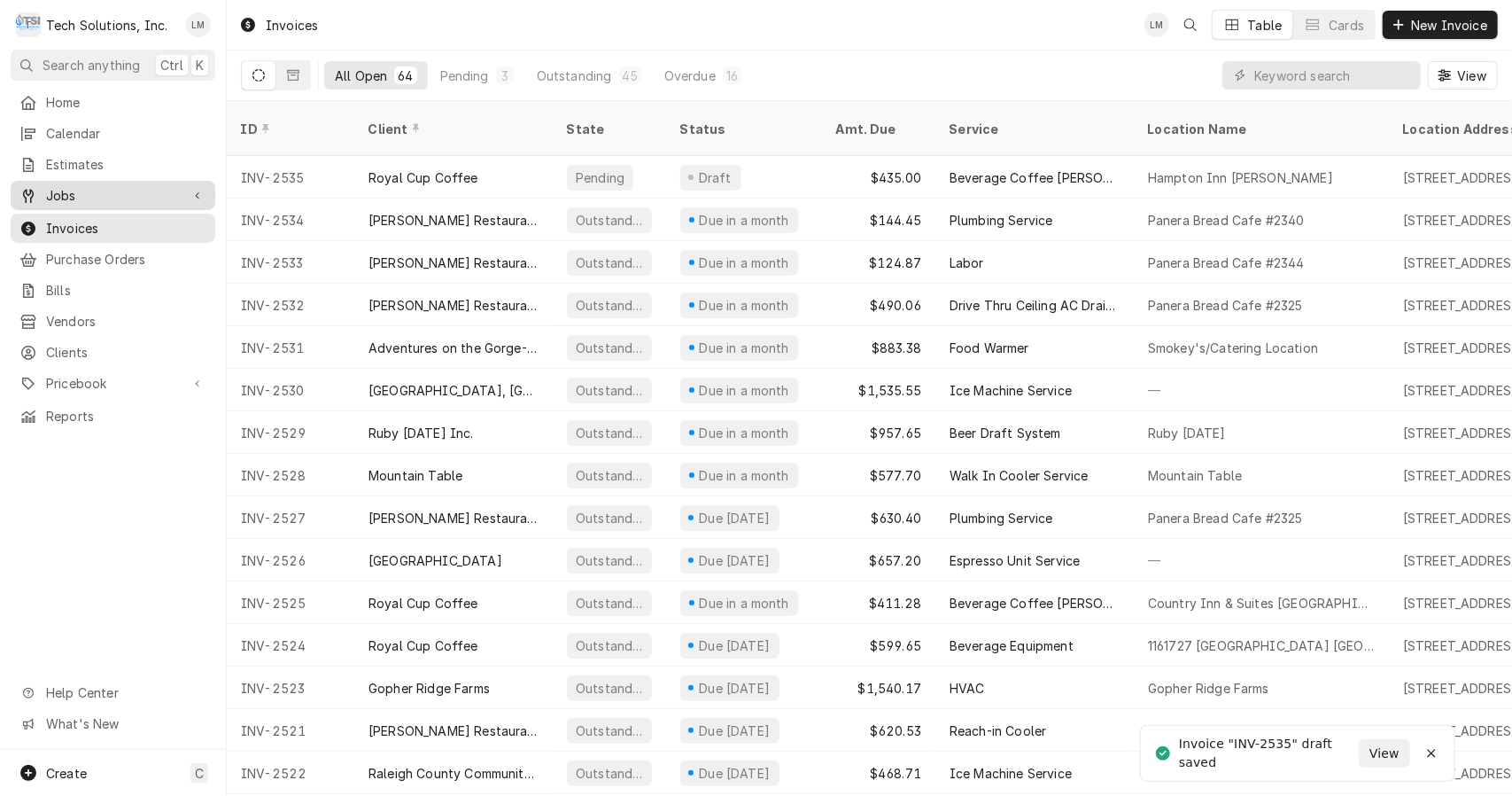
click at [75, 194] on span "Jobs" at bounding box center [113, 196] width 133 height 19
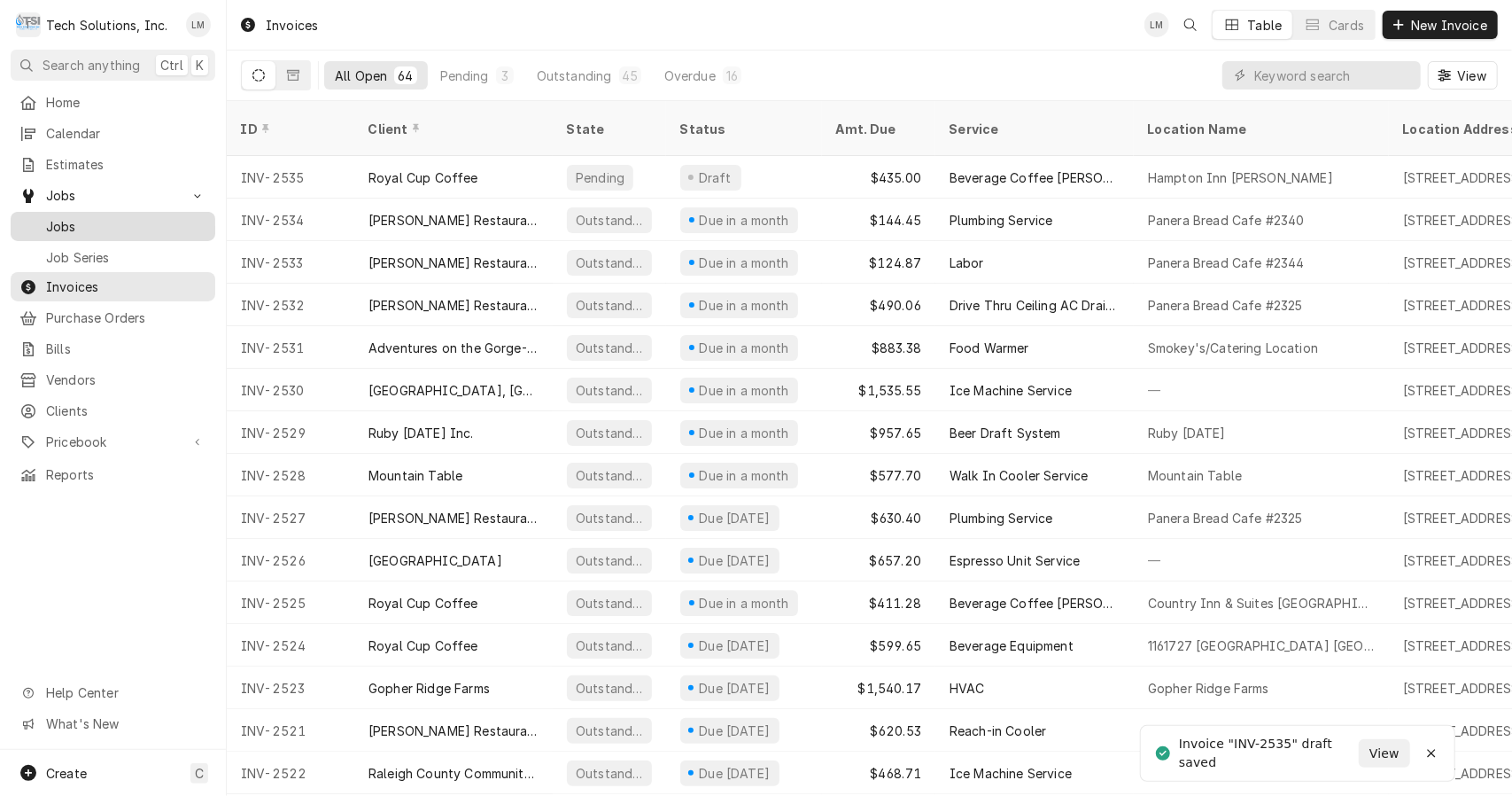
click at [72, 218] on span "Jobs" at bounding box center [126, 226] width 160 height 19
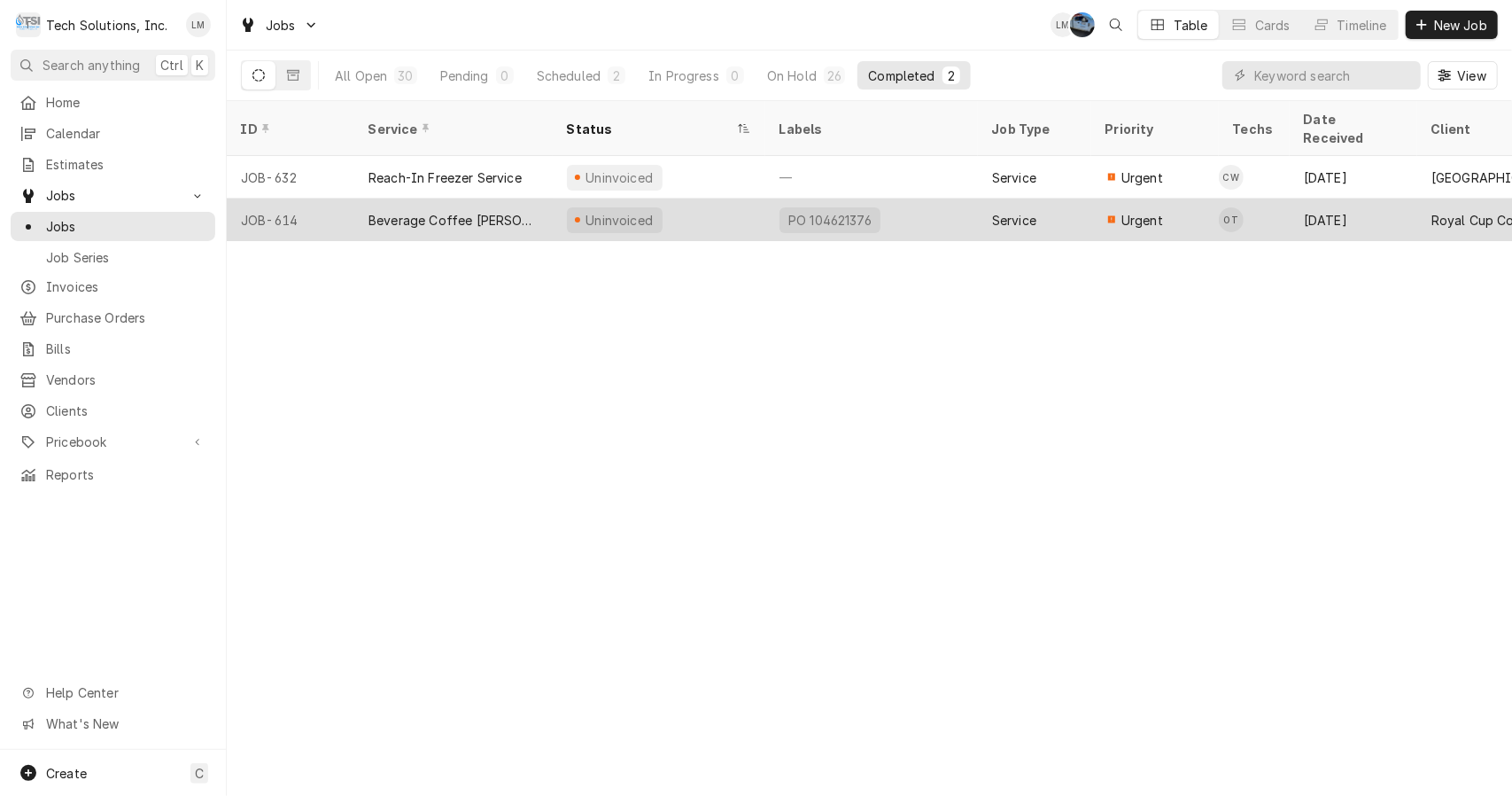
click at [429, 211] on div "Beverage Coffee [PERSON_NAME]" at bounding box center [454, 221] width 170 height 19
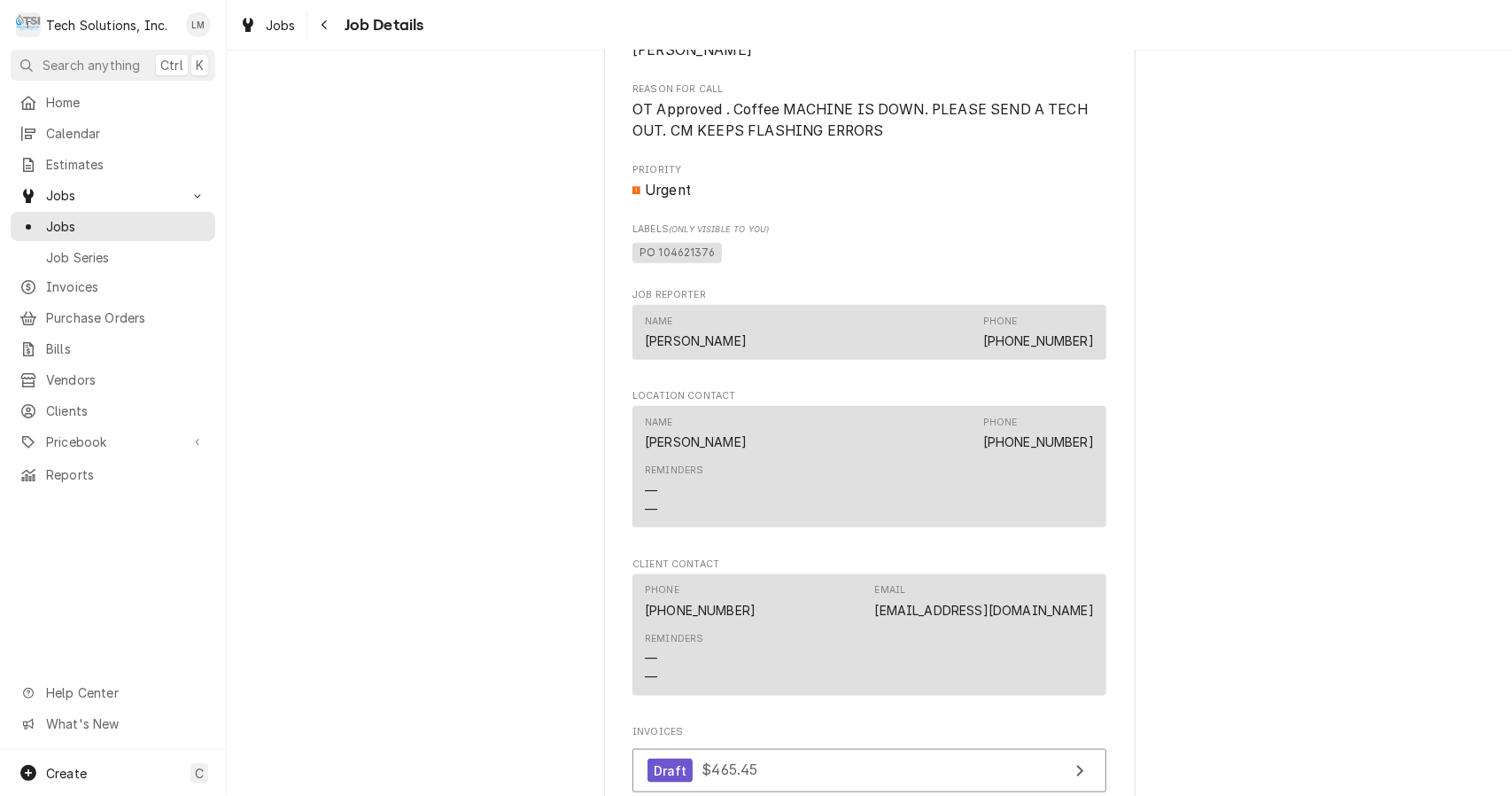
scroll to position [1211, 0]
click at [668, 244] on span "PO 104621376" at bounding box center [677, 253] width 90 height 21
click at [654, 253] on span "PO 104621376" at bounding box center [677, 253] width 90 height 21
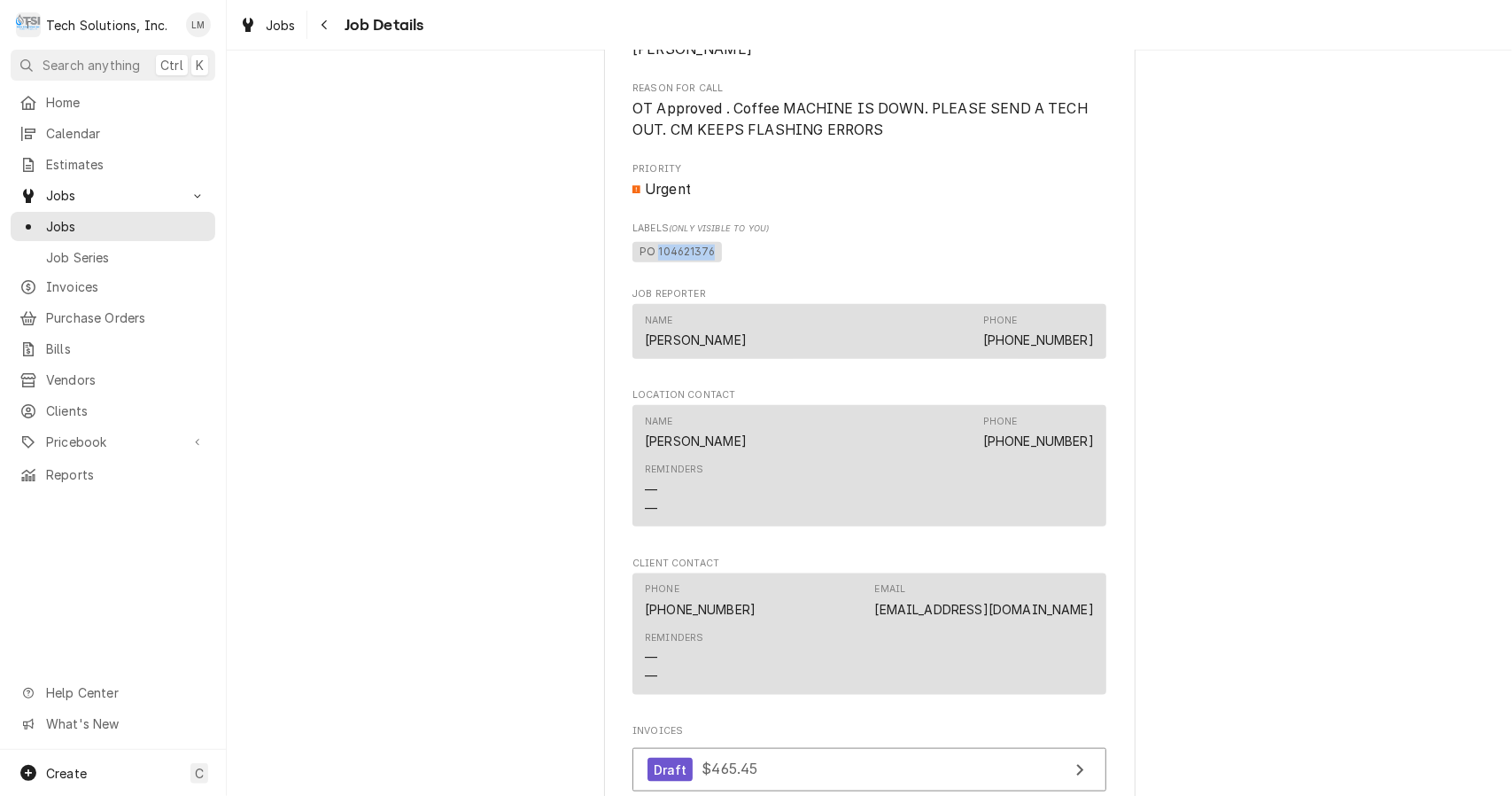
click at [654, 253] on span "PO 104621376" at bounding box center [677, 253] width 90 height 21
copy span "104621376"
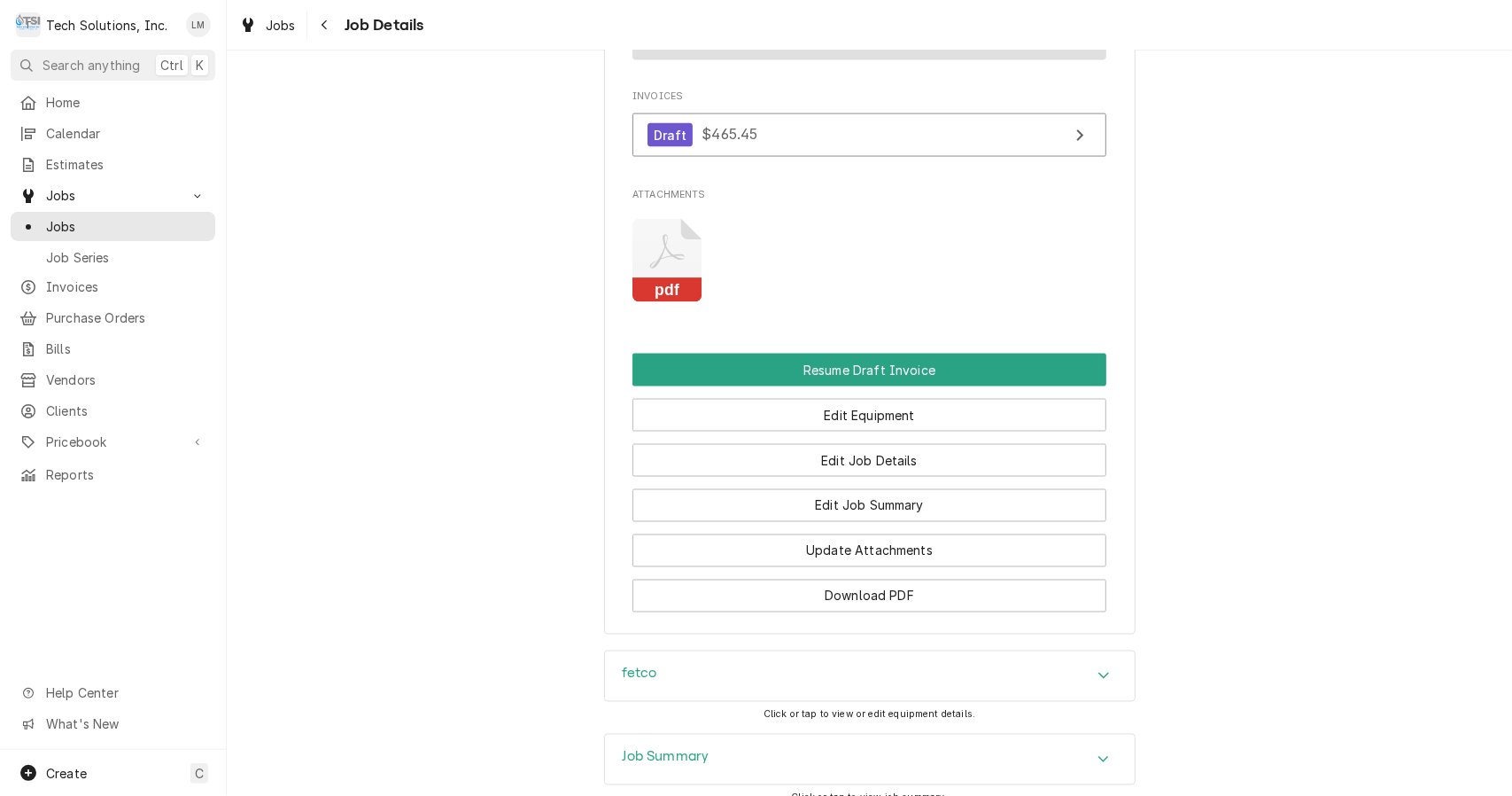
scroll to position [2035, 0]
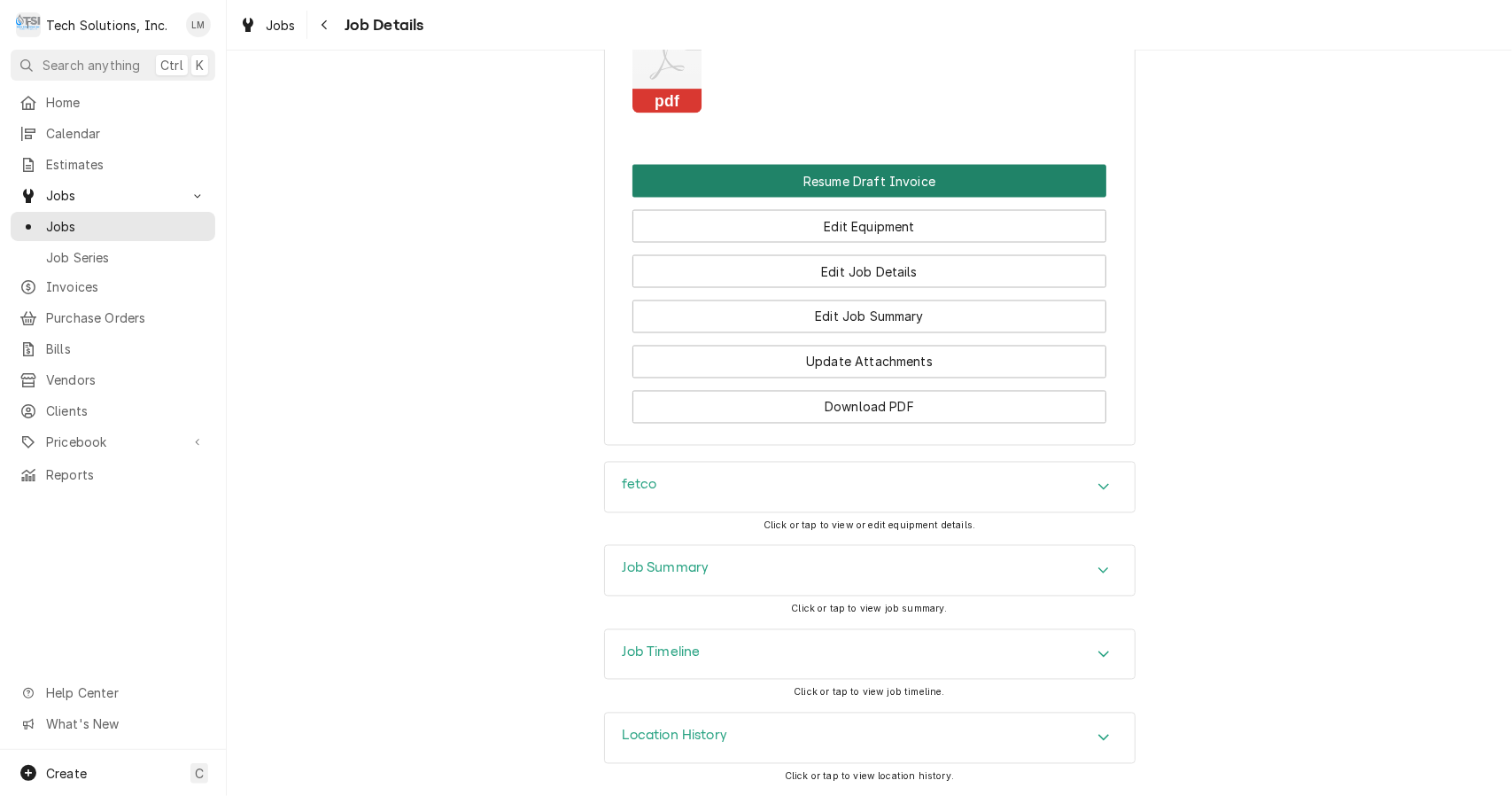
click at [913, 174] on button "Resume Draft Invoice" at bounding box center [870, 181] width 474 height 33
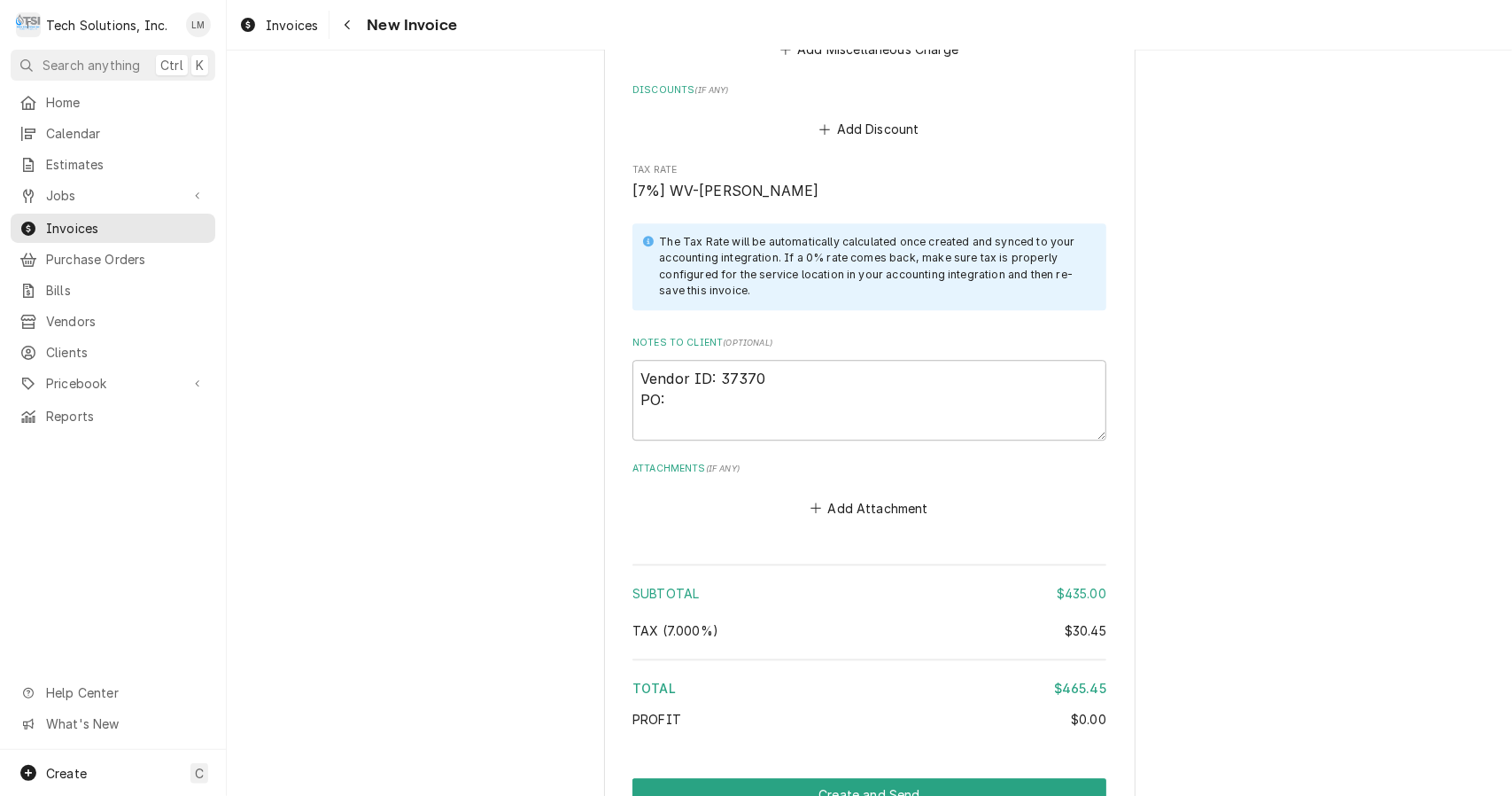
scroll to position [3144, 0]
click at [725, 359] on textarea "Vendor ID: 37370 PO:" at bounding box center [870, 398] width 474 height 80
type textarea "x"
type textarea "Vendor ID: 37370 PO:"
paste textarea "104621376"
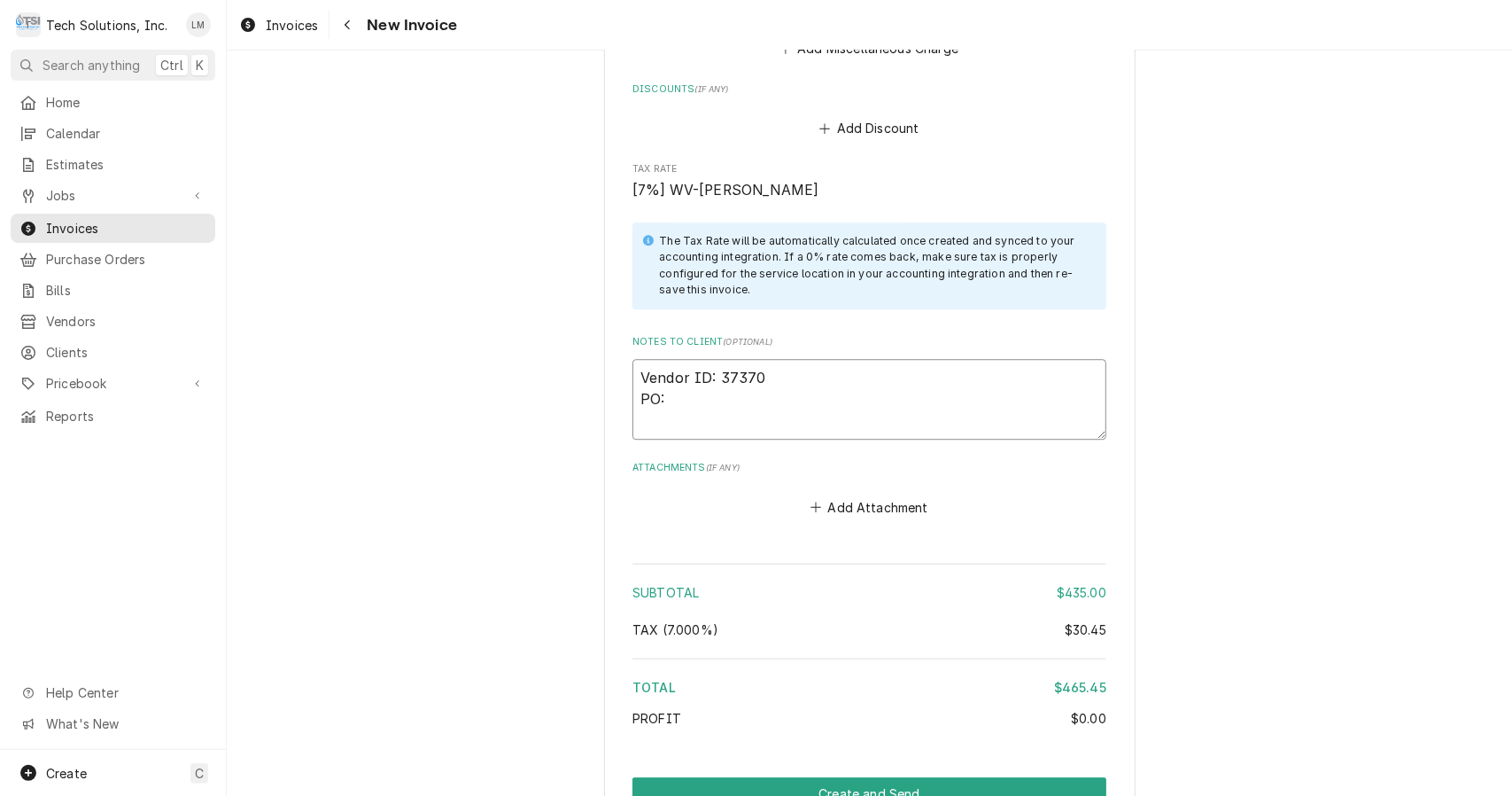
type textarea "x"
type textarea "Vendor ID: 37370 PO: 104621376"
type textarea "x"
type textarea "Vendor ID: 37370 PO: 104621376"
type textarea "x"
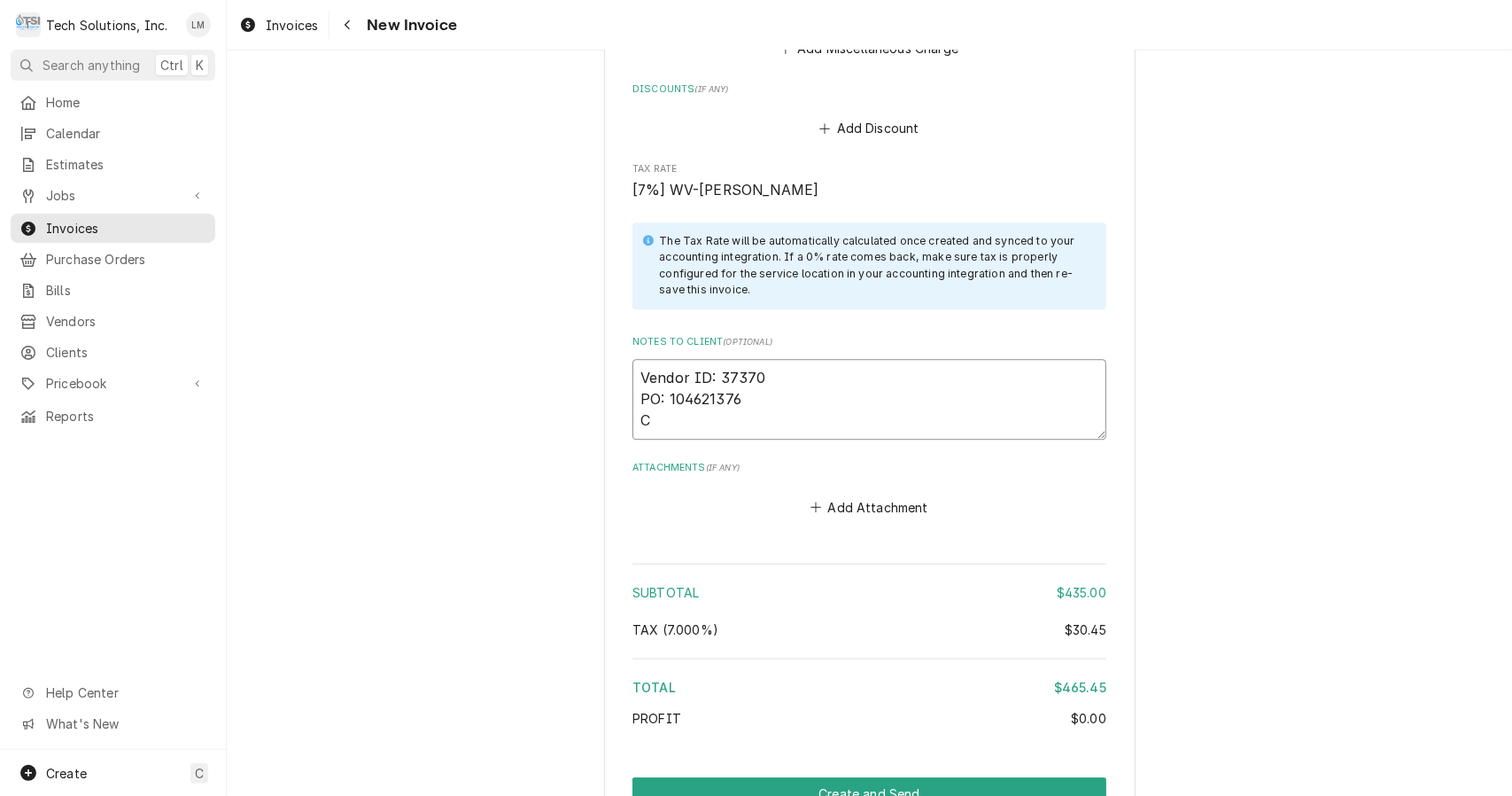
type textarea "Vendor ID: 37370 PO: 104621376 Cu"
type textarea "x"
type textarea "Vendor ID: 37370 PO: 104621376 Cus"
type textarea "x"
type textarea "Vendor ID: 37370 PO: 104621376 Cust"
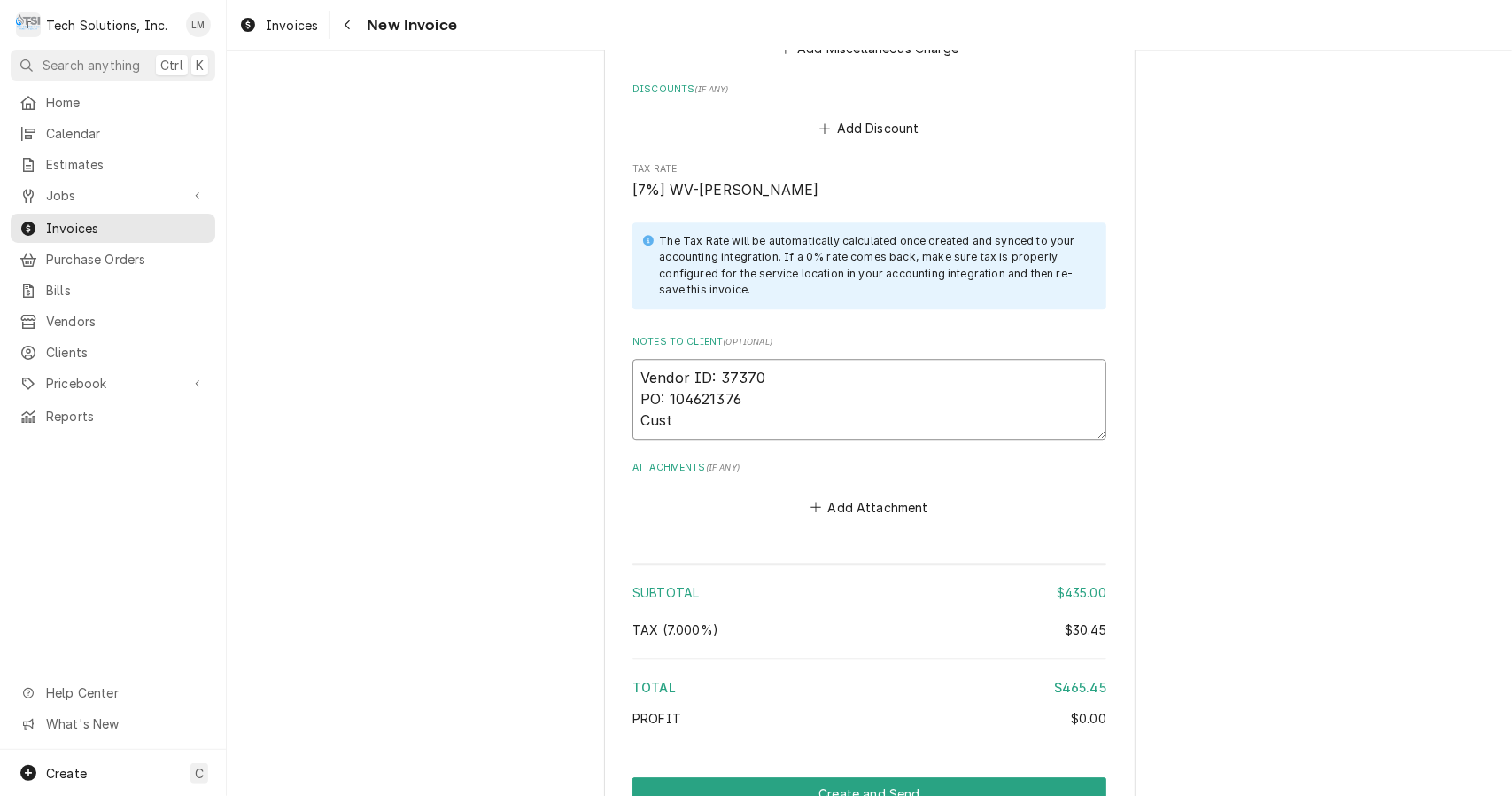
type textarea "x"
type textarea "Vendor ID: 37370 PO: 104621376 Cust."
type textarea "x"
type textarea "Vendor ID: 37370 PO: 104621376 Cust."
type textarea "x"
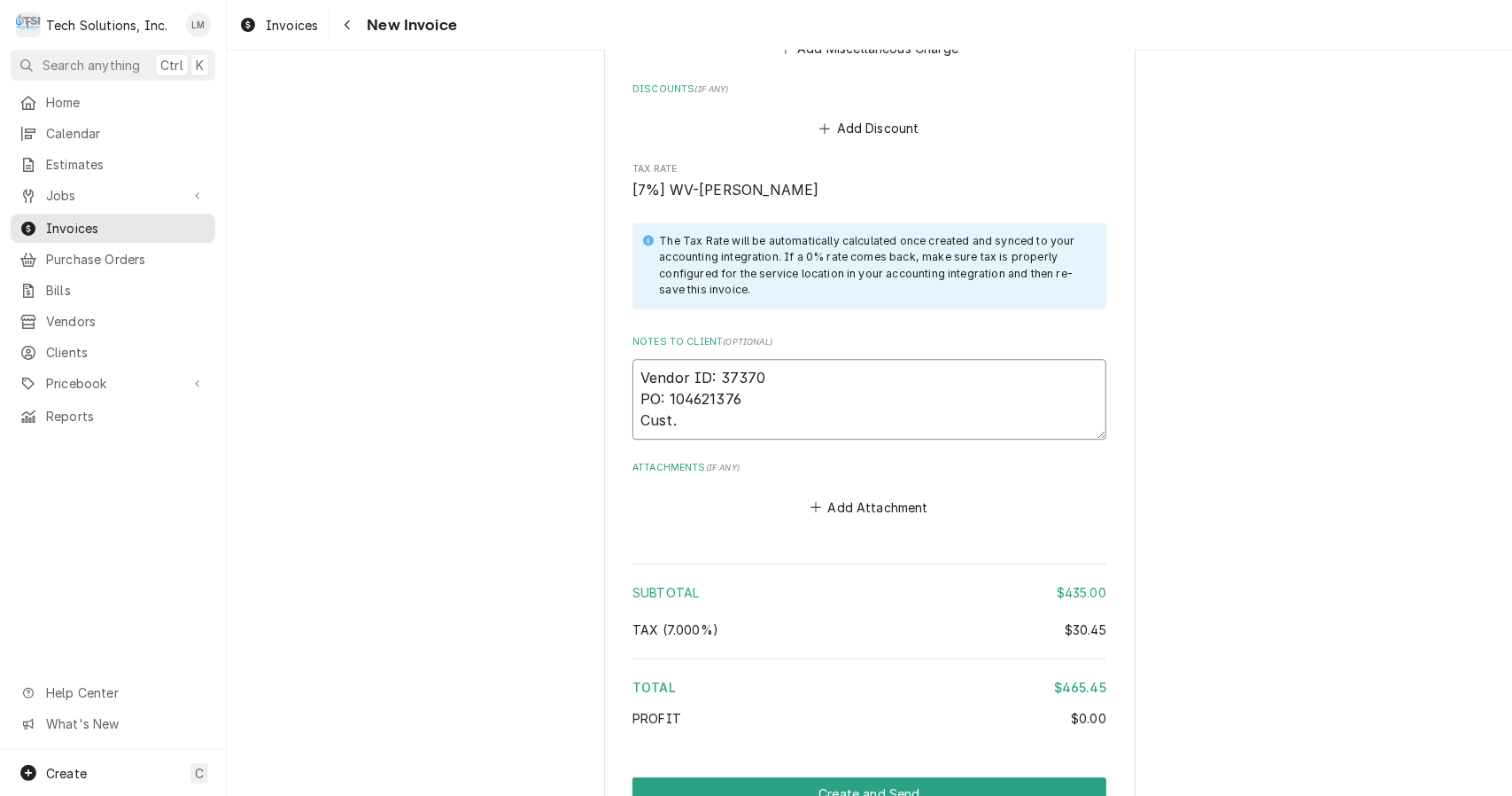
type textarea "Vendor ID: 37370 PO: 104621376 Cust. S"
type textarea "x"
type textarea "Vendor ID: 37370 PO: 104621376 Cust. Si"
type textarea "x"
type textarea "Vendor ID: 37370 PO: 104621376 Cust. Sig"
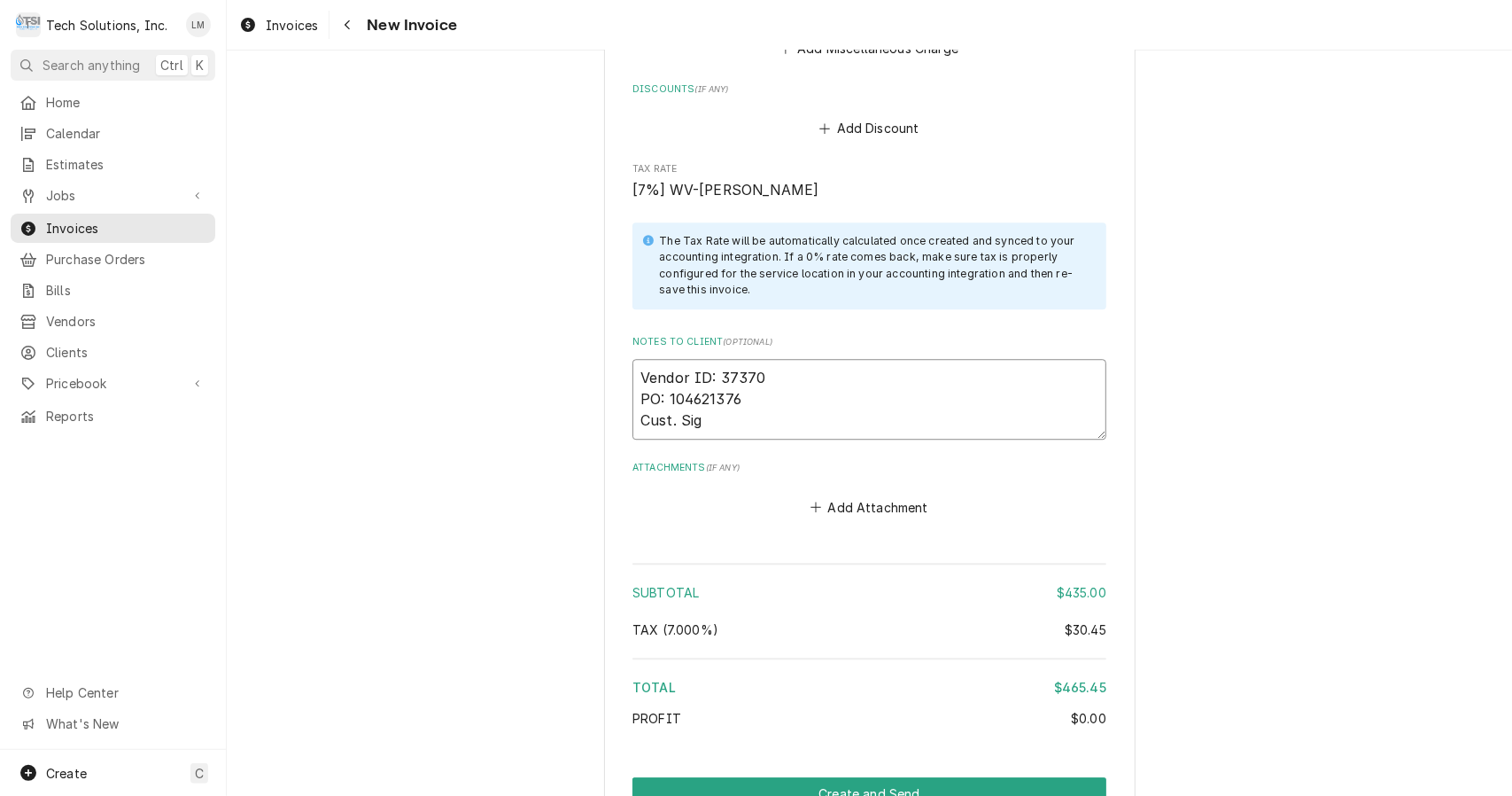
type textarea "x"
type textarea "Vendor ID: 37370 PO: 104621376 Cust. Sig:"
type textarea "x"
type textarea "Vendor ID: 37370 PO: 104621376 Cust. Sig:"
type textarea "x"
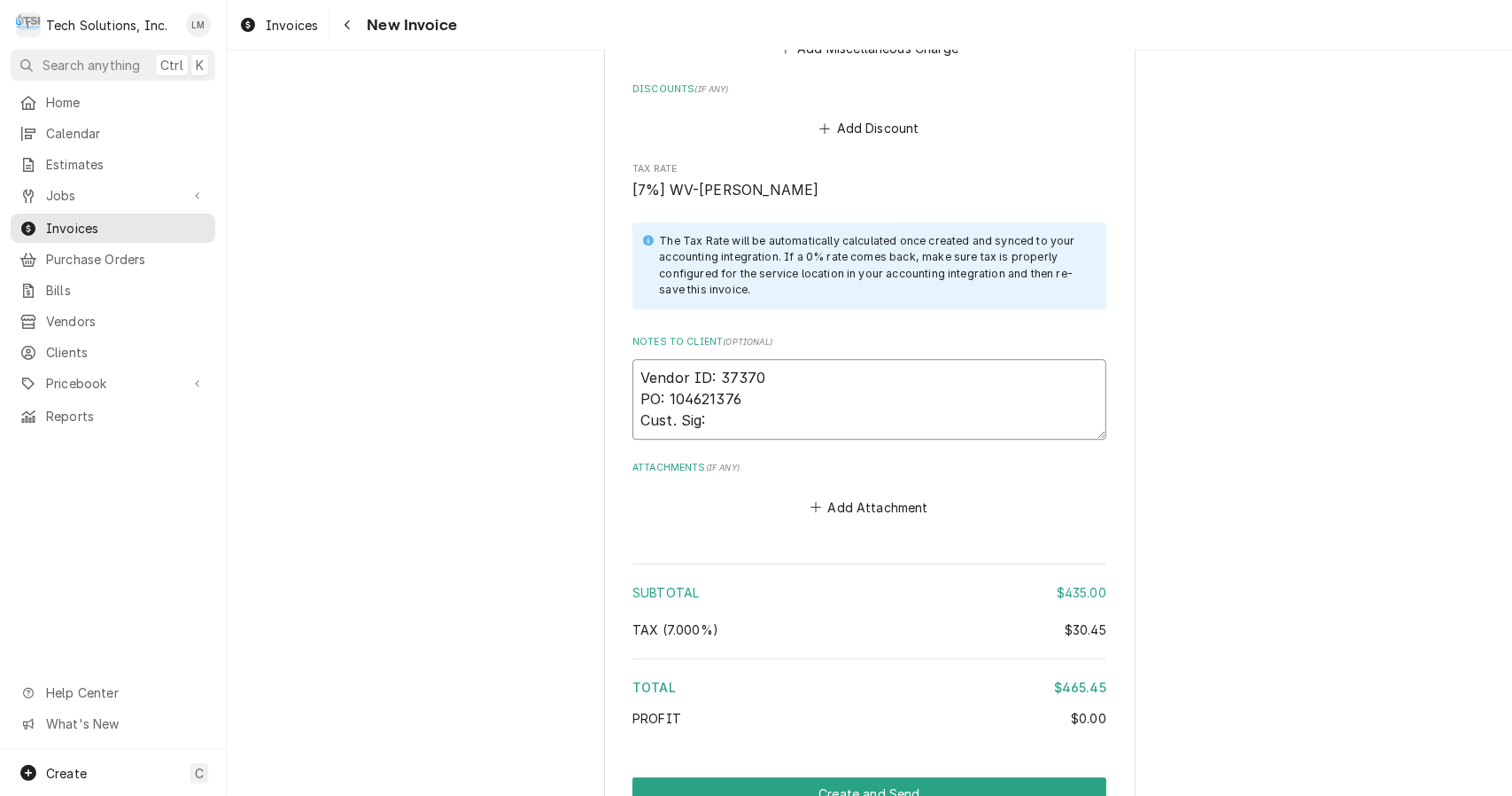
type textarea "Vendor ID: 37370 PO: 104621376 Cust. Sig: A"
type textarea "x"
type textarea "Vendor ID: 37370 PO: 104621376 Cust. Sig: An"
type textarea "x"
type textarea "Vendor ID: 37370 PO: 104621376 Cust. Sig: And"
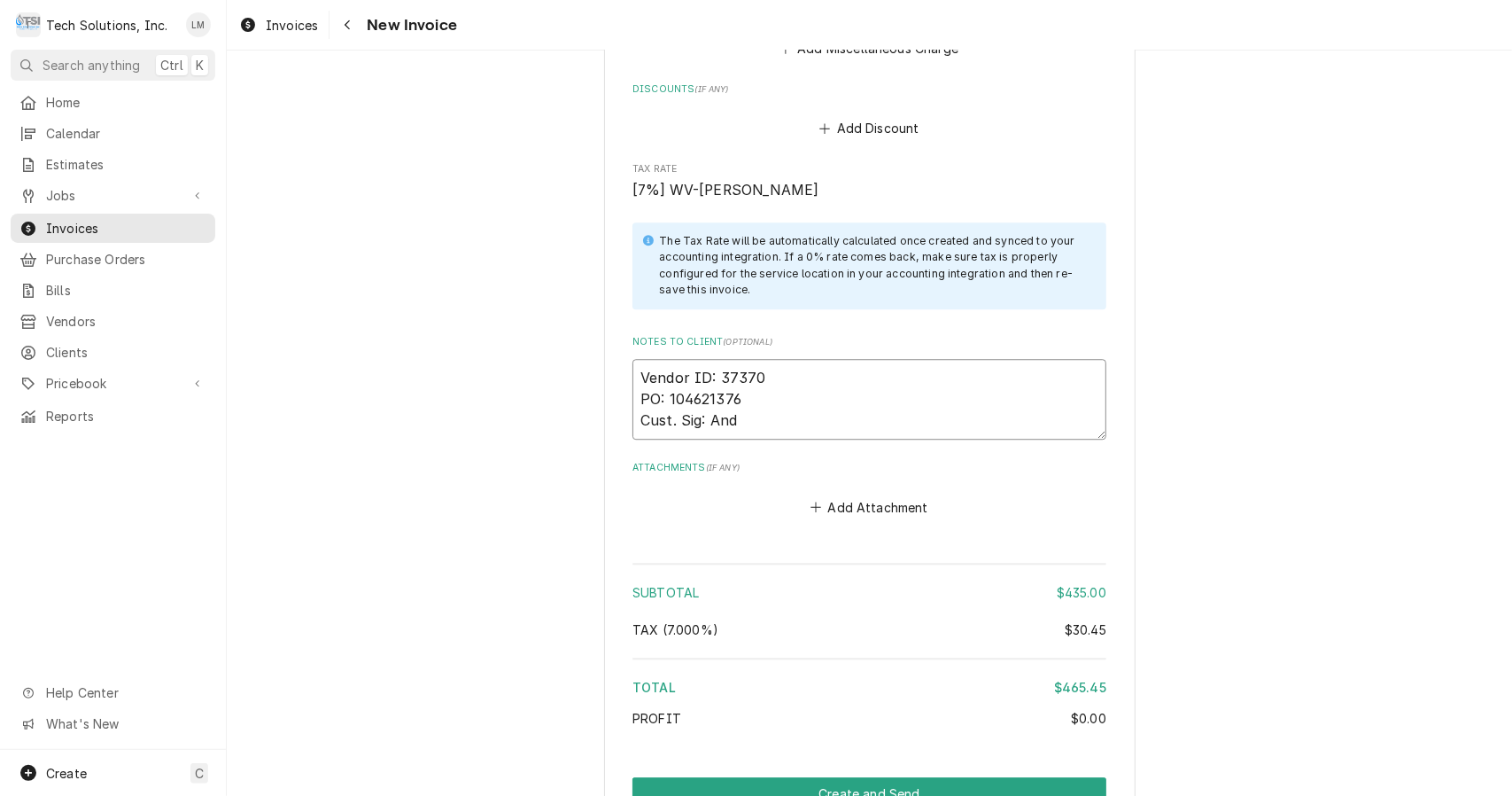
type textarea "x"
type textarea "Vendor ID: 37370 PO: 104621376 Cust. Sig: Andr"
type textarea "x"
type textarea "Vendor ID: 37370 PO: 104621376 Cust. Sig: [PERSON_NAME]"
type textarea "x"
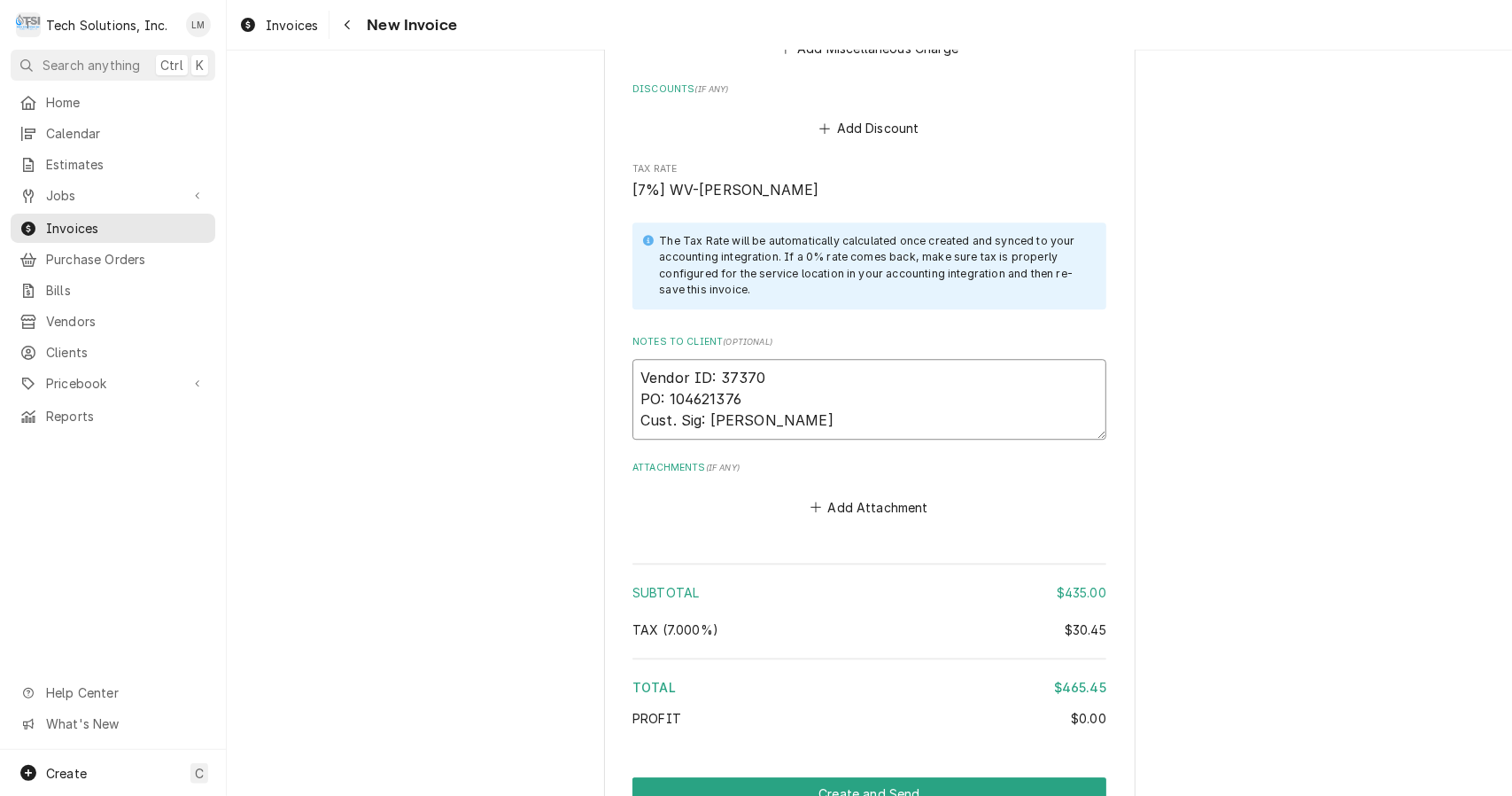
type textarea "Vendor ID: 37370 PO: 104621376 Cust. Sig: [PERSON_NAME]"
type textarea "x"
type textarea "Vendor ID: 37370 PO: 104621376 Cust. Sig: [PERSON_NAME]"
type textarea "x"
type textarea "Vendor ID: 37370 PO: 104621376 Cust. Sig: Andrea N"
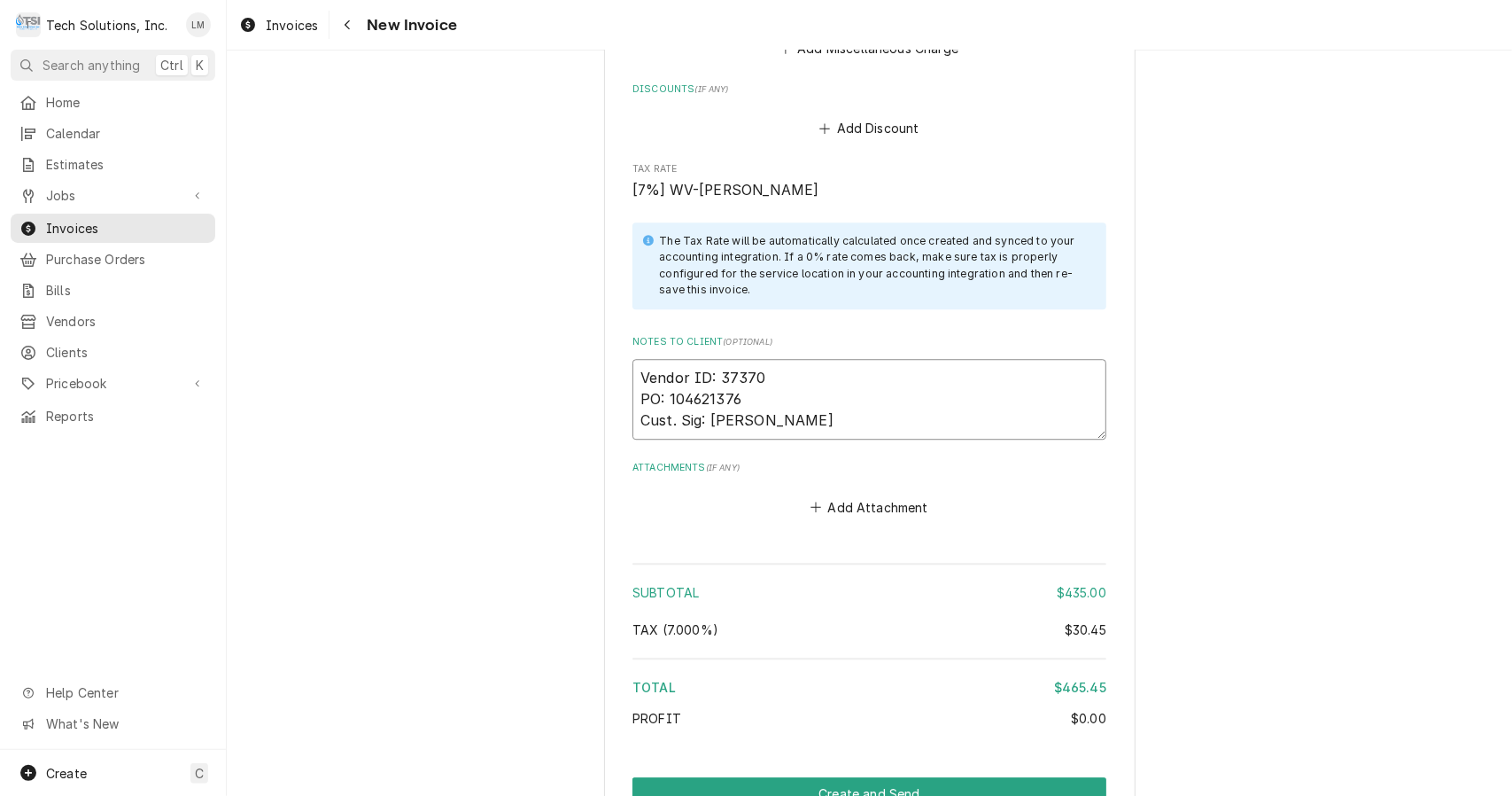
type textarea "x"
type textarea "Vendor ID: 37370 PO: 104621376 Cust. Sig: Andrea Ne"
type textarea "x"
type textarea "Vendor ID: 37370 PO: 104621376 Cust. Sig: Andrea Nest"
type textarea "x"
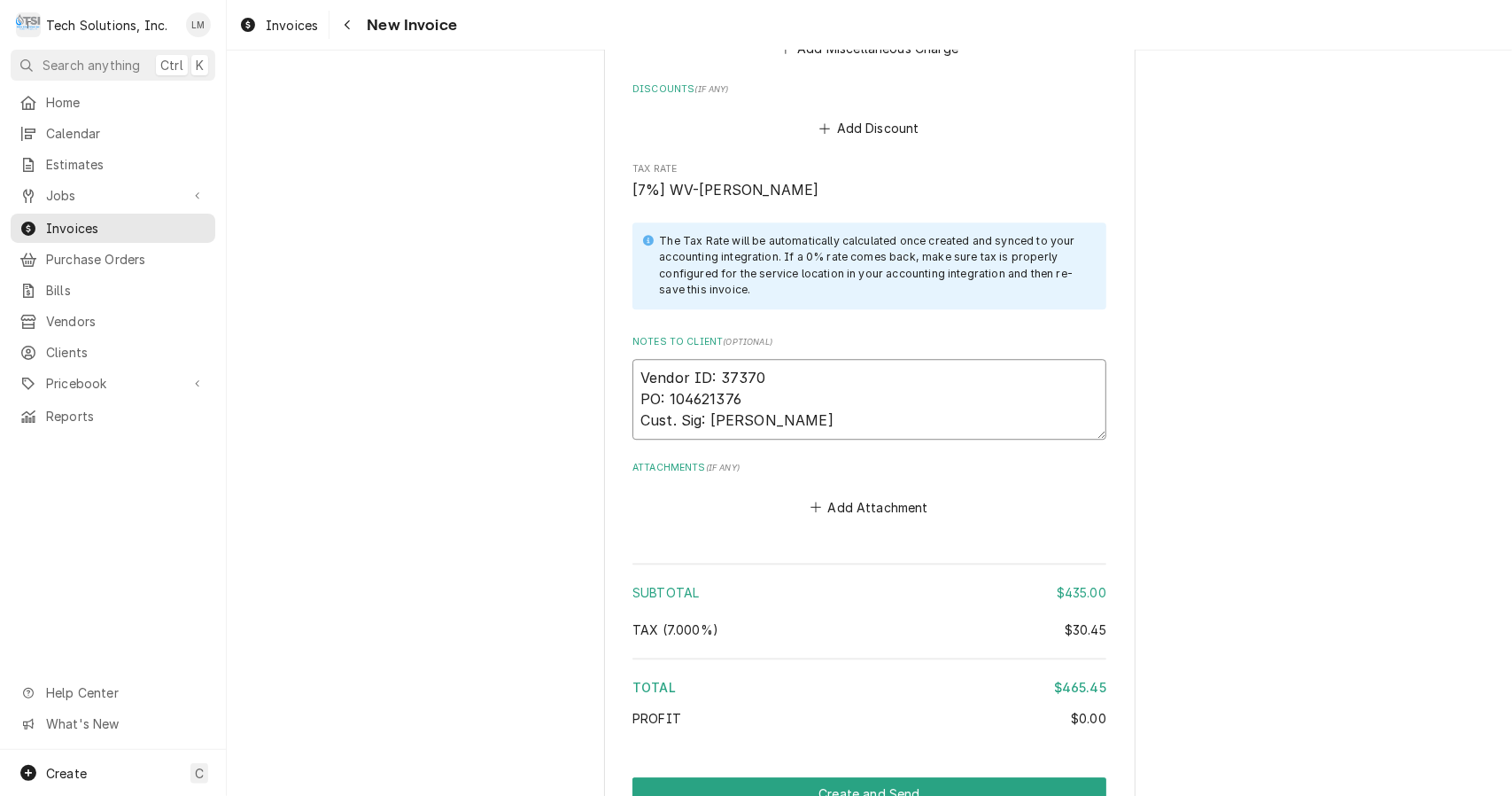
type textarea "Vendor ID: 37370 PO: 104621376 Cust. Sig: Andrea Neste"
type textarea "x"
type textarea "Vendor ID: 37370 PO: 104621376 Cust. Sig: [PERSON_NAME]"
click at [829, 495] on button "Add Attachment" at bounding box center [870, 507] width 124 height 25
type textarea "x"
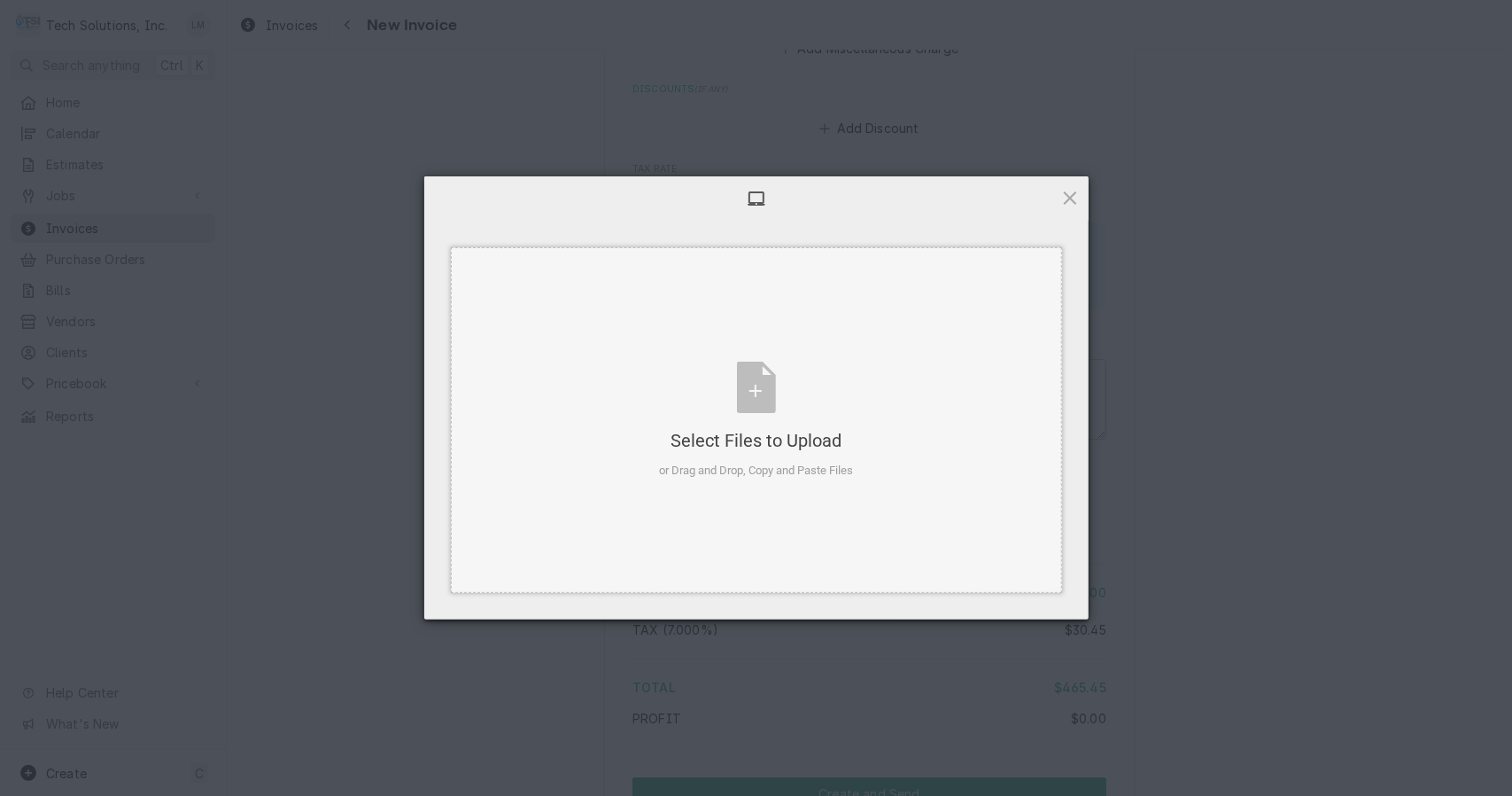
click at [755, 393] on div "Select Files to Upload or Drag and Drop, Copy and Paste Files" at bounding box center [756, 420] width 194 height 118
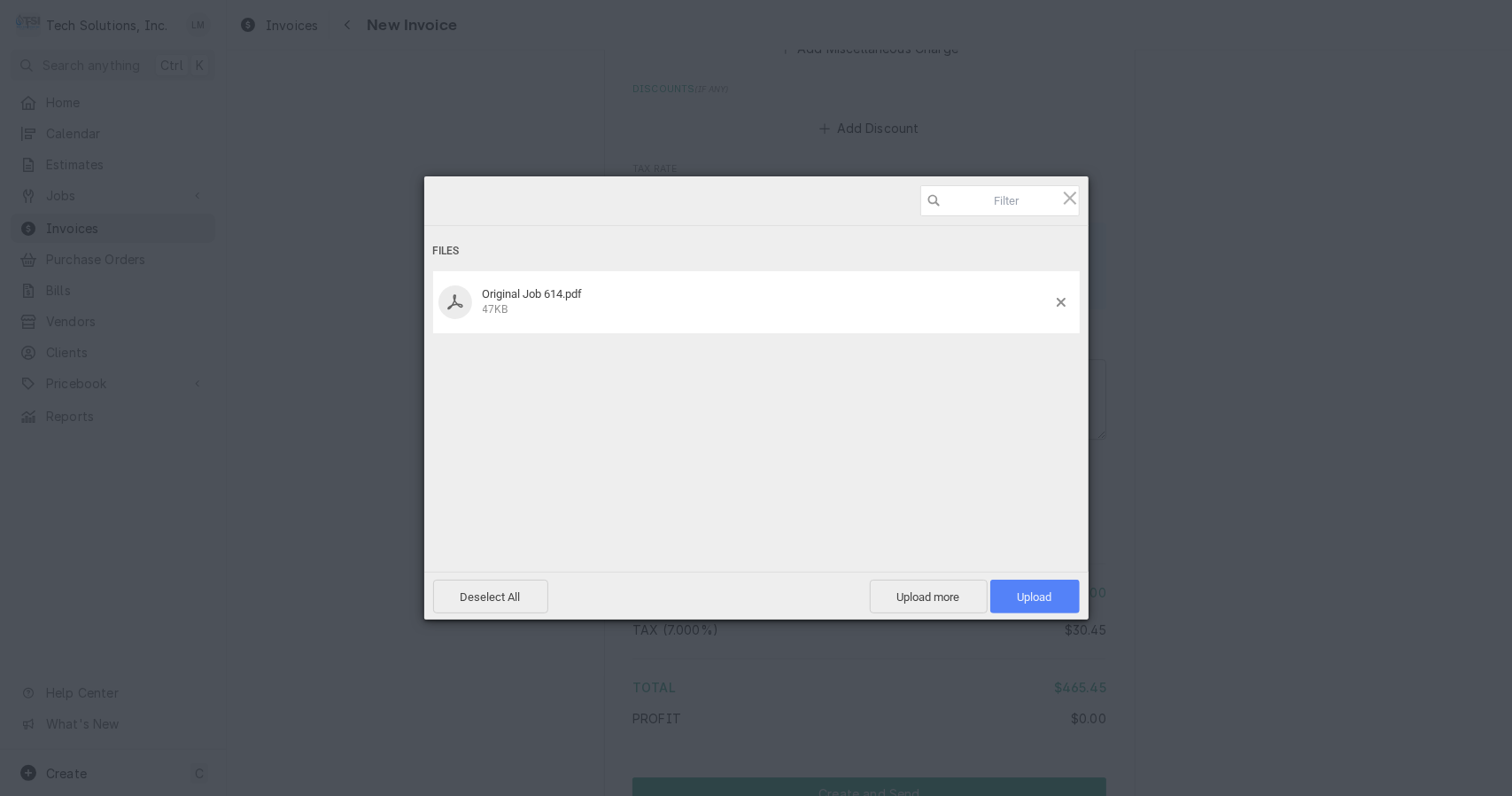
click at [1037, 611] on span "Upload 1" at bounding box center [1035, 596] width 90 height 34
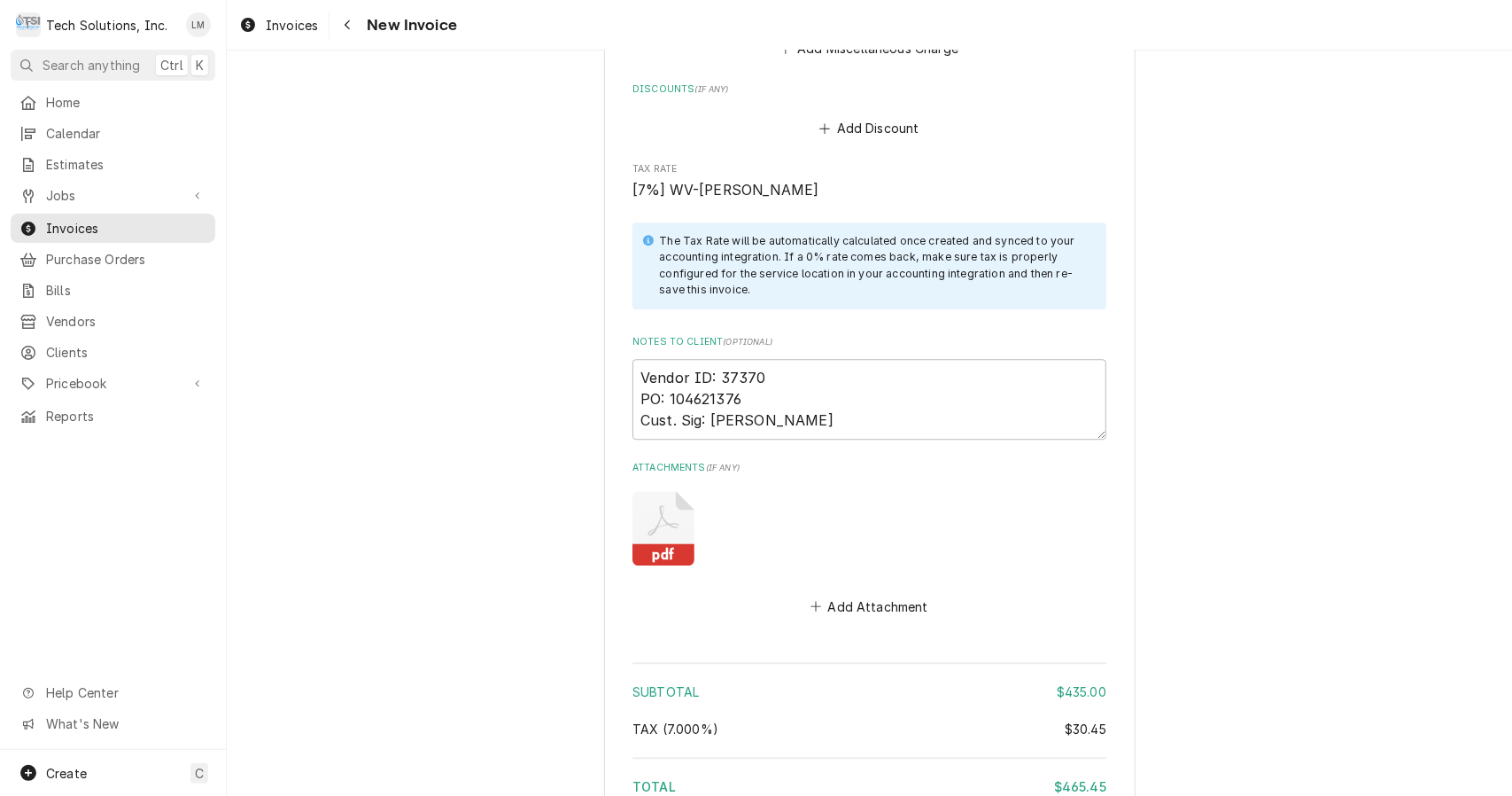
scroll to position [3408, 0]
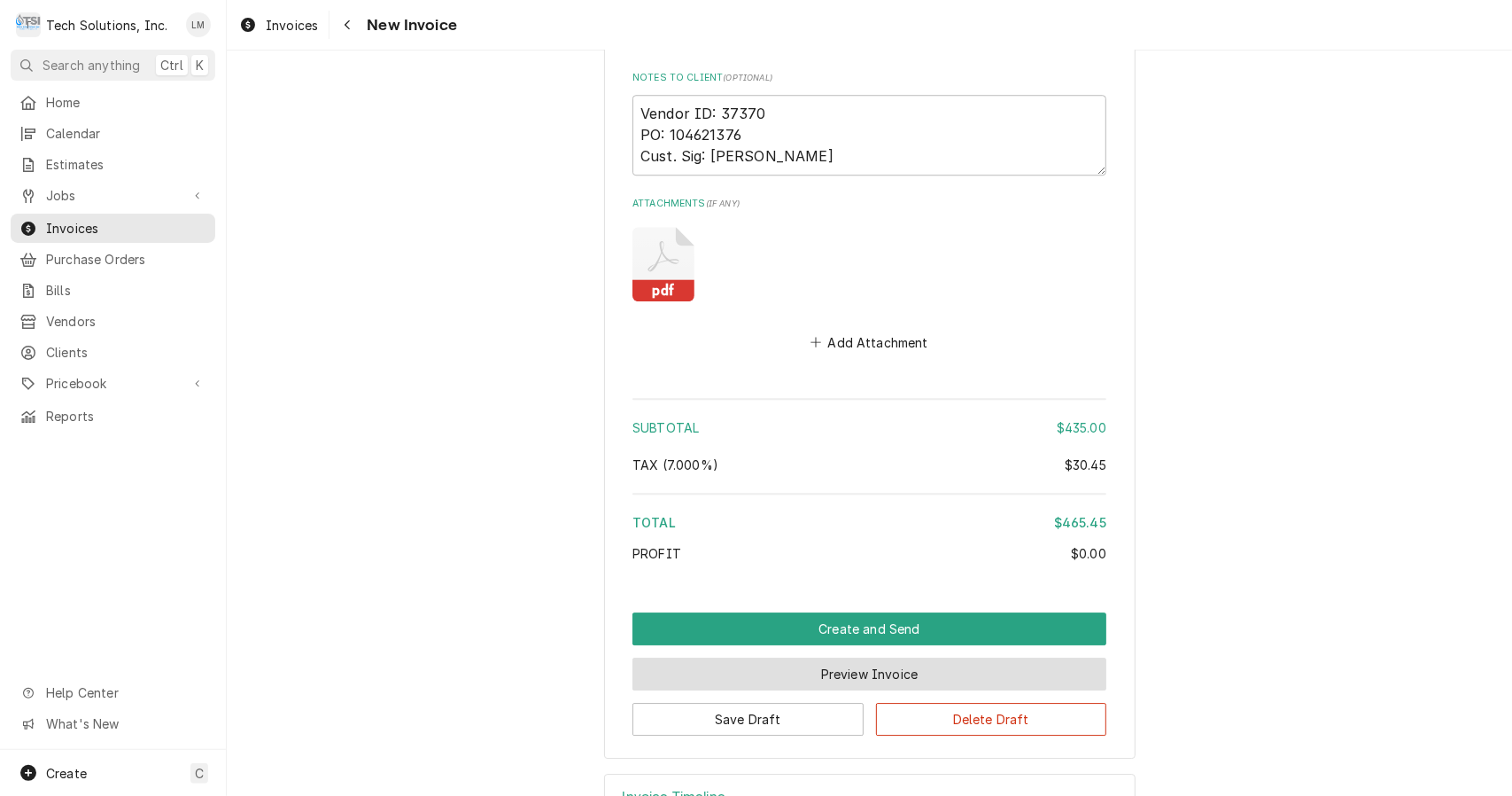
click at [894, 658] on button "Preview Invoice" at bounding box center [870, 674] width 474 height 33
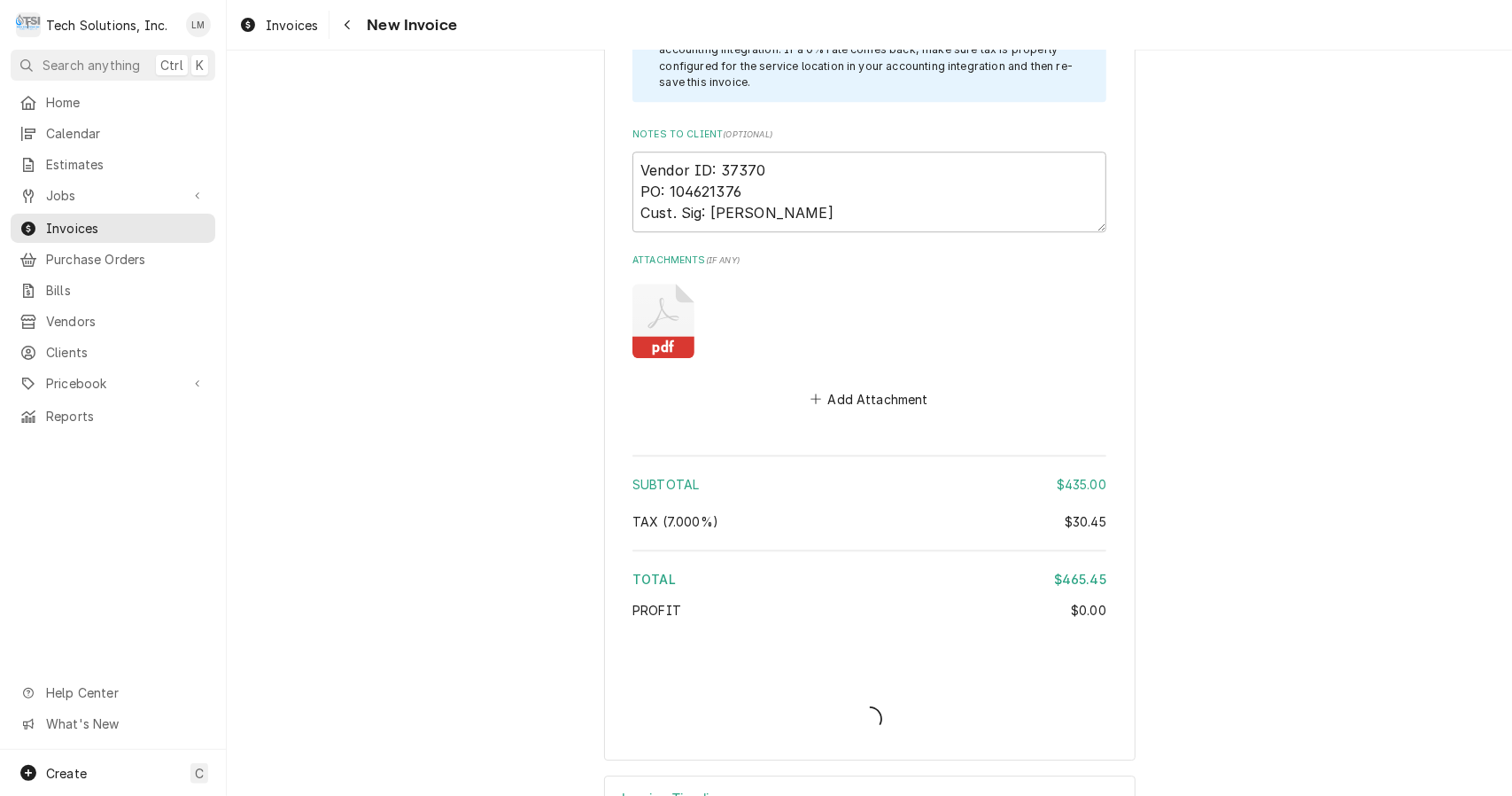
type textarea "x"
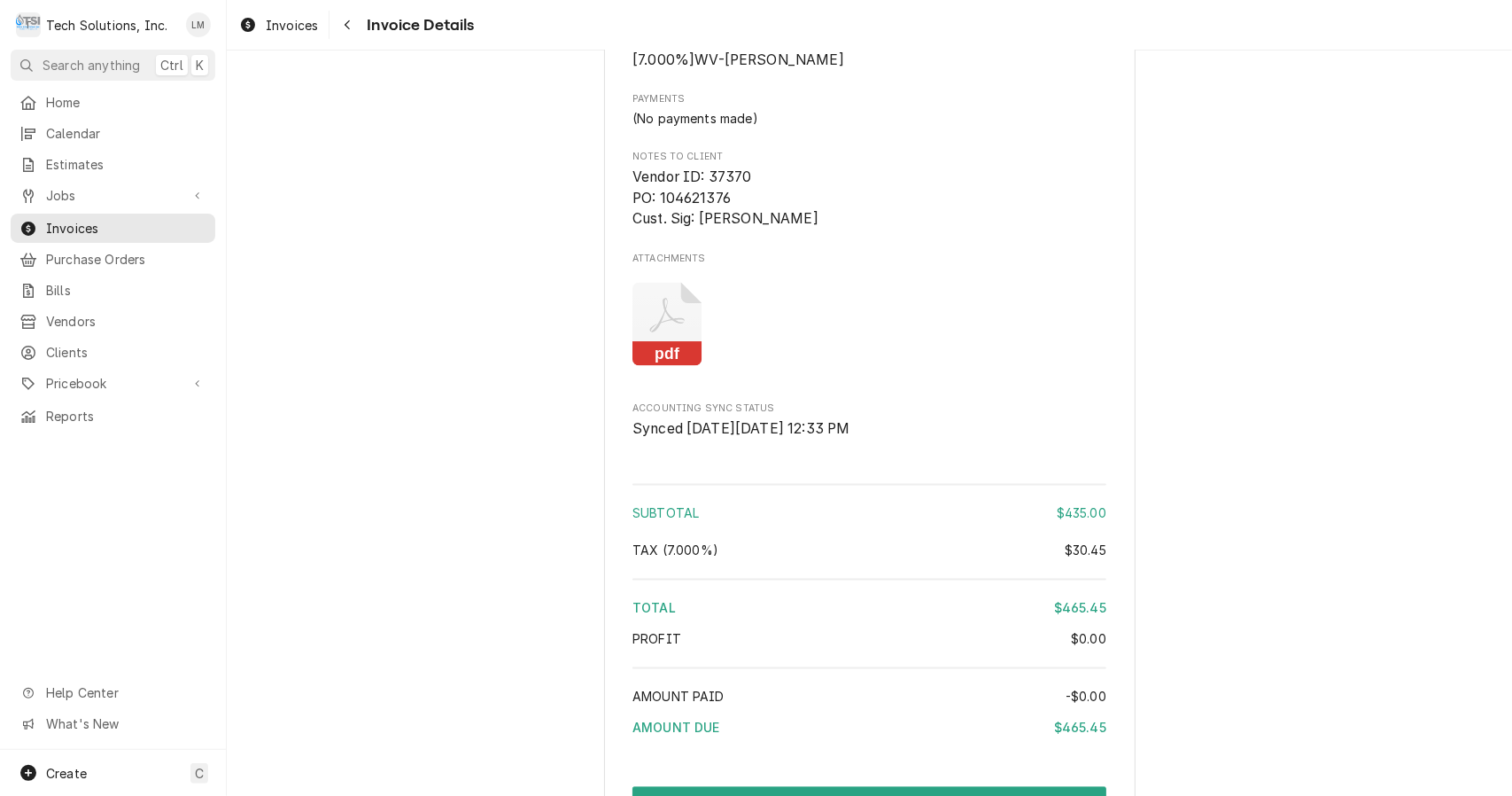
scroll to position [2264, 0]
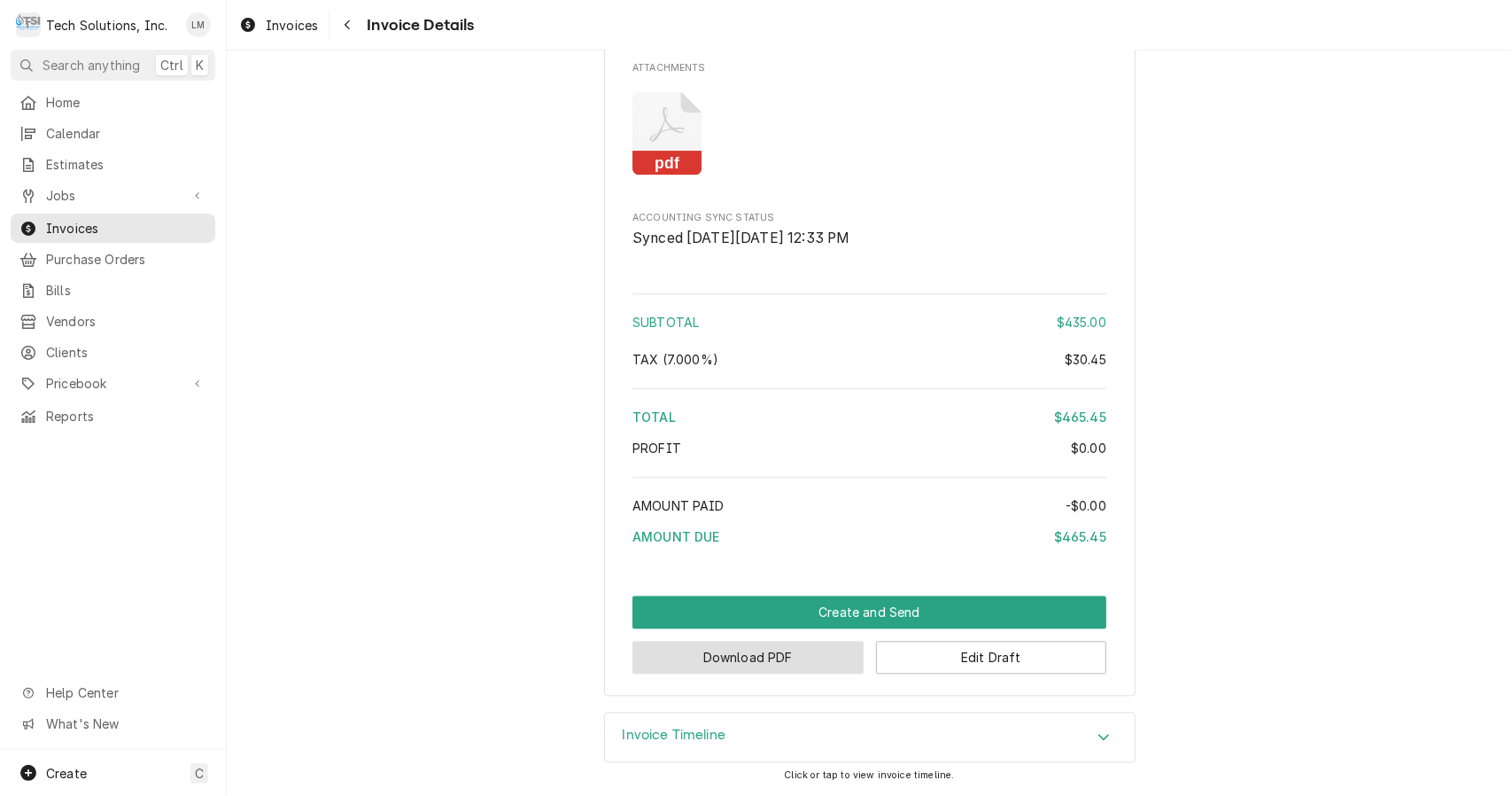
click at [789, 661] on button "Download PDF" at bounding box center [748, 658] width 231 height 33
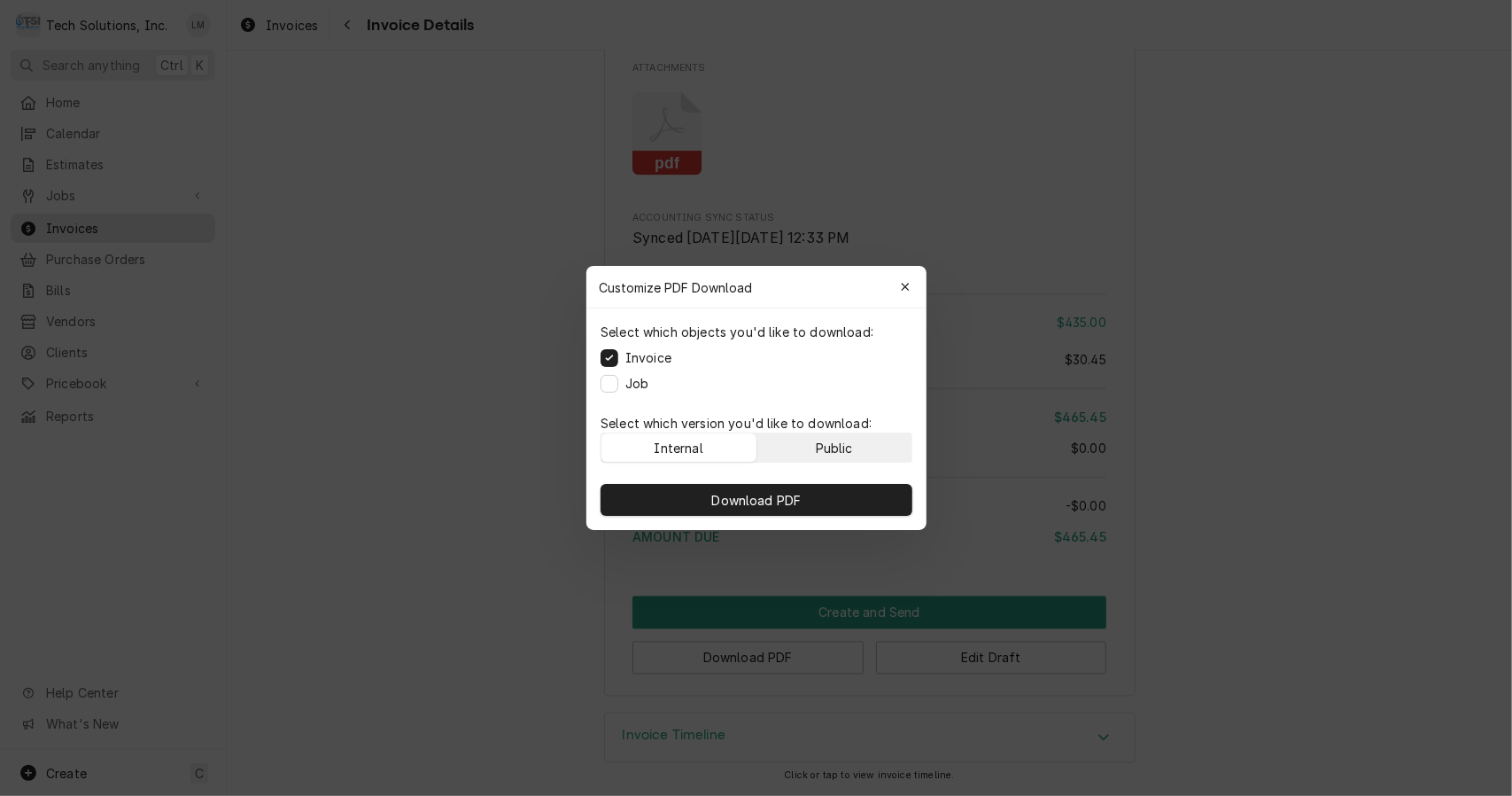
click at [835, 446] on div "Public" at bounding box center [833, 449] width 37 height 19
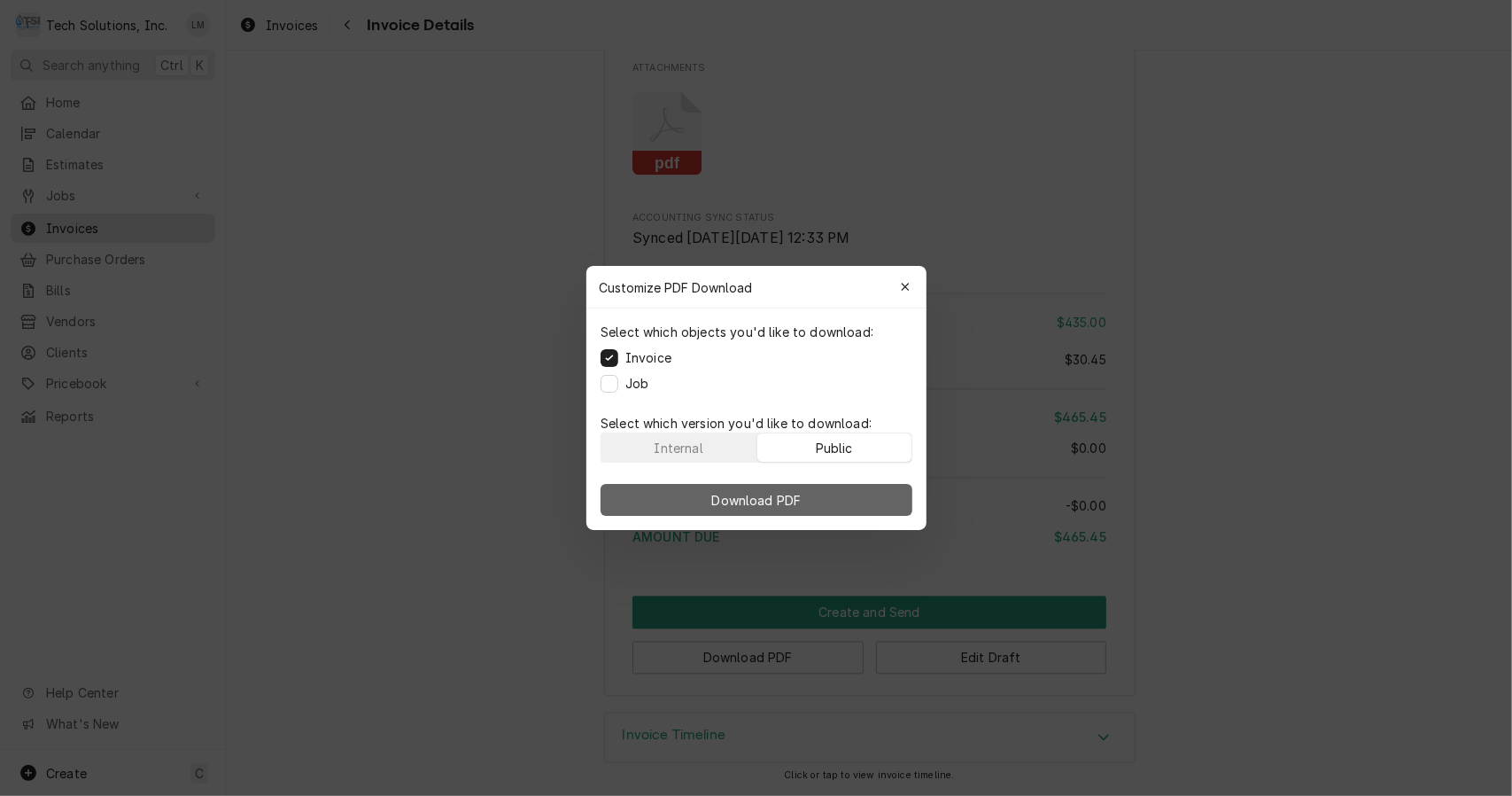
click at [824, 496] on button "Download PDF" at bounding box center [757, 500] width 312 height 32
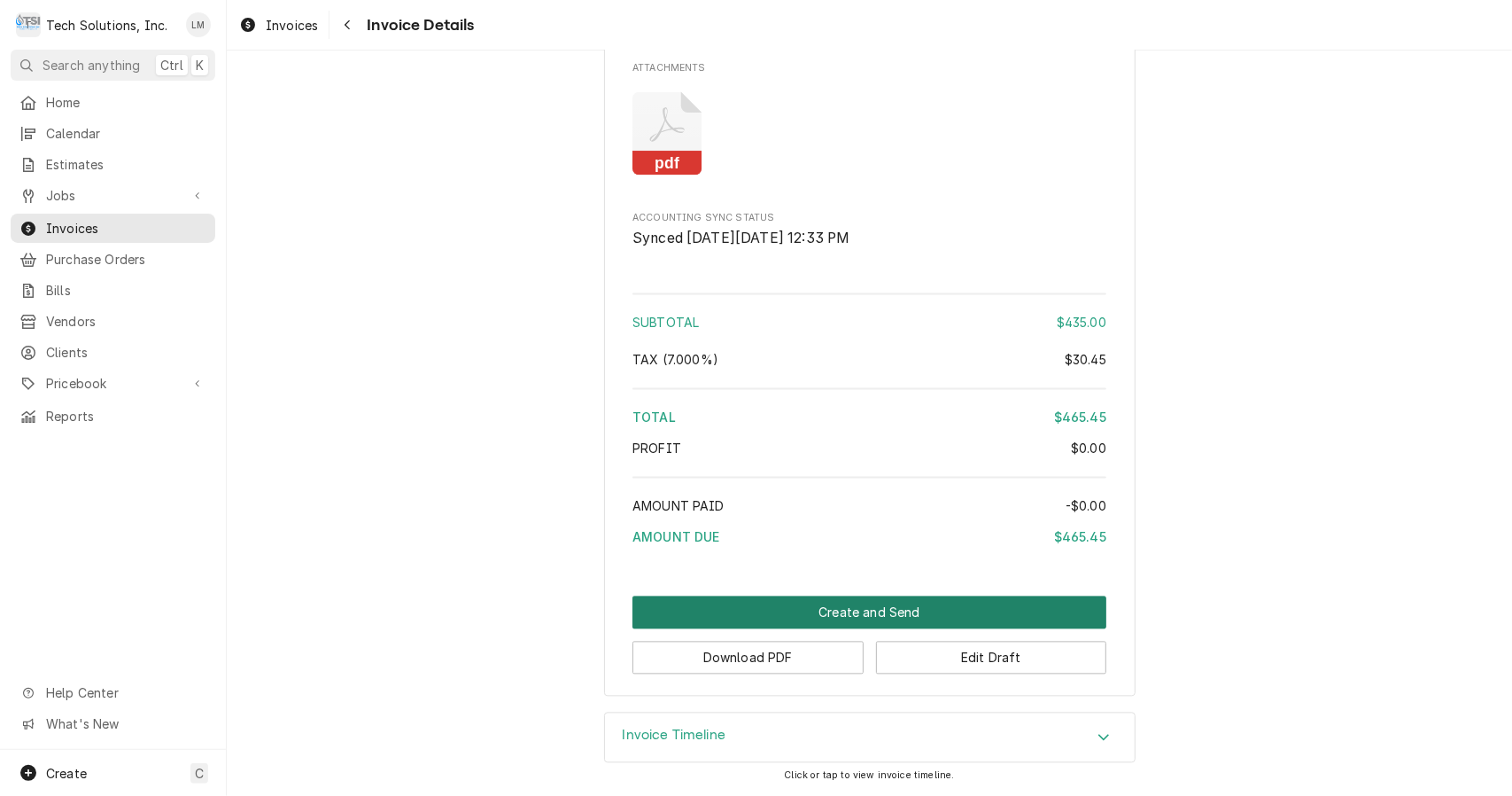
click at [865, 616] on button "Create and Send" at bounding box center [870, 612] width 474 height 33
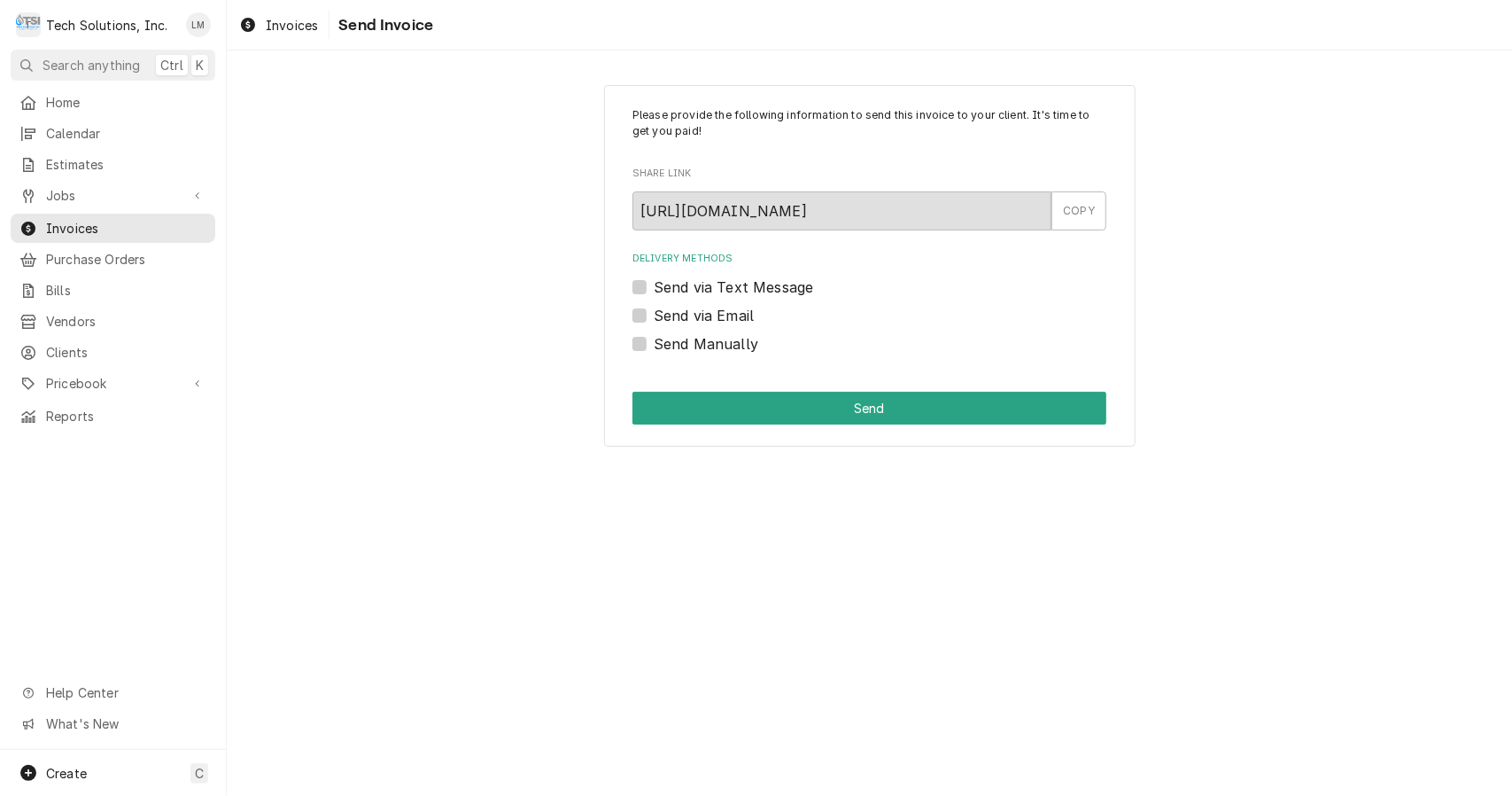
click at [706, 317] on label "Send via Email" at bounding box center [704, 315] width 100 height 21
click at [706, 317] on input "Send via Email" at bounding box center [890, 324] width 474 height 39
checkbox input "true"
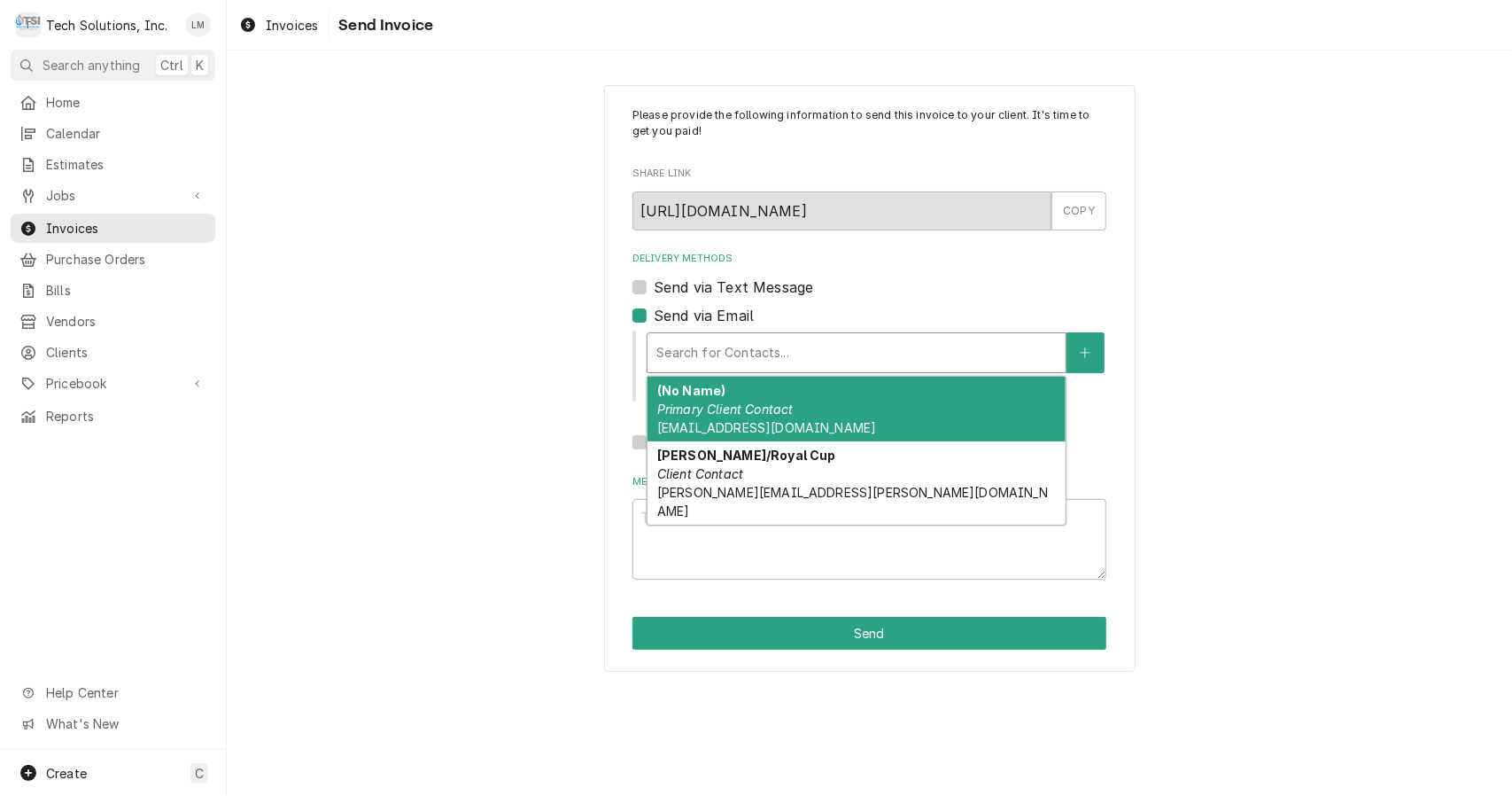
click at [830, 410] on div "(No Name) Primary Client Contact [EMAIL_ADDRESS][DOMAIN_NAME]" at bounding box center [856, 409] width 418 height 64
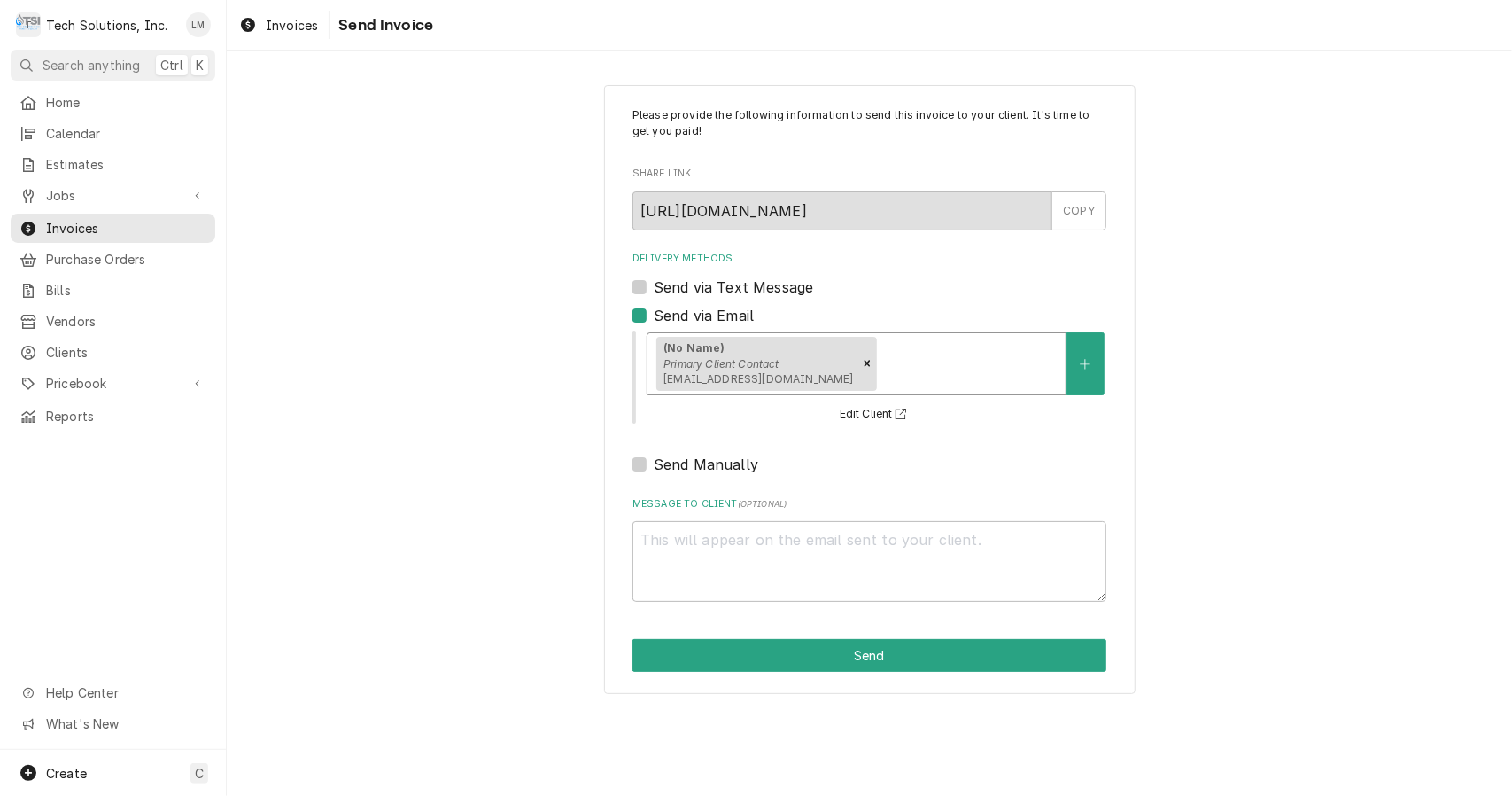
type textarea "x"
type input "a"
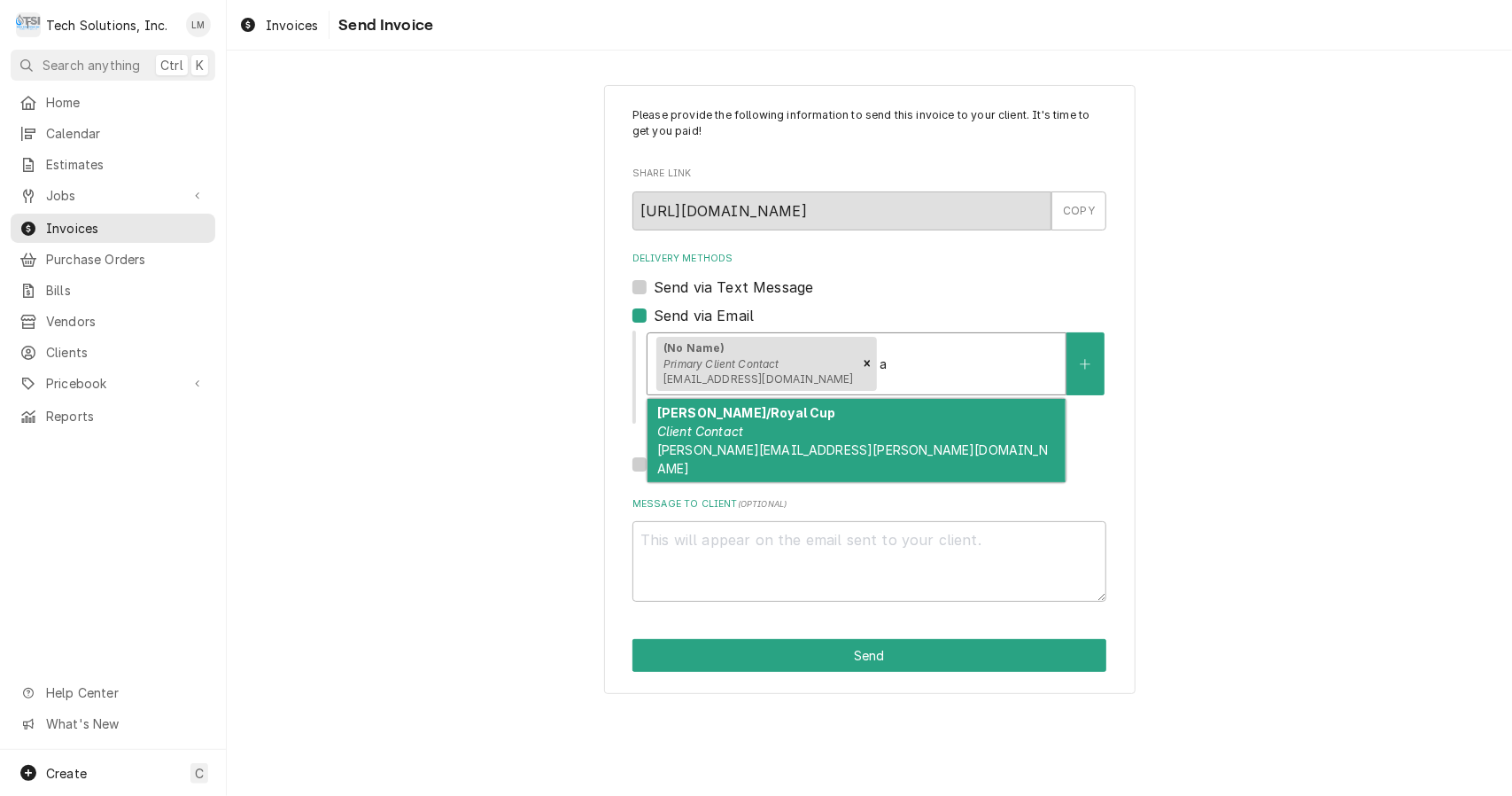
click at [825, 436] on div "Allen Hudson/Royal Cup Client Contact allen.hudson@royalcupcoffee.com" at bounding box center [856, 440] width 418 height 83
type textarea "x"
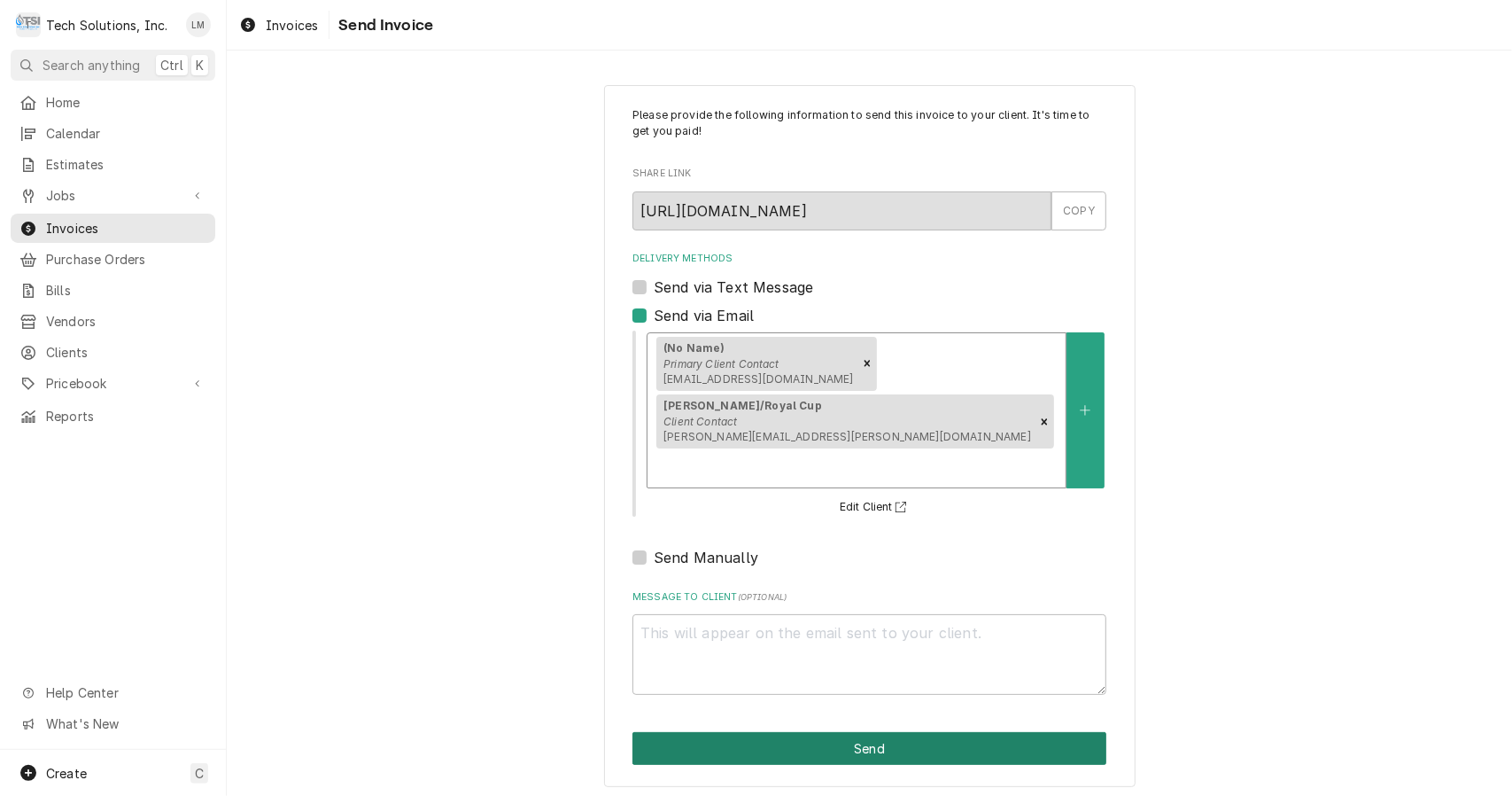
click at [872, 732] on button "Send" at bounding box center [870, 748] width 474 height 33
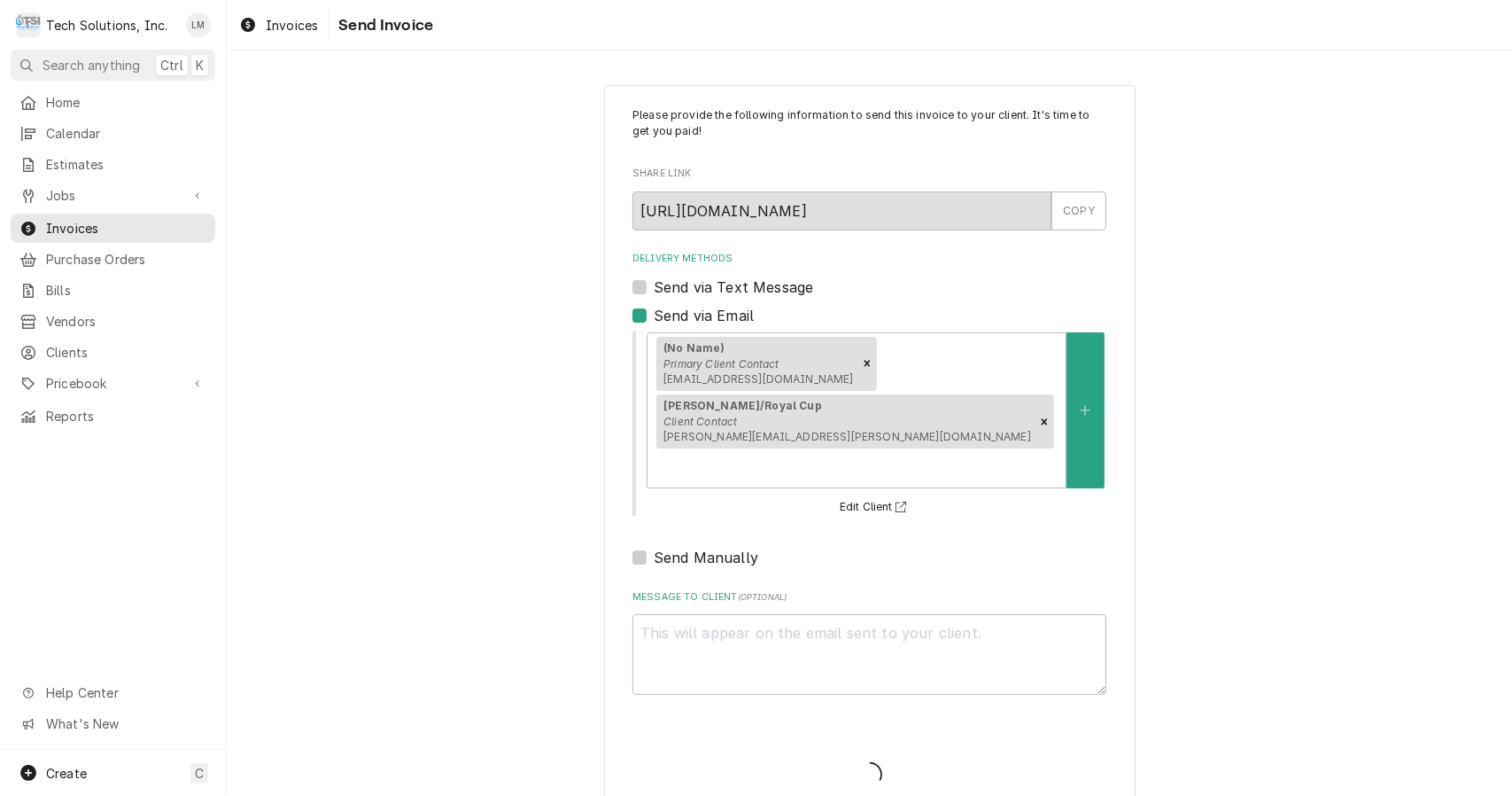
type textarea "x"
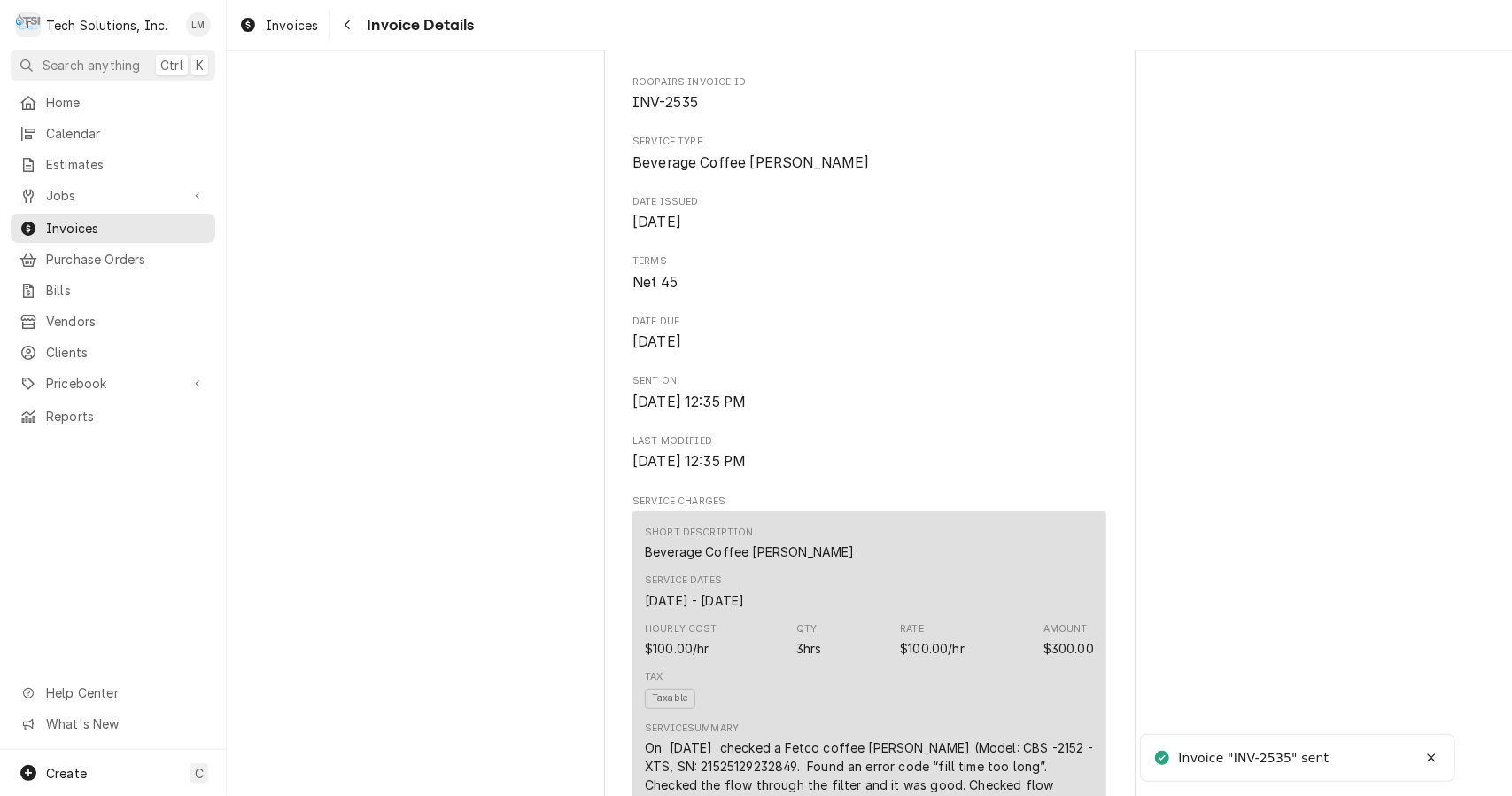
scroll to position [566, 0]
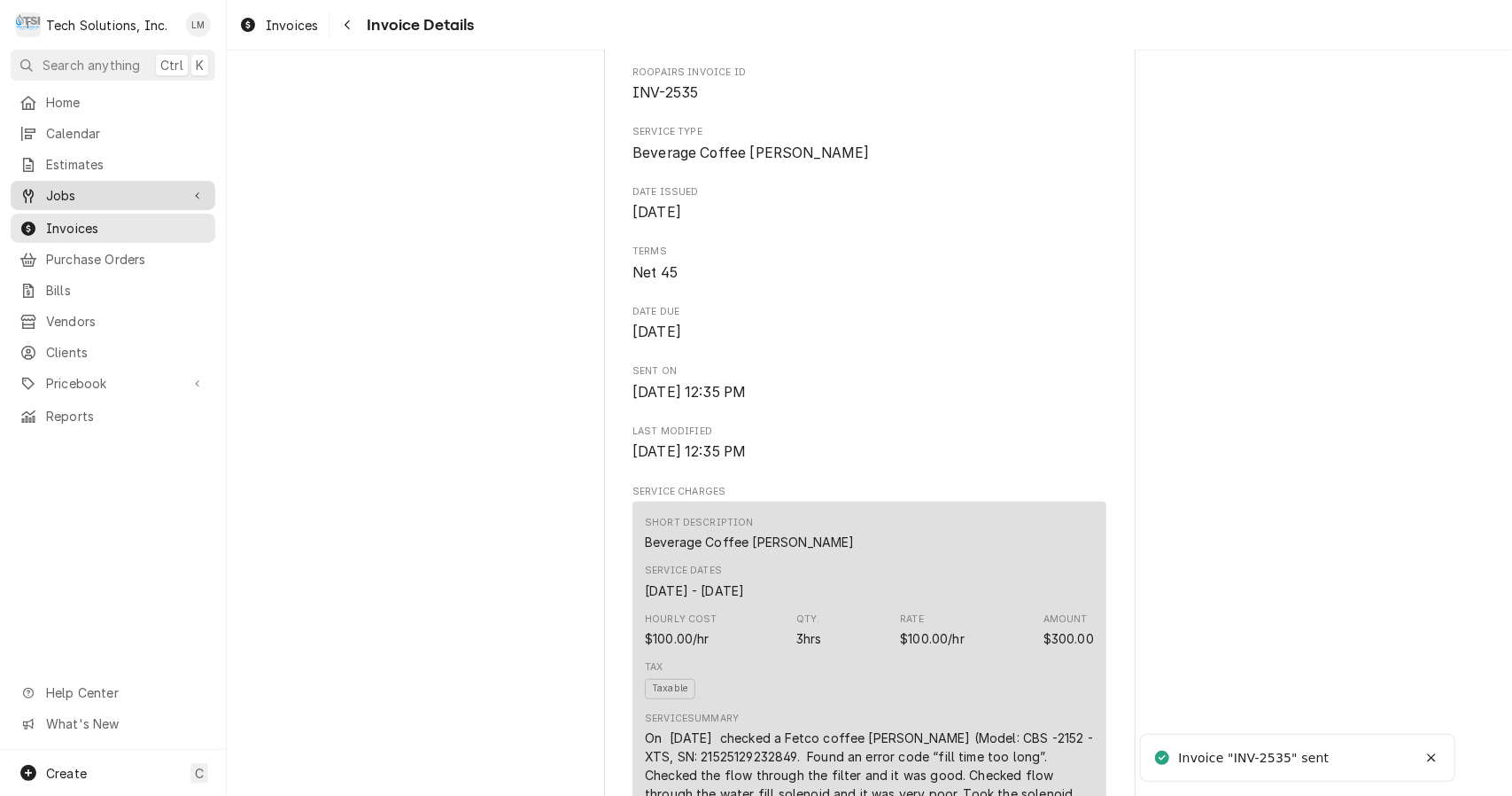
click at [68, 189] on span "Jobs" at bounding box center [113, 196] width 133 height 19
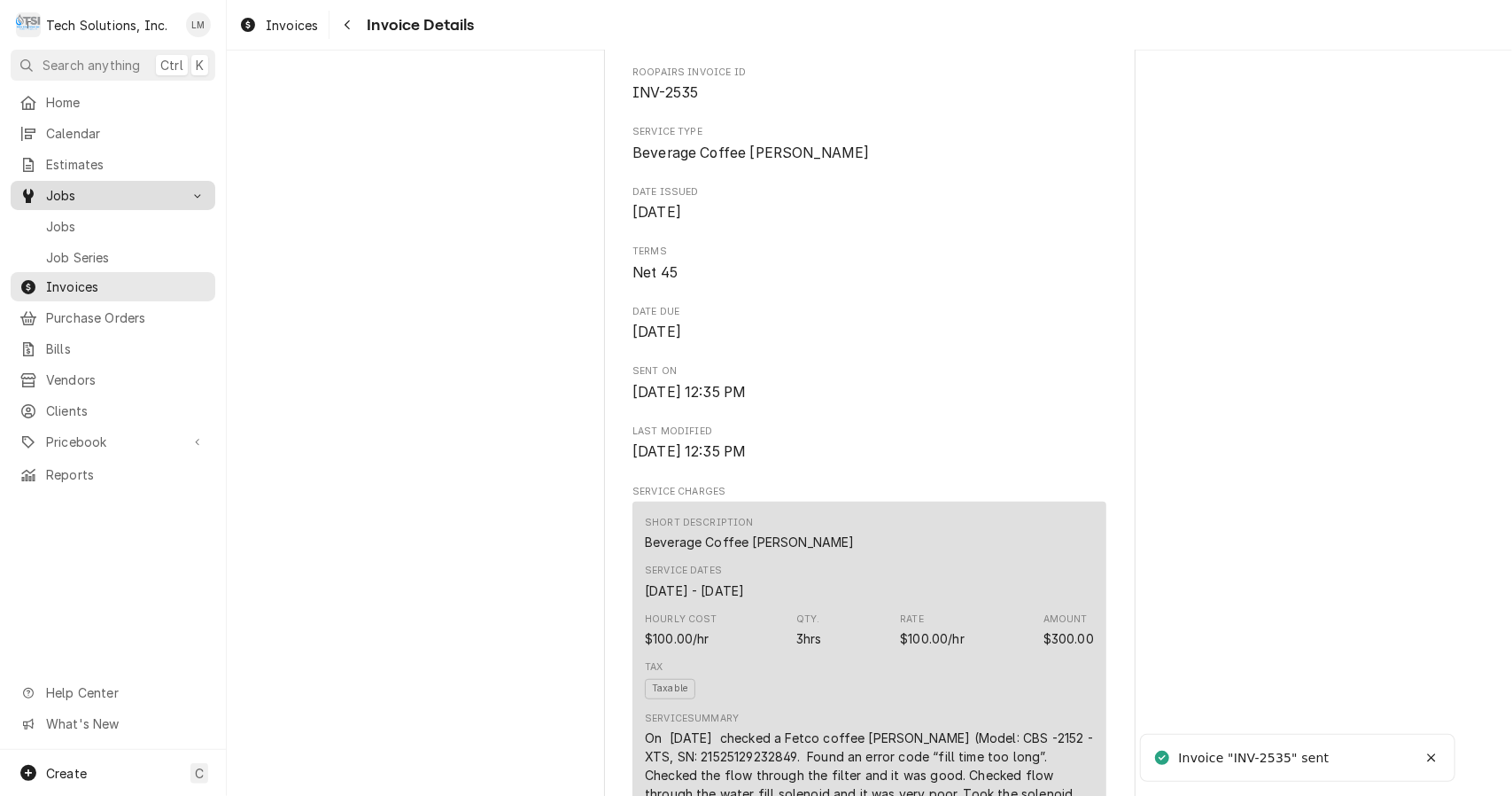
click at [62, 219] on span "Jobs" at bounding box center [126, 226] width 160 height 19
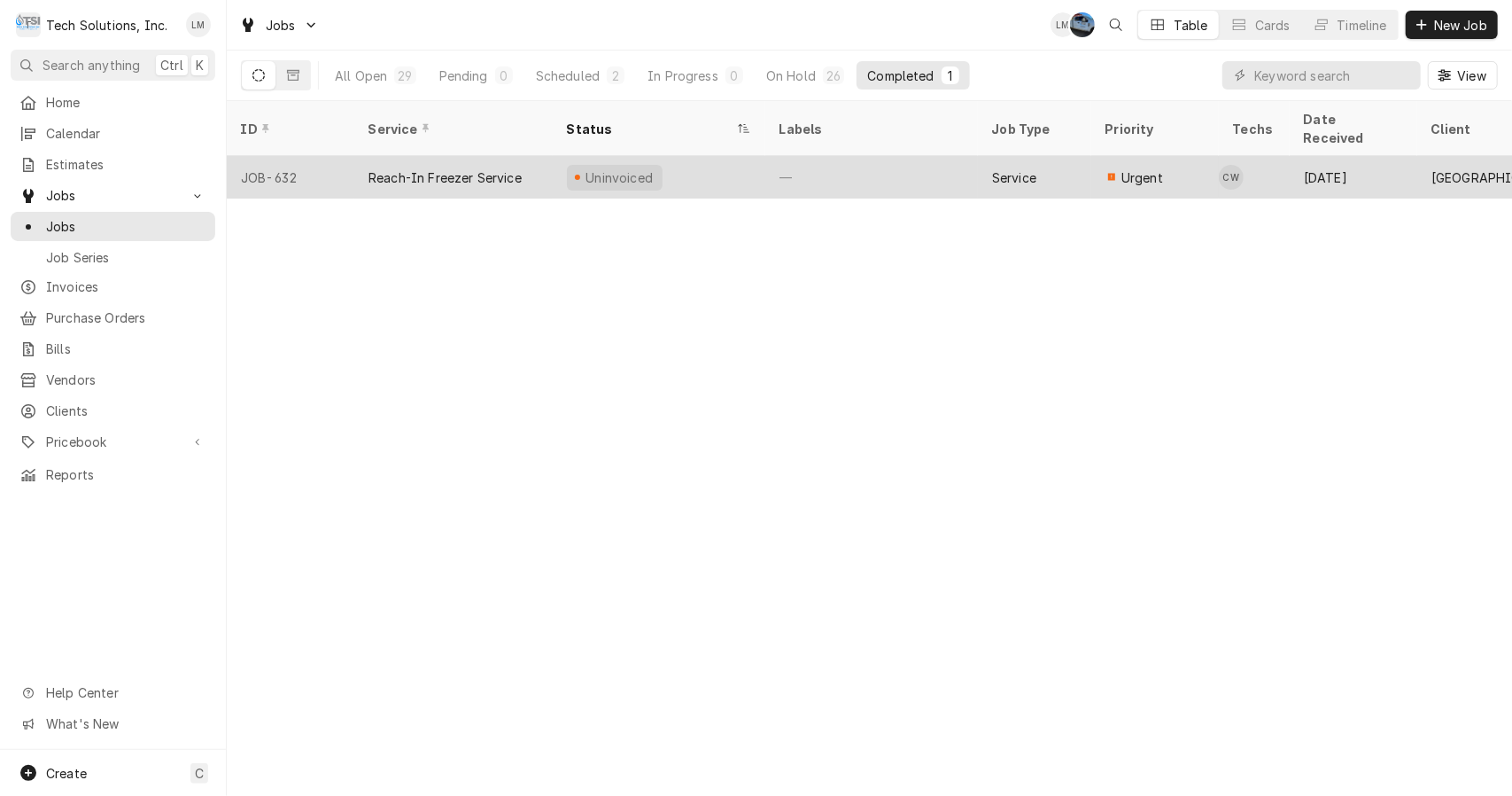
click at [431, 168] on div "Reach-In Freezer Service" at bounding box center [446, 178] width 153 height 19
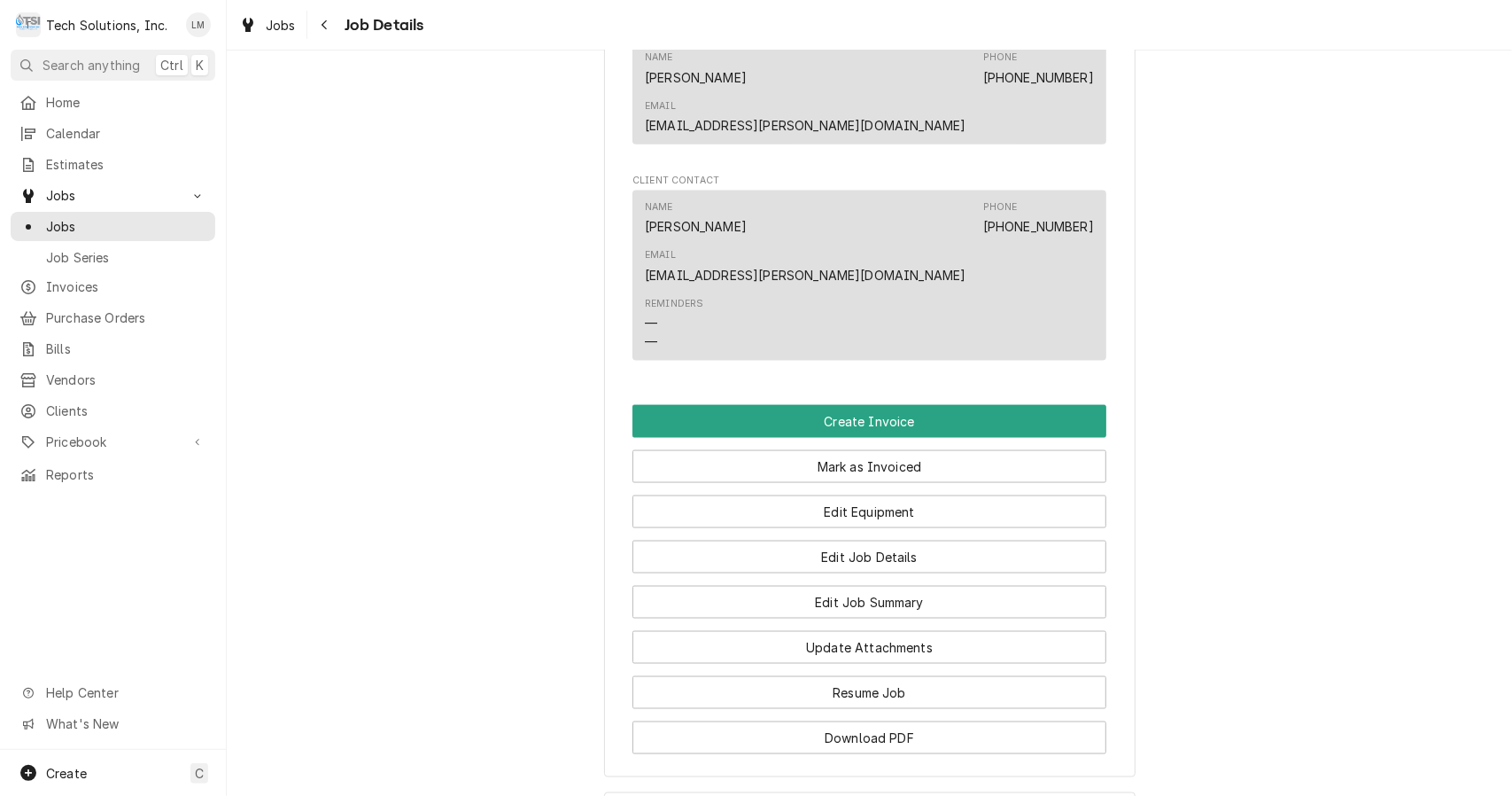
scroll to position [1666, 0]
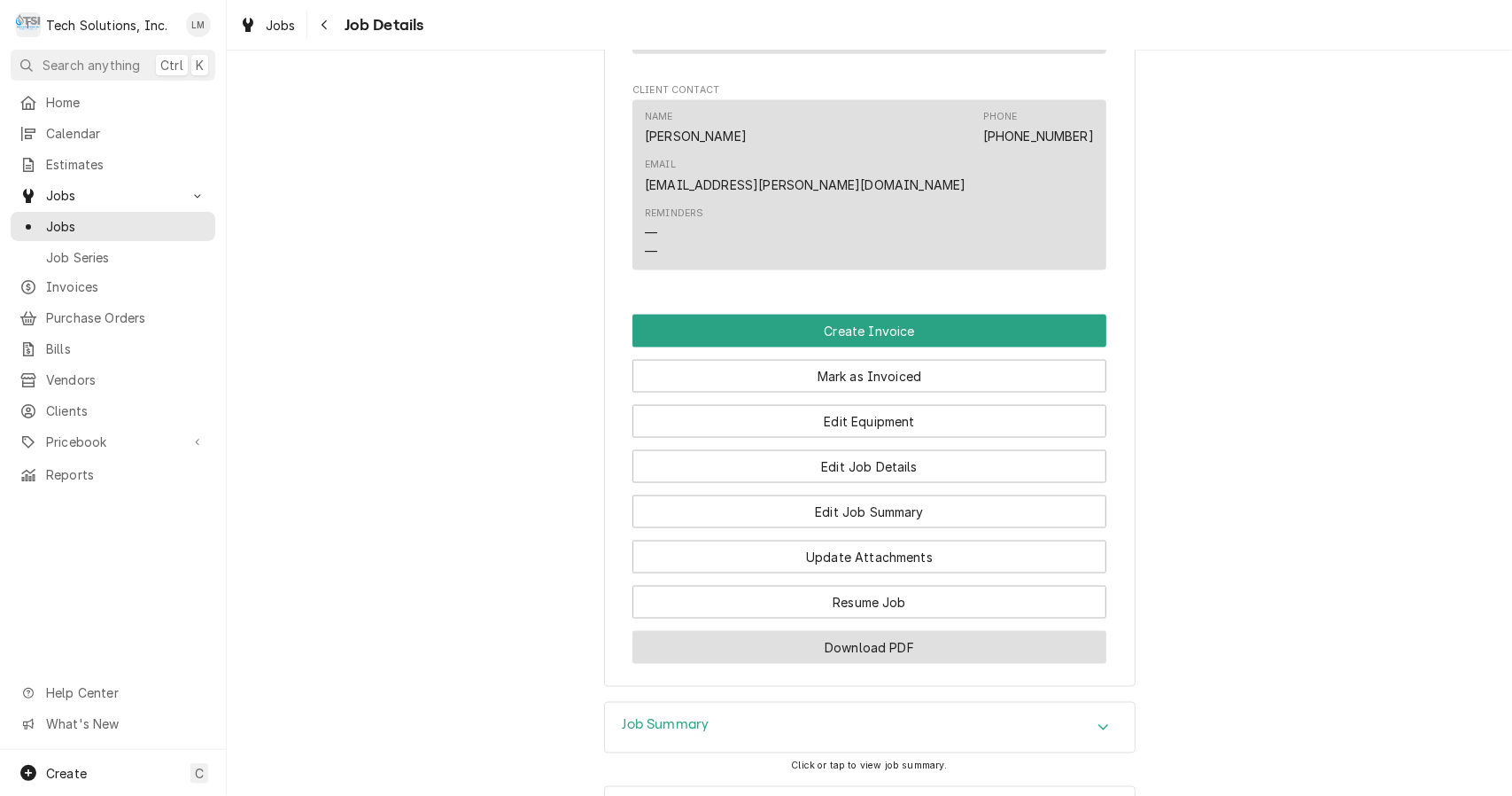
click at [991, 631] on button "Download PDF" at bounding box center [870, 647] width 474 height 33
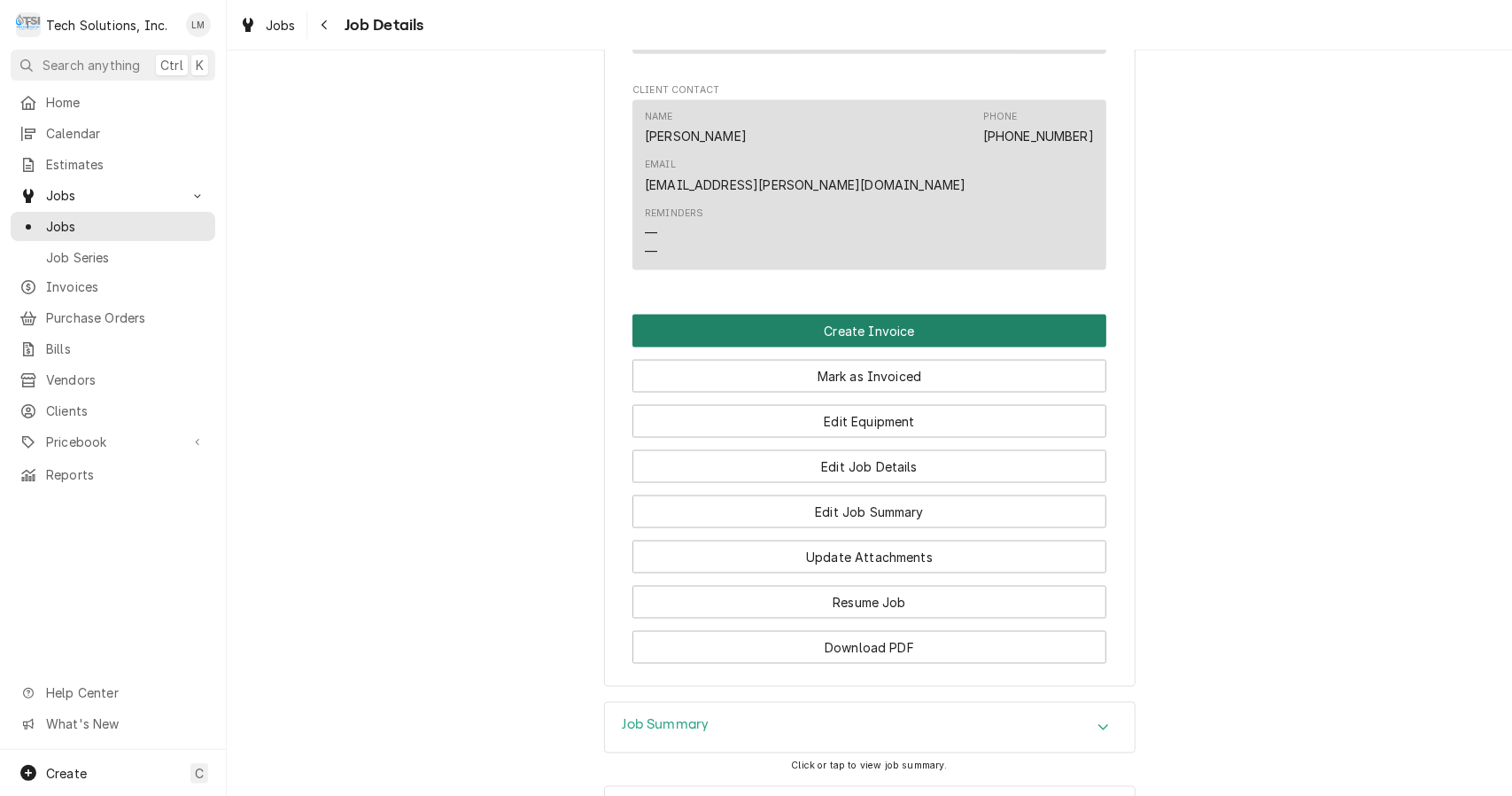
click at [891, 314] on button "Create Invoice" at bounding box center [870, 330] width 474 height 33
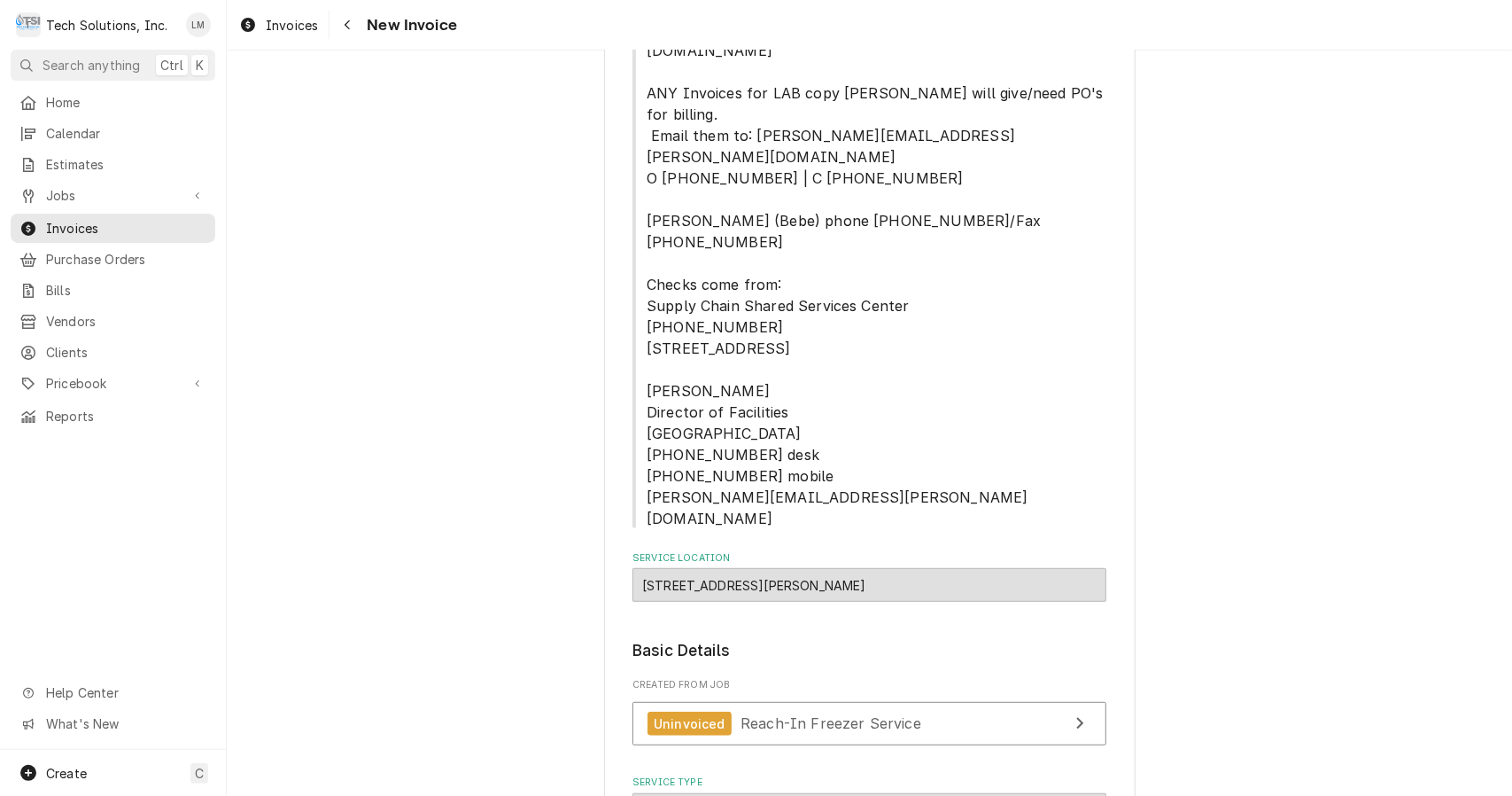
scroll to position [791, 0]
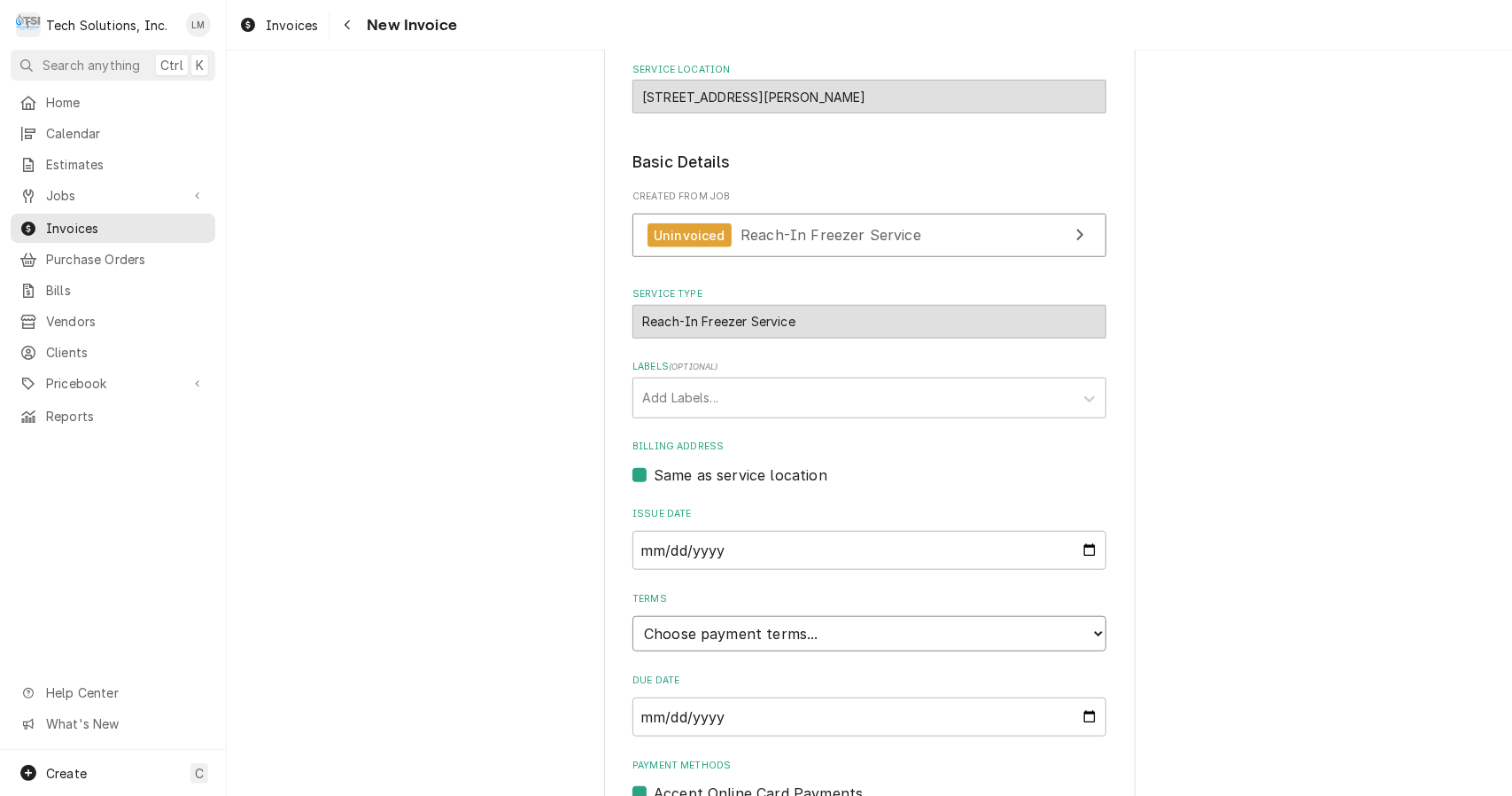
click at [1058, 616] on select "Choose payment terms... Same Day Net 7 Net 14 Net 21 Net 30 Net 45 Net 60 Net 90" at bounding box center [870, 633] width 474 height 35
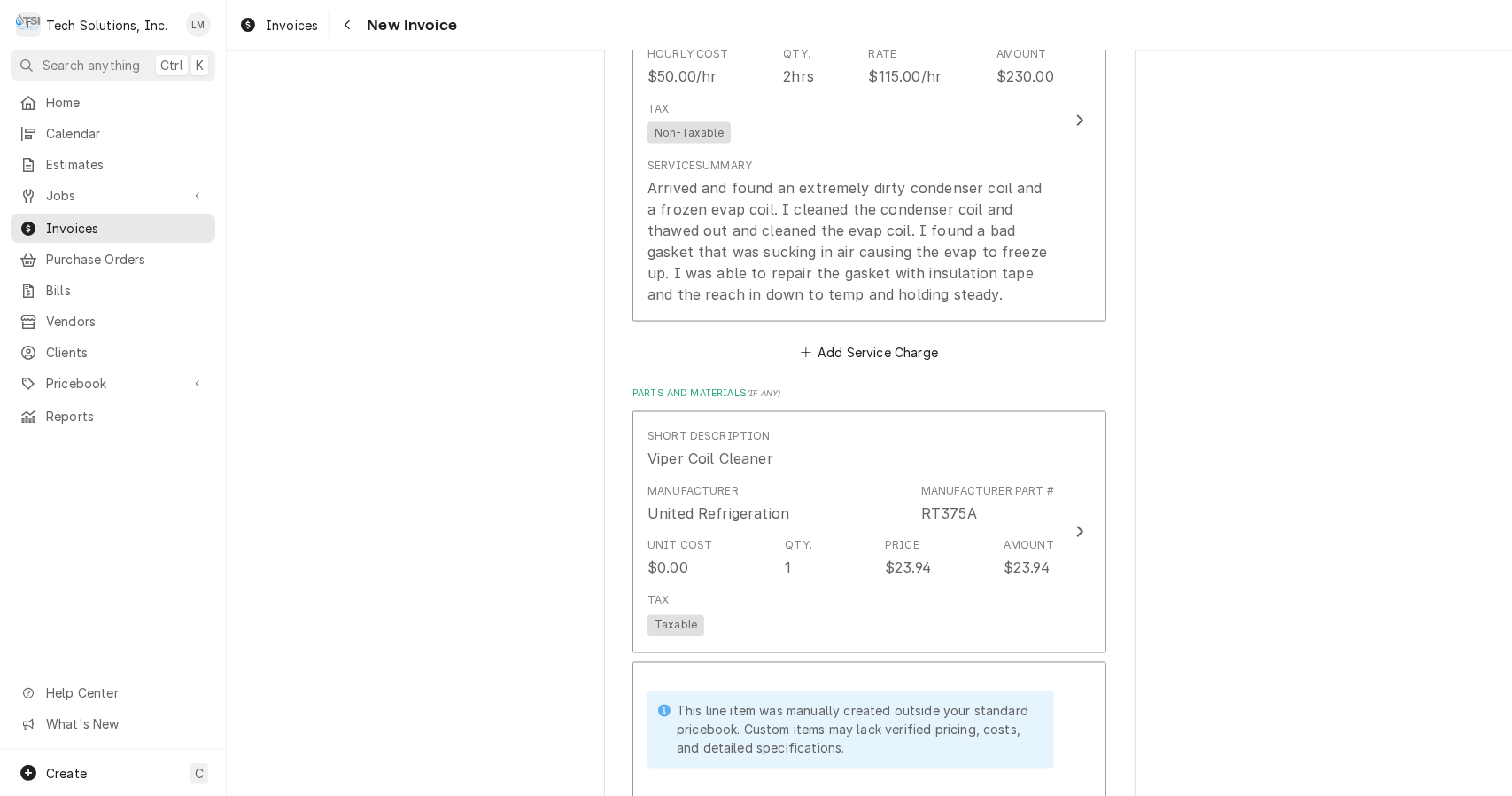
scroll to position [1773, 0]
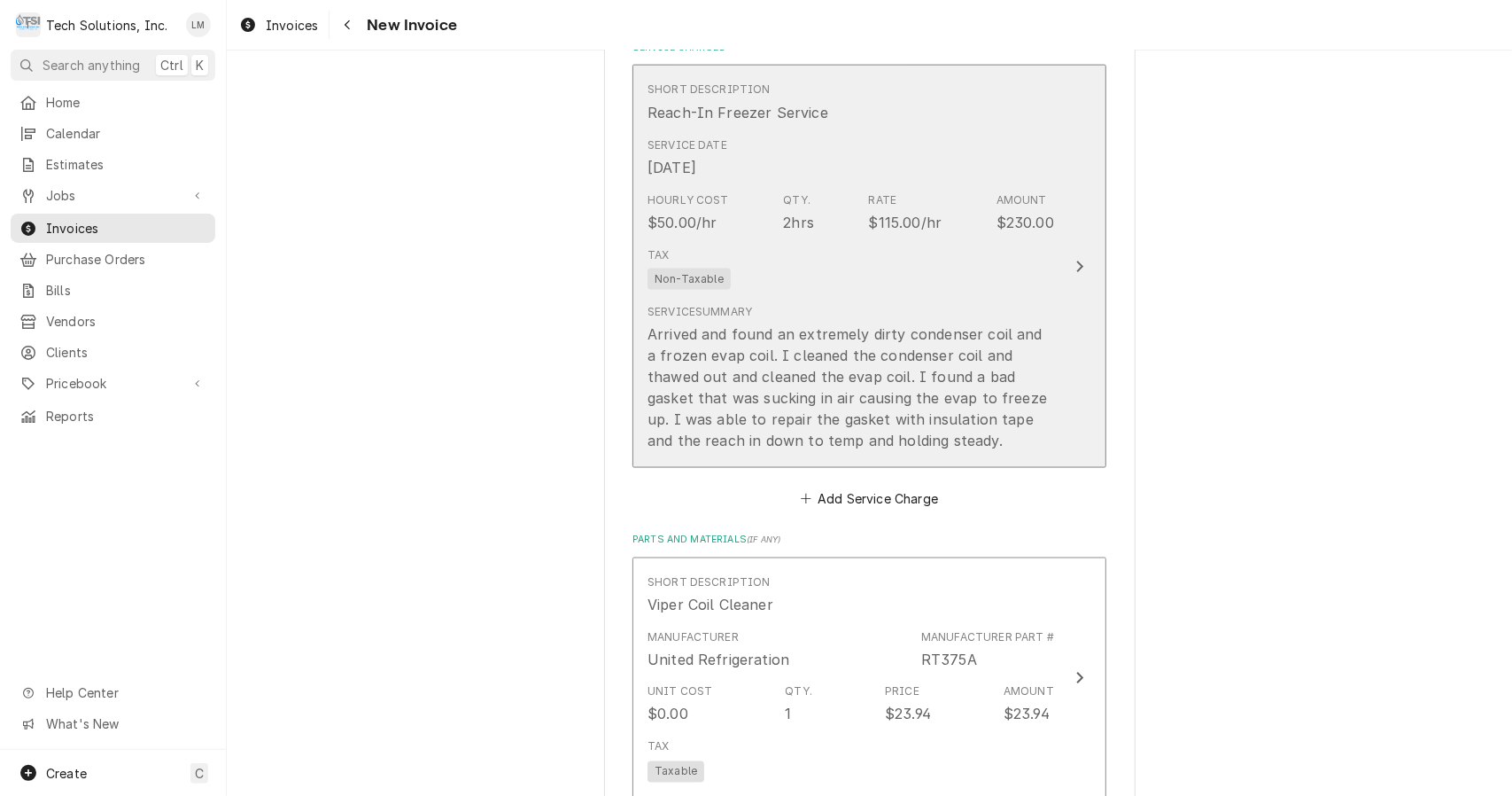
click at [1068, 256] on div "Update Line Item" at bounding box center [1080, 267] width 23 height 21
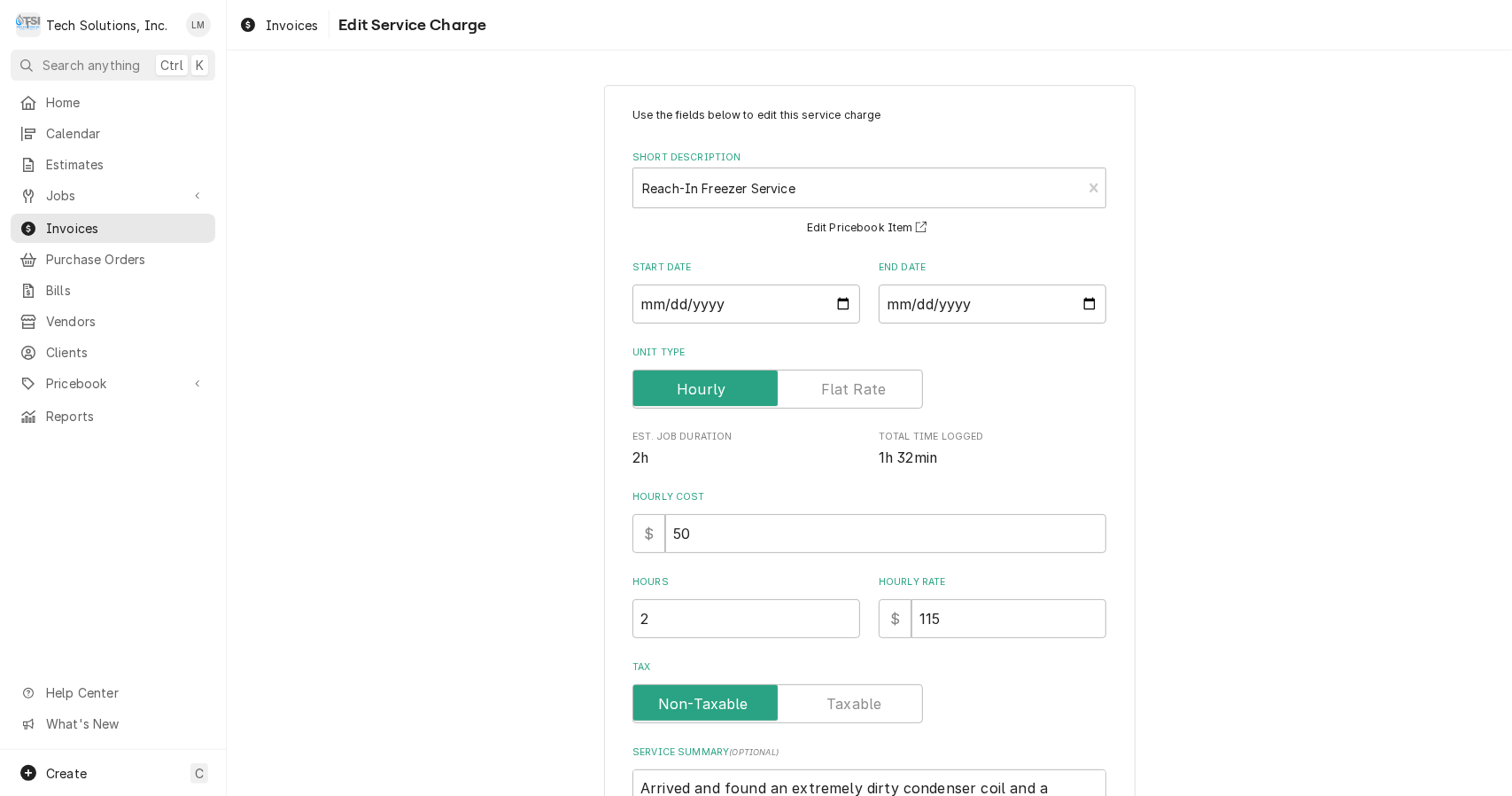
click at [840, 542] on input "50" at bounding box center [886, 533] width 441 height 39
type textarea "x"
type input "5"
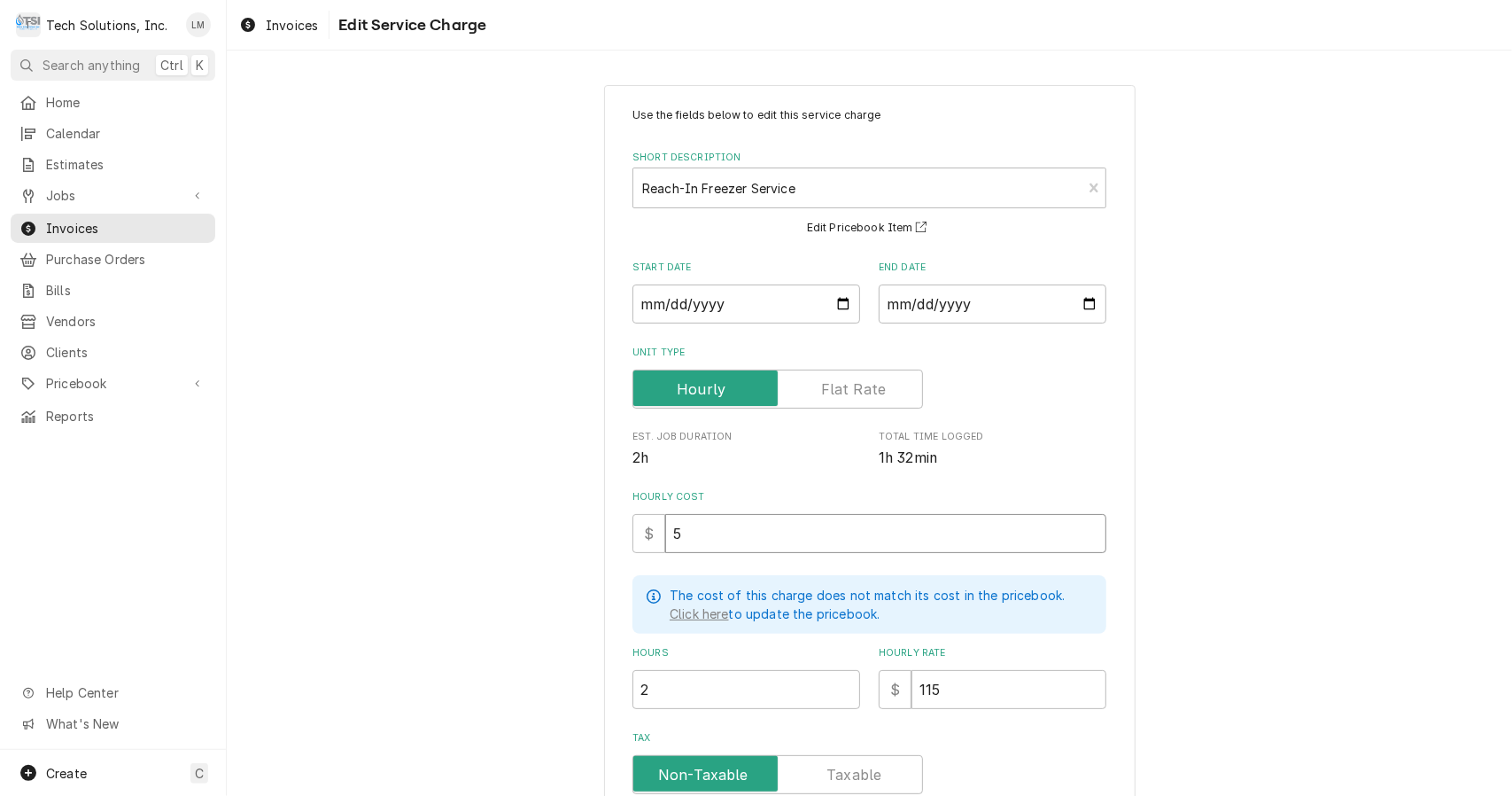
type textarea "x"
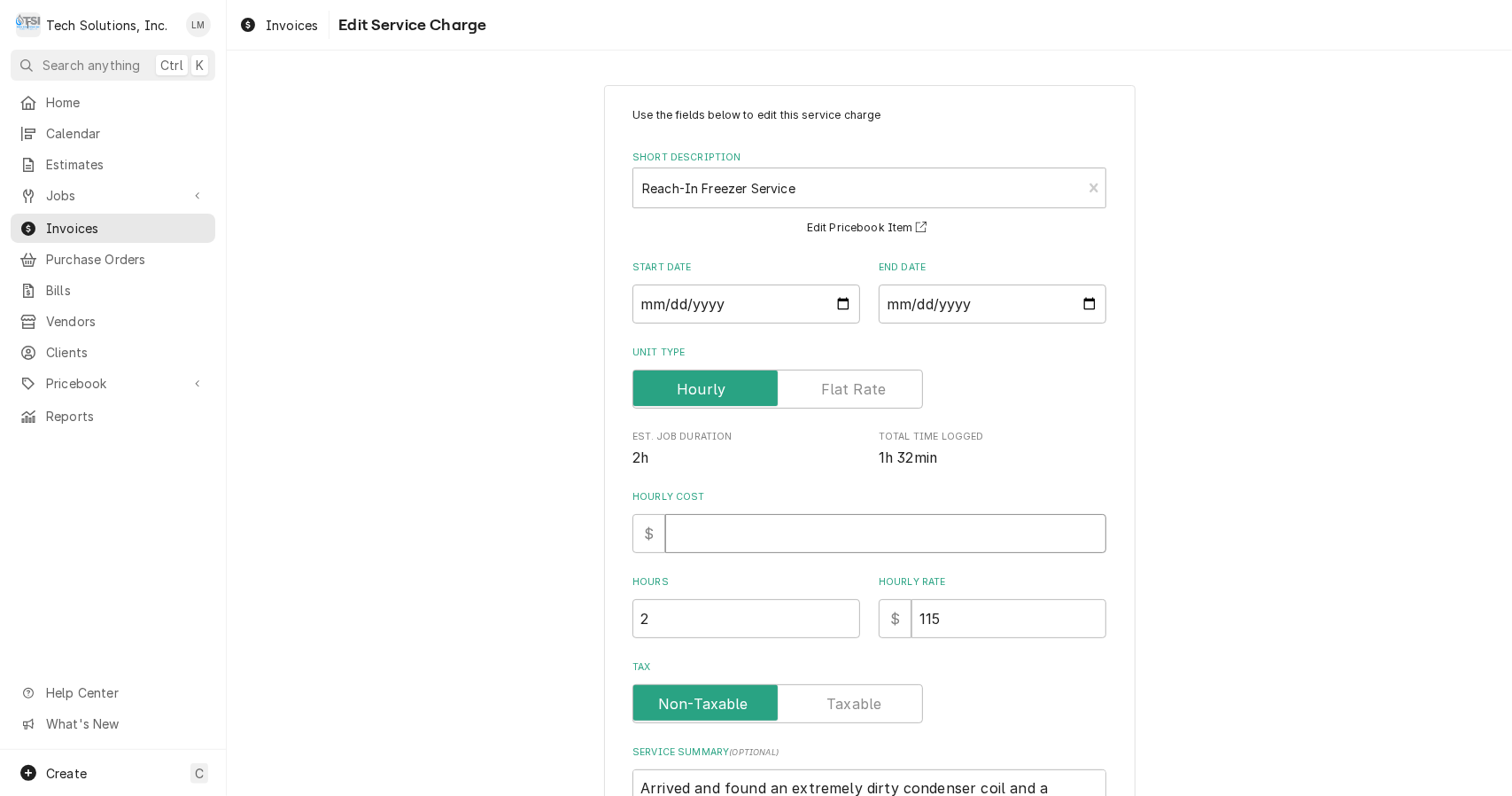
type textarea "x"
type input "1"
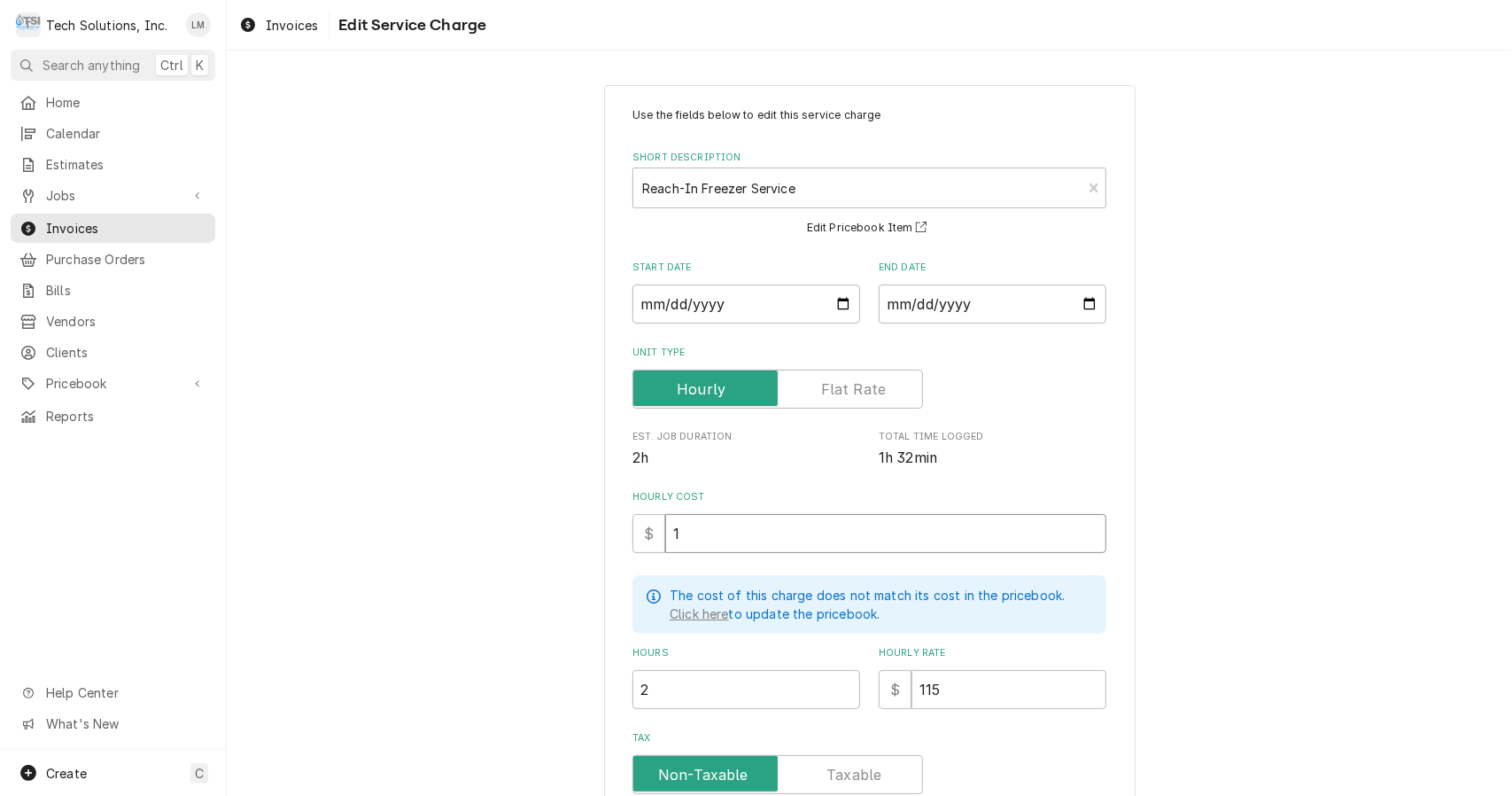
type textarea "x"
type input "11"
type textarea "x"
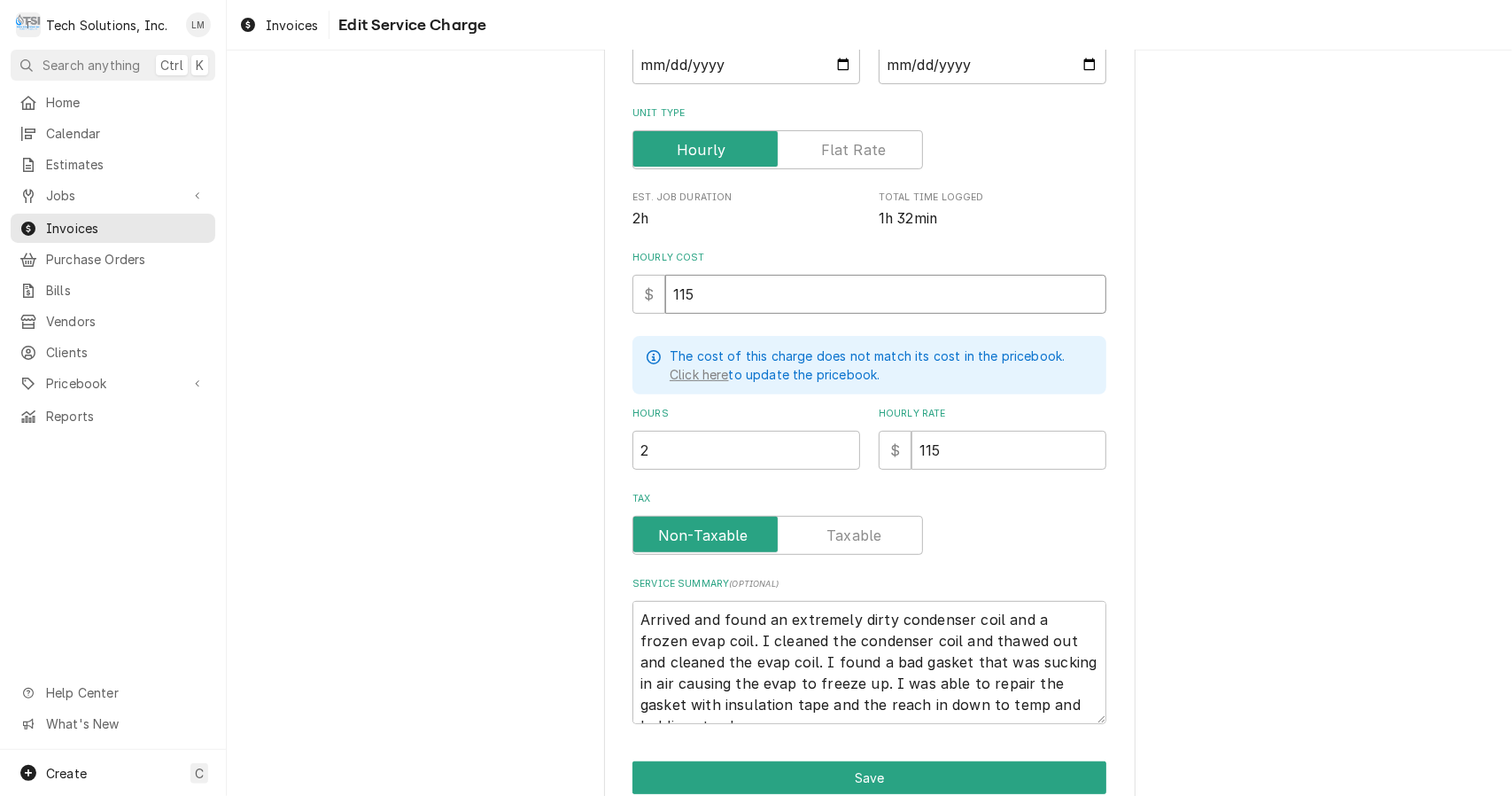
scroll to position [241, 0]
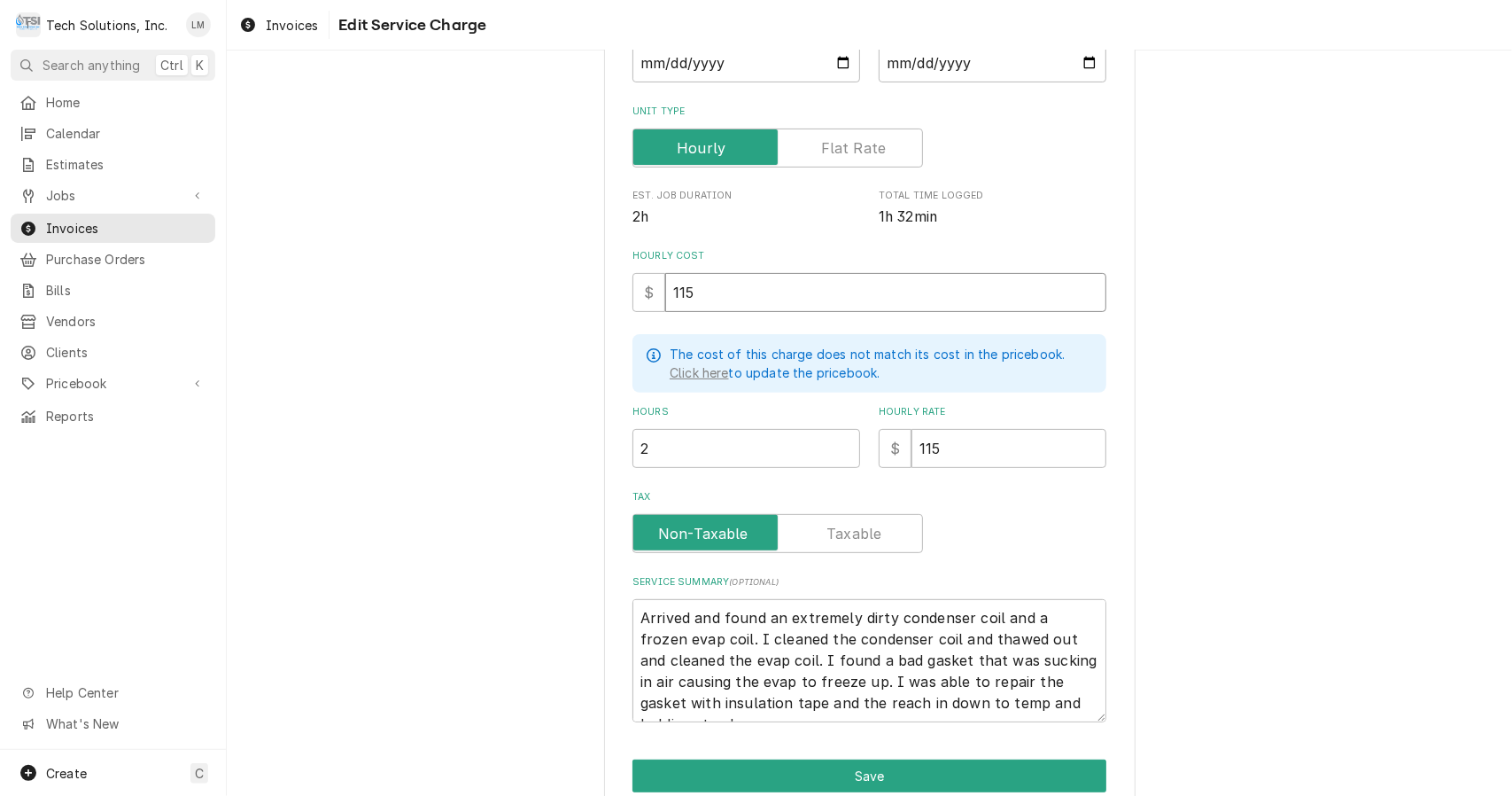
type input "115"
click at [854, 536] on label "Tax" at bounding box center [778, 533] width 290 height 39
click at [854, 536] on input "Tax" at bounding box center [778, 533] width 274 height 39
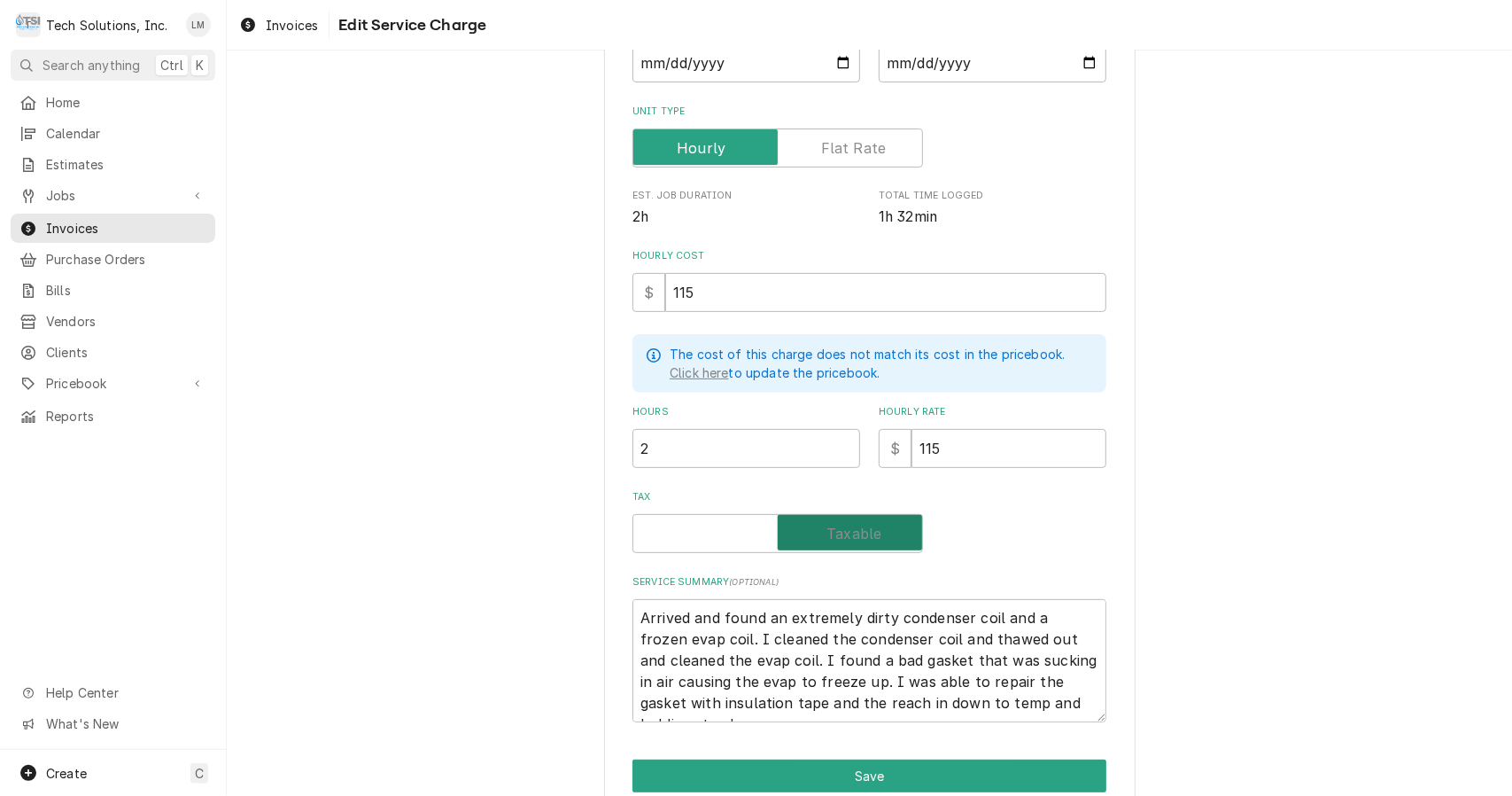
checkbox input "true"
click at [794, 453] on input "2" at bounding box center [747, 448] width 228 height 39
type textarea "x"
type input "3"
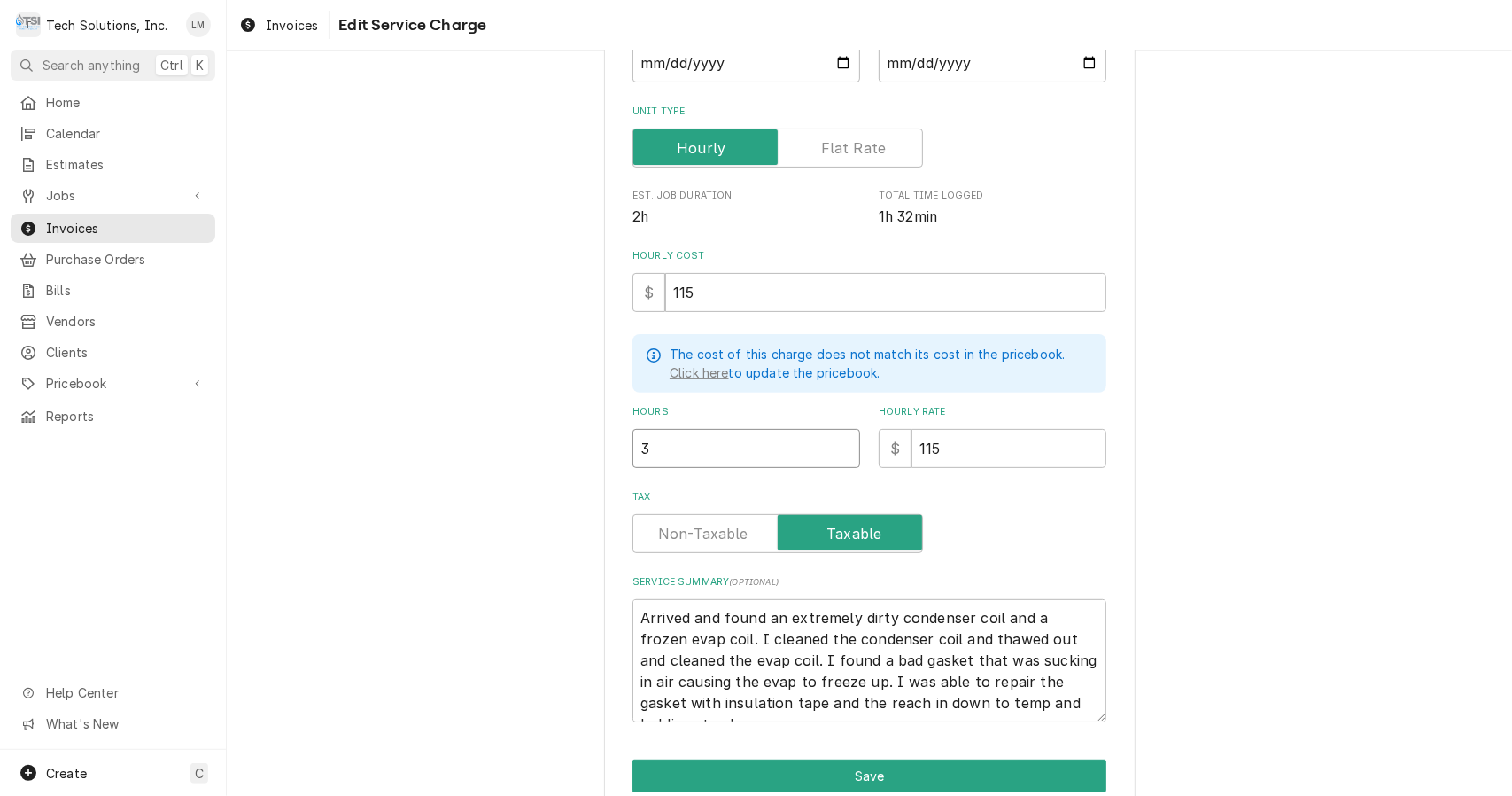
type textarea "x"
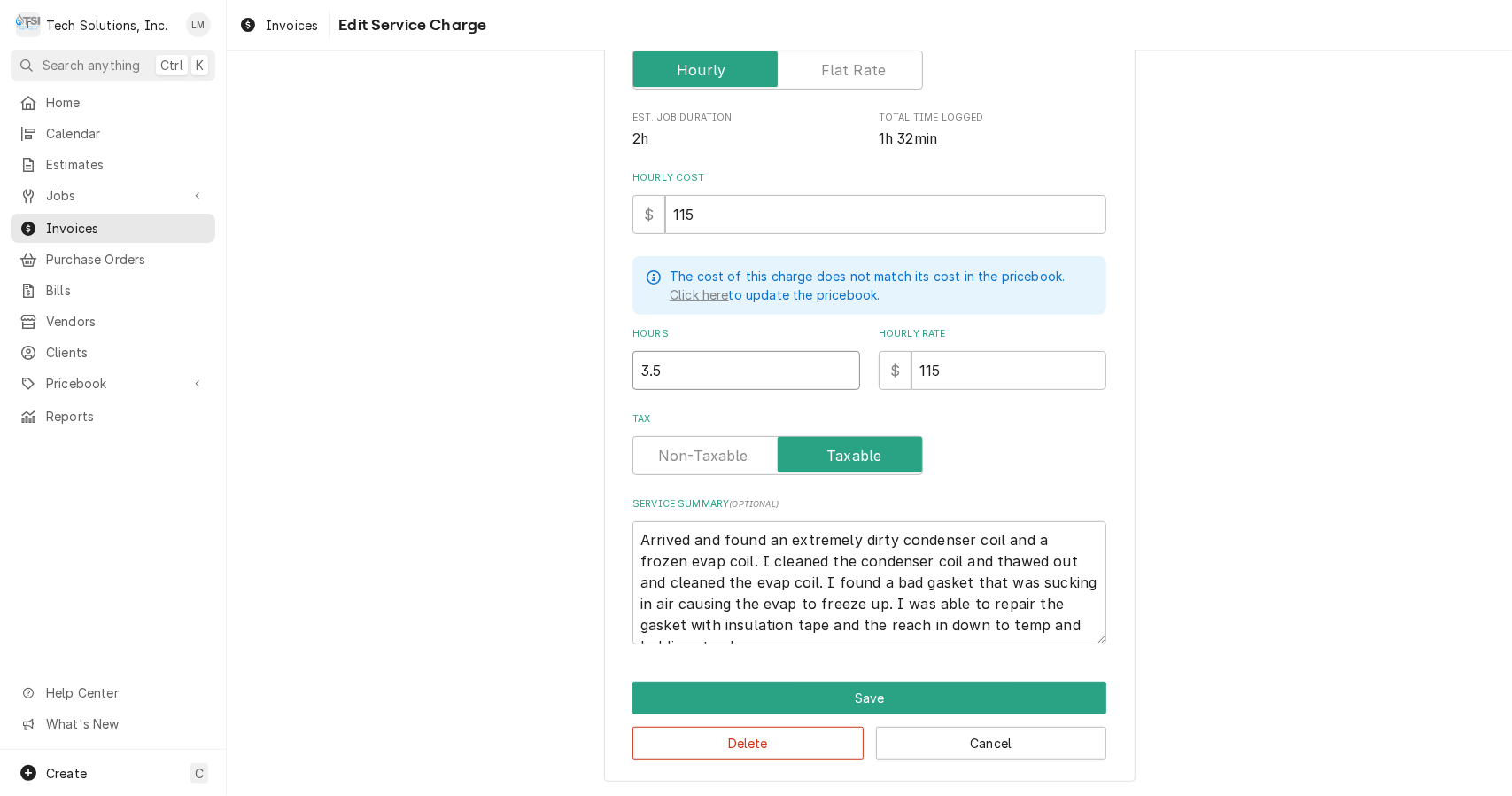
type input "3.5"
click at [636, 542] on textarea "Arrived and found an extremely dirty condenser coil and a frozen evap coil. I c…" at bounding box center [870, 583] width 474 height 123
type textarea "x"
type textarea "ChArrived and found an extremely dirty condenser coil and a frozen evap coil. I…"
type textarea "x"
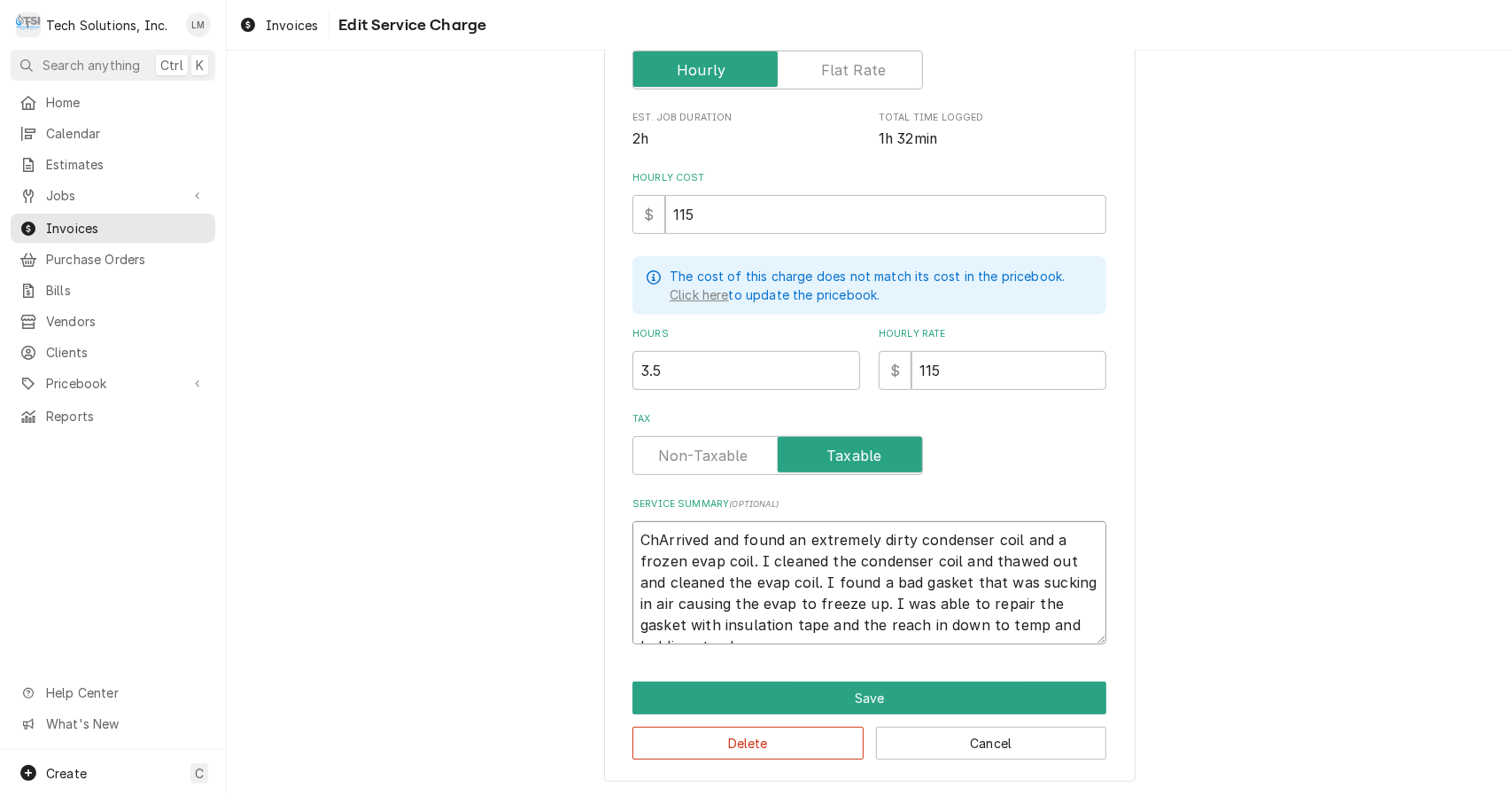
type textarea "CheArrived and found an extremely dirty condenser coil and a frozen evap coil. …"
type textarea "x"
type textarea "ChecArrived and found an extremely dirty condenser coil and a frozen evap coil.…"
type textarea "x"
type textarea "CheckArrived and found an extremely dirty condenser coil and a frozen evap coil…"
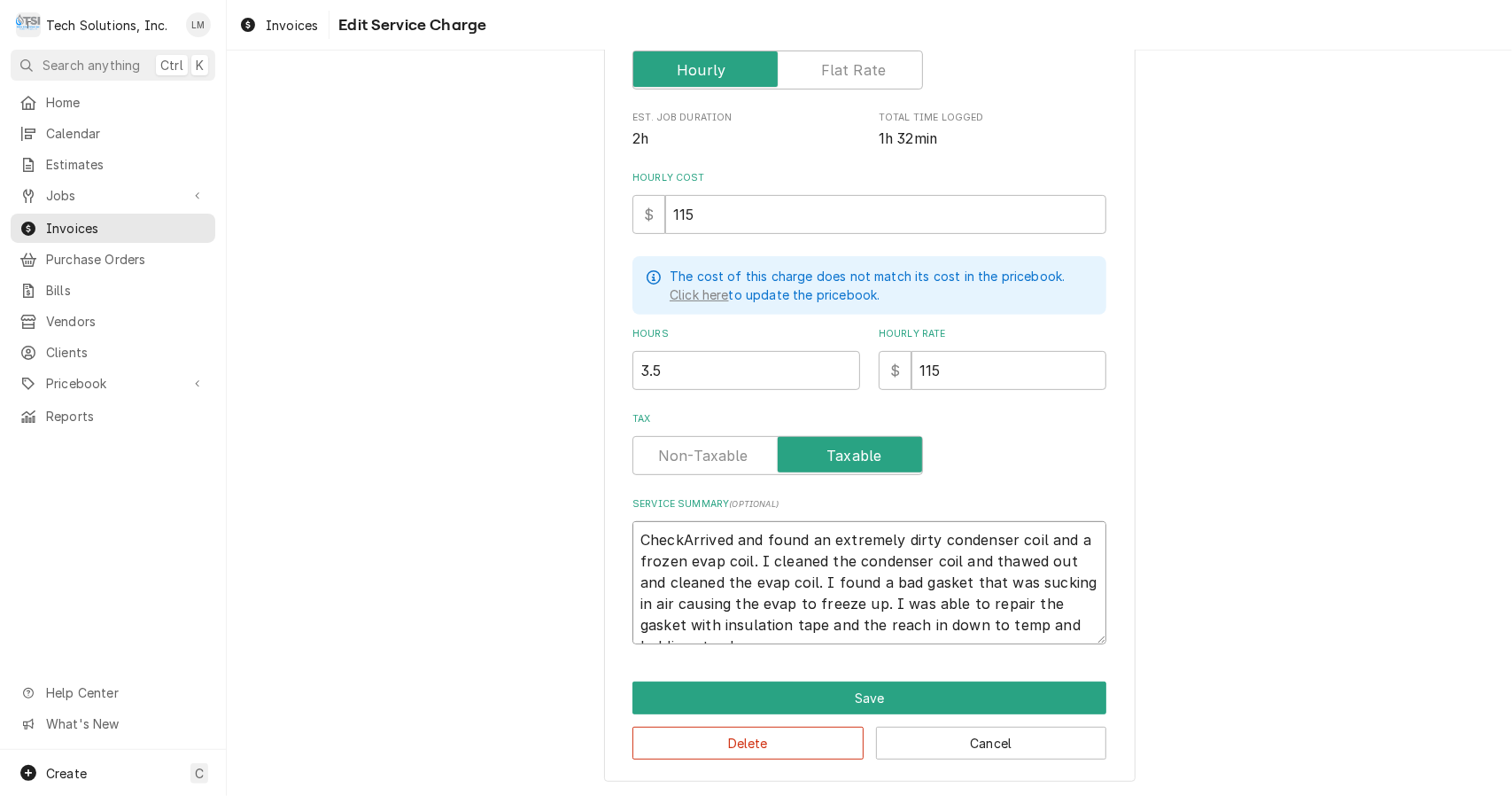
type textarea "x"
type textarea "CheckeArrived and found an extremely dirty condenser coil and a frozen evap coi…"
type textarea "x"
type textarea "CheckedArrived and found an extremely dirty condenser coil and a frozen evap co…"
type textarea "x"
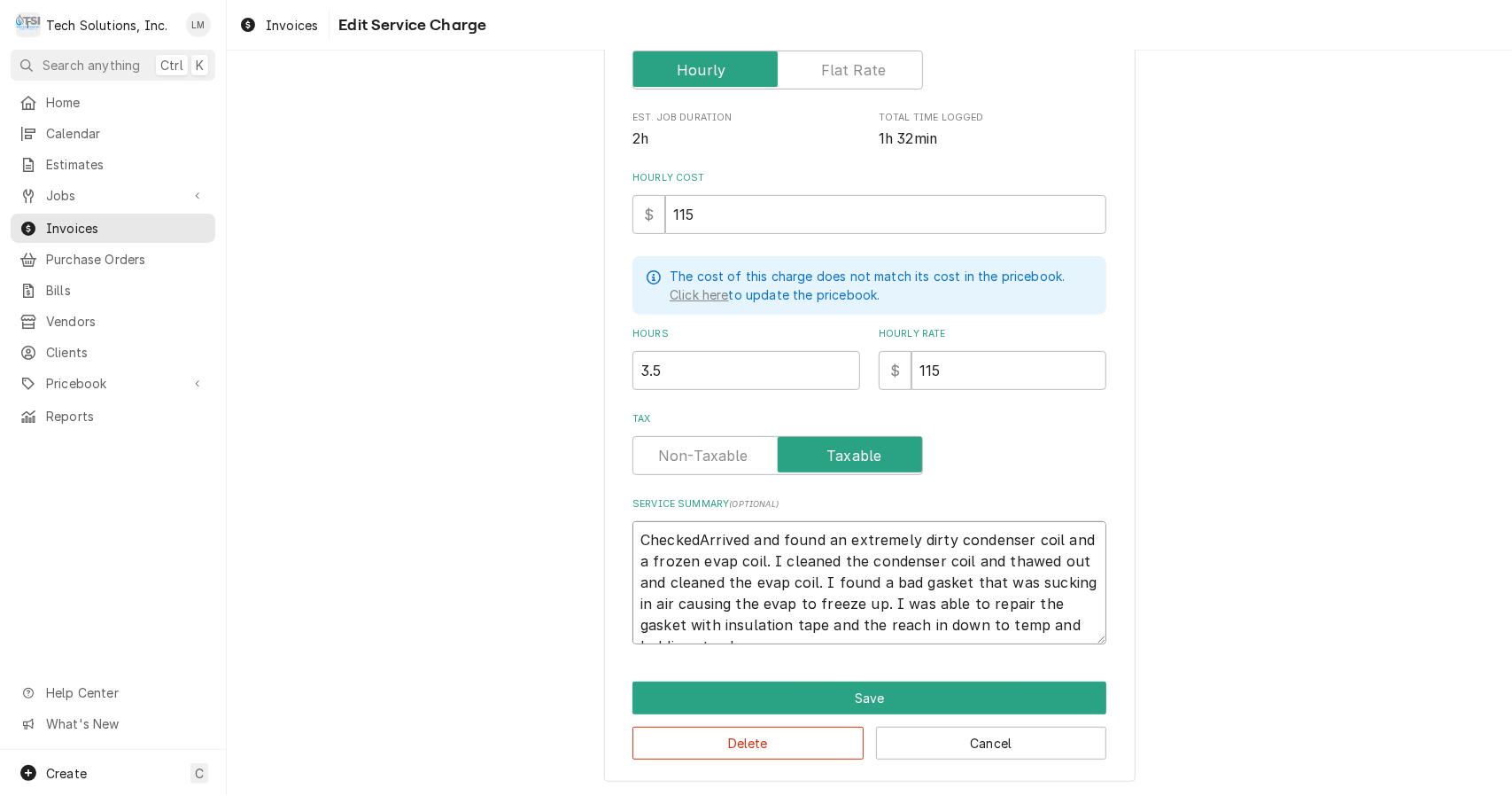
type textarea "Checked Arrived and found an extremely dirty condenser coil and a frozen evap c…"
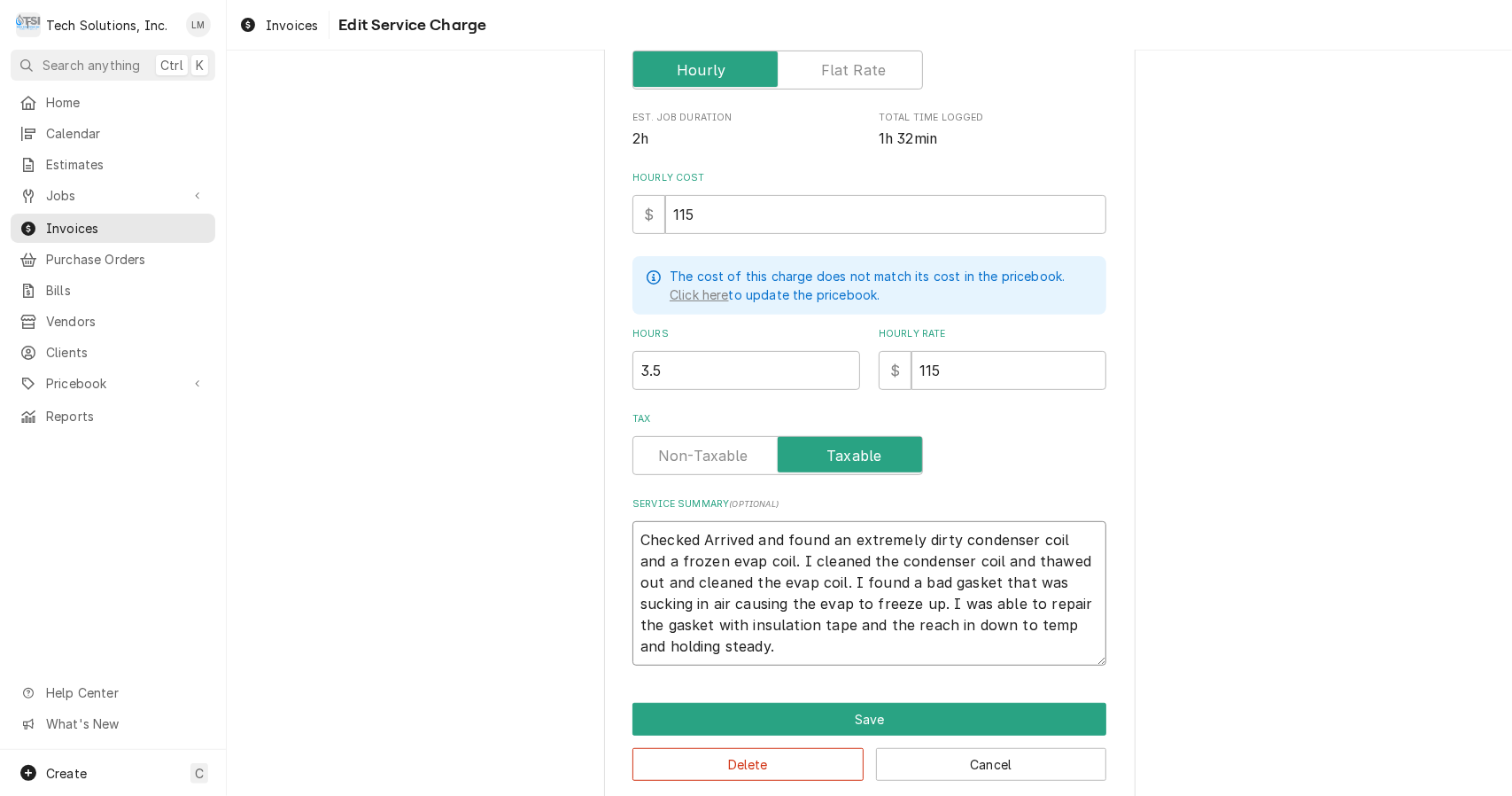
type textarea "x"
type textarea "Checked aArrived and found an extremely dirty condenser coil and a frozen evap …"
type textarea "x"
type textarea "Checked a Arrived and found an extremely dirty condenser coil and a frozen evap…"
type textarea "x"
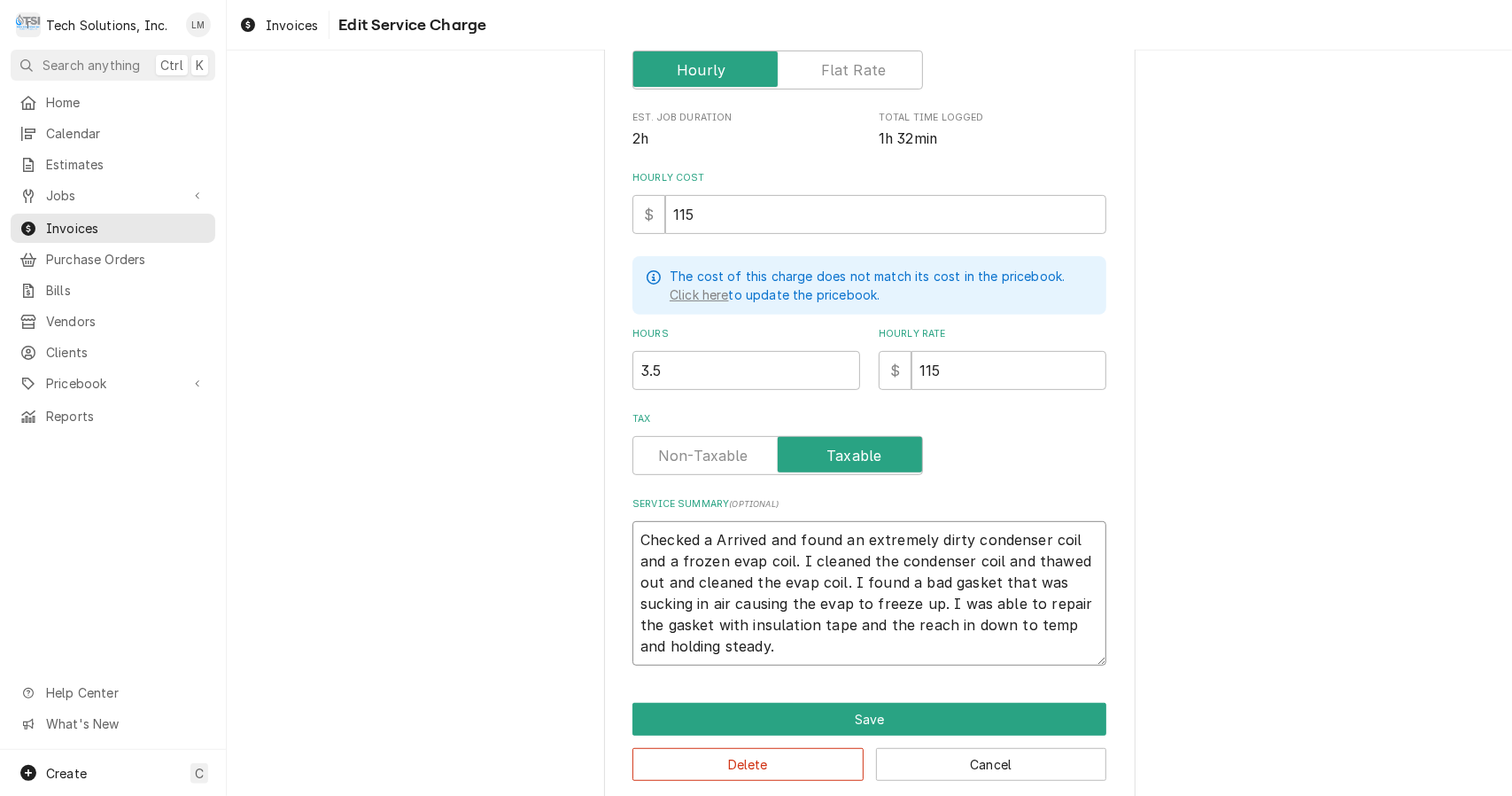
type textarea "Checked a rArrived and found an extremely dirty condenser coil and a frozen eva…"
type textarea "x"
type textarea "Checked a reArrived and found an extremely dirty condenser coil and a frozen ev…"
type textarea "x"
type textarea "Checked a reaArrived and found an extremely dirty condenser coil and a frozen e…"
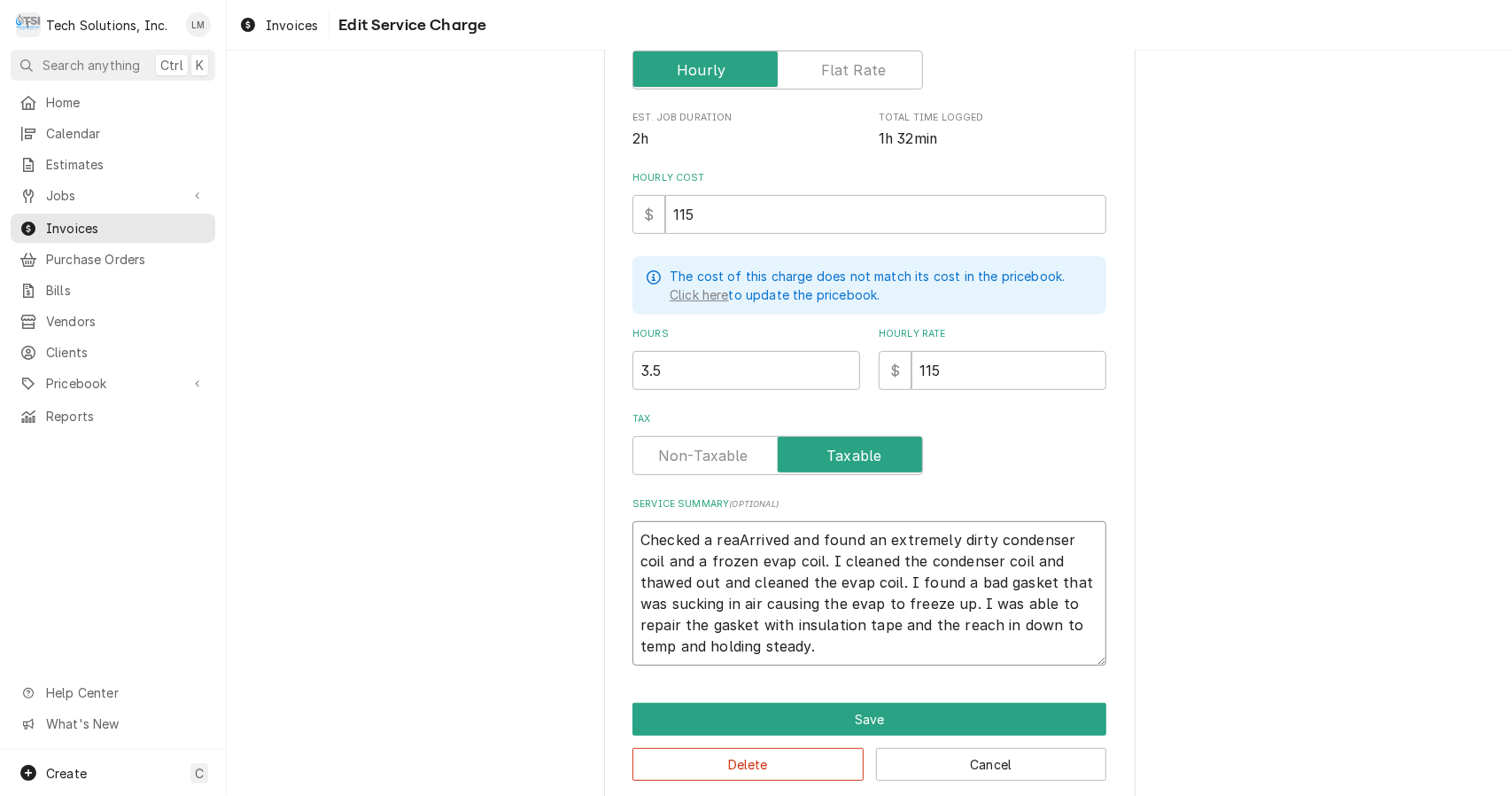
type textarea "x"
type textarea "Checked a reacArrived and found an extremely dirty condenser coil and a frozen …"
type textarea "x"
type textarea "Checked a reachArrived and found an extremely dirty condenser coil and a frozen…"
type textarea "x"
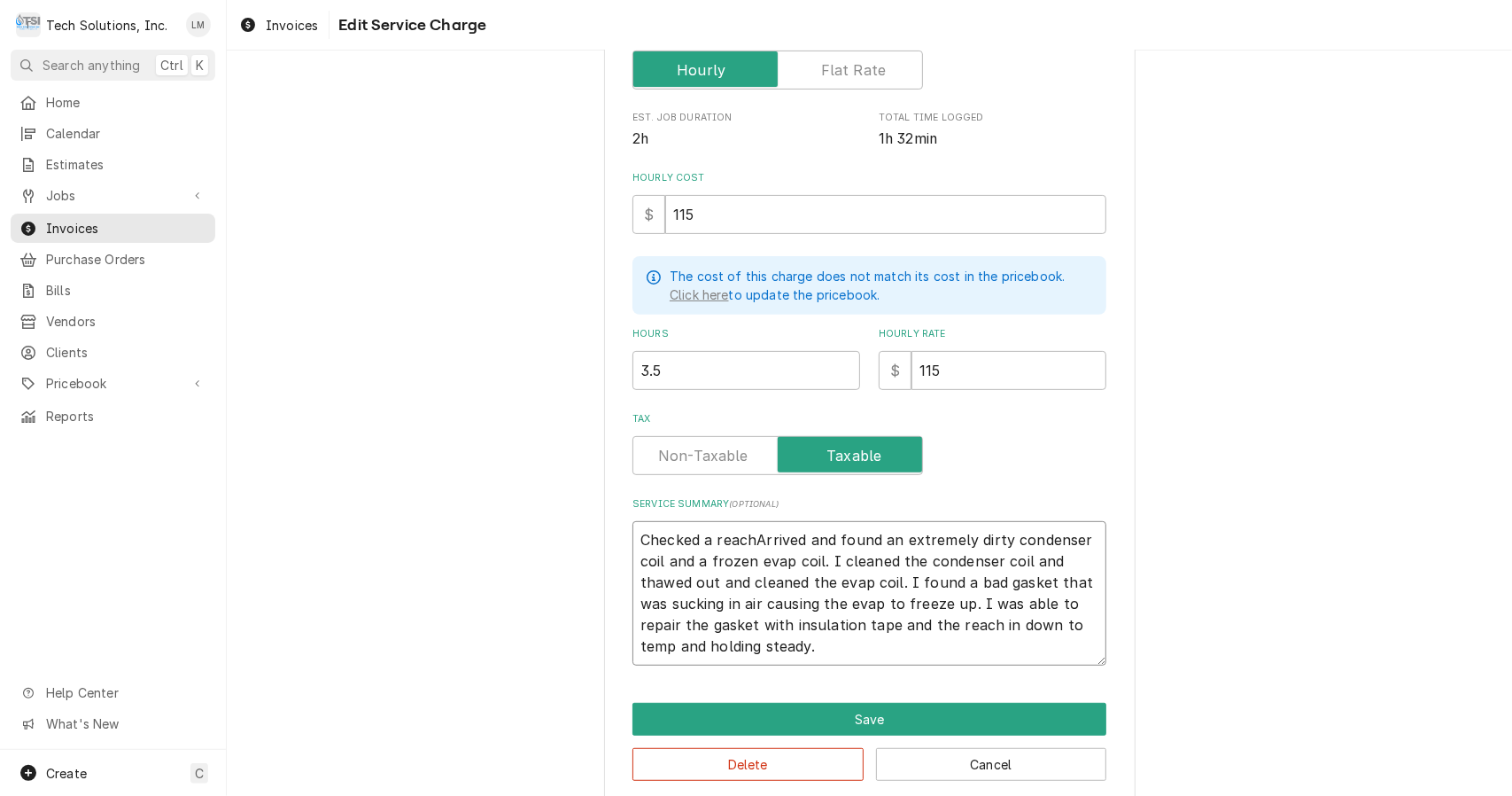
type textarea "Checked a reach-Arrived and found an extremely dirty condenser coil and a froze…"
type textarea "x"
type textarea "Checked a reach-iArrived and found an extremely dirty condenser coil and a froz…"
type textarea "x"
type textarea "Checked a reach-inArrived and found an extremely dirty condenser coil and a fro…"
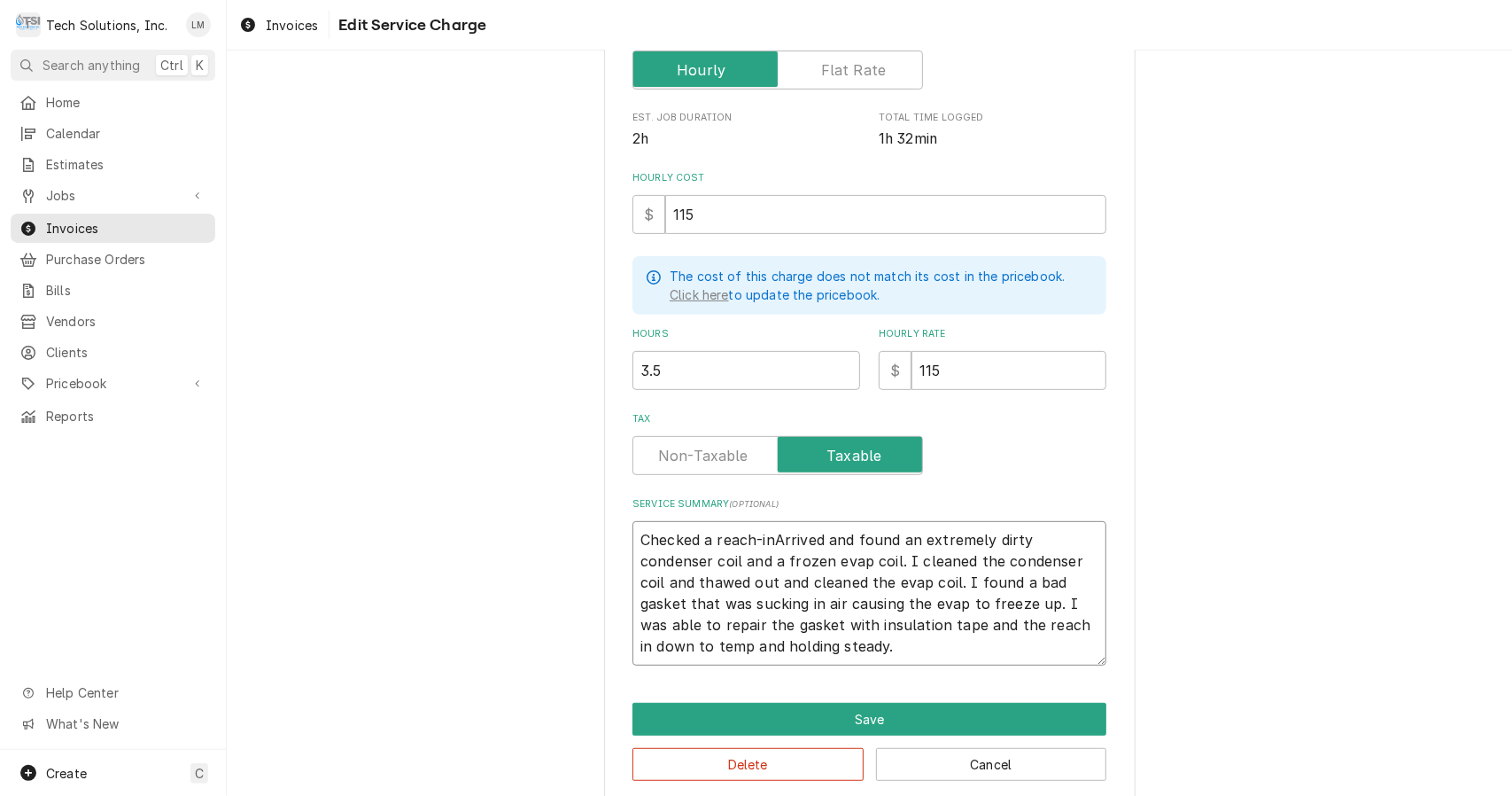
type textarea "x"
type textarea "Checked a reach-in Arrived and found an extremely dirty condenser coil and a fr…"
type textarea "x"
type textarea "Checked a reach-in fArrived and found an extremely dirty condenser coil and a f…"
type textarea "x"
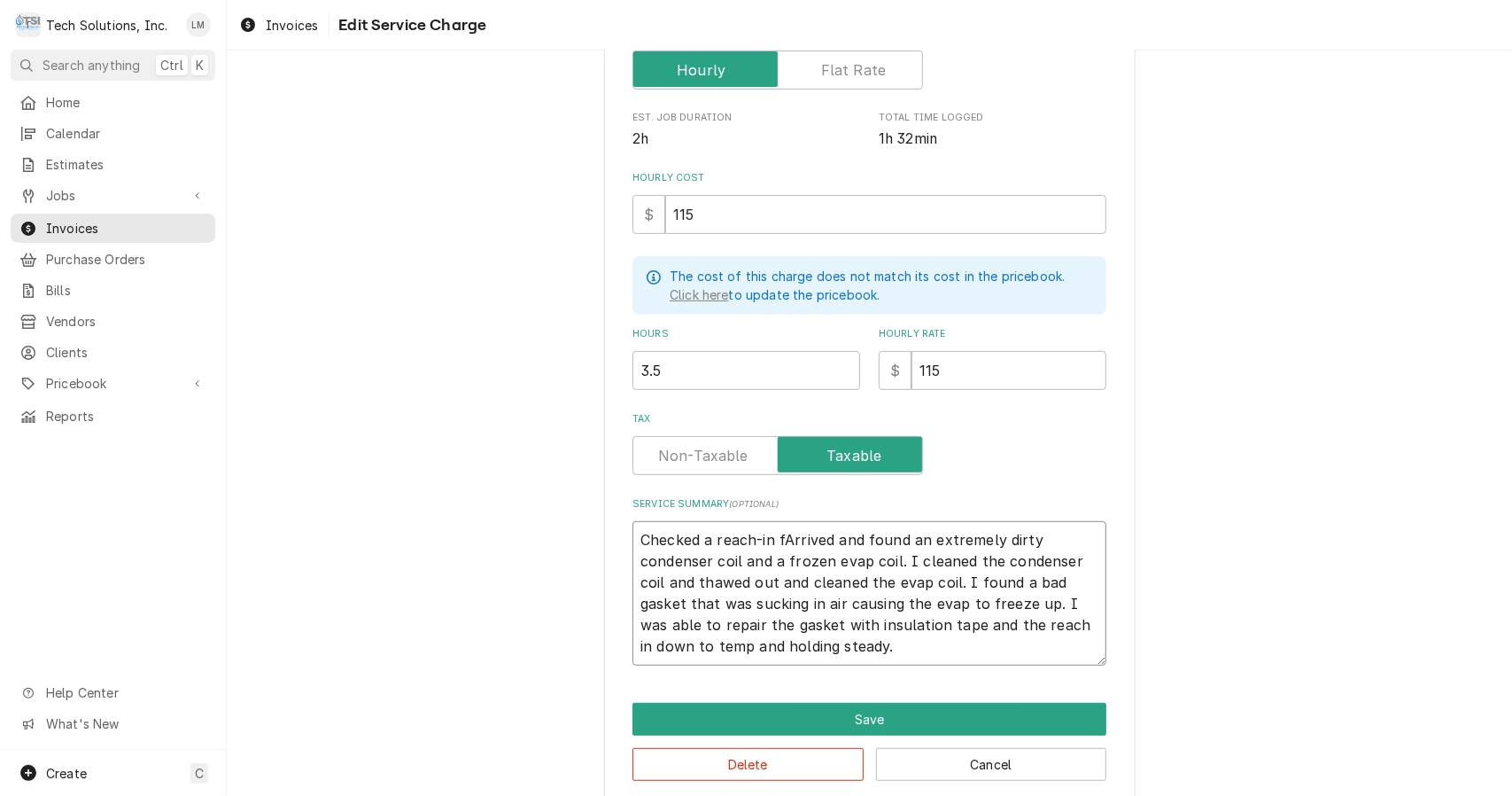
type textarea "Checked a reach-in frArrived and found an extremely dirty condenser coil and a …"
type textarea "x"
type textarea "Checked a reach-in freArrived and found an extremely dirty condenser coil and a…"
type textarea "x"
type textarea "Checked a reach-in freeArrived and found an extremely dirty condenser coil and …"
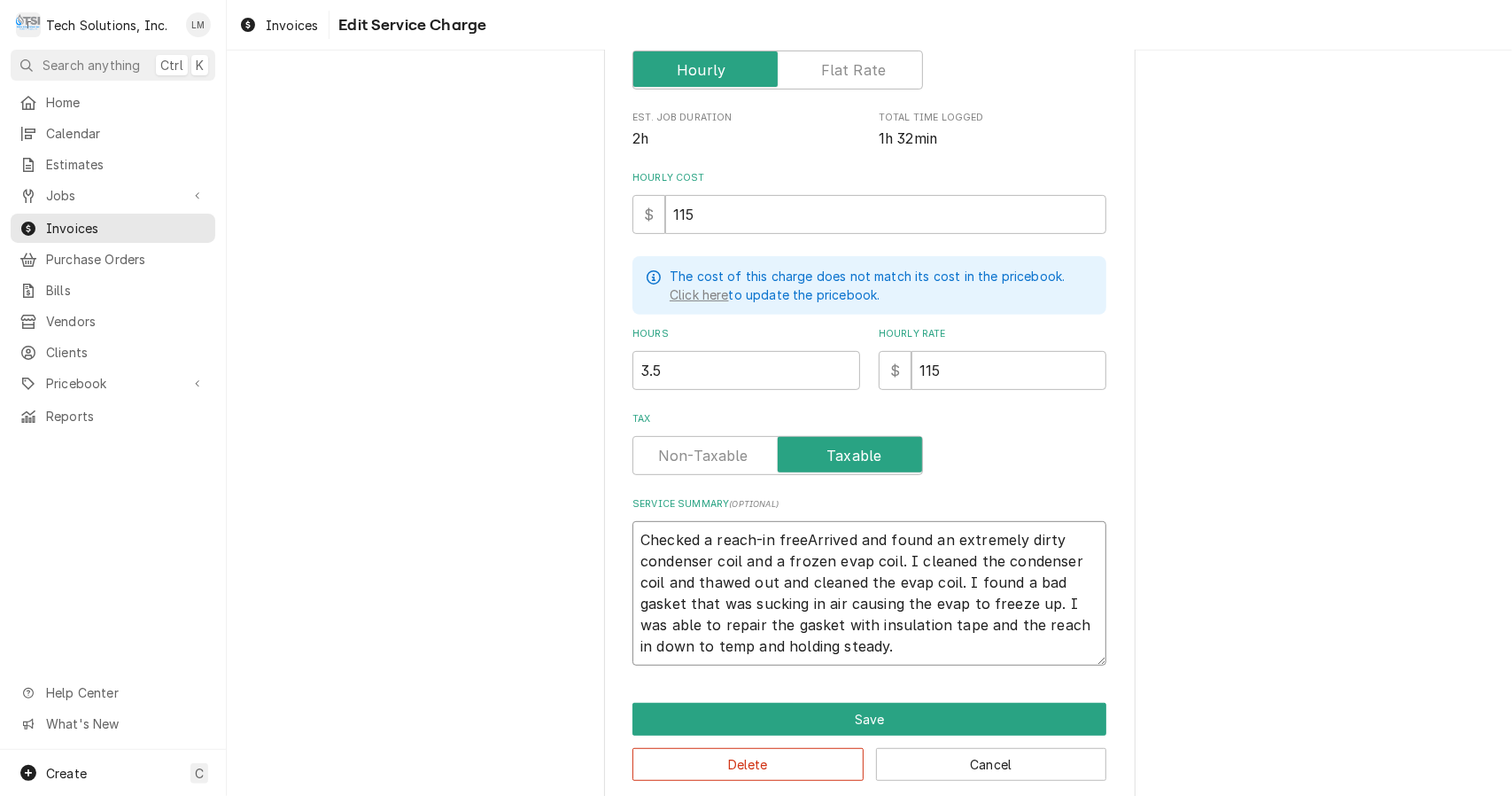
type textarea "x"
type textarea "Checked a reach-in freezArrived and found an extremely dirty condenser coil and…"
type textarea "x"
type textarea "Checked a reach-in freezeArrived and found an extremely dirty condenser coil an…"
type textarea "x"
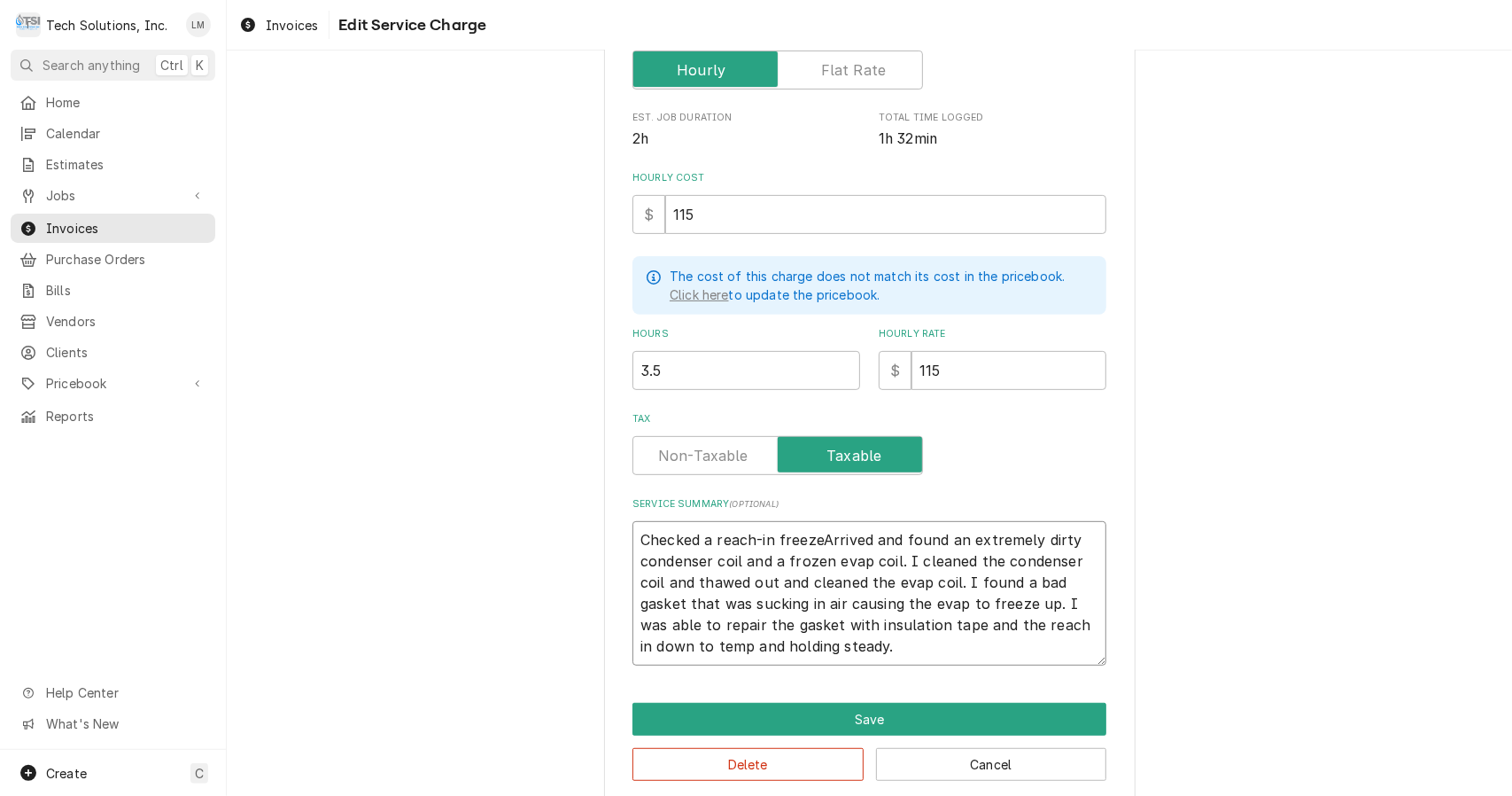
type textarea "Checked a reach-in freezerArrived and found an extremely dirty condenser coil a…"
type textarea "x"
type textarea "Checked a reach-in freezerrrived and found an extremely dirty condenser coil an…"
type textarea "x"
type textarea "Checked a reach-in freezerrived and found an extremely dirty condenser coil and…"
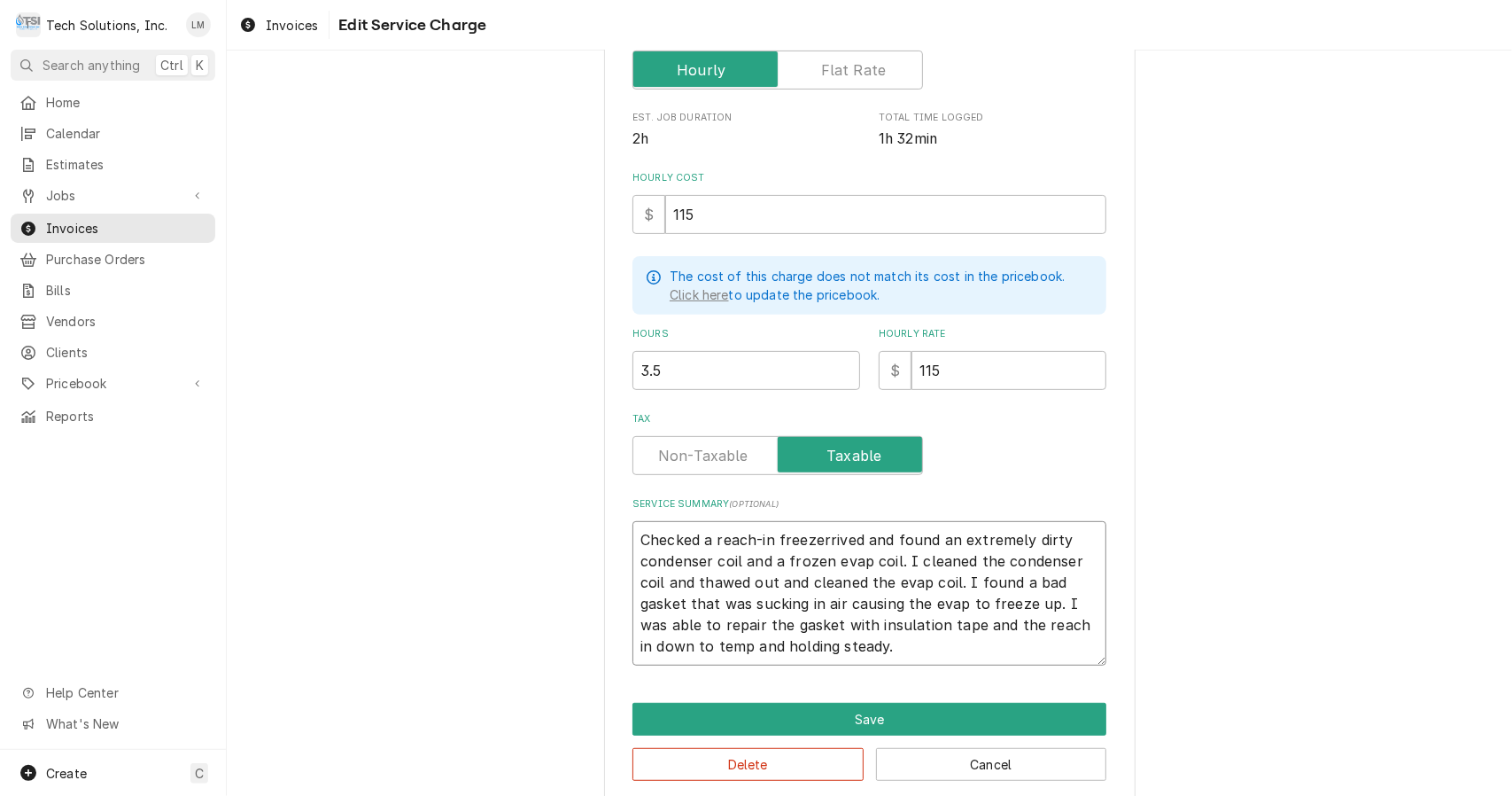
type textarea "x"
type textarea "Checked a reach-in freezerived and found an extremely dirty condenser coil and …"
type textarea "x"
type textarea "Checked a reach-in freezerved and found an extremely dirty condenser coil and a…"
type textarea "x"
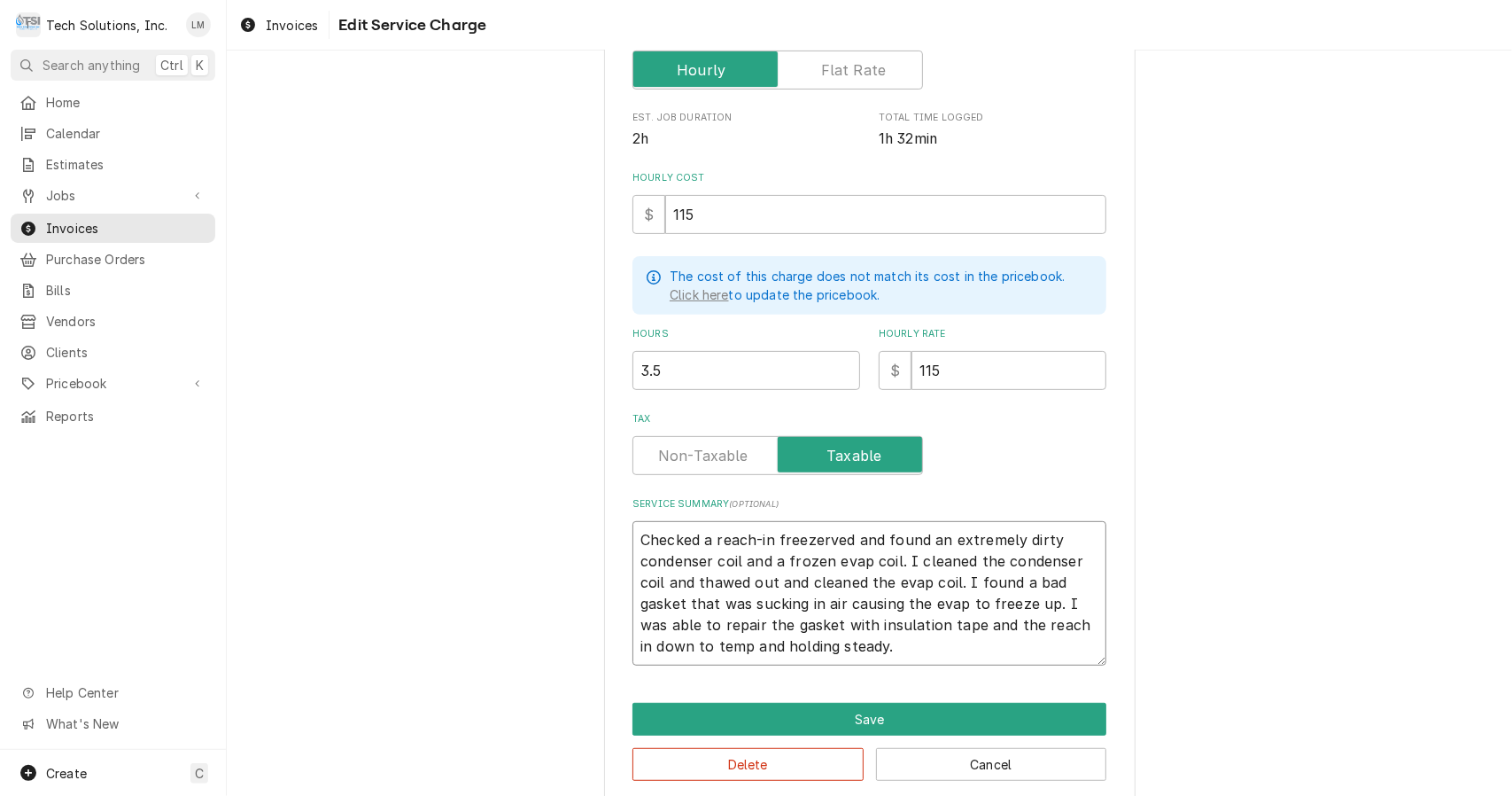
type textarea "Checked a reach-in freezered and found an extremely dirty condenser coil and a …"
type textarea "x"
type textarea "Checked a reach-in freezerd and found an extremely dirty condenser coil and a f…"
type textarea "x"
type textarea "Checked a reach-in freezer and found an extremely dirty condenser coil and a fr…"
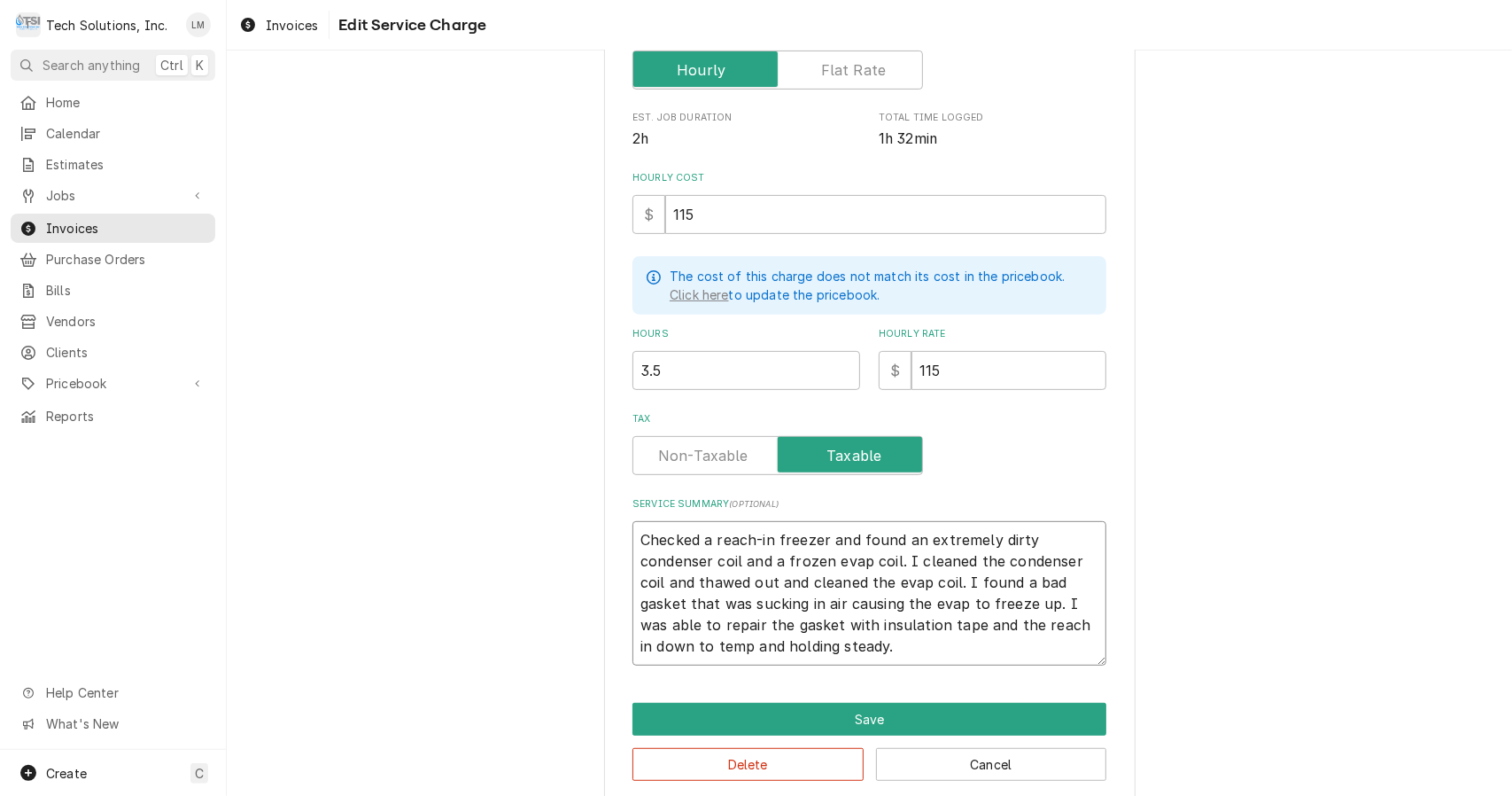
type textarea "x"
type textarea "Checked a reach-in freezerand found an extremely dirty condenser coil and a fro…"
type textarea "x"
type textarea "Checked a reach-in freezernd found an extremely dirty condenser coil and a froz…"
type textarea "x"
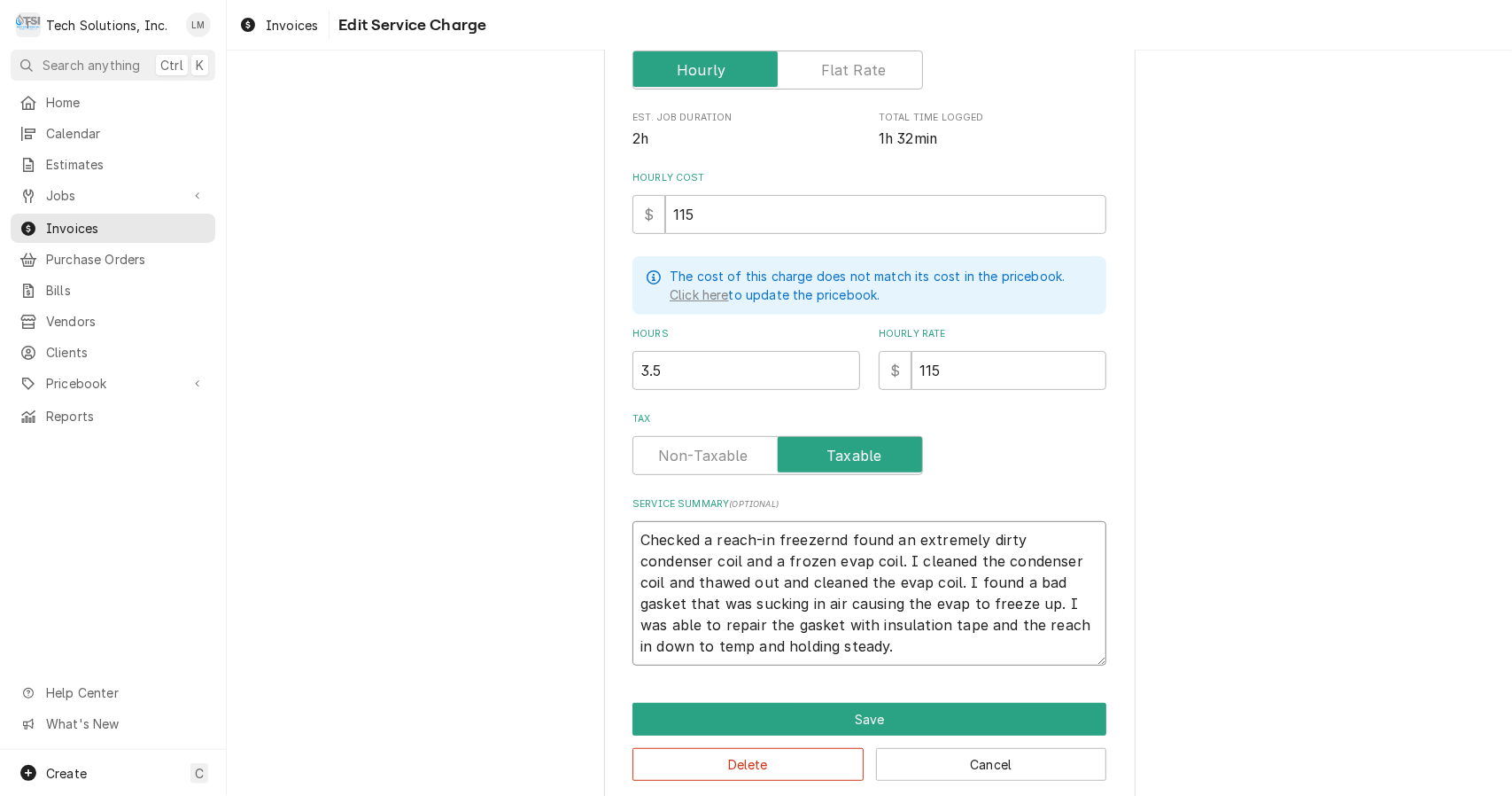
type textarea "Checked a reach-in freezer nd found an extremely dirty condenser coil and a fro…"
type textarea "x"
type textarea "Checked a reach-in freezer and found an extremely dirty condenser coil and a fr…"
type textarea "x"
type textarea "Checked a reach-in freezer and found can extremely dirty condenser coil and a f…"
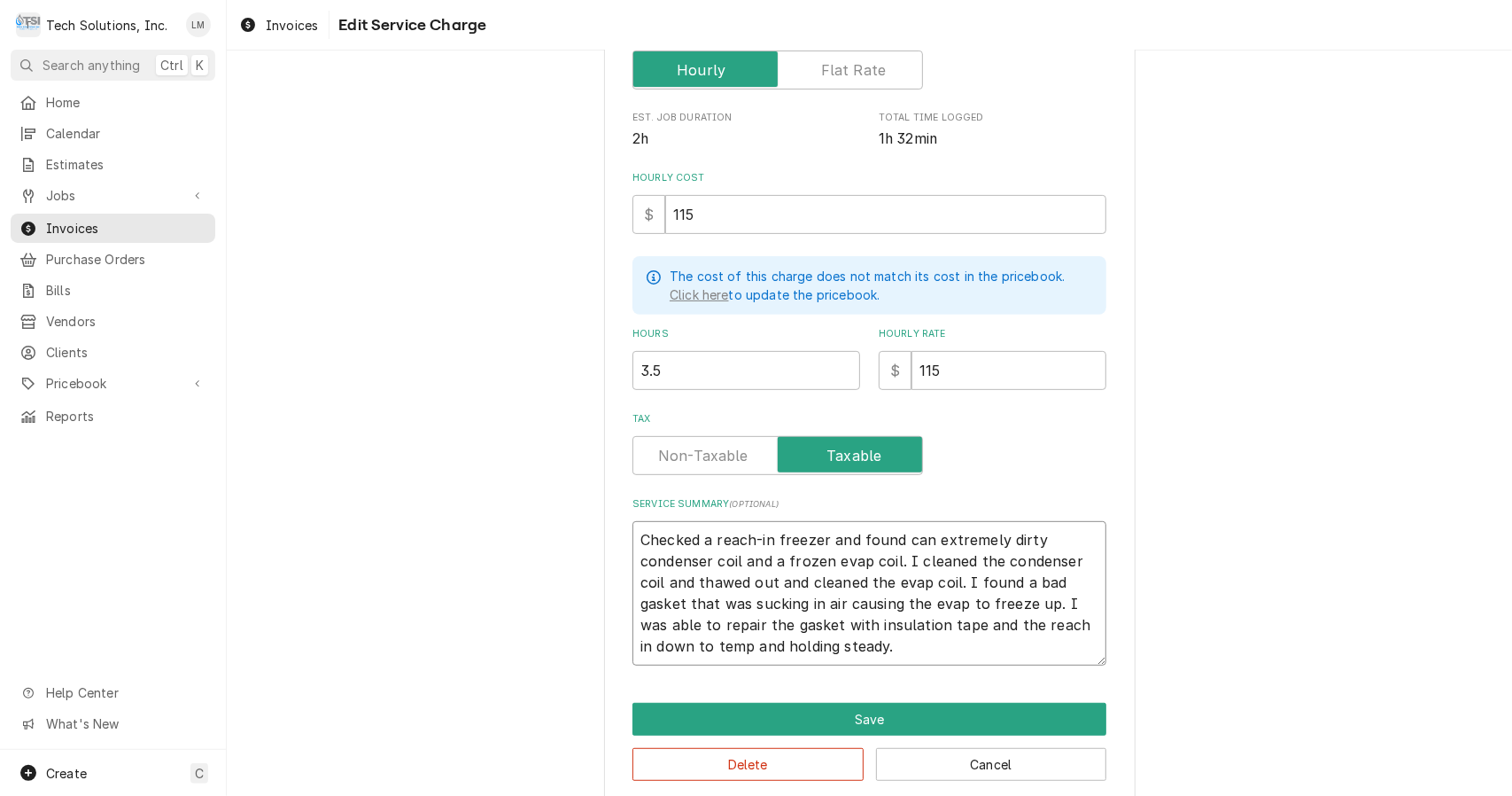
type textarea "x"
type textarea "Checked a reach-in freezer and found coan extremely dirty condenser coil and a …"
type textarea "x"
type textarea "Checked a reach-in freezer and found conan extremely dirty condenser coil and a…"
type textarea "x"
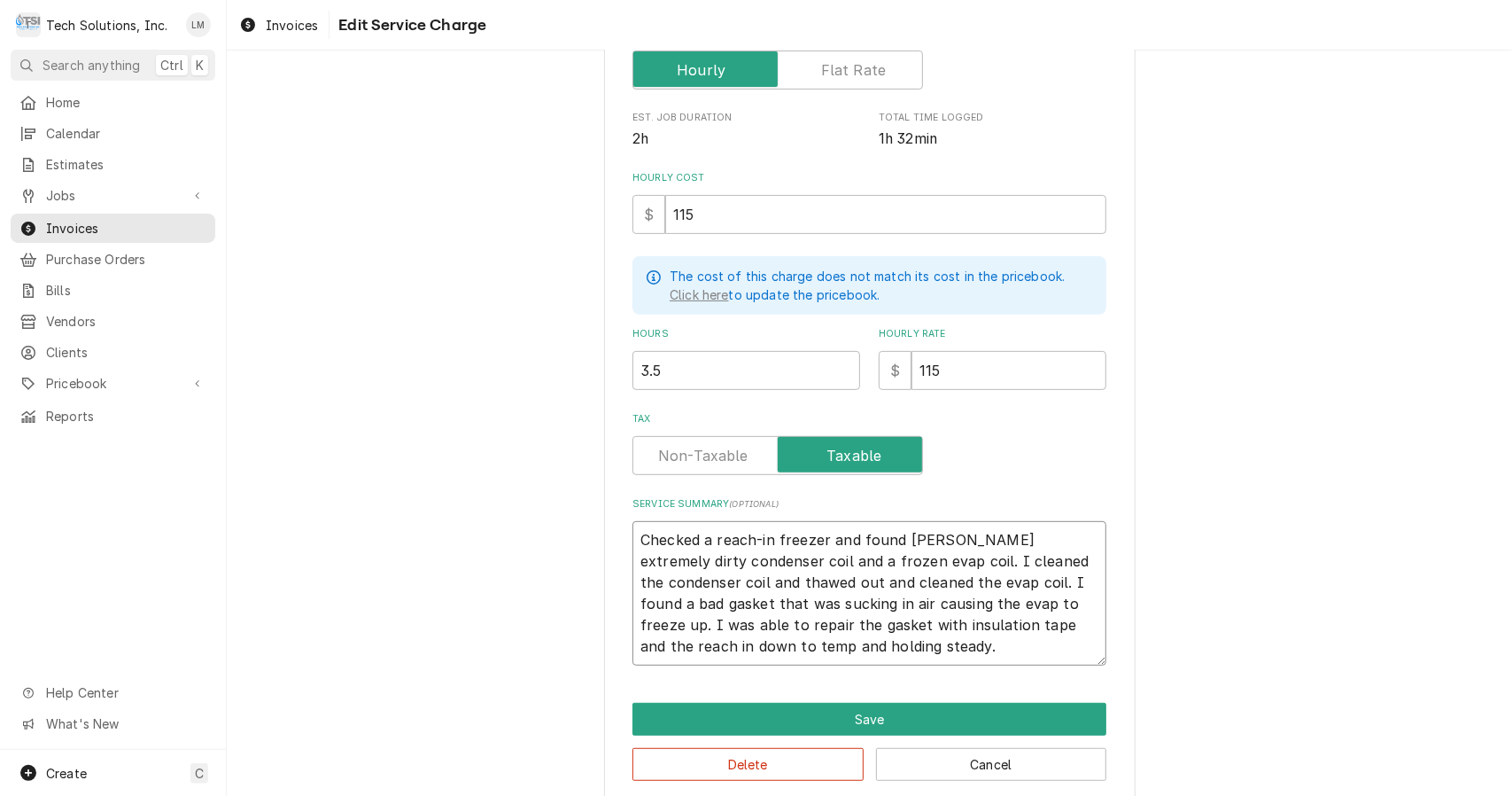
type textarea "Checked a reach-in freezer and found condan extremely dirty condenser coil and …"
type textarea "x"
type textarea "Checked a reach-in freezer and found condean extremely dirty condenser coil and…"
type textarea "x"
type textarea "Checked a reach-in freezer and found condensan extremely dirty condenser coil a…"
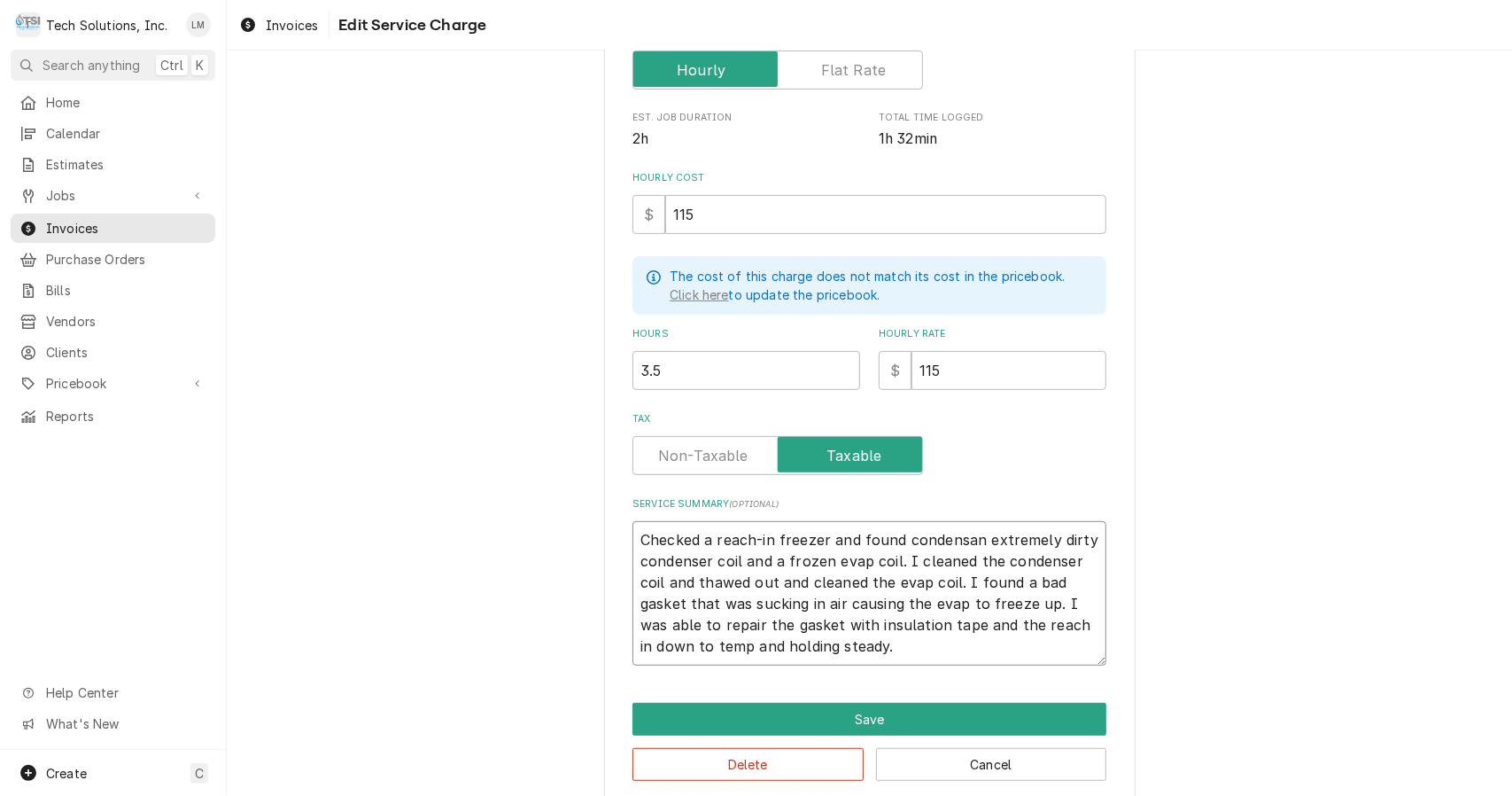
type textarea "x"
type textarea "Checked a reach-in freezer and found condensean extremely dirty condenser coil …"
type textarea "x"
type textarea "Checked a reach-in freezer and found condenseran extremely dirty condenser coil…"
type textarea "x"
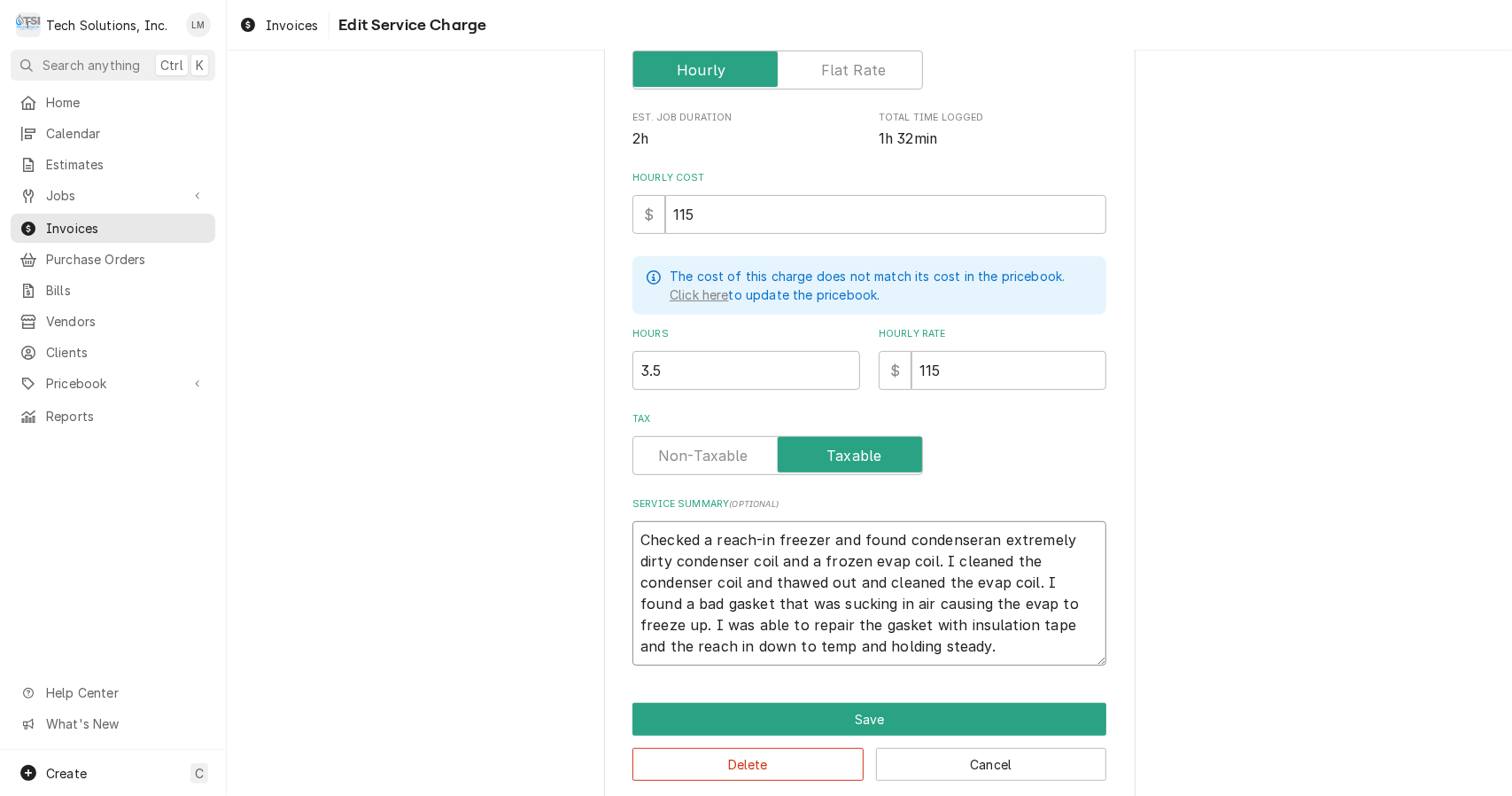
type textarea "Checked a reach-in freezer and found condenser an extremely dirty condenser coi…"
type textarea "x"
type textarea "Checked a reach-in freezer and found condenser can extremely dirty condenser co…"
type textarea "x"
type textarea "Checked a reach-in freezer and found condenser coan extremely dirty condenser c…"
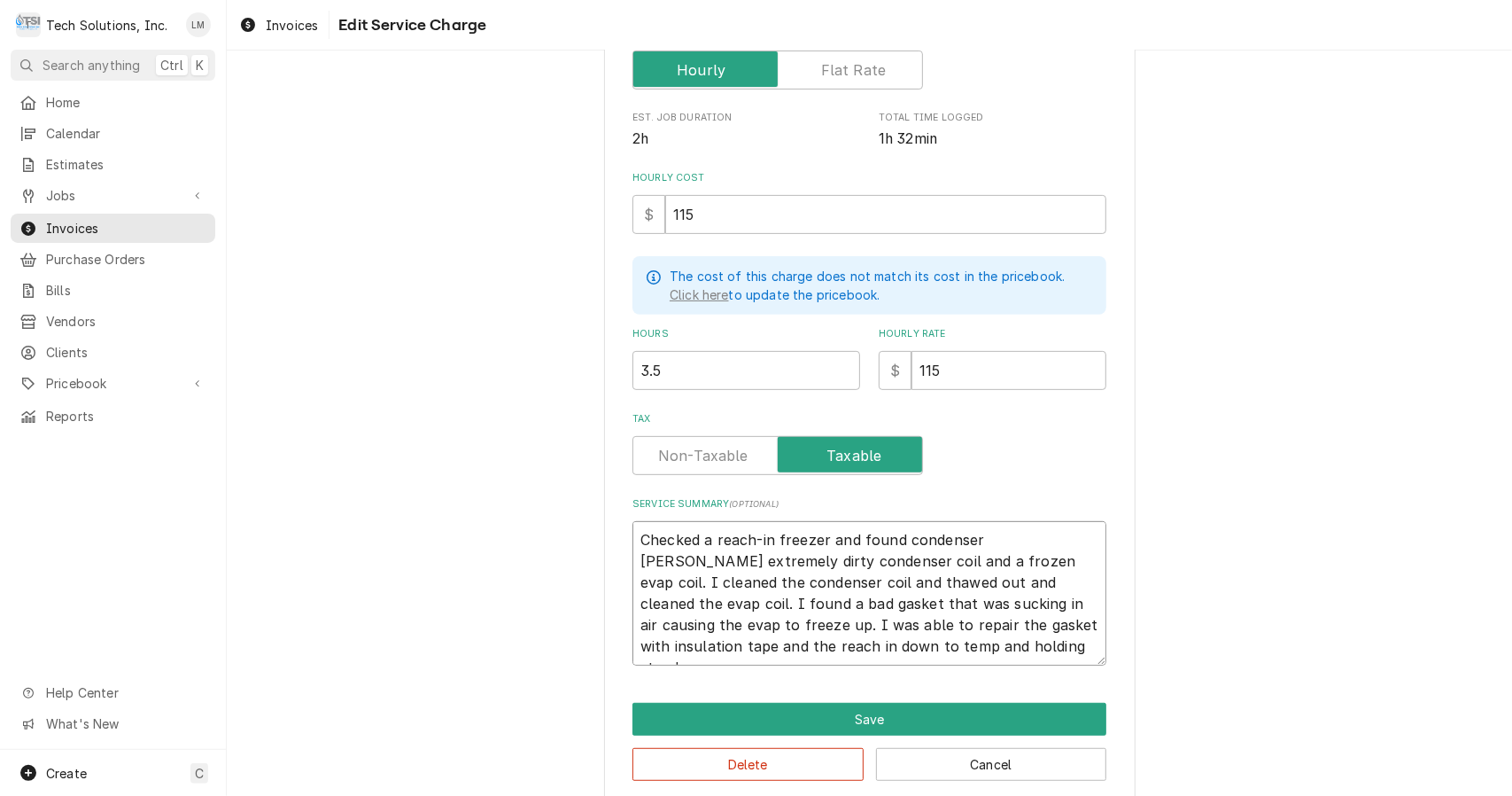
type textarea "x"
type textarea "Checked a reach-in freezer and found condenser coian extremely dirty condenser …"
type textarea "x"
type textarea "Checked a reach-in freezer and found condenser coilan extremely dirty condenser…"
type textarea "x"
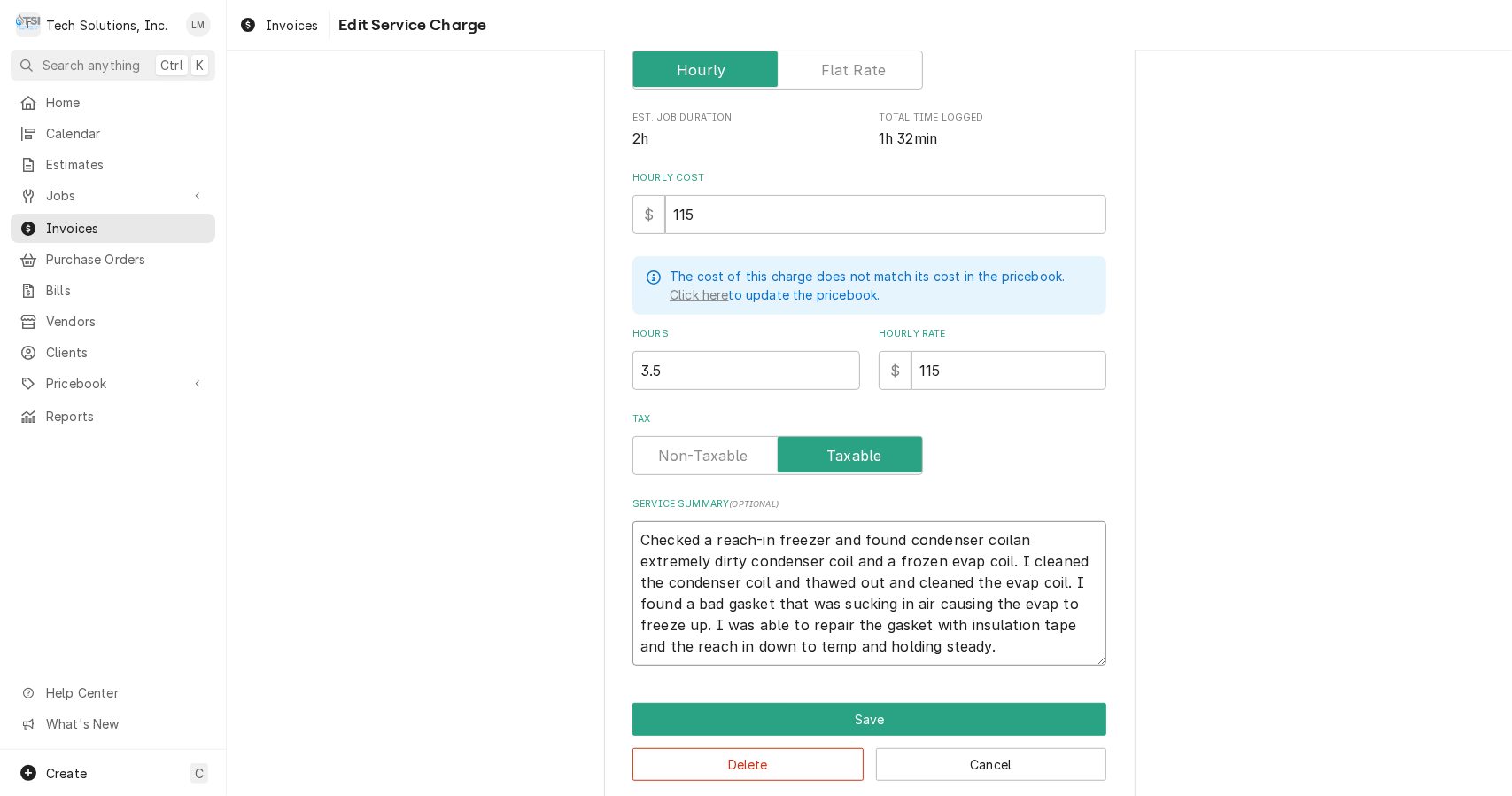
type textarea "Checked a reach-in freezer and found condenser coiln extremely dirty condenser …"
type textarea "x"
type textarea "Checked a reach-in freezer and found condenser coil extremely dirty condenser c…"
type textarea "x"
type textarea "Checked a reach-in freezer and found condenser coil extremely dirty condenser c…"
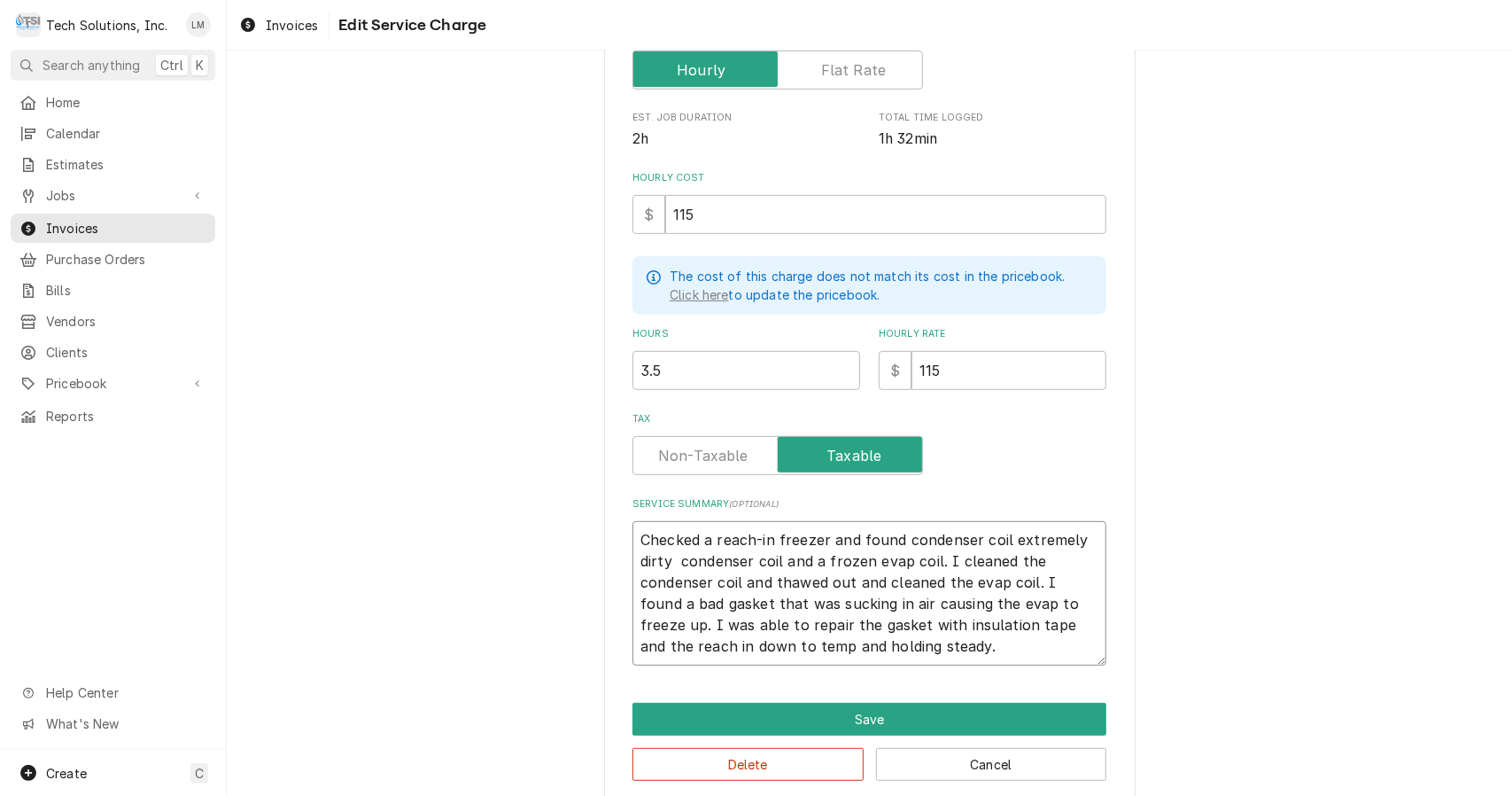
type textarea "x"
type textarea "Checked a reach-in freezer and found condenser coil extremely dirty a condenser…"
type textarea "x"
type textarea "Checked a reach-in freezer and found condenser coil extremely dirty an condense…"
type textarea "x"
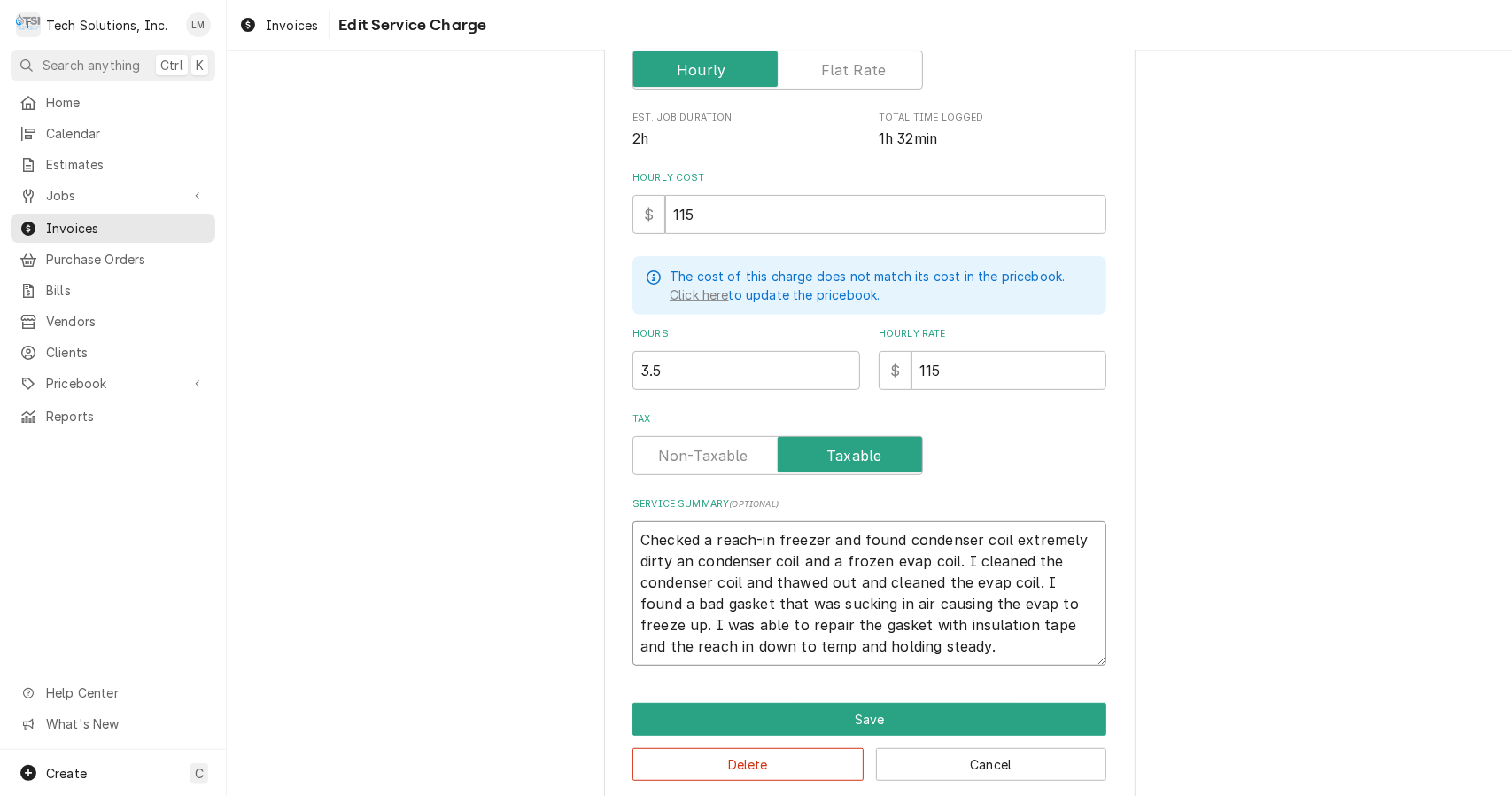
type textarea "Checked a reach-in freezer and found condenser coil extremely dirty and condens…"
type textarea "x"
type textarea "Checked a reach-in freezer and found condenser coil extremely dirty and condens…"
type textarea "x"
type textarea "Checked a reach-in freezer and found condenser coil extremely dirty and t conde…"
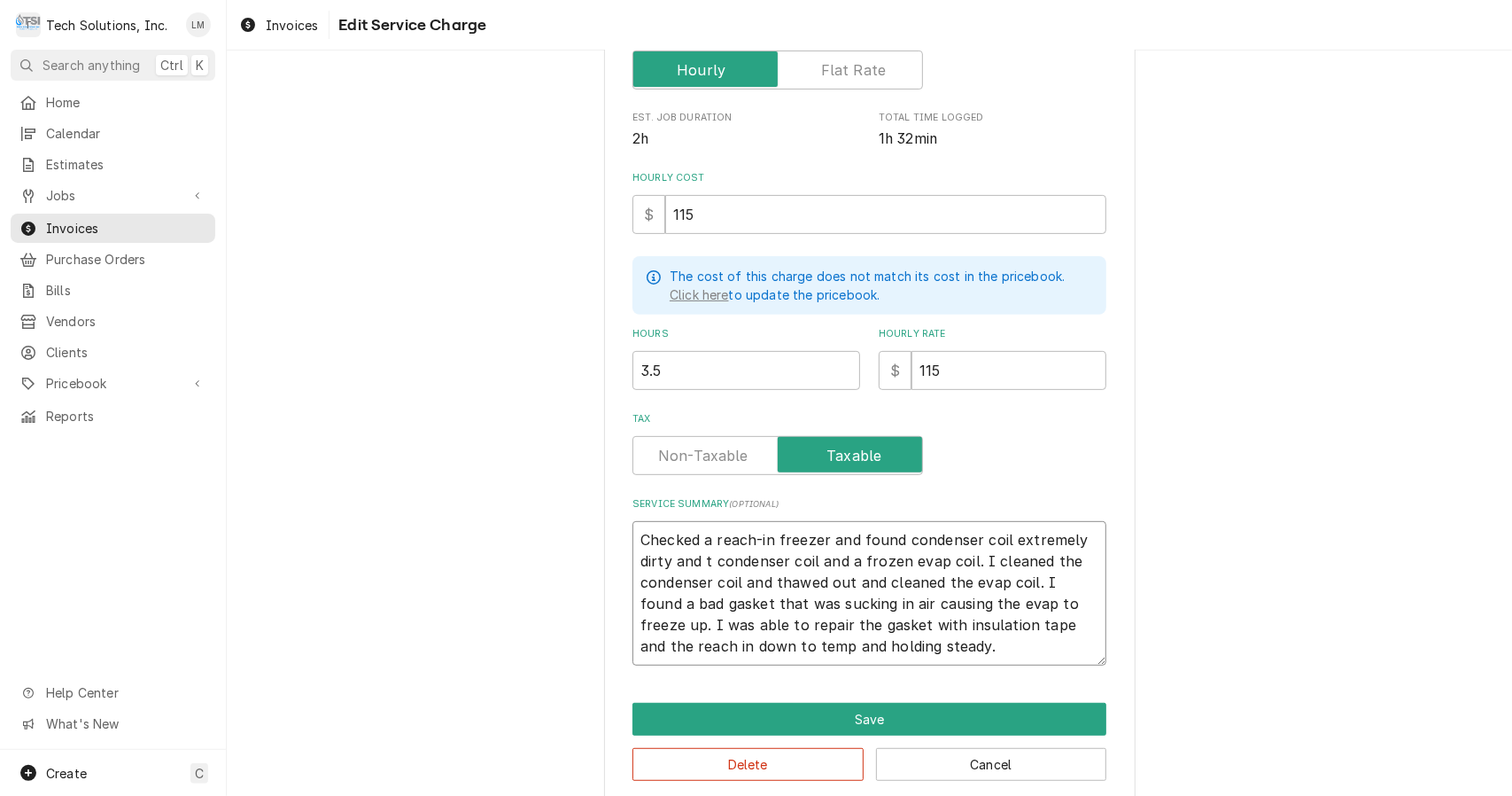
type textarea "x"
type textarea "Checked a reach-in freezer and found condenser coil extremely dirty and th cond…"
type textarea "x"
type textarea "Checked a reach-in freezer and found condenser coil extremely dirty and the con…"
type textarea "x"
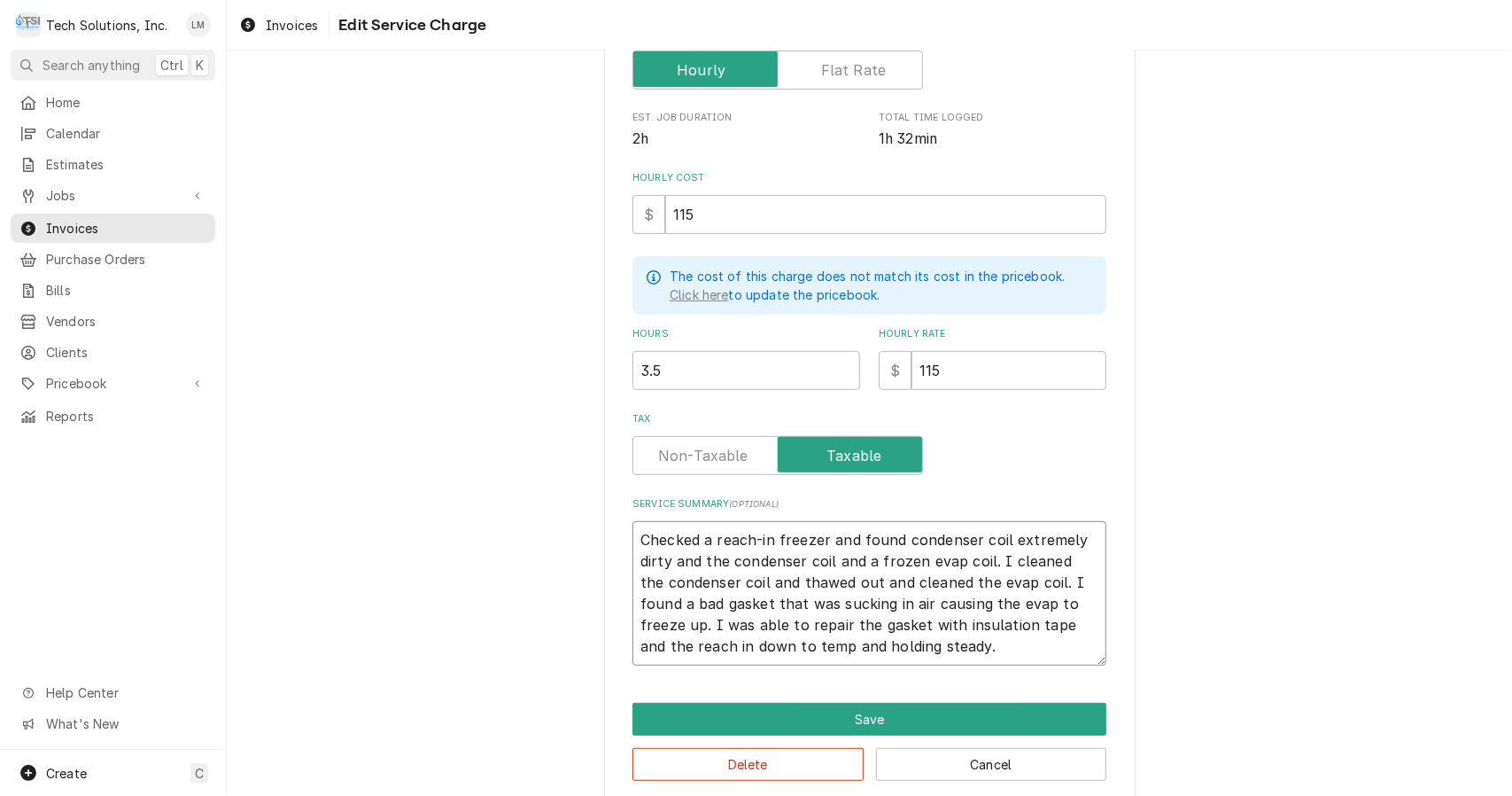
type textarea "Checked a reach-in freezer and found condenser coil extremely dirty and thecond…"
type textarea "x"
type textarea "Checked a reach-in freezer and found condenser coil extremely dirty and theonde…"
type textarea "x"
type textarea "Checked a reach-in freezer and found condenser coil extremely dirty and thenden…"
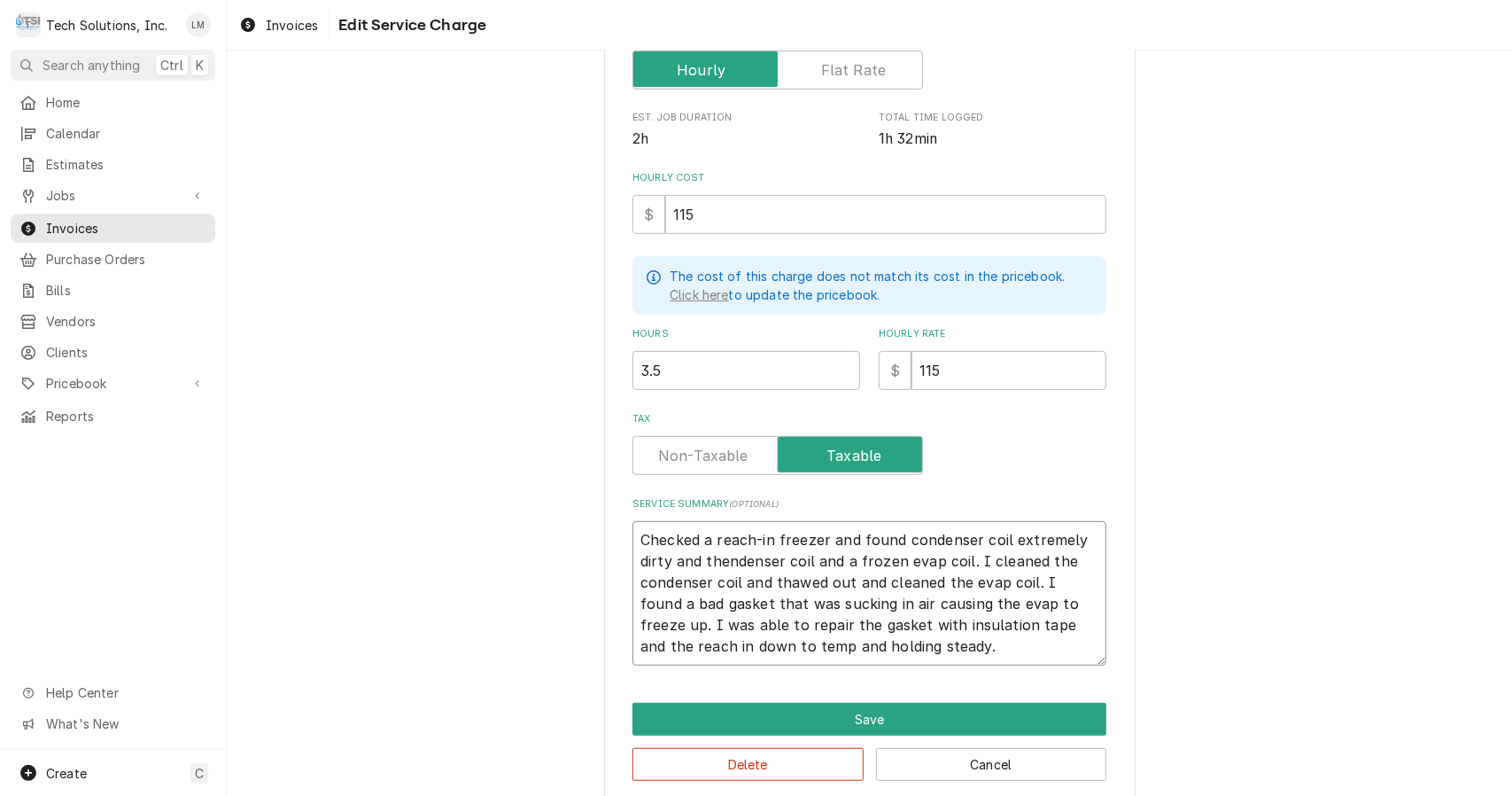
type textarea "x"
type textarea "Checked a reach-in freezer and found condenser coil extremely dirty and thedens…"
type textarea "x"
type textarea "Checked a reach-in freezer and found condenser coil extremely dirty and theense…"
type textarea "x"
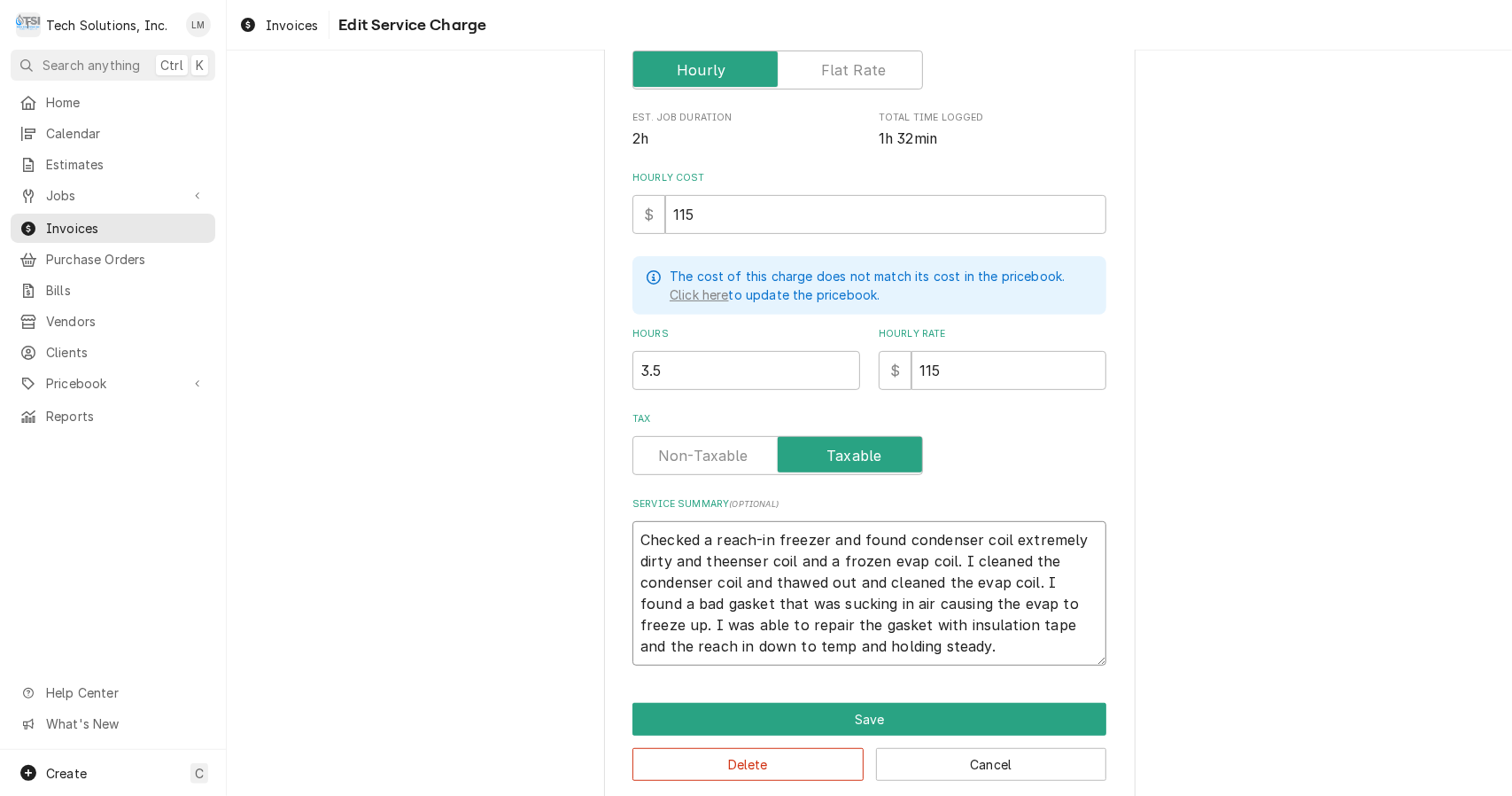
type textarea "Checked a reach-in freezer and found condenser coil extremely dirty and thenser…"
type textarea "x"
type textarea "Checked a reach-in freezer and found condenser coil extremely dirty and theser …"
type textarea "x"
type textarea "Checked a reach-in freezer and found condenser coil extremely dirty and theer c…"
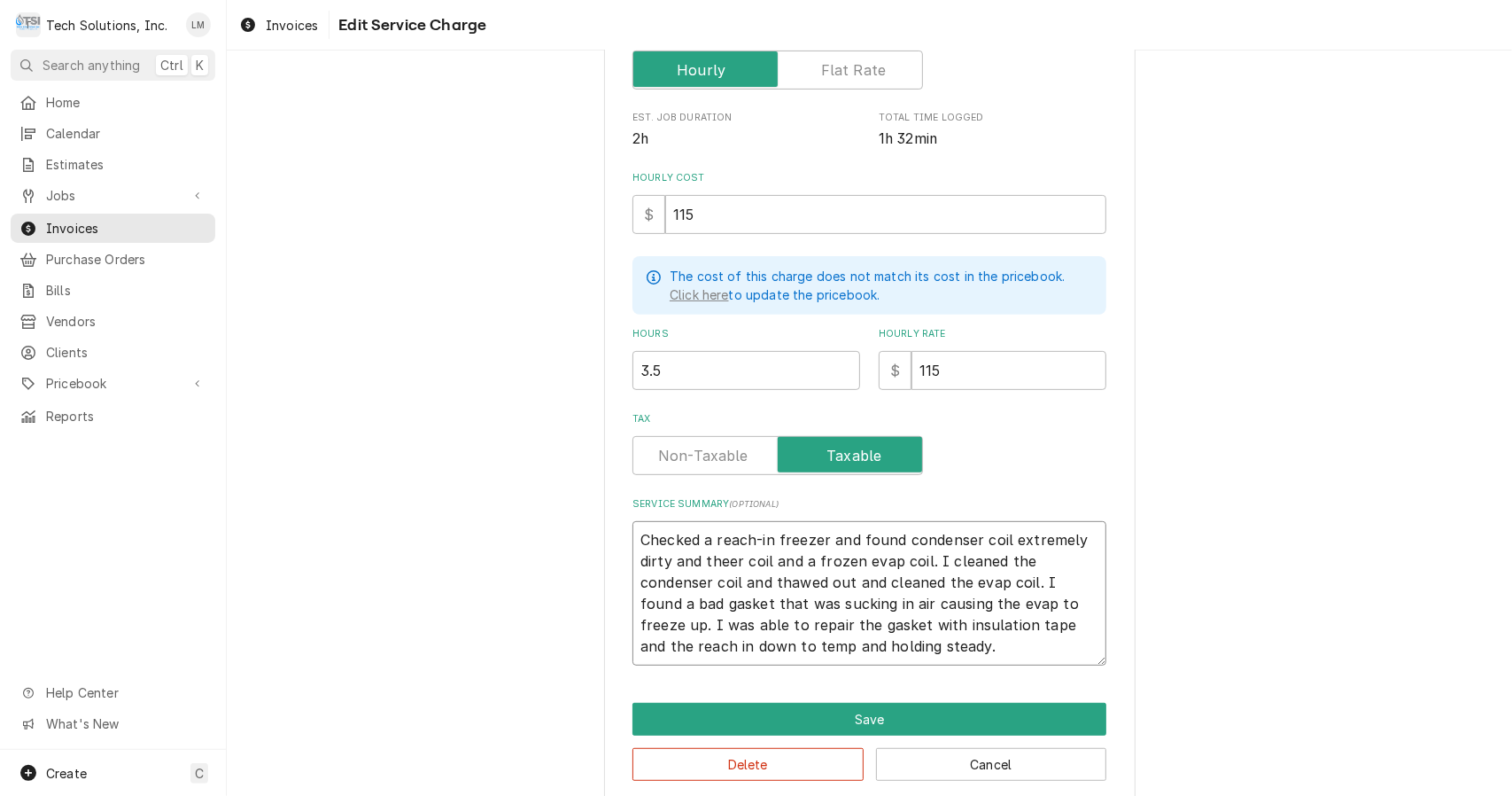
type textarea "x"
type textarea "Checked a reach-in freezer and found condenser coil extremely dirty and ther co…"
type textarea "x"
type textarea "Checked a reach-in freezer and found condenser coil extremely dirty and the coi…"
type textarea "x"
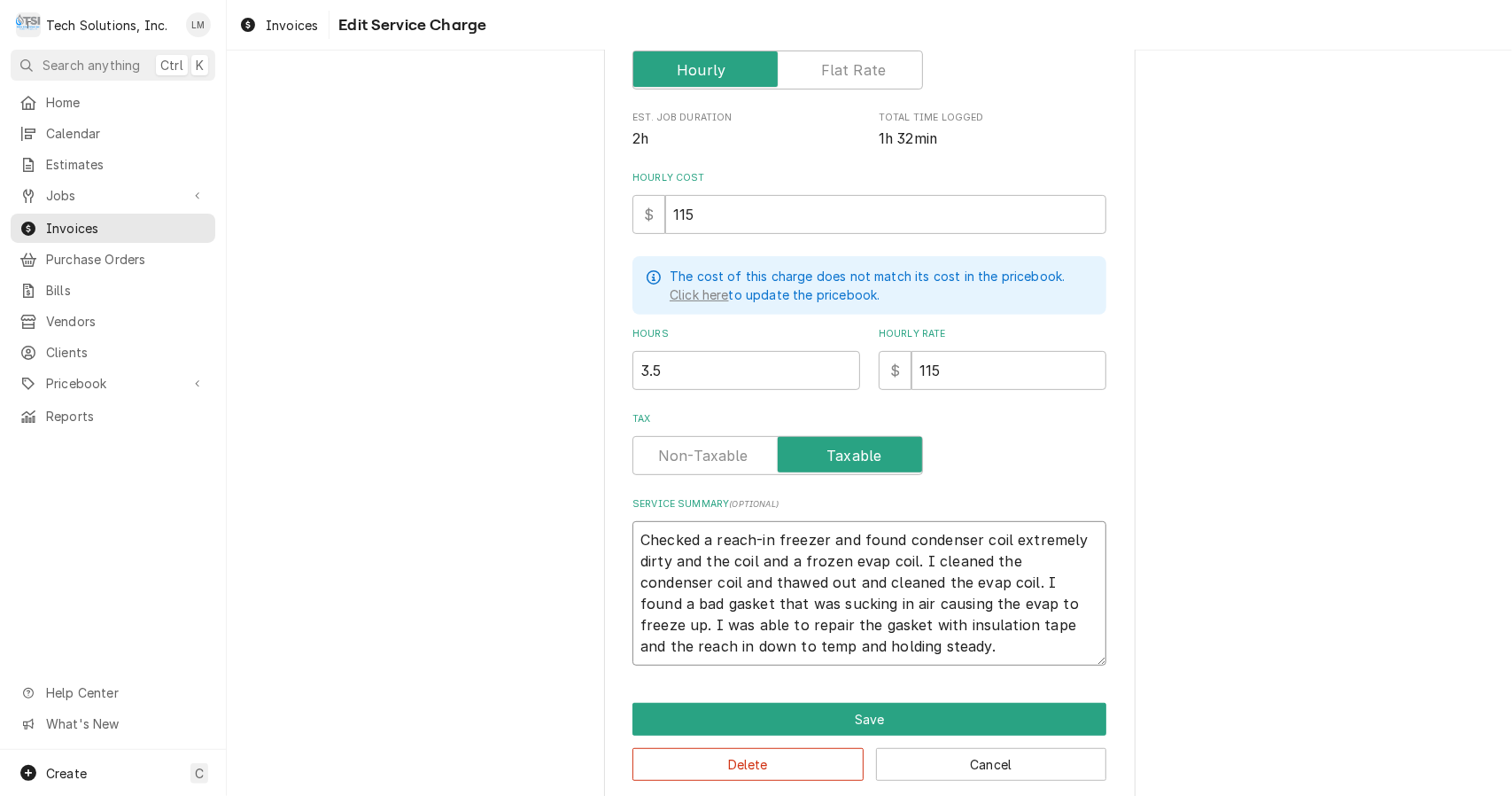
type textarea "Checked a reach-in freezer and found condenser coil extremely dirty and thecoil…"
type textarea "x"
type textarea "Checked a reach-in freezer and found condenser coil extremely dirty and theoil …"
type textarea "x"
type textarea "Checked a reach-in freezer and found condenser coil extremely dirty and theil a…"
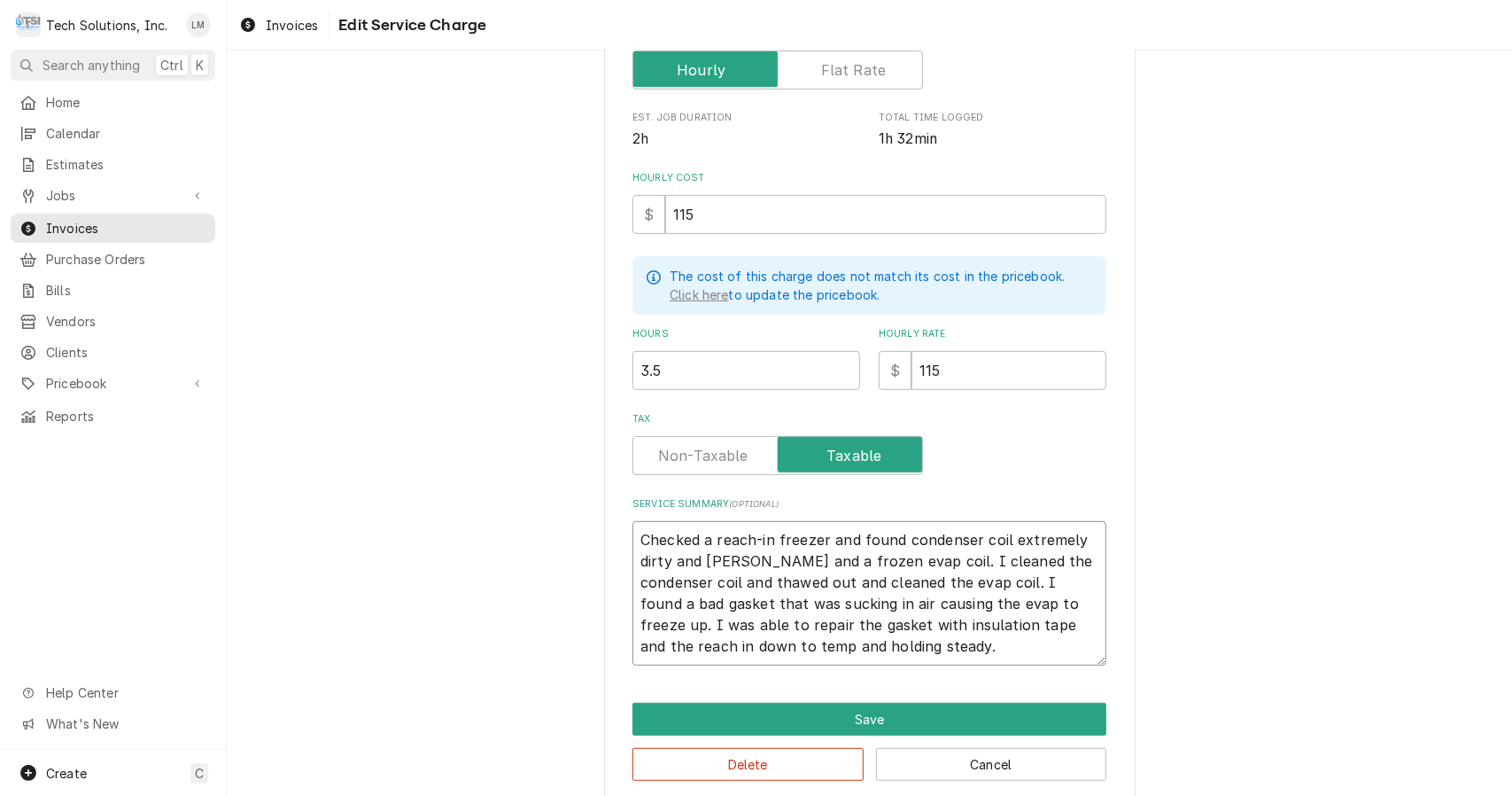
type textarea "x"
type textarea "Checked a reach-in freezer and found condenser coil extremely dirty and thel an…"
type textarea "x"
type textarea "Checked a reach-in freezer and found condenser coil extremely dirty and the and…"
type textarea "x"
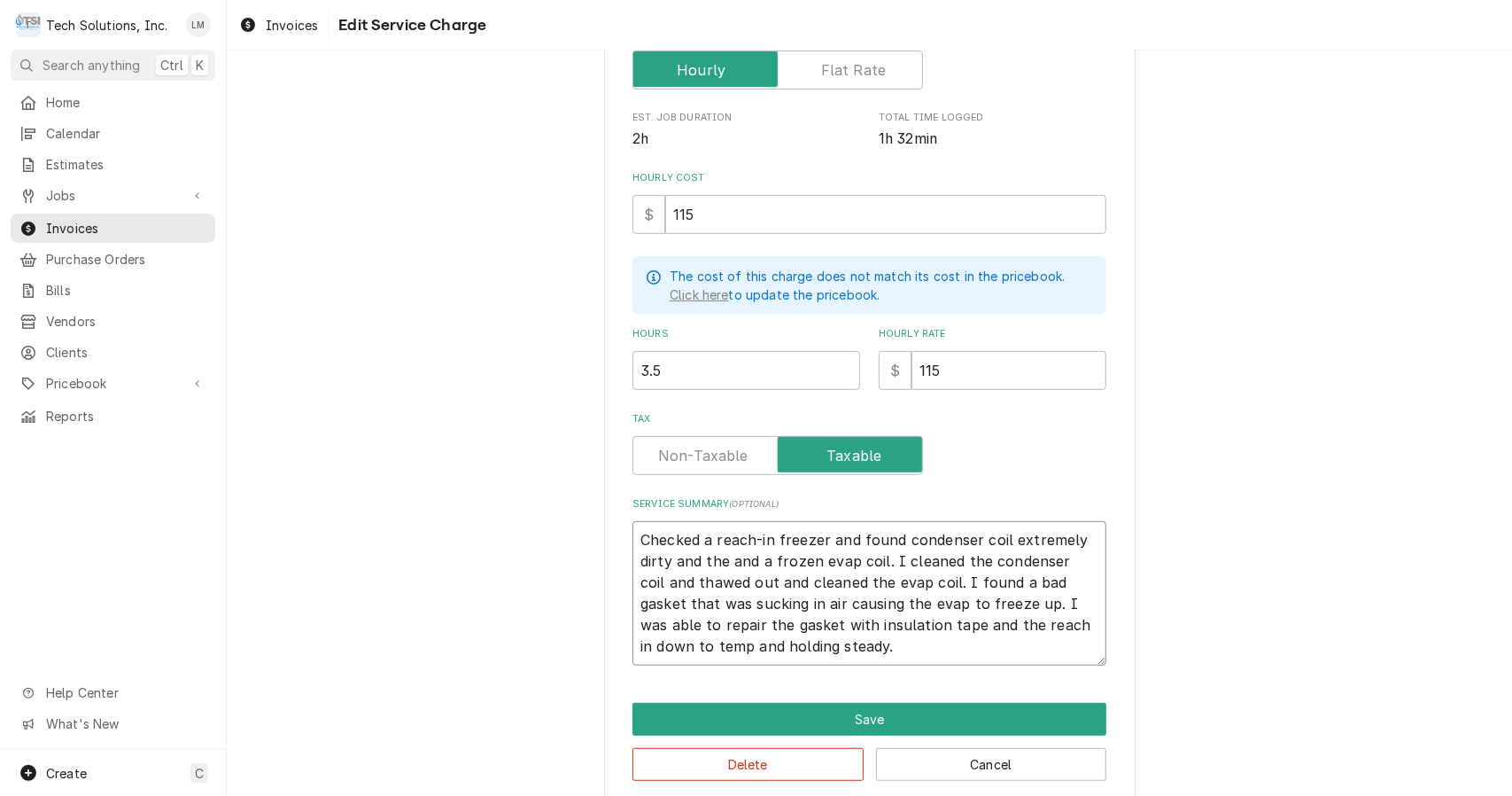
type textarea "Checked a reach-in freezer and found condenser coil extremely dirty and theand …"
type textarea "x"
type textarea "Checked a reach-in freezer and found condenser coil extremely dirty and thend a…"
type textarea "x"
type textarea "Checked a reach-in freezer and found condenser coil extremely dirty and thed a …"
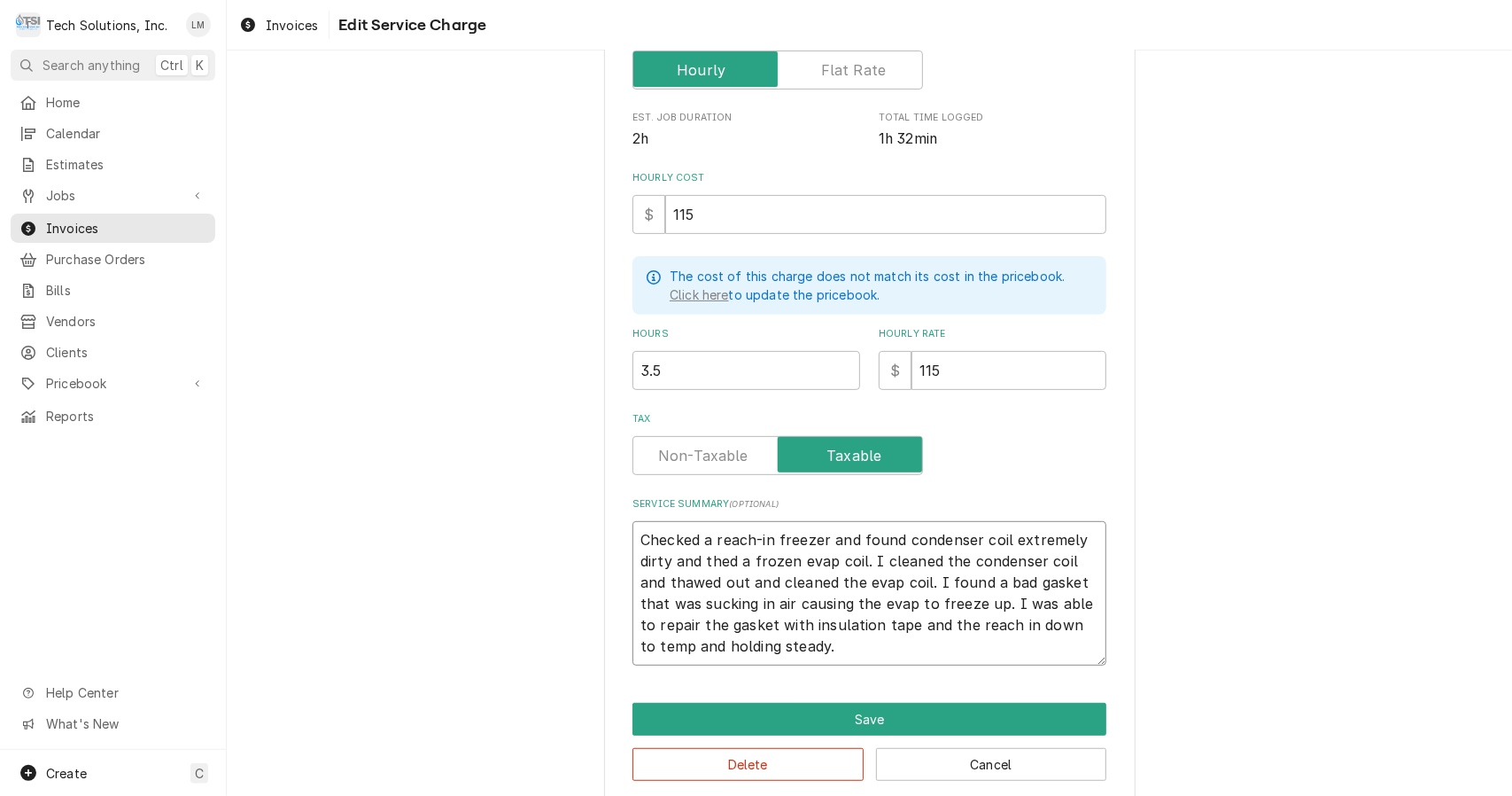
type textarea "x"
type textarea "Checked a reach-in freezer and found condenser coil extremely dirty and the a f…"
type textarea "x"
type textarea "Checked a reach-in freezer and found condenser coil extremely dirty and thea fr…"
type textarea "x"
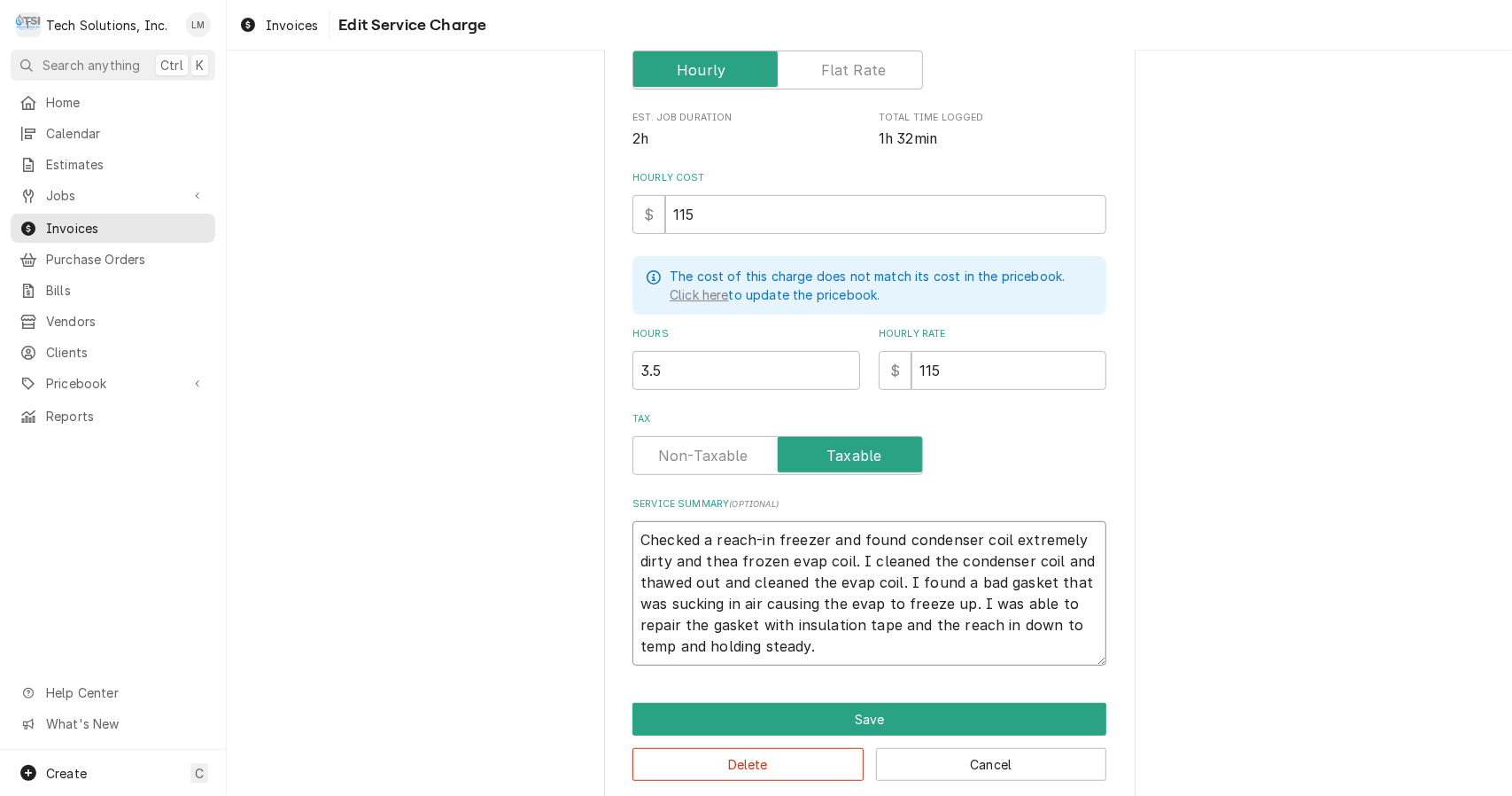
type textarea "Checked a reach-in freezer and found condenser coil extremely dirty and the fro…"
type textarea "x"
type textarea "Checked a reach-in freezer and found condenser coil extremely dirty and thefroz…"
type textarea "x"
type textarea "Checked a reach-in freezer and found condenser coil extremely dirty and theroze…"
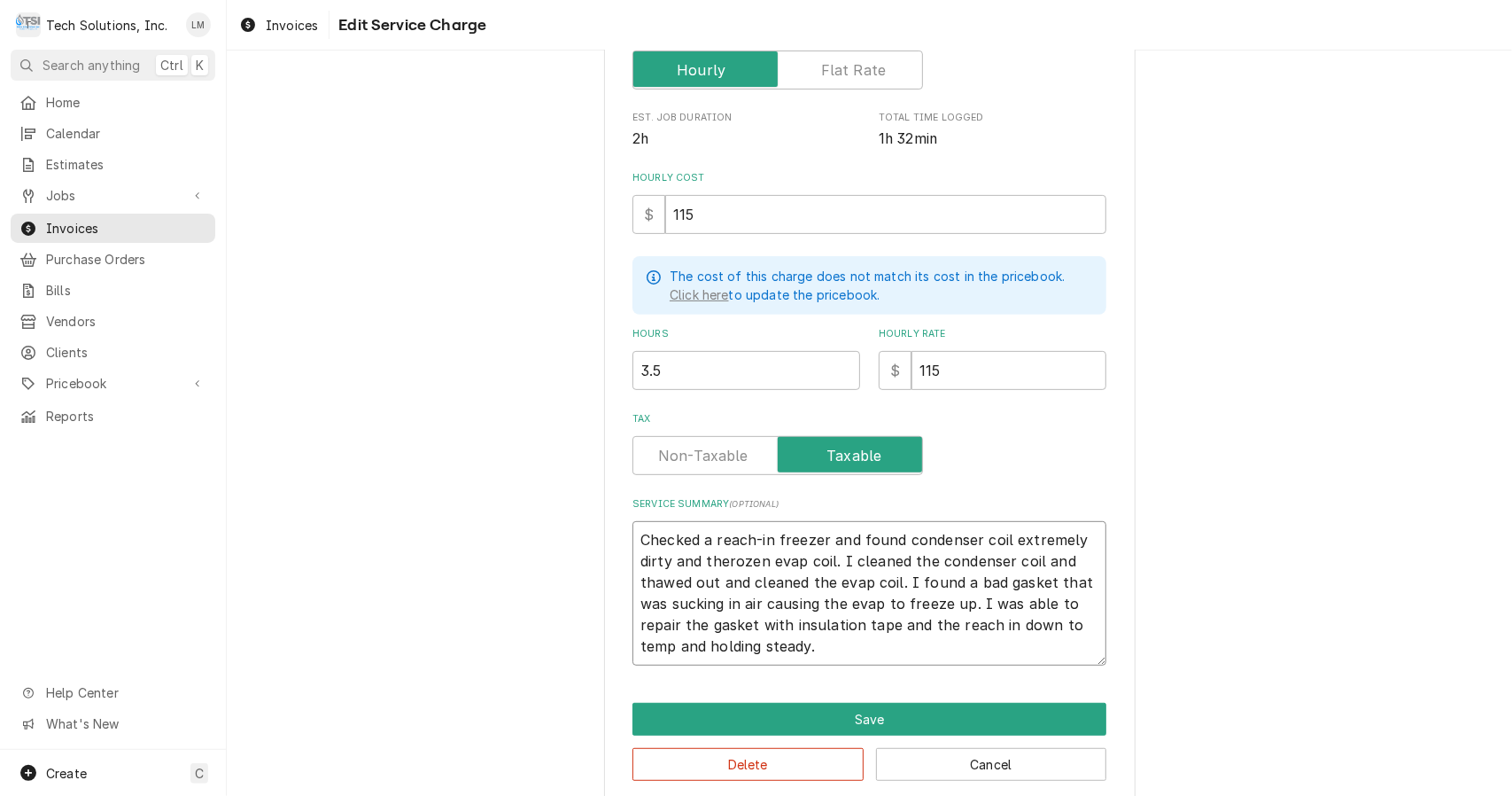
type textarea "x"
type textarea "Checked a reach-in freezer and found condenser coil extremely dirty and theozen…"
type textarea "x"
type textarea "Checked a reach-in freezer and found condenser coil extremely dirty and thezen …"
type textarea "x"
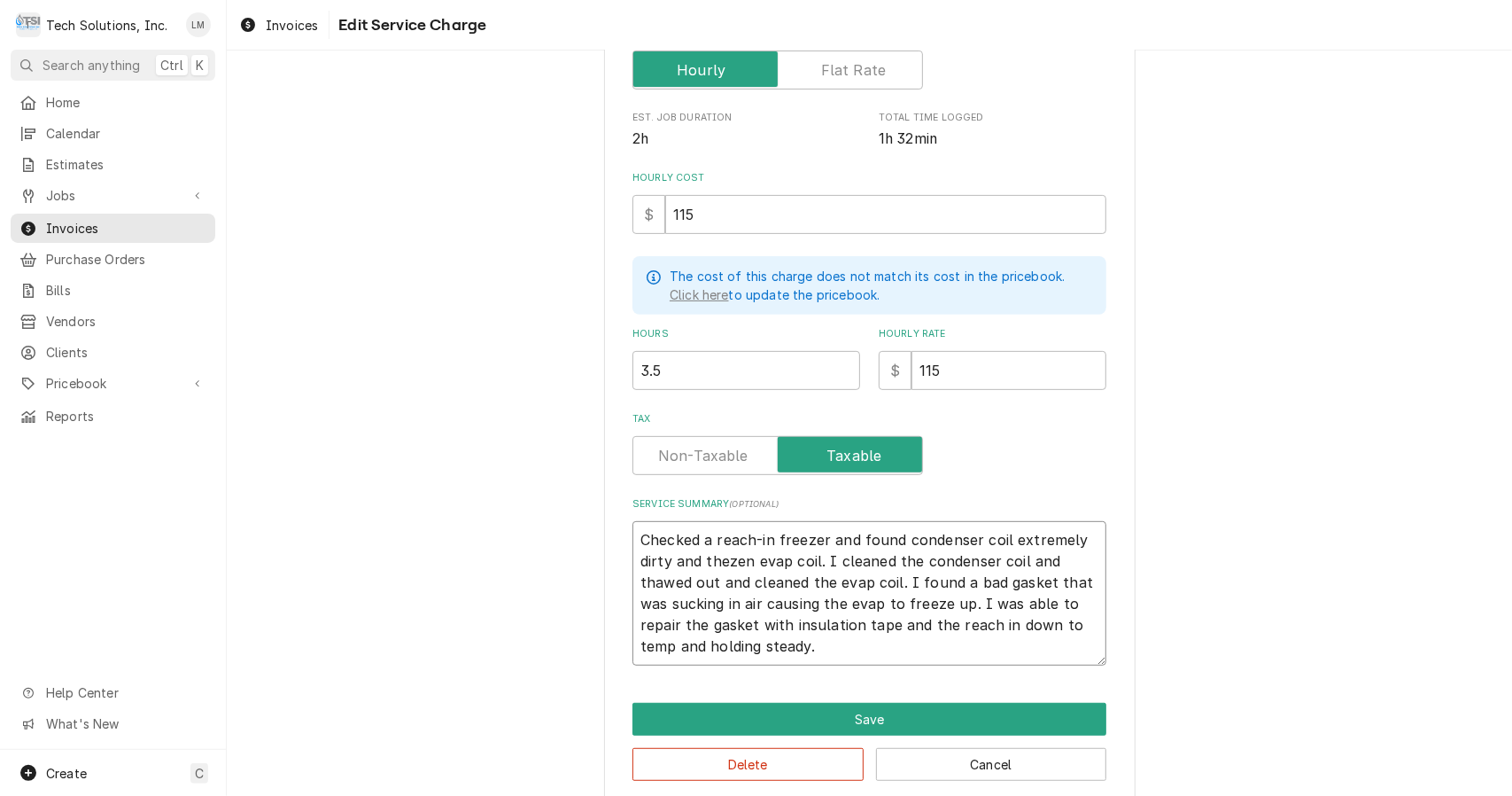
type textarea "Checked a reach-in freezer and found condenser coil extremely dirty and theen e…"
type textarea "x"
type textarea "Checked a reach-in freezer and found condenser coil extremely dirty and then ev…"
type textarea "x"
type textarea "Checked a reach-in freezer and found condenser coil extremely dirty and the eva…"
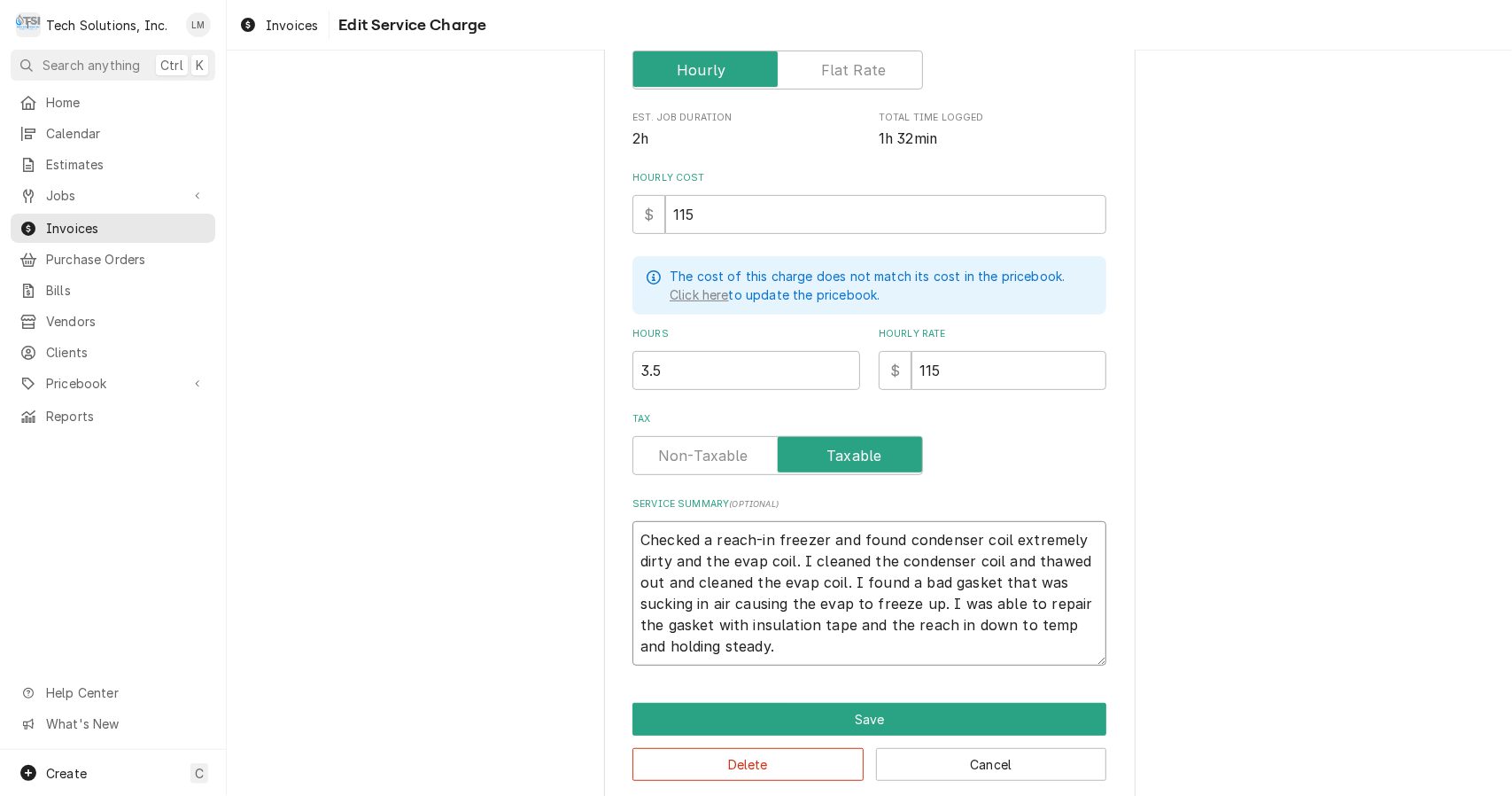
scroll to position [341, 0]
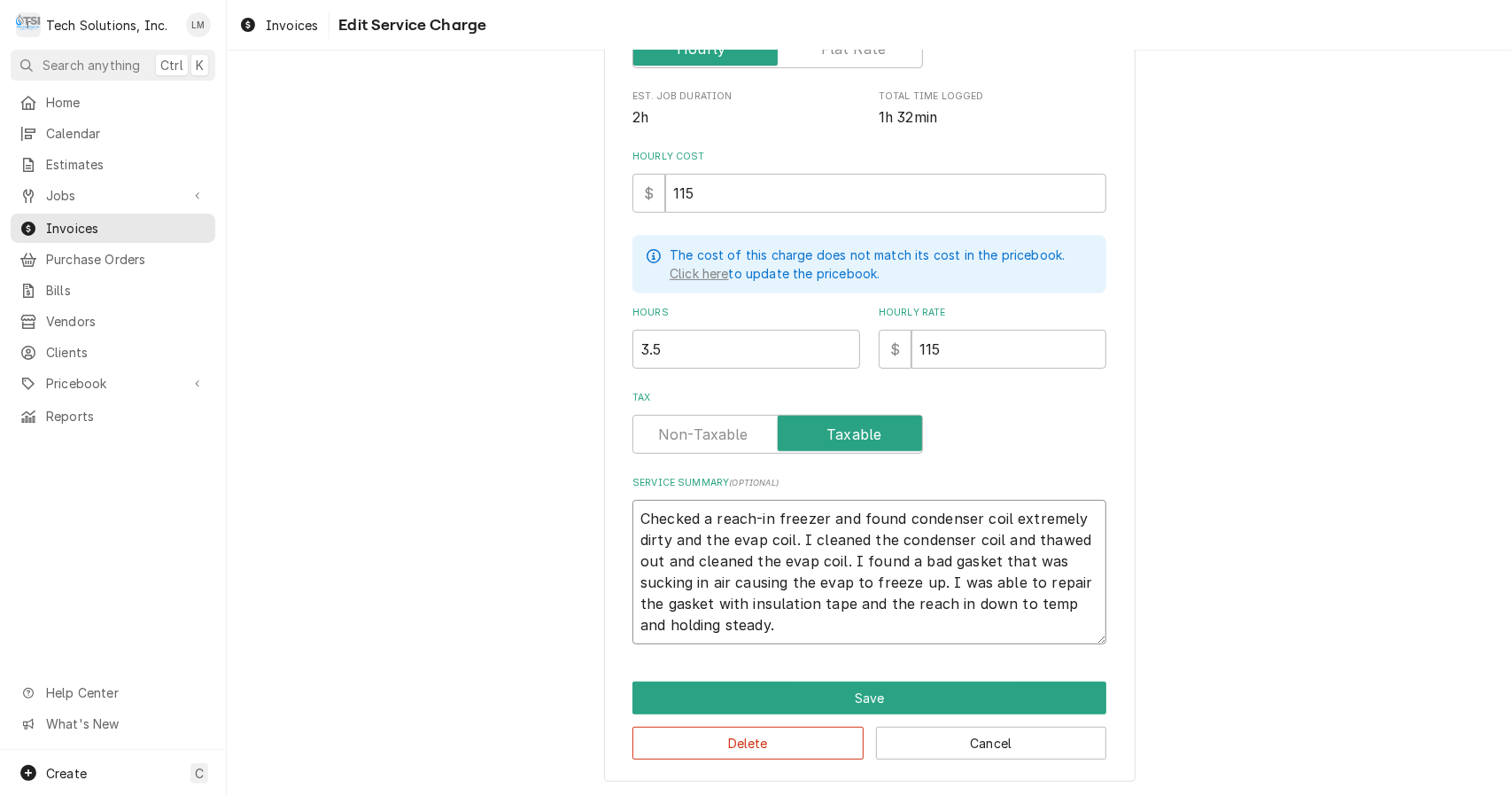
type textarea "x"
type textarea "Checked a reach-in freezer and found condenser coil extremely dirty and the eva…"
type textarea "x"
type textarea "Checked a reach-in freezer and found condenser coil extremely dirty and the eva…"
type textarea "x"
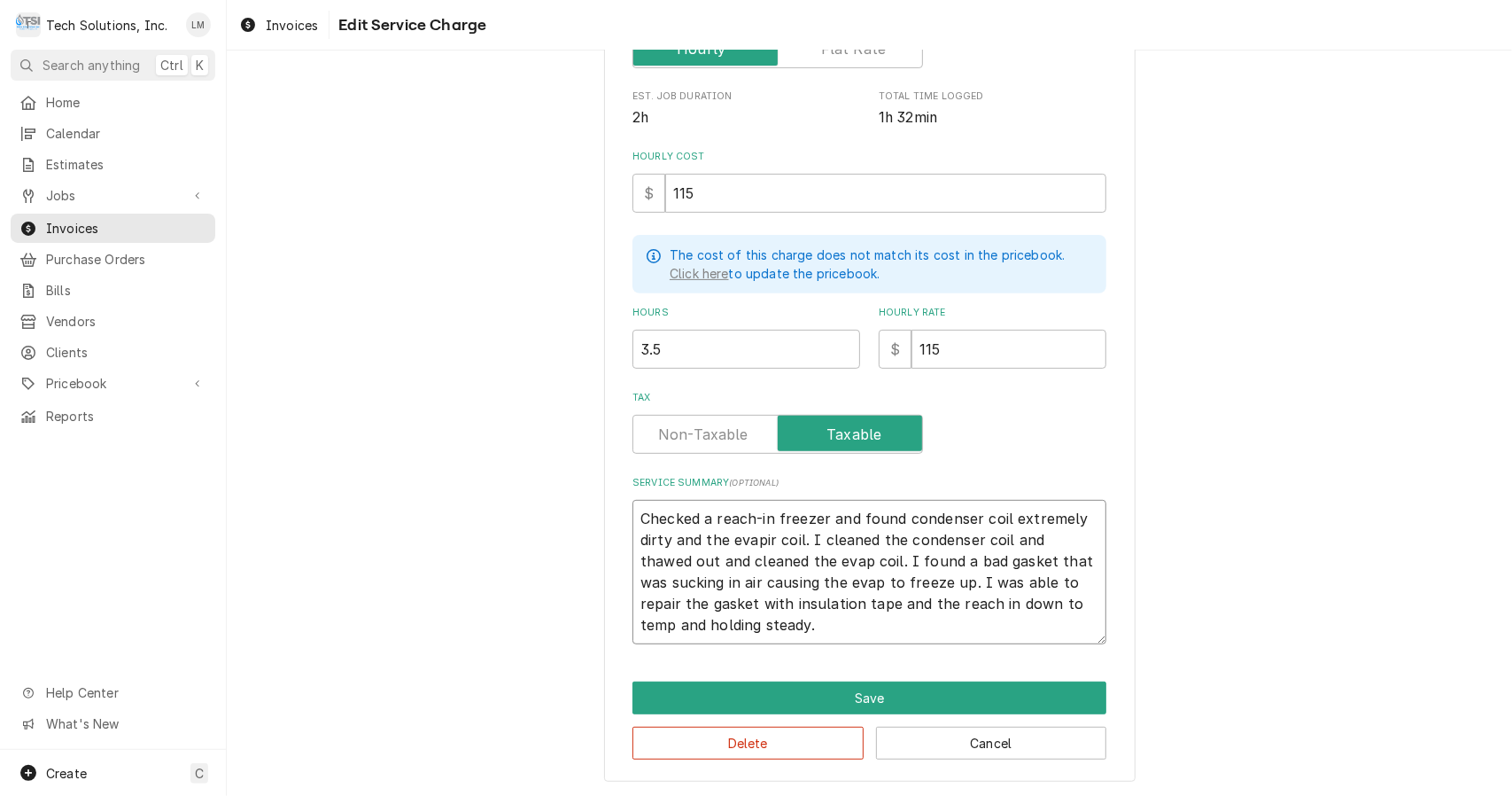
type textarea "Checked a reach-in freezer and found condenser coil extremely dirty and the eva…"
type textarea "x"
type textarea "Checked a reach-in freezer and found condenser coil extremely dirty and the eva…"
type textarea "x"
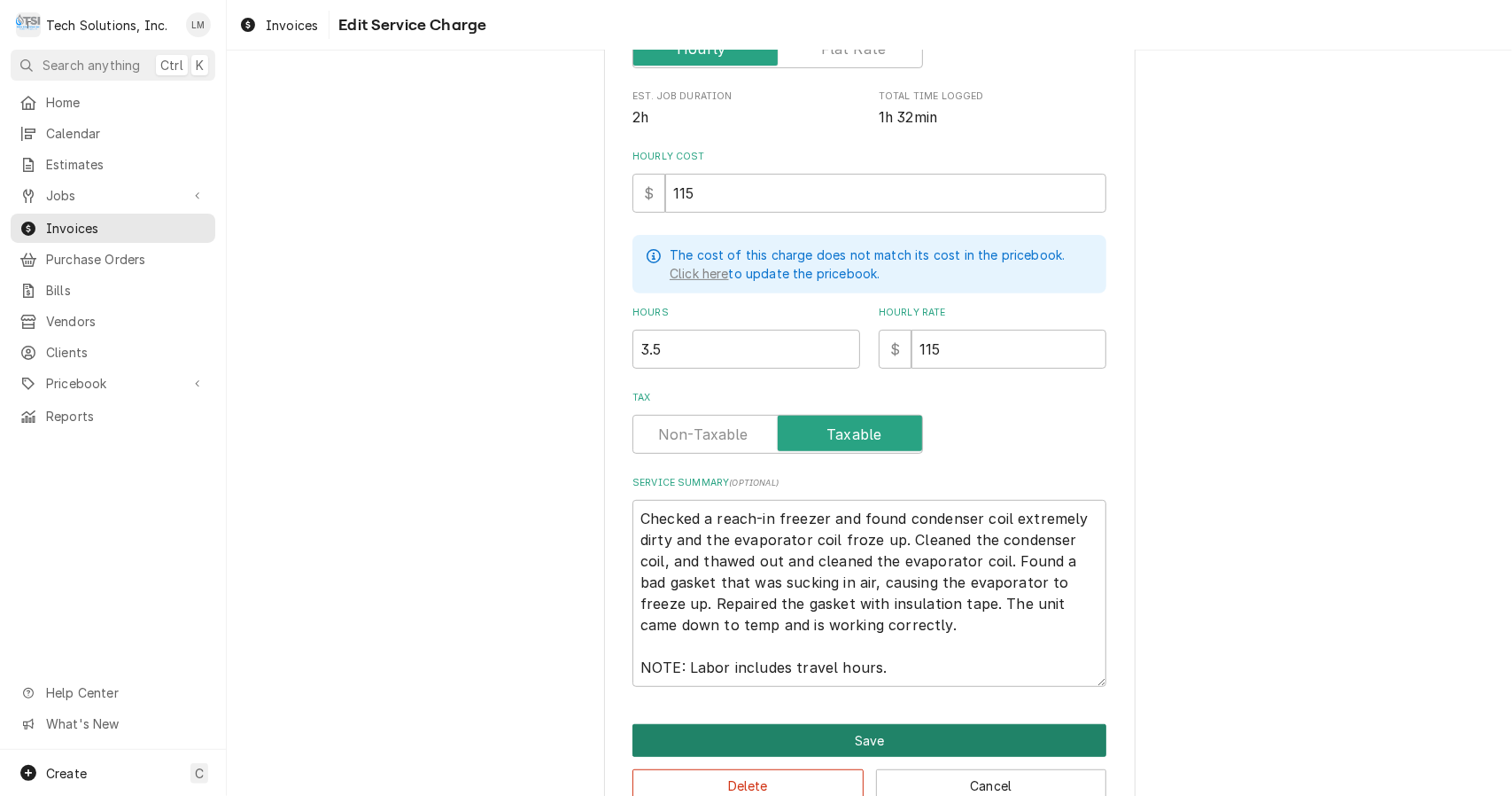
click at [856, 743] on button "Save" at bounding box center [870, 740] width 474 height 33
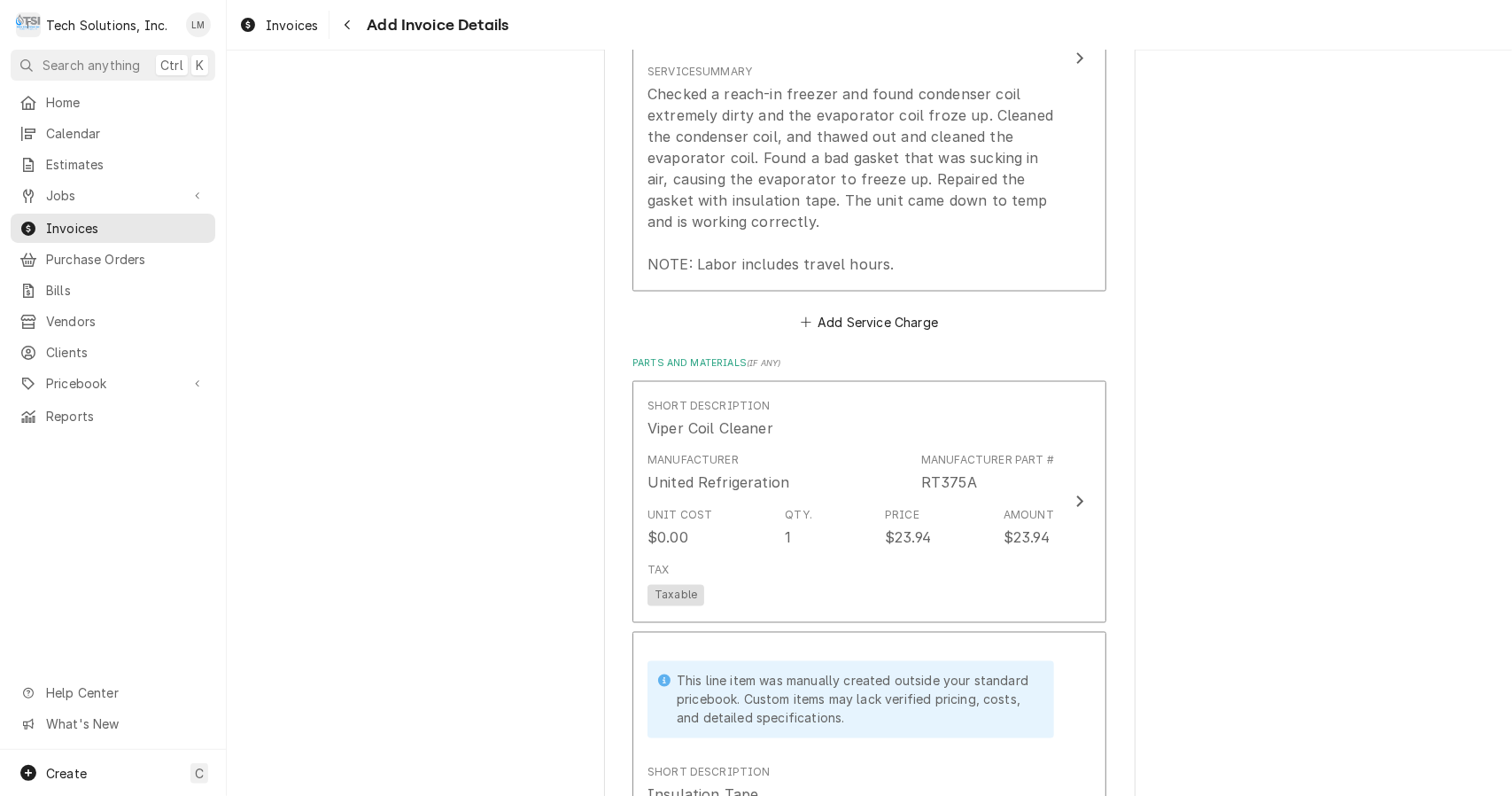
scroll to position [1874, 0]
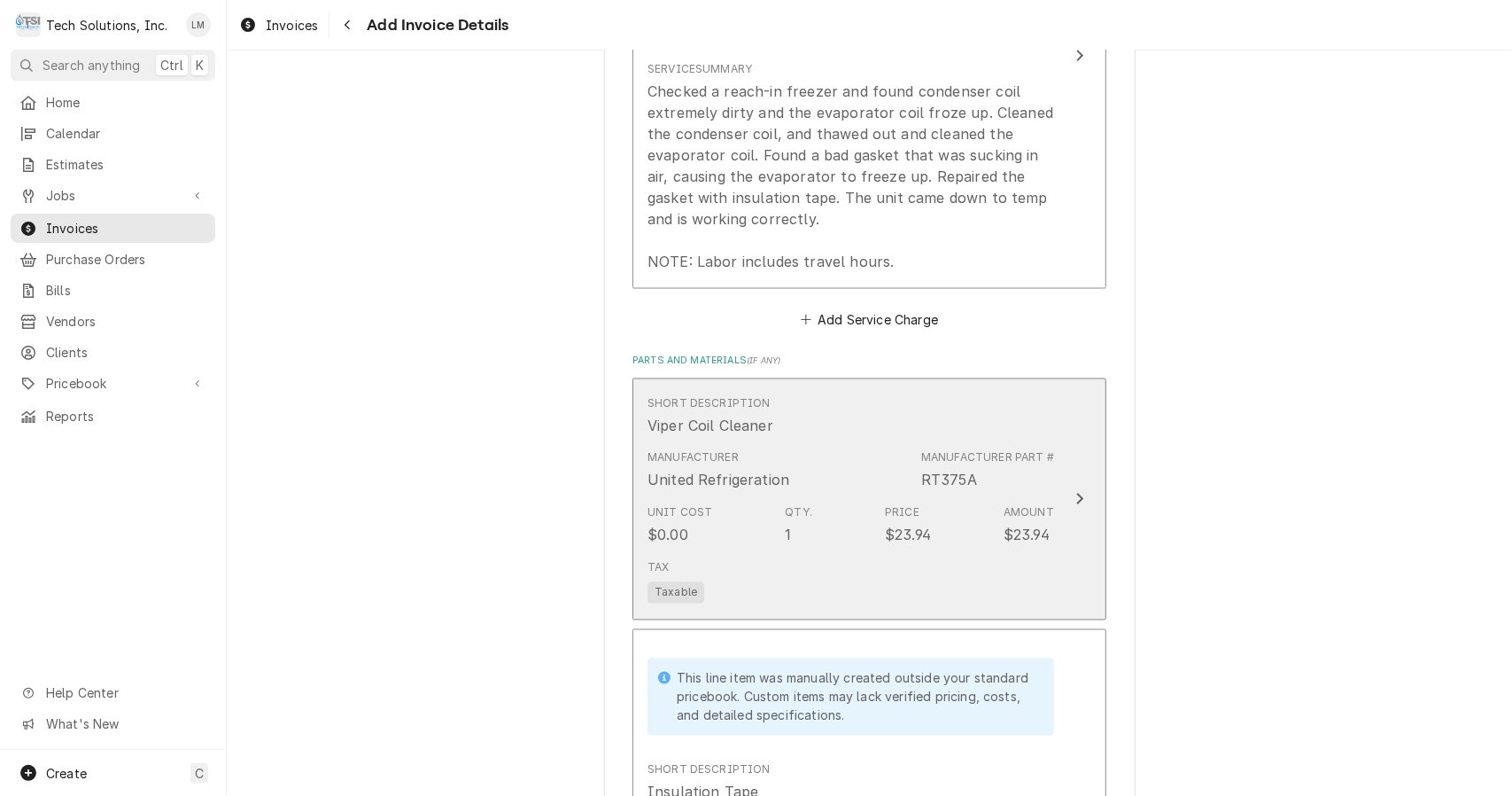
click at [1064, 431] on button "Short Description Viper Coil Cleaner Manufacturer United Refrigeration Manufact…" at bounding box center [870, 500] width 474 height 242
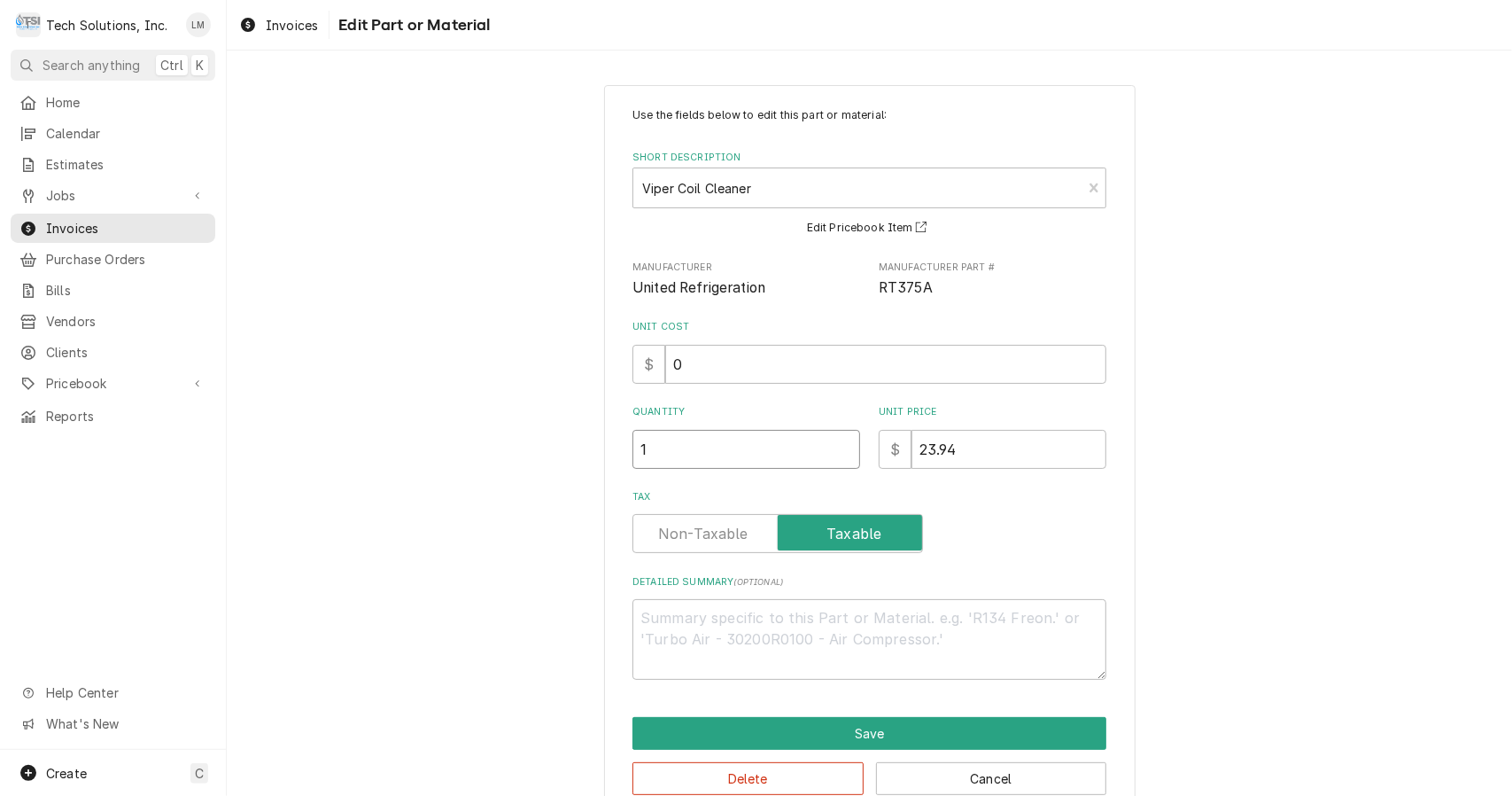
click at [774, 450] on input "1" at bounding box center [747, 449] width 228 height 39
click at [860, 356] on input "0" at bounding box center [886, 363] width 441 height 39
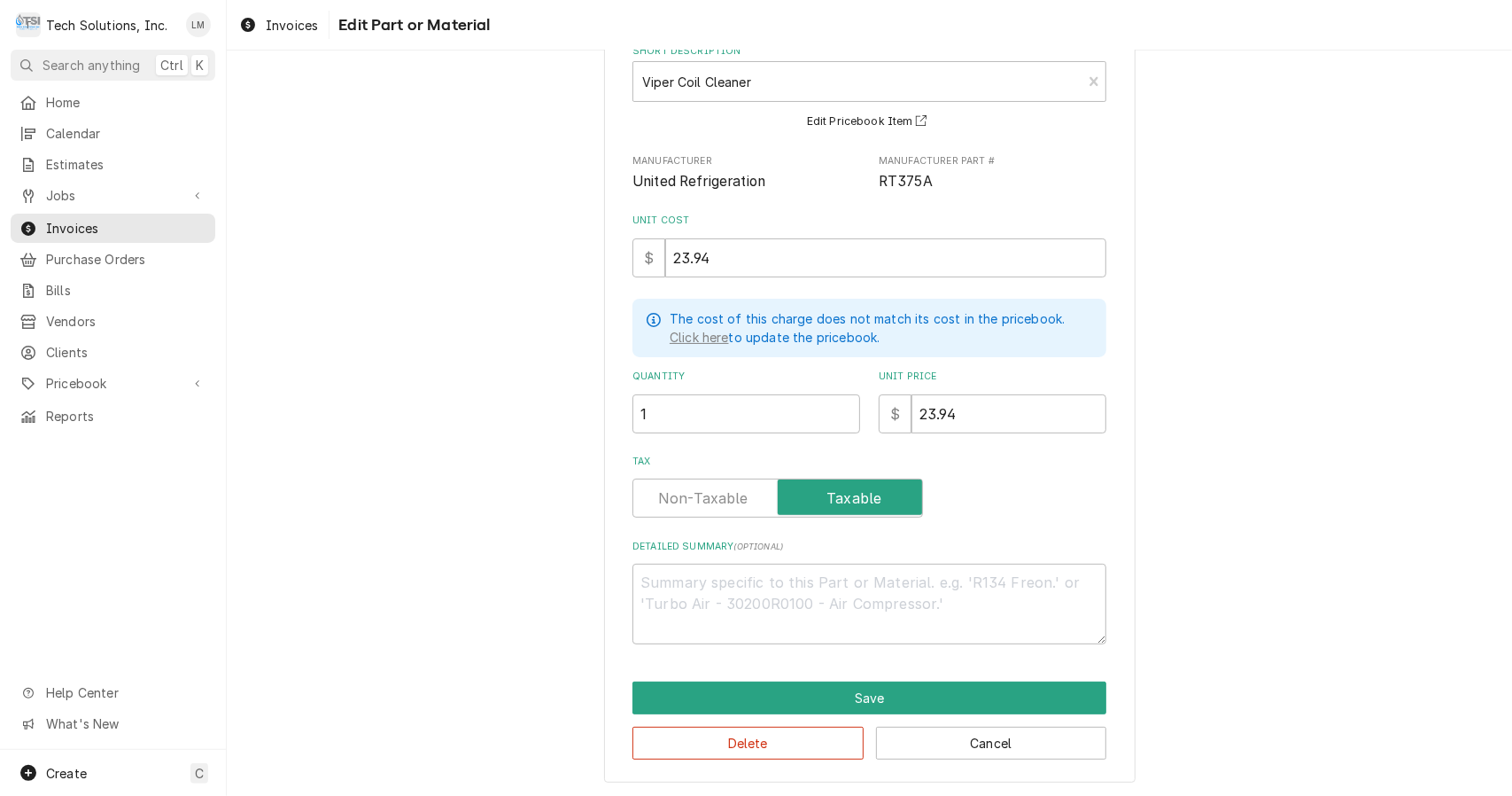
click at [1328, 533] on div "Use the fields below to edit this part or material: Short Description Viper Coi…" at bounding box center [870, 380] width 1286 height 835
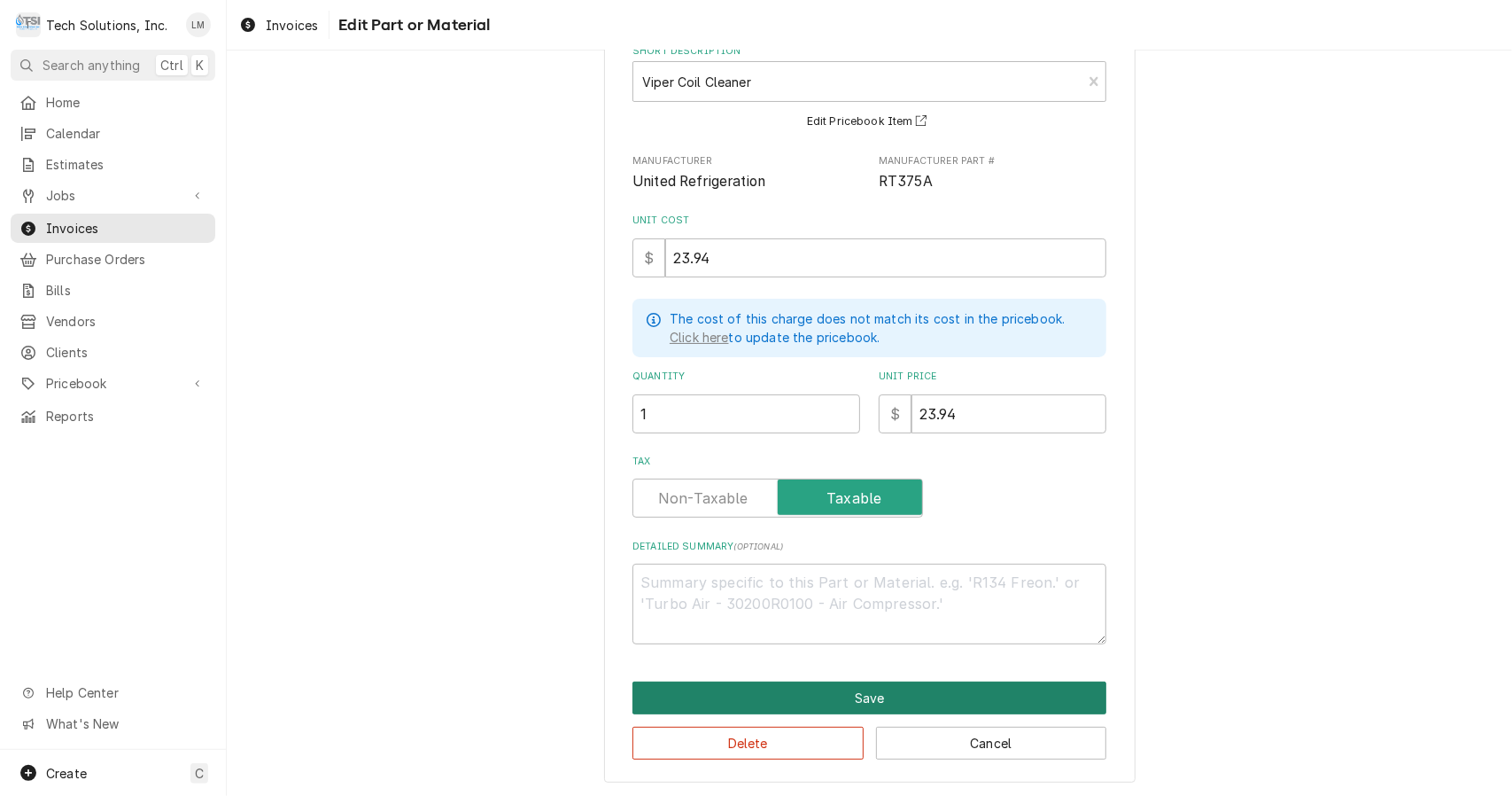
click at [978, 693] on button "Save" at bounding box center [870, 698] width 474 height 33
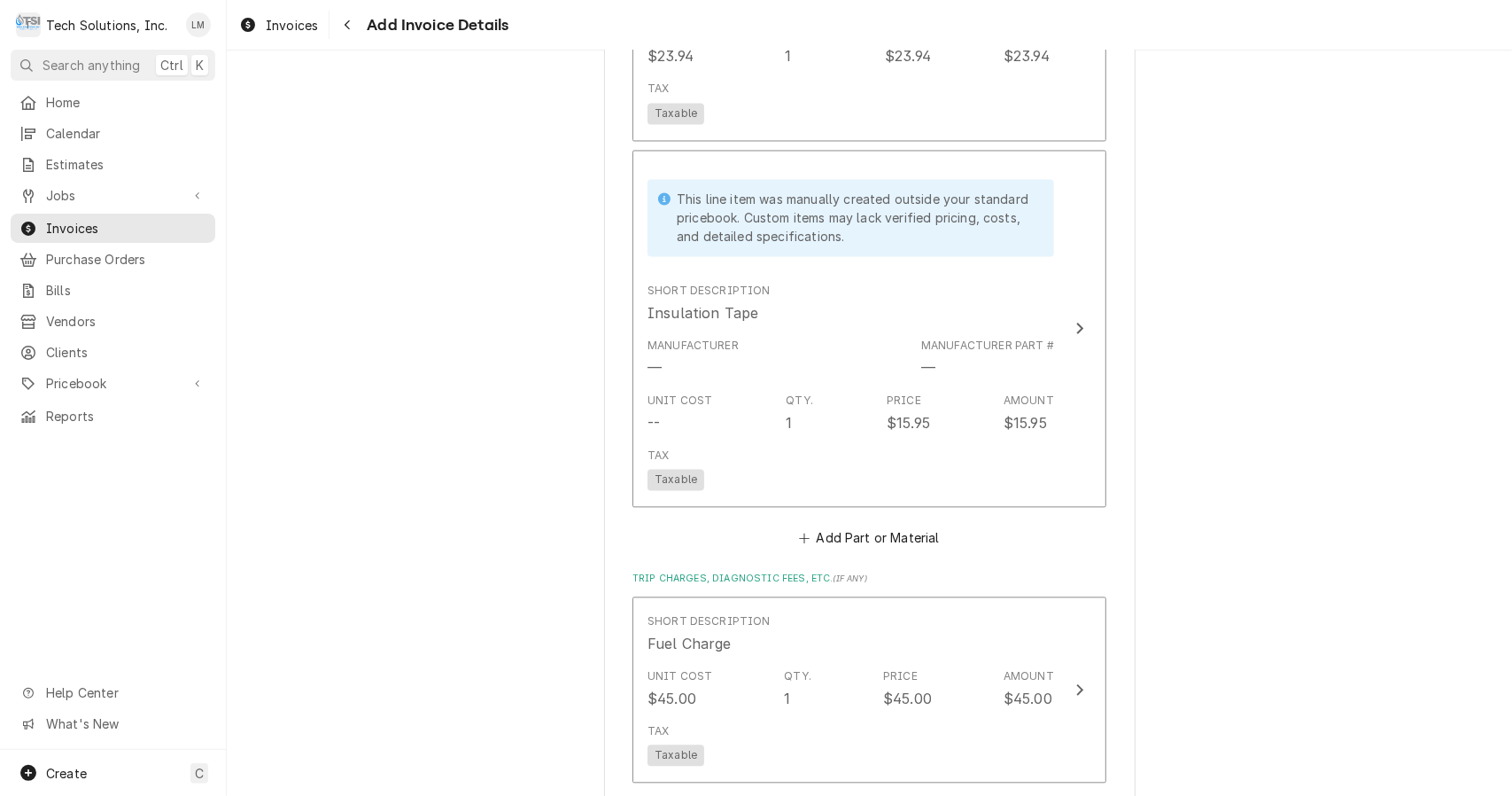
scroll to position [2354, 0]
click at [1068, 316] on div "Update Line Item" at bounding box center [1080, 327] width 23 height 21
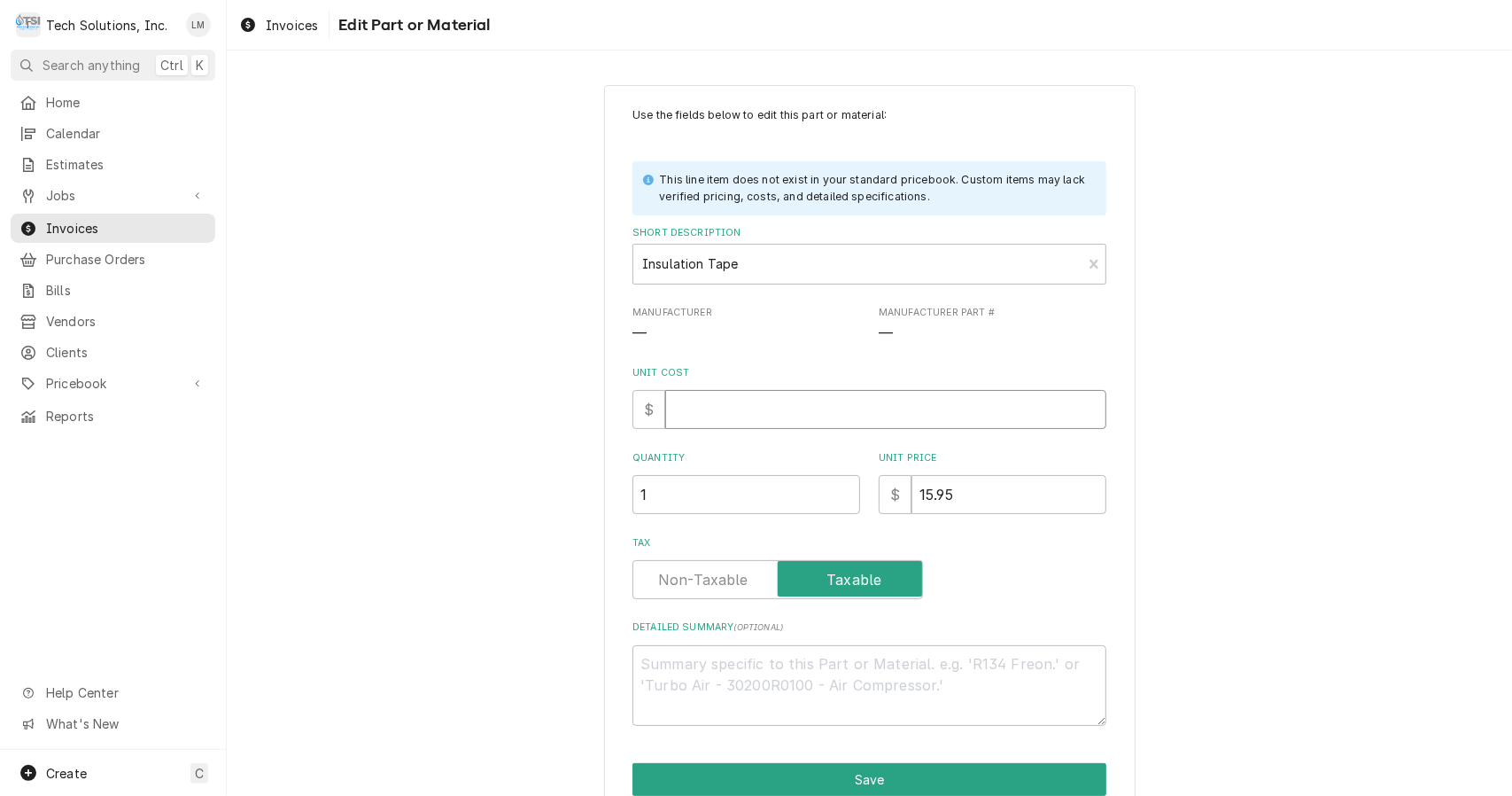
click at [753, 410] on input "Unit Cost" at bounding box center [886, 409] width 441 height 39
click at [897, 775] on button "Save" at bounding box center [870, 779] width 474 height 33
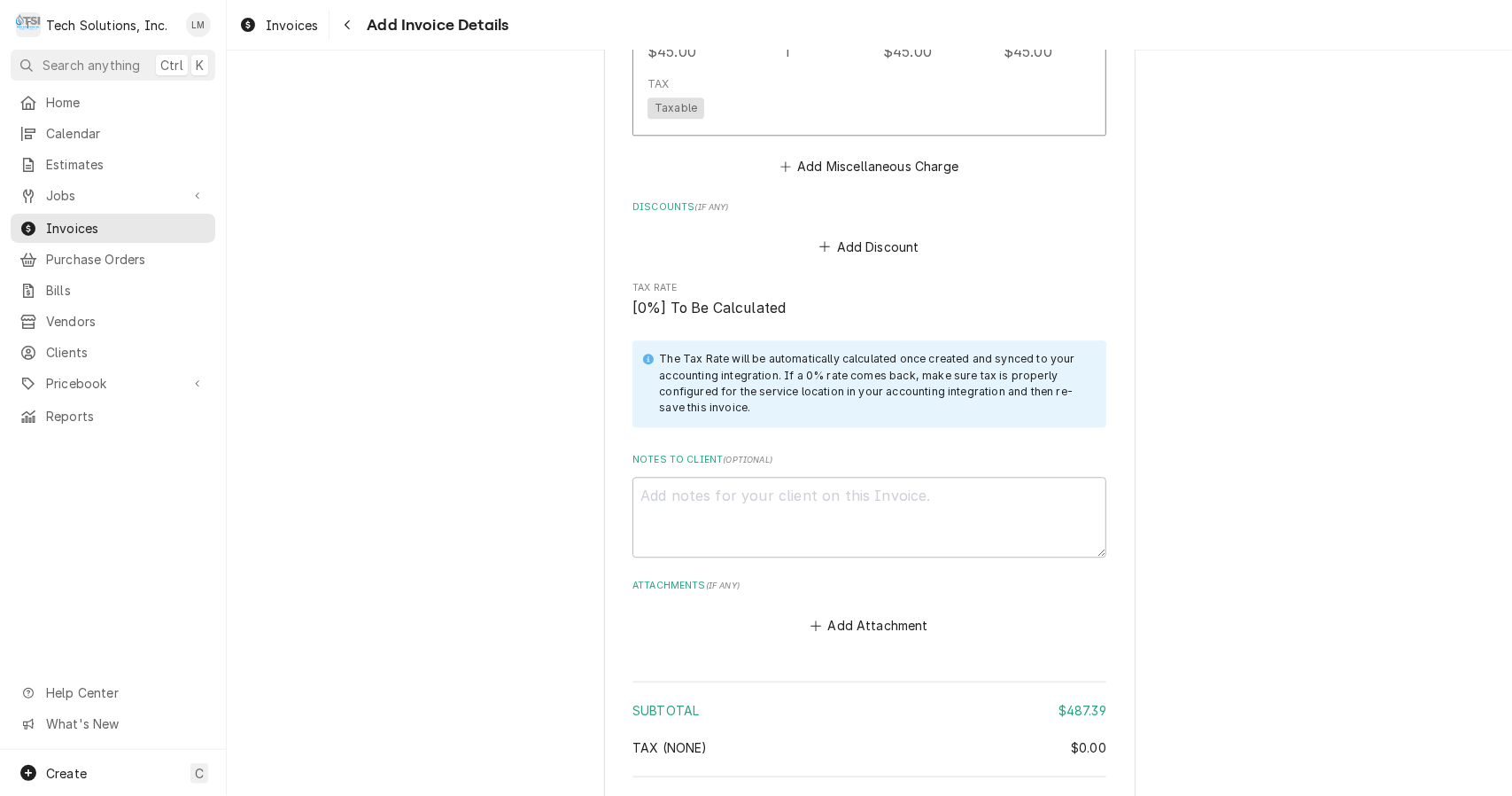
scroll to position [3016, 0]
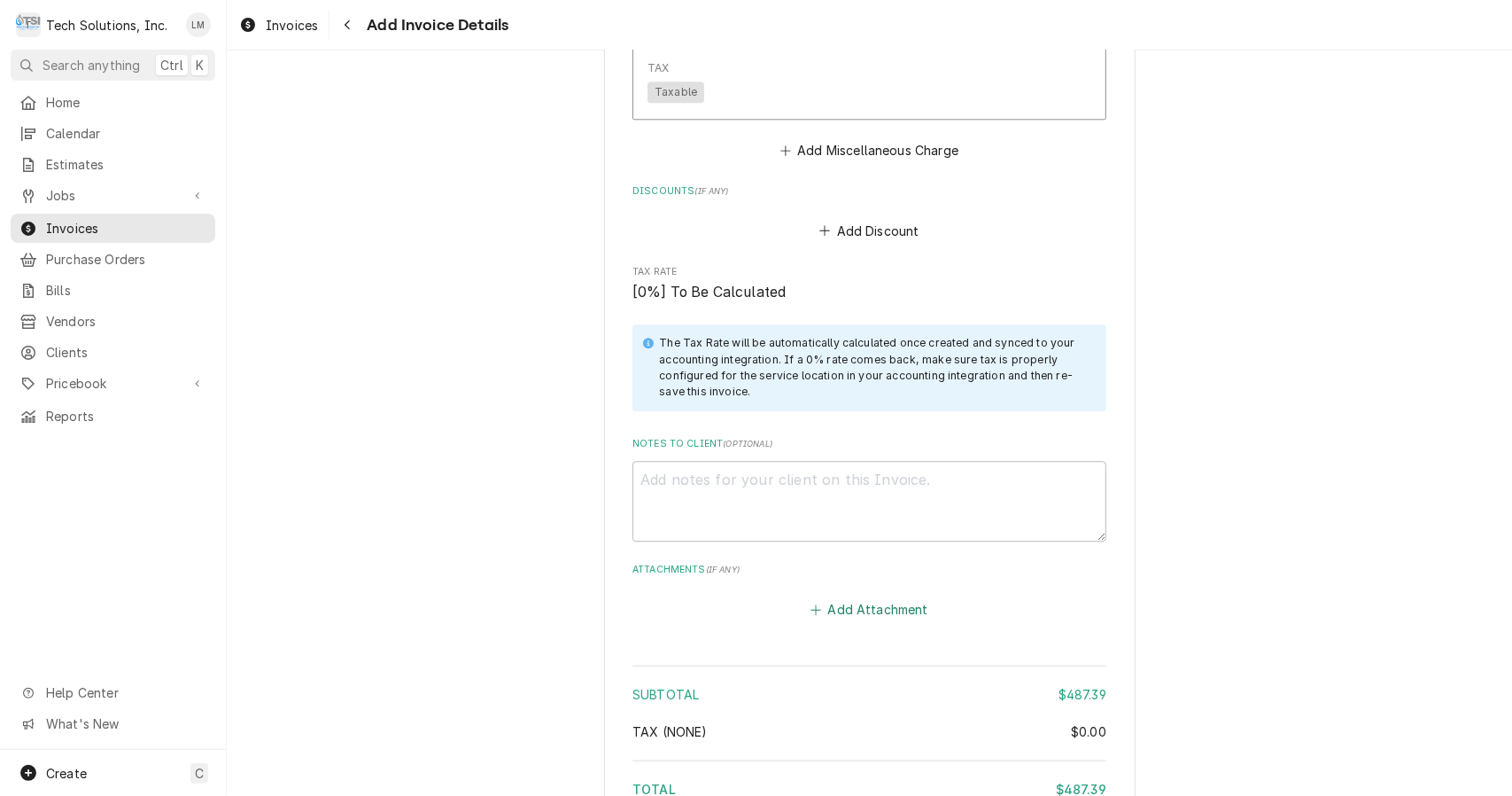
click at [827, 596] on button "Add Attachment" at bounding box center [870, 609] width 124 height 25
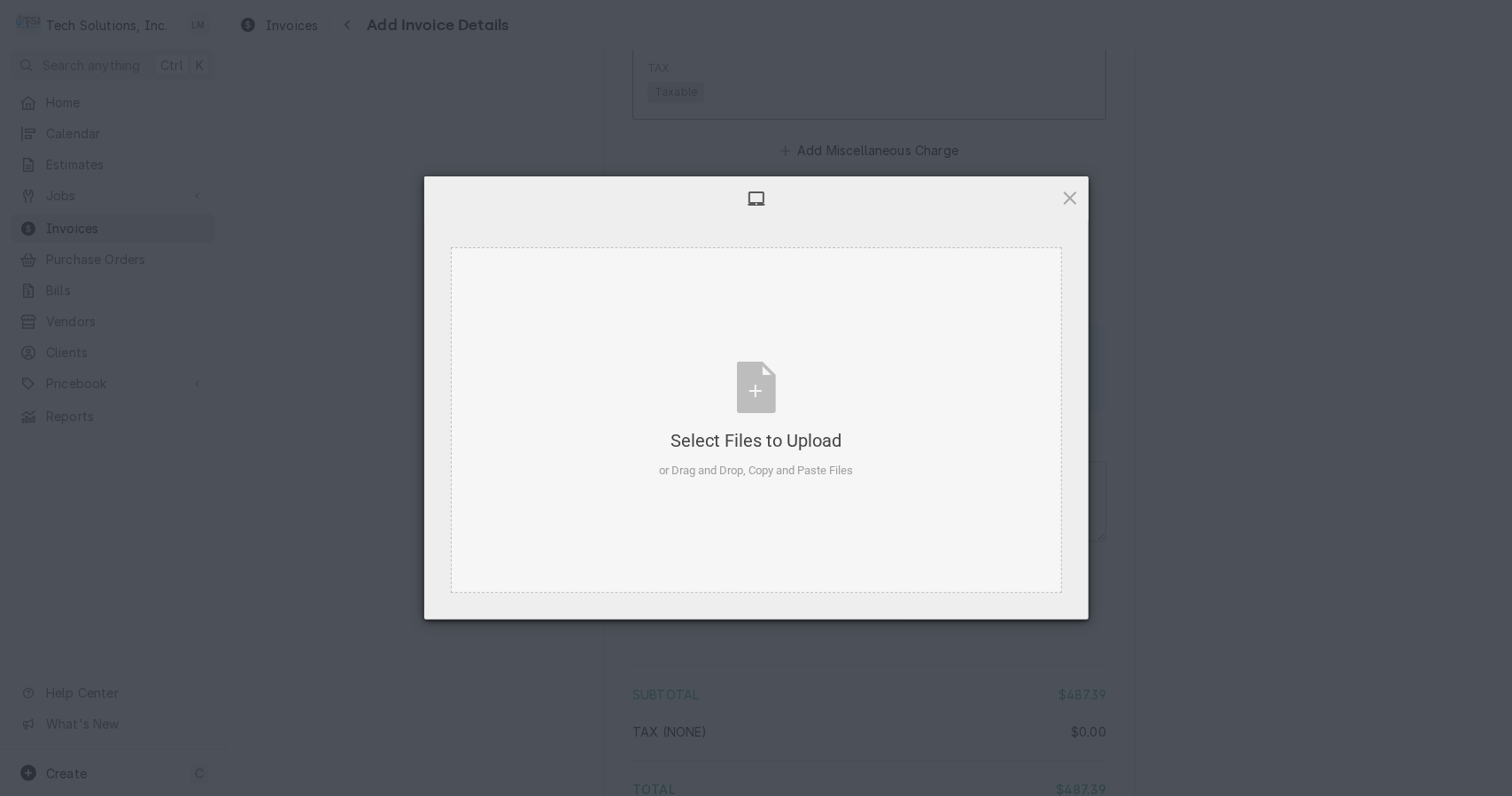
click at [740, 386] on div "Select Files to Upload or Drag and Drop, Copy and Paste Files" at bounding box center [756, 420] width 194 height 118
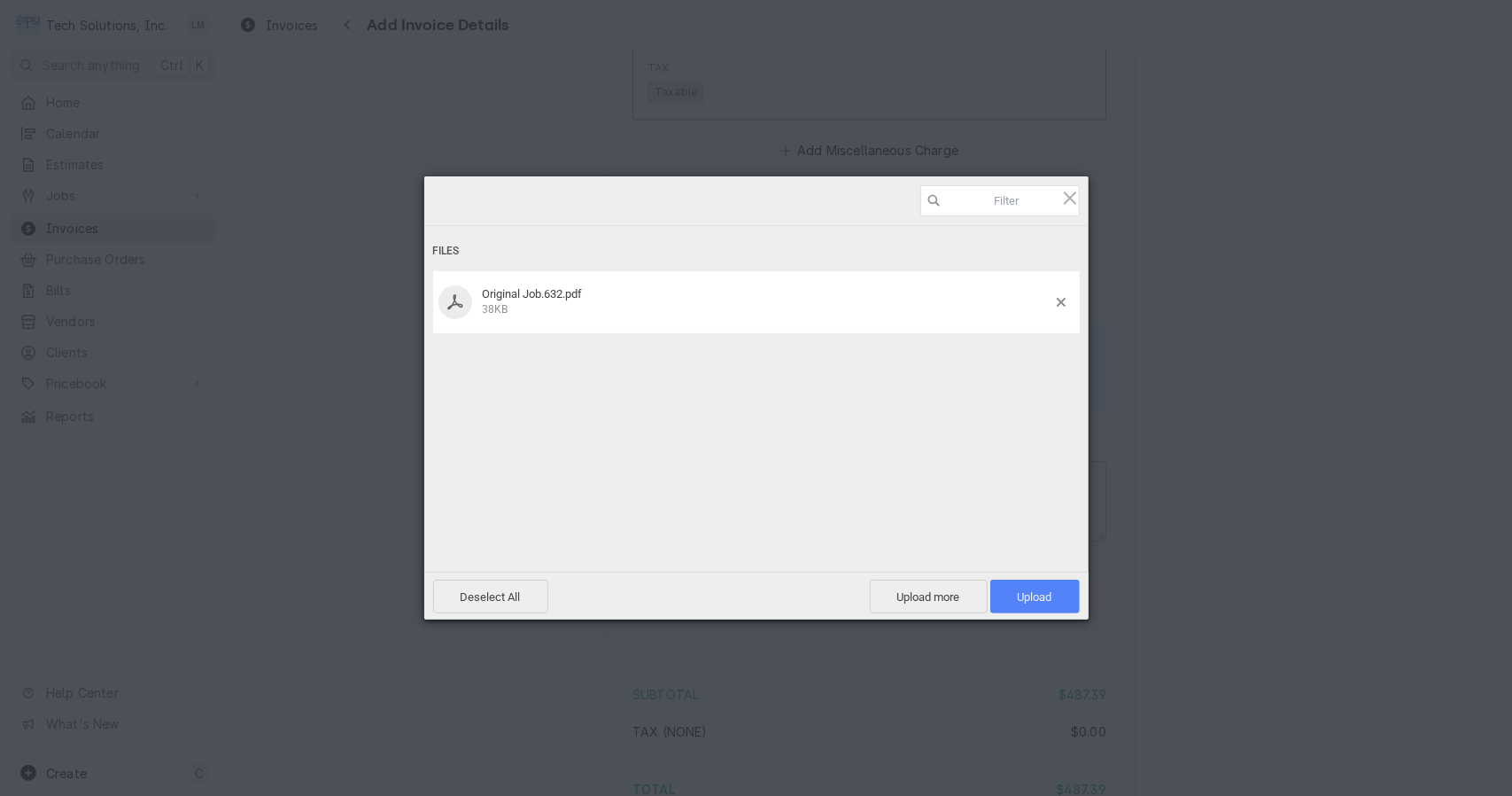
click at [1033, 610] on span "Upload 1" at bounding box center [1035, 596] width 90 height 34
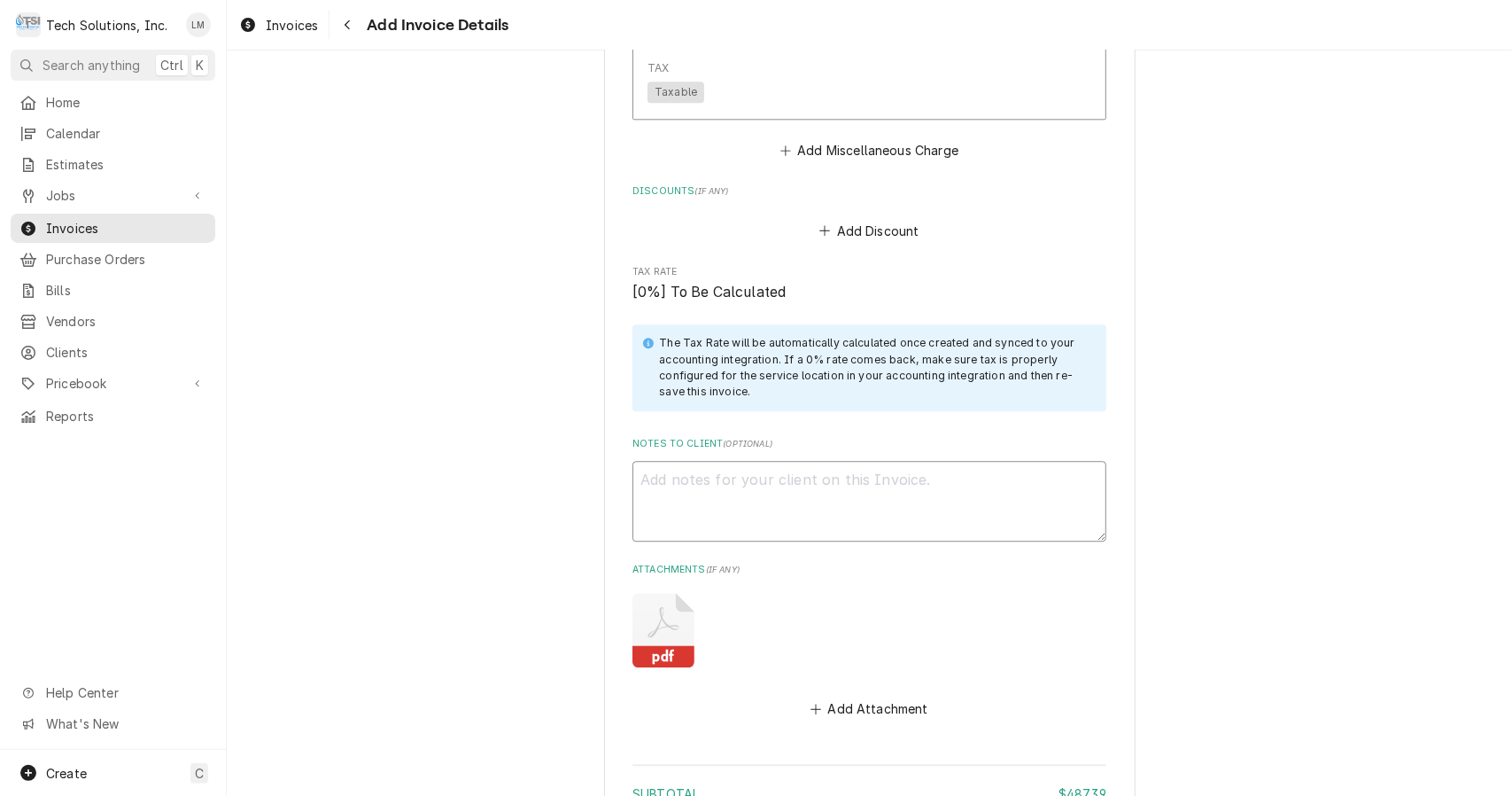
click at [795, 461] on textarea "Notes to Client ( optional )" at bounding box center [870, 501] width 474 height 80
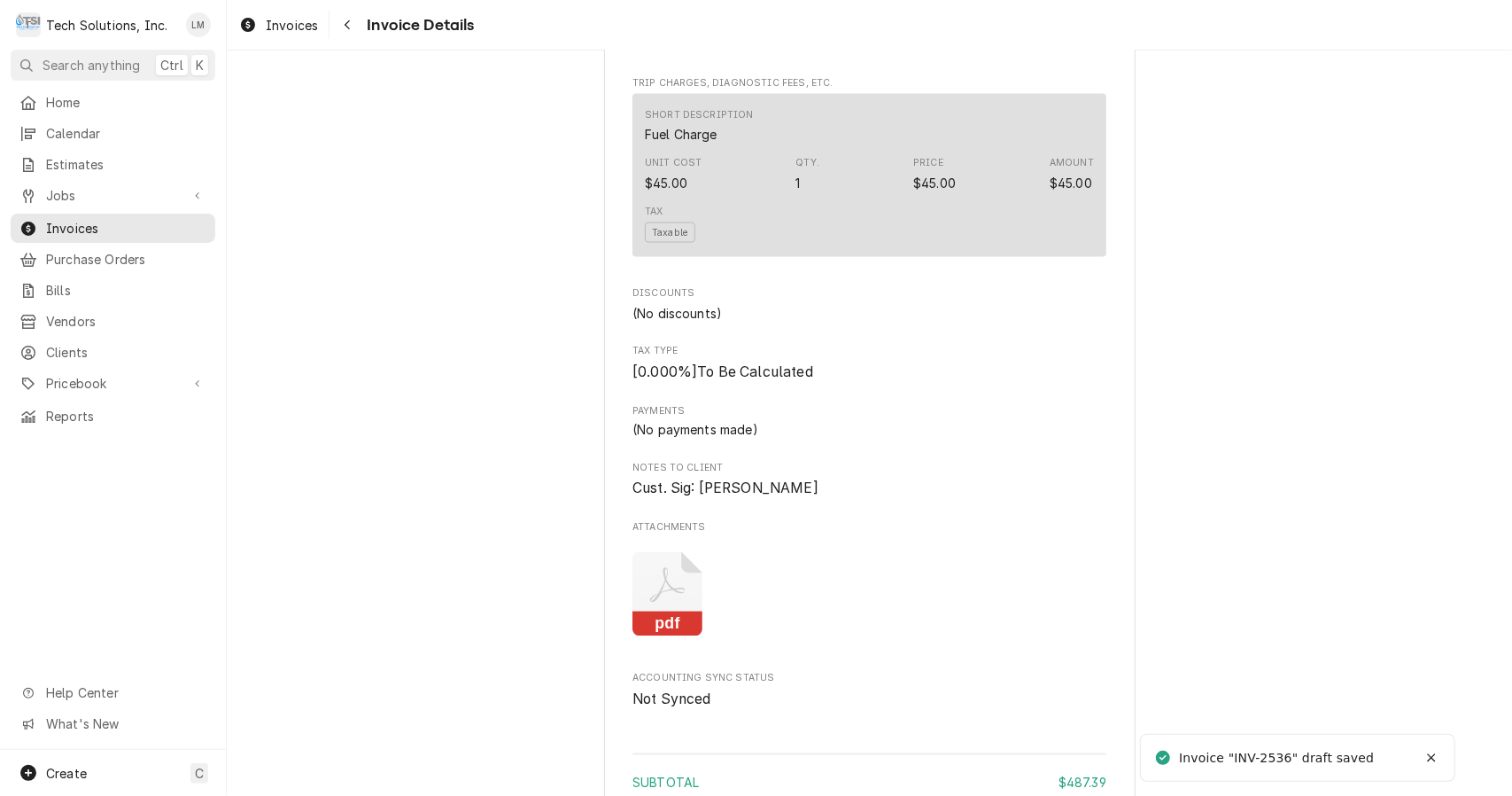
scroll to position [2378, 0]
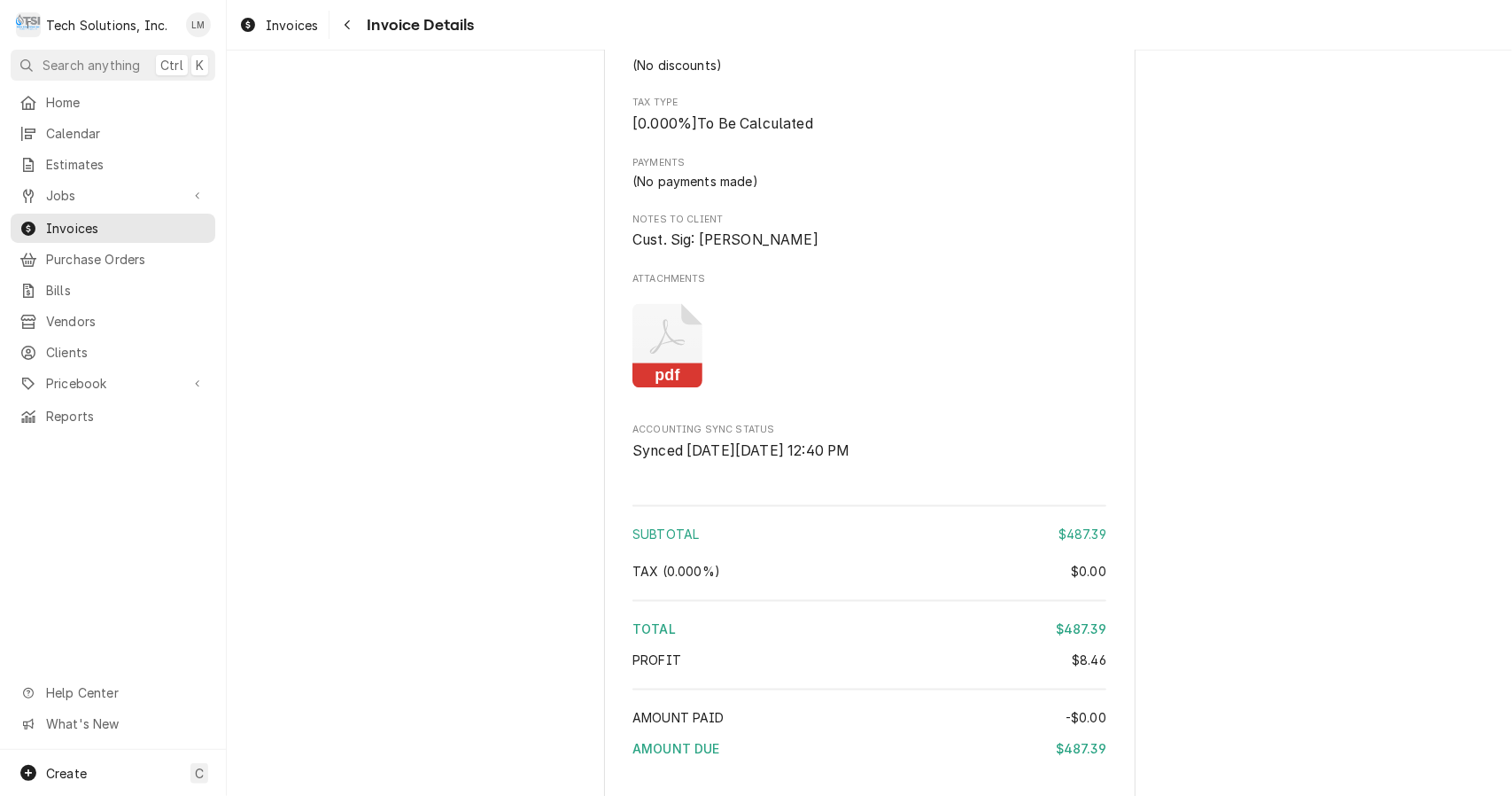
scroll to position [2378, 0]
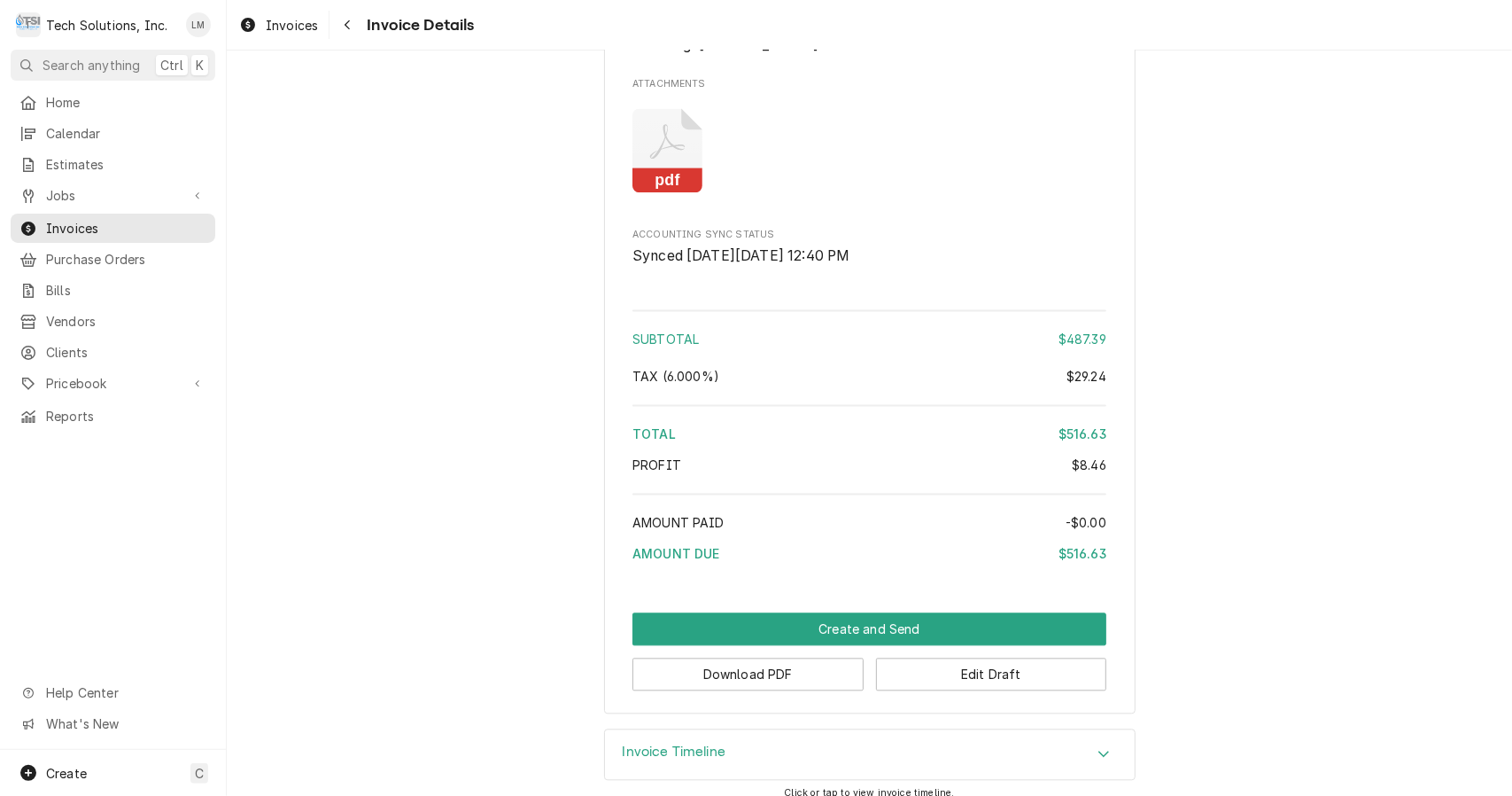
scroll to position [2378, 0]
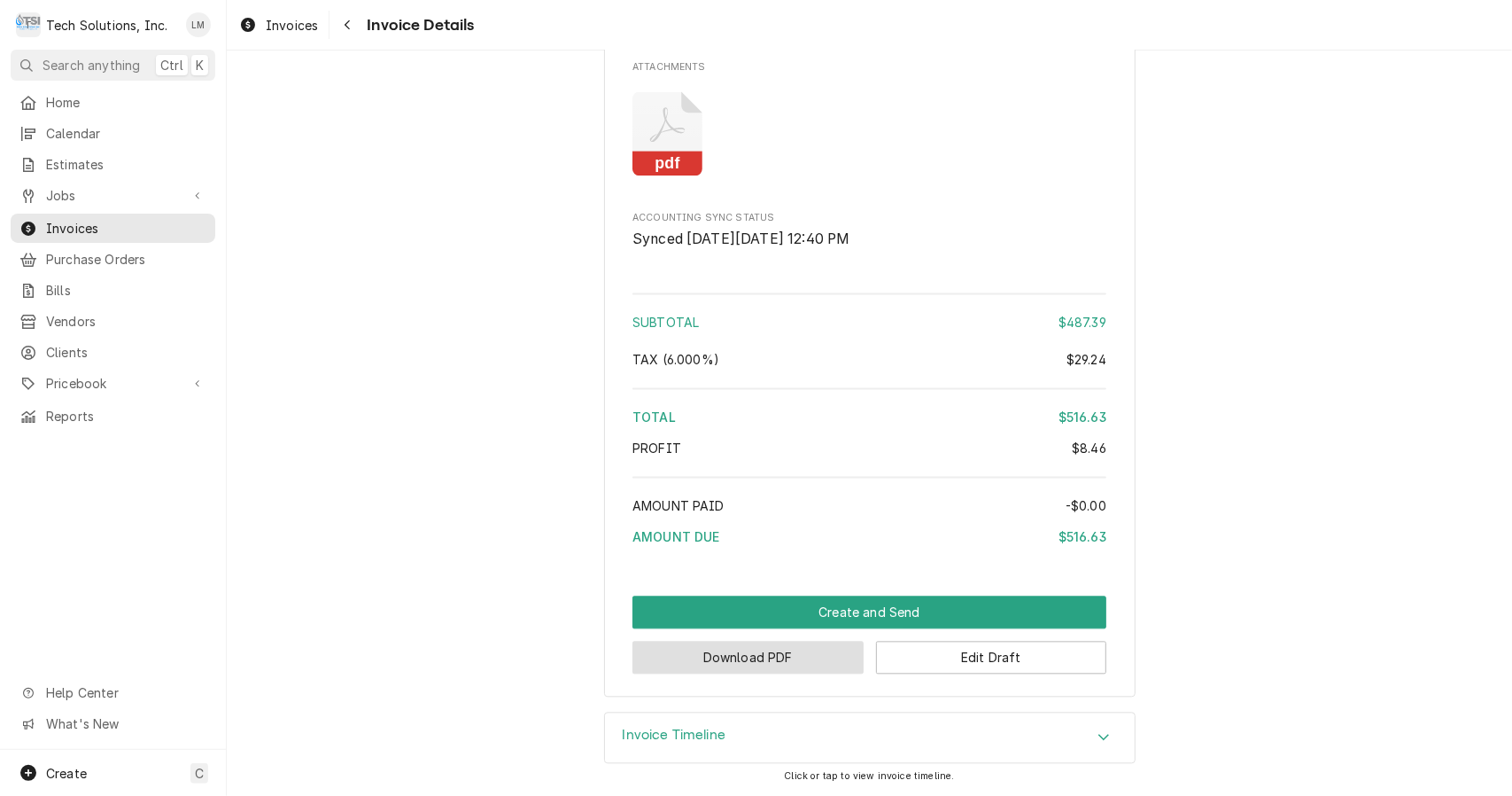
click at [820, 672] on button "Download PDF" at bounding box center [748, 657] width 231 height 33
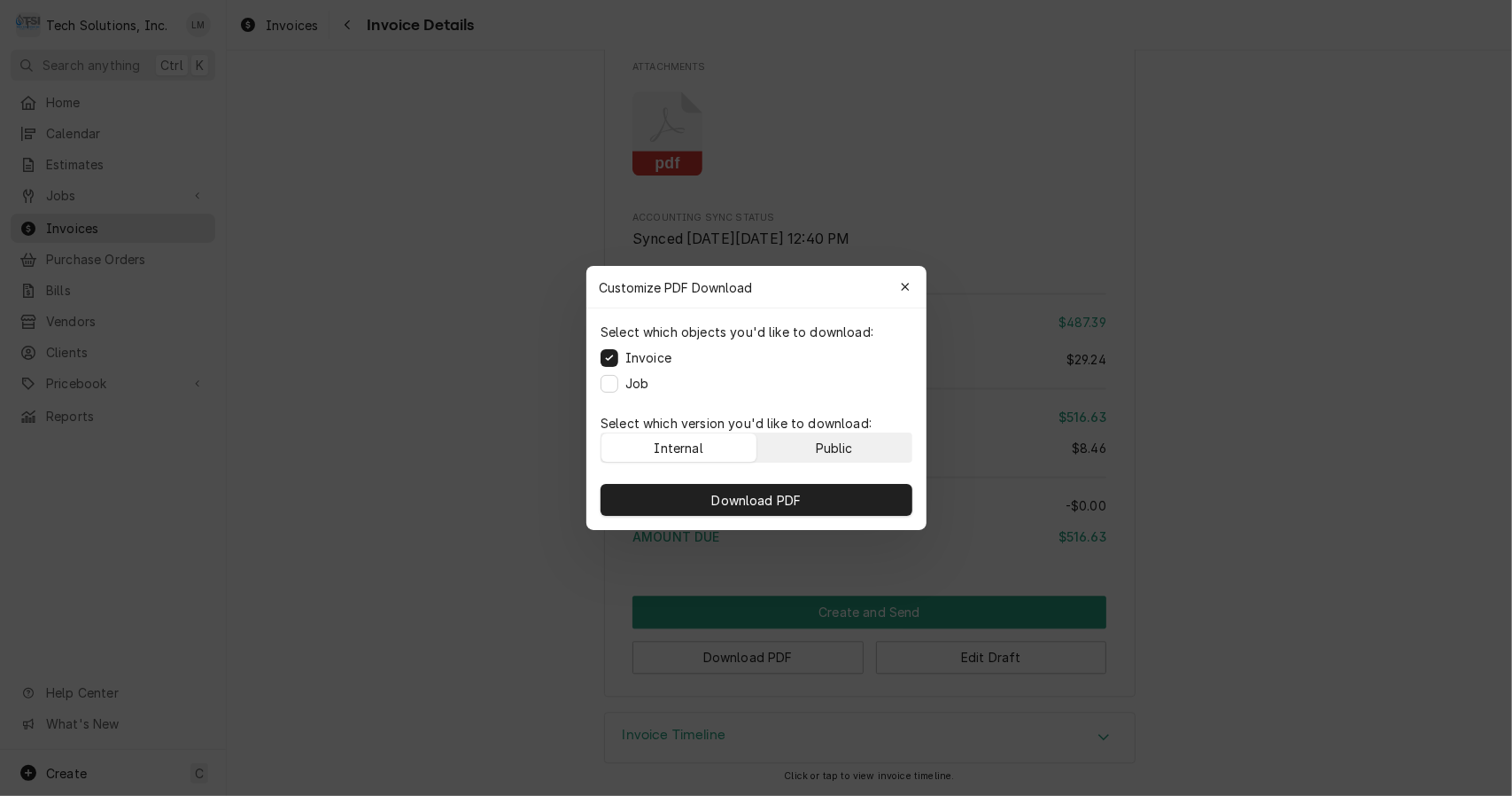
click at [831, 451] on div "Public" at bounding box center [833, 449] width 37 height 19
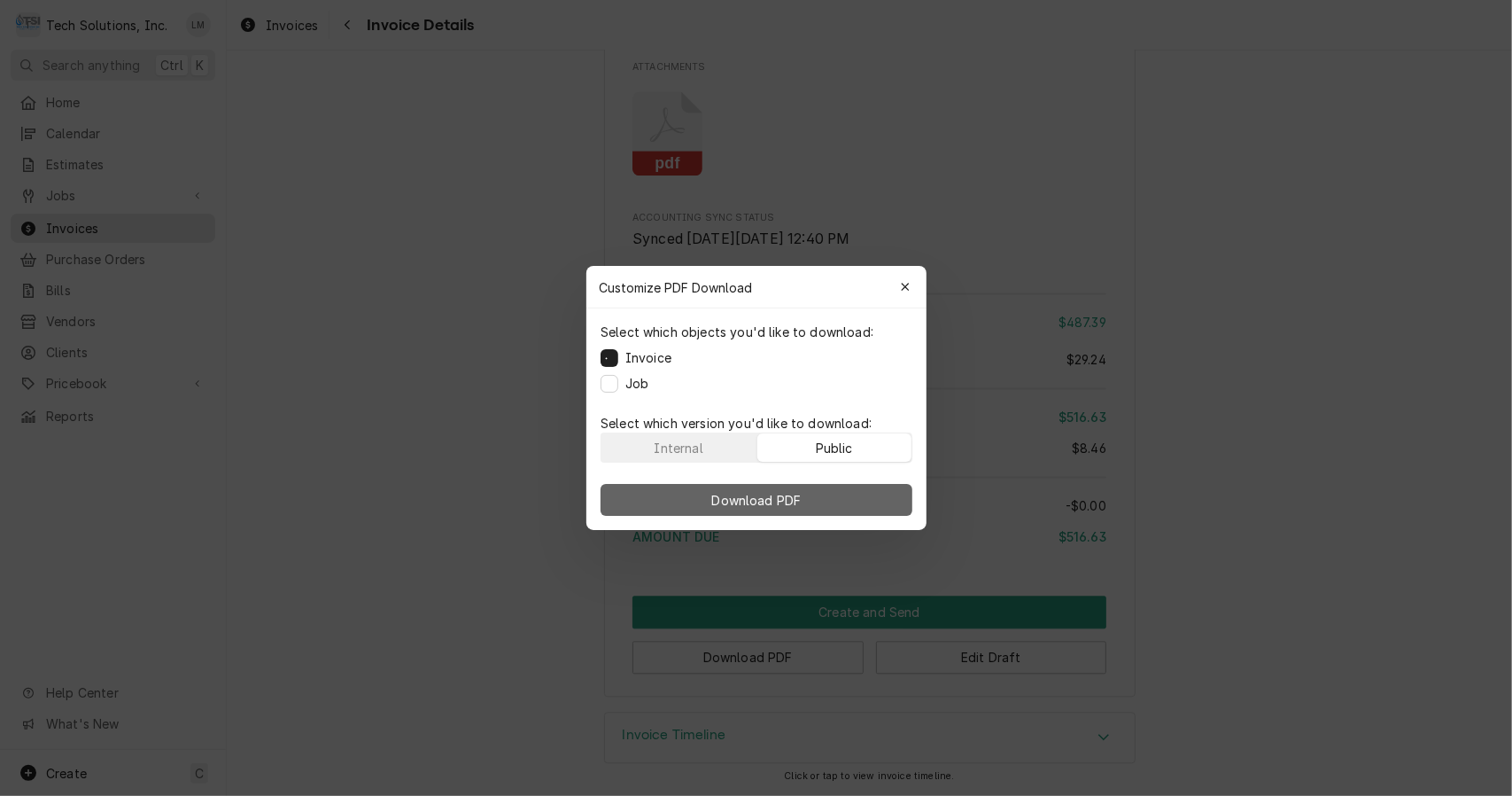
click at [812, 508] on button "Download PDF" at bounding box center [757, 500] width 312 height 32
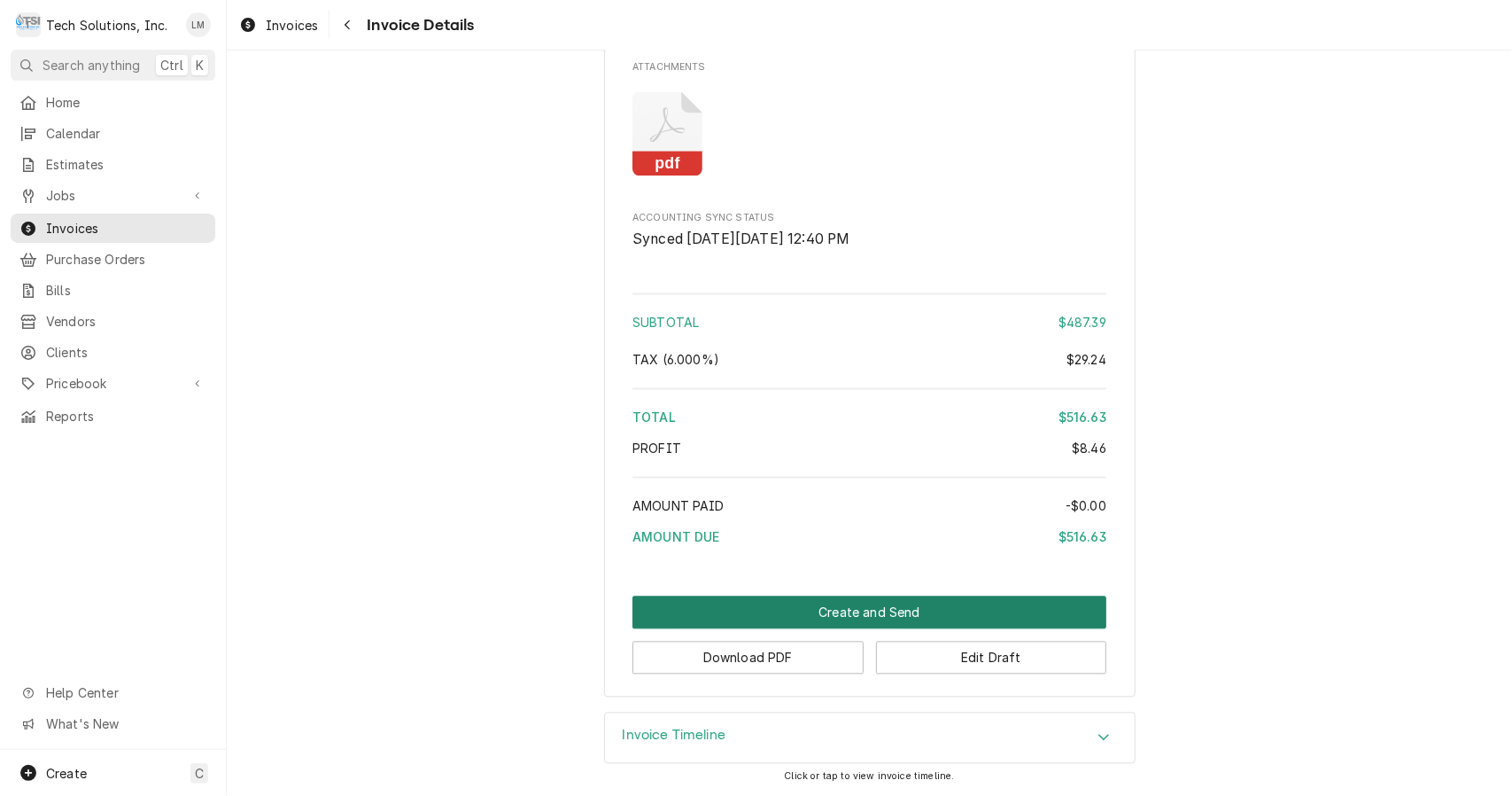
click at [835, 605] on button "Create and Send" at bounding box center [870, 611] width 474 height 33
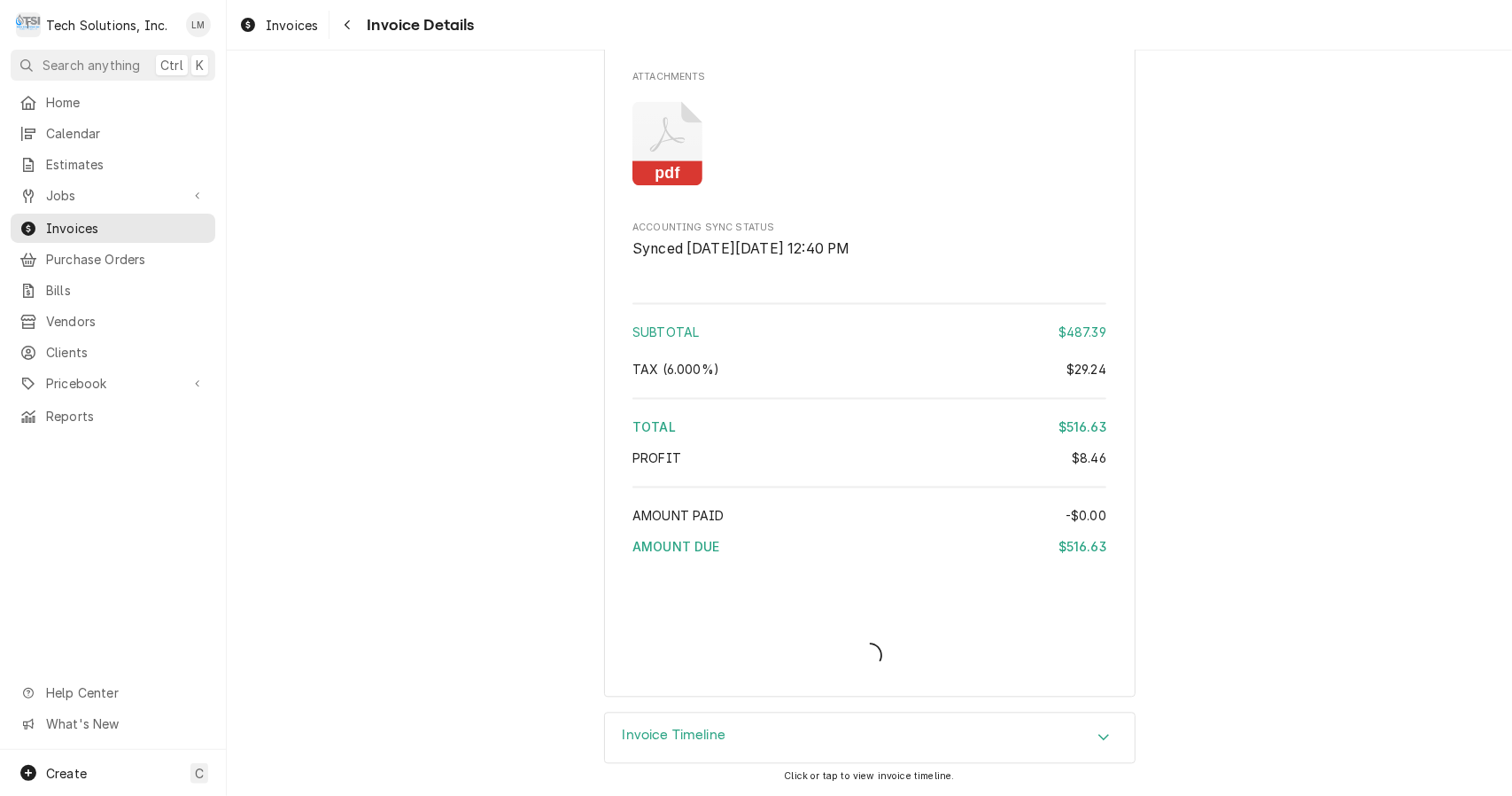
scroll to position [2367, 0]
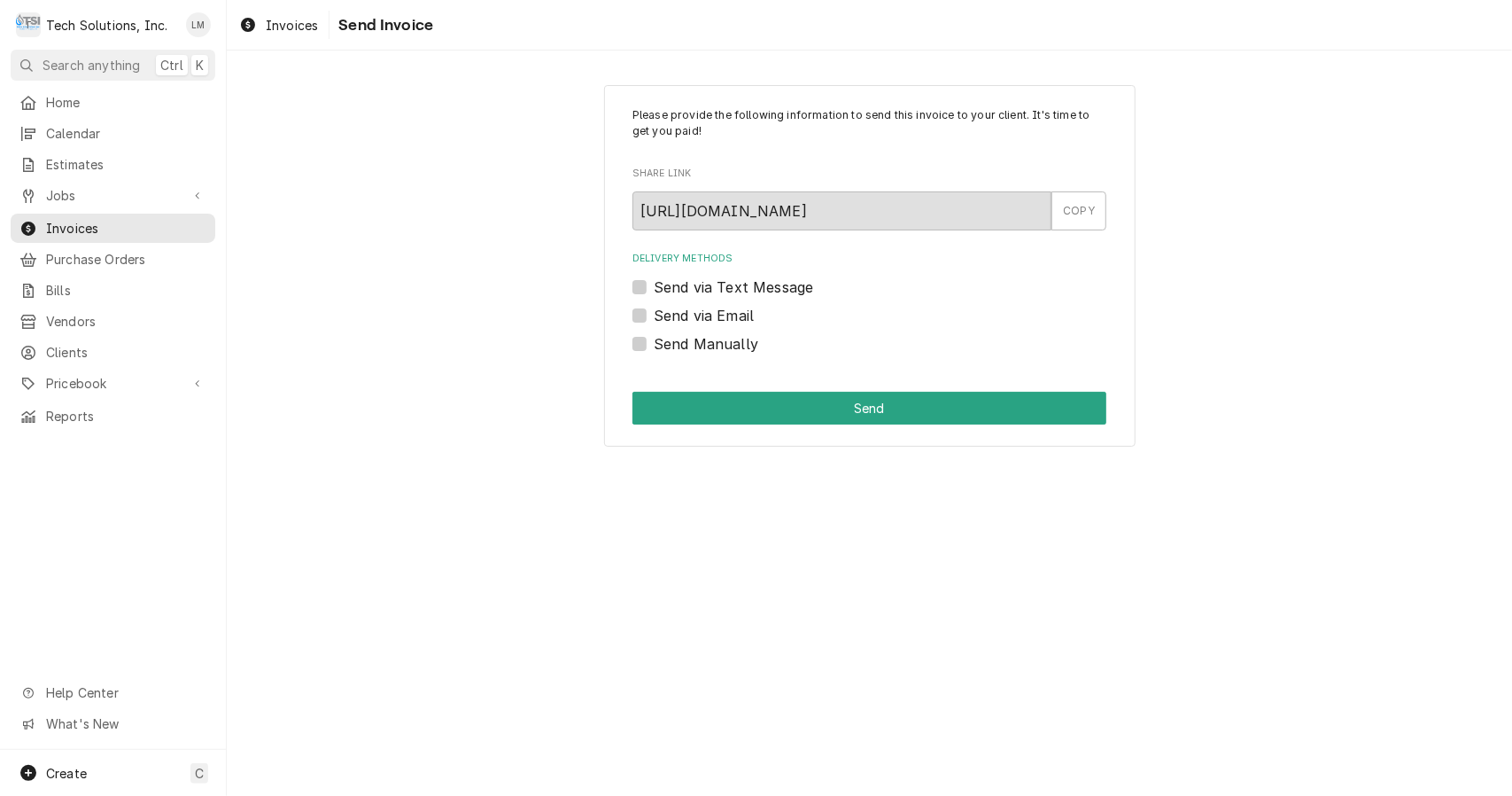
click at [700, 307] on label "Send via Email" at bounding box center [704, 315] width 100 height 21
click at [700, 307] on input "Send via Email" at bounding box center [890, 324] width 474 height 39
checkbox input "true"
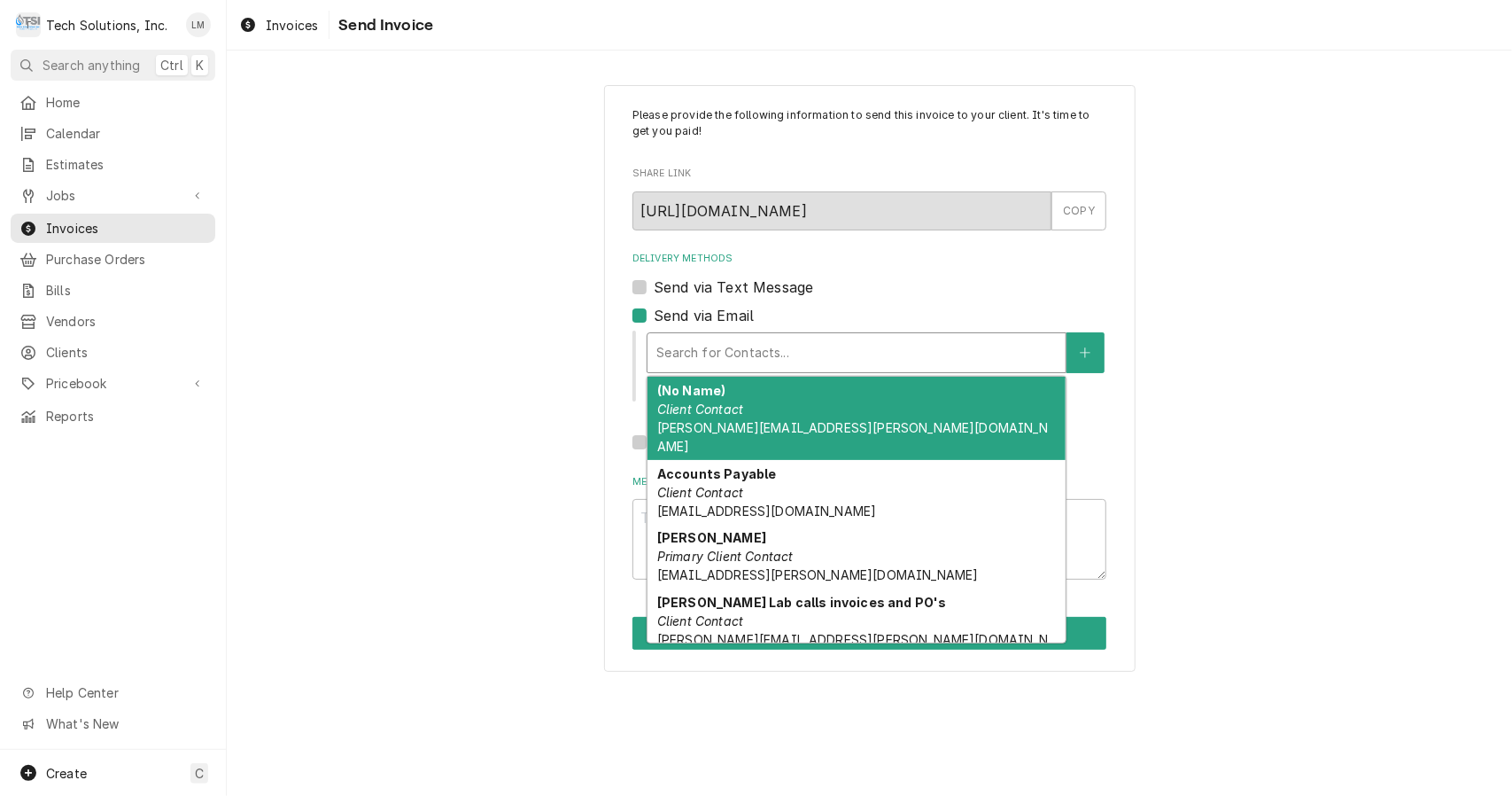
click at [779, 567] on span "BeBe.Gwinn@vandaliahealth.org" at bounding box center [818, 575] width 322 height 15
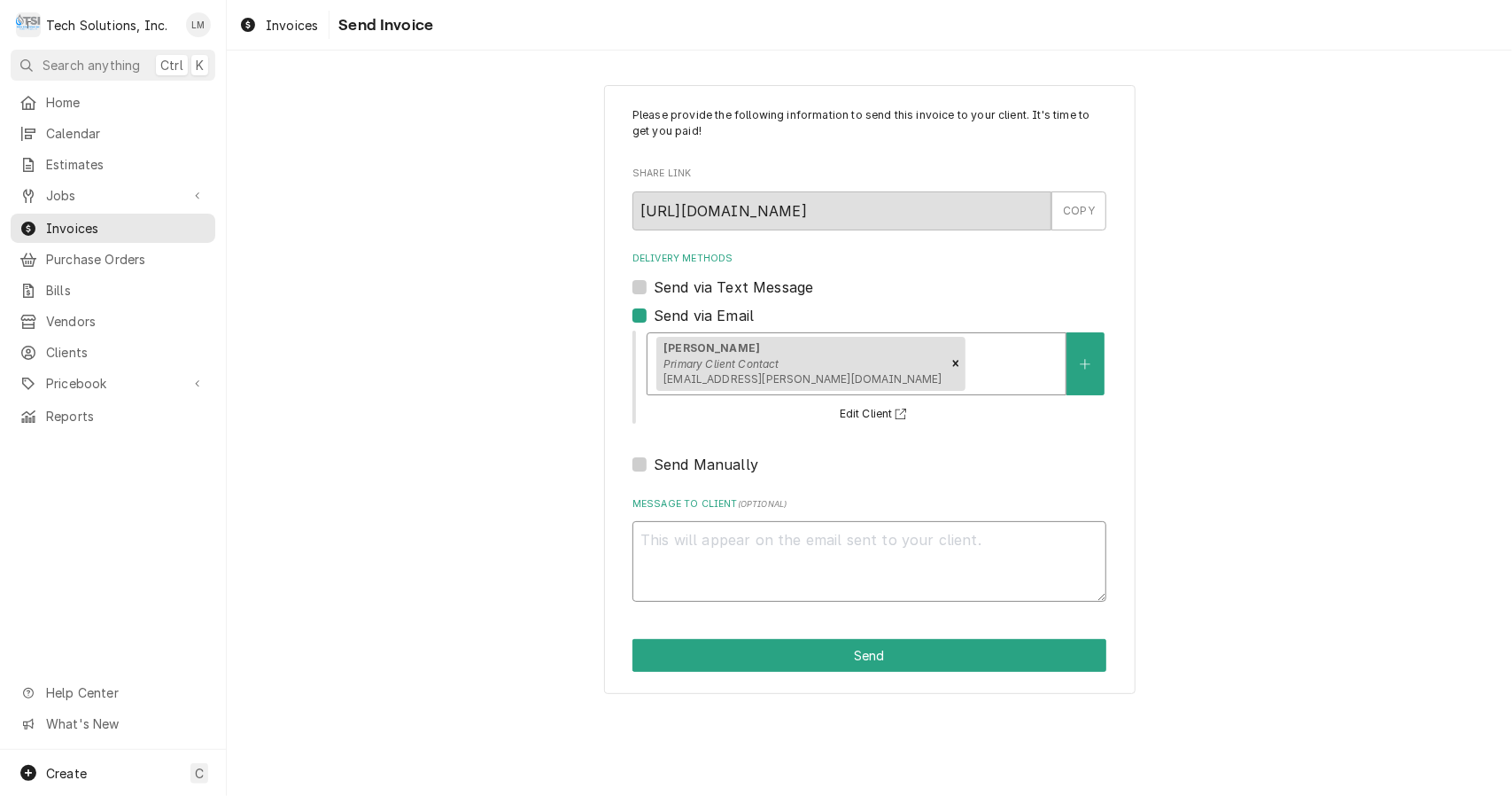
click at [780, 572] on textarea "Message to Client ( optional )" at bounding box center [870, 561] width 474 height 80
type textarea "x"
type textarea "H"
type textarea "x"
type textarea "Hi"
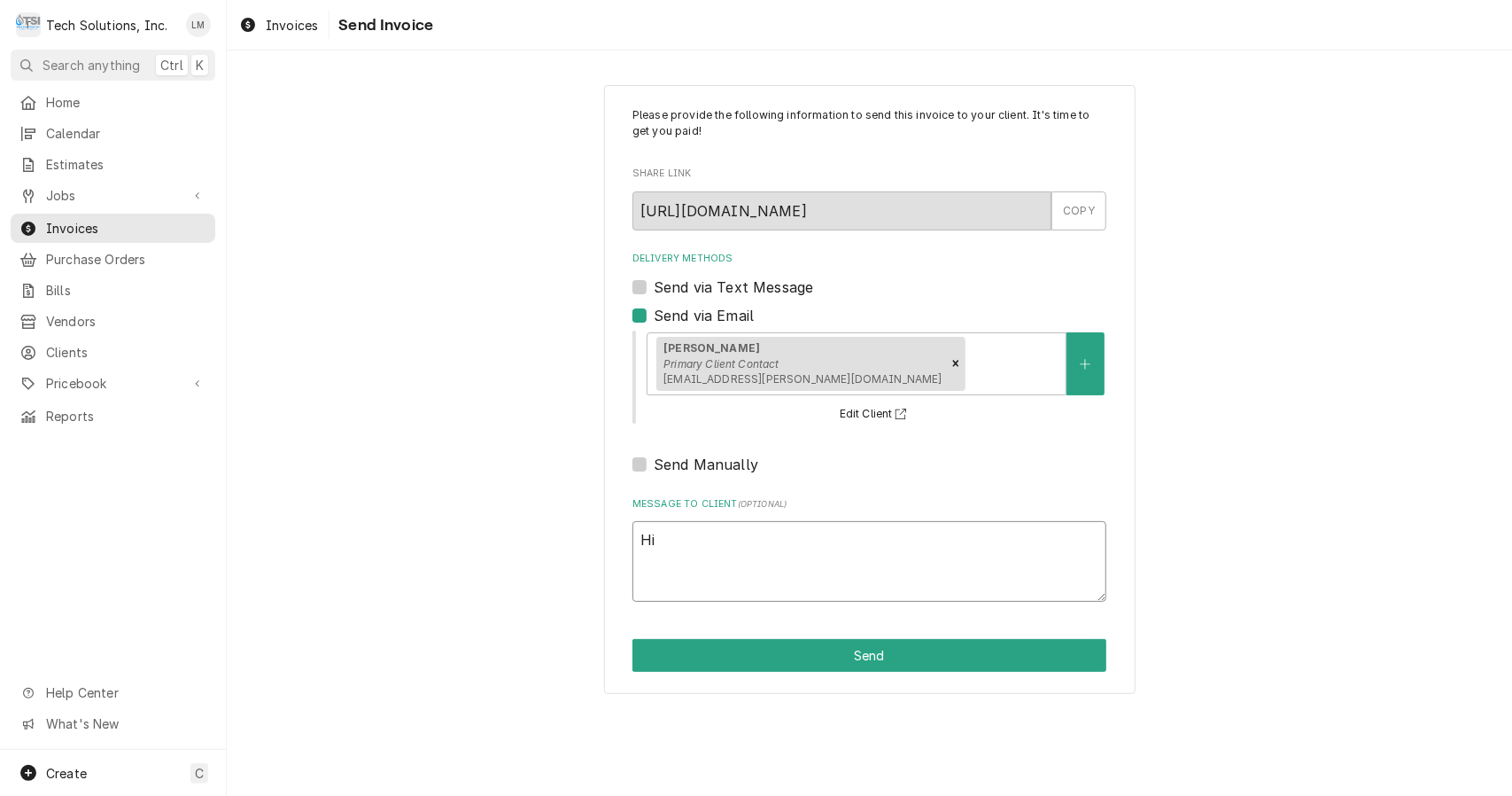
type textarea "x"
type textarea "Hi"
type textarea "x"
type textarea "Hi"
type textarea "x"
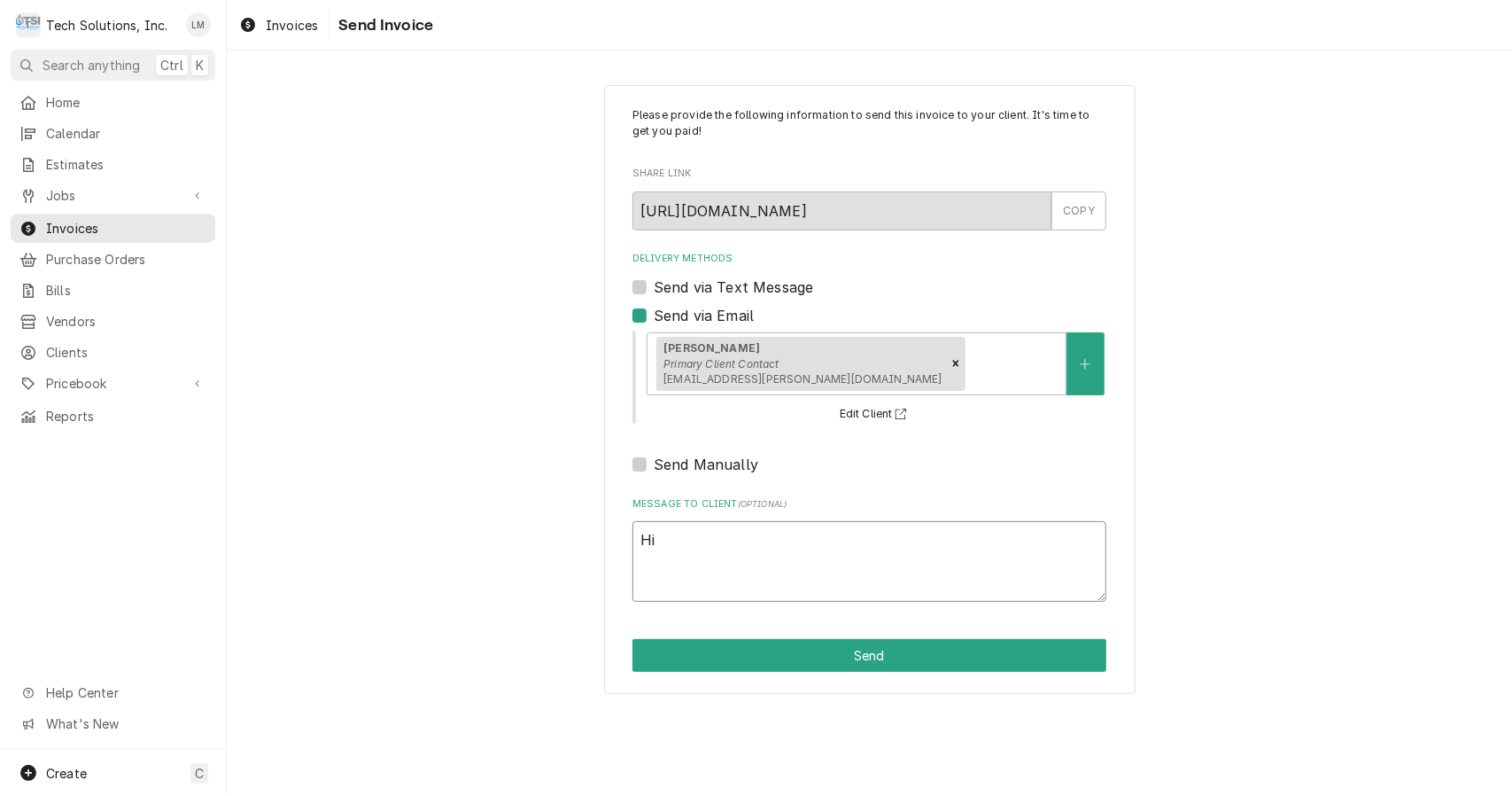
type textarea "H"
type textarea "x"
type textarea "B"
type textarea "x"
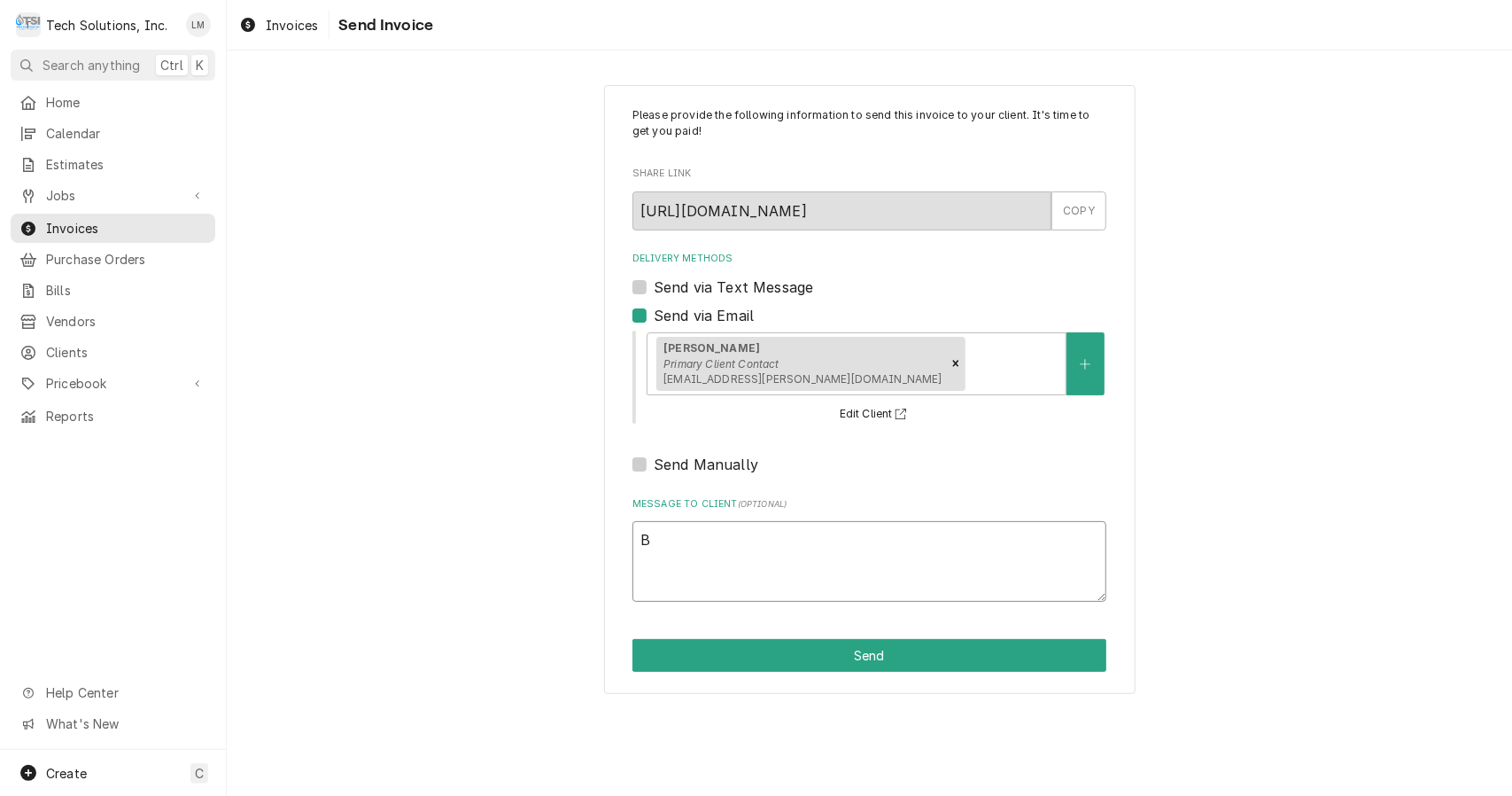
type textarea "Be"
type textarea "x"
type textarea "Beb"
type textarea "x"
type textarea "Bebe"
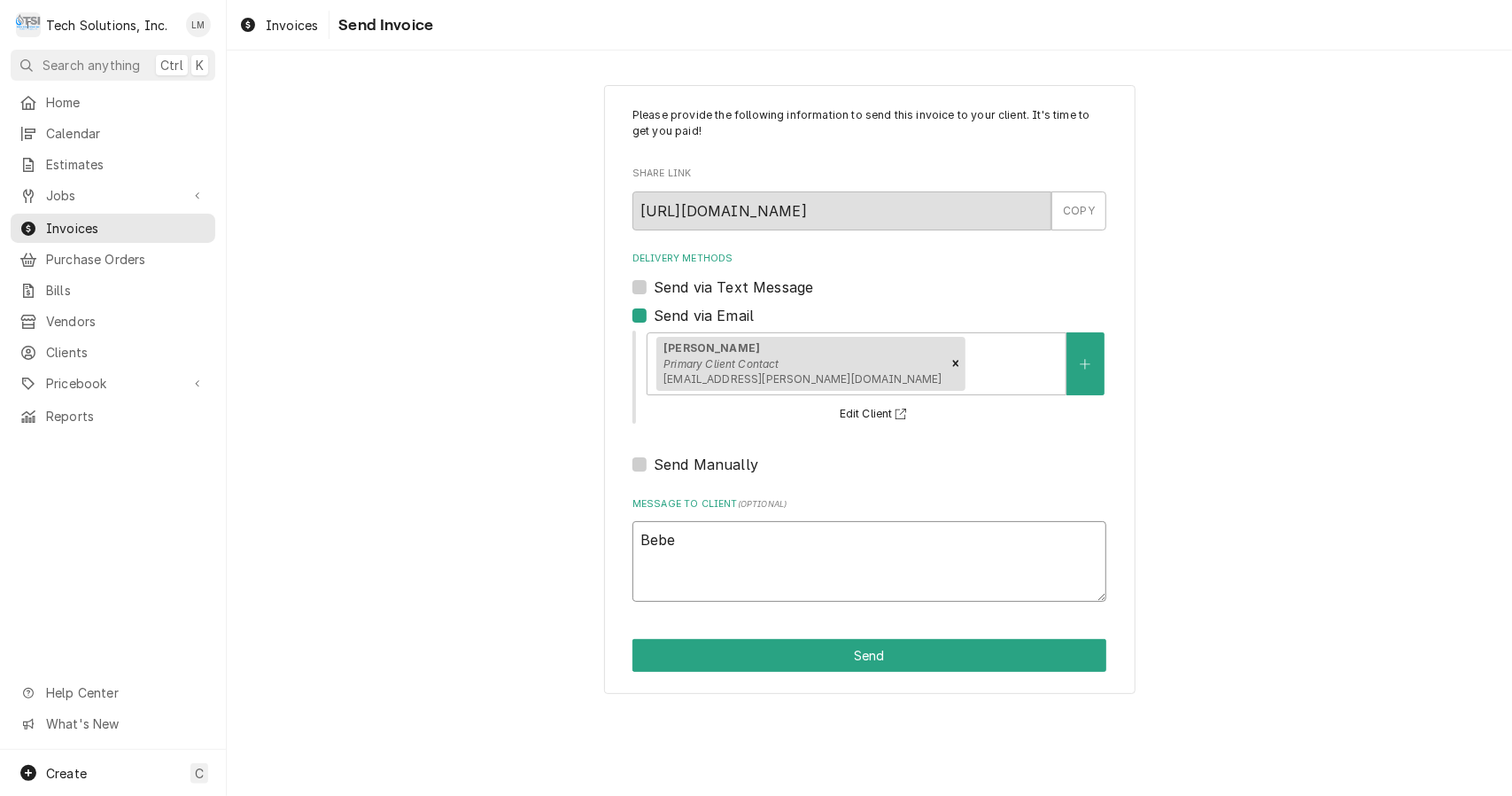
type textarea "x"
type textarea "Bebe,"
type textarea "x"
type textarea "Bebe,"
type textarea "x"
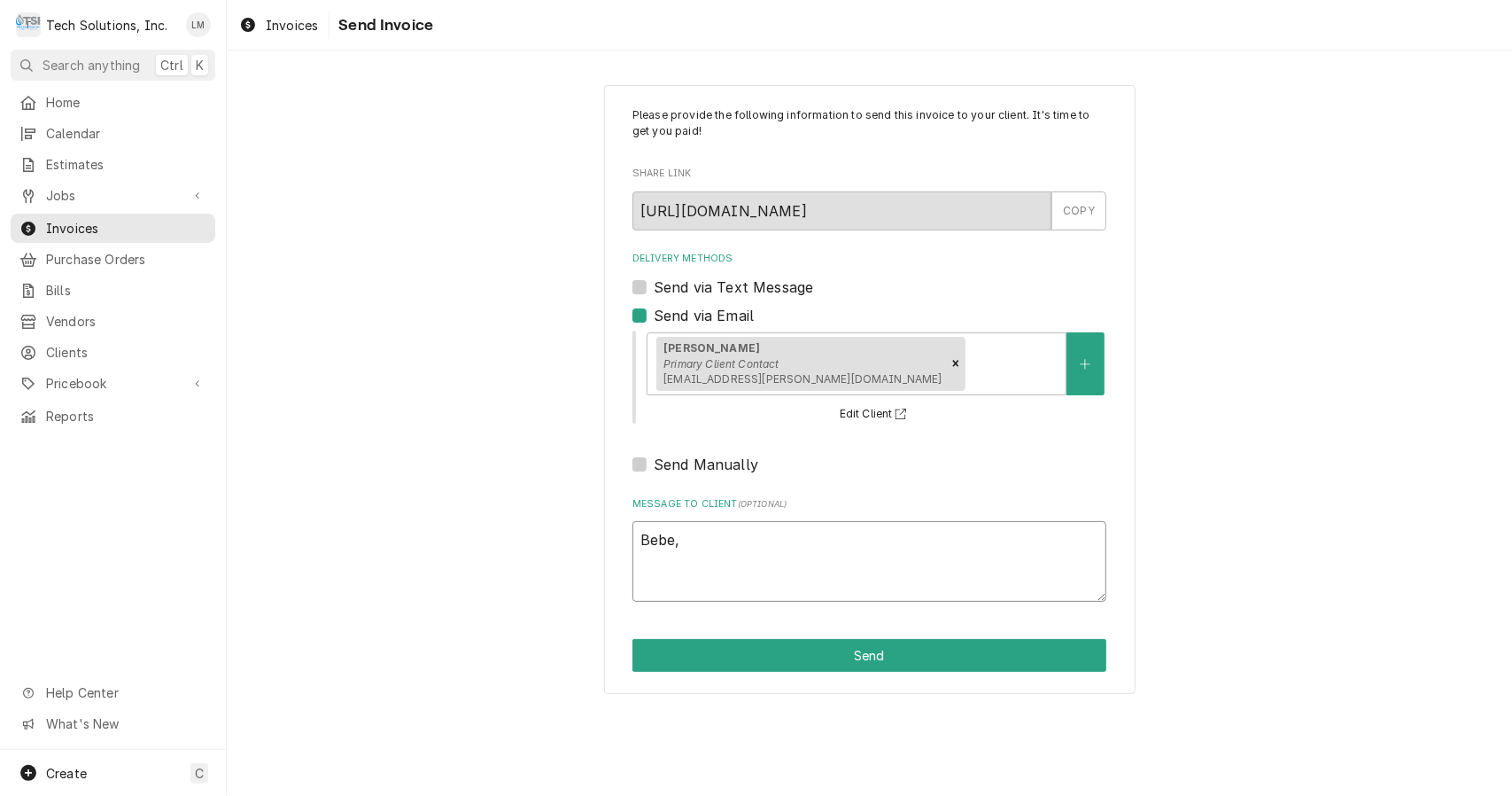
type textarea "Bebe,"
type textarea "x"
type textarea "Bebe, D"
type textarea "x"
type textarea "Bebe, Do"
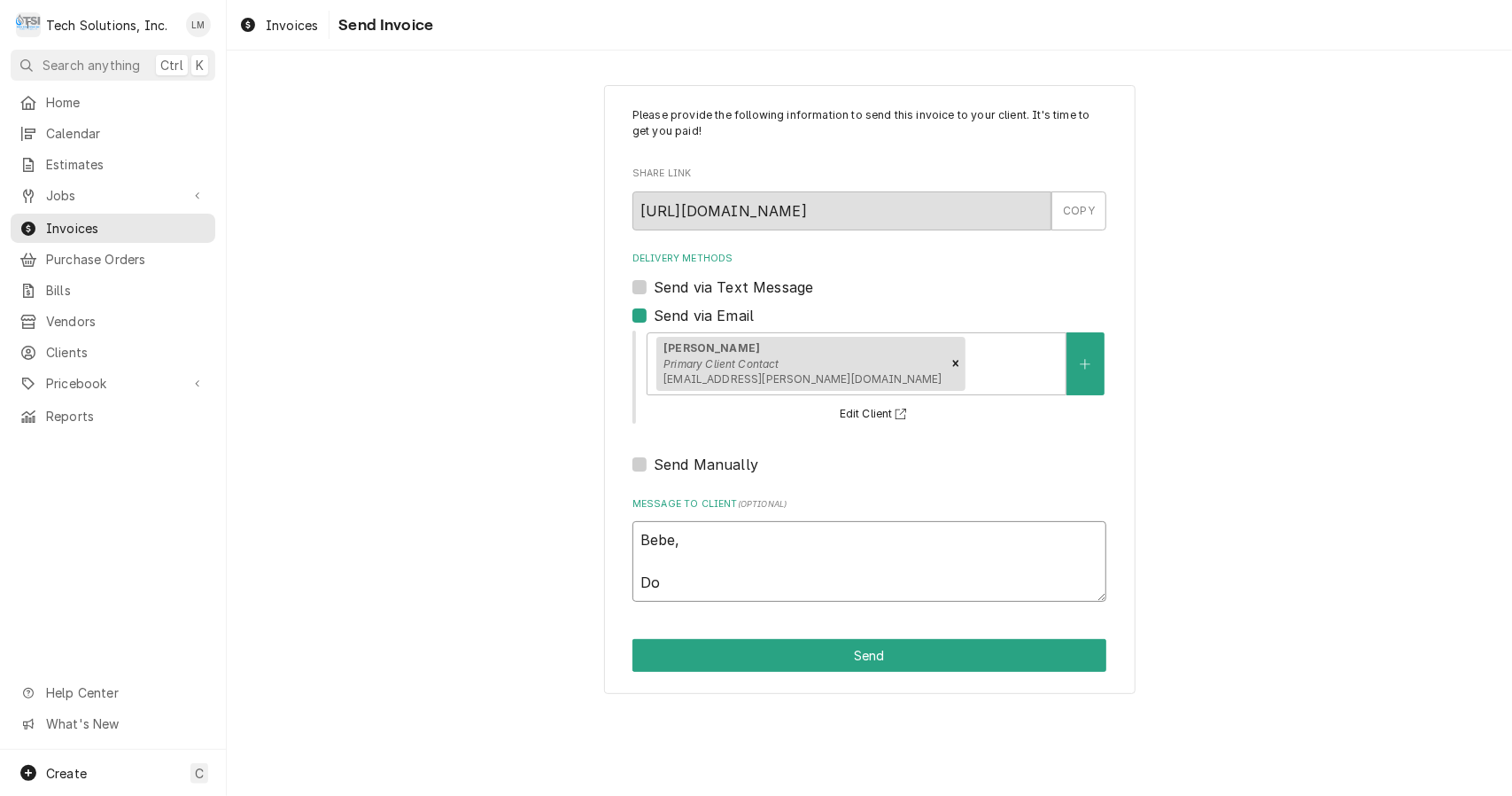
type textarea "x"
type textarea "Bebe, Do"
type textarea "x"
type textarea "Bebe, Do w"
type textarea "x"
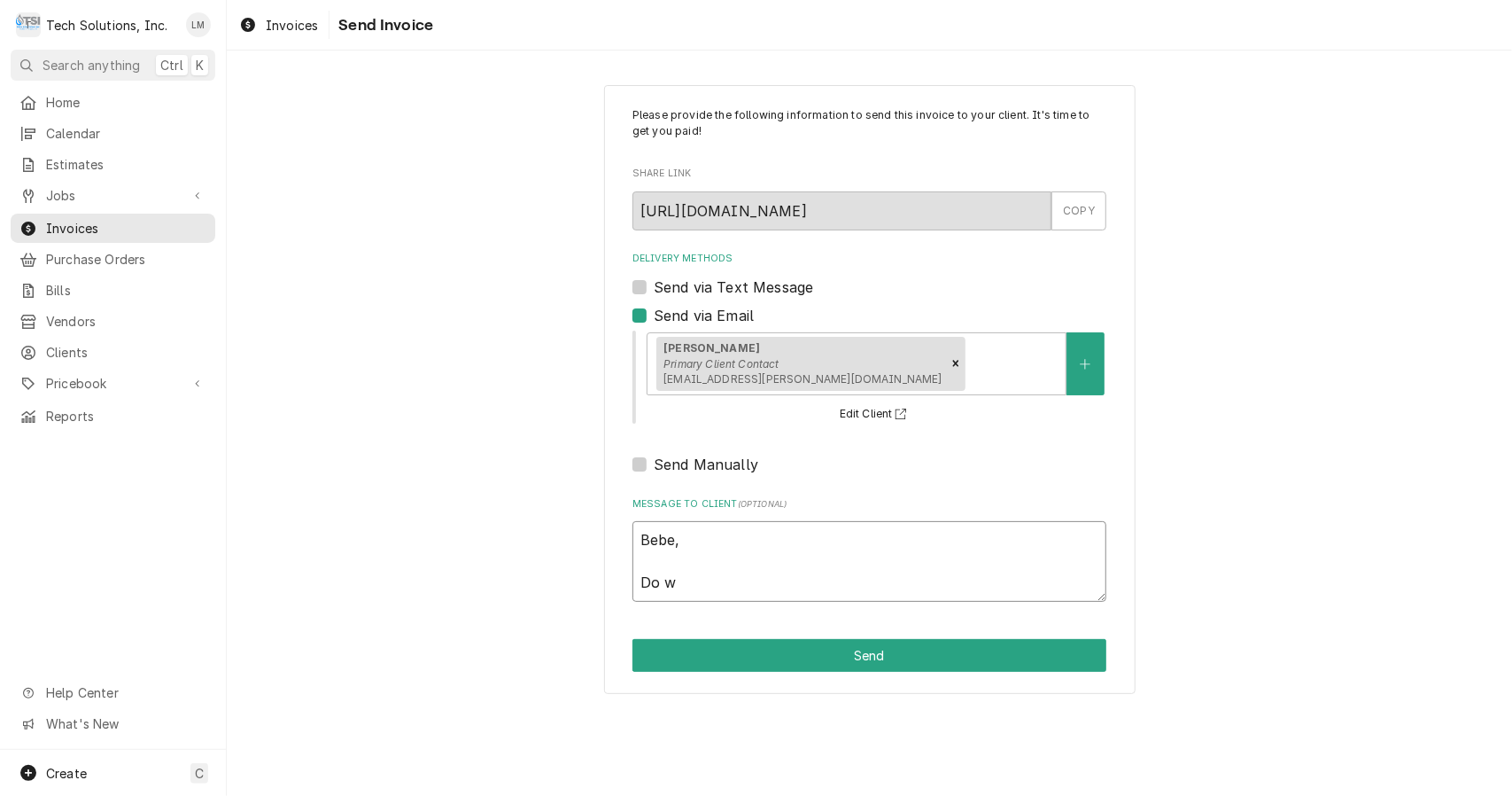
type textarea "Bebe, Do we"
type textarea "x"
type textarea "Bebe, Do we"
type textarea "x"
type textarea "Bebe, Do we n"
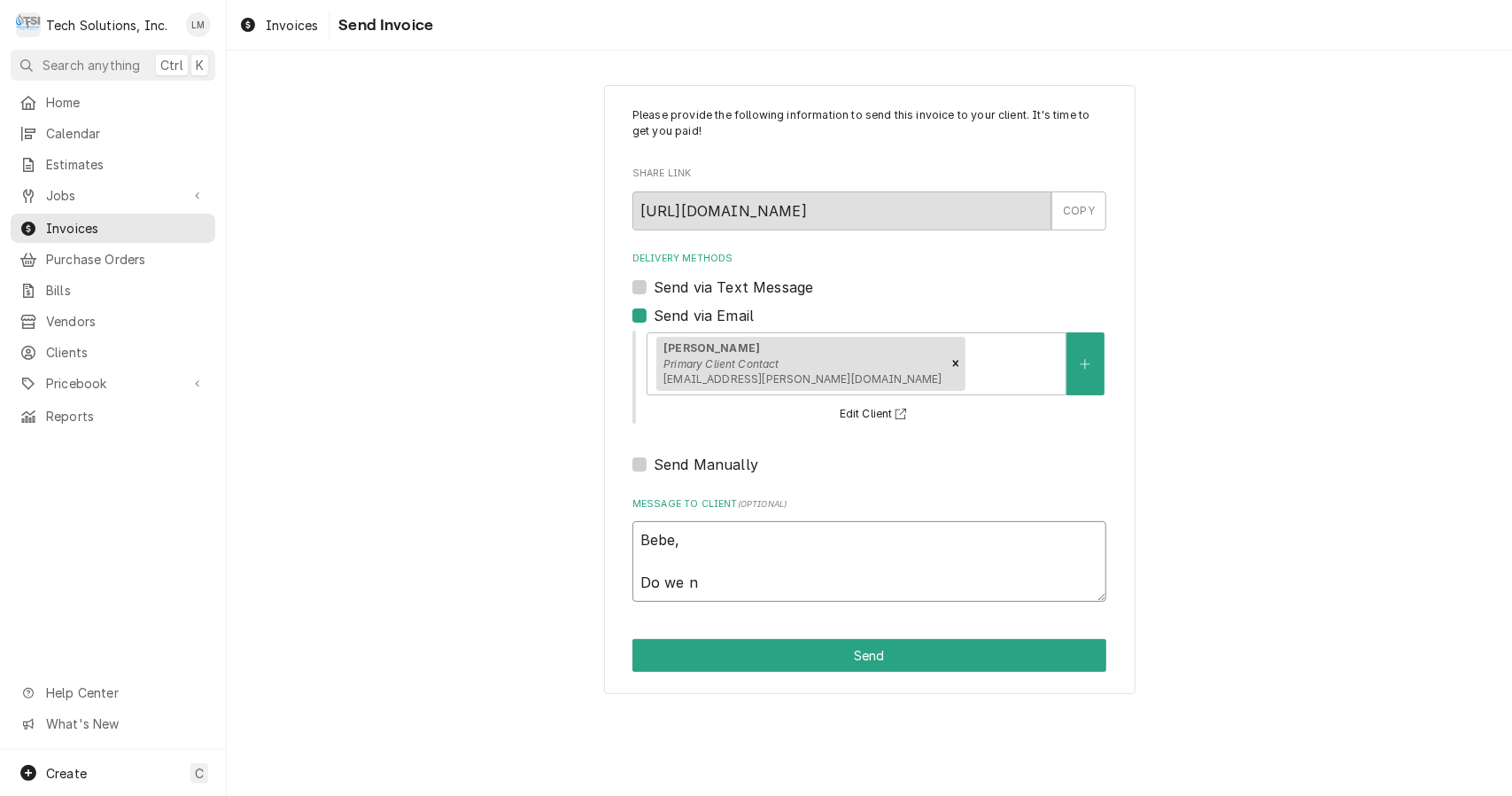
type textarea "x"
type textarea "Bebe, Do we ne"
type textarea "x"
type textarea "Bebe, Do we nee"
type textarea "x"
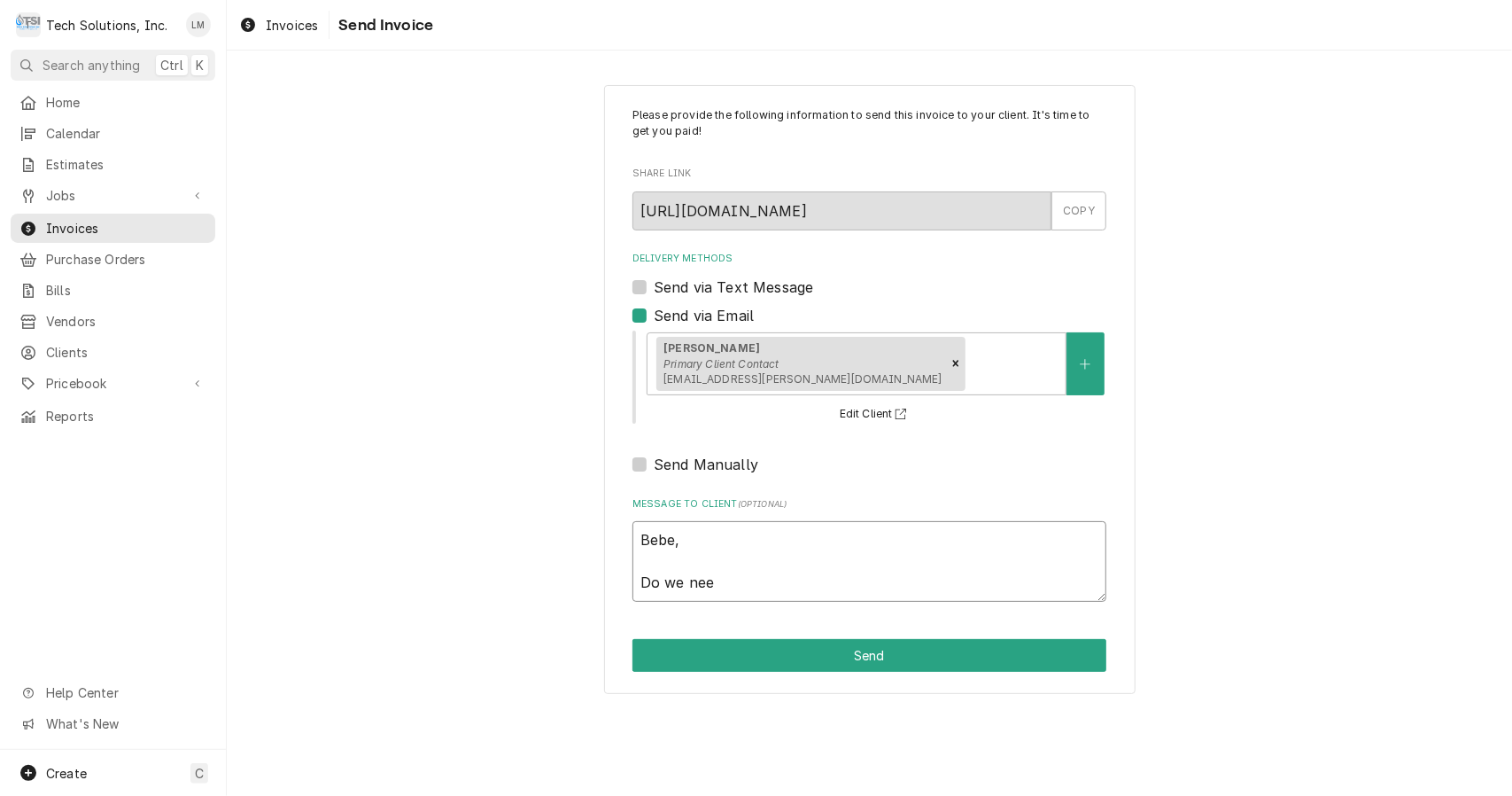
type textarea "Bebe, Do we need"
type textarea "x"
type textarea "Bebe, Do we need a"
type textarea "x"
type textarea "Bebe, Do we need a"
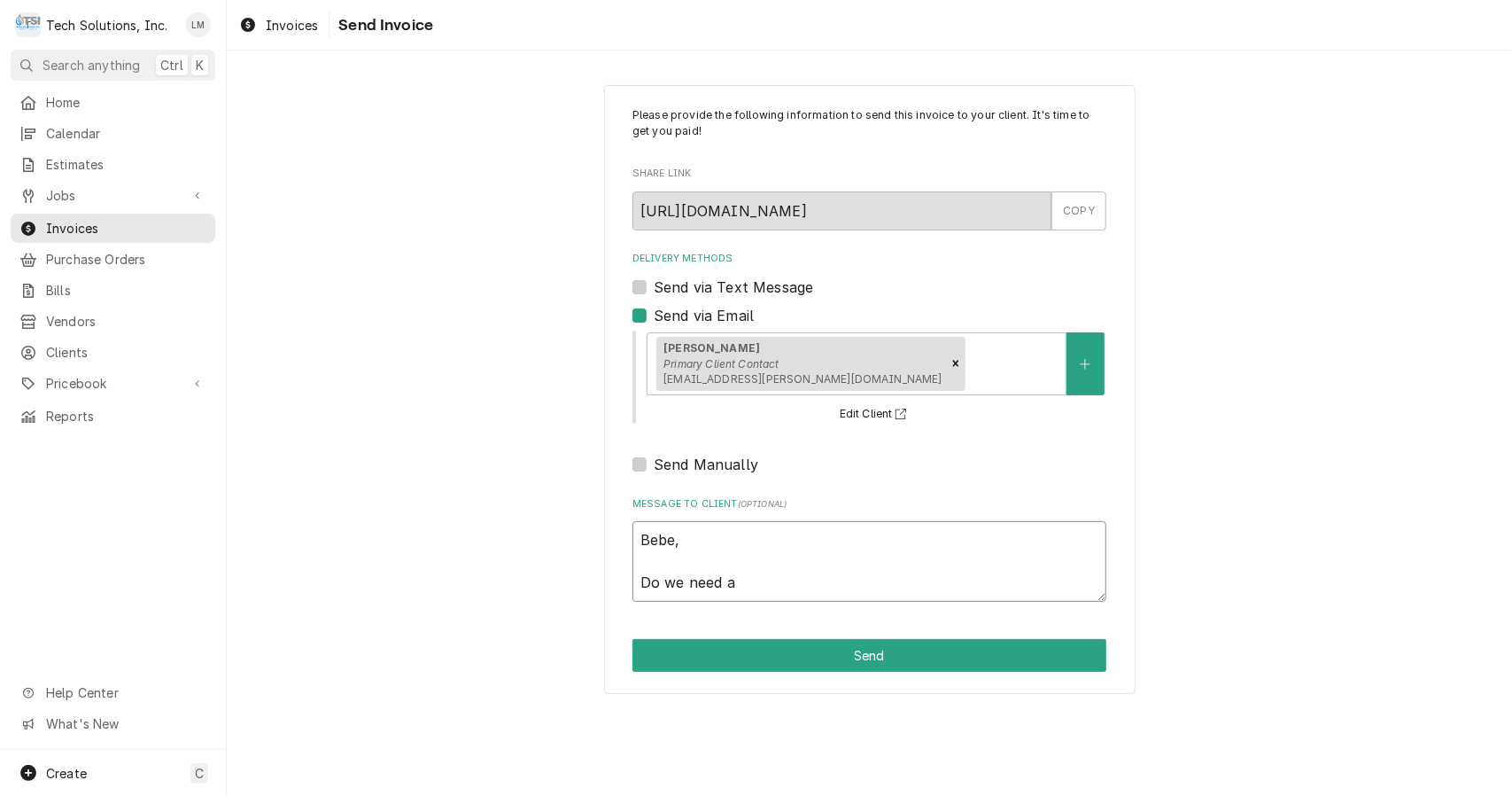
type textarea "x"
type textarea "Bebe, Do we need a P"
type textarea "x"
type textarea "Bebe, Do we need a PO"
type textarea "x"
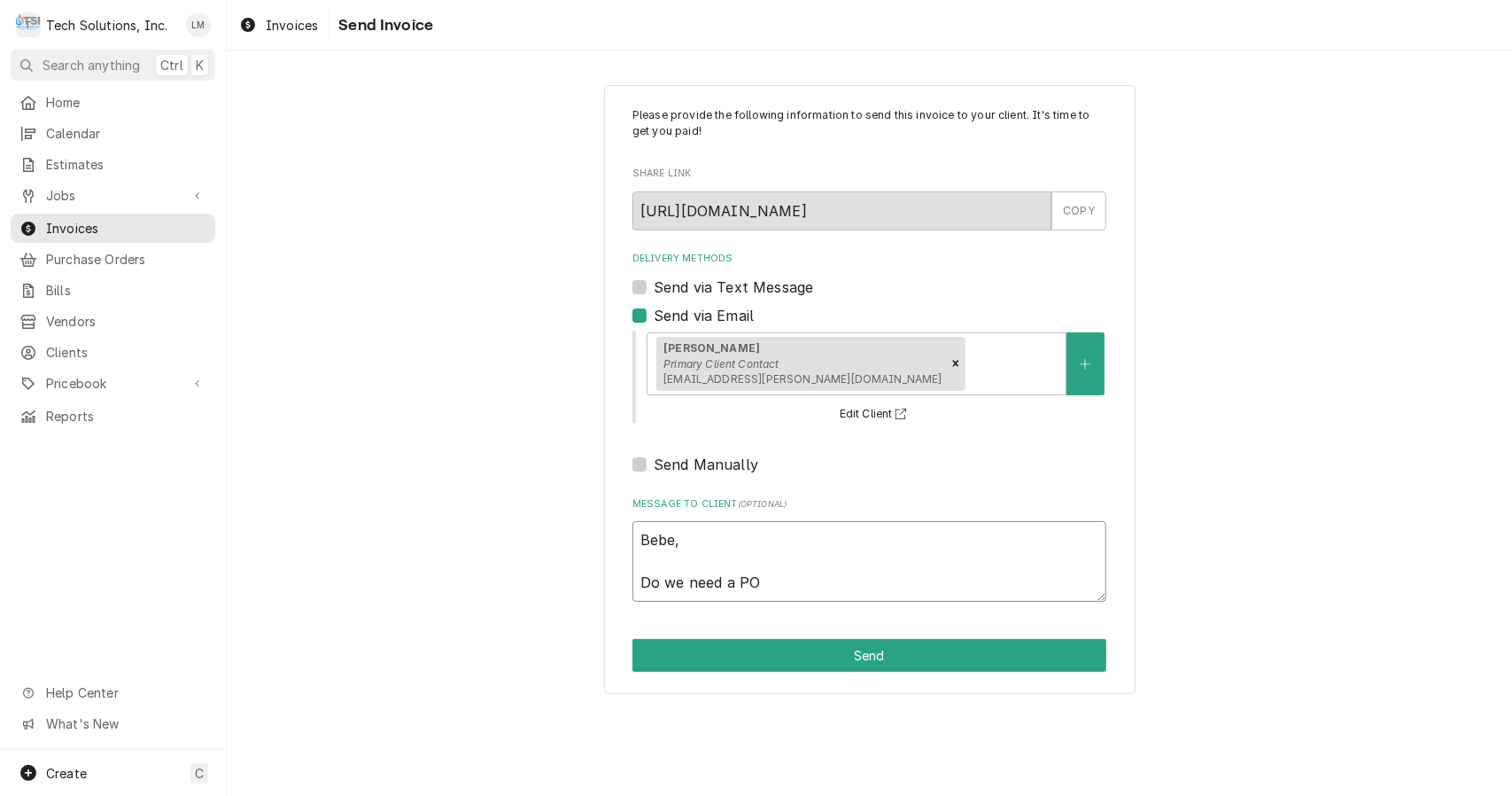
type textarea "Bebe, Do we need a PO f"
type textarea "x"
type textarea "Bebe, Do we need a PO fo"
type textarea "x"
type textarea "Bebe, Do we need a PO for"
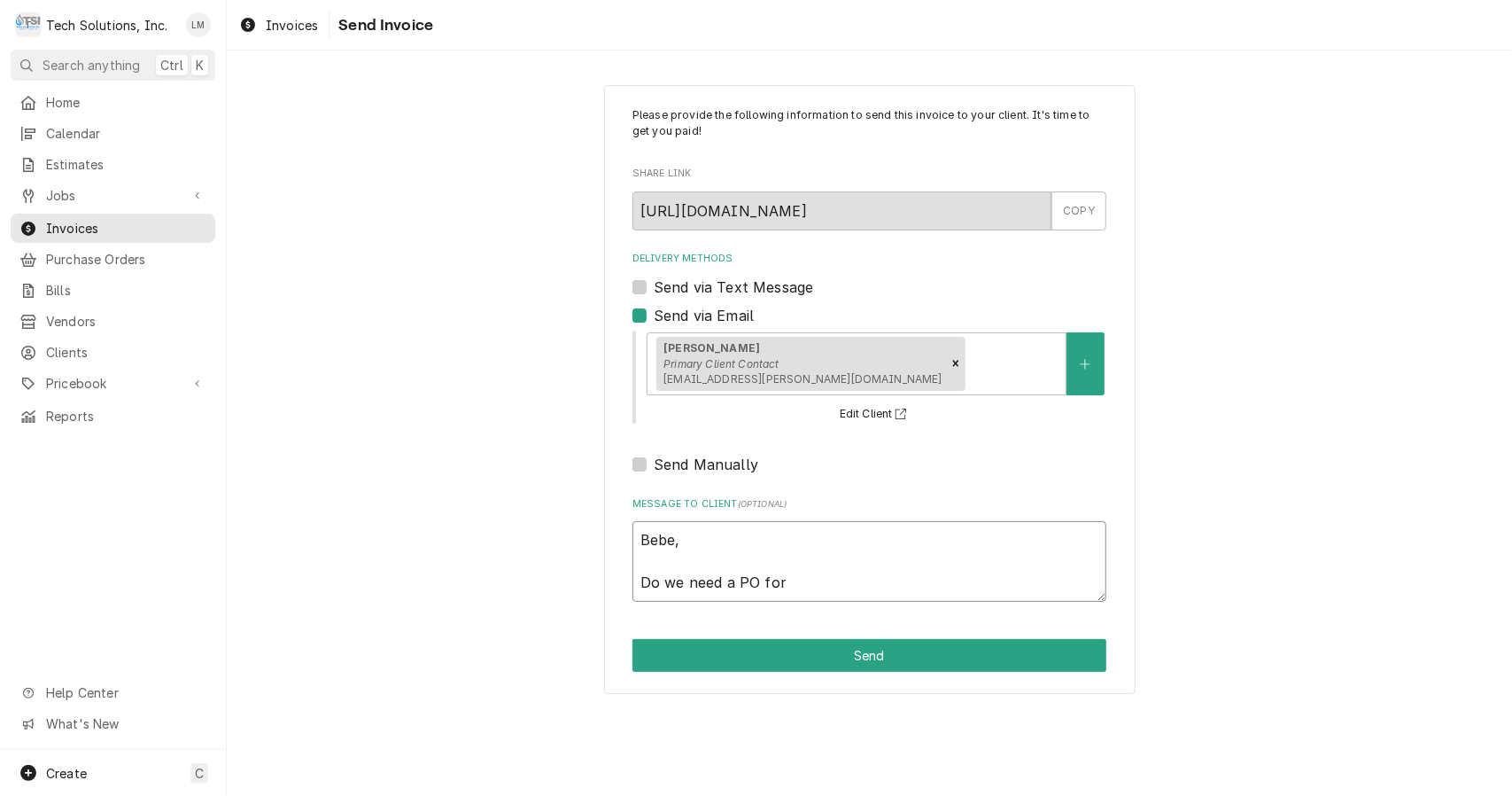
type textarea "x"
type textarea "Bebe, Do we need a PO for"
type textarea "x"
type textarea "Bebe, Do we need a PO for t"
type textarea "x"
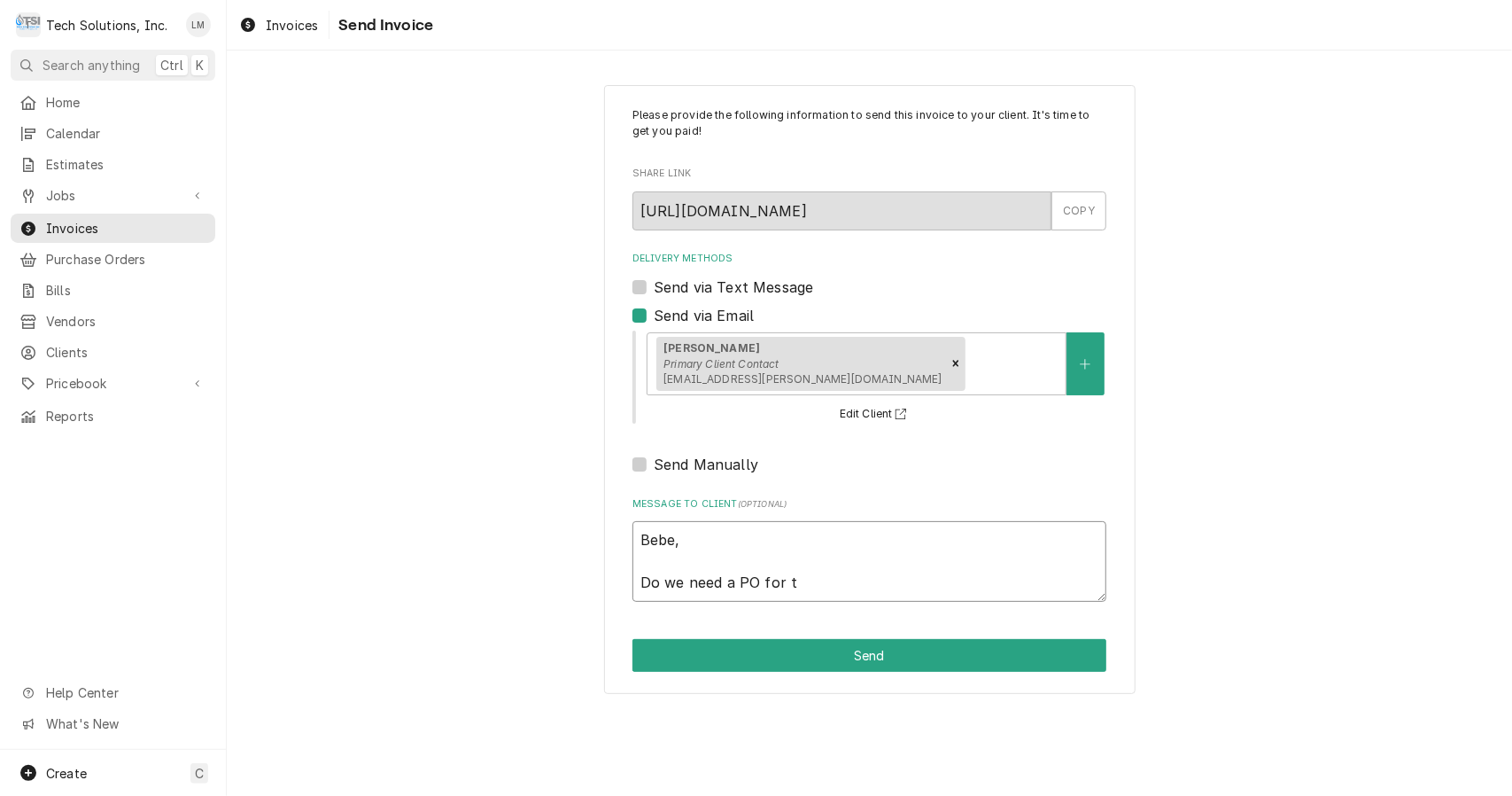
type textarea "Bebe, Do we need a PO for th"
type textarea "x"
type textarea "Bebe, Do we need a PO for thi"
type textarea "x"
type textarea "Bebe, Do we need a PO for this"
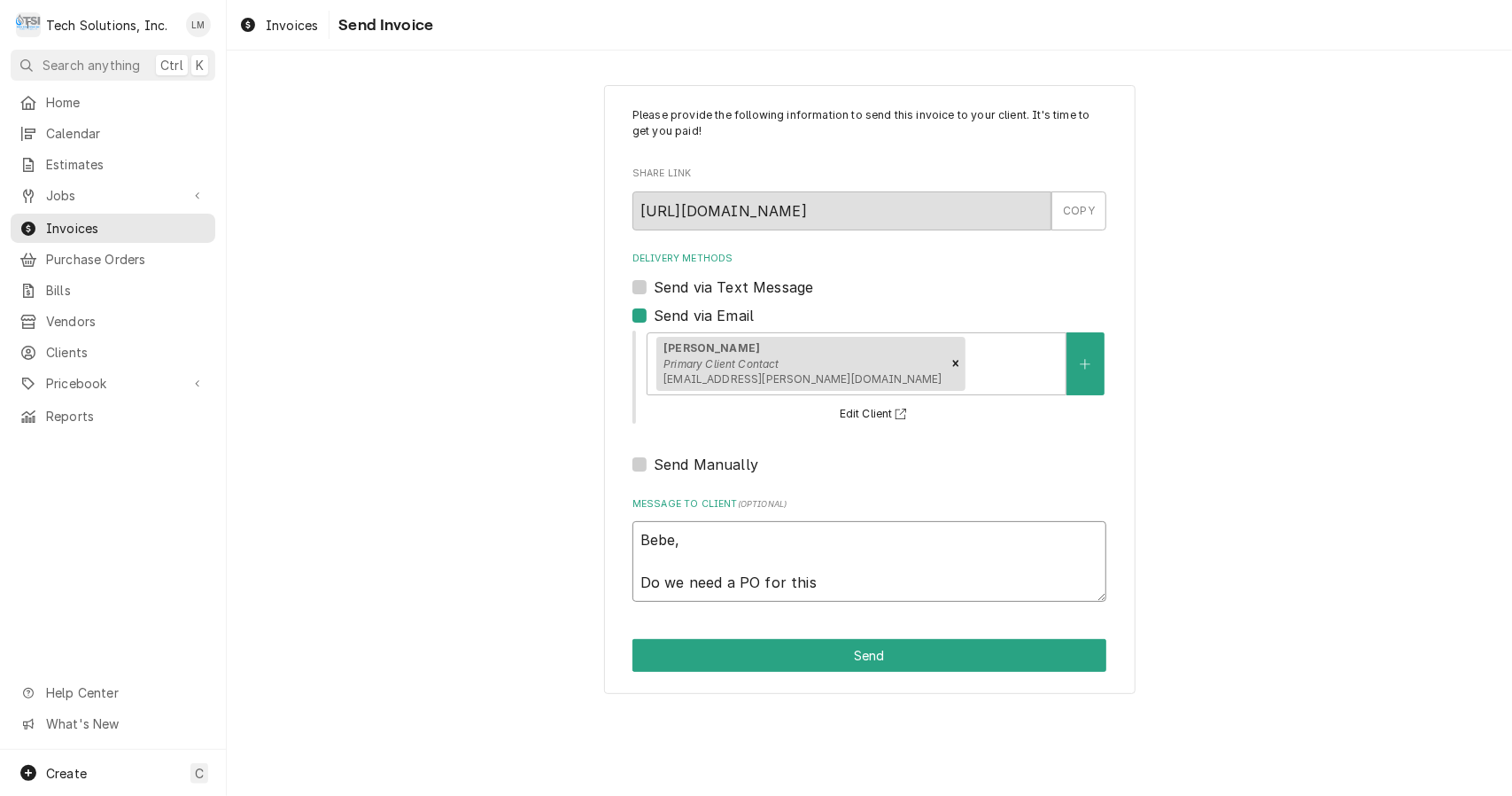
type textarea "x"
type textarea "Bebe, Do we need a PO for this"
type textarea "x"
type textarea "Bebe, Do we need a PO for this i"
type textarea "x"
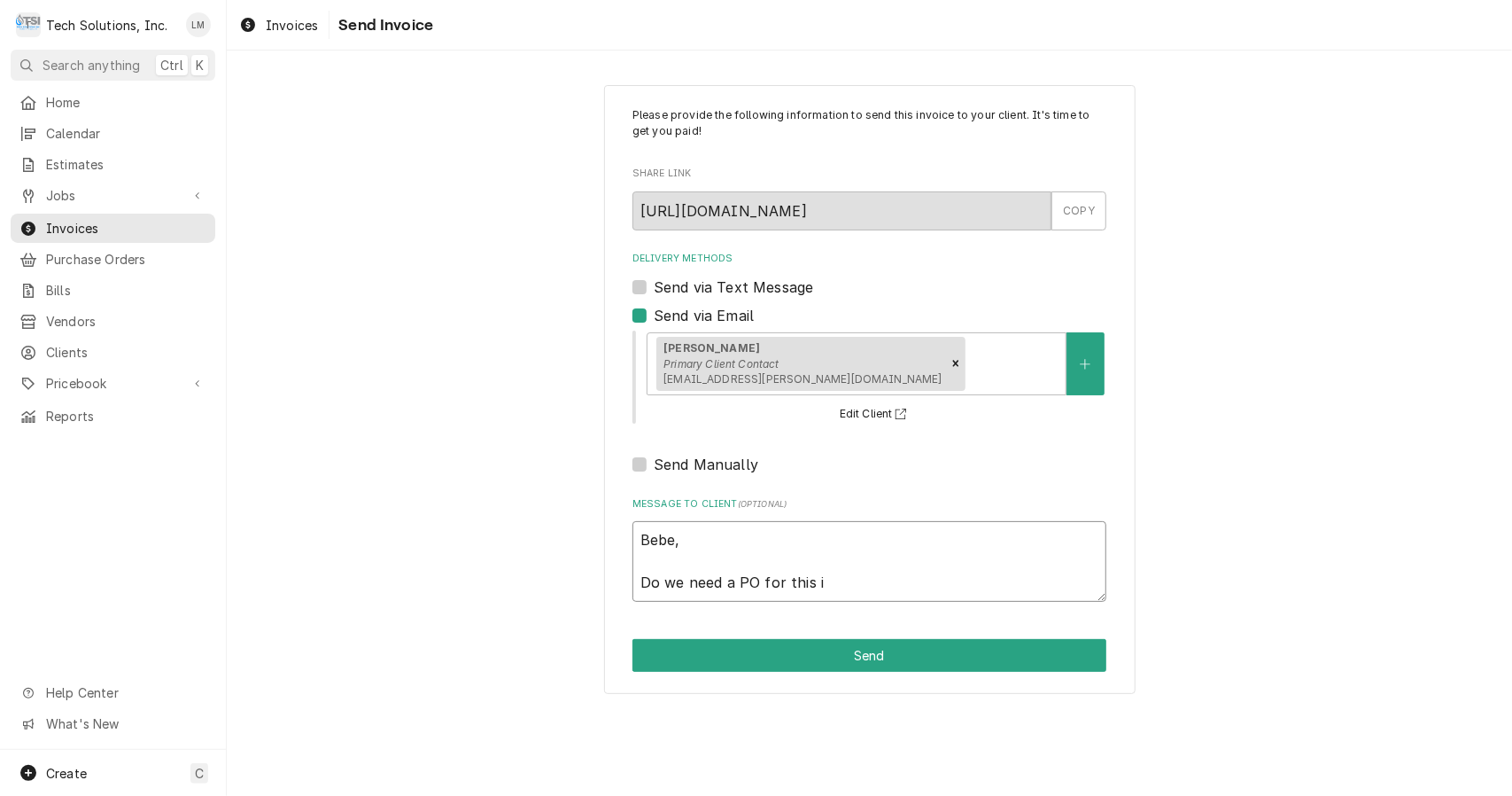
type textarea "Bebe, Do we need a PO for this in"
type textarea "x"
type textarea "Bebe, Do we need a PO for this inv"
type textarea "x"
type textarea "Bebe, Do we need a PO for this invo"
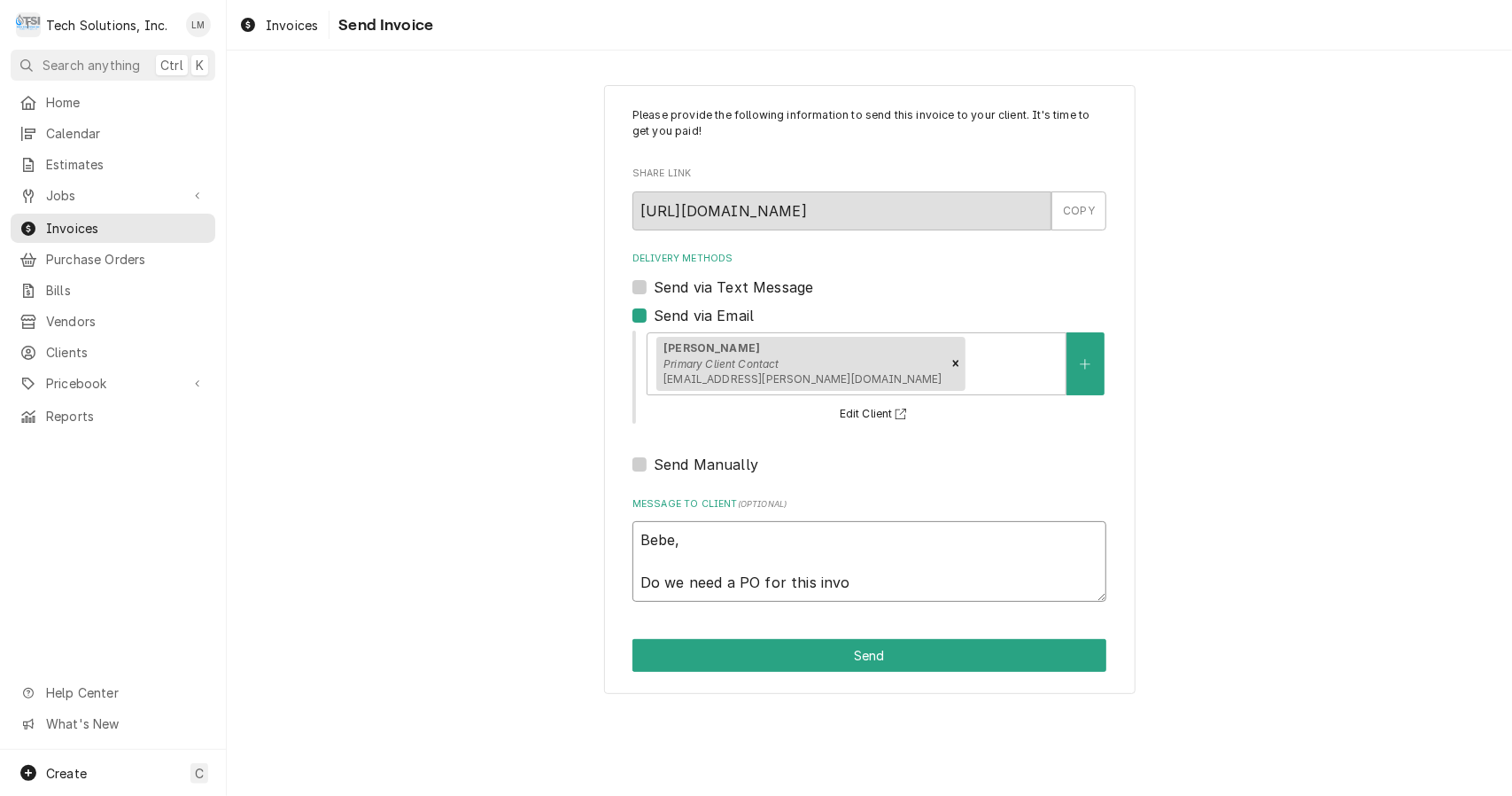
type textarea "x"
type textarea "Bebe, Do we need a PO for this invoi"
type textarea "x"
type textarea "Bebe, Do we need a PO for this invoic"
type textarea "x"
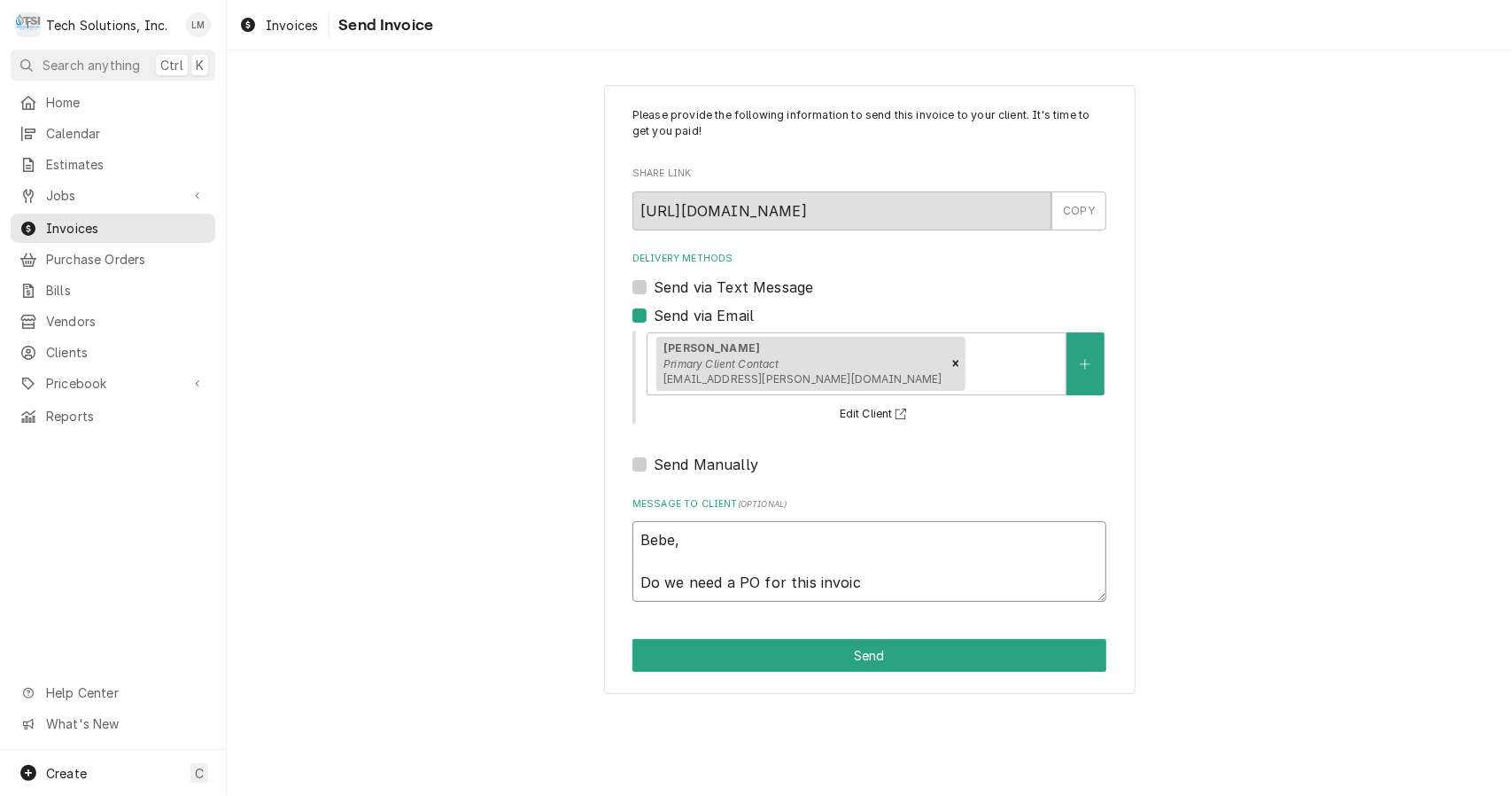
type textarea "Bebe, Do we need a PO for this invoice"
type textarea "x"
type textarea "Bebe, Do we need a PO for this invoice?"
click at [875, 661] on button "Send" at bounding box center [870, 655] width 474 height 33
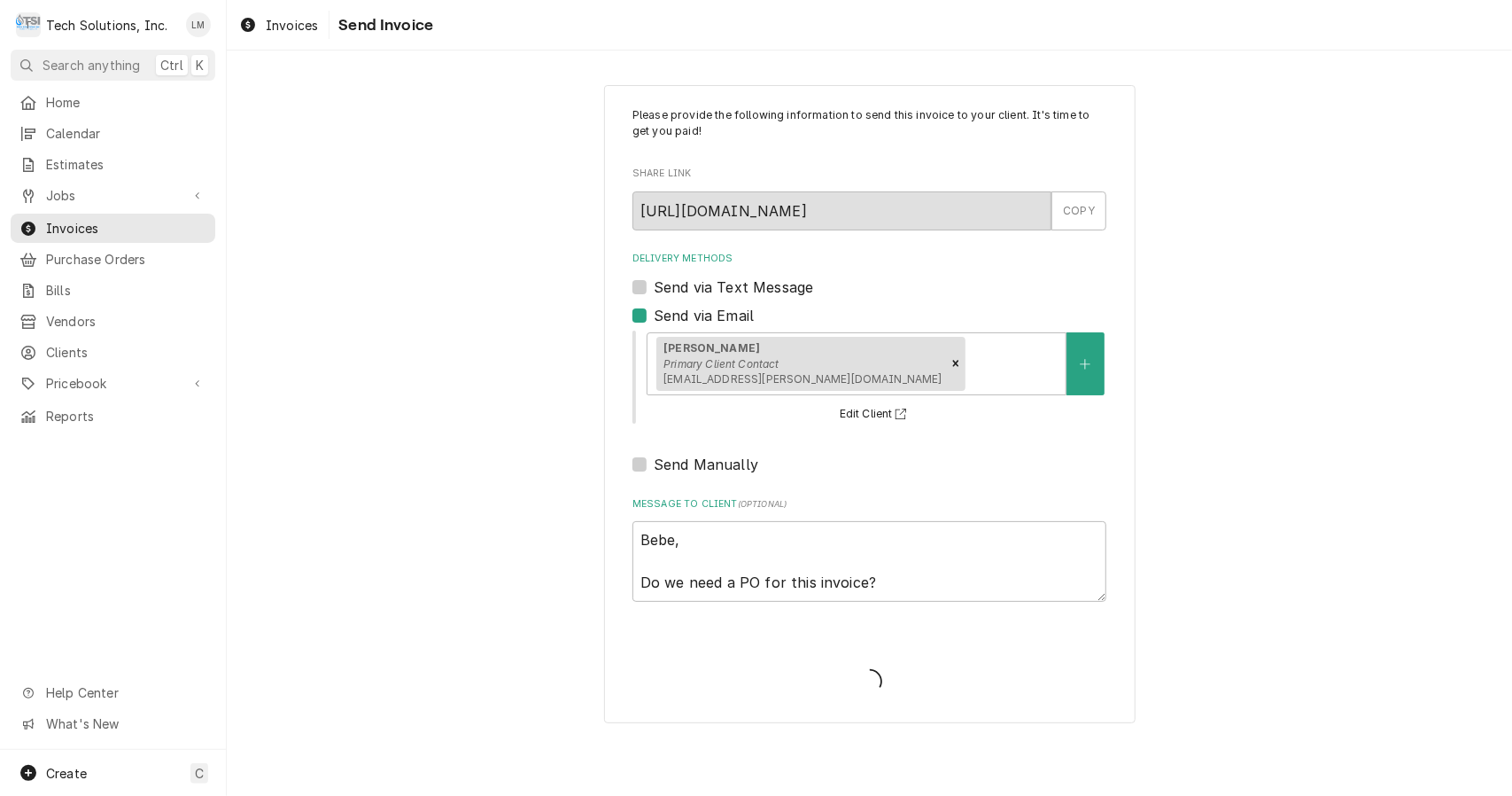
type textarea "x"
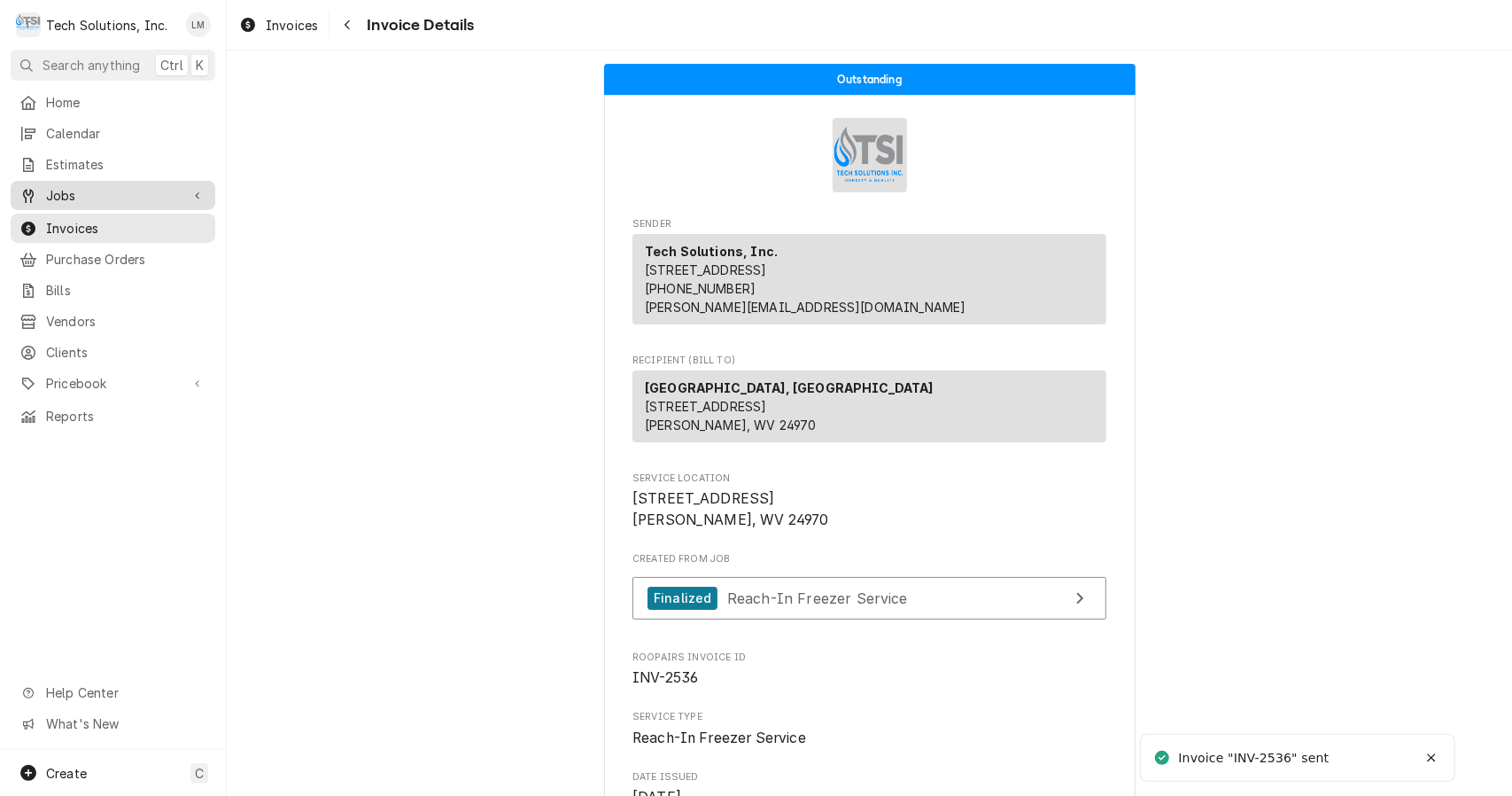
click at [69, 201] on link "Jobs" at bounding box center [113, 195] width 204 height 29
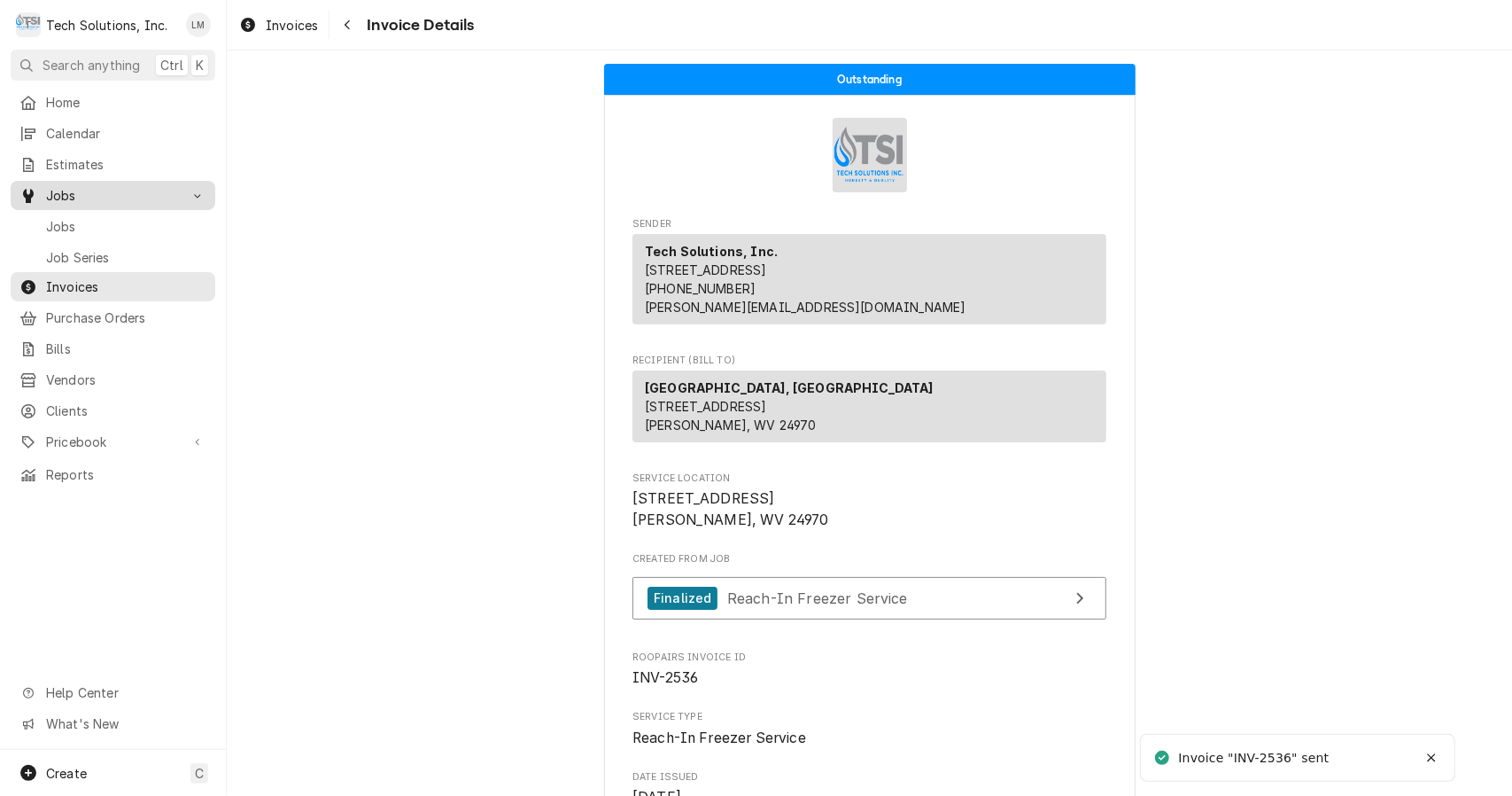
click at [82, 225] on span "Jobs" at bounding box center [126, 226] width 160 height 19
